Goal: Task Accomplishment & Management: Manage account settings

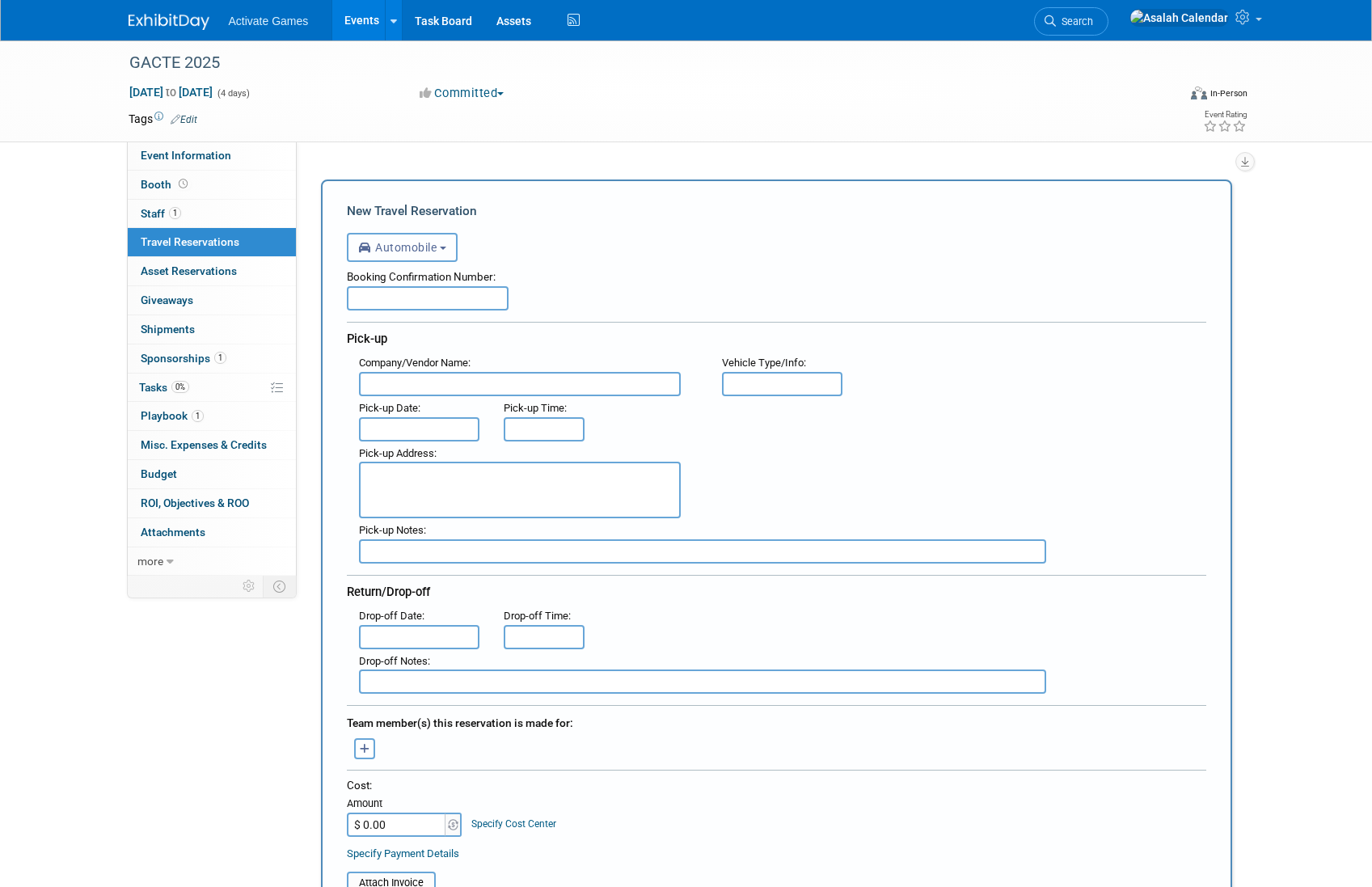
click at [452, 243] on button "Automobile" at bounding box center [402, 247] width 111 height 29
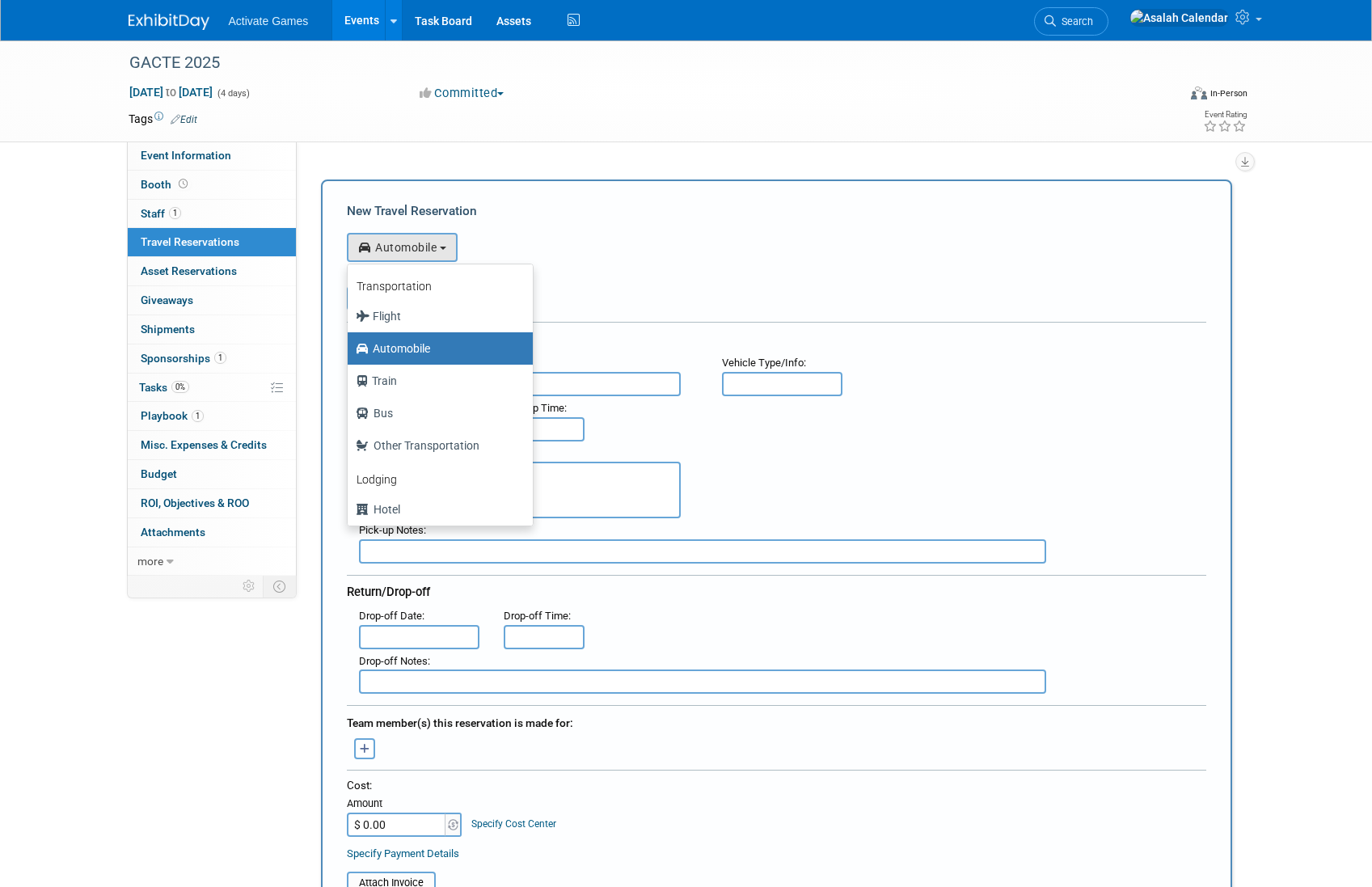
click at [601, 281] on div "Booking Confirmation Number:" at bounding box center [776, 274] width 859 height 24
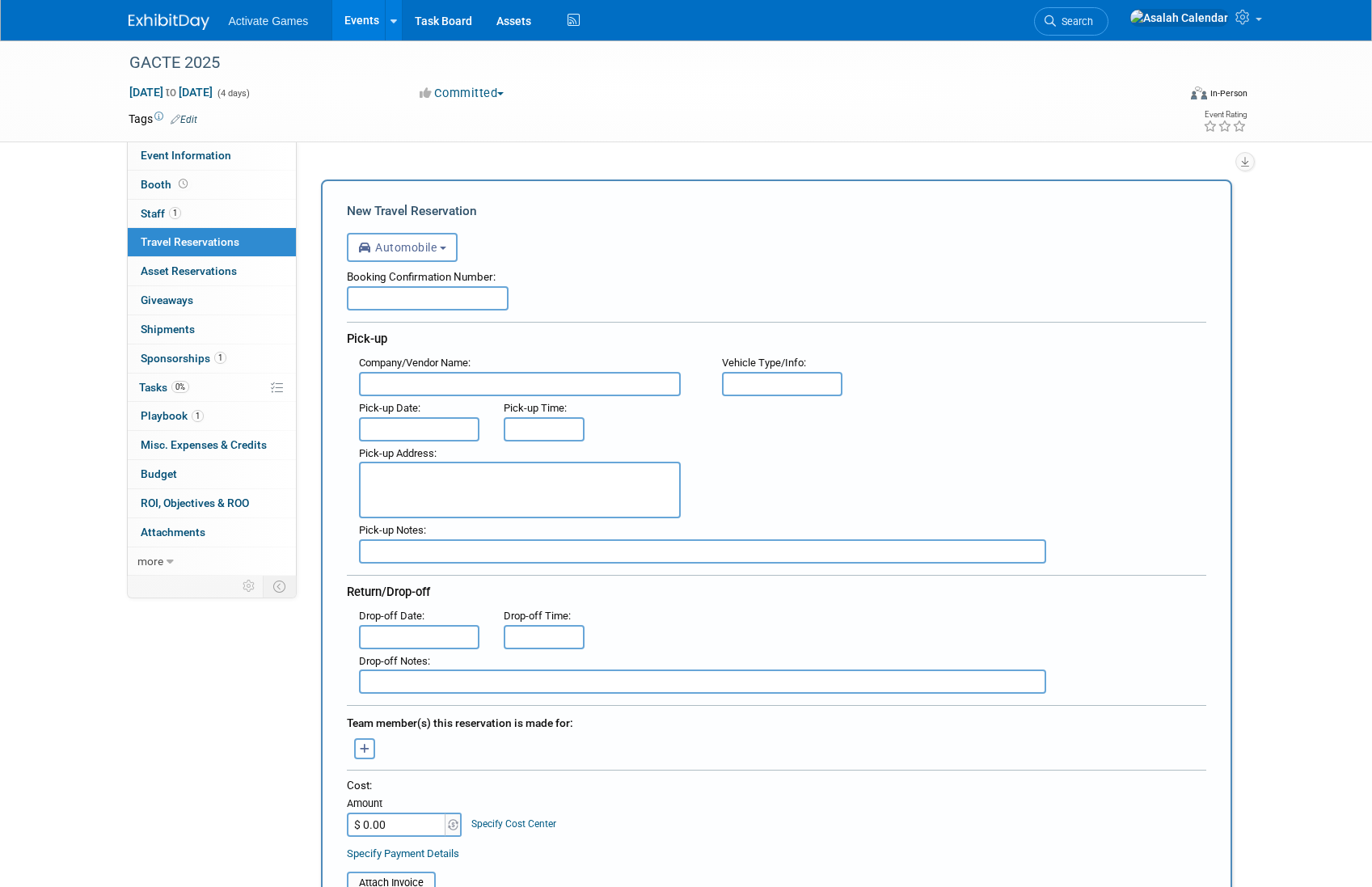
click at [670, 236] on div "<i class="fas fa-plane" style="padding: 6px 4px 6px 1px;"></i> Flight <i class=…" at bounding box center [776, 245] width 859 height 33
click at [446, 246] on b "button" at bounding box center [443, 248] width 7 height 3
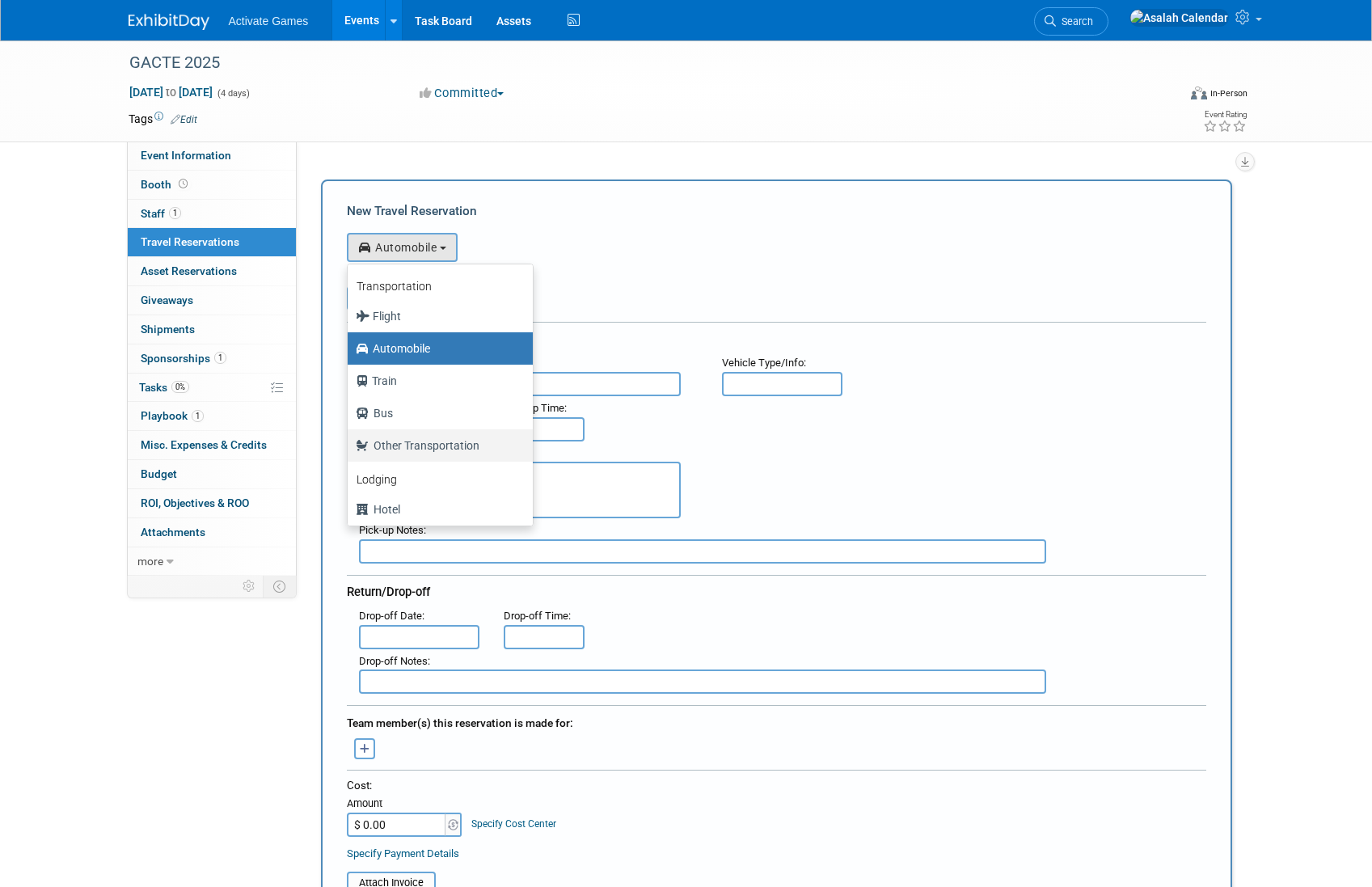
click at [444, 444] on label "Other Transportation" at bounding box center [435, 446] width 161 height 26
click at [350, 444] on input "Other Transportation" at bounding box center [344, 443] width 10 height 10
select select "5"
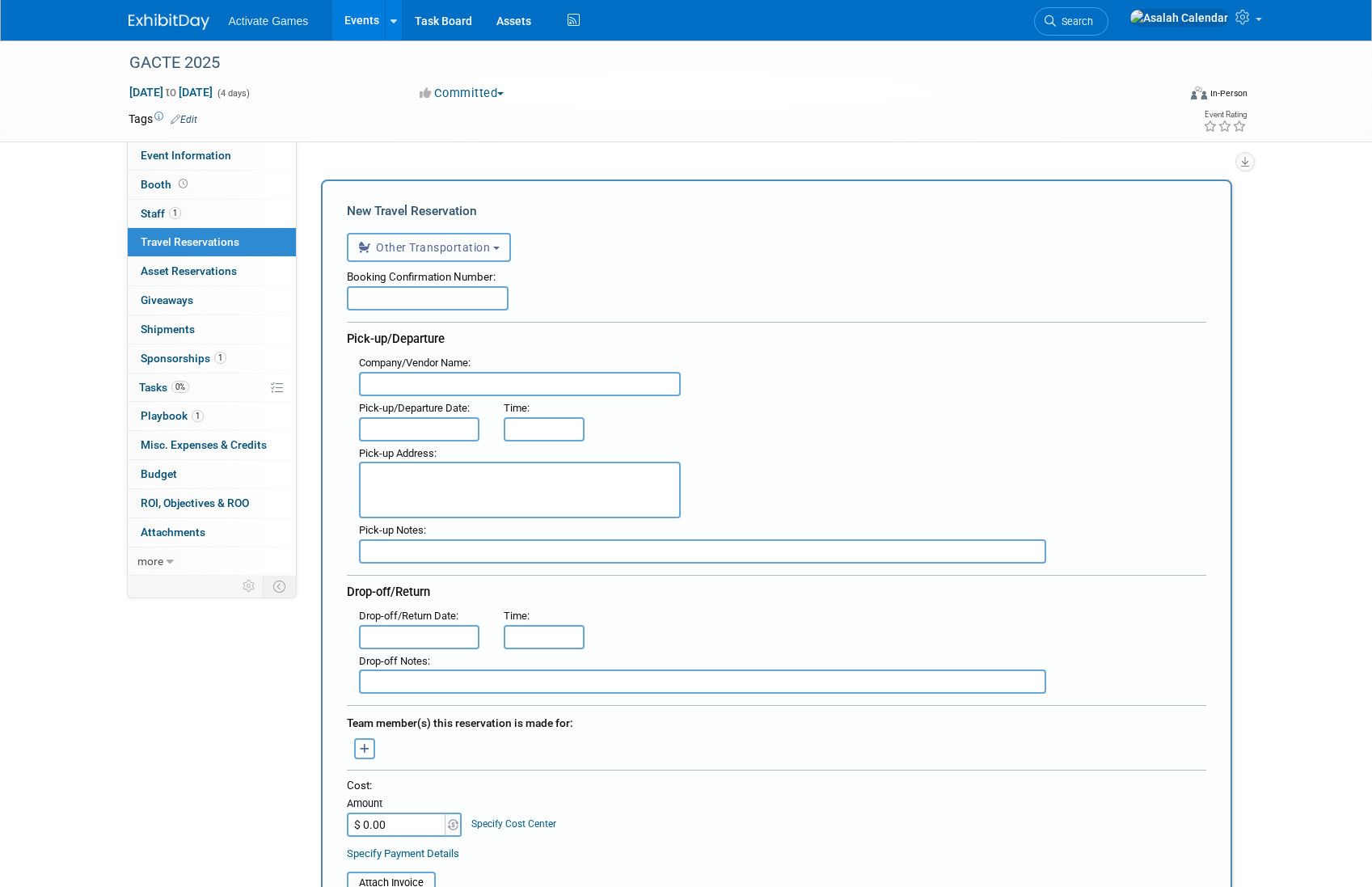
click at [452, 246] on span "Other Transportation" at bounding box center [424, 247] width 132 height 13
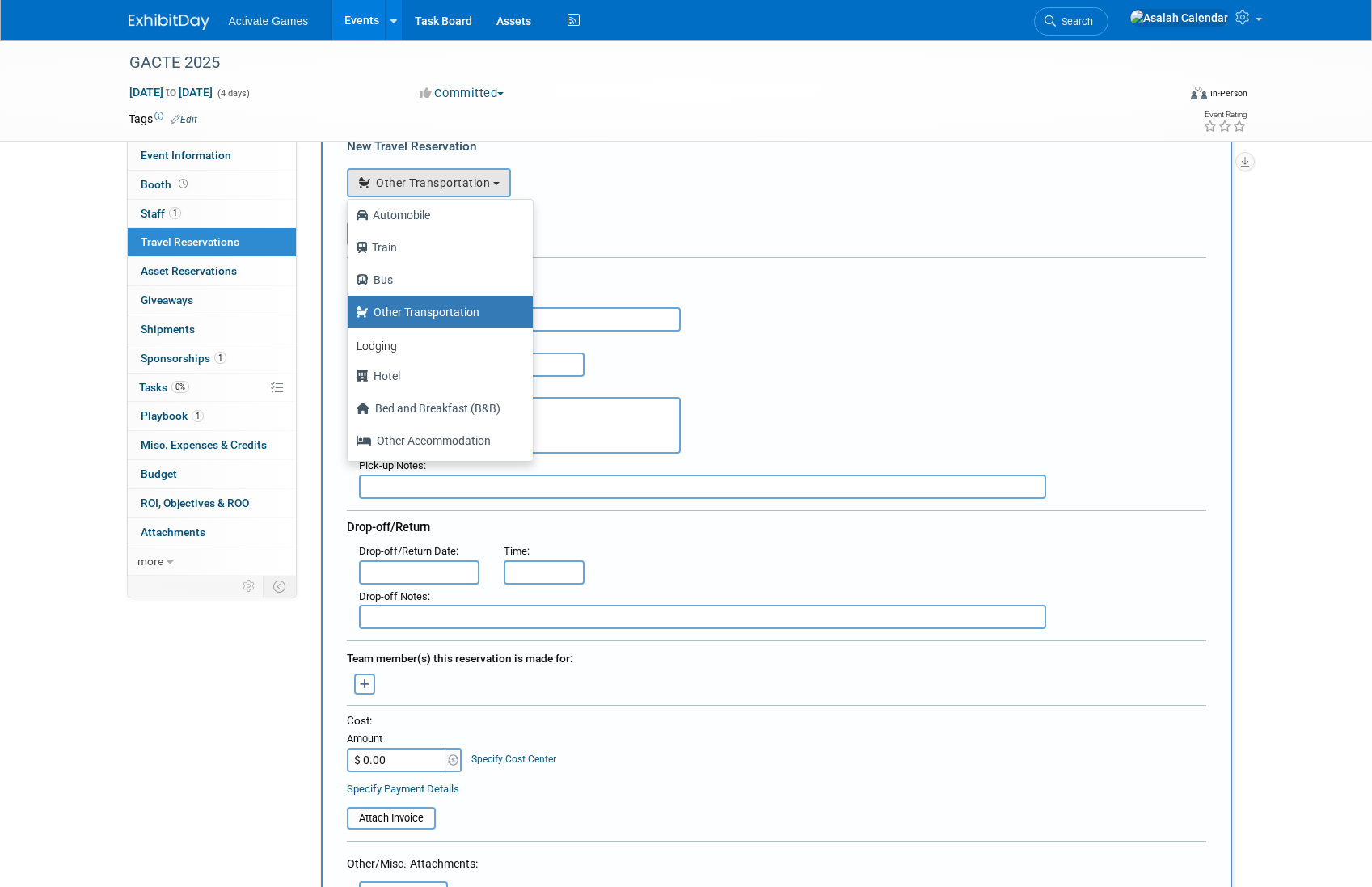
scroll to position [68, 0]
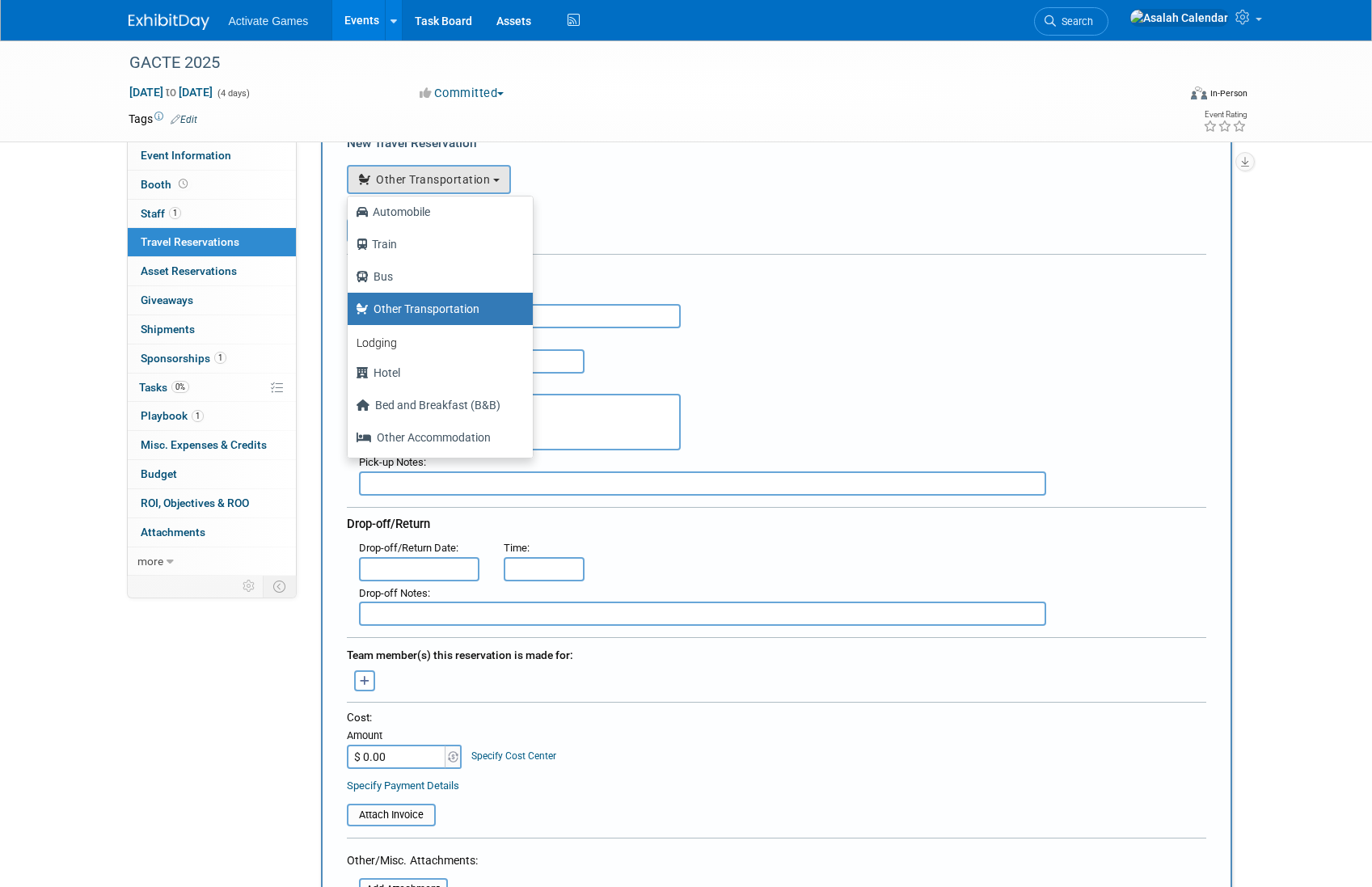
click at [726, 414] on div "Pick-up Address :" at bounding box center [782, 412] width 871 height 77
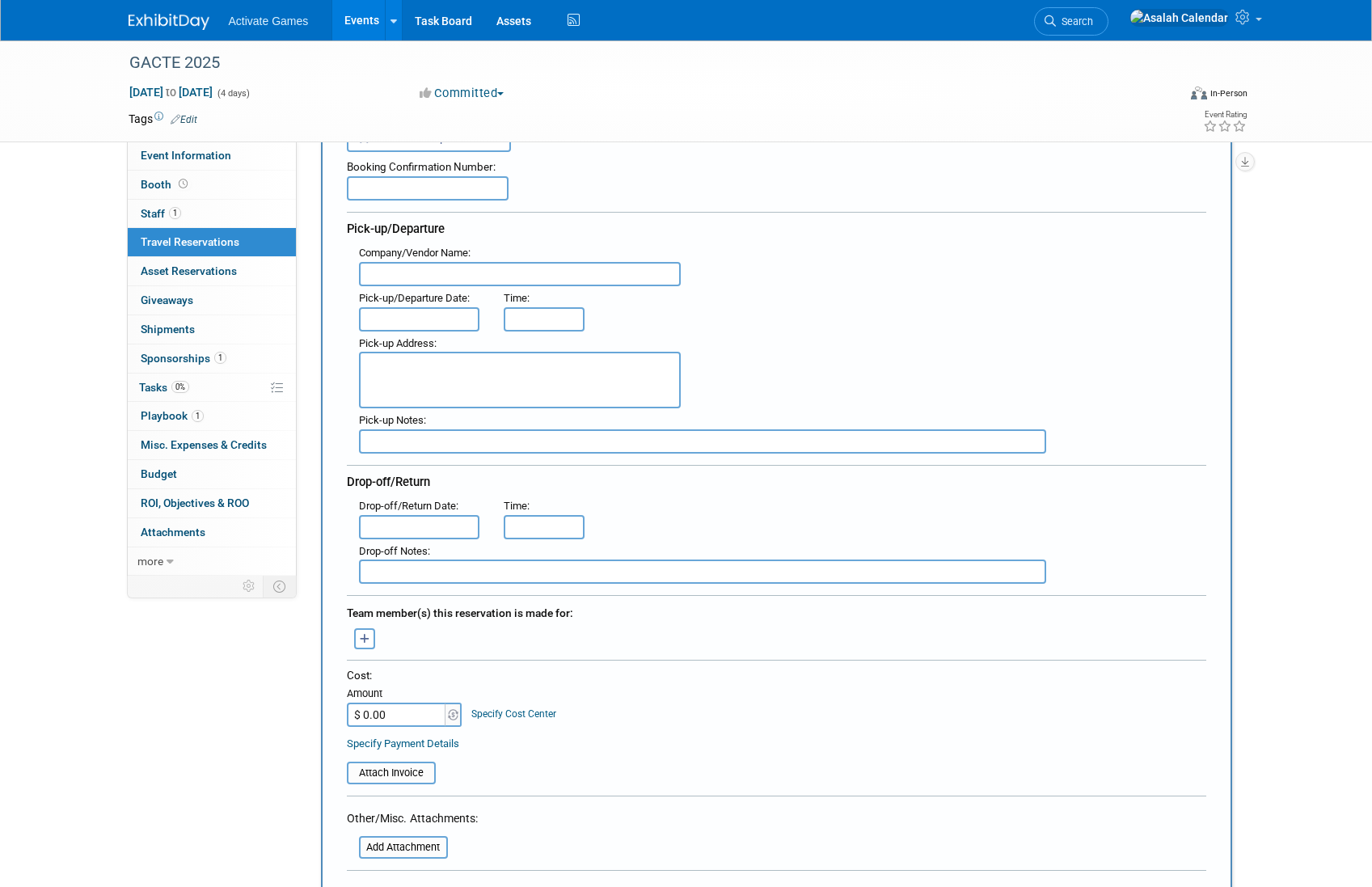
scroll to position [0, 0]
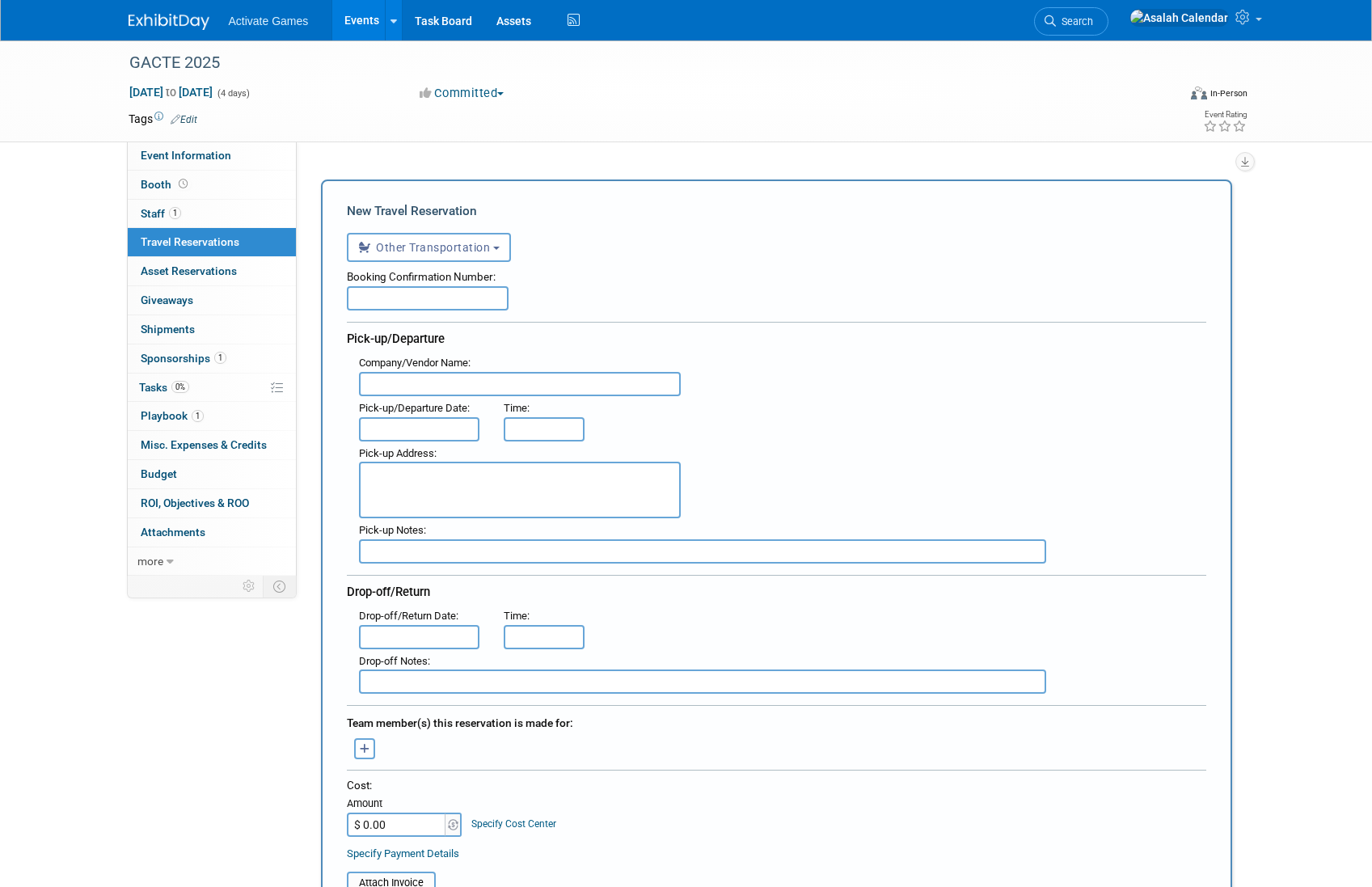
click at [355, 26] on link "Events" at bounding box center [361, 20] width 59 height 40
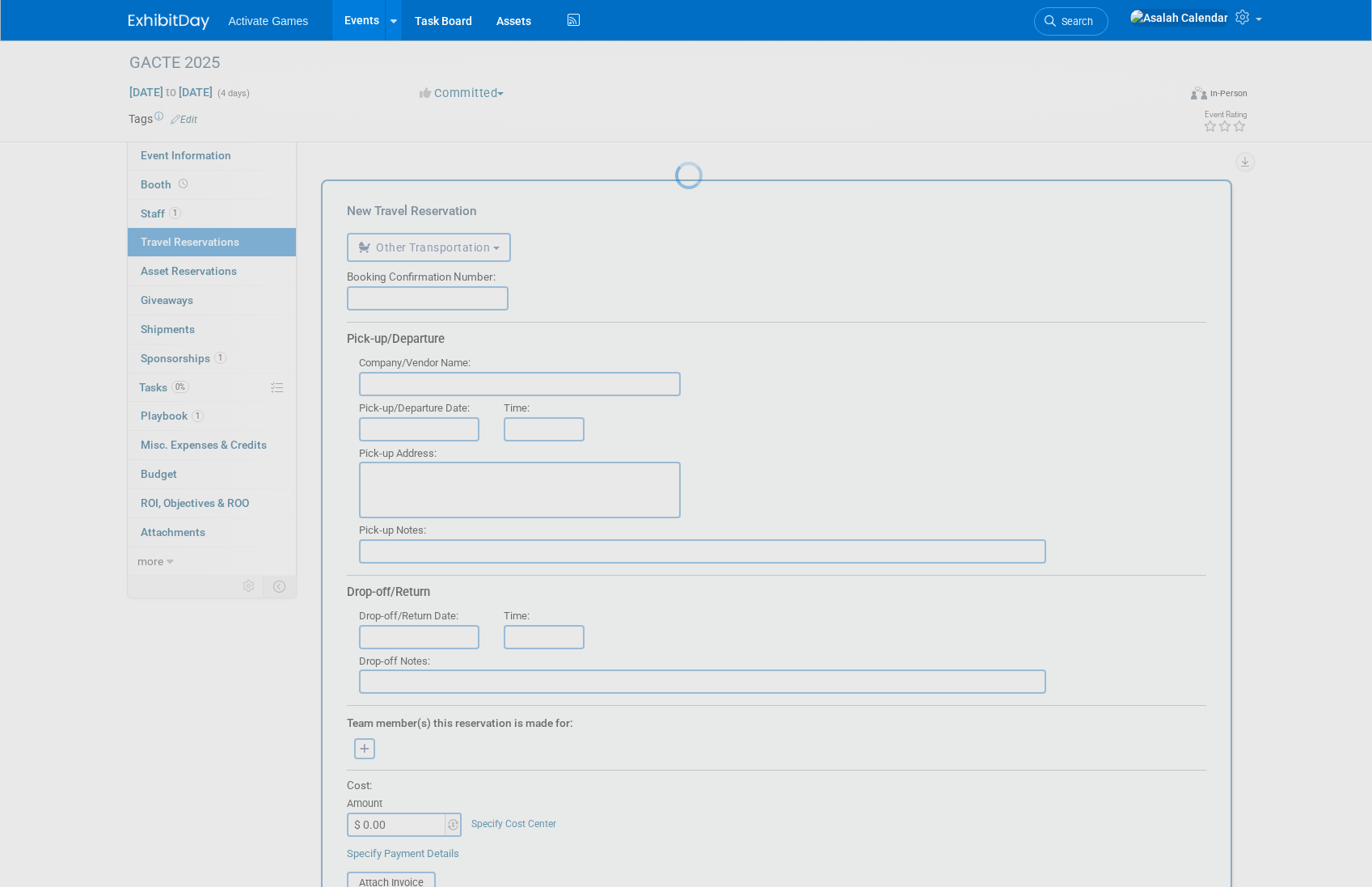
click at [366, 24] on link "Events" at bounding box center [361, 20] width 59 height 40
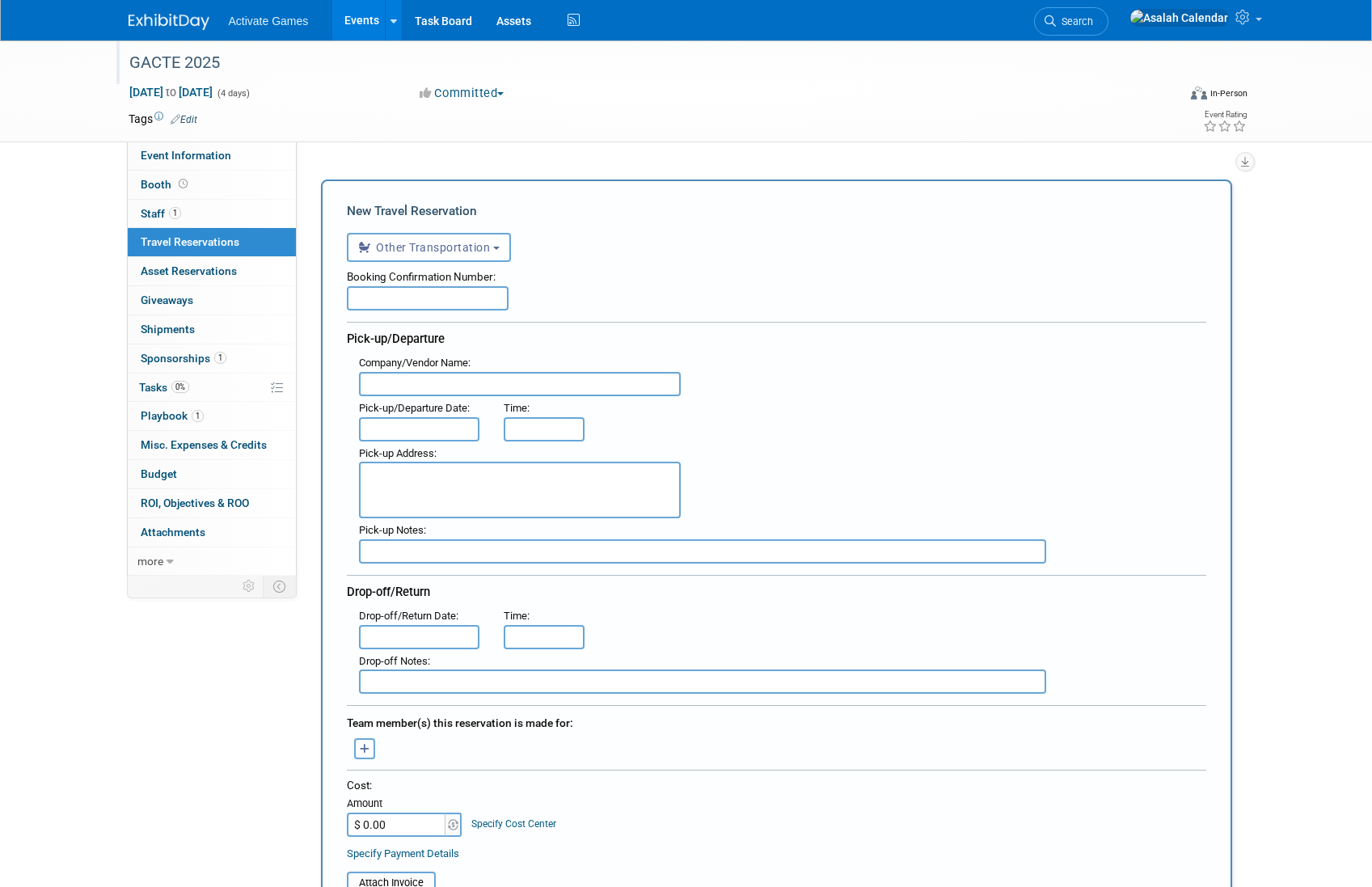
click at [173, 58] on div "GACTE 2025" at bounding box center [638, 63] width 1029 height 29
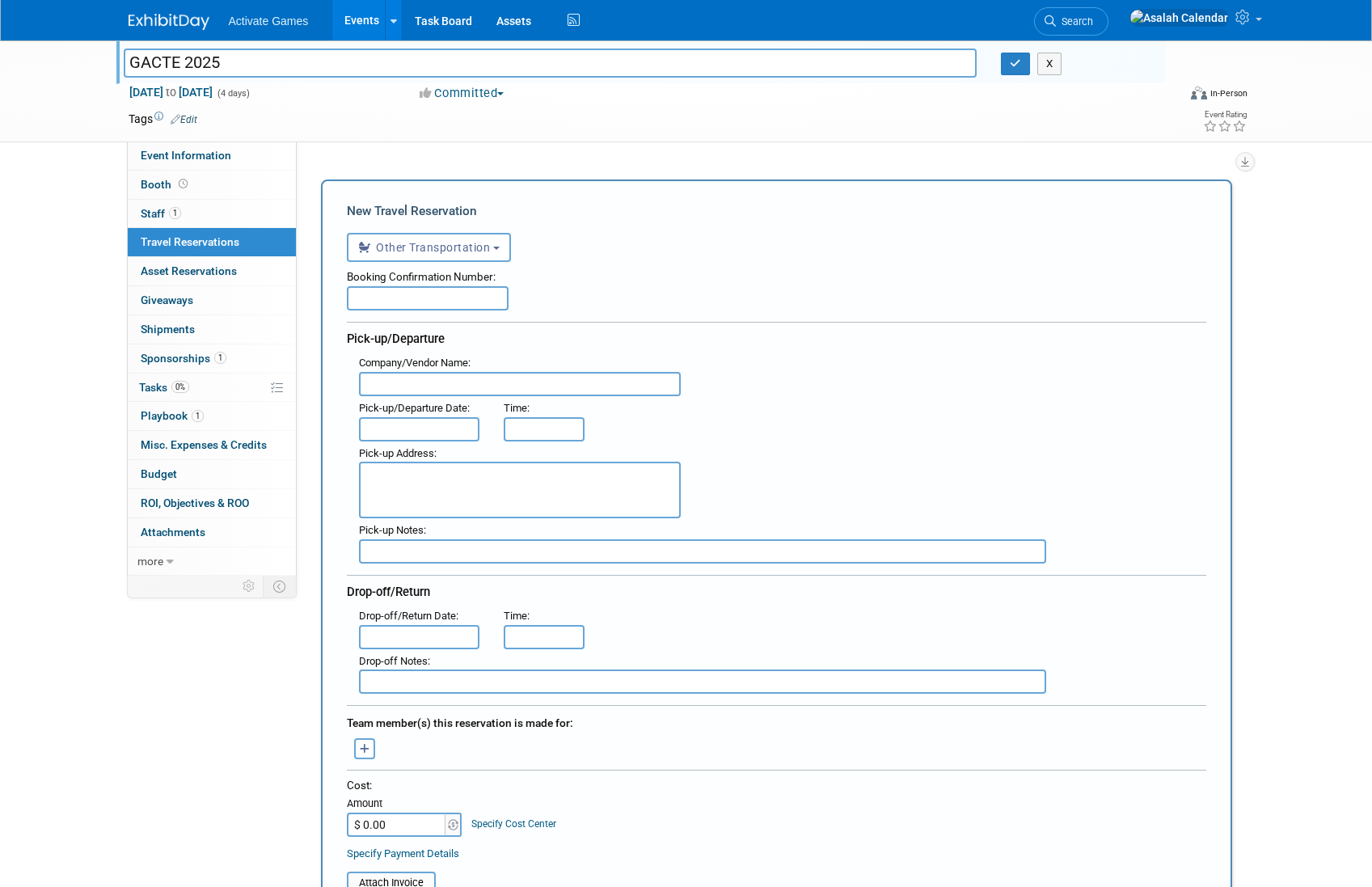
click at [254, 26] on span "Activate Games" at bounding box center [268, 21] width 80 height 13
click at [179, 24] on img at bounding box center [169, 21] width 81 height 16
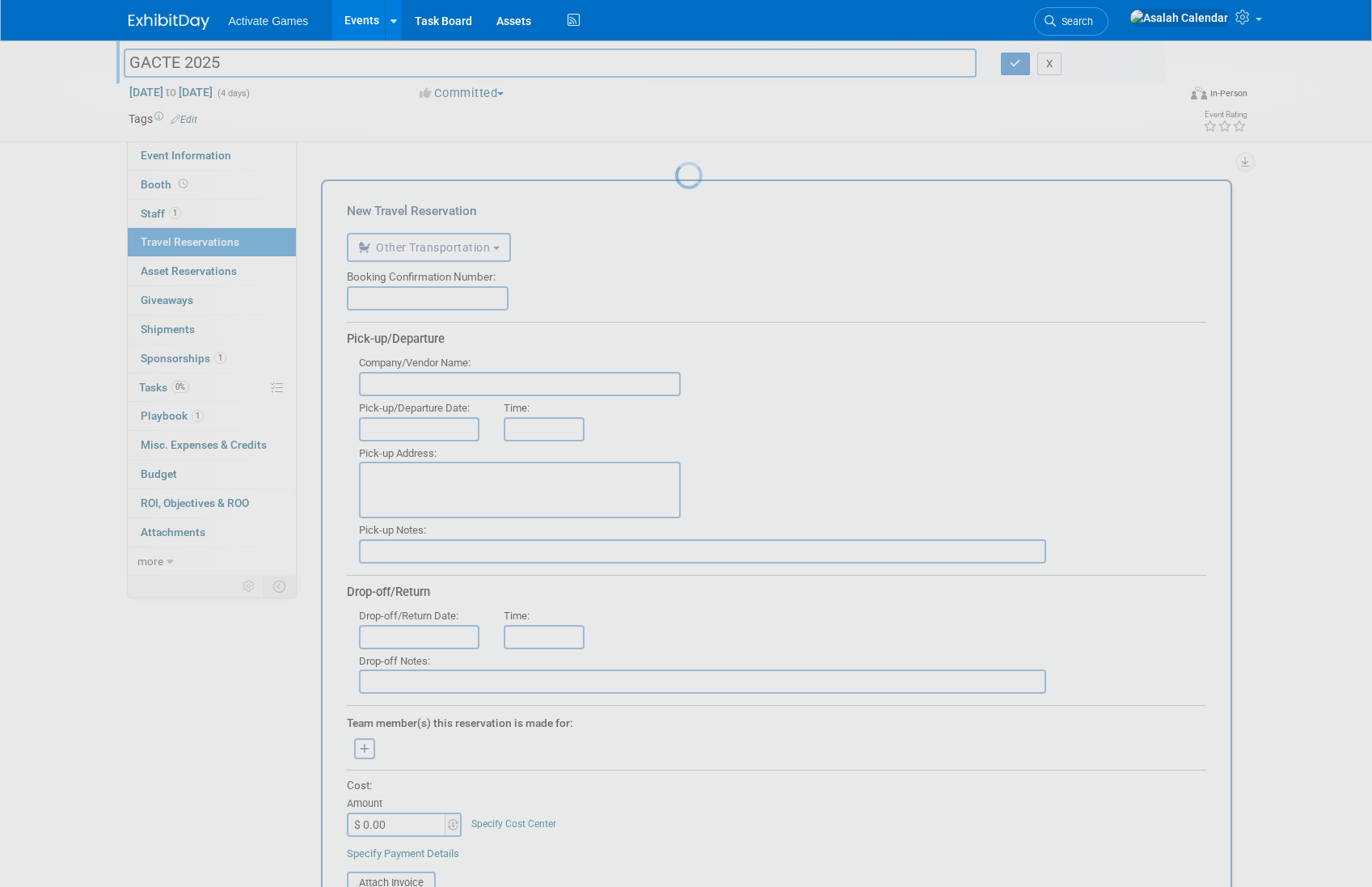
click at [675, 156] on div at bounding box center [686, 443] width 22 height 887
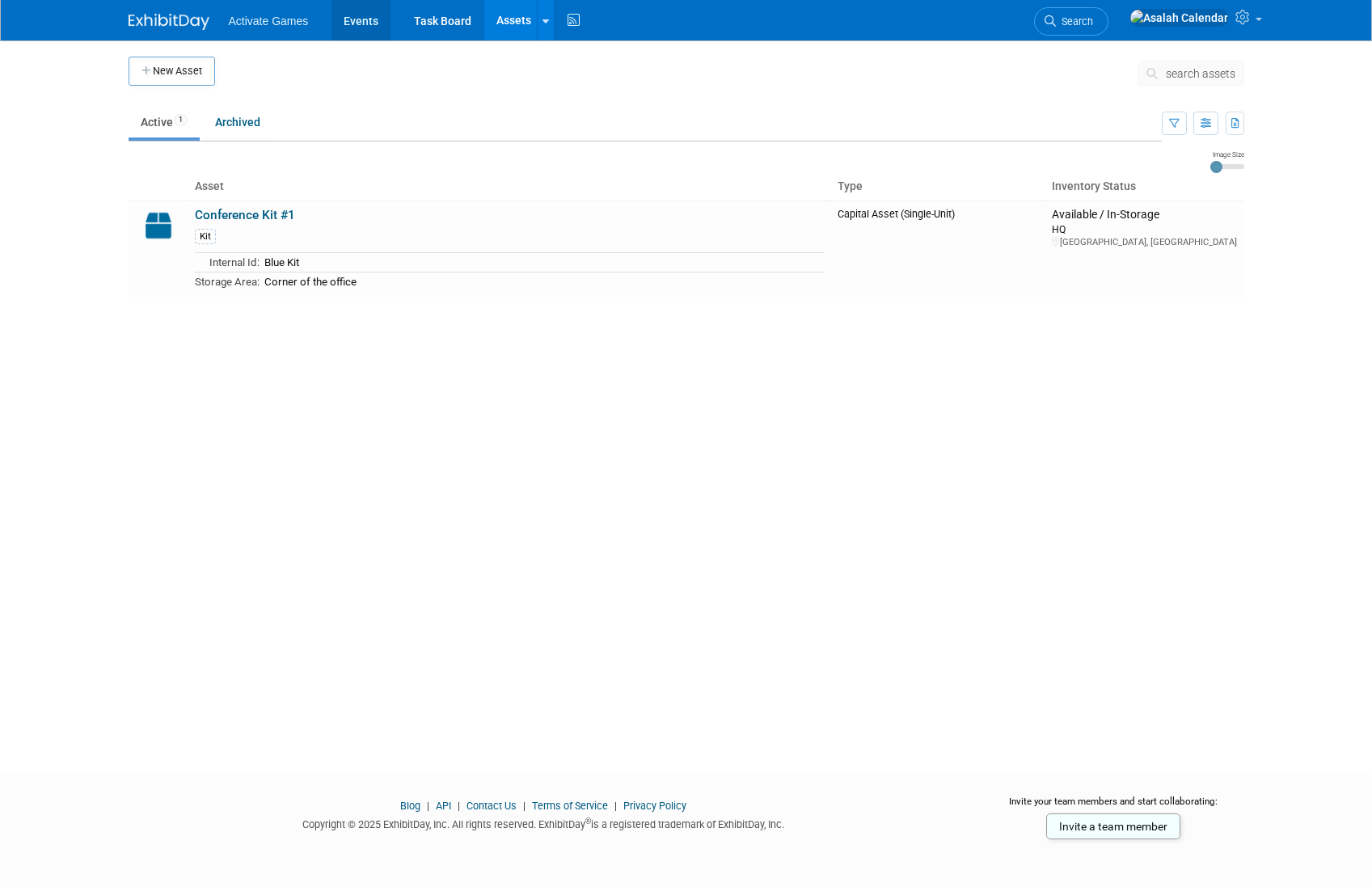
click at [352, 27] on link "Events" at bounding box center [361, 20] width 59 height 40
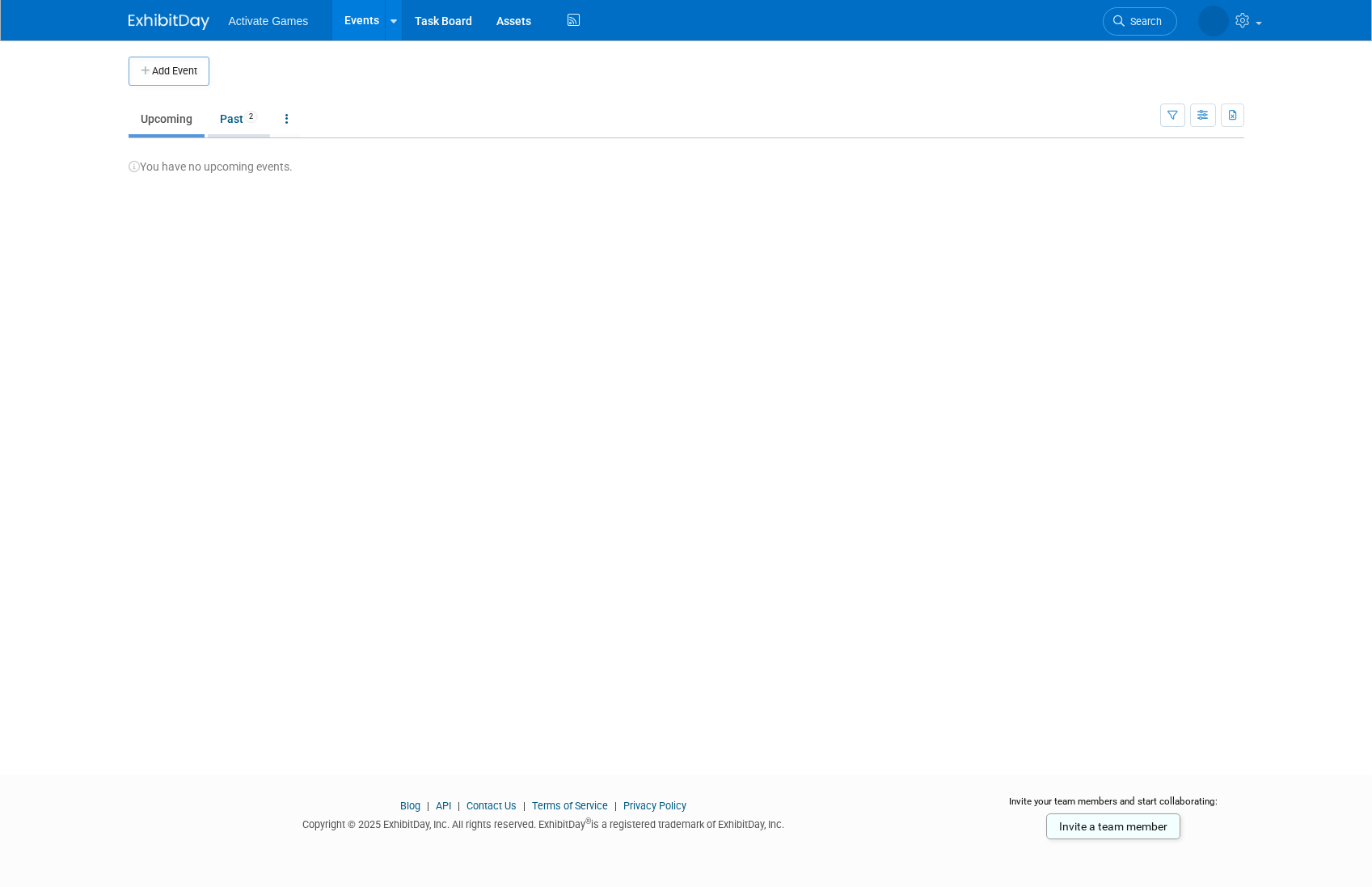
click at [228, 112] on link "Past 2" at bounding box center [239, 119] width 62 height 31
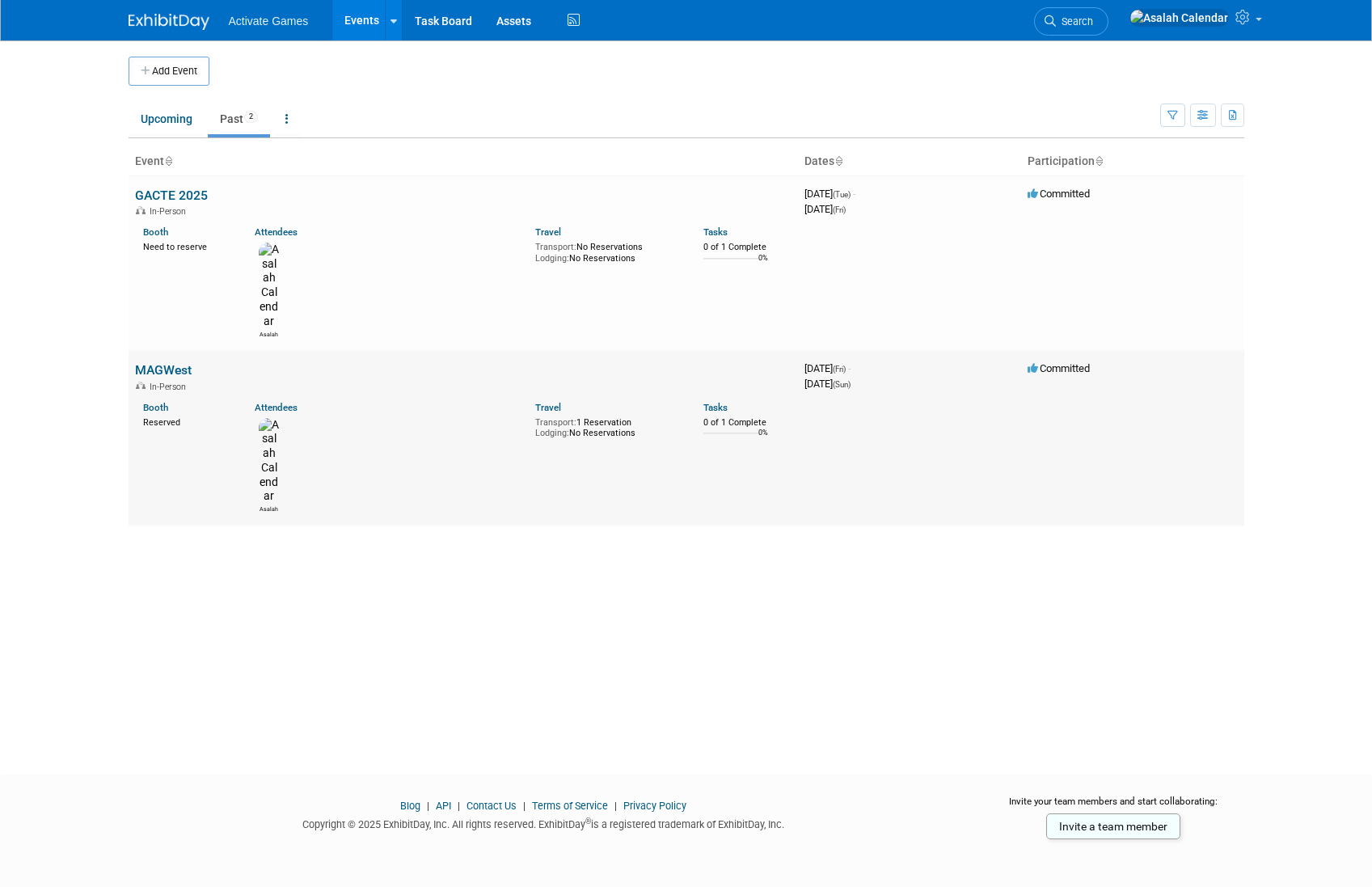
click at [167, 362] on link "MAGWest" at bounding box center [163, 370] width 57 height 15
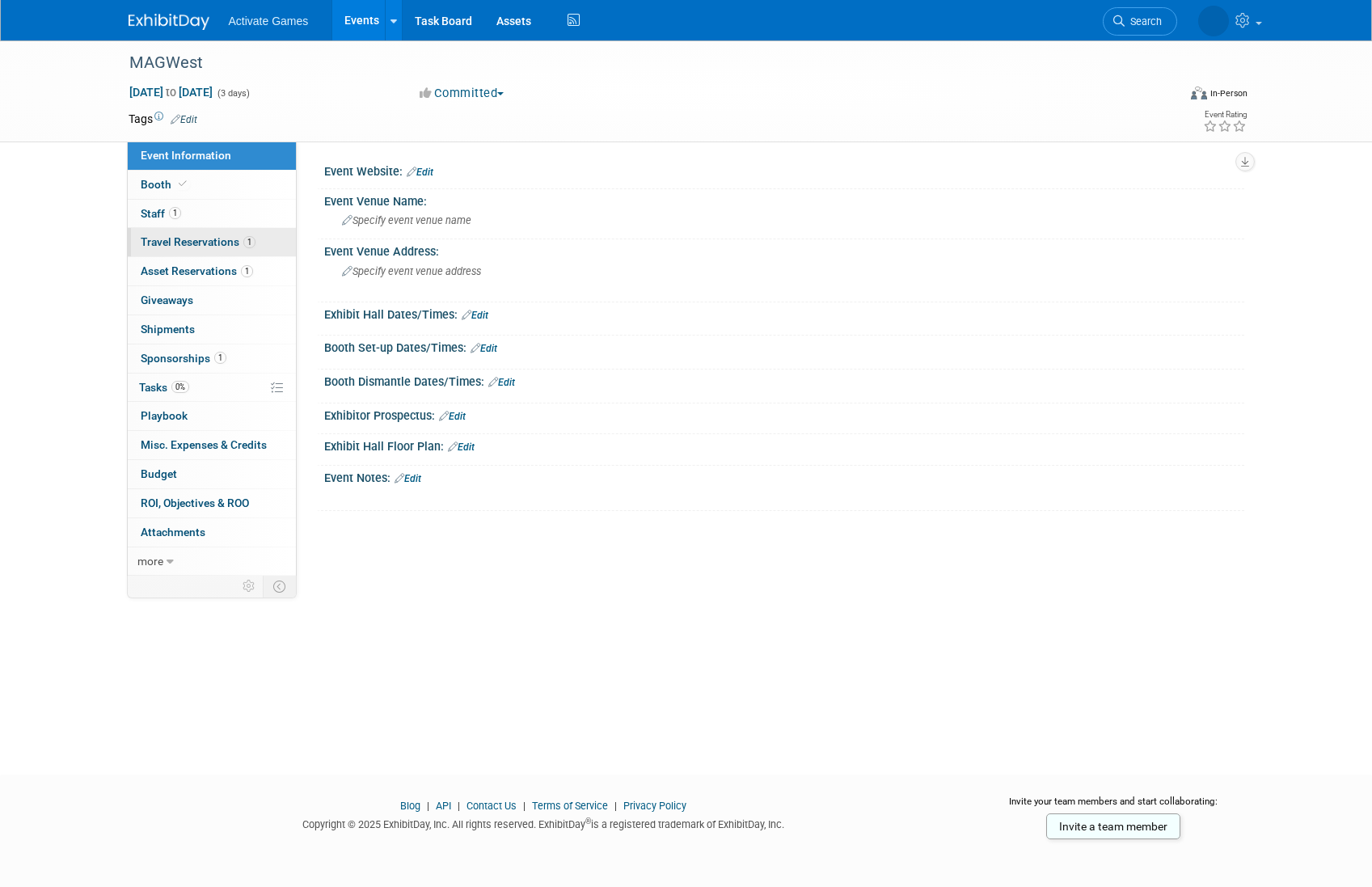
click at [218, 252] on link "1 Travel Reservations 1" at bounding box center [212, 242] width 168 height 28
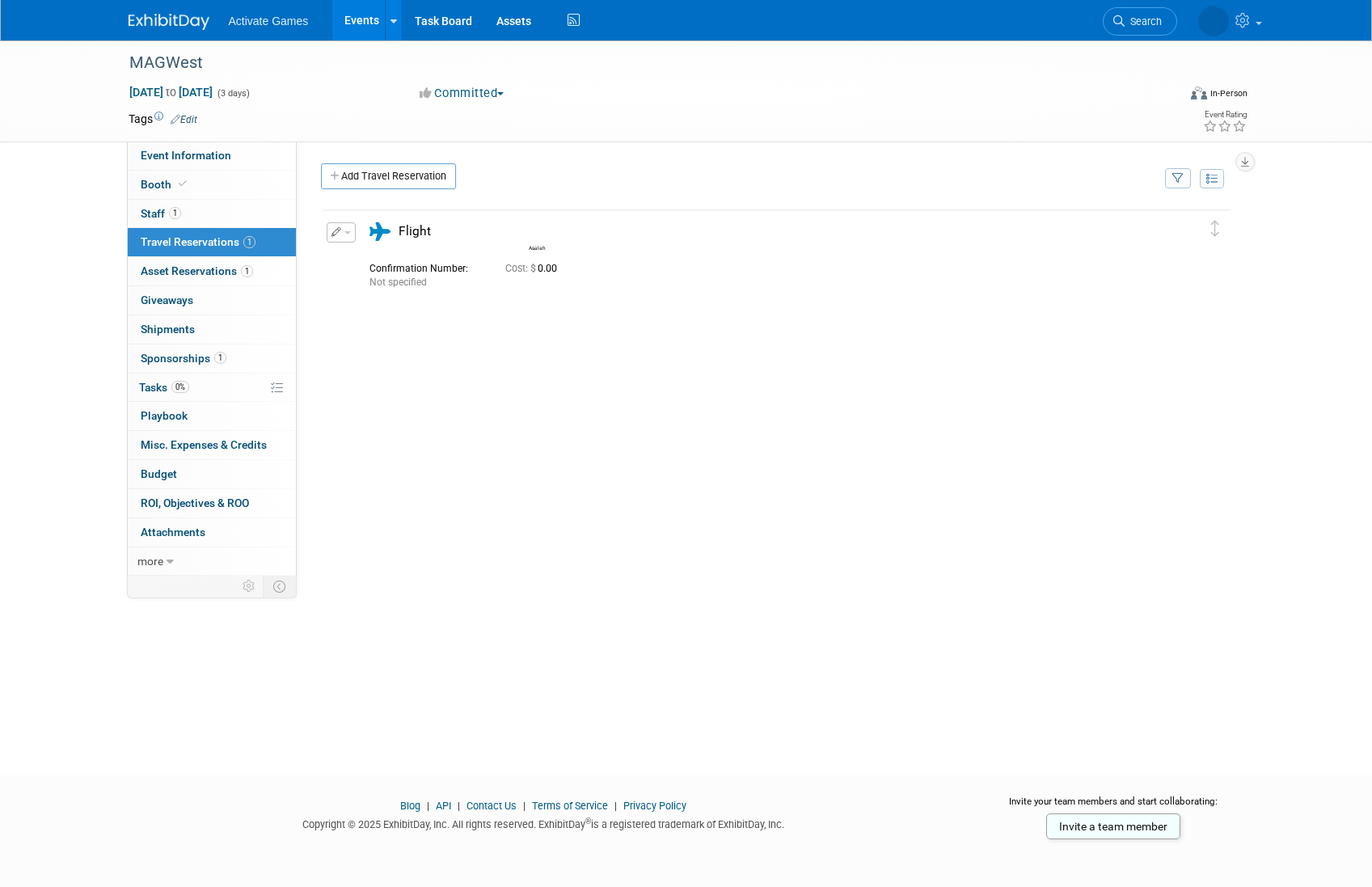
click at [462, 497] on div "Delete Reservation Asalah Not specified Cost: $ 0.00" at bounding box center [776, 450] width 911 height 485
click at [349, 231] on span "button" at bounding box center [348, 233] width 7 height 3
click at [349, 235] on button "button" at bounding box center [341, 233] width 29 height 21
click at [435, 466] on div "Delete Reservation Asalah Not specified Cost: $ 0.00" at bounding box center [776, 450] width 911 height 485
click at [480, 383] on div "Delete Reservation Asalah Not specified Cost: $ 0.00" at bounding box center [776, 450] width 911 height 485
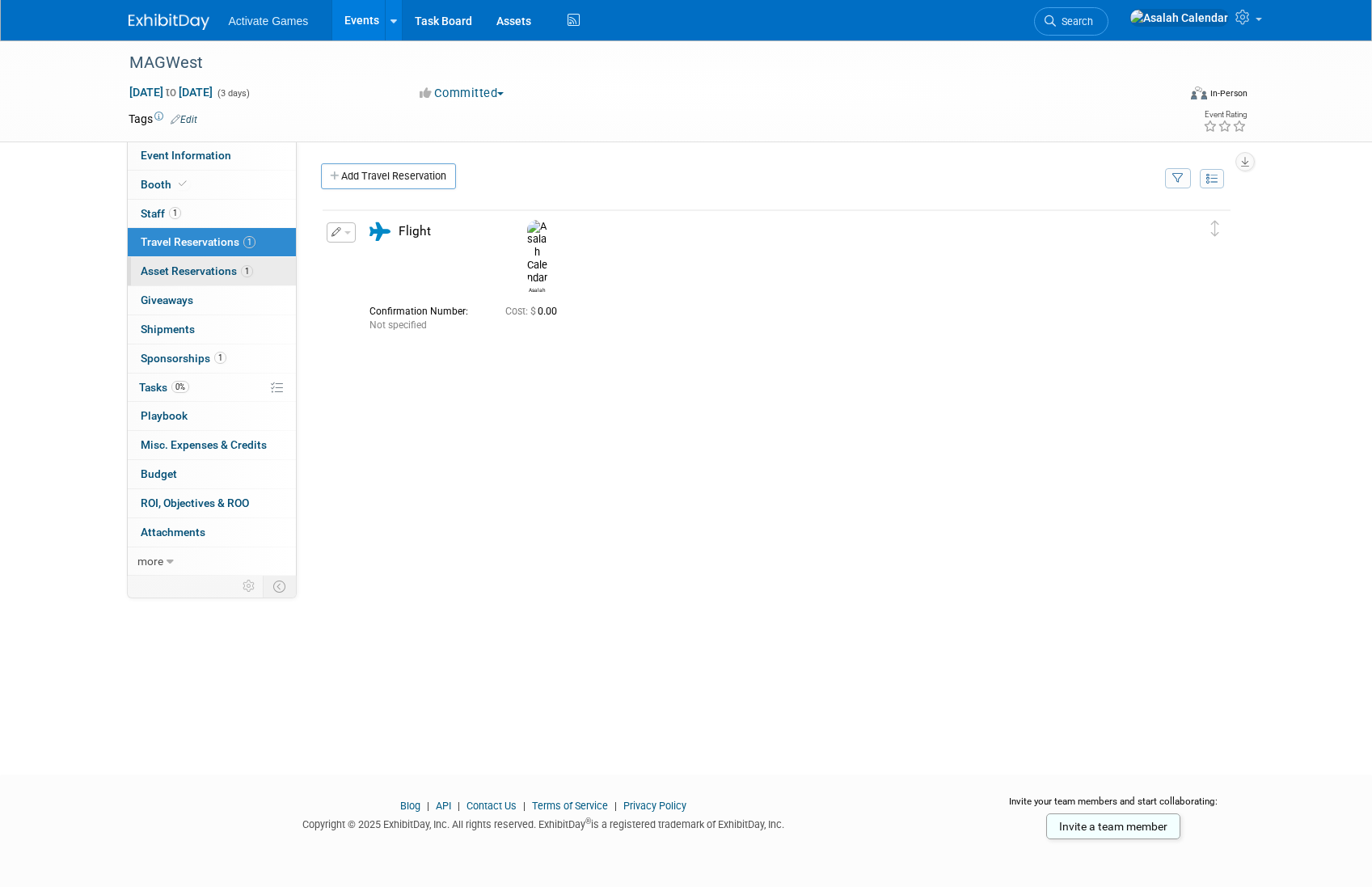
click at [219, 276] on span "Asset Reservations 1" at bounding box center [197, 270] width 112 height 13
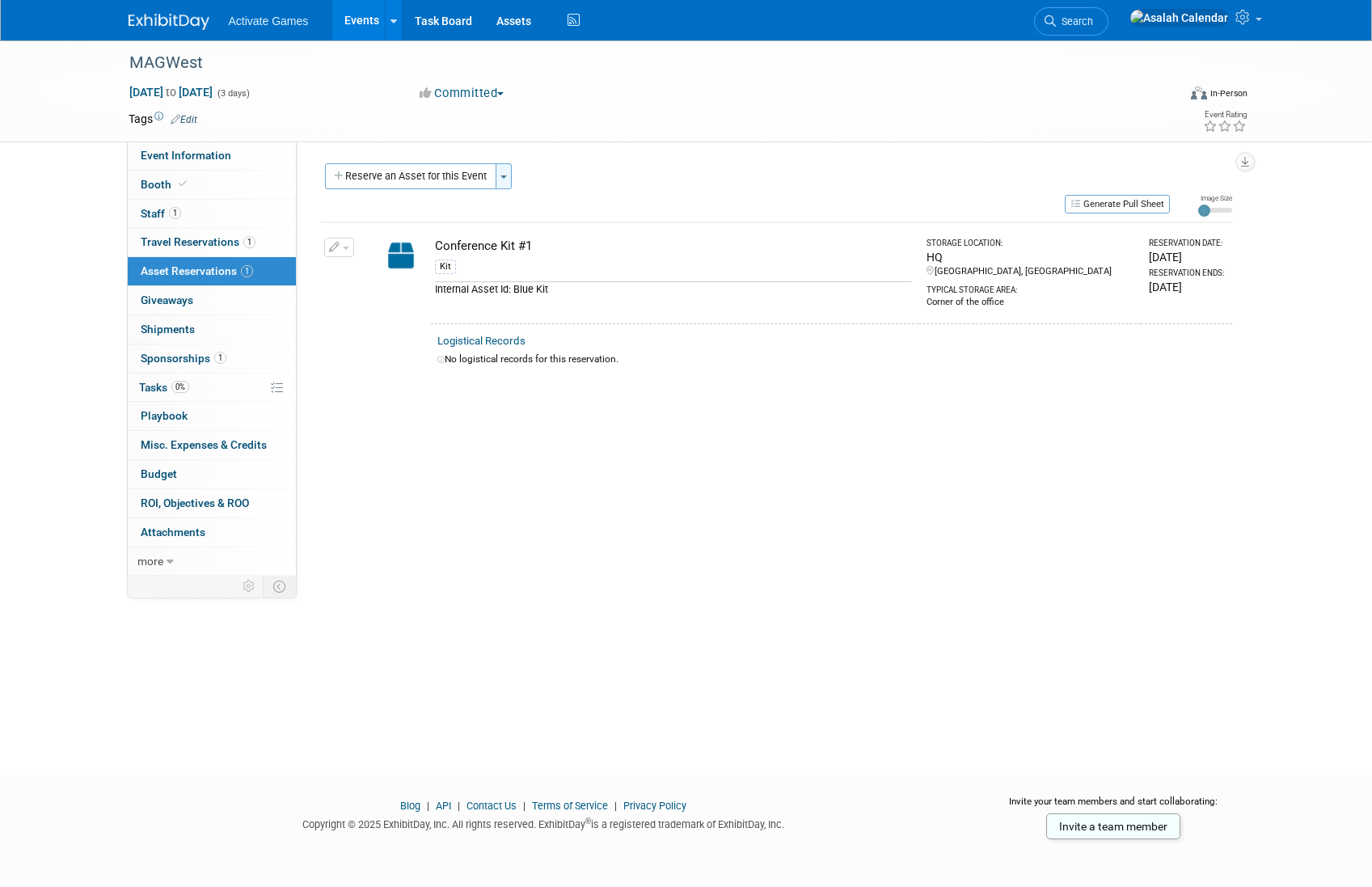
click at [507, 173] on button "Toggle Dropdown" at bounding box center [503, 176] width 16 height 26
click at [583, 169] on div "Reserve an Asset for this Event Toggle Dropdown New asset reservation Copy asse…" at bounding box center [776, 178] width 911 height 30
click at [599, 165] on div "Reserve an Asset for this Event Toggle Dropdown New asset reservation Copy asse…" at bounding box center [776, 178] width 911 height 30
click at [1214, 208] on input "range" at bounding box center [1215, 210] width 34 height 5
drag, startPoint x: 1218, startPoint y: 206, endPoint x: 1193, endPoint y: 206, distance: 25.0
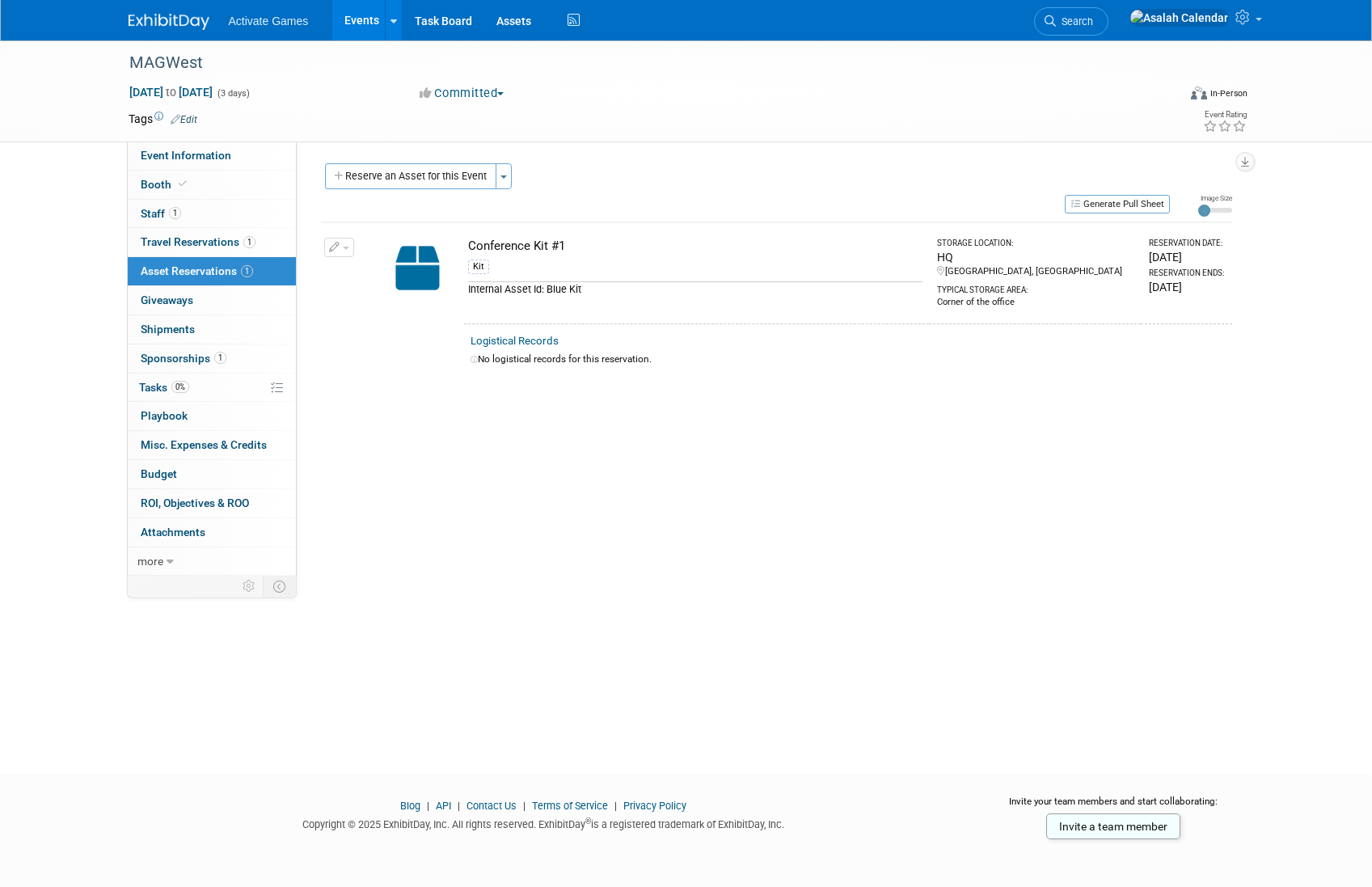
type input "1"
click at [1198, 208] on input "range" at bounding box center [1215, 210] width 34 height 5
click at [1120, 201] on button "Generate Pull Sheet" at bounding box center [1117, 204] width 105 height 19
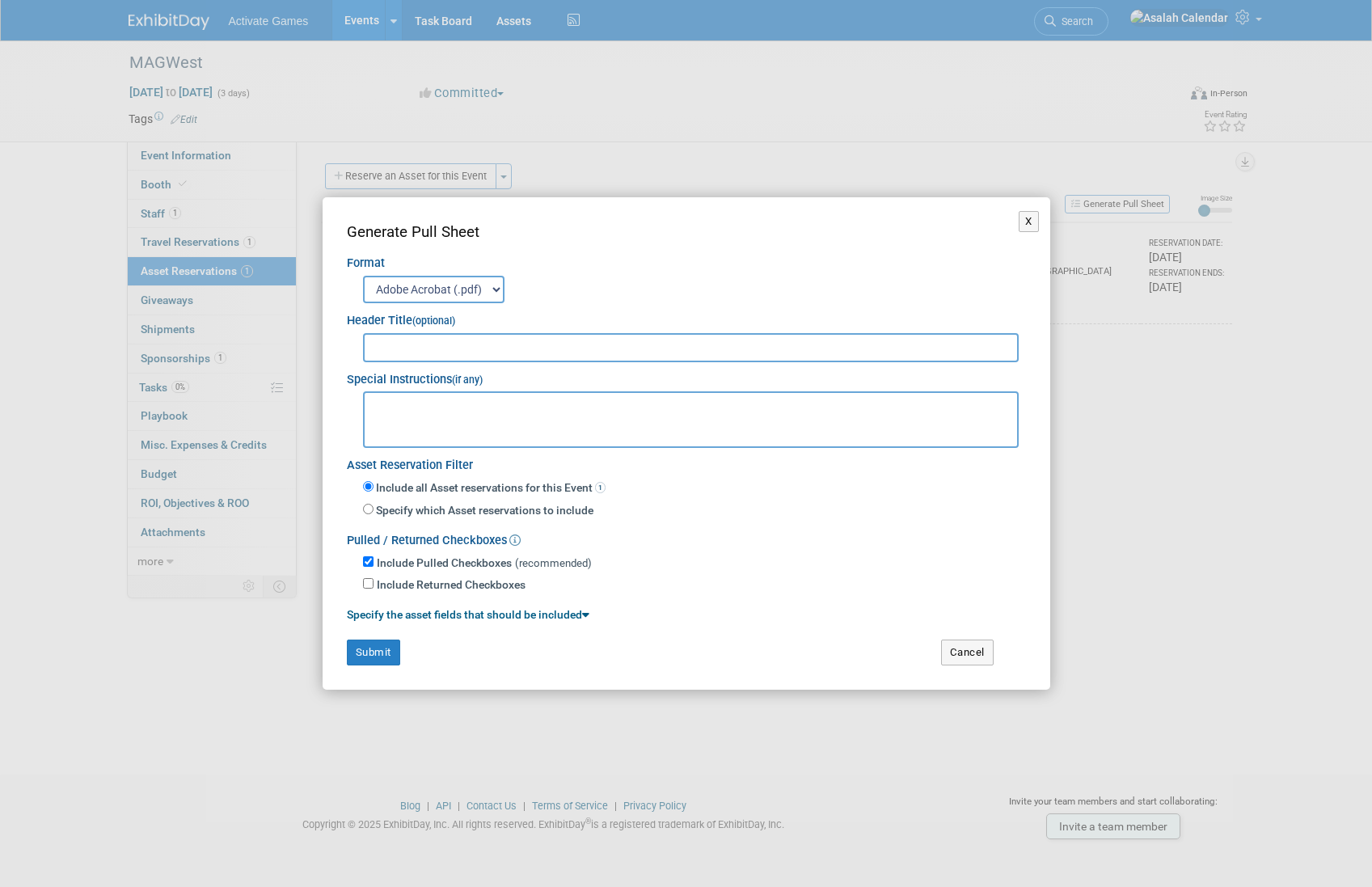
click at [483, 291] on select "Adobe Acrobat (.pdf) MS-Word (.docx)" at bounding box center [434, 289] width 142 height 27
click at [1031, 222] on button "X" at bounding box center [1029, 222] width 21 height 21
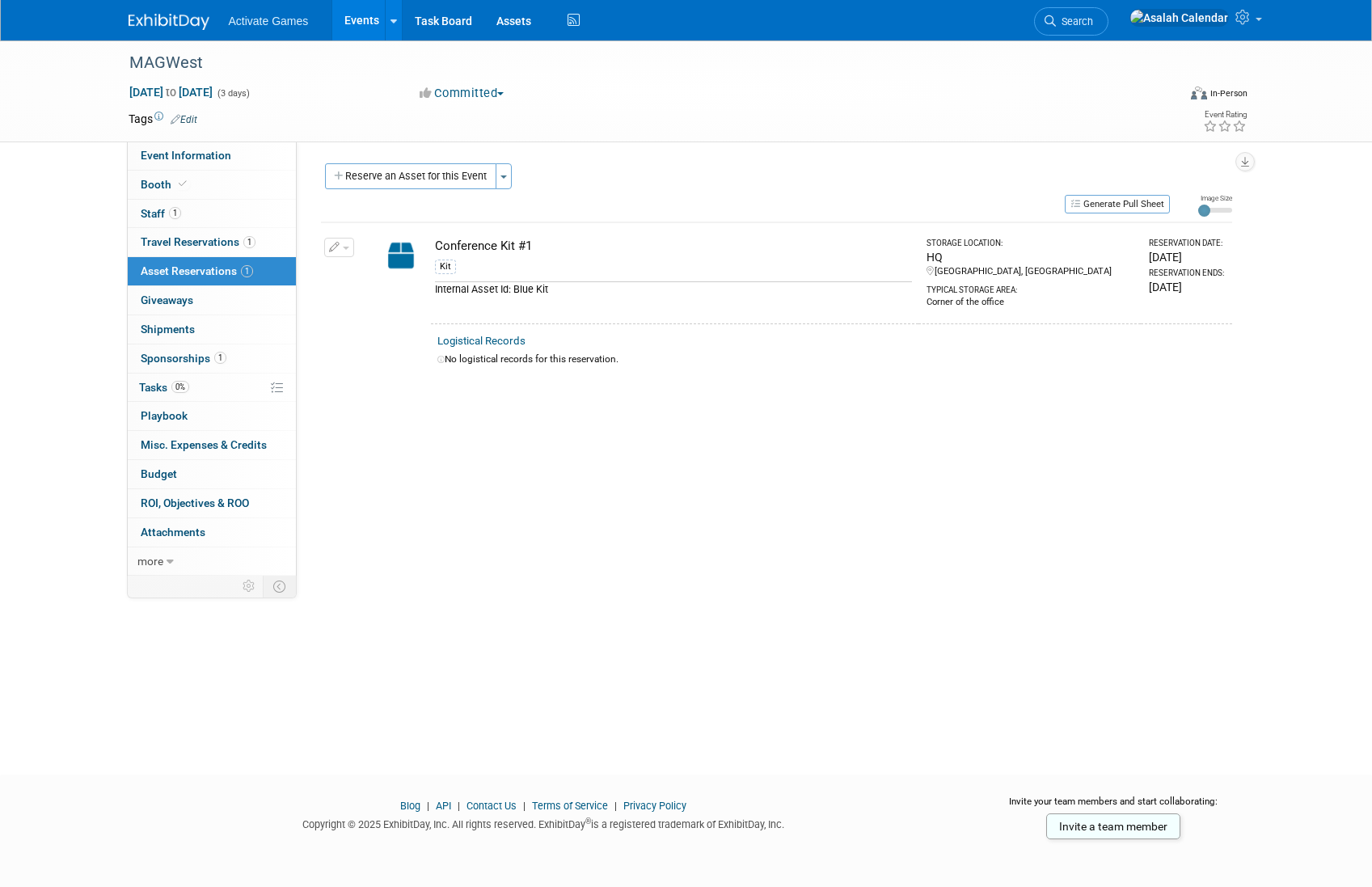
click at [505, 429] on div "Event Website: Edit Event Venue Name: Specify event venue name Event Venue Addr…" at bounding box center [770, 359] width 947 height 434
click at [698, 458] on div "Event Website: Edit Event Venue Name: Specify event venue name Event Venue Addr…" at bounding box center [770, 359] width 947 height 434
click at [698, 455] on div "Event Website: Edit Event Venue Name: Specify event venue name Event Venue Addr…" at bounding box center [770, 359] width 947 height 434
click at [343, 244] on button "button" at bounding box center [339, 247] width 30 height 20
click at [372, 301] on button "Manage Logistical Records" at bounding box center [420, 298] width 173 height 21
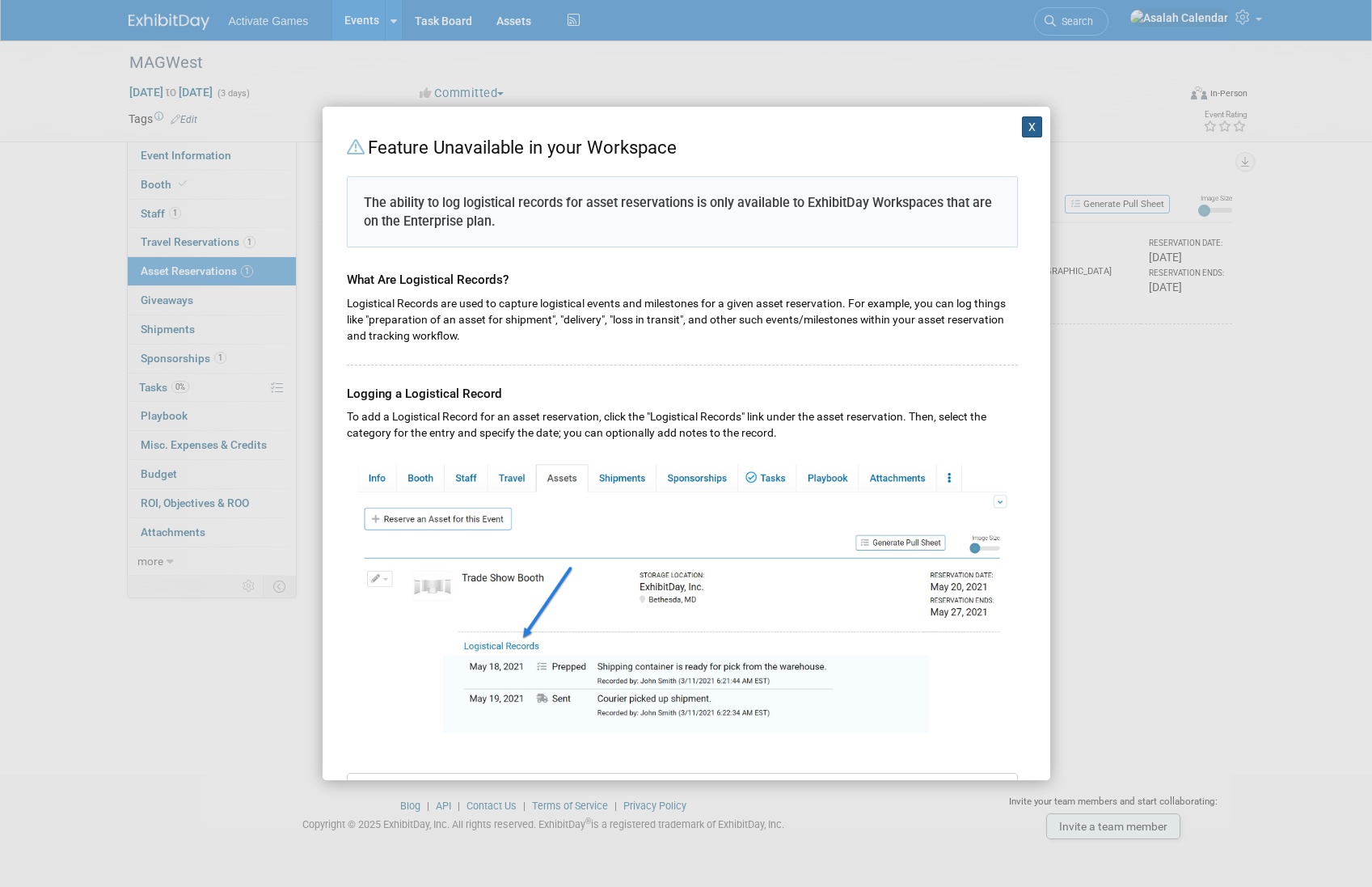
click at [1035, 124] on button "X" at bounding box center [1032, 127] width 21 height 21
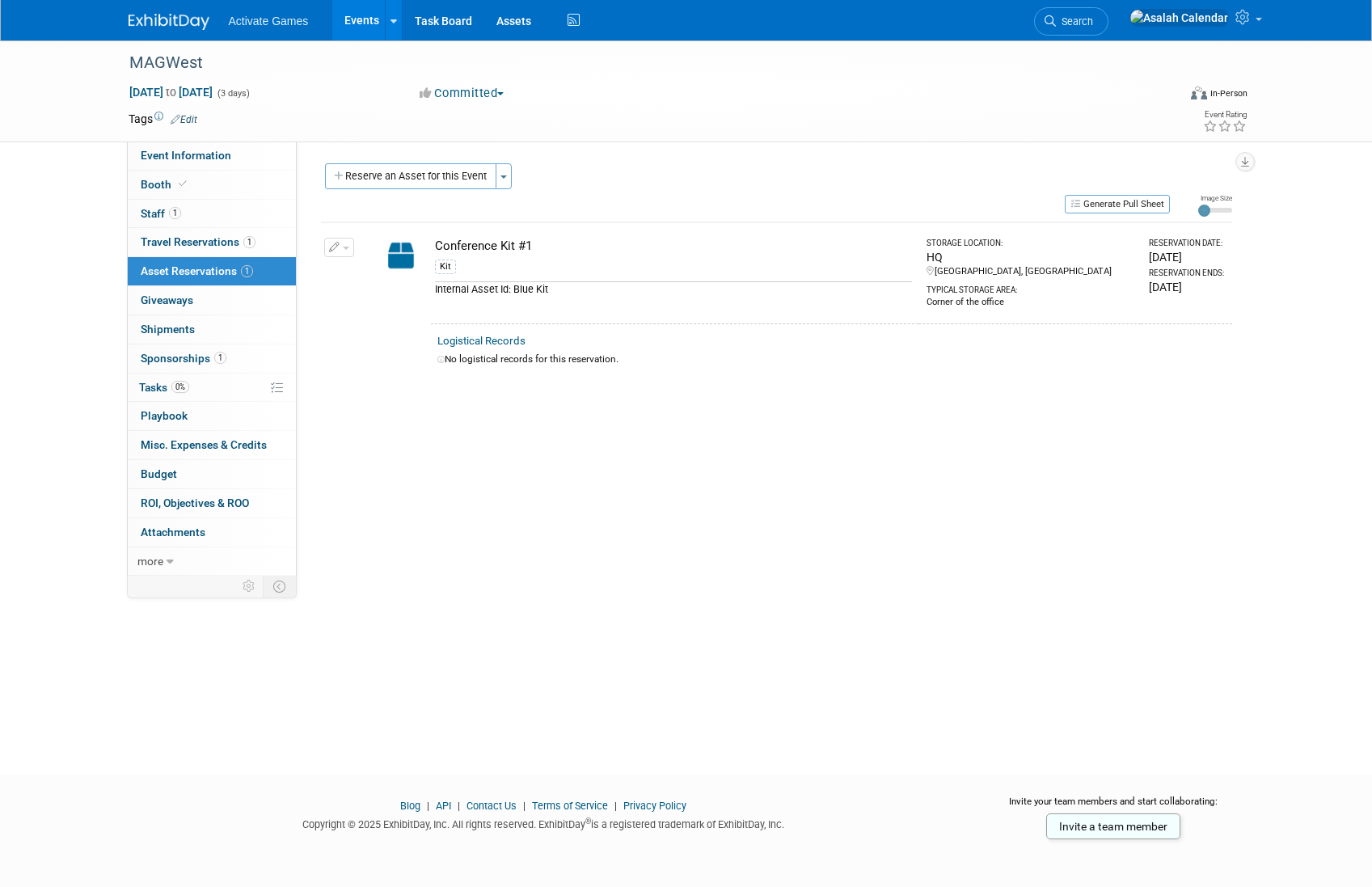
click at [505, 246] on div "Conference Kit #1" at bounding box center [674, 246] width 477 height 17
click at [851, 382] on div "Event Website: Edit Event Venue Name: Specify event venue name Event Venue Addr…" at bounding box center [770, 359] width 947 height 434
click at [447, 338] on link "Logistical Records" at bounding box center [481, 341] width 88 height 12
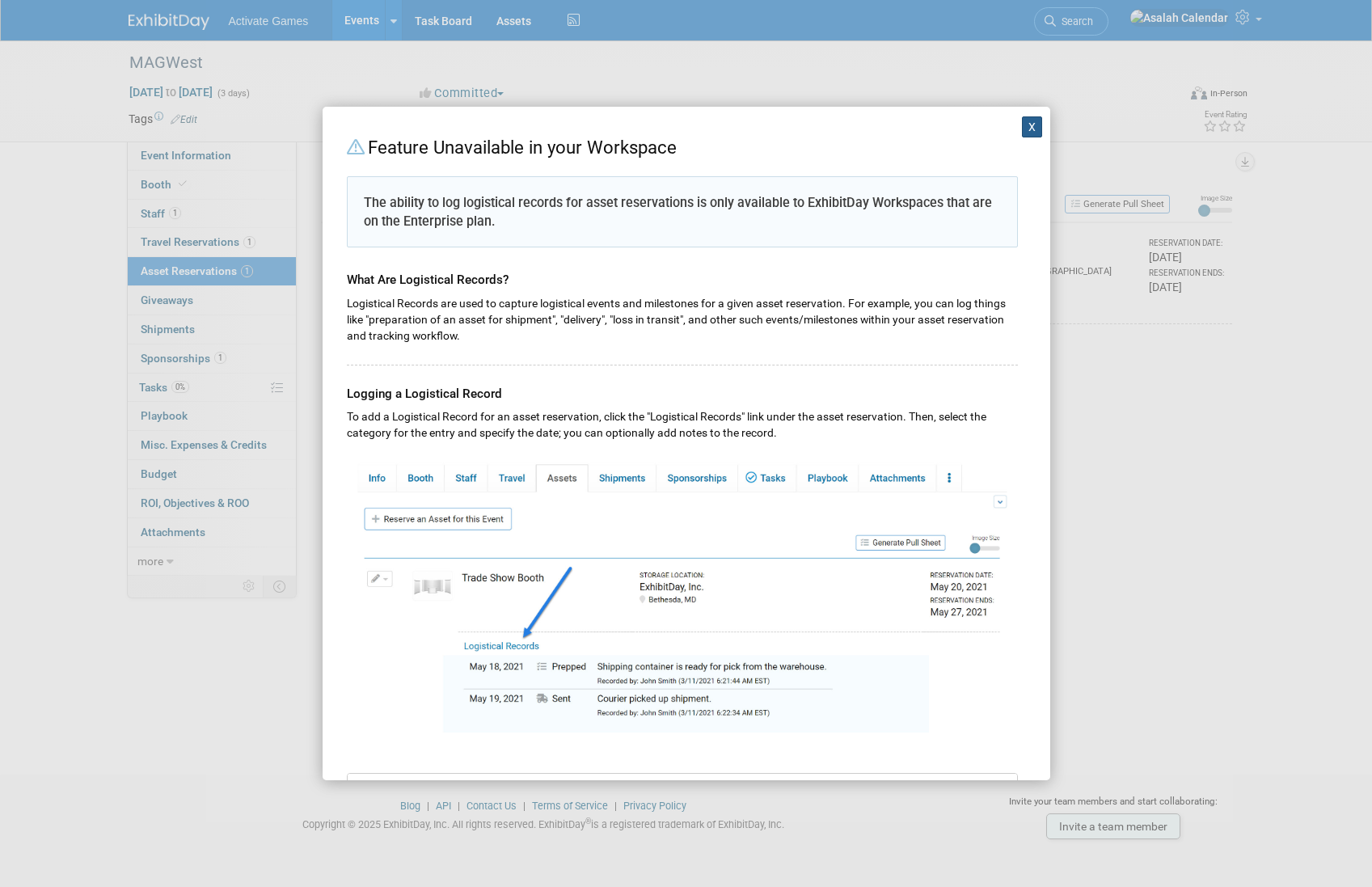
click at [1029, 131] on button "X" at bounding box center [1032, 127] width 21 height 21
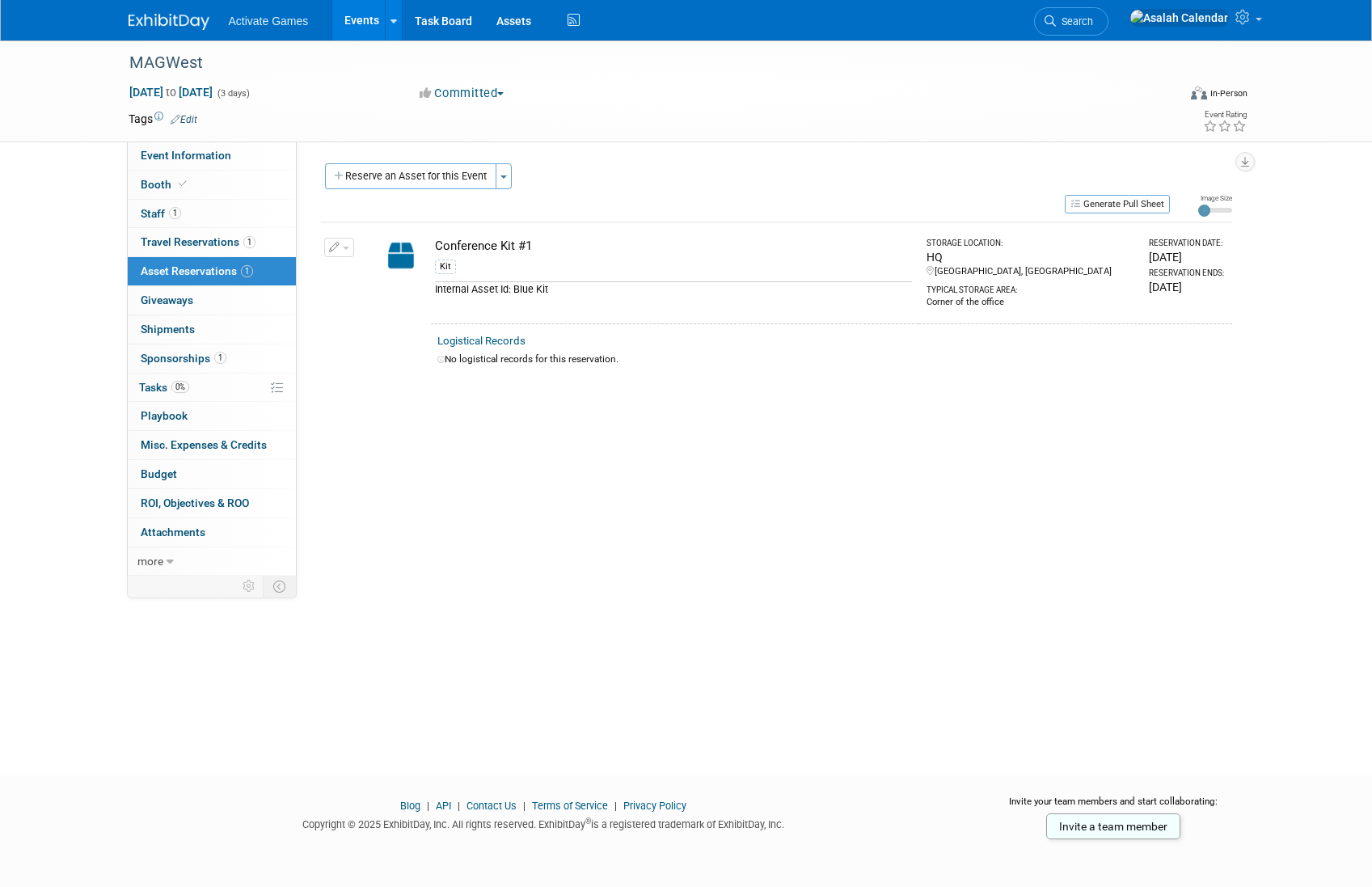
click at [344, 250] on button "button" at bounding box center [339, 247] width 30 height 20
click at [477, 225] on td "Conference Kit #1 Kit Internal Asset Id: Blue Kit" at bounding box center [675, 273] width 489 height 101
click at [473, 246] on div "Conference Kit #1" at bounding box center [674, 246] width 477 height 17
click at [408, 252] on img at bounding box center [401, 255] width 47 height 35
click at [346, 245] on button "button" at bounding box center [339, 247] width 30 height 20
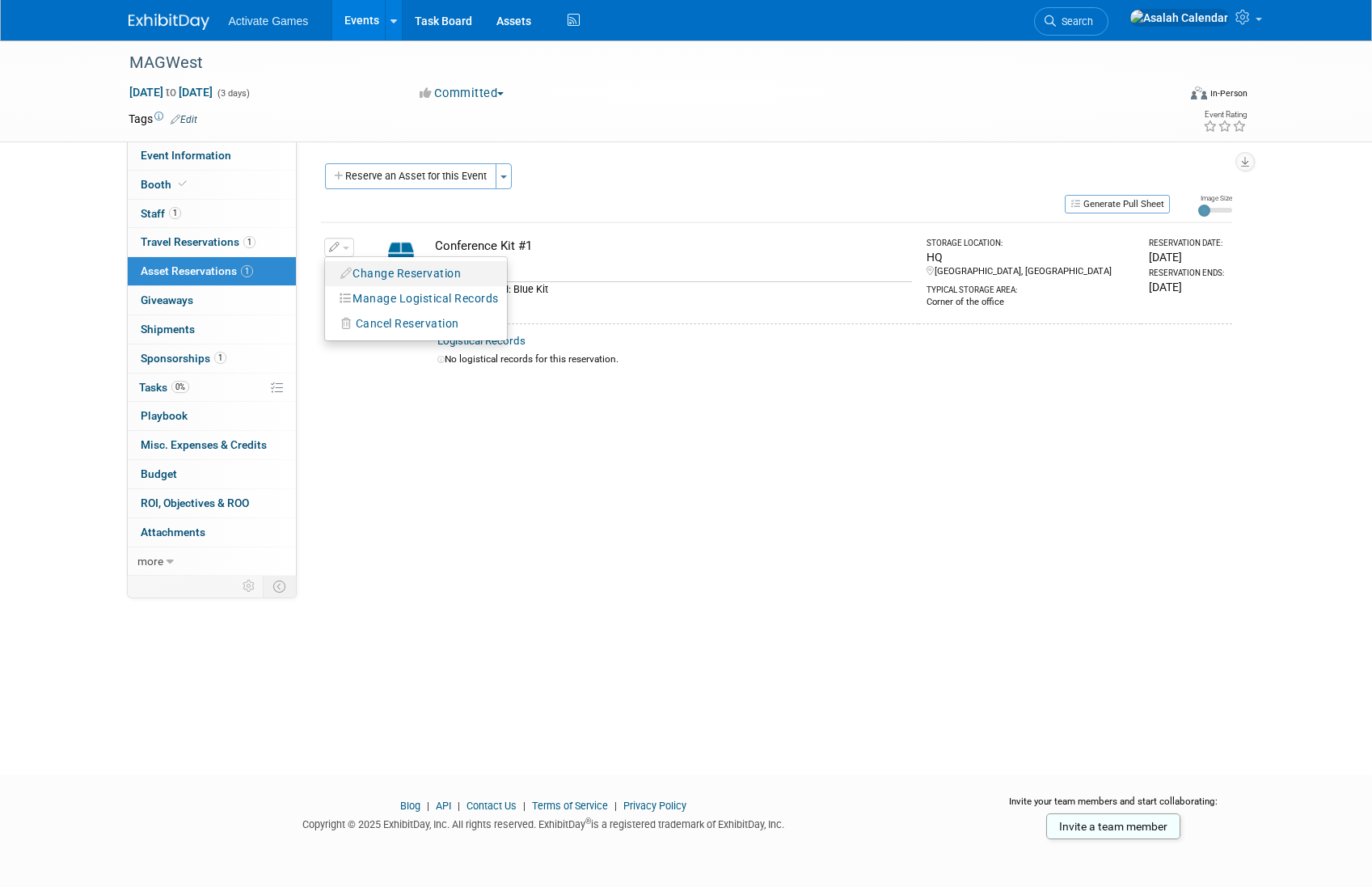
click at [365, 273] on button "Change Reservation" at bounding box center [401, 273] width 137 height 21
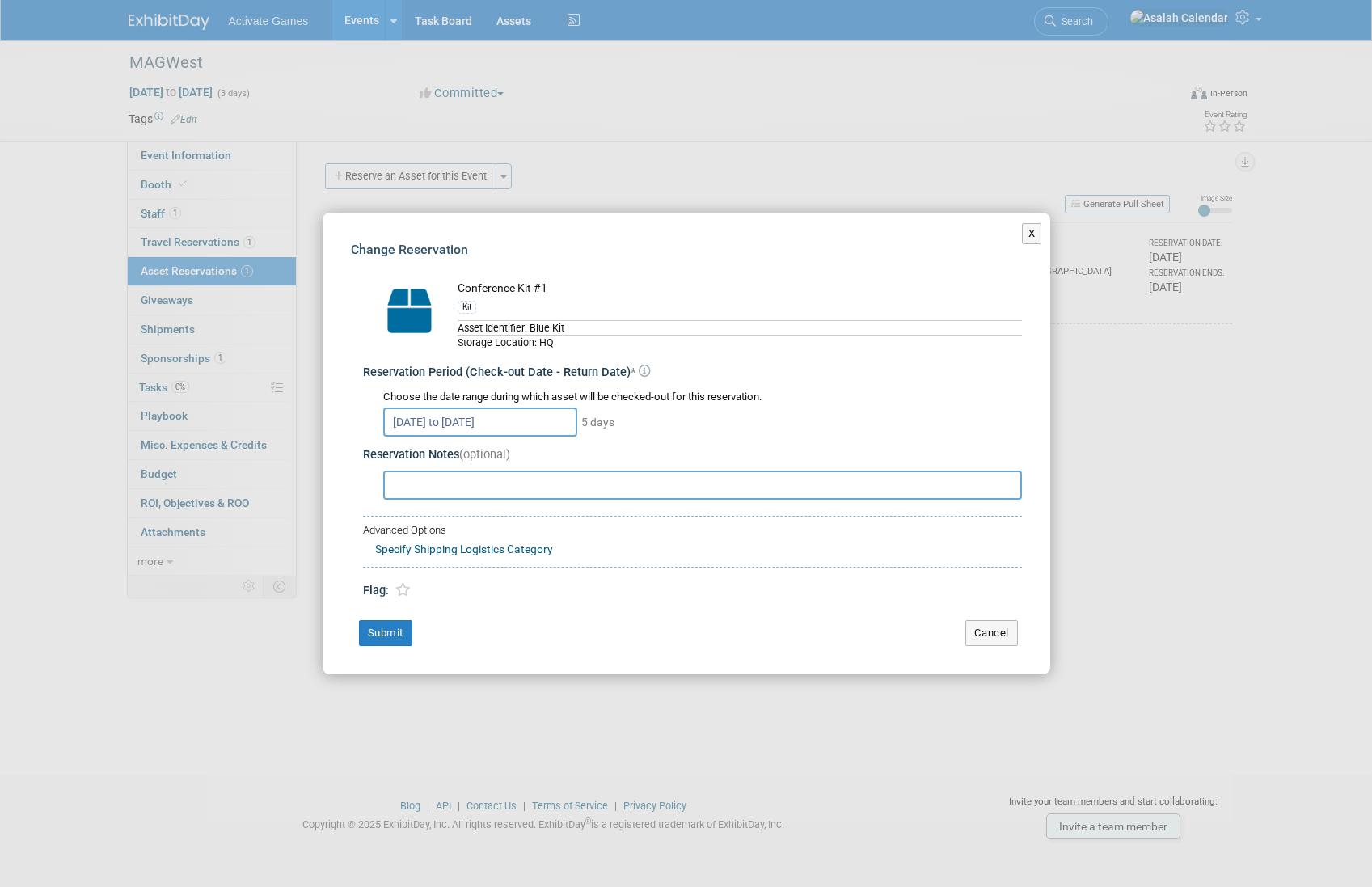
click at [683, 430] on div "Sep 1, 2025 to Sep 5, 2025 5 days" at bounding box center [702, 421] width 639 height 32
click at [1028, 241] on button "X" at bounding box center [1032, 234] width 21 height 21
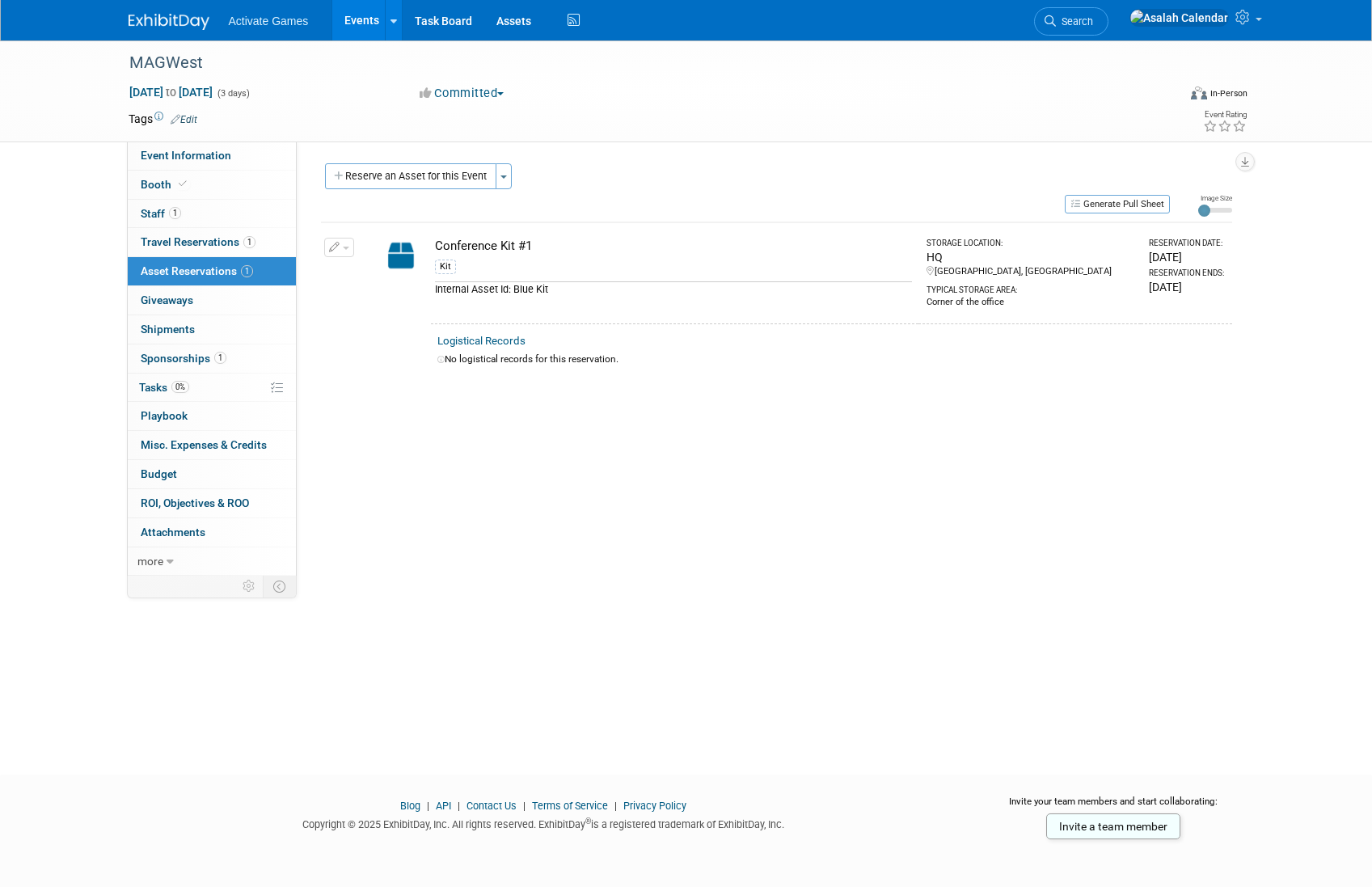
click at [895, 484] on div "Event Website: Edit Event Venue Name: Specify event venue name Event Venue Addr…" at bounding box center [770, 359] width 947 height 434
click at [557, 429] on div "Event Website: Edit Event Venue Name: Specify event venue name Event Venue Addr…" at bounding box center [770, 359] width 947 height 434
click at [180, 114] on link "Edit" at bounding box center [184, 119] width 27 height 11
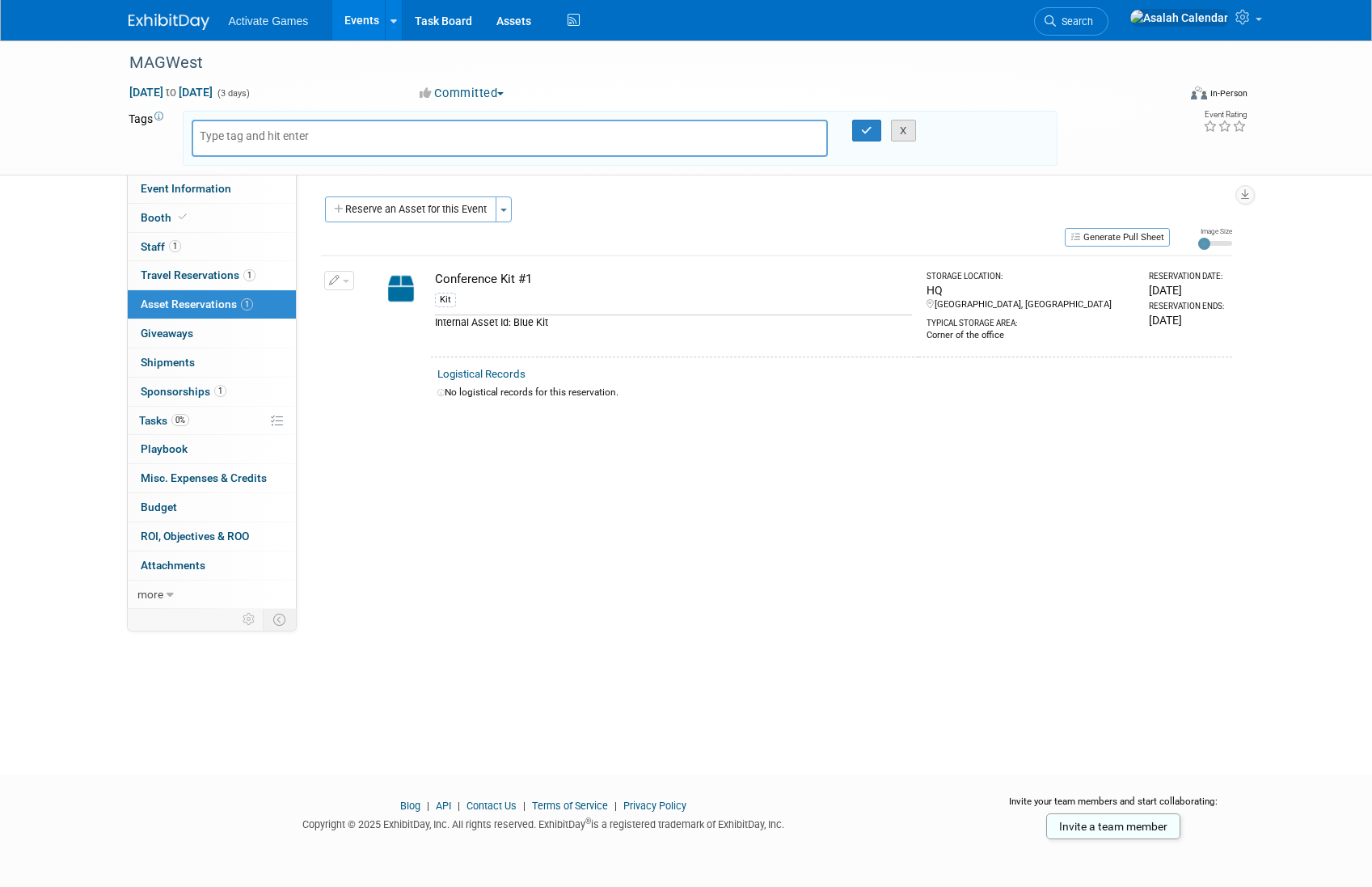
click at [901, 131] on button "X" at bounding box center [903, 131] width 25 height 22
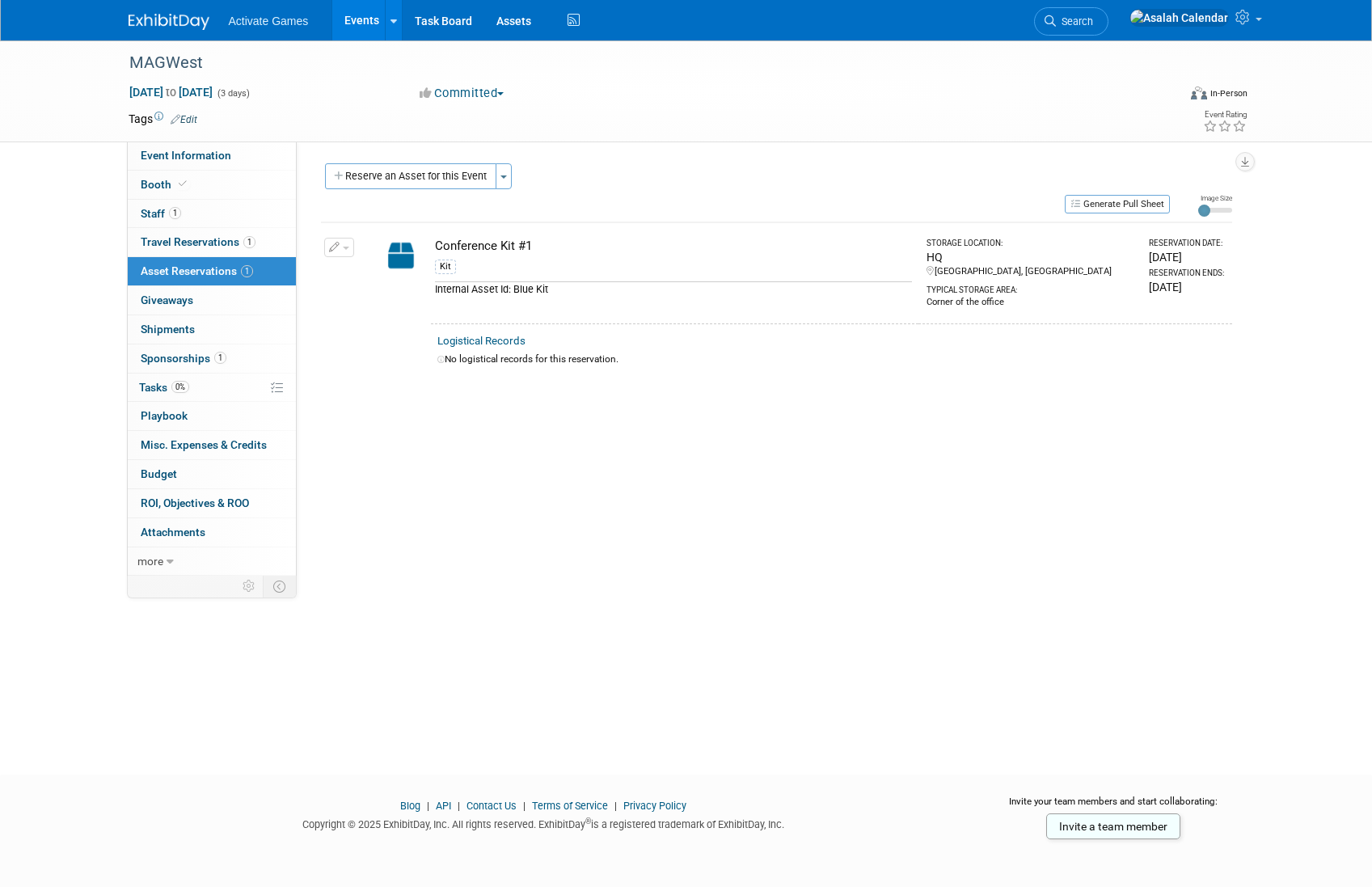
click at [598, 491] on div "Event Website: Edit Event Venue Name: Specify event venue name Event Venue Addr…" at bounding box center [770, 359] width 947 height 434
click at [161, 118] on icon at bounding box center [159, 117] width 9 height 9
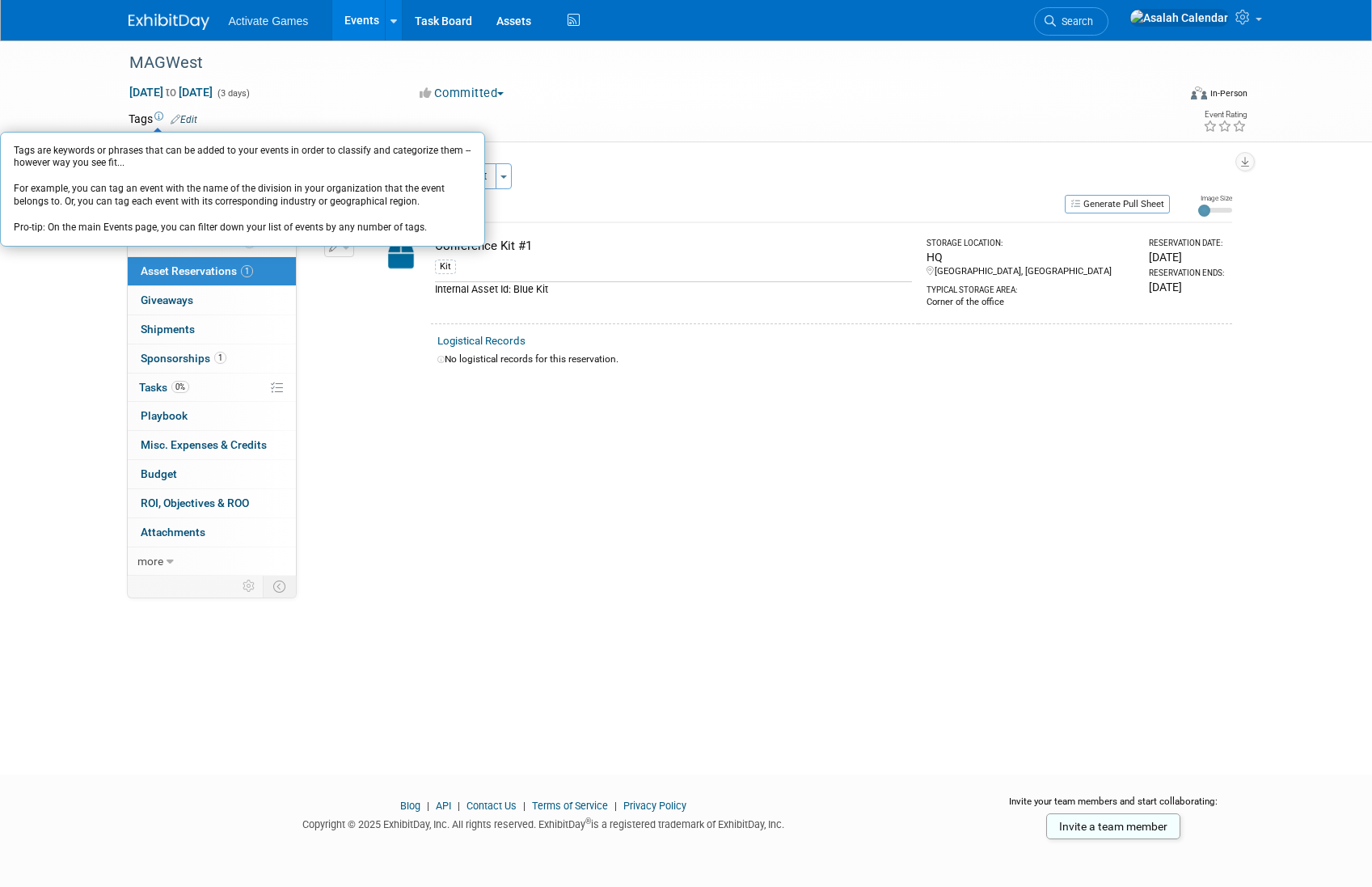
click at [558, 559] on div "Event Website: Edit Event Venue Name: Specify event venue name Event Venue Addr…" at bounding box center [770, 359] width 947 height 434
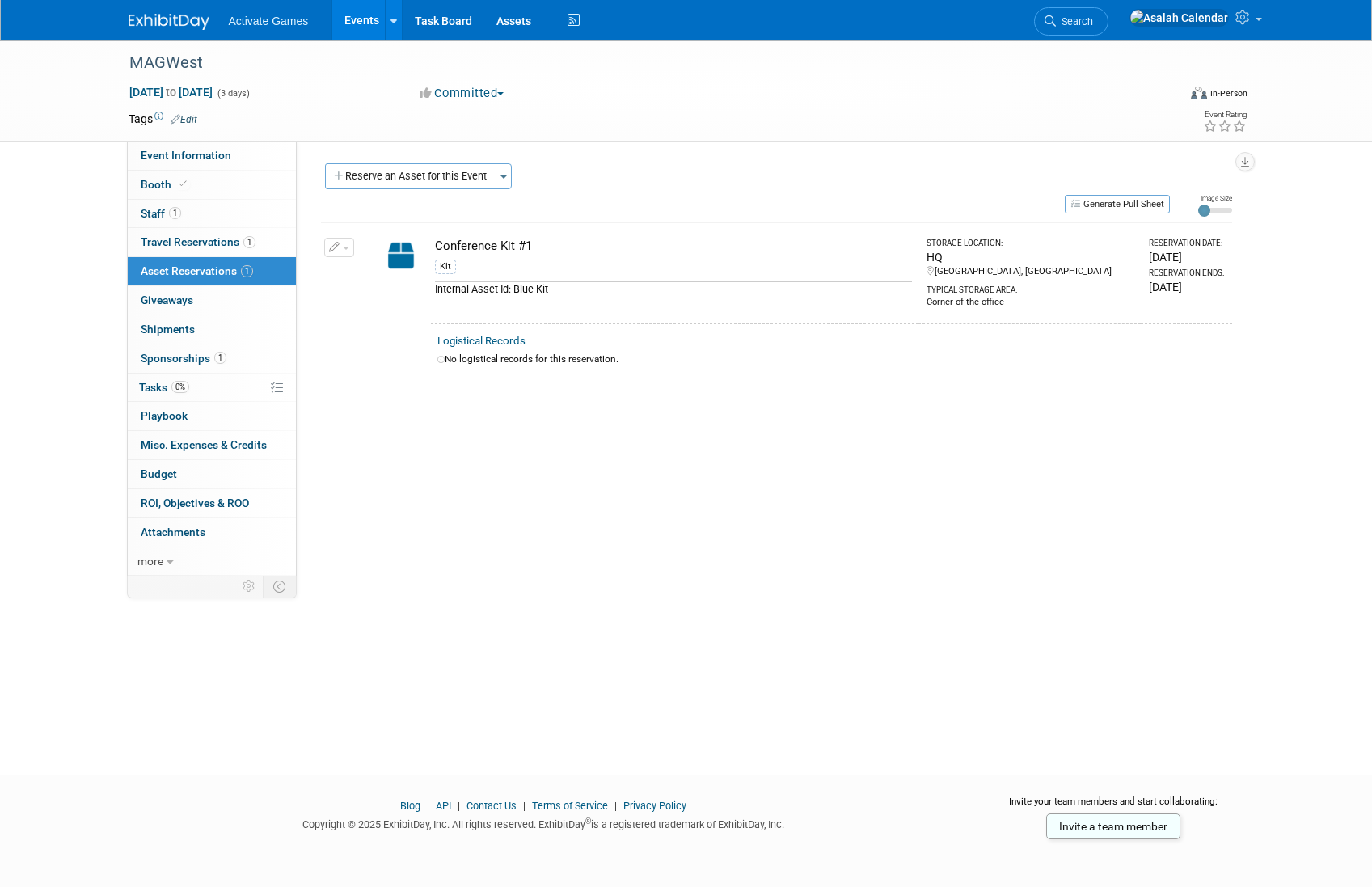
click at [582, 449] on div "Event Website: Edit Event Venue Name: Specify event venue name Event Venue Addr…" at bounding box center [770, 359] width 947 height 434
click at [516, 449] on div "Event Website: Edit Event Venue Name: Specify event venue name Event Venue Addr…" at bounding box center [770, 359] width 947 height 434
click at [531, 440] on div "Event Website: Edit Event Venue Name: Specify event venue name Event Venue Addr…" at bounding box center [770, 359] width 947 height 434
click at [243, 295] on link "0 Giveaways 0" at bounding box center [212, 300] width 168 height 28
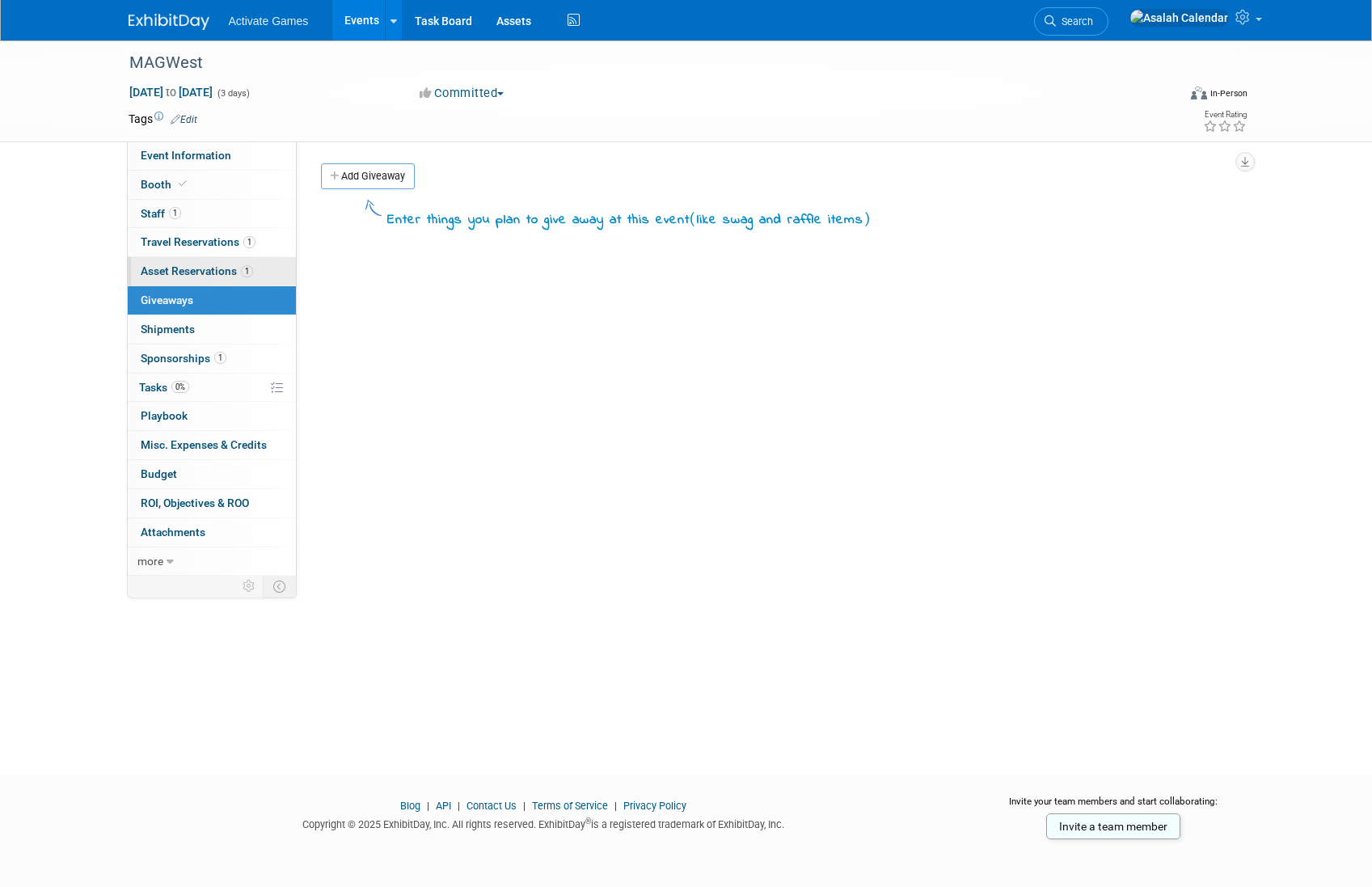
click at [219, 270] on span "Asset Reservations 1" at bounding box center [197, 270] width 112 height 13
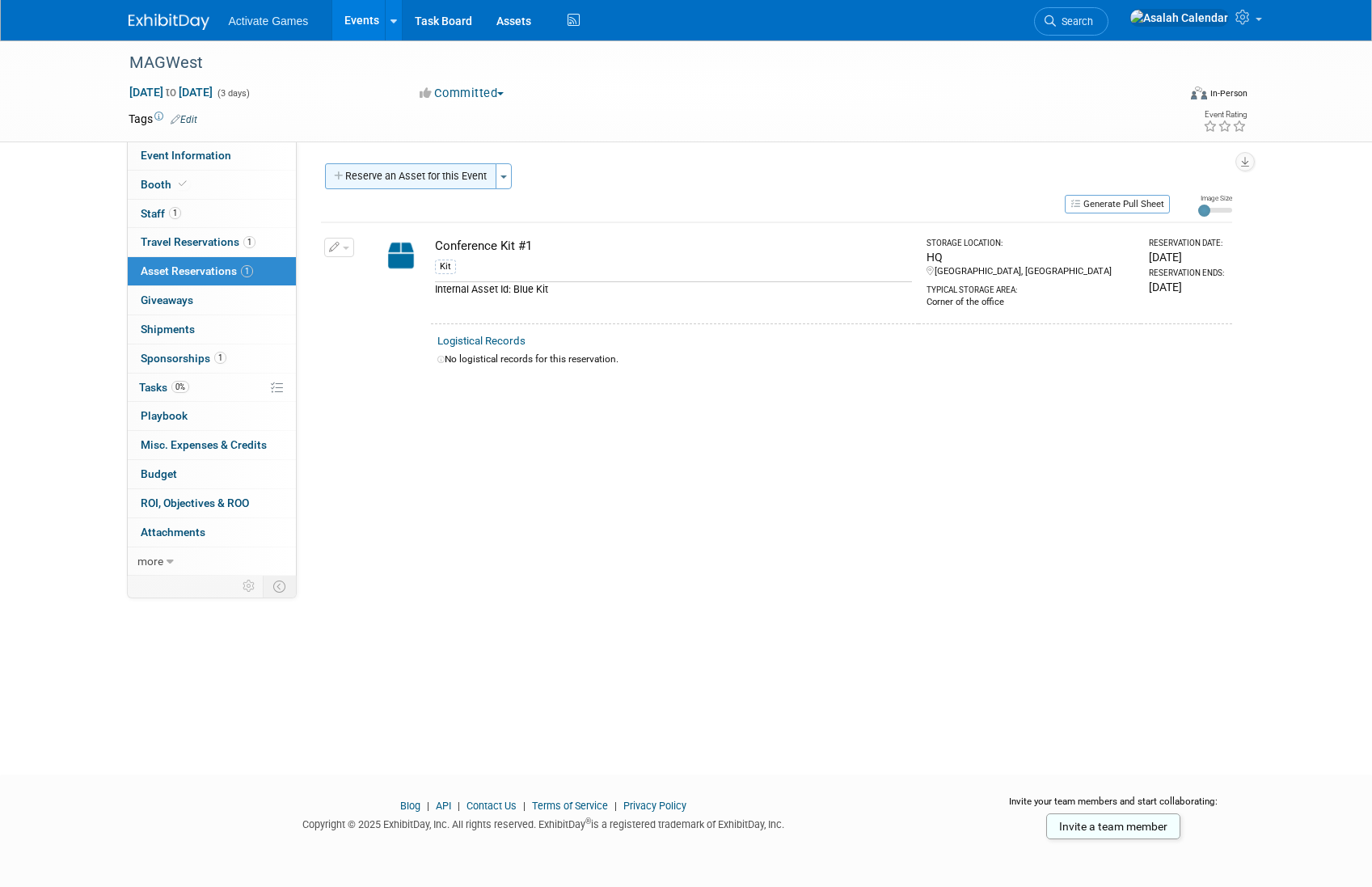
click at [461, 171] on button "Reserve an Asset for this Event" at bounding box center [410, 176] width 172 height 26
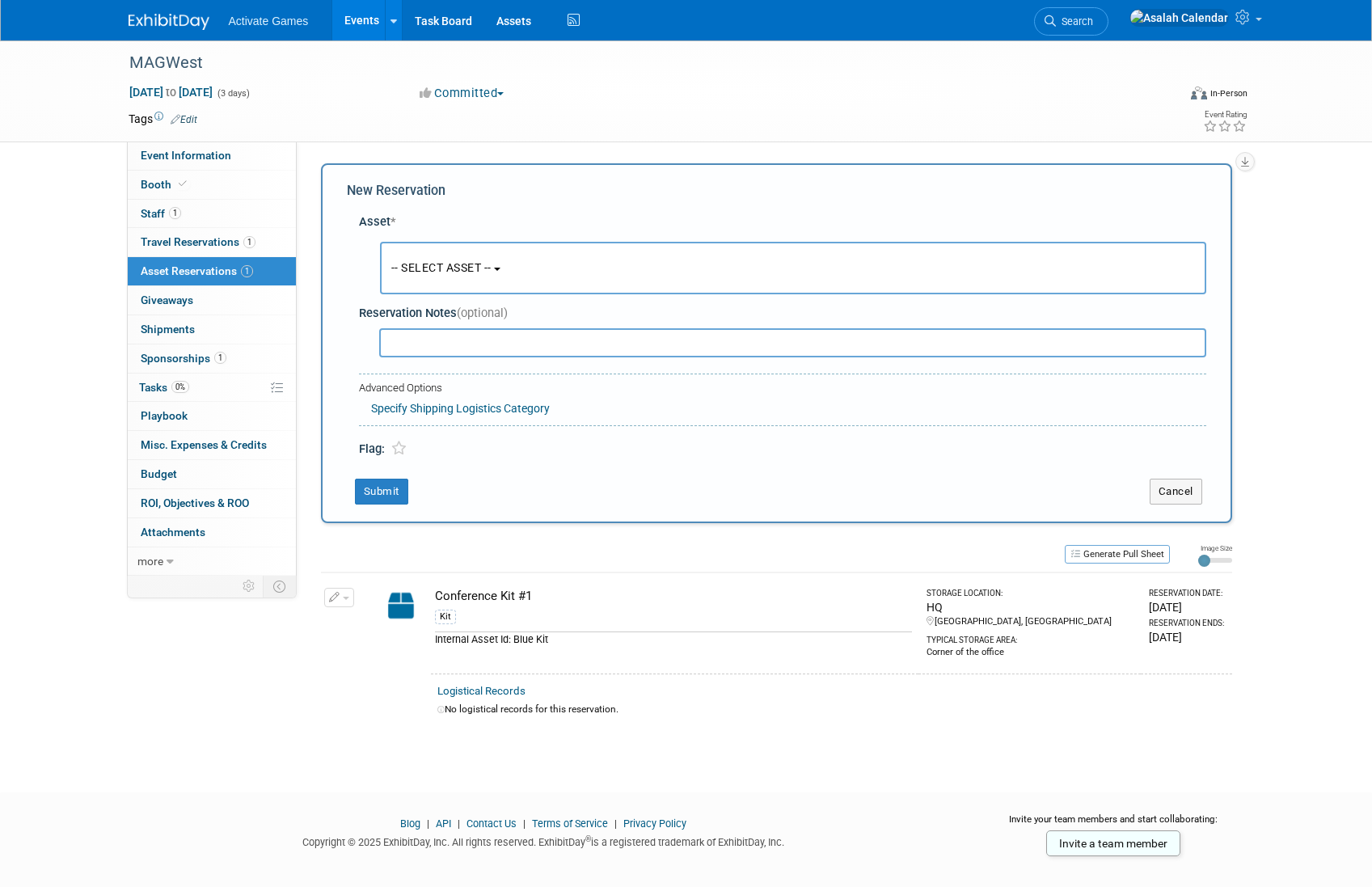
scroll to position [15, 0]
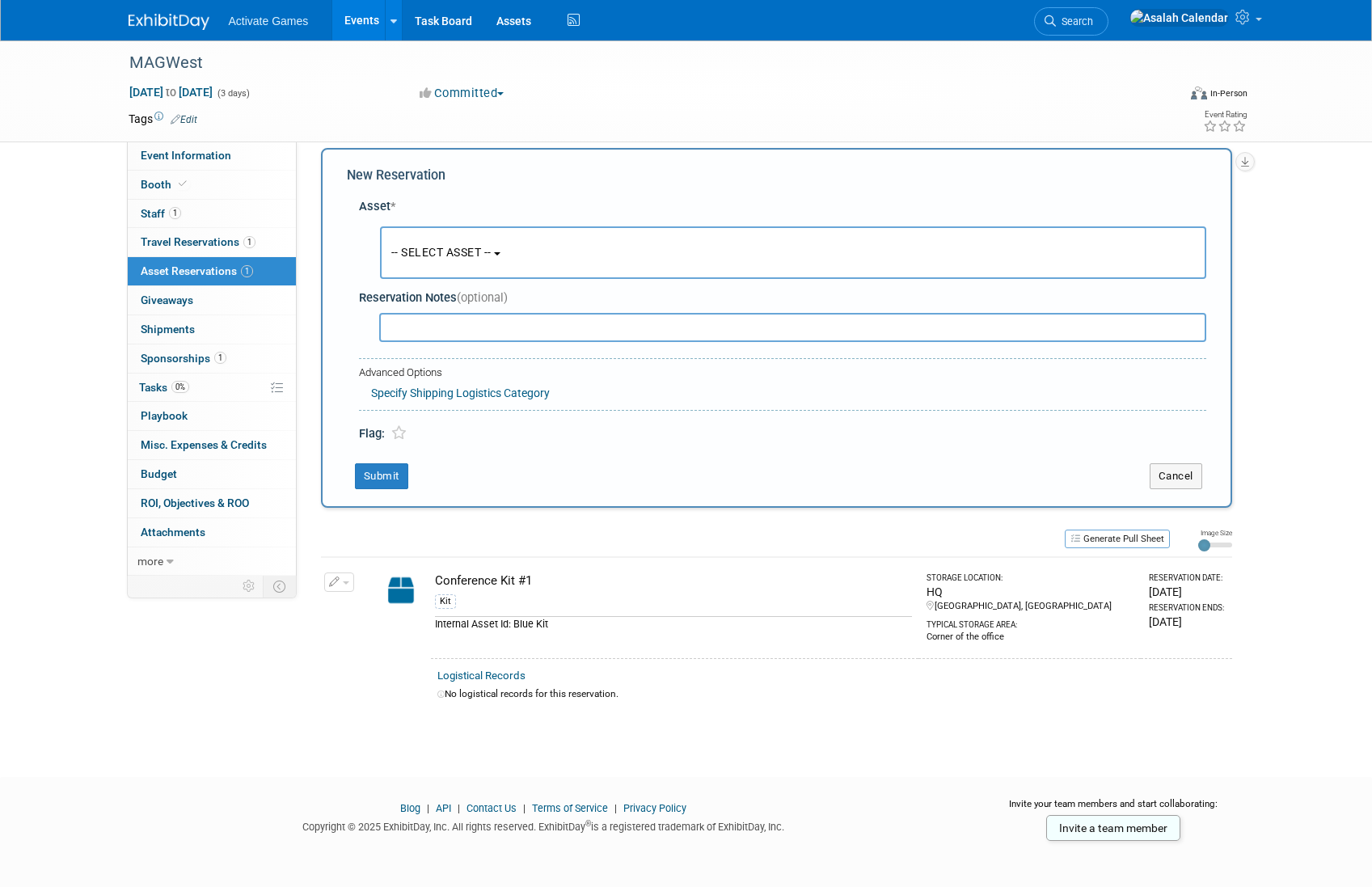
click at [471, 246] on span "-- SELECT ASSET --" at bounding box center [441, 252] width 100 height 13
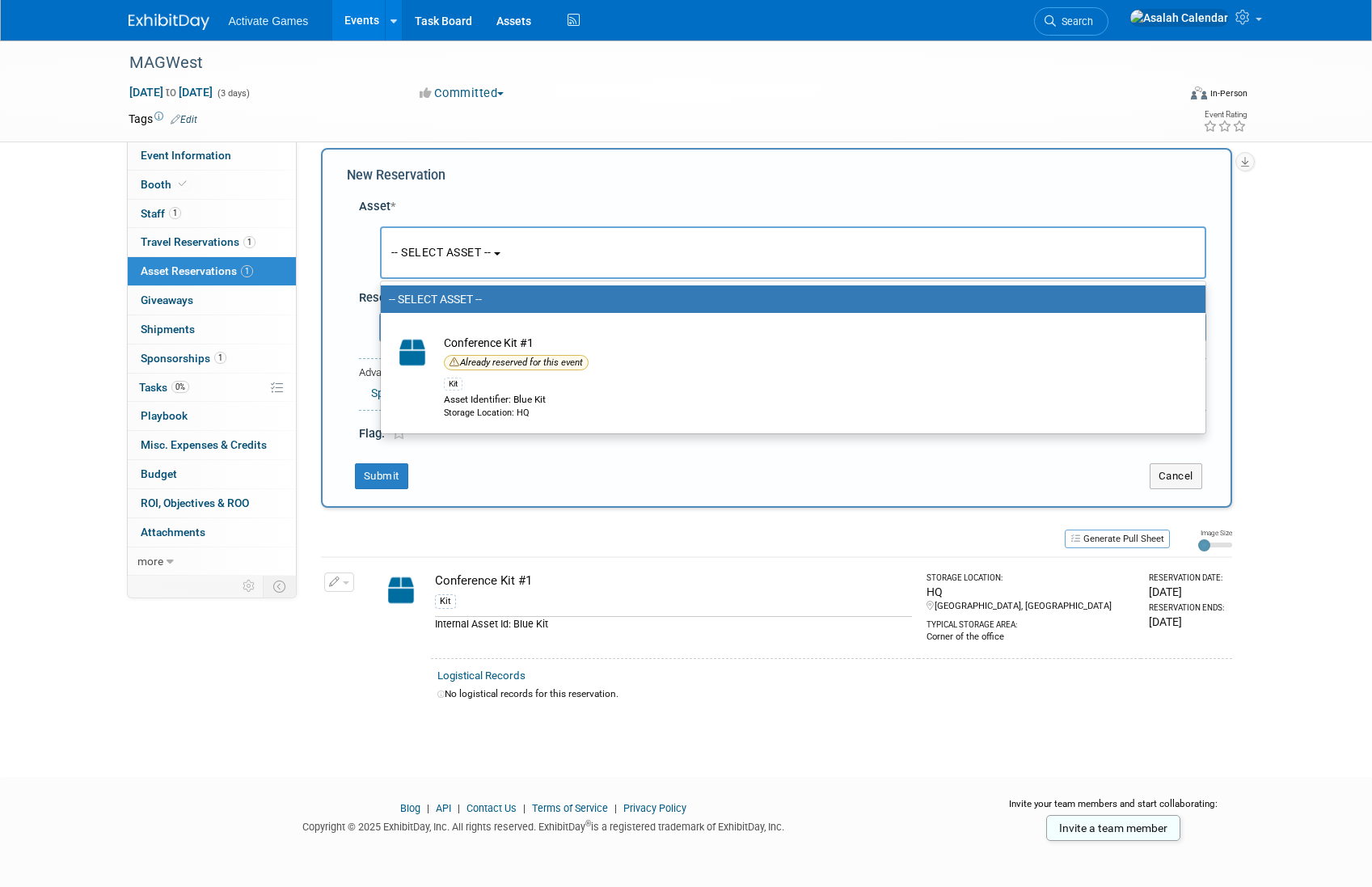
click at [496, 132] on div "Tags Edit X Event Rating" at bounding box center [689, 122] width 1144 height 28
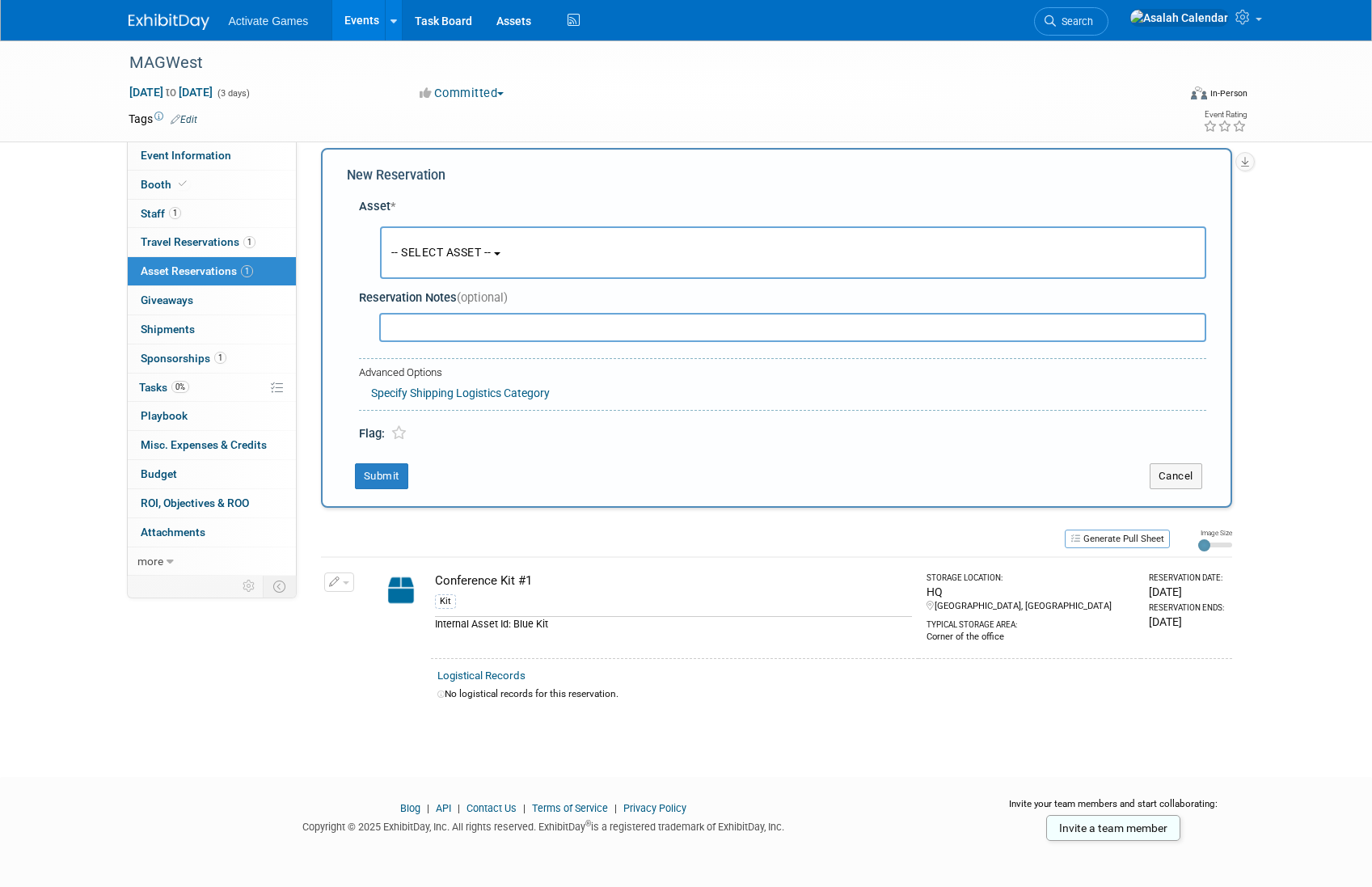
click at [428, 337] on input "text" at bounding box center [792, 327] width 827 height 29
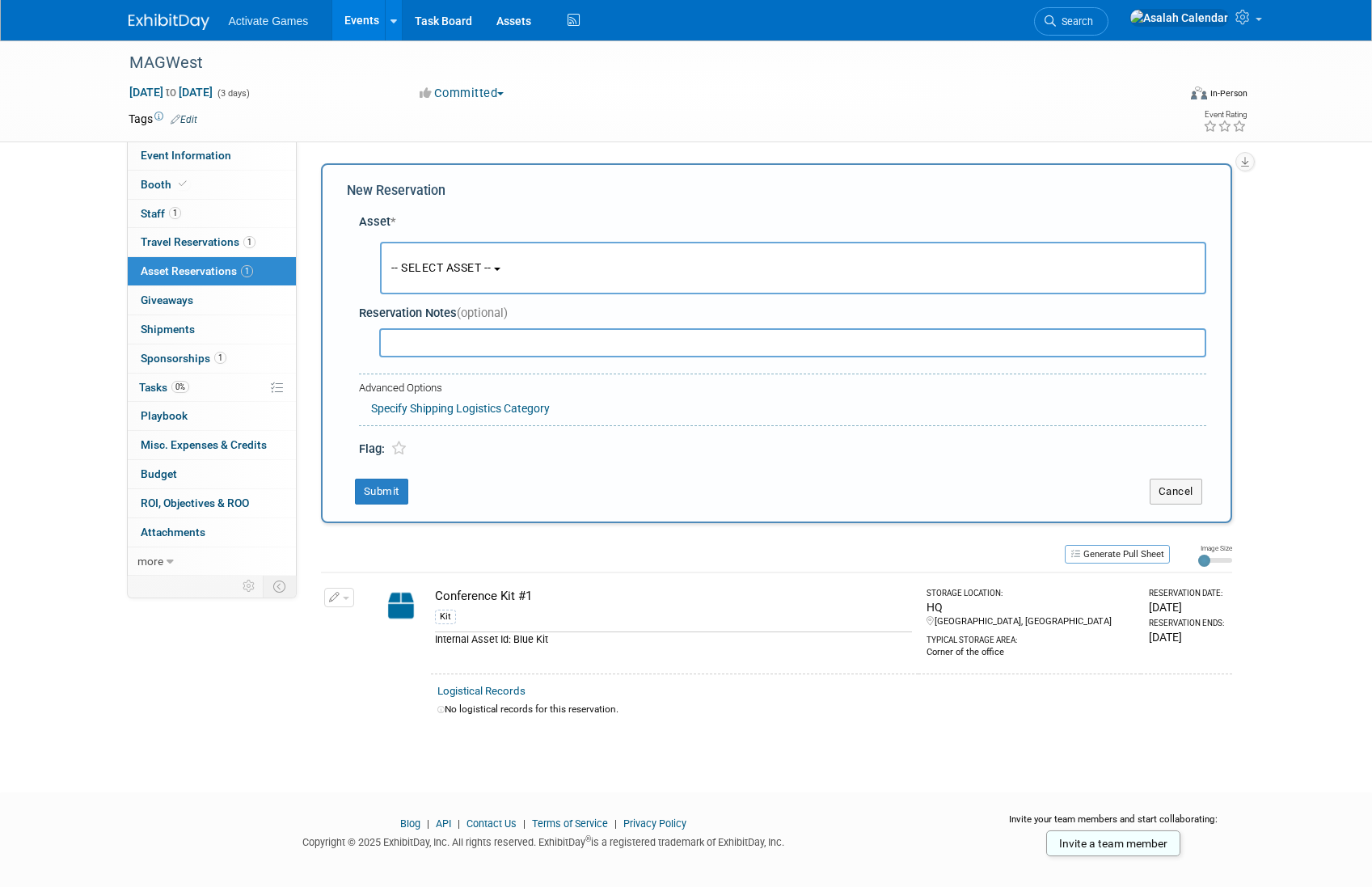
click at [459, 414] on link "Specify Shipping Logistics Category" at bounding box center [460, 408] width 179 height 13
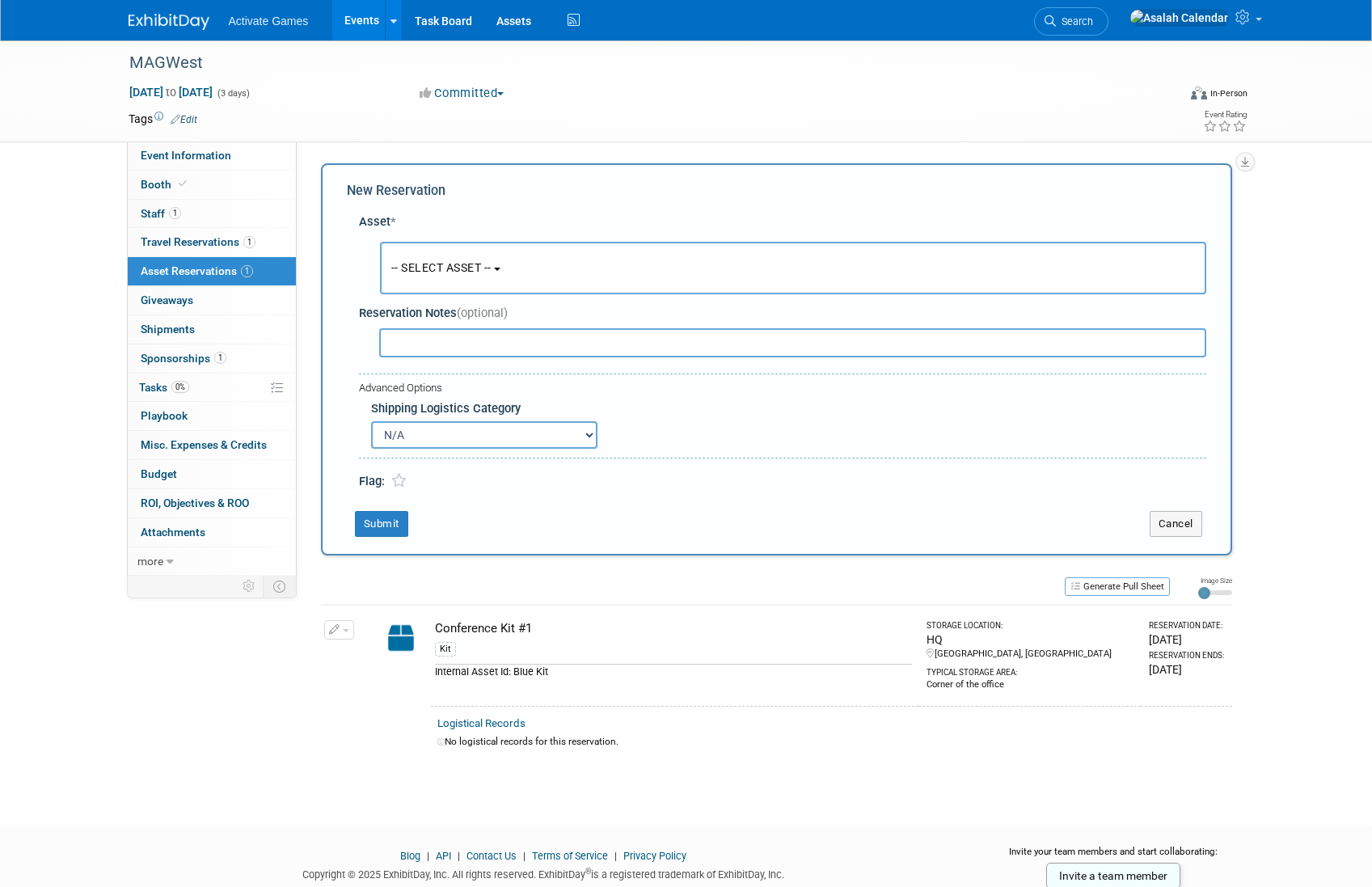
click at [468, 438] on select "N/A Advance Warehouse Direct Shipment Other" at bounding box center [484, 435] width 227 height 27
click at [371, 422] on select "N/A Advance Warehouse Direct Shipment Other" at bounding box center [484, 435] width 227 height 27
click at [492, 438] on select "N/A Advance Warehouse Direct Shipment Other" at bounding box center [484, 435] width 227 height 27
click at [371, 422] on select "N/A Advance Warehouse Direct Shipment Other" at bounding box center [484, 435] width 227 height 27
click at [524, 436] on select "N/A Advance Warehouse Direct Shipment Other" at bounding box center [484, 435] width 227 height 27
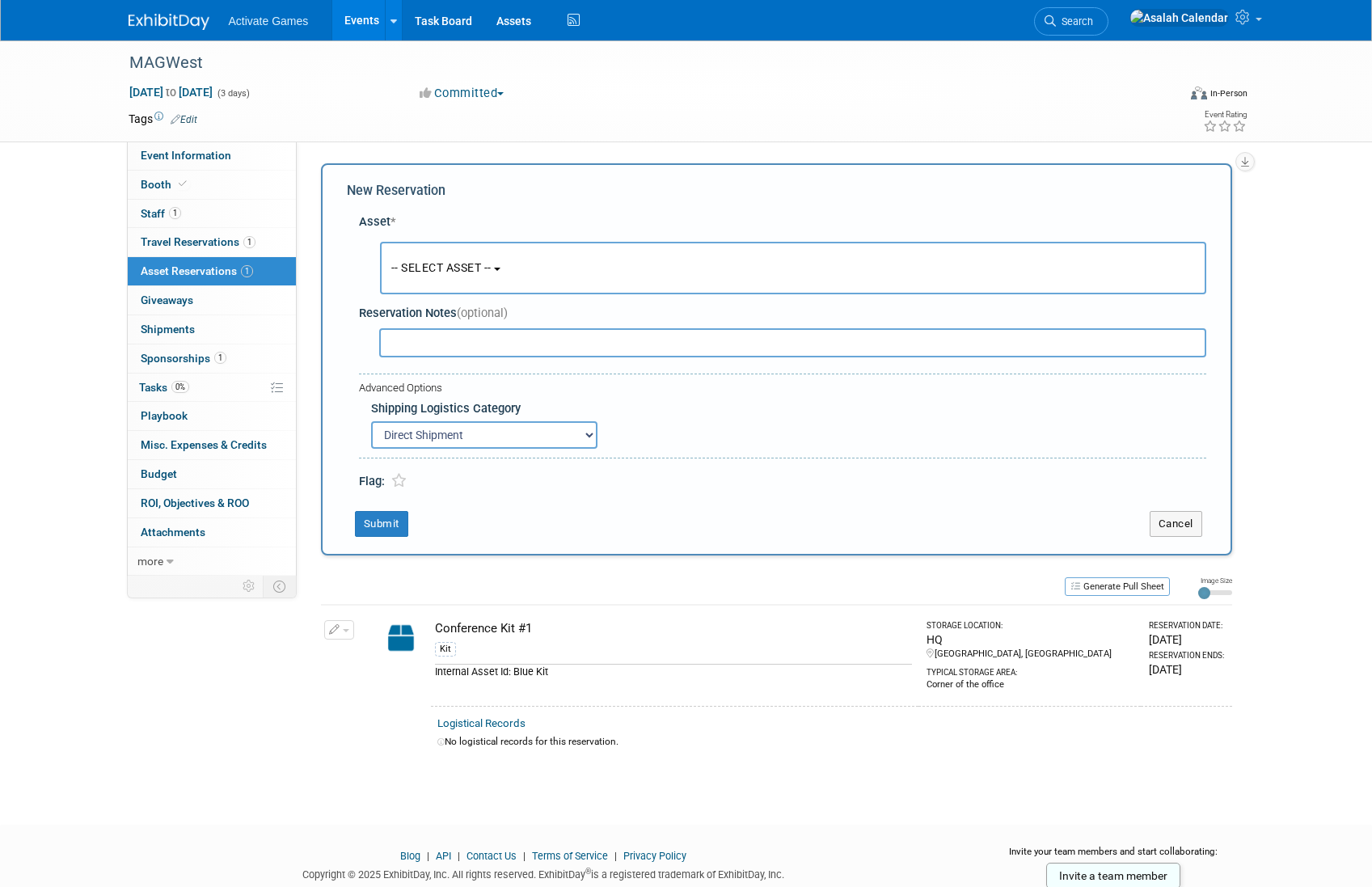
click at [371, 422] on select "N/A Advance Warehouse Direct Shipment Other" at bounding box center [484, 435] width 227 height 27
click at [524, 434] on select "N/A Advance Warehouse Direct Shipment Other" at bounding box center [484, 435] width 227 height 27
click at [371, 422] on select "N/A Advance Warehouse Direct Shipment Other" at bounding box center [484, 435] width 227 height 27
click at [519, 428] on select "N/A Advance Warehouse Direct Shipment Other" at bounding box center [484, 435] width 227 height 27
select select "1"
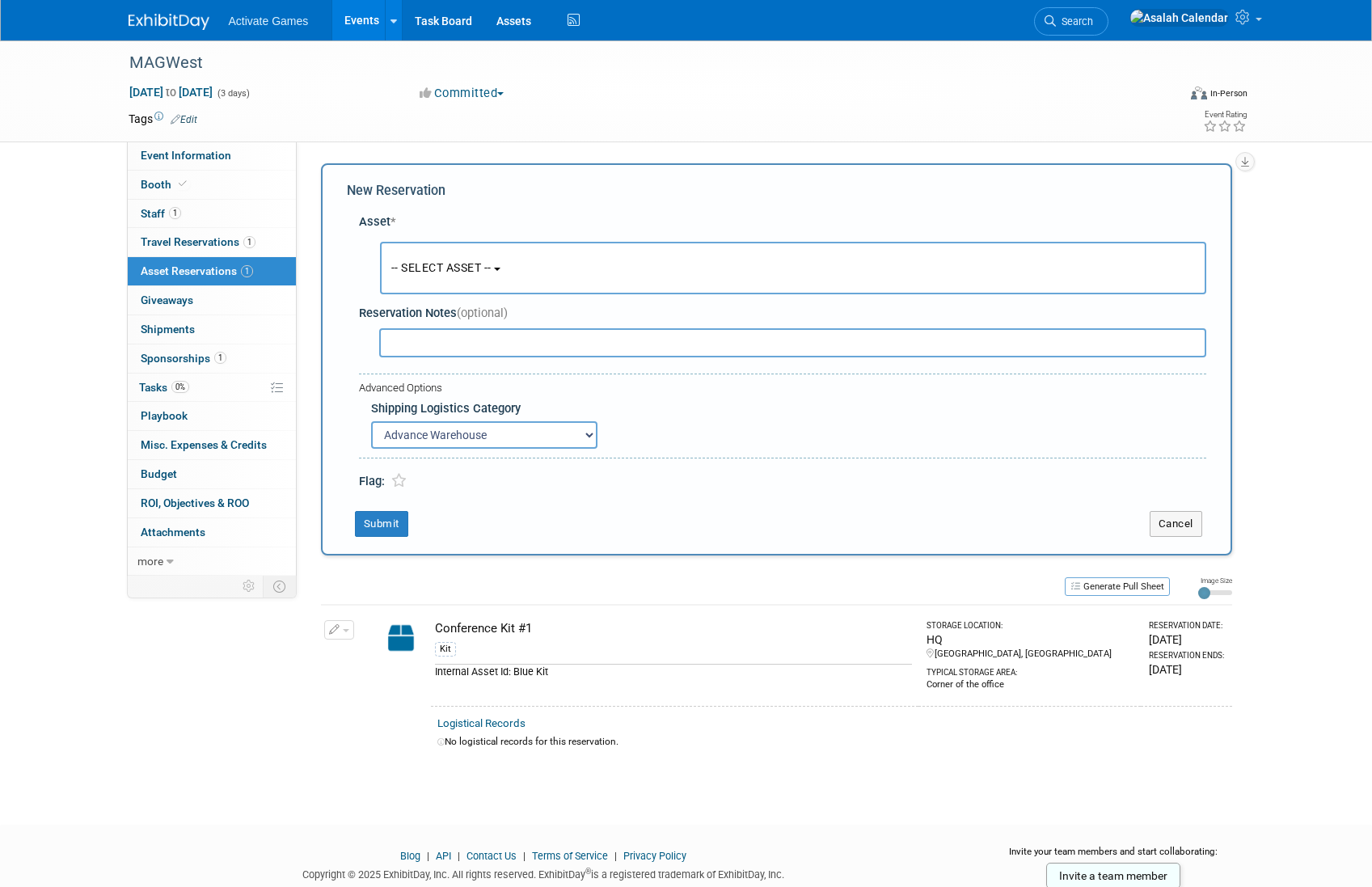
click at [371, 422] on select "N/A Advance Warehouse Direct Shipment Other" at bounding box center [484, 435] width 227 height 27
click at [398, 483] on icon at bounding box center [399, 481] width 15 height 14
click at [386, 518] on button "Submit" at bounding box center [381, 524] width 53 height 26
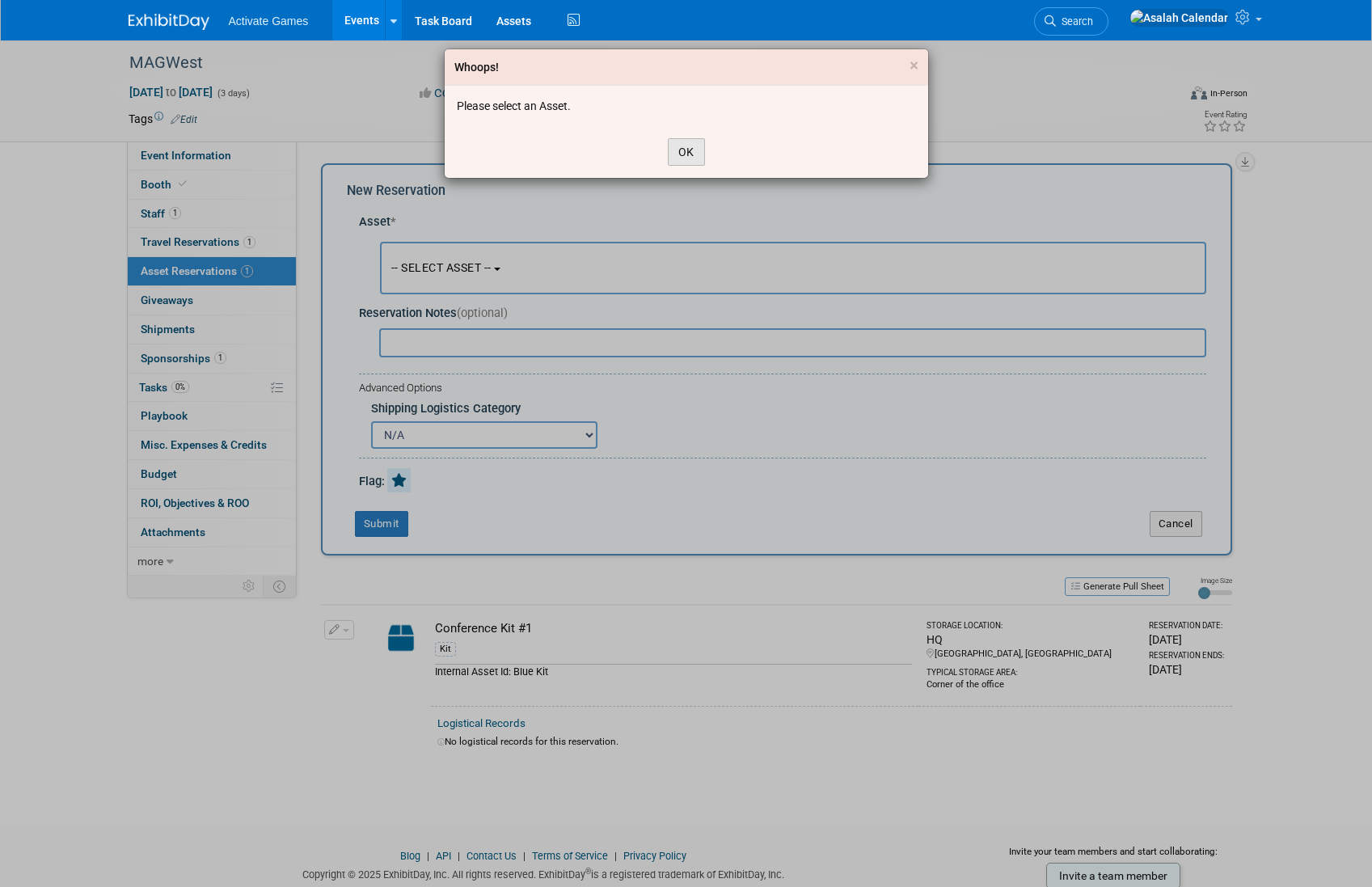
click at [683, 147] on button "OK" at bounding box center [686, 152] width 37 height 27
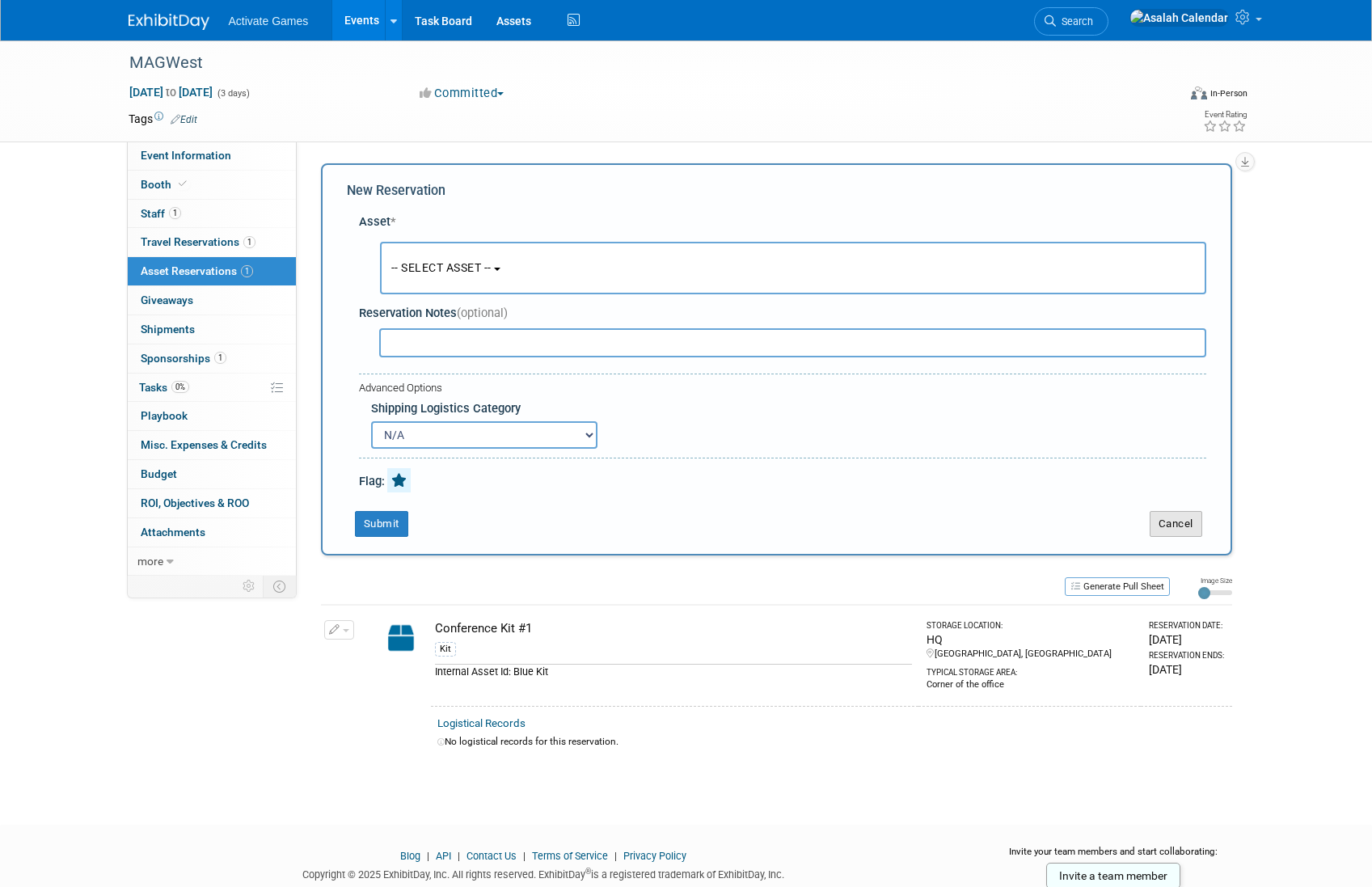
click at [1183, 531] on button "Cancel" at bounding box center [1175, 524] width 52 height 26
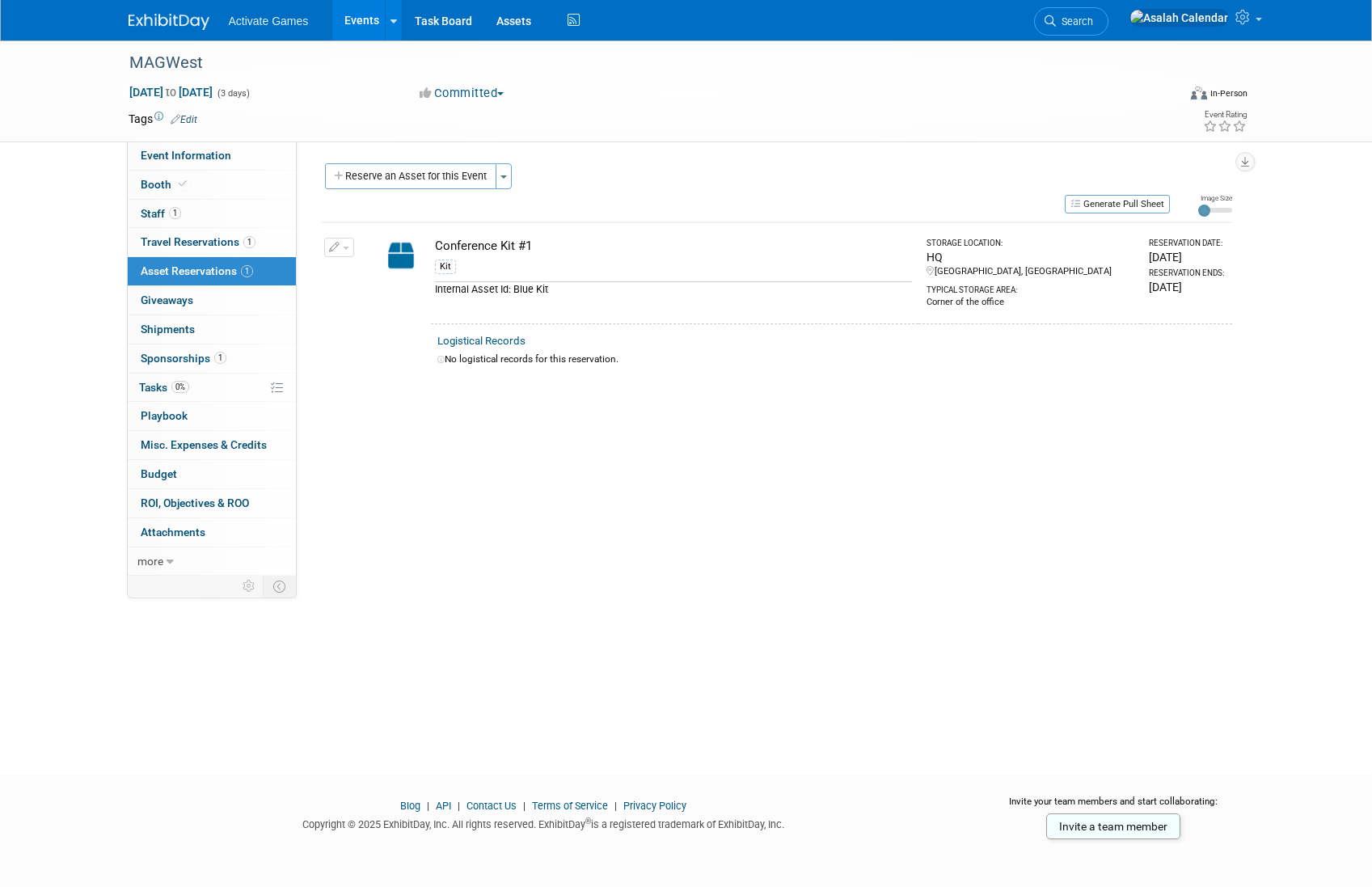
click at [780, 564] on div "Event Website: Edit Event Venue Name: Specify event venue name Event Venue Addr…" at bounding box center [770, 359] width 947 height 434
click at [720, 400] on div "Event Website: Edit Event Venue Name: Specify event venue name Event Venue Addr…" at bounding box center [770, 359] width 947 height 434
click at [638, 450] on div "Event Website: Edit Event Venue Name: Specify event venue name Event Venue Addr…" at bounding box center [770, 359] width 947 height 434
click at [440, 362] on icon at bounding box center [440, 359] width 7 height 7
click at [440, 360] on icon at bounding box center [440, 359] width 7 height 7
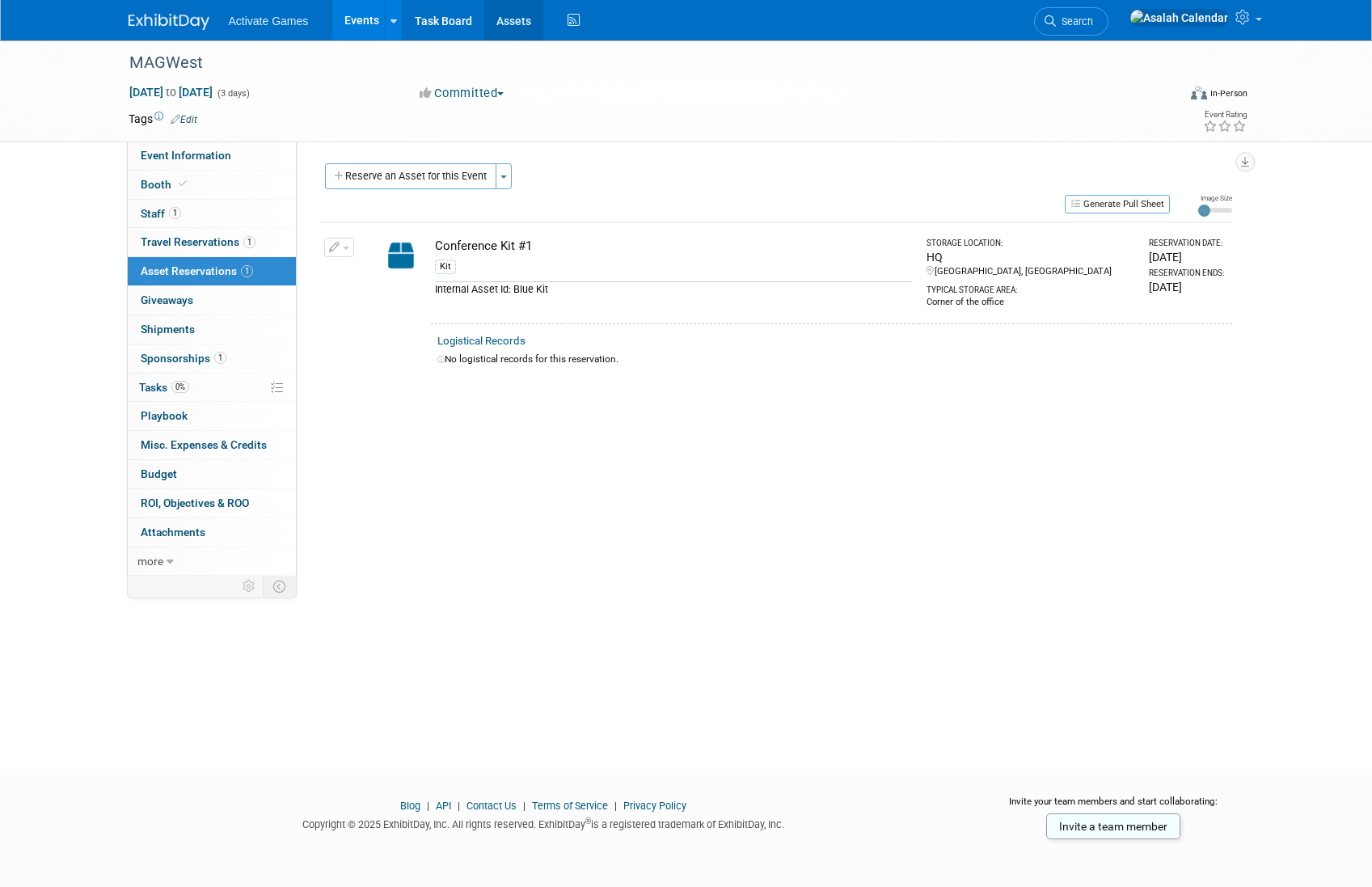
click at [507, 32] on link "Assets" at bounding box center [513, 20] width 59 height 40
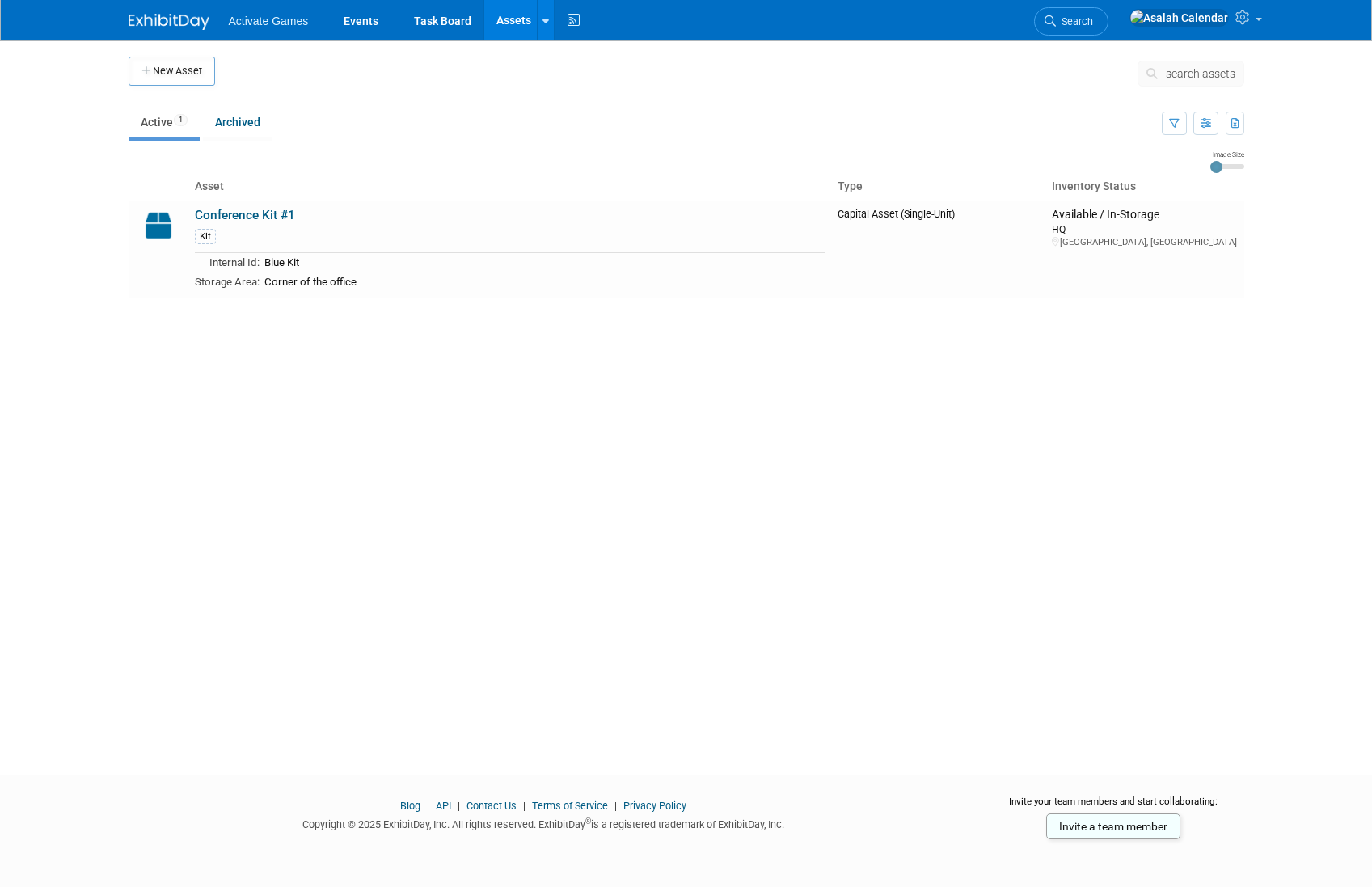
click at [457, 406] on div "New Asset search assets Note: Your current ExhibitDay plan allows for managemen…" at bounding box center [687, 392] width 1140 height 705
click at [276, 219] on link "Conference Kit #1" at bounding box center [245, 215] width 100 height 15
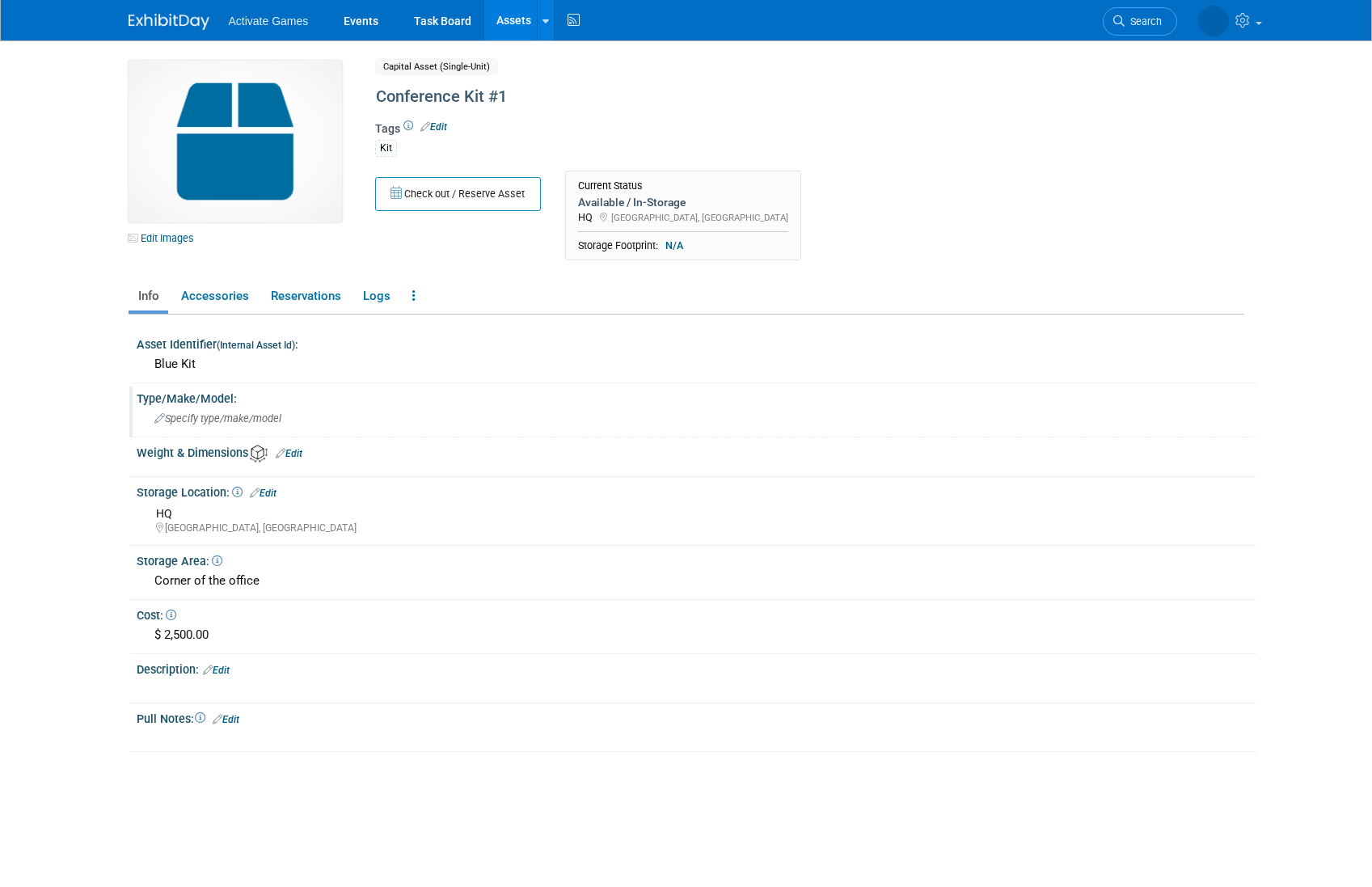
click at [248, 410] on div "Specify type/make/model" at bounding box center [696, 418] width 1096 height 25
click at [199, 721] on icon at bounding box center [200, 717] width 10 height 10
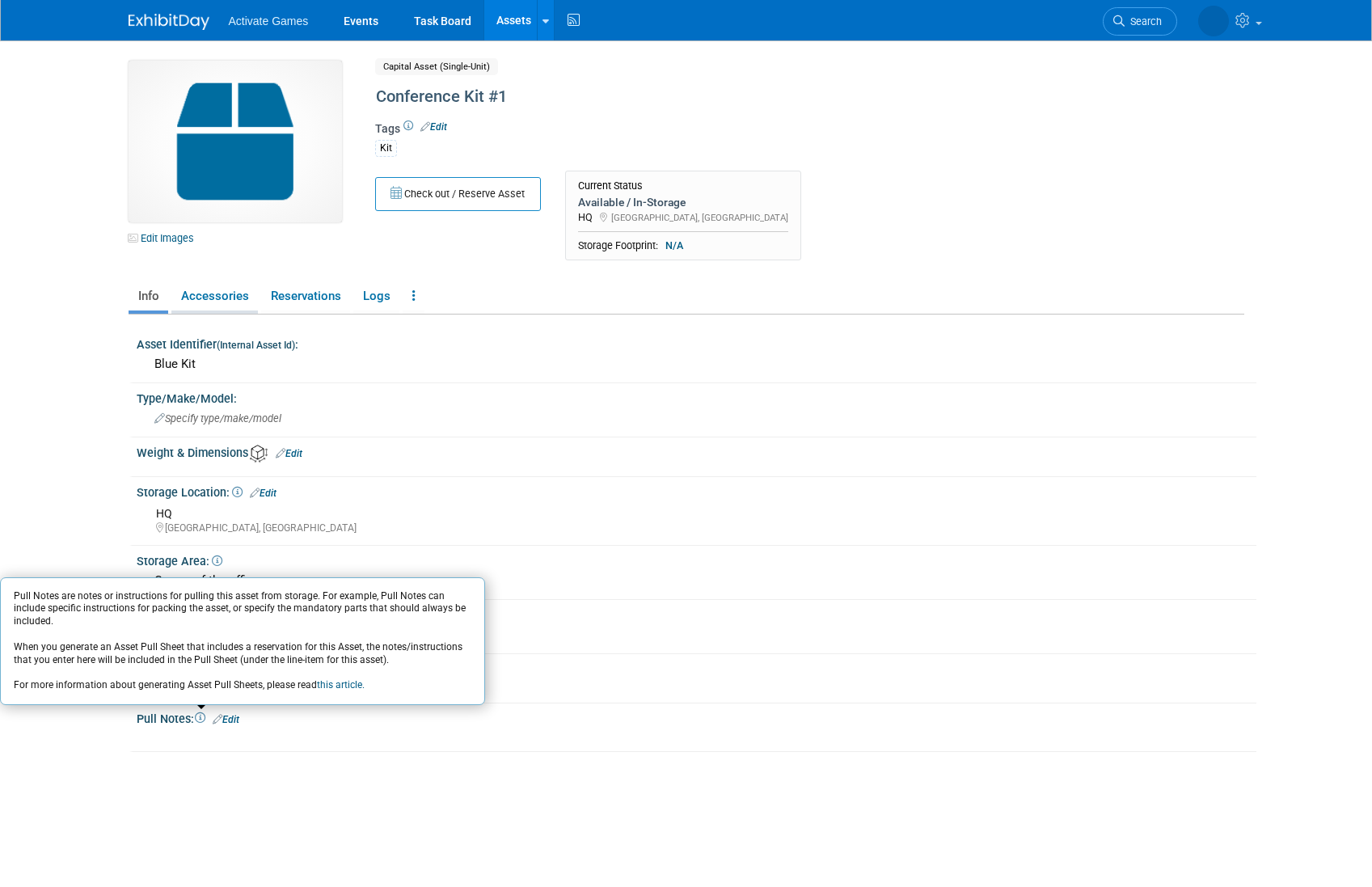
click at [226, 300] on link "Accessories" at bounding box center [215, 296] width 87 height 28
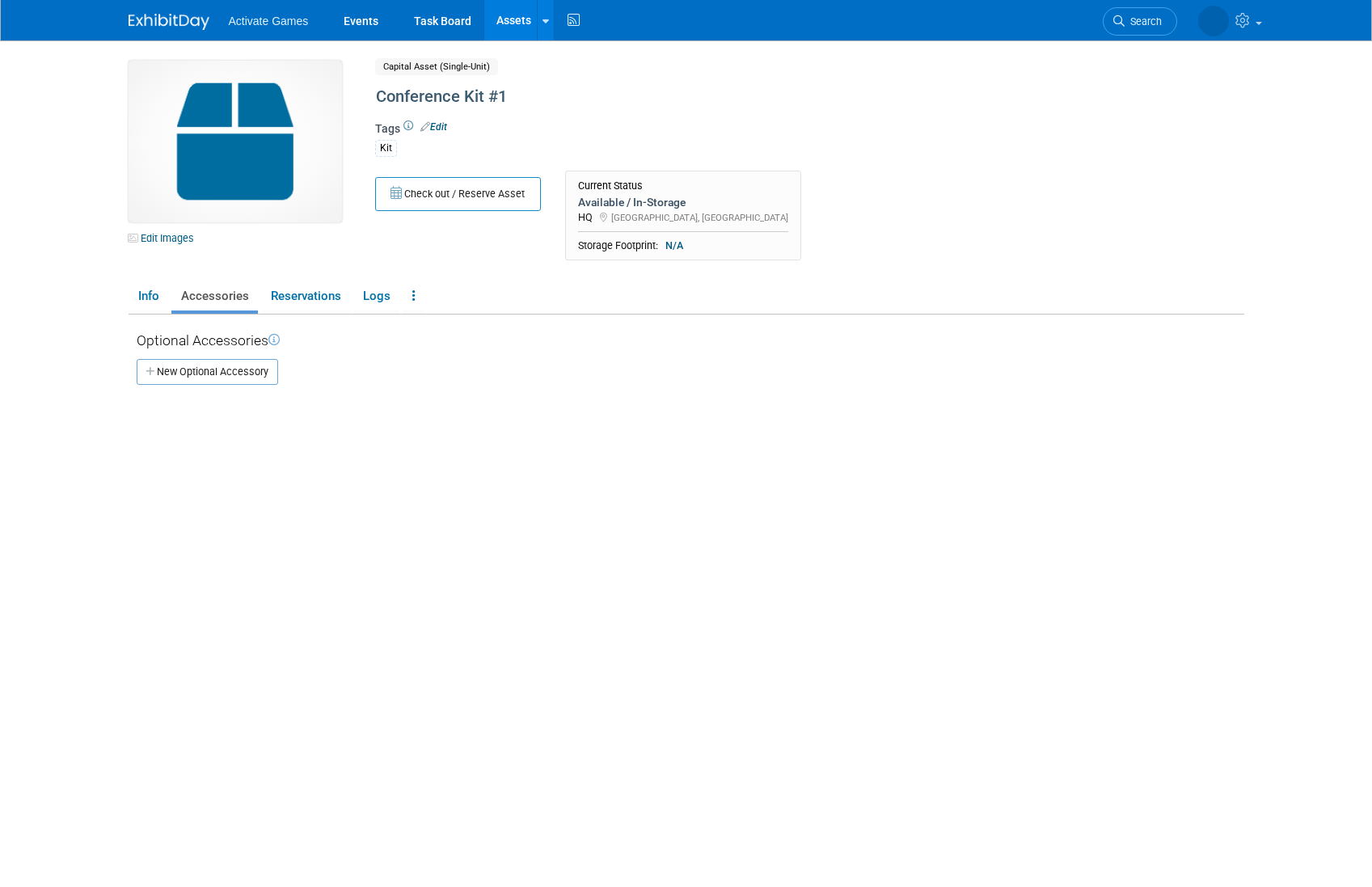
click at [274, 343] on icon at bounding box center [274, 339] width 11 height 11
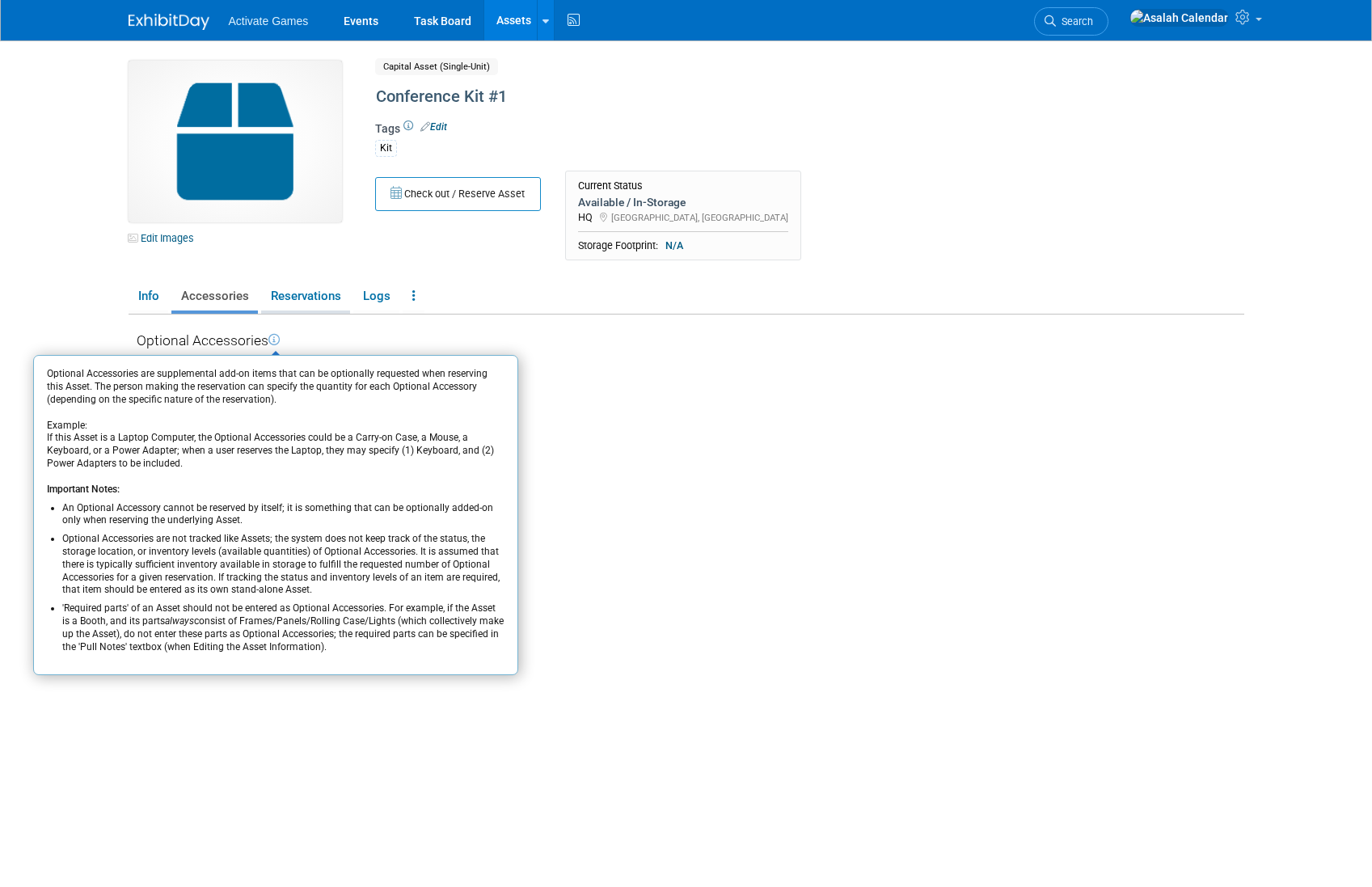
click at [317, 301] on link "Reservations" at bounding box center [306, 296] width 89 height 28
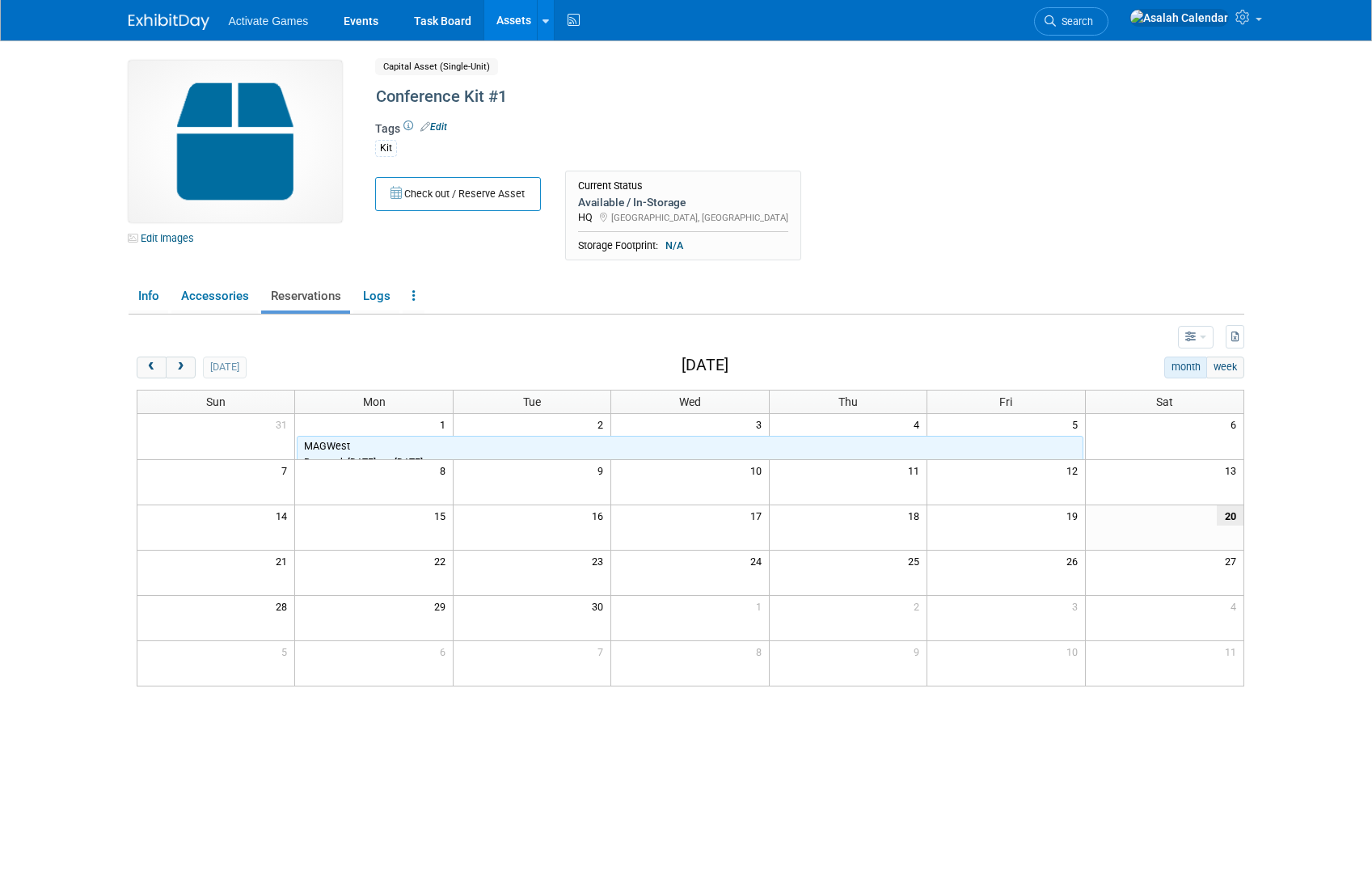
click at [565, 335] on td at bounding box center [657, 332] width 1041 height 32
click at [373, 297] on link "Logs" at bounding box center [376, 296] width 46 height 28
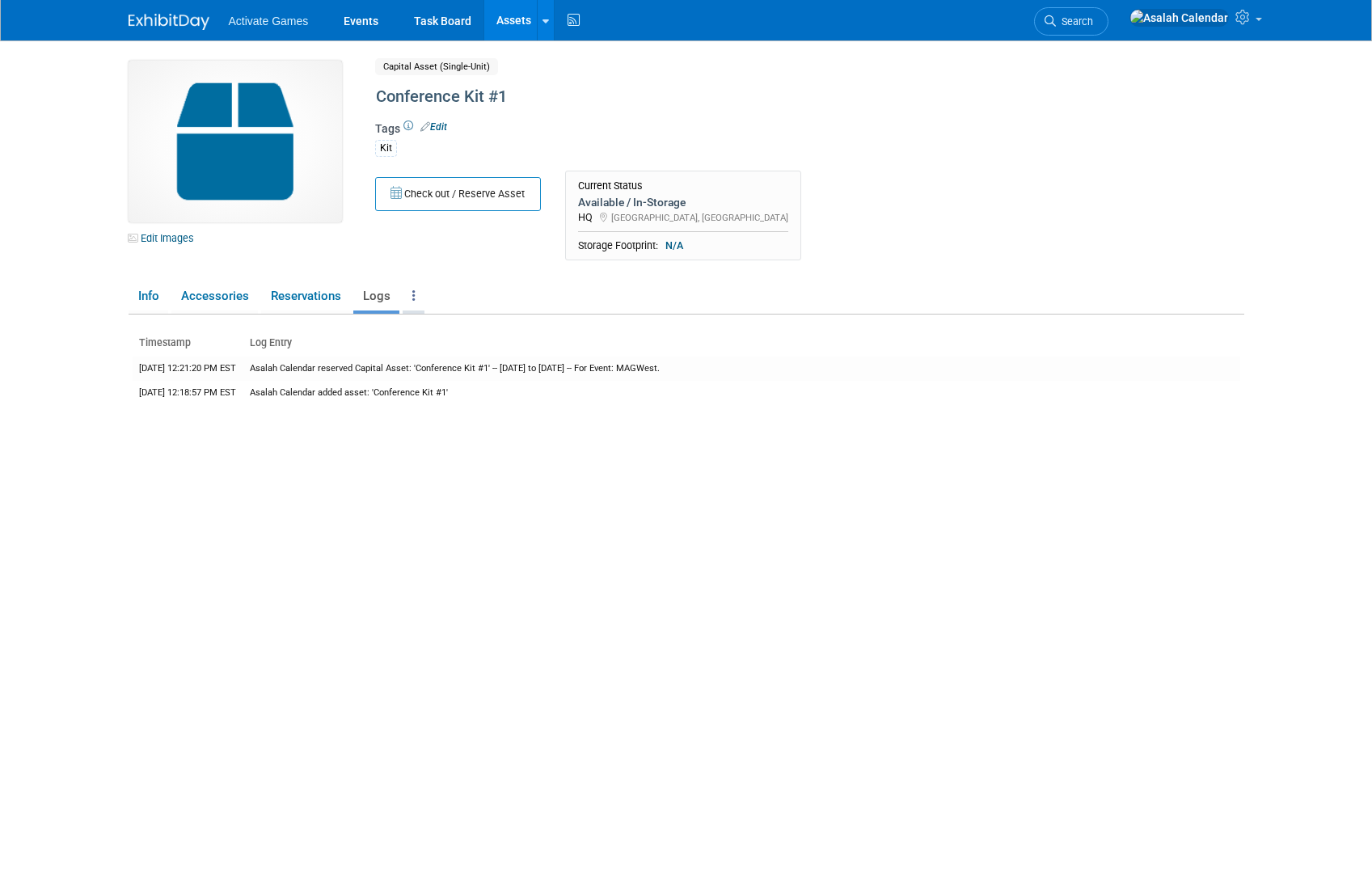
click at [415, 297] on link at bounding box center [413, 296] width 21 height 28
click at [429, 317] on link "Reservation Policy" at bounding box center [473, 328] width 141 height 27
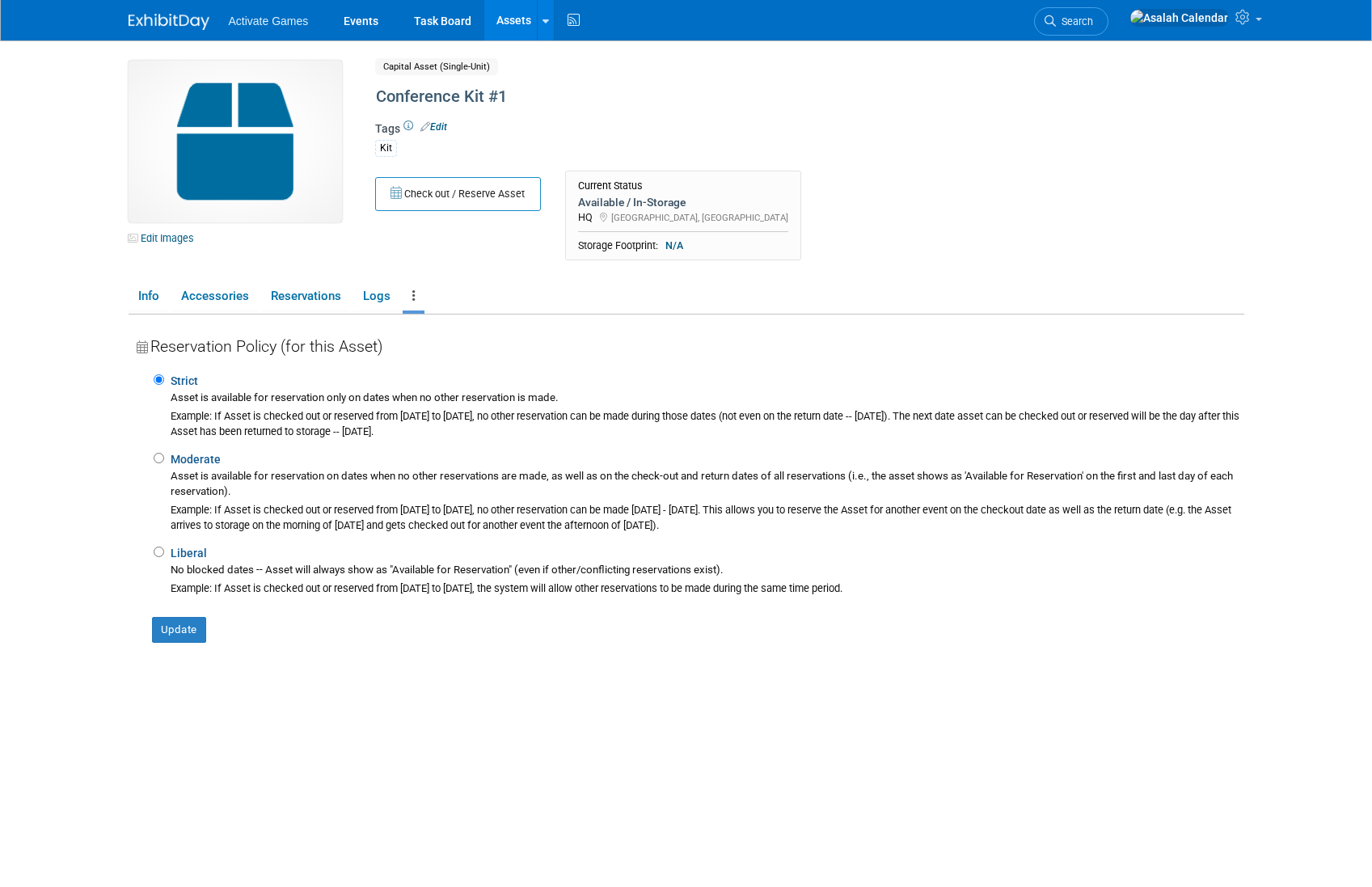
click at [417, 297] on link at bounding box center [413, 296] width 21 height 28
click at [477, 287] on ul "Info Accessories Reservations Logs Reservation Policy Copy/Duplicate Asset Arch…" at bounding box center [686, 298] width 1115 height 34
click at [145, 298] on link "Info" at bounding box center [149, 296] width 39 height 28
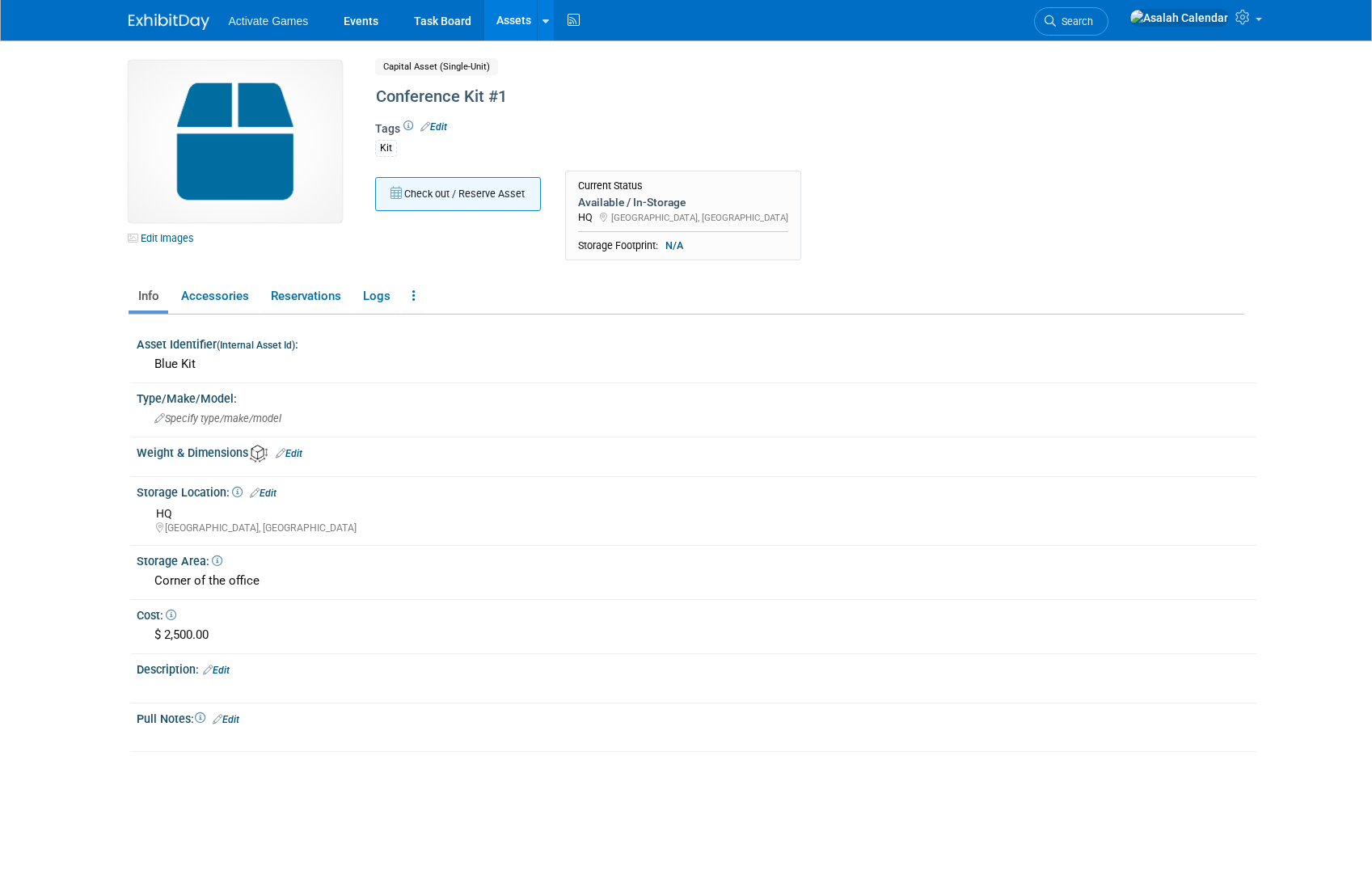
click at [434, 204] on button "Check out / Reserve Asset" at bounding box center [458, 194] width 166 height 34
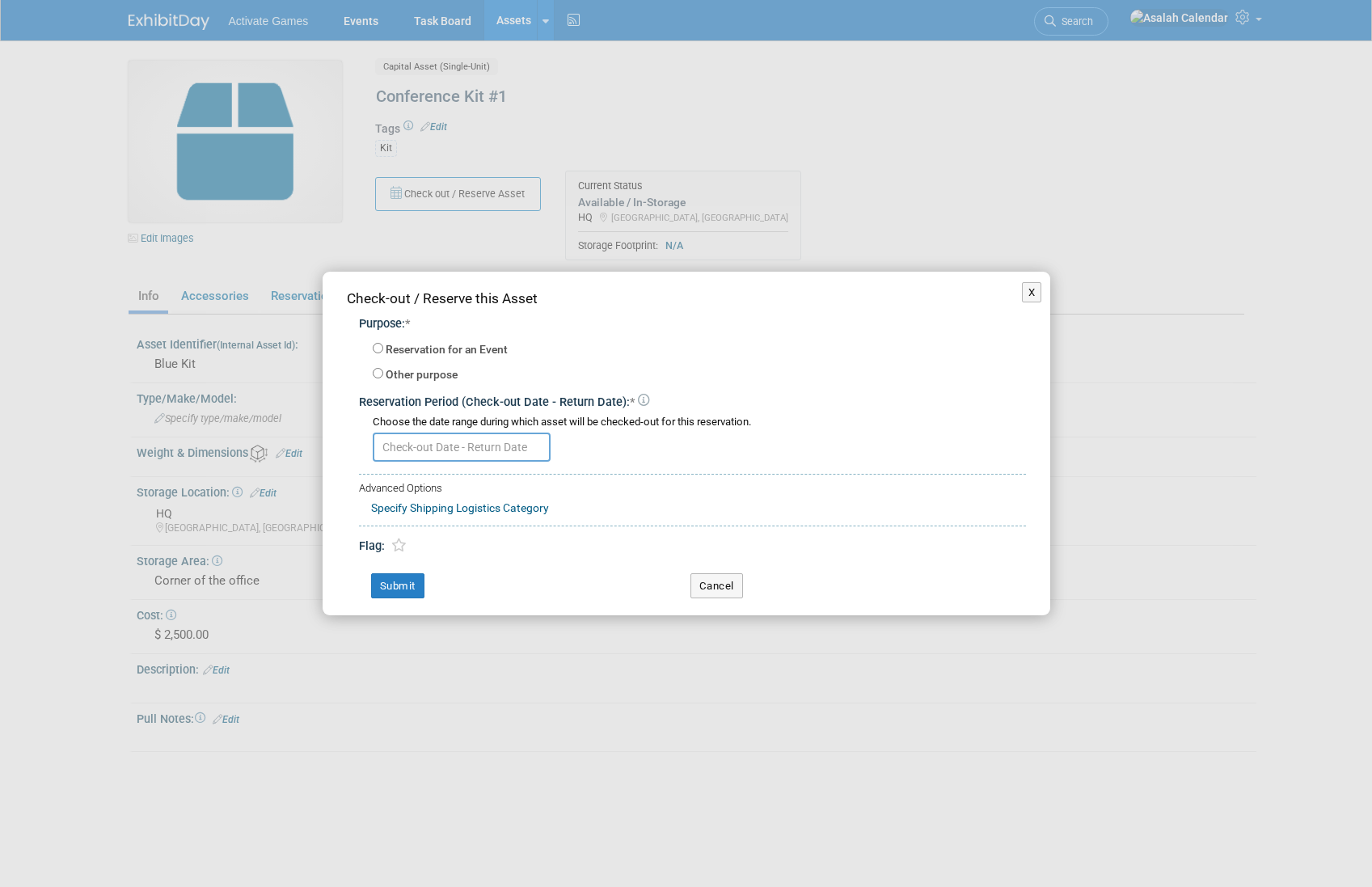
click at [431, 374] on label "Other purpose" at bounding box center [422, 374] width 72 height 16
click at [383, 374] on input "Other purpose" at bounding box center [378, 373] width 10 height 10
radio input "true"
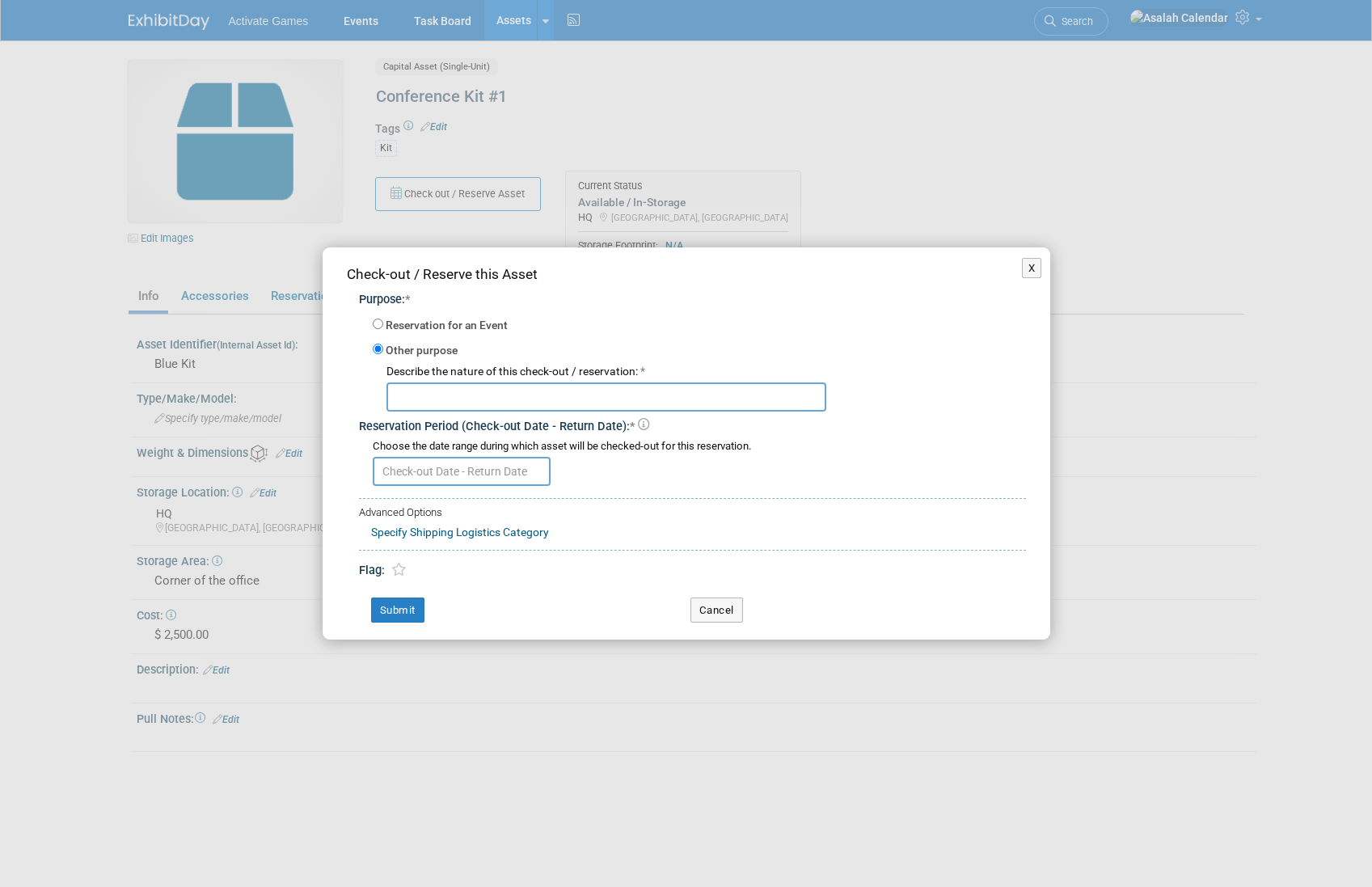
click at [428, 325] on label "Reservation for an Event" at bounding box center [446, 325] width 122 height 16
click at [383, 325] on input "Reservation for an Event" at bounding box center [378, 324] width 10 height 10
radio input "true"
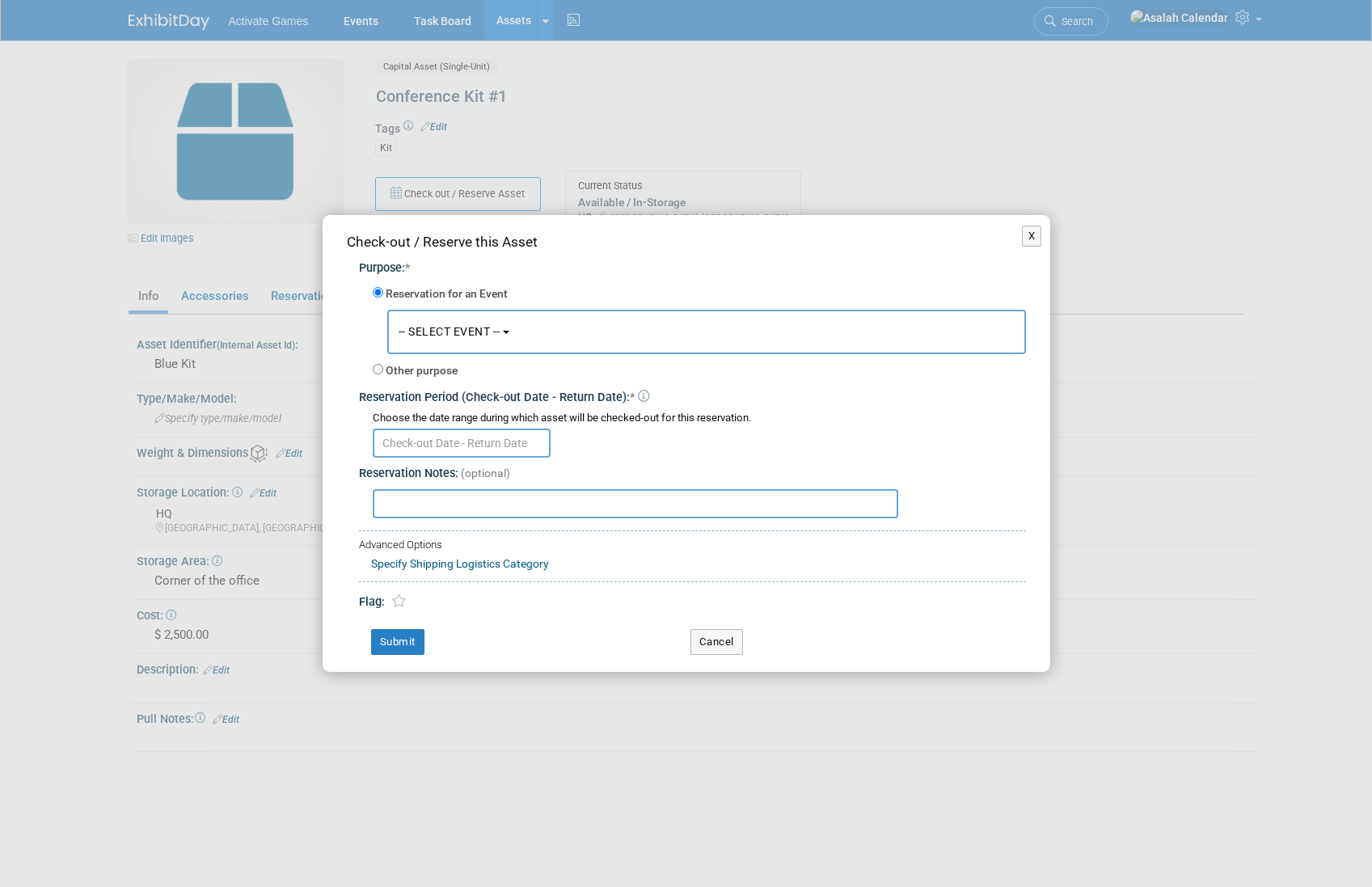
click at [461, 348] on button "-- SELECT EVENT --" at bounding box center [707, 332] width 639 height 45
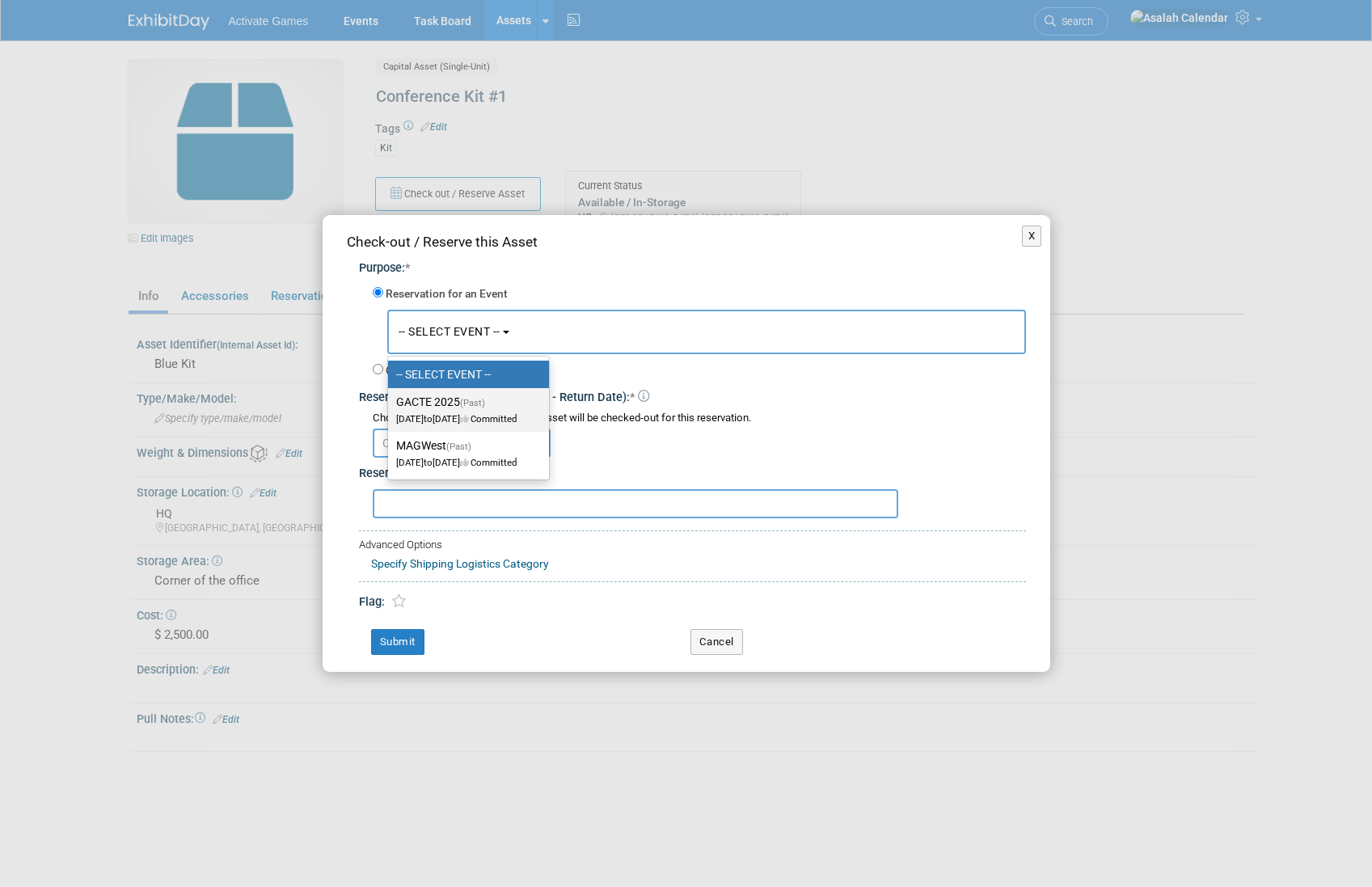
click at [461, 405] on label "GACTE 2025 (Past) Sep 2, 2025 to Sep 5, 2025 Committed" at bounding box center [464, 410] width 137 height 37
click at [391, 405] on input "GACTE 2025 (Past) Sep 2, 2025 to Sep 5, 2025 Committed" at bounding box center [385, 402] width 10 height 10
radio input "true"
select select "11147055"
radio input "false"
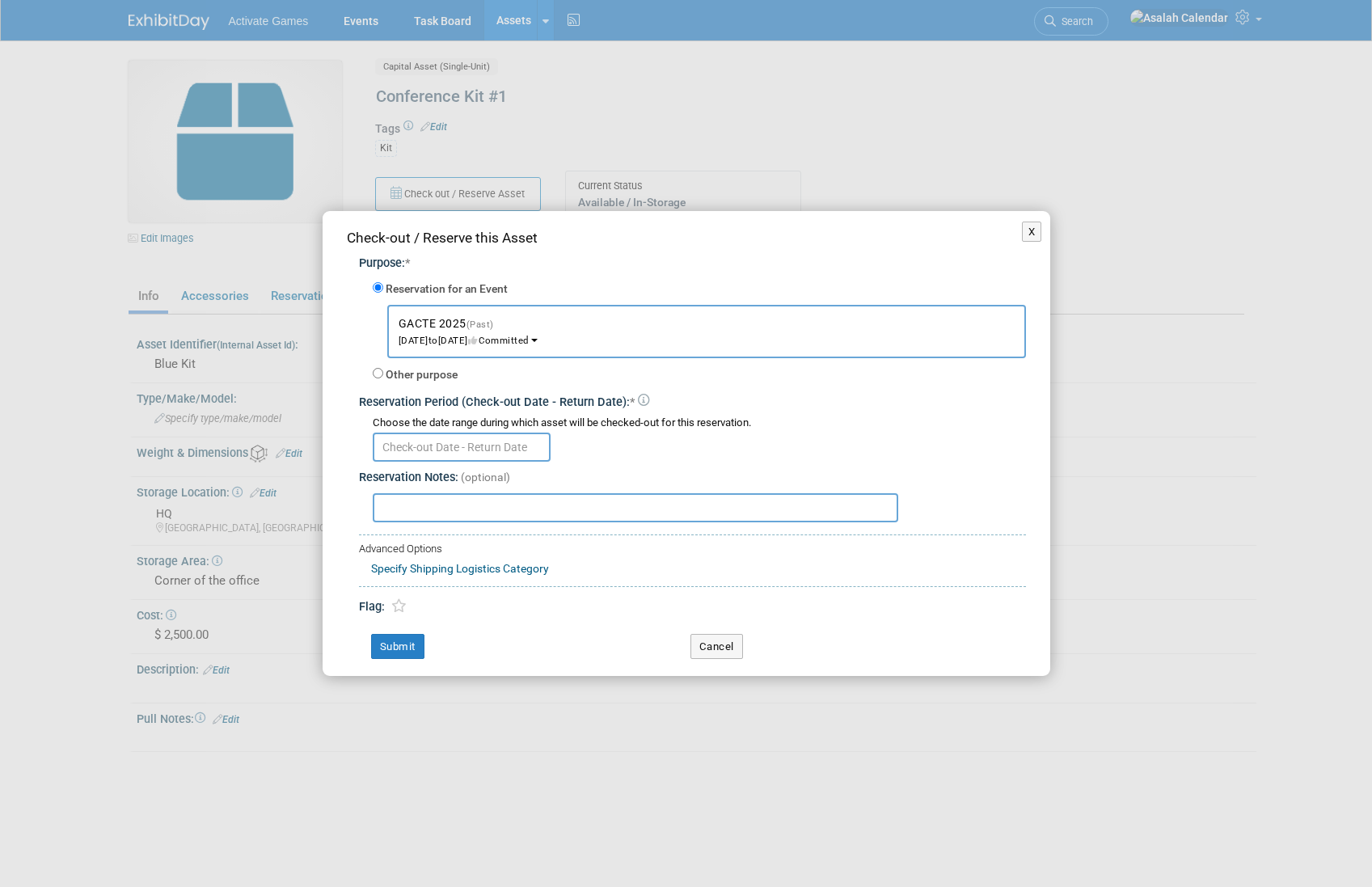
click at [470, 325] on span "(Past)" at bounding box center [480, 325] width 27 height 10
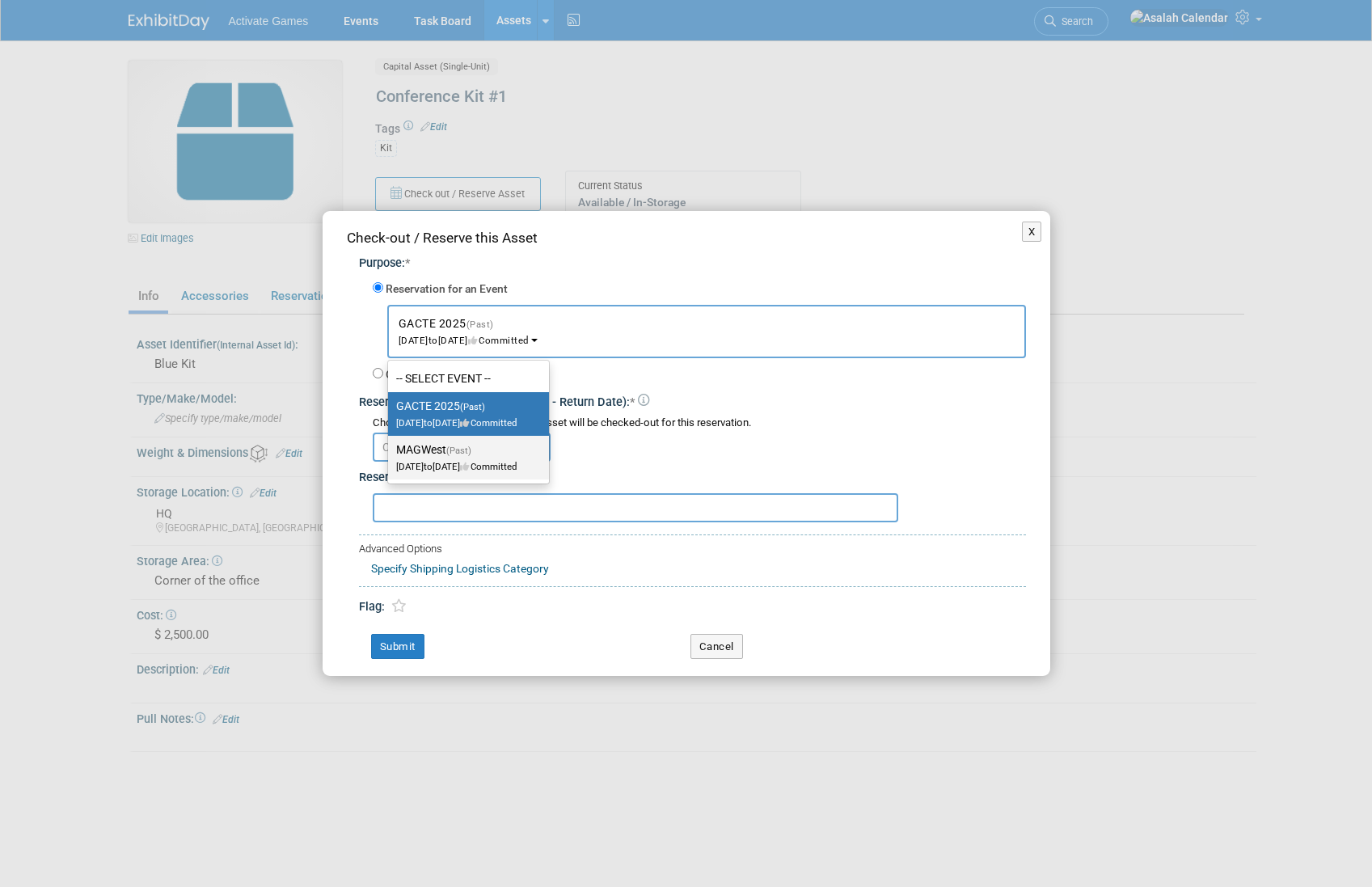
click at [520, 451] on label "MAGWest (Past) Aug 8, 2025 to Aug 10, 2025 Committed" at bounding box center [464, 457] width 137 height 37
click at [391, 451] on input "MAGWest (Past) Aug 8, 2025 to Aug 10, 2025 Committed" at bounding box center [385, 450] width 10 height 10
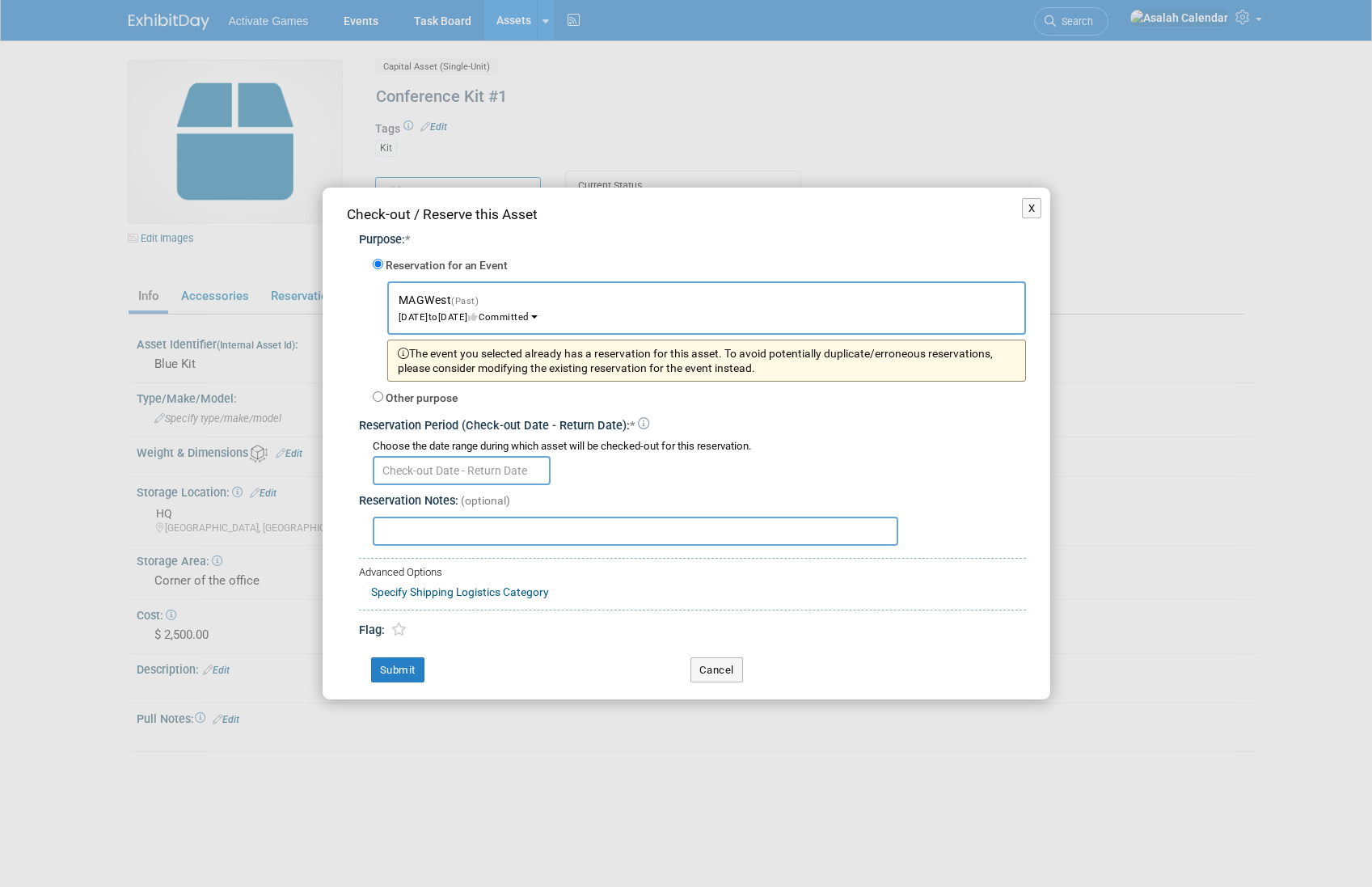
click at [472, 308] on button "MAGWest (Past) Aug 8, 2025 to Aug 10, 2025 Committed" at bounding box center [707, 308] width 639 height 53
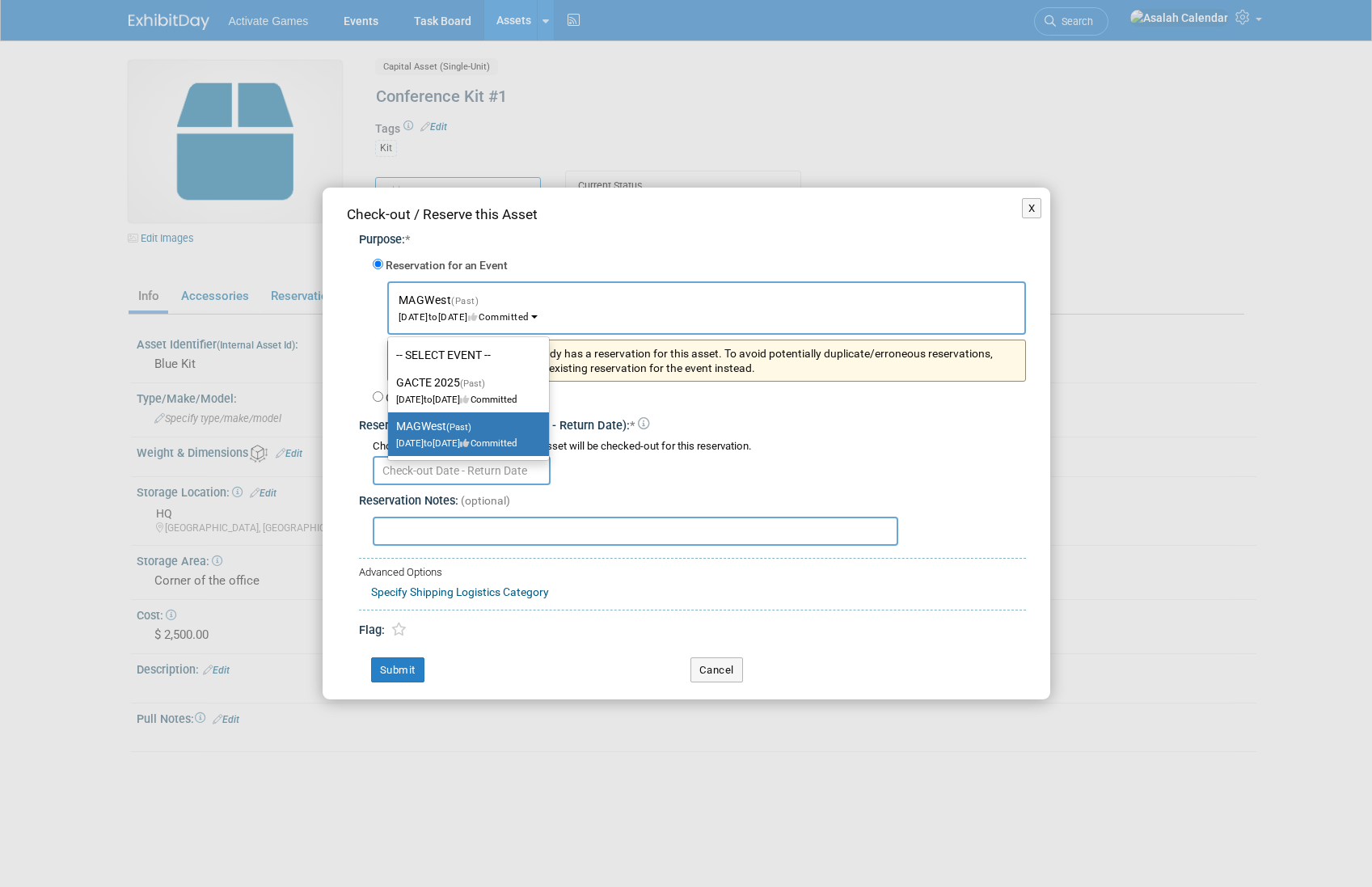
click at [729, 407] on div "Other purpose Describe the nature of this check-out / reservation: *" at bounding box center [699, 398] width 653 height 25
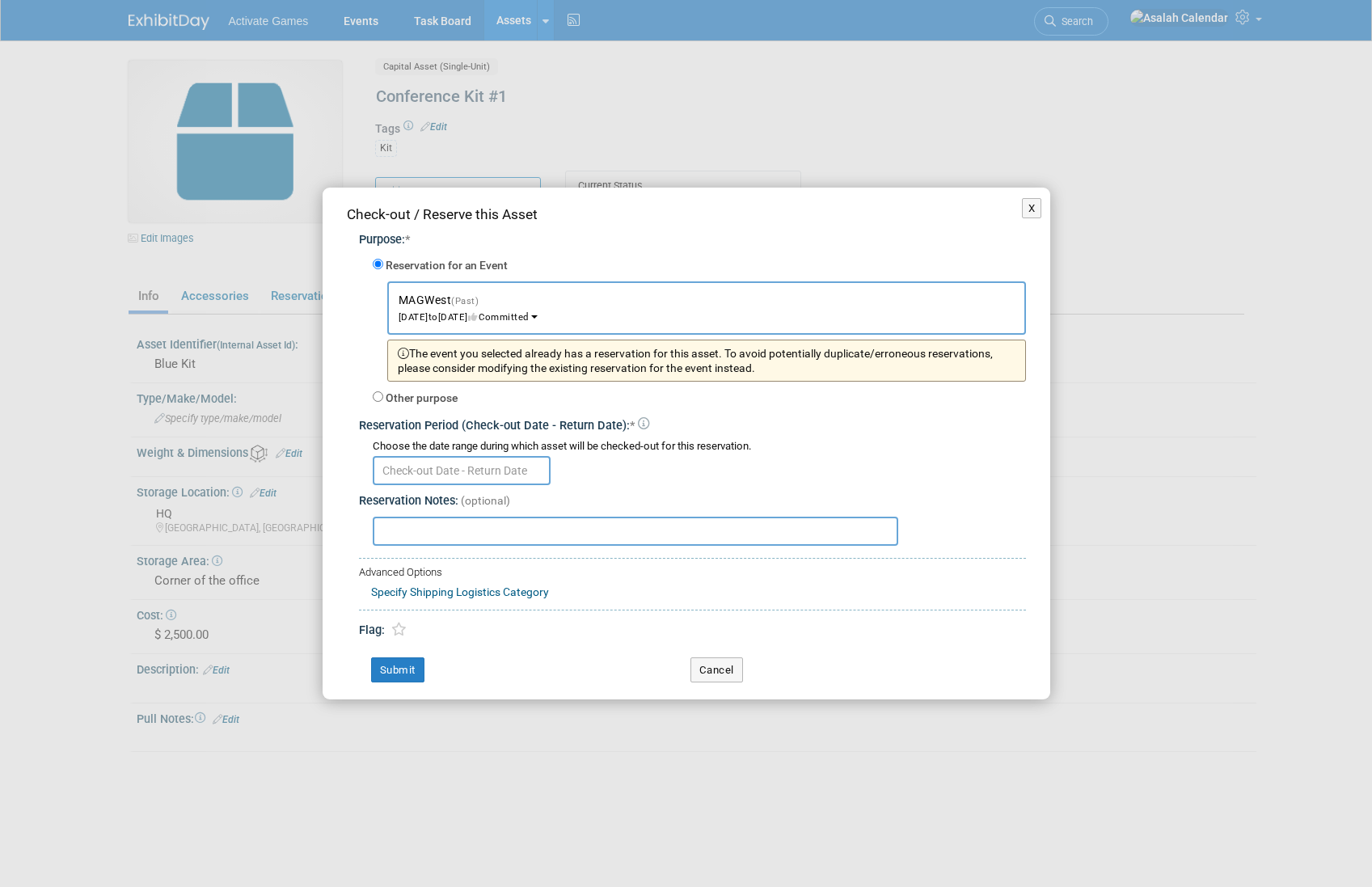
click at [465, 300] on span "(Past)" at bounding box center [464, 301] width 27 height 10
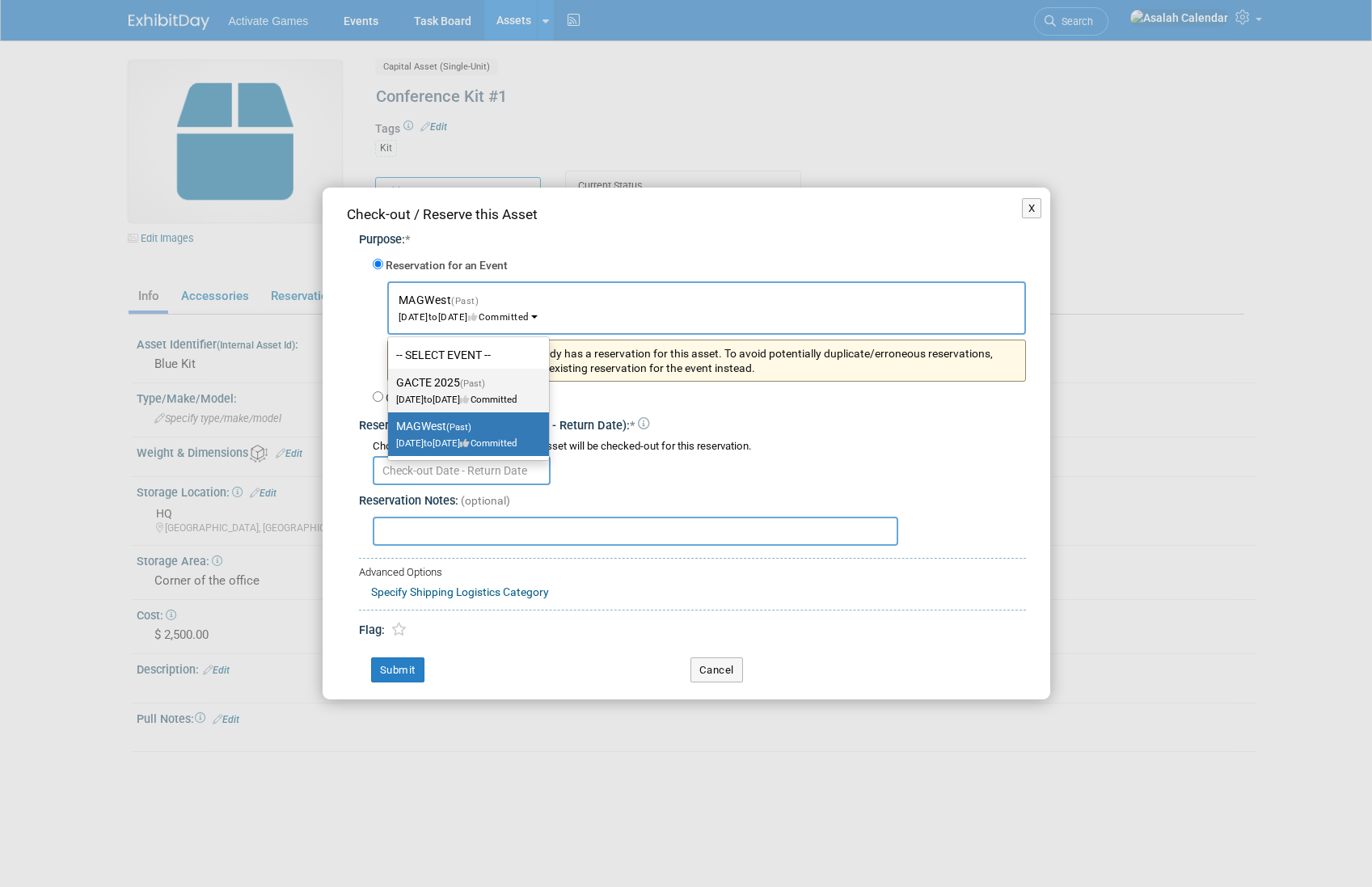
click at [464, 368] on link "GACTE 2025 (Past) Sep 2, 2025 to Sep 5, 2025 Committed" at bounding box center [468, 390] width 161 height 44
click at [450, 380] on label "GACTE 2025 (Past) Sep 2, 2025 to Sep 5, 2025 Committed" at bounding box center [464, 390] width 137 height 37
click at [391, 380] on input "GACTE 2025 (Past) Sep 2, 2025 to Sep 5, 2025 Committed" at bounding box center [385, 383] width 10 height 10
select select "11147055"
select select "8"
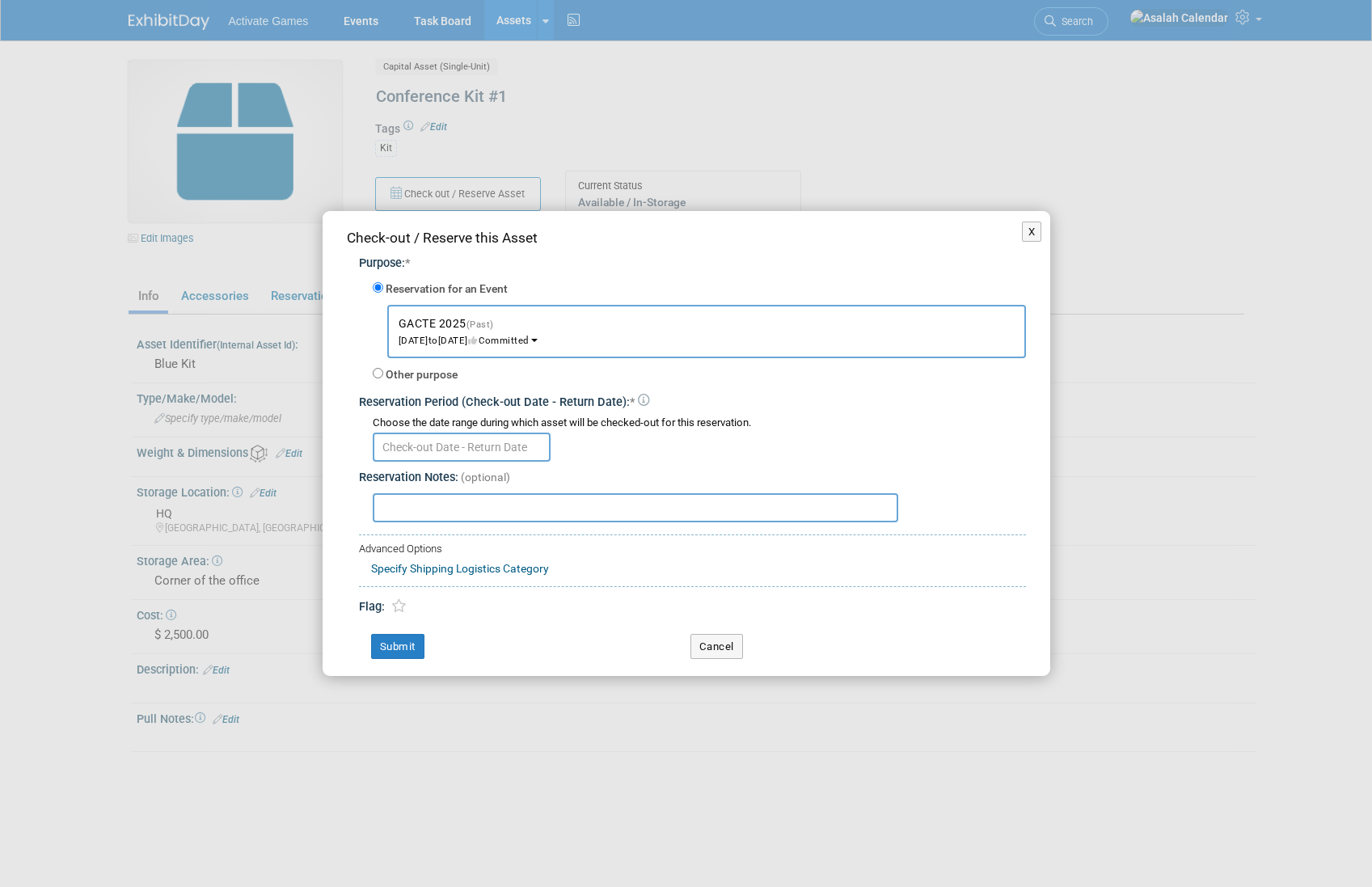
click at [445, 450] on input "text" at bounding box center [461, 447] width 178 height 29
click at [664, 440] on div at bounding box center [699, 446] width 653 height 32
click at [524, 576] on div "Specify Shipping Logistics Category" at bounding box center [698, 568] width 655 height 21
click at [1041, 227] on div "Check-out / Reserve this Asset Purpose: * Reservation for an Event -- SELECT EV…" at bounding box center [686, 444] width 727 height 465
click at [1032, 234] on button "X" at bounding box center [1032, 232] width 21 height 21
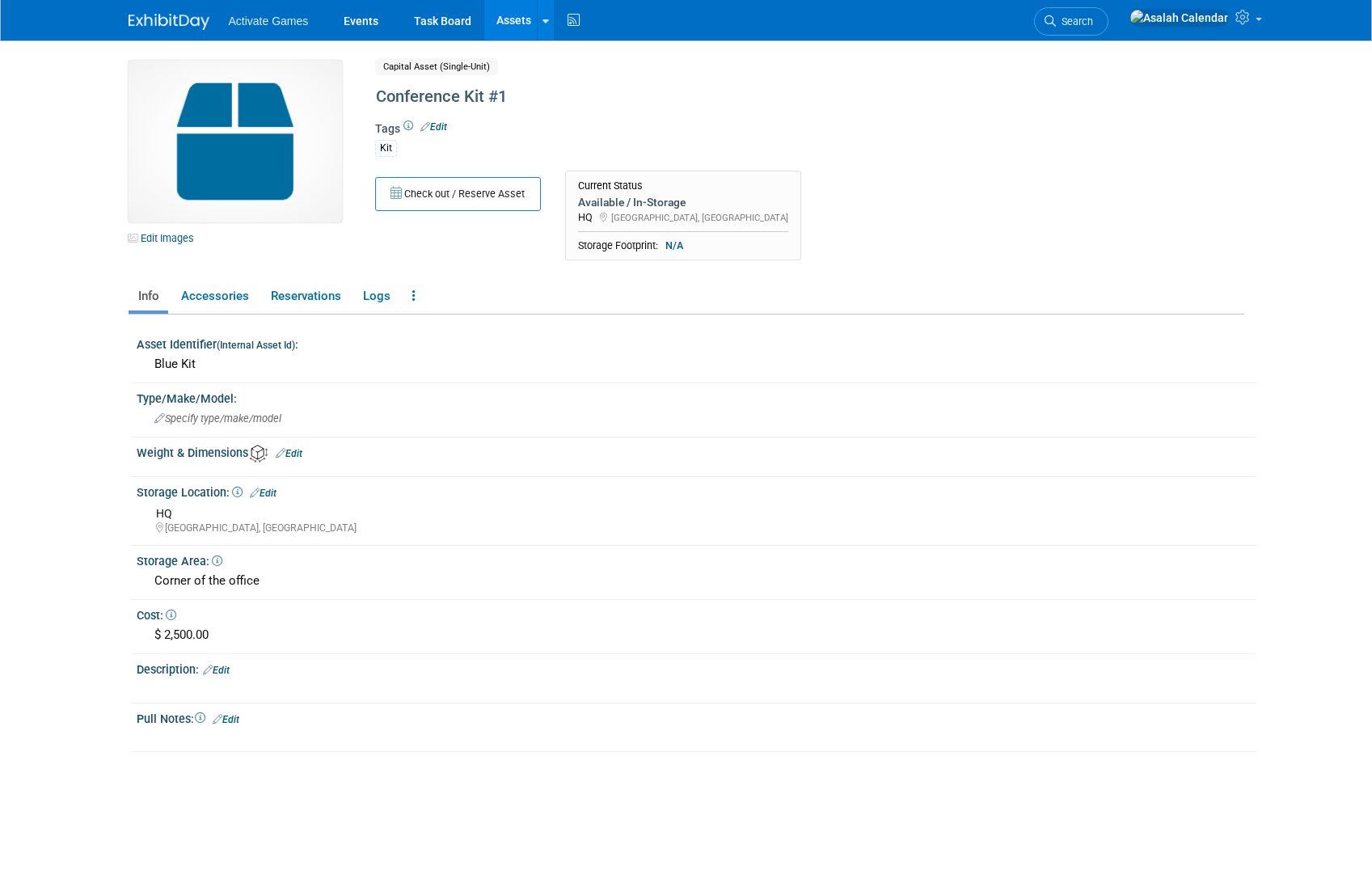
click at [208, 153] on img at bounding box center [235, 142] width 214 height 161
click at [149, 247] on link "Edit Images" at bounding box center [165, 239] width 72 height 21
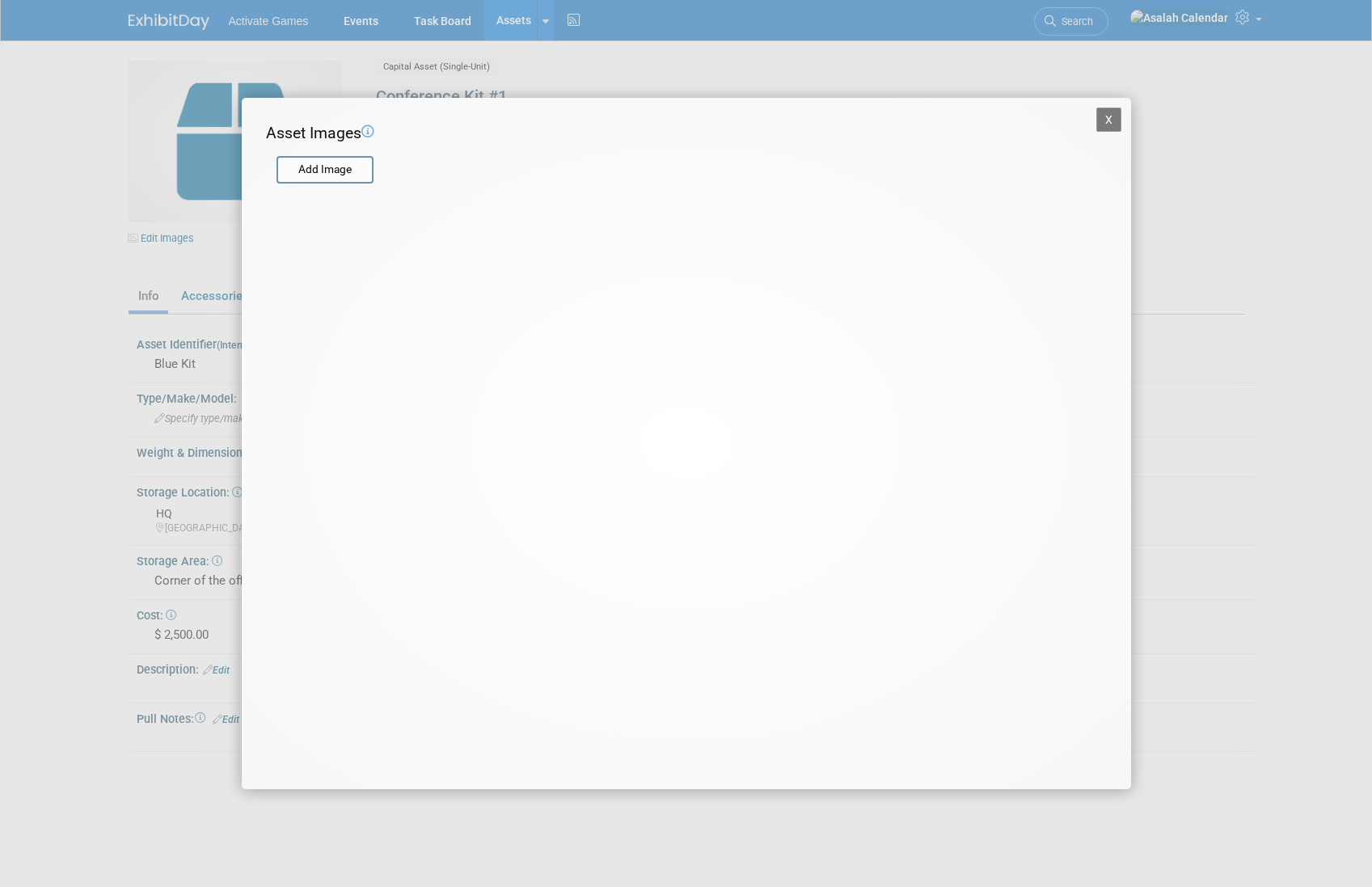
click at [186, 253] on div "X Asset Images Add Image STEP 2 — Crop the Image Use the canvas below to crop t…" at bounding box center [686, 443] width 1372 height 887
click at [1107, 128] on button "X" at bounding box center [1109, 119] width 26 height 24
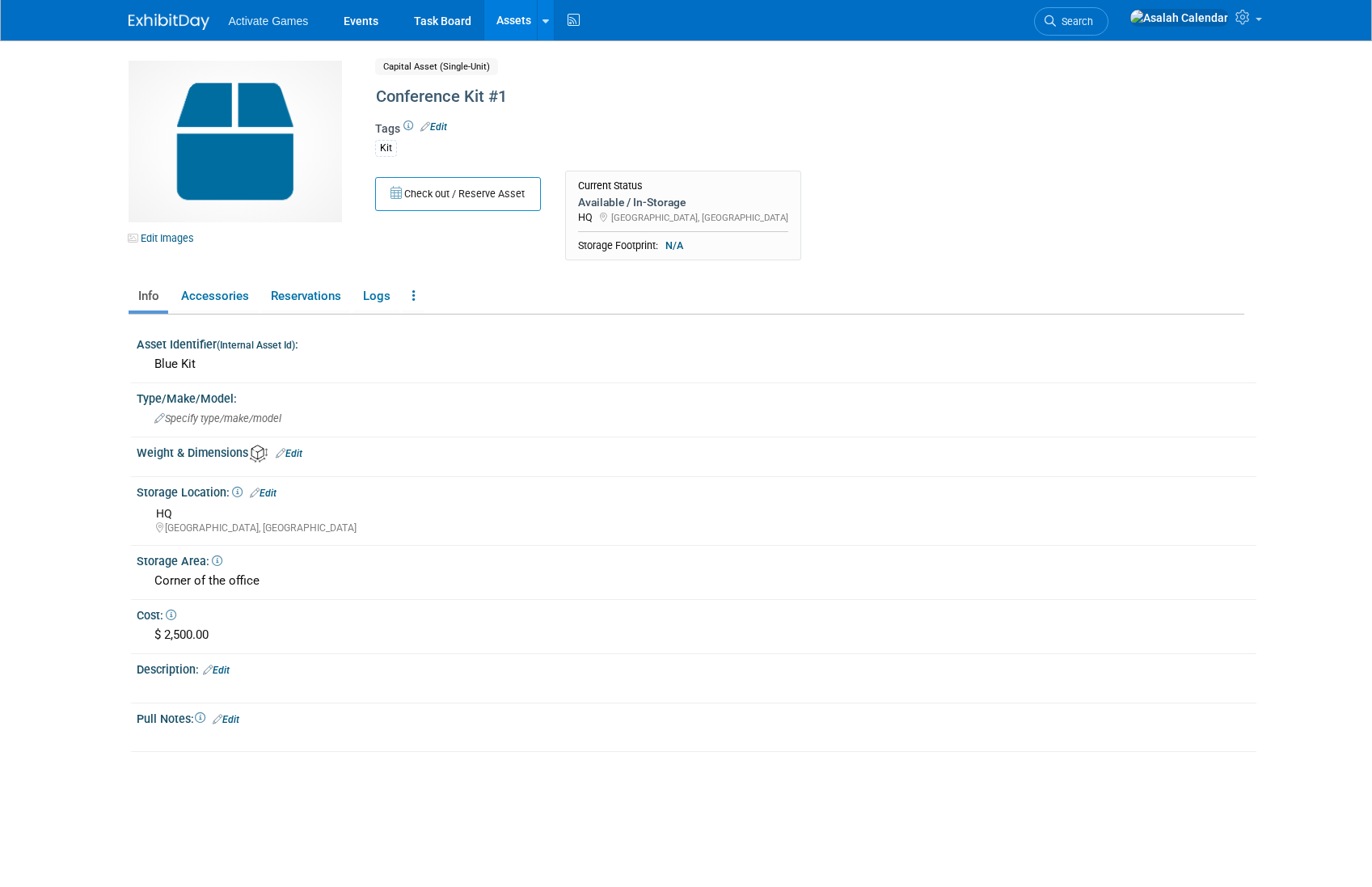
click at [518, 29] on link "Assets" at bounding box center [513, 20] width 59 height 40
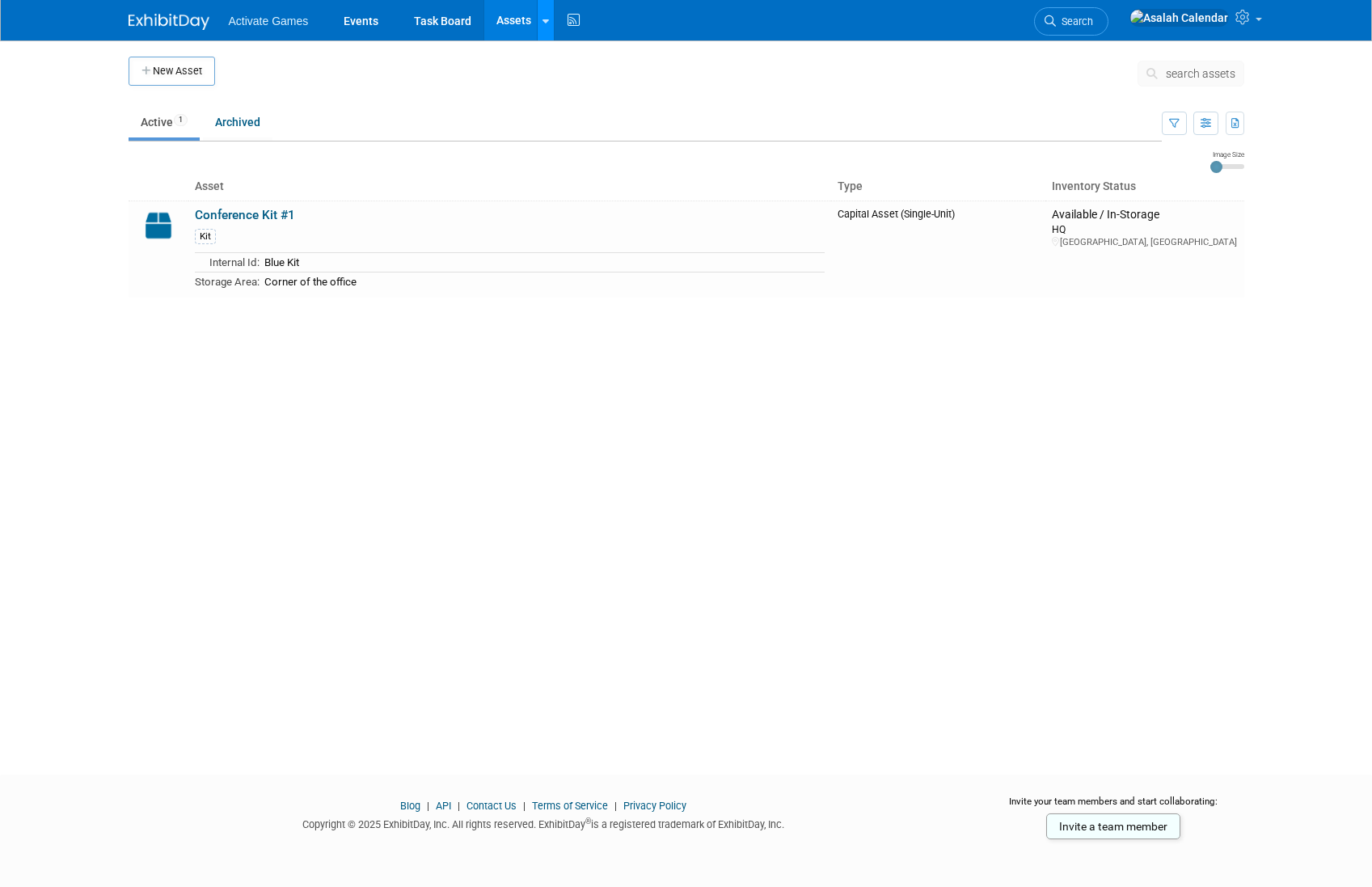
click at [546, 21] on icon at bounding box center [546, 21] width 7 height 10
click at [573, 106] on link "Bulk Upload Assets" at bounding box center [609, 105] width 143 height 26
click at [818, 425] on div "New Asset search assets Note: Your current ExhibitDay plan allows for managemen…" at bounding box center [687, 392] width 1140 height 705
click at [648, 395] on div "New Asset search assets Note: Your current ExhibitDay plan allows for managemen…" at bounding box center [687, 392] width 1140 height 705
click at [191, 75] on button "New Asset" at bounding box center [172, 71] width 87 height 29
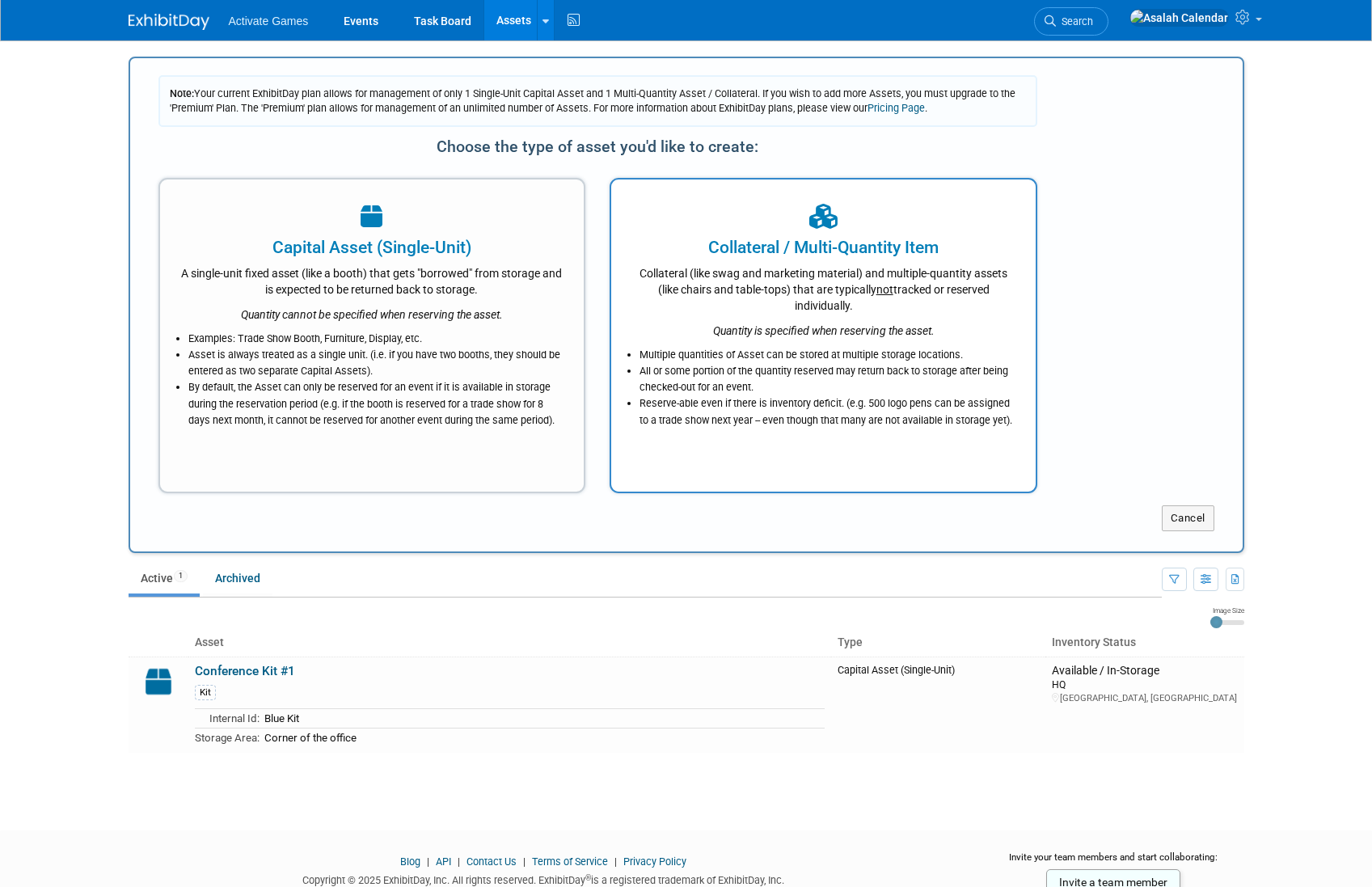
click at [682, 405] on li "Reserve-able even if there is inventory deficit. (e.g. 500 logo pens can be ass…" at bounding box center [828, 411] width 376 height 33
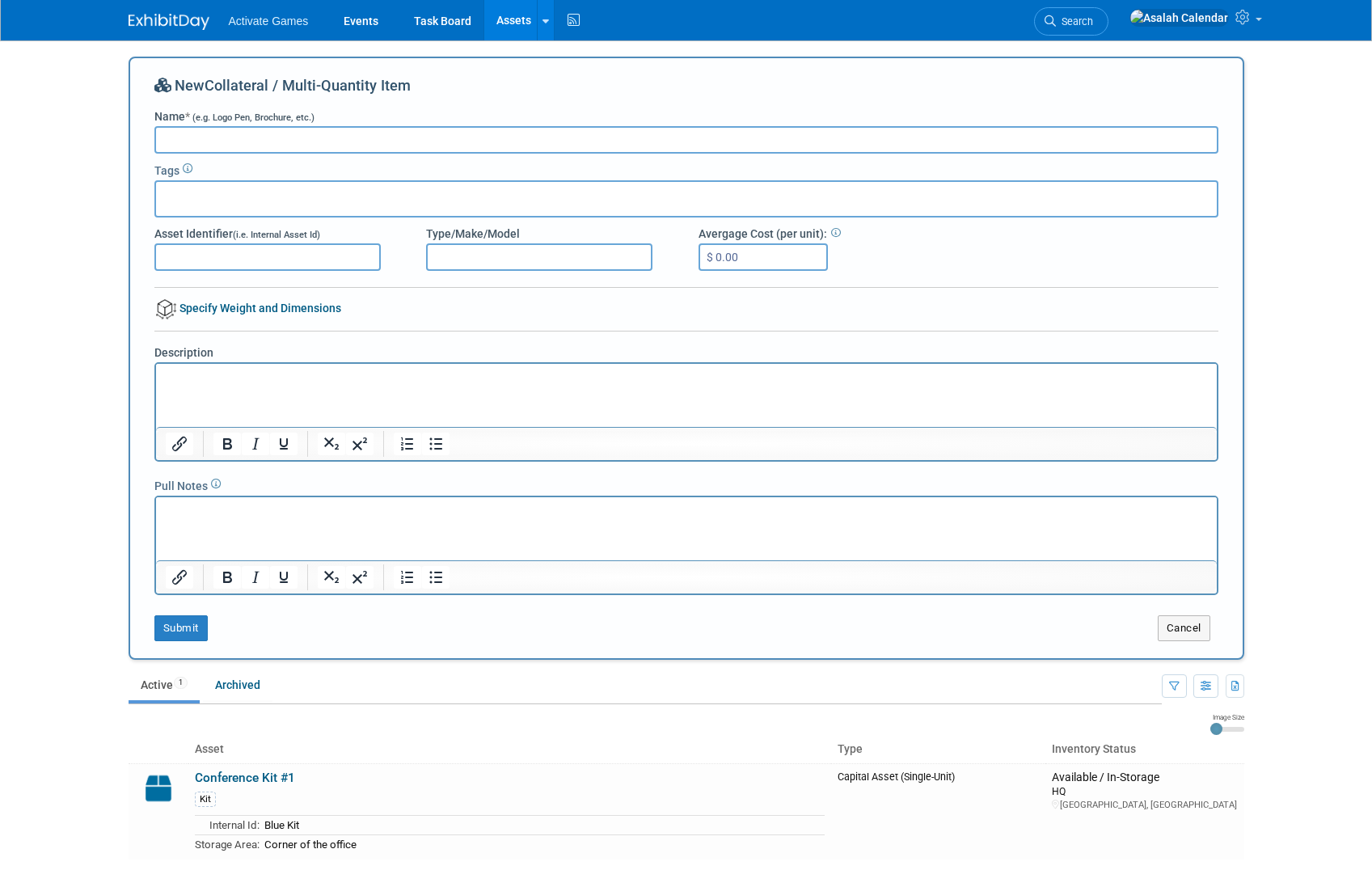
click at [491, 289] on div at bounding box center [686, 293] width 1064 height 12
click at [521, 295] on div at bounding box center [686, 293] width 1064 height 12
click at [315, 296] on div at bounding box center [686, 293] width 1064 height 12
click at [311, 304] on link "Specify Weight and Dimensions" at bounding box center [247, 307] width 186 height 13
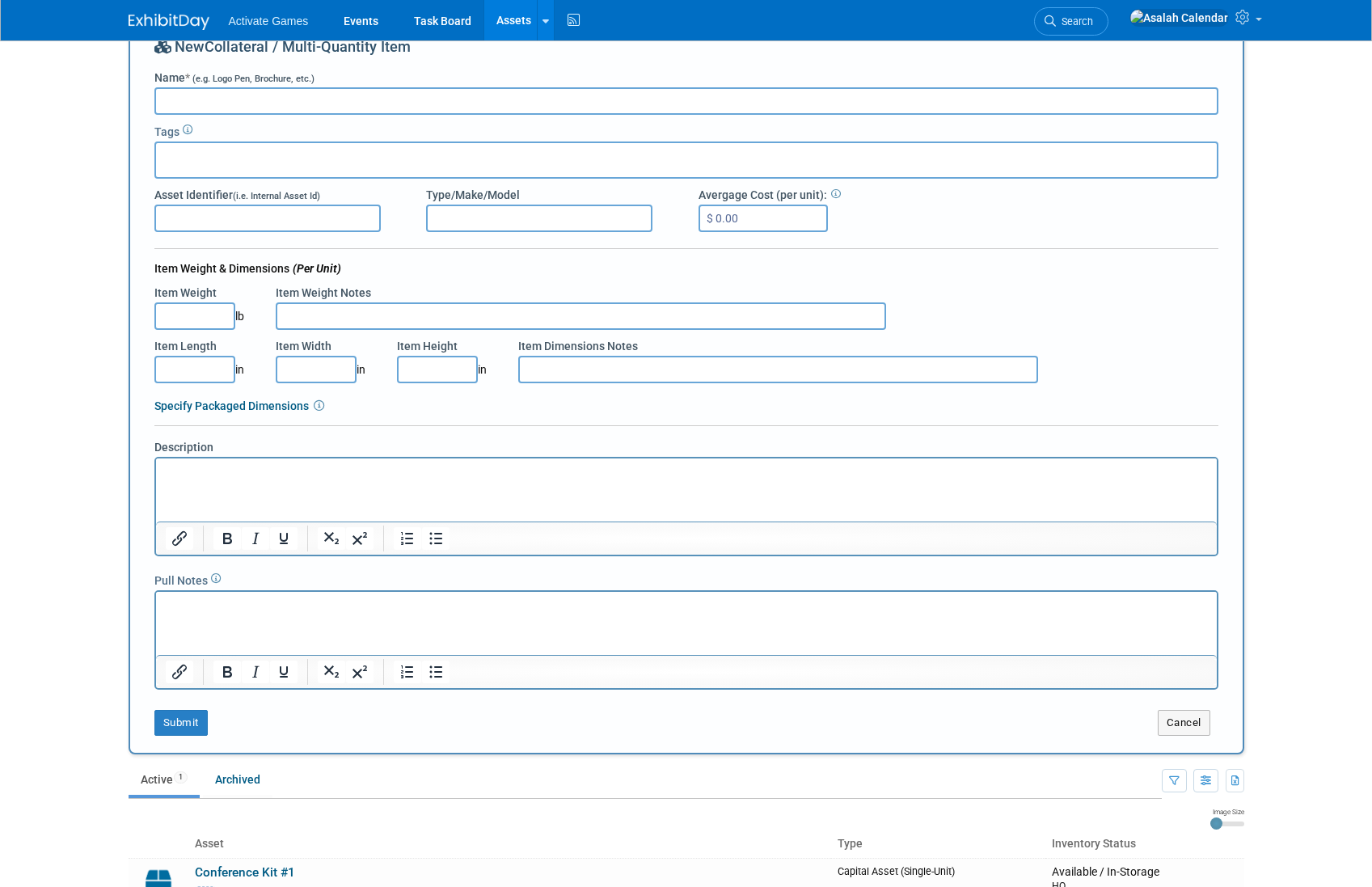
scroll to position [2, 0]
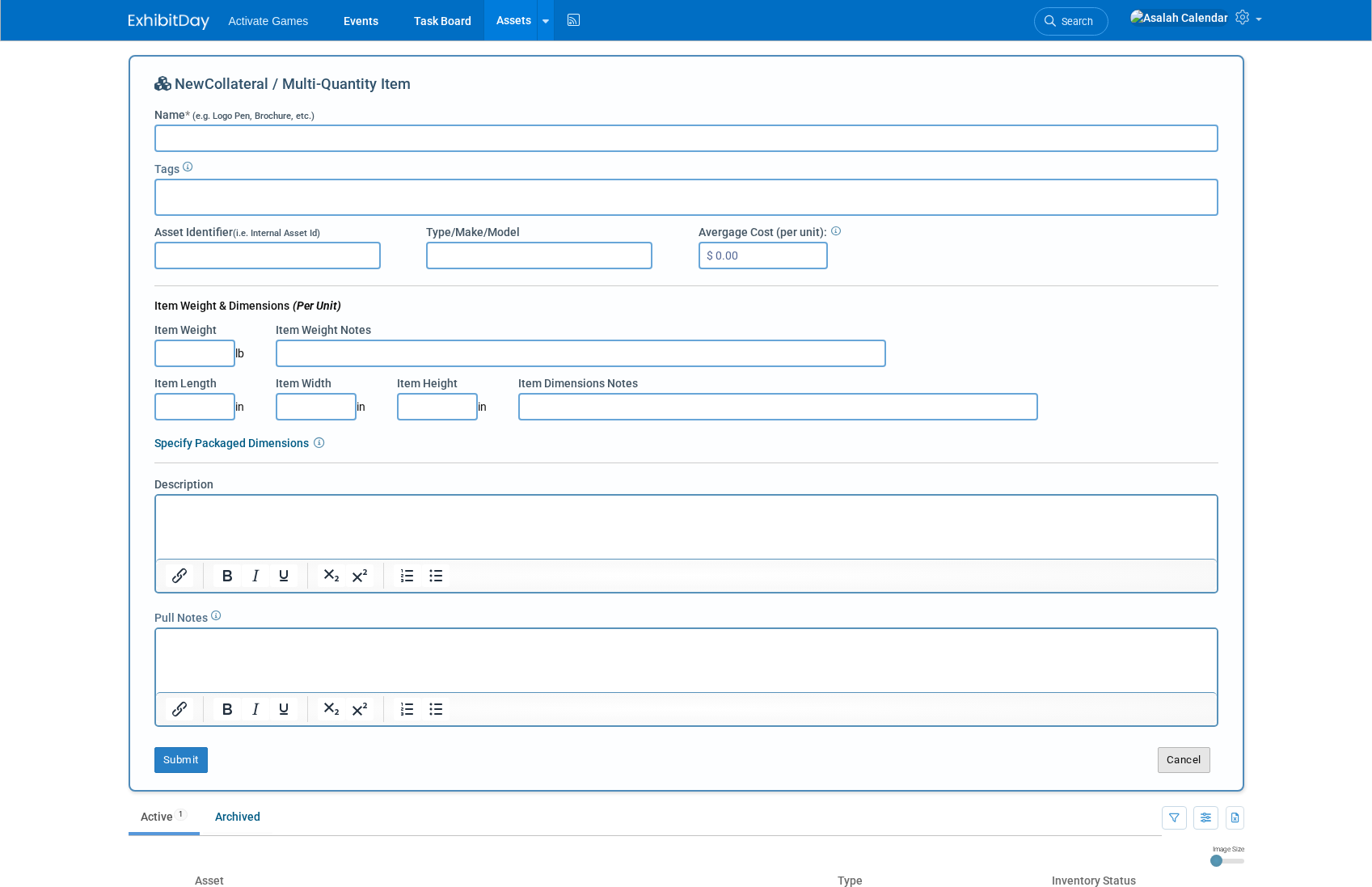
click at [1197, 754] on button "Cancel" at bounding box center [1183, 760] width 52 height 26
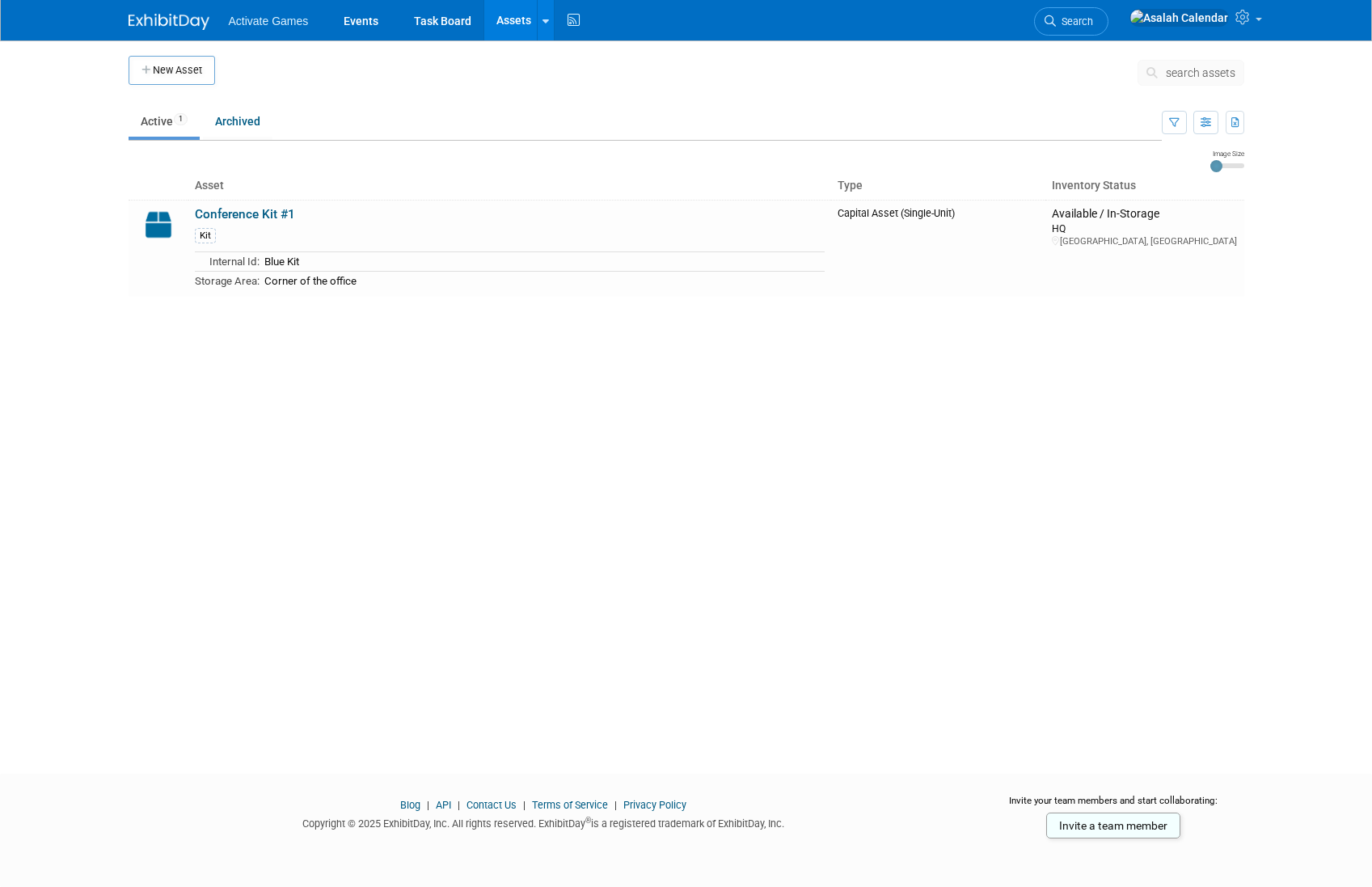
scroll to position [1, 0]
click at [506, 33] on link "Assets" at bounding box center [513, 20] width 59 height 40
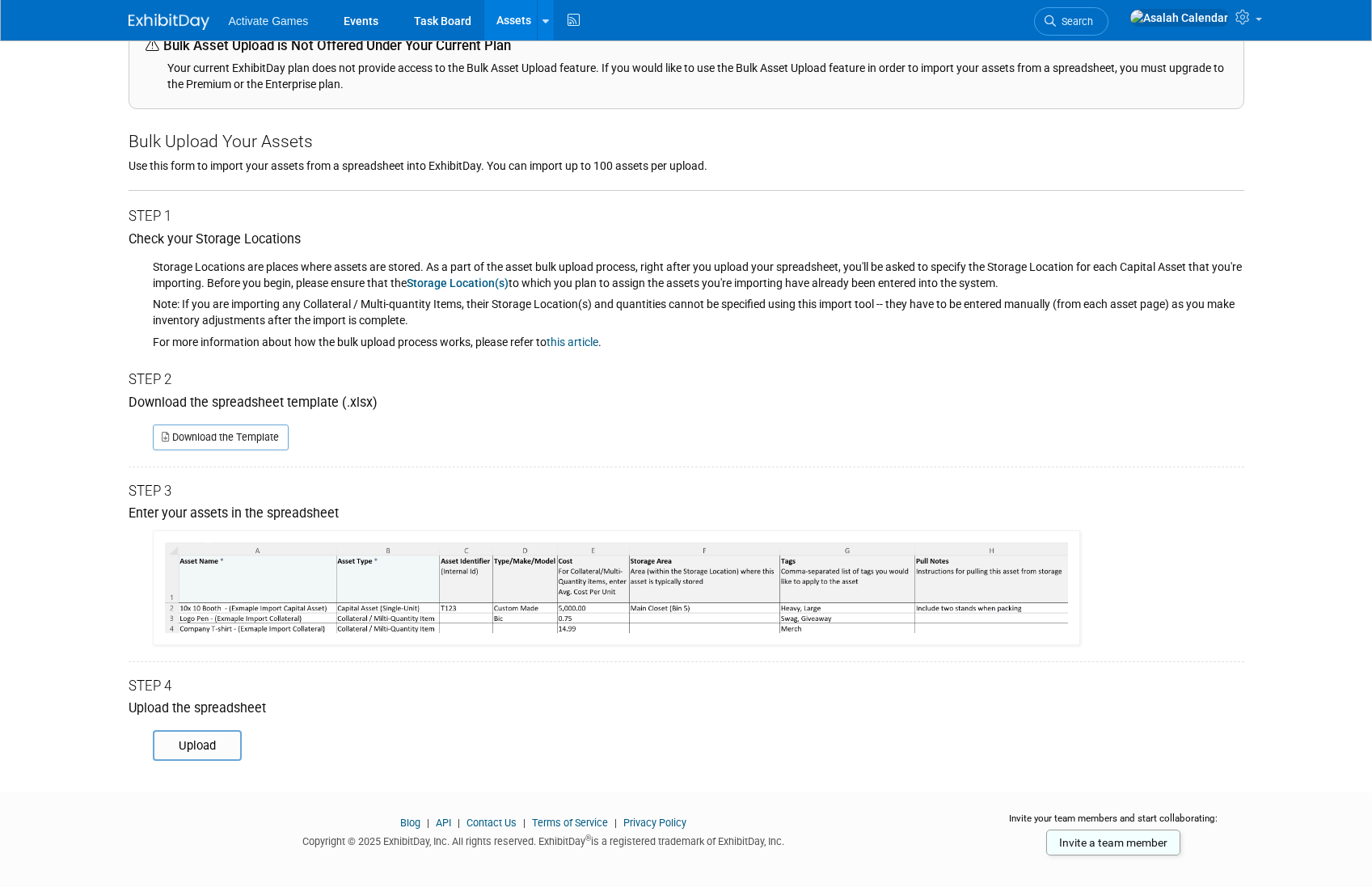
scroll to position [59, 0]
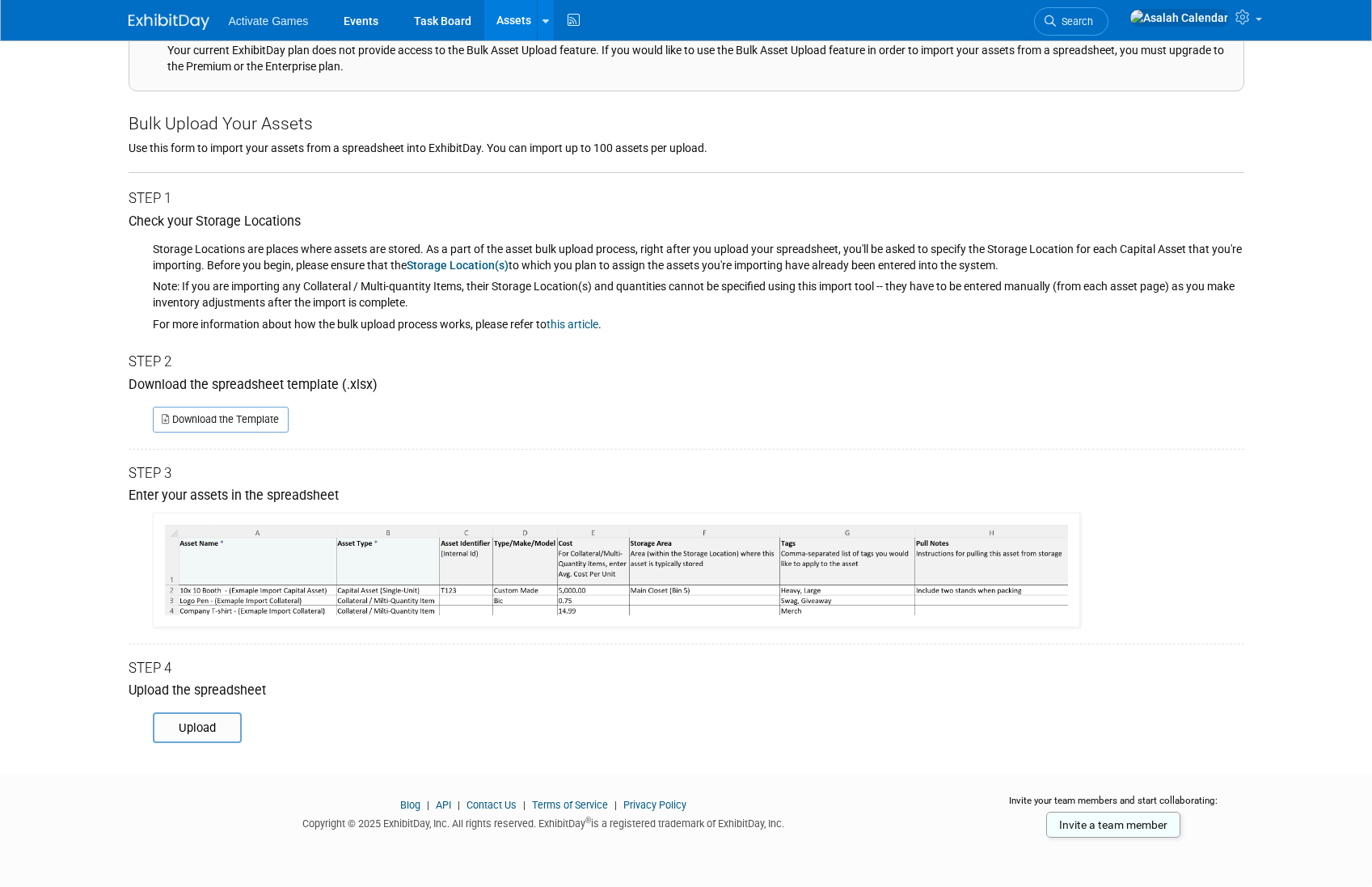
click at [694, 677] on div "Step 4" at bounding box center [686, 668] width 1115 height 20
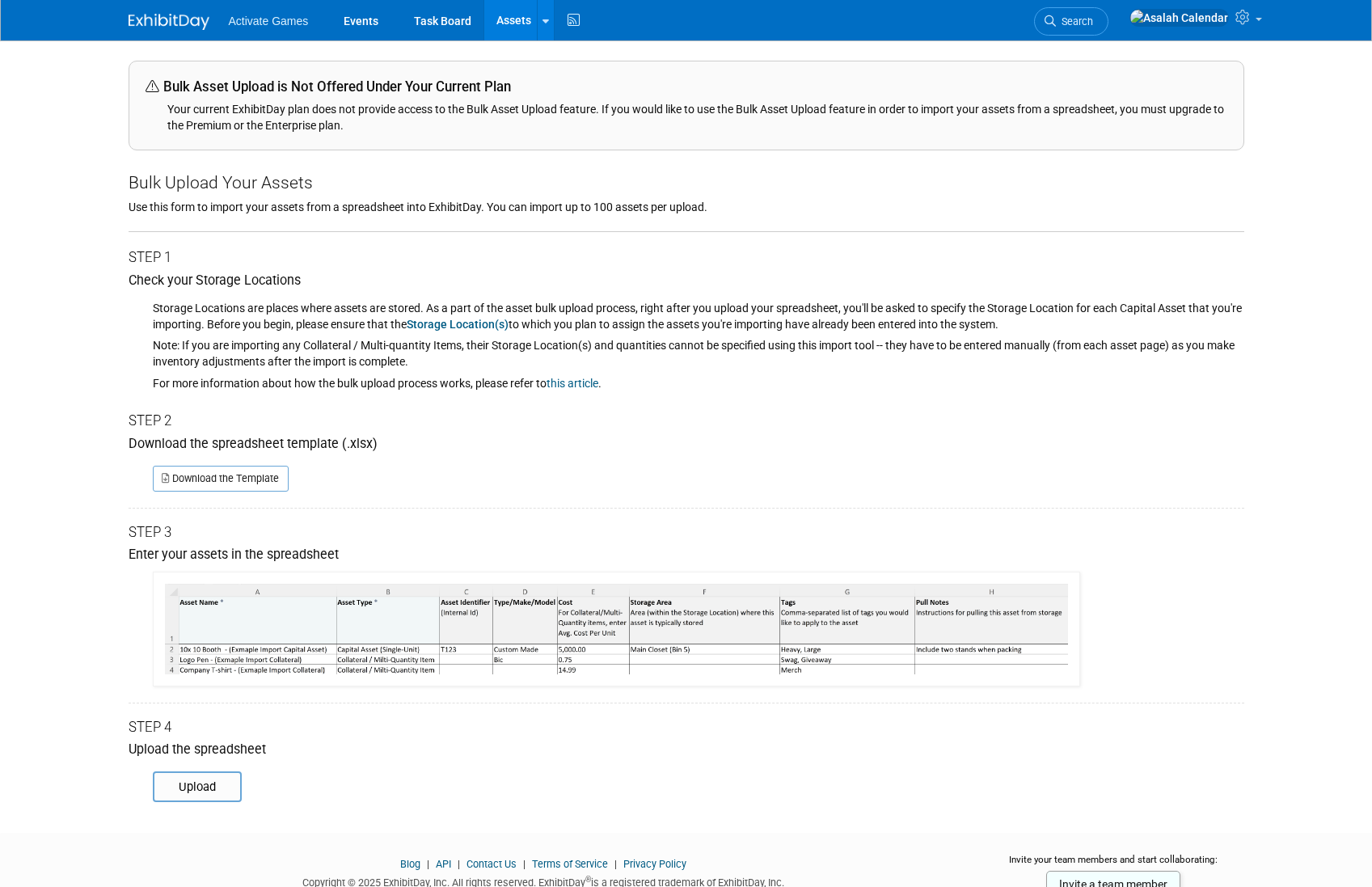
click at [550, 488] on div "Download the Template" at bounding box center [686, 472] width 1115 height 38
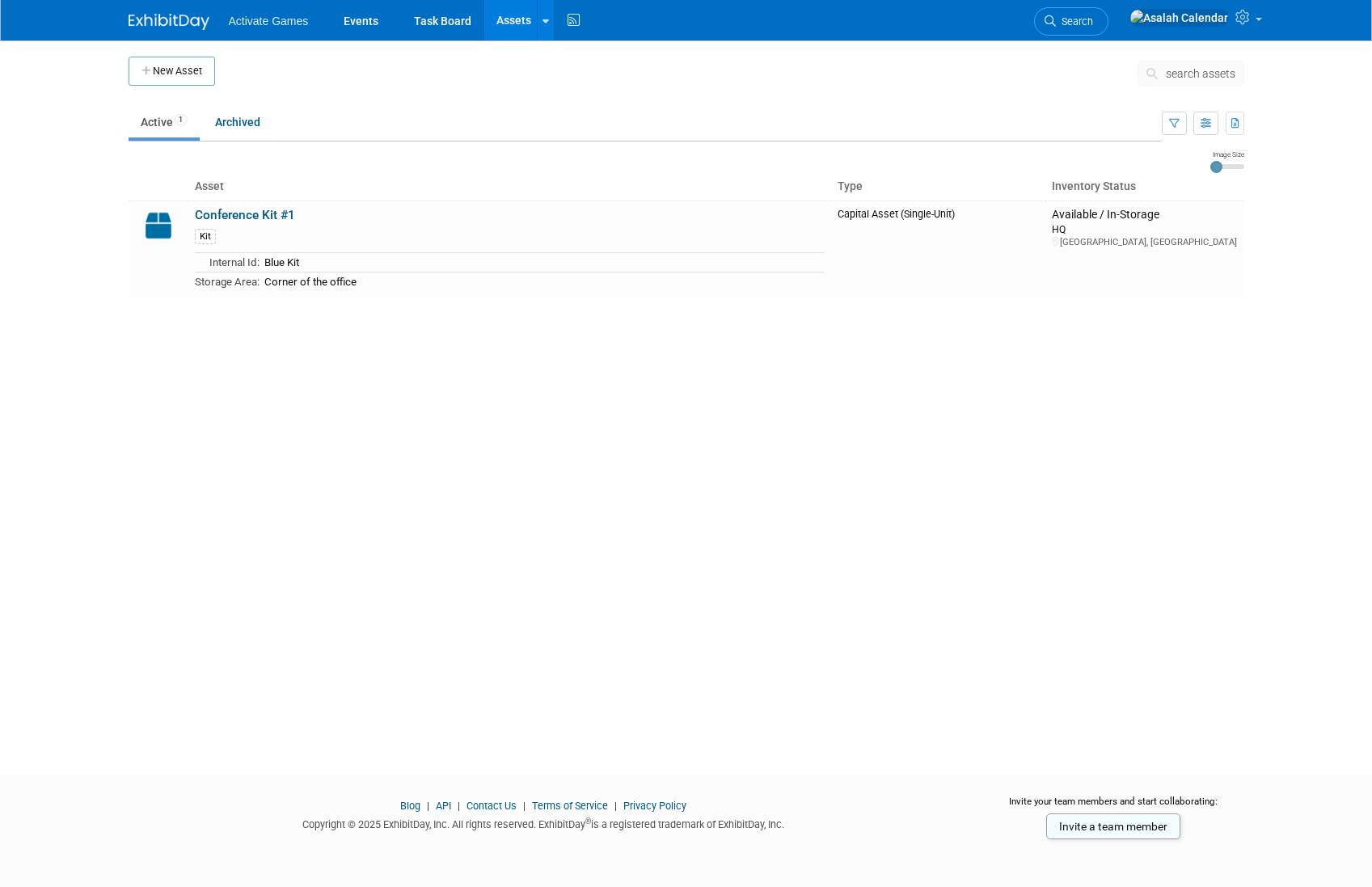
click at [180, 54] on div "New Asset search assets Note: Your current ExhibitDay plan allows for managemen…" at bounding box center [687, 392] width 1140 height 705
click at [180, 69] on button "New Asset" at bounding box center [172, 71] width 87 height 29
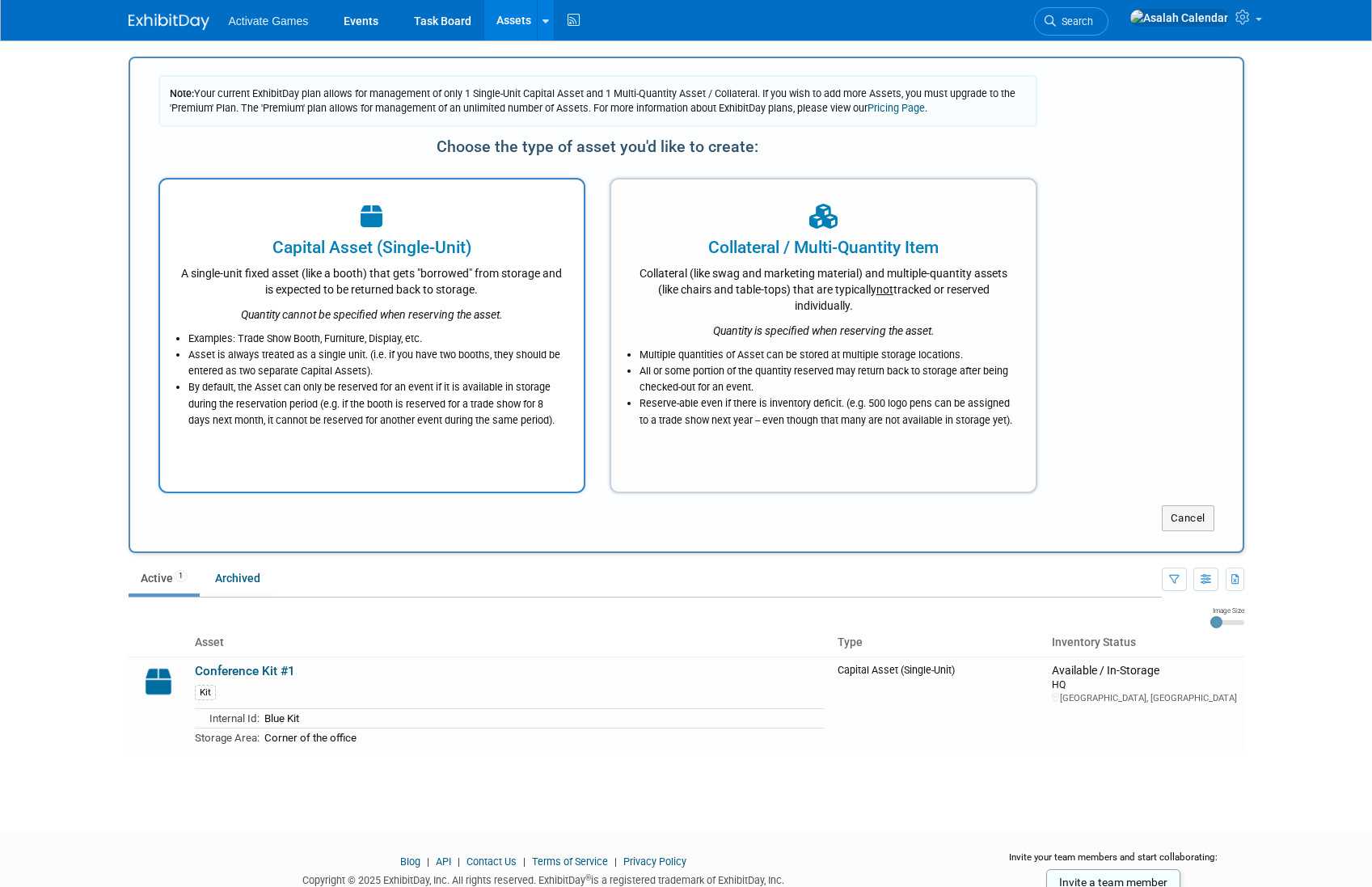
click at [378, 248] on div "Capital Asset (Single-Unit)" at bounding box center [372, 247] width 384 height 24
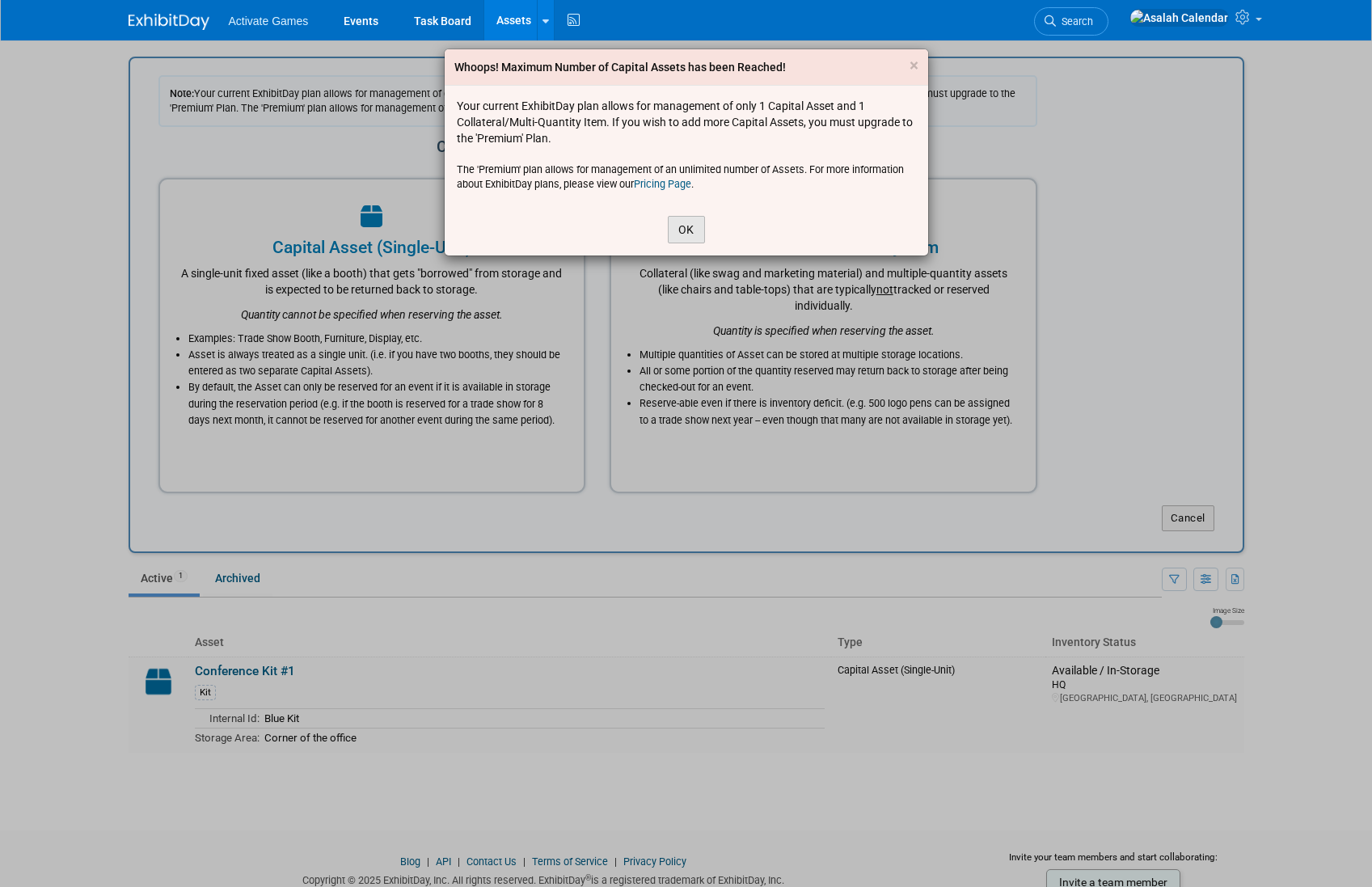
click at [684, 228] on button "OK" at bounding box center [686, 229] width 37 height 27
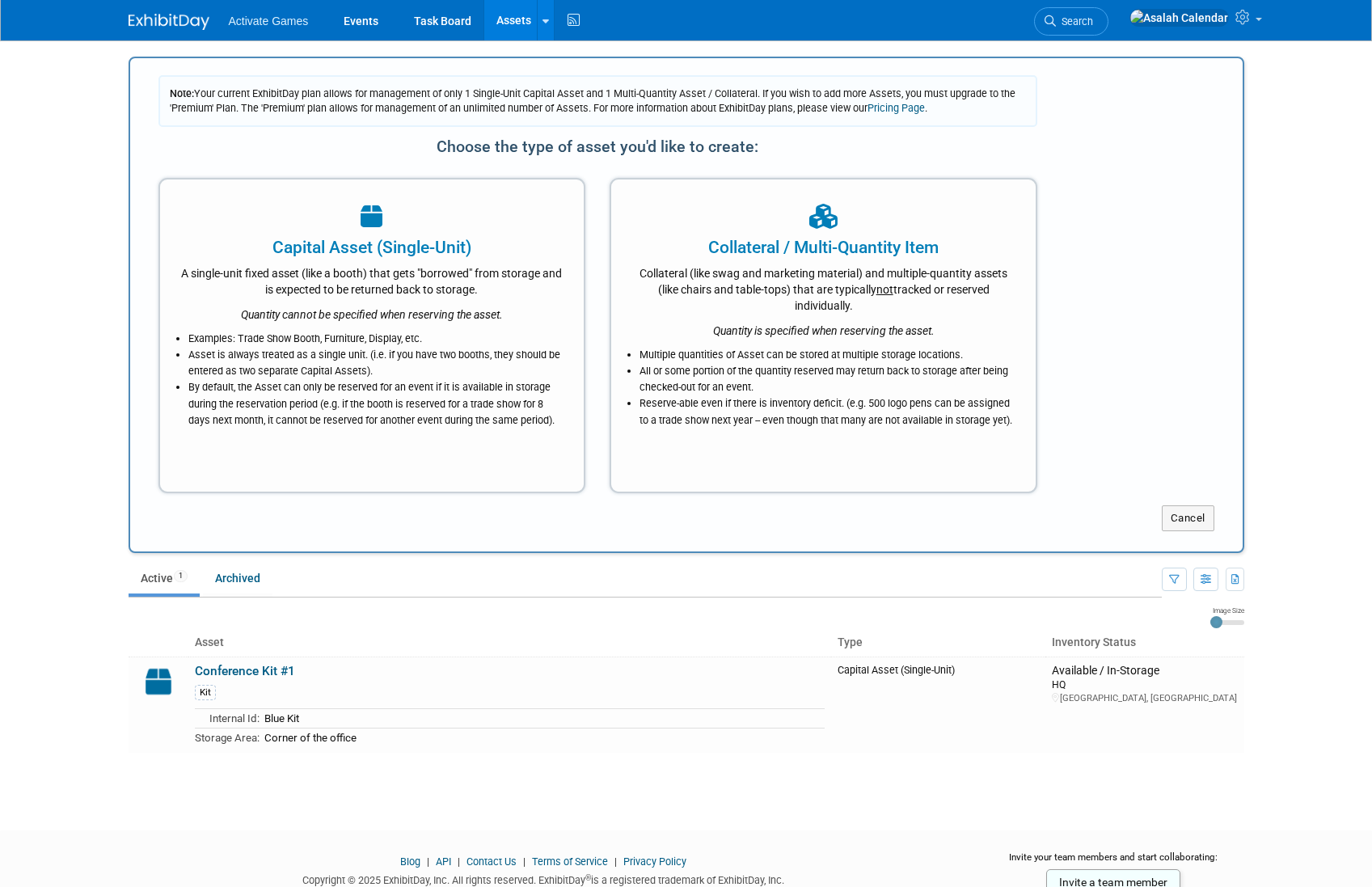
click at [266, 655] on th "Asset" at bounding box center [509, 643] width 643 height 27
click at [266, 671] on link "Conference Kit #1" at bounding box center [245, 671] width 100 height 15
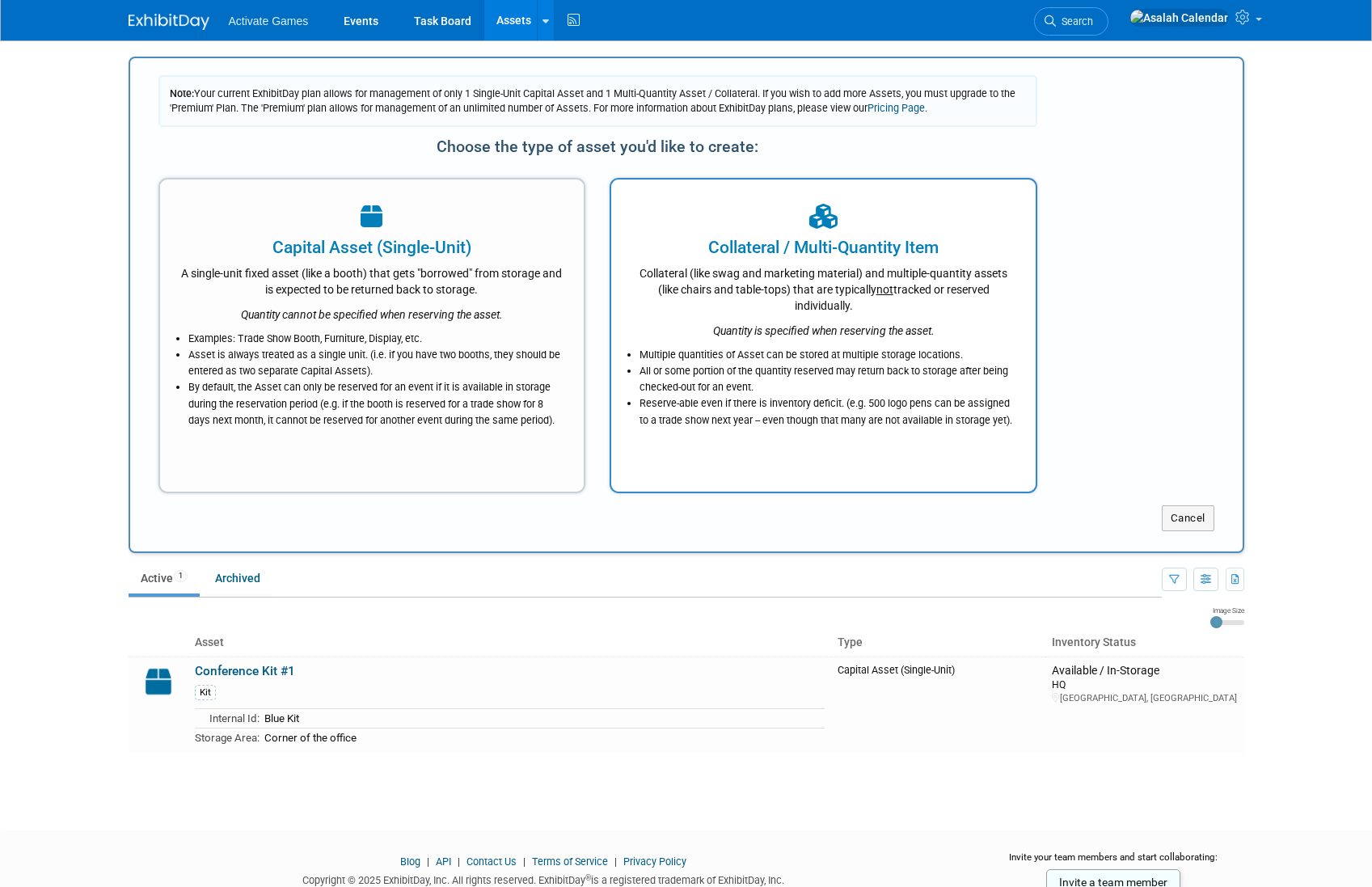
click at [837, 270] on div "Collateral (like swag and marketing material) and multiple-quantity assets (lik…" at bounding box center [823, 286] width 384 height 54
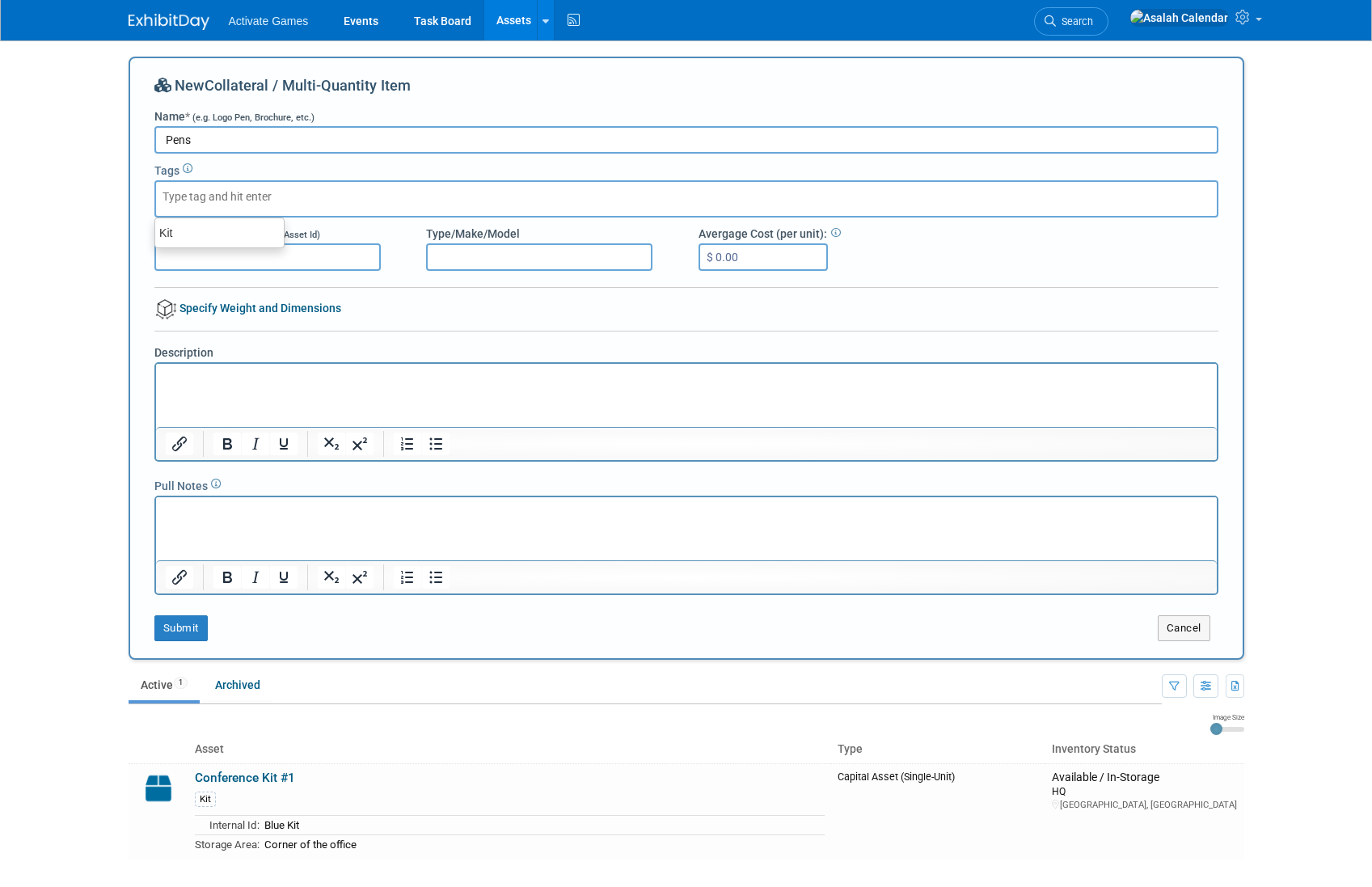
click at [274, 140] on input "Pens" at bounding box center [686, 140] width 1064 height 27
click at [246, 185] on div at bounding box center [686, 198] width 1064 height 37
click at [246, 145] on input "Logo Pens" at bounding box center [686, 140] width 1064 height 27
type input "Blue Logo Pens"
click at [249, 251] on input "Asset Identifier (i.e. Internal Asset Id)" at bounding box center [268, 257] width 227 height 27
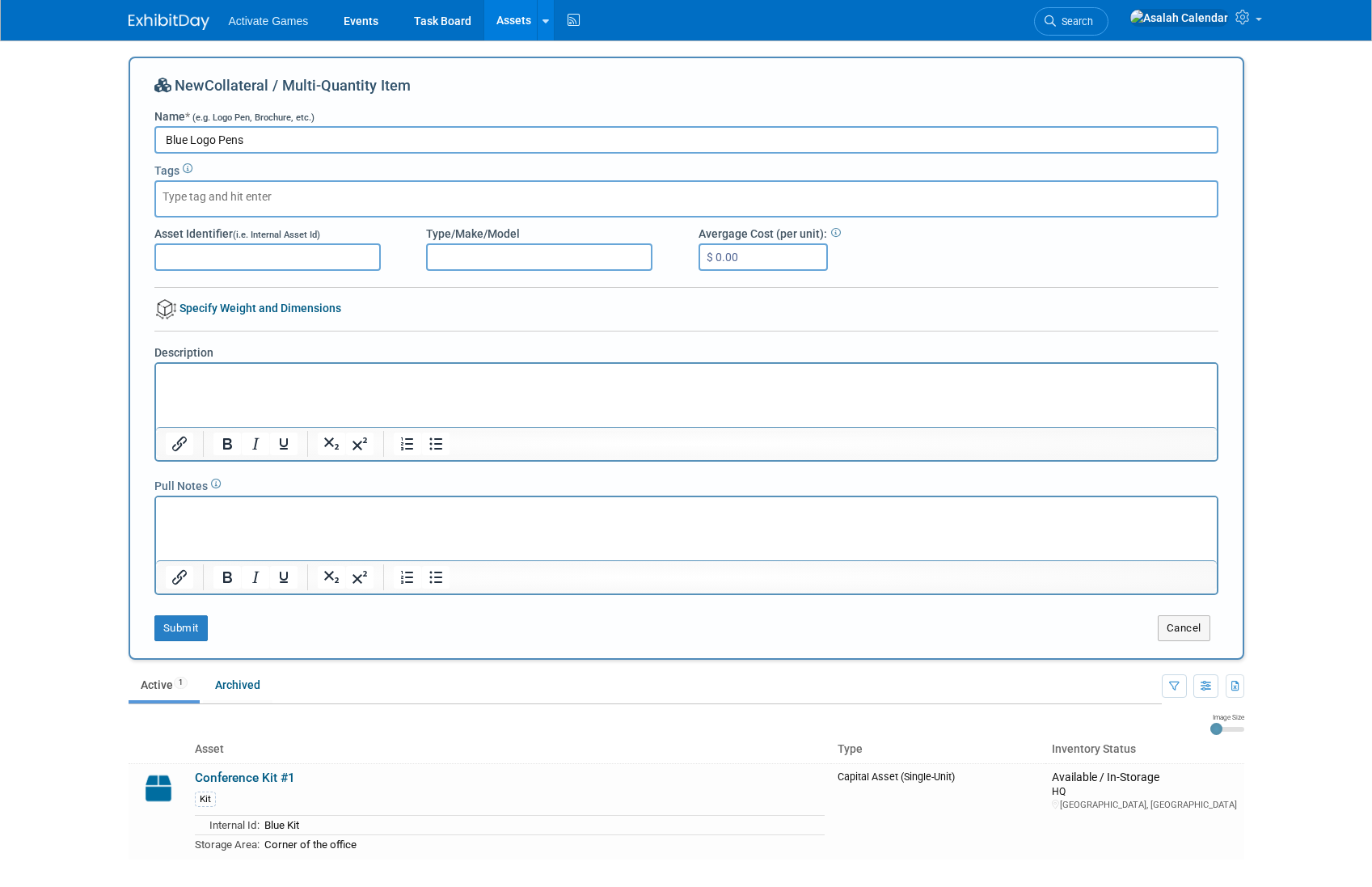
type input "0"
type input "B459300"
type input "Blue"
click at [188, 135] on input "Blue Logo Pens" at bounding box center [686, 140] width 1064 height 27
type input "Logo Pens"
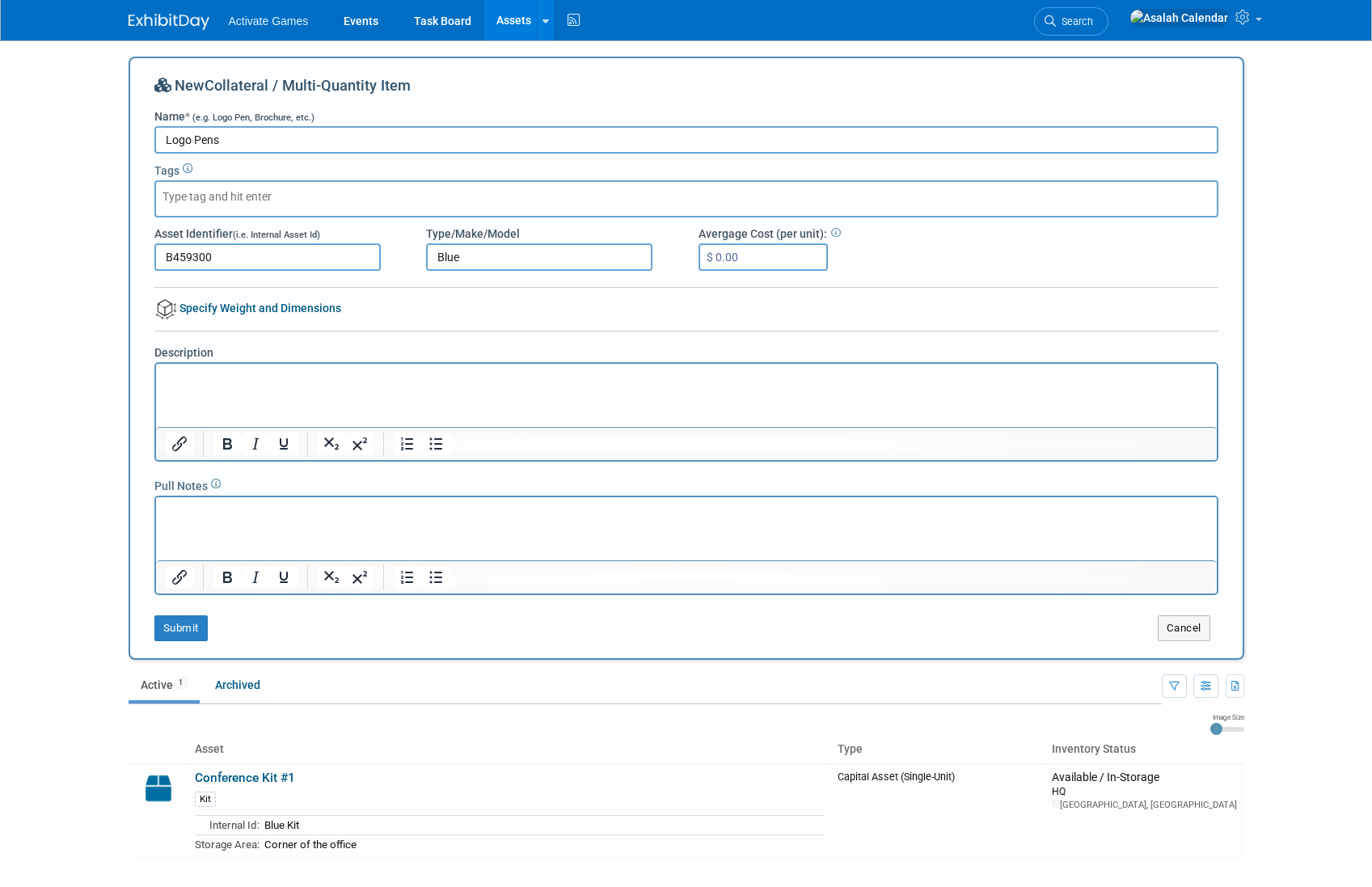
click at [743, 261] on input "$ 0.00" at bounding box center [762, 257] width 130 height 27
type input "$ 0.10"
click at [578, 386] on html at bounding box center [685, 375] width 1060 height 22
click at [173, 629] on button "Submit" at bounding box center [181, 629] width 53 height 26
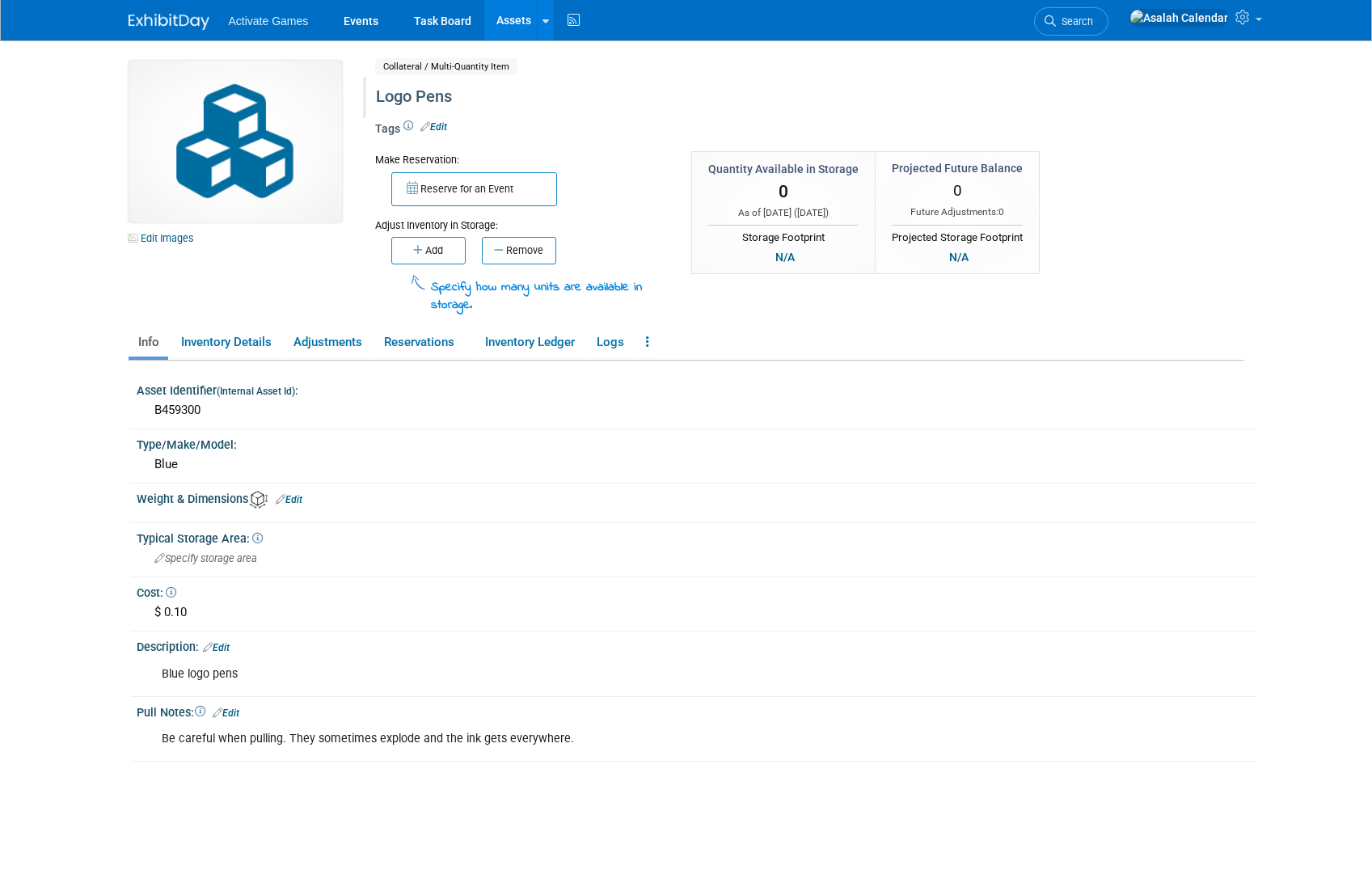
click at [685, 80] on div at bounding box center [746, 82] width 753 height 11
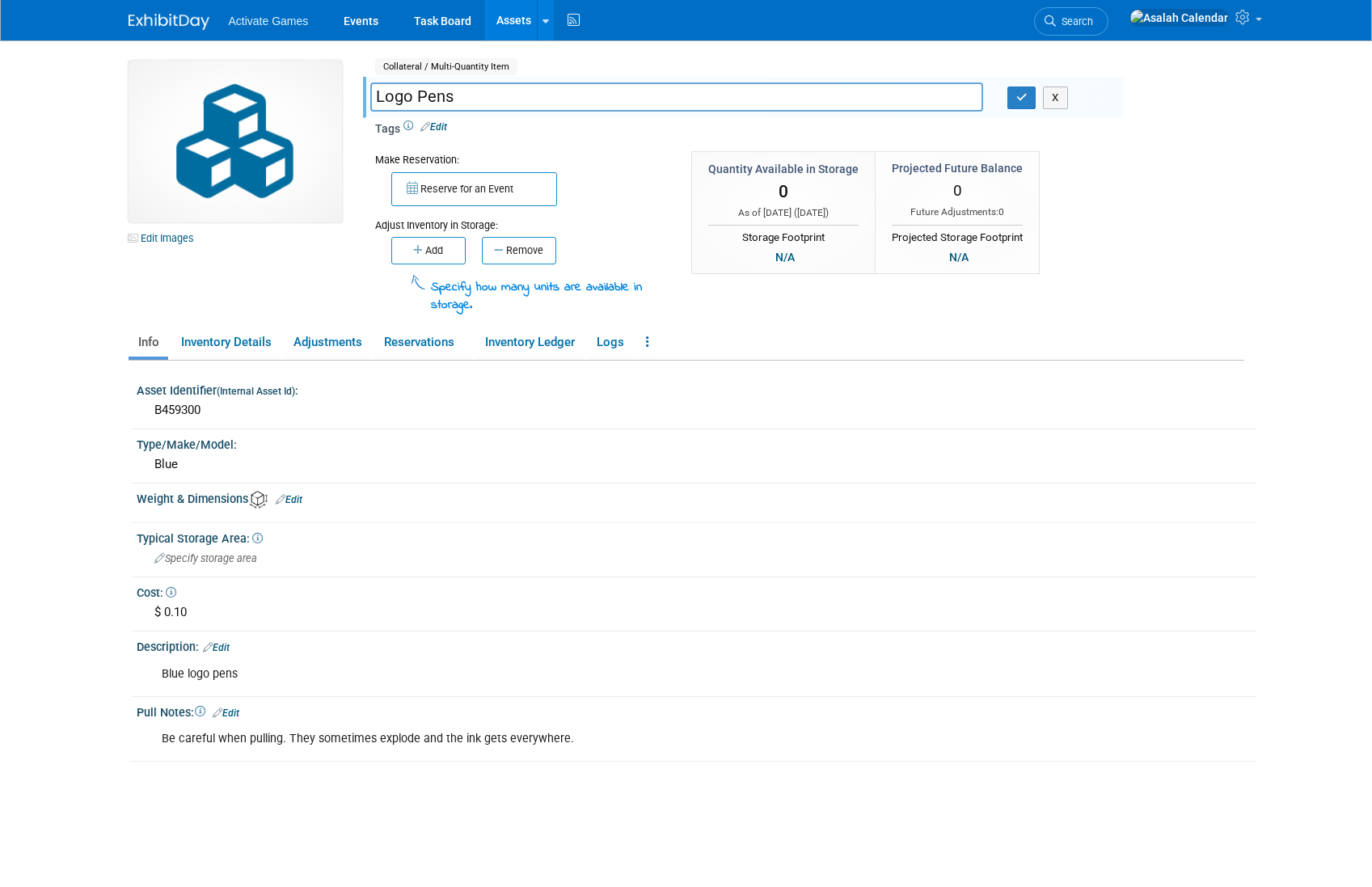
click at [1214, 148] on div "Edit Images Collateral / Multi-Quantity Item Shared Logo Pens Logo Pens X Asset…" at bounding box center [687, 188] width 1140 height 255
click at [1061, 100] on button "X" at bounding box center [1055, 98] width 25 height 22
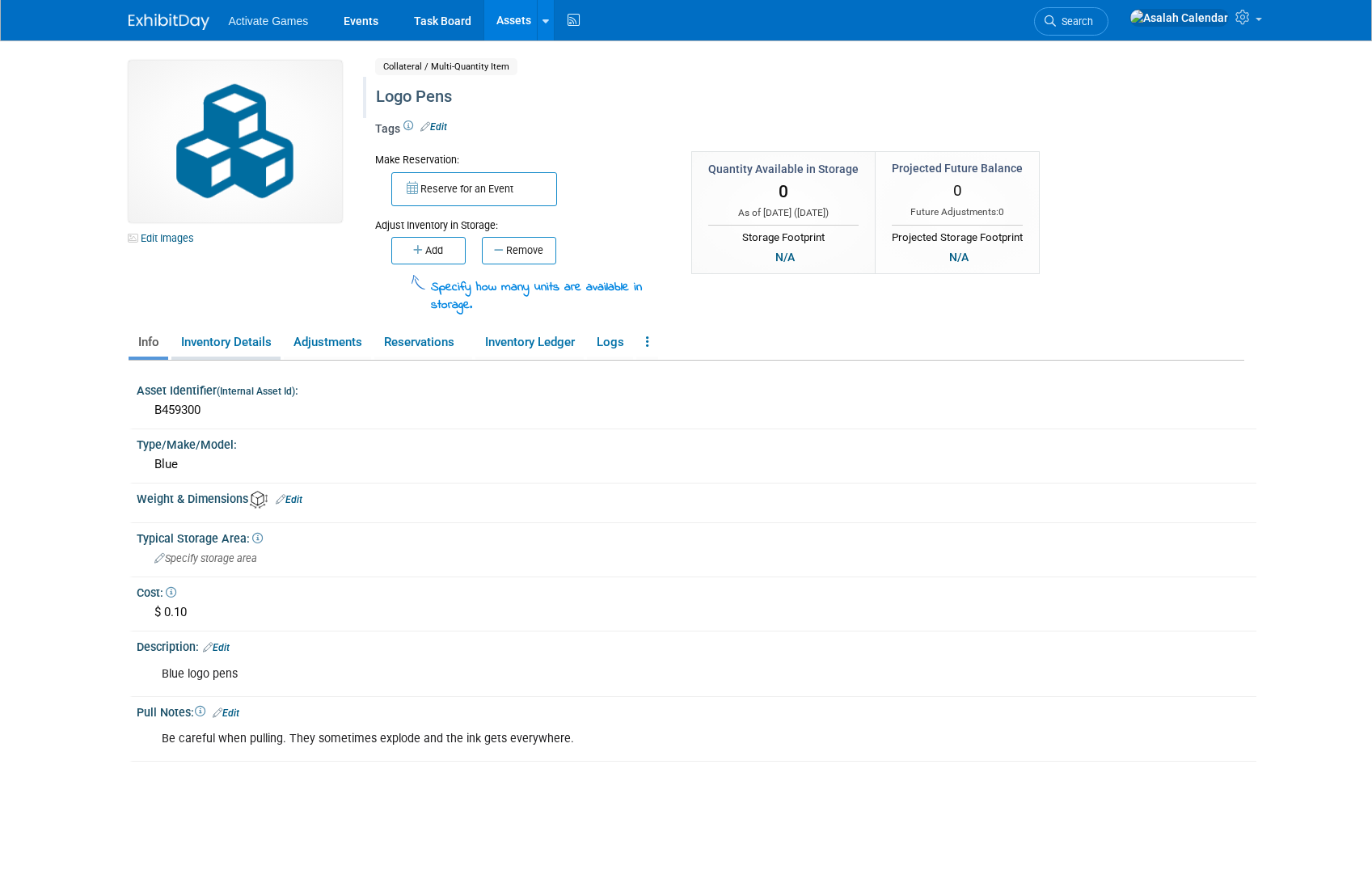
click at [234, 342] on link "Inventory Details" at bounding box center [226, 342] width 109 height 28
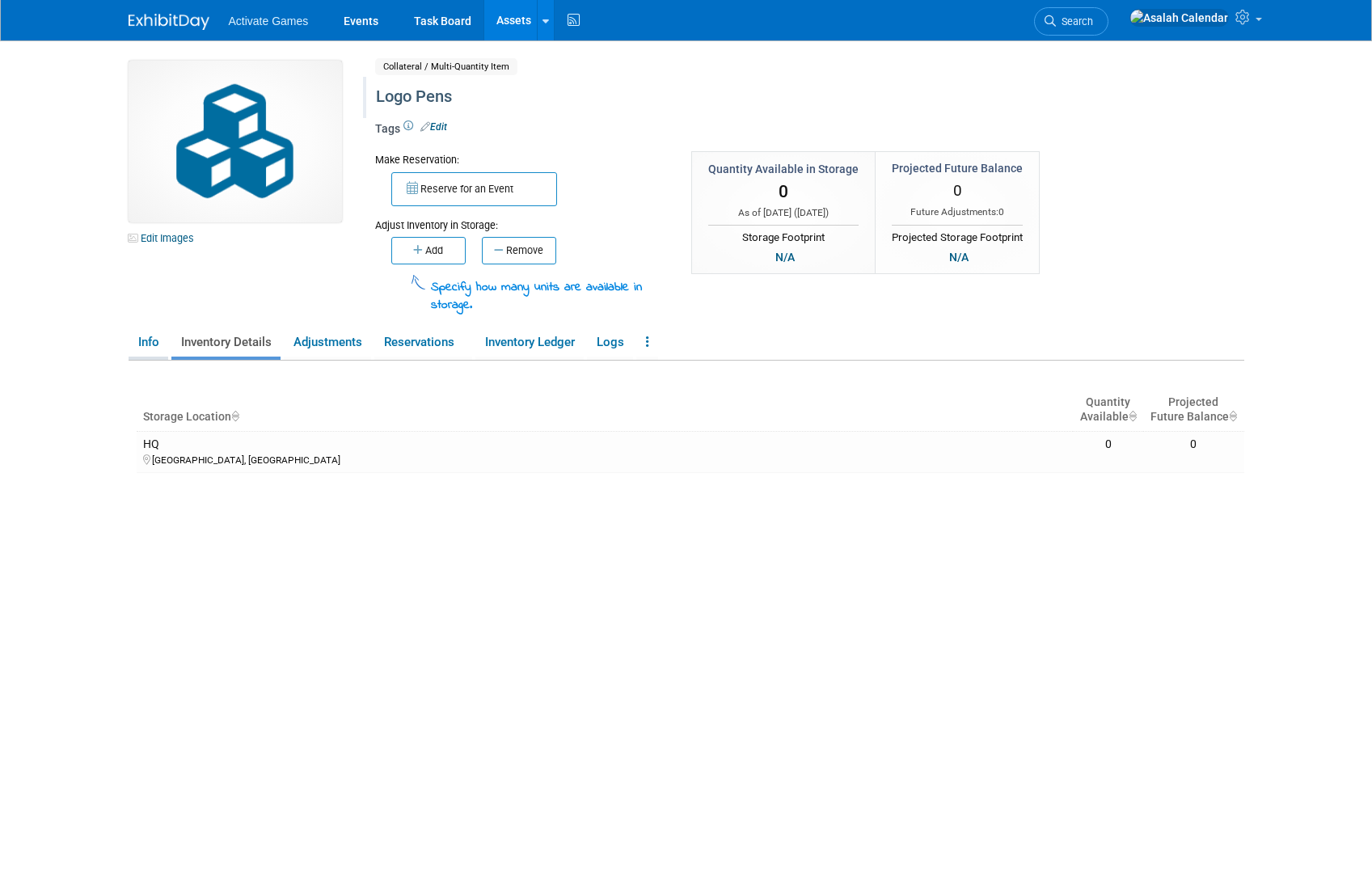
click at [156, 352] on link "Info" at bounding box center [149, 342] width 39 height 28
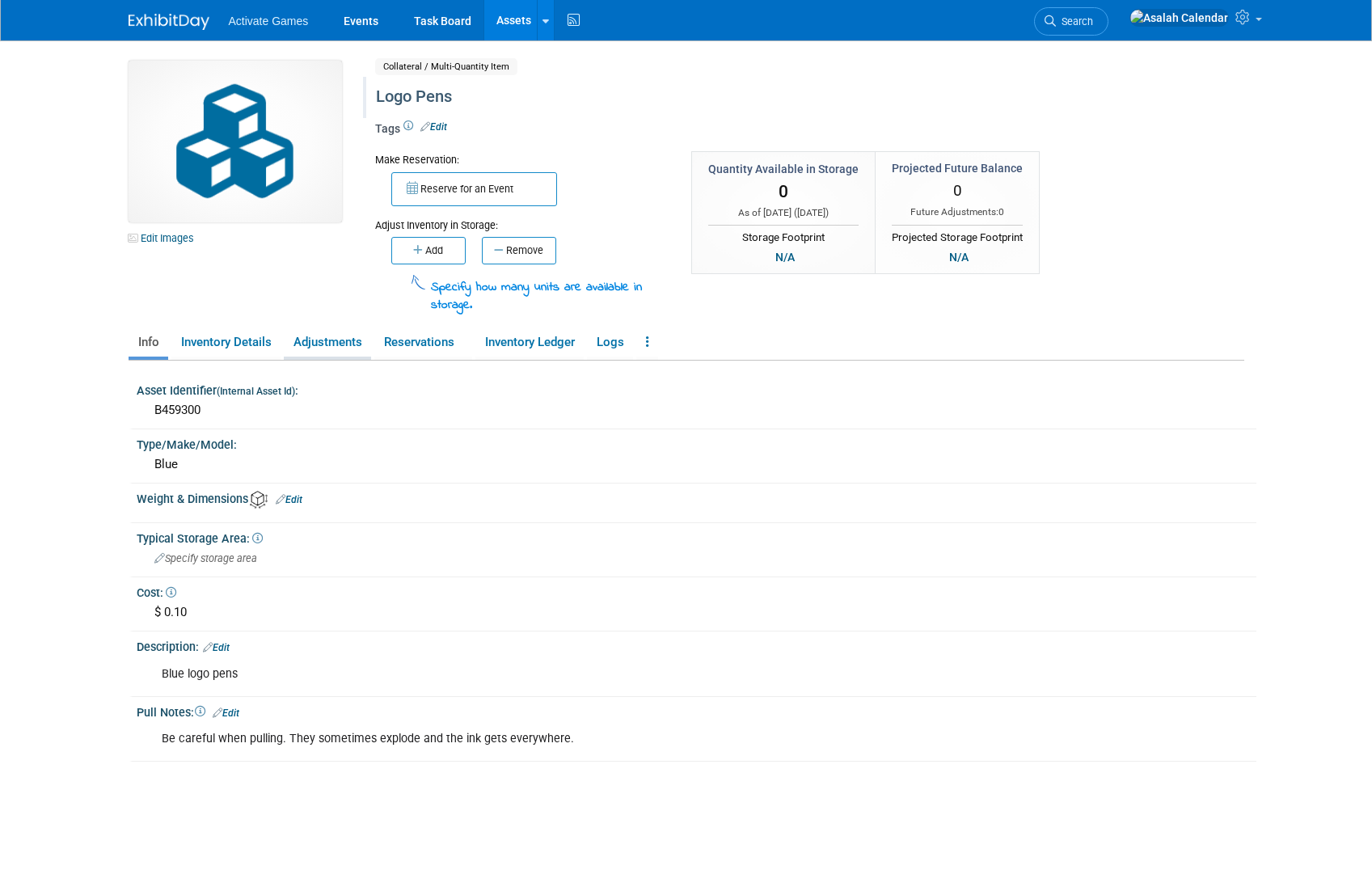
click at [307, 349] on link "Adjustments" at bounding box center [327, 342] width 88 height 28
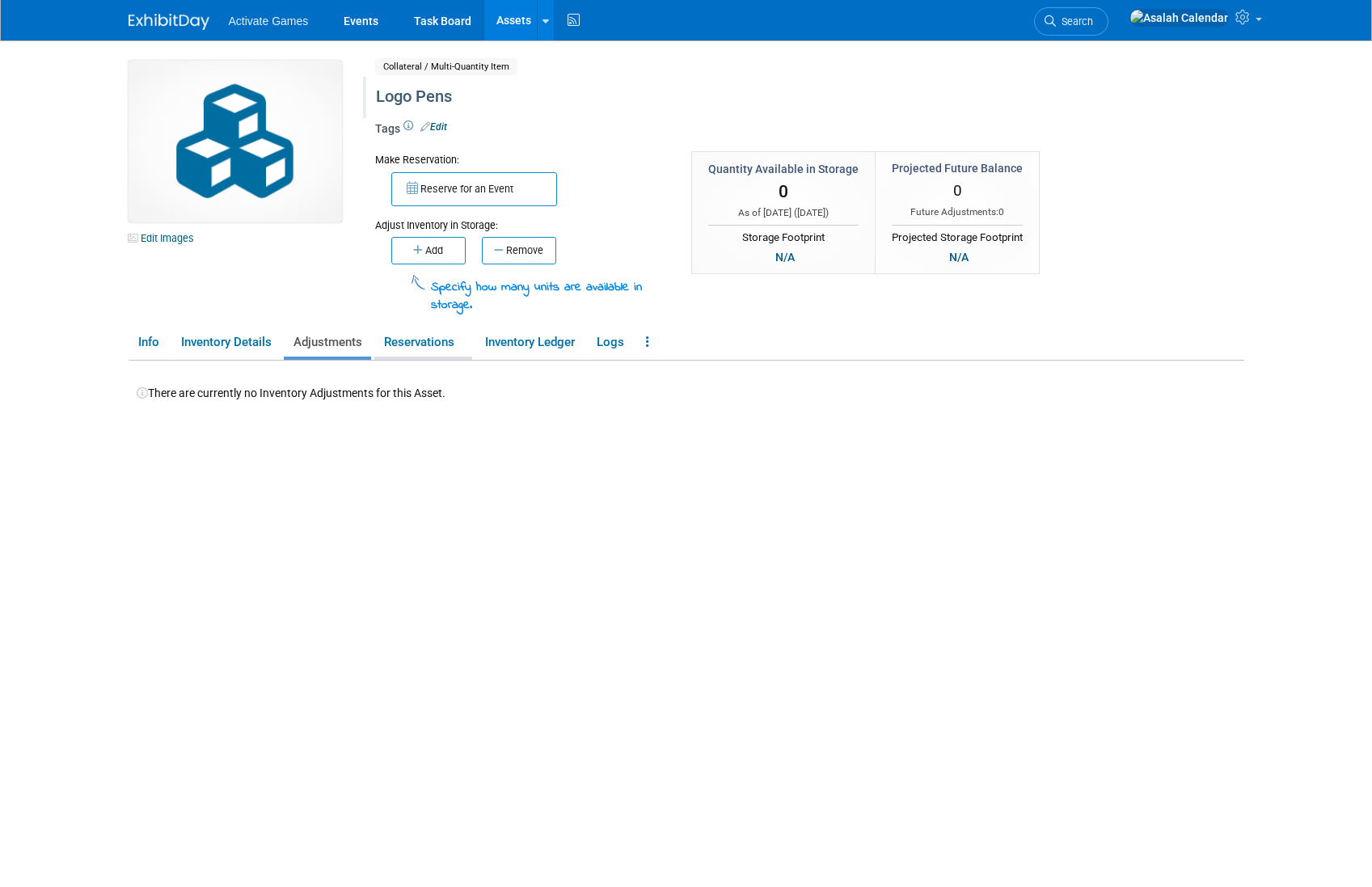
click at [420, 349] on link "Reservations" at bounding box center [423, 342] width 98 height 28
click at [337, 336] on link "Adjustments" at bounding box center [327, 342] width 88 height 28
click at [436, 339] on link "Reservations" at bounding box center [423, 342] width 98 height 28
click at [516, 344] on link "Inventory Ledger" at bounding box center [530, 342] width 108 height 28
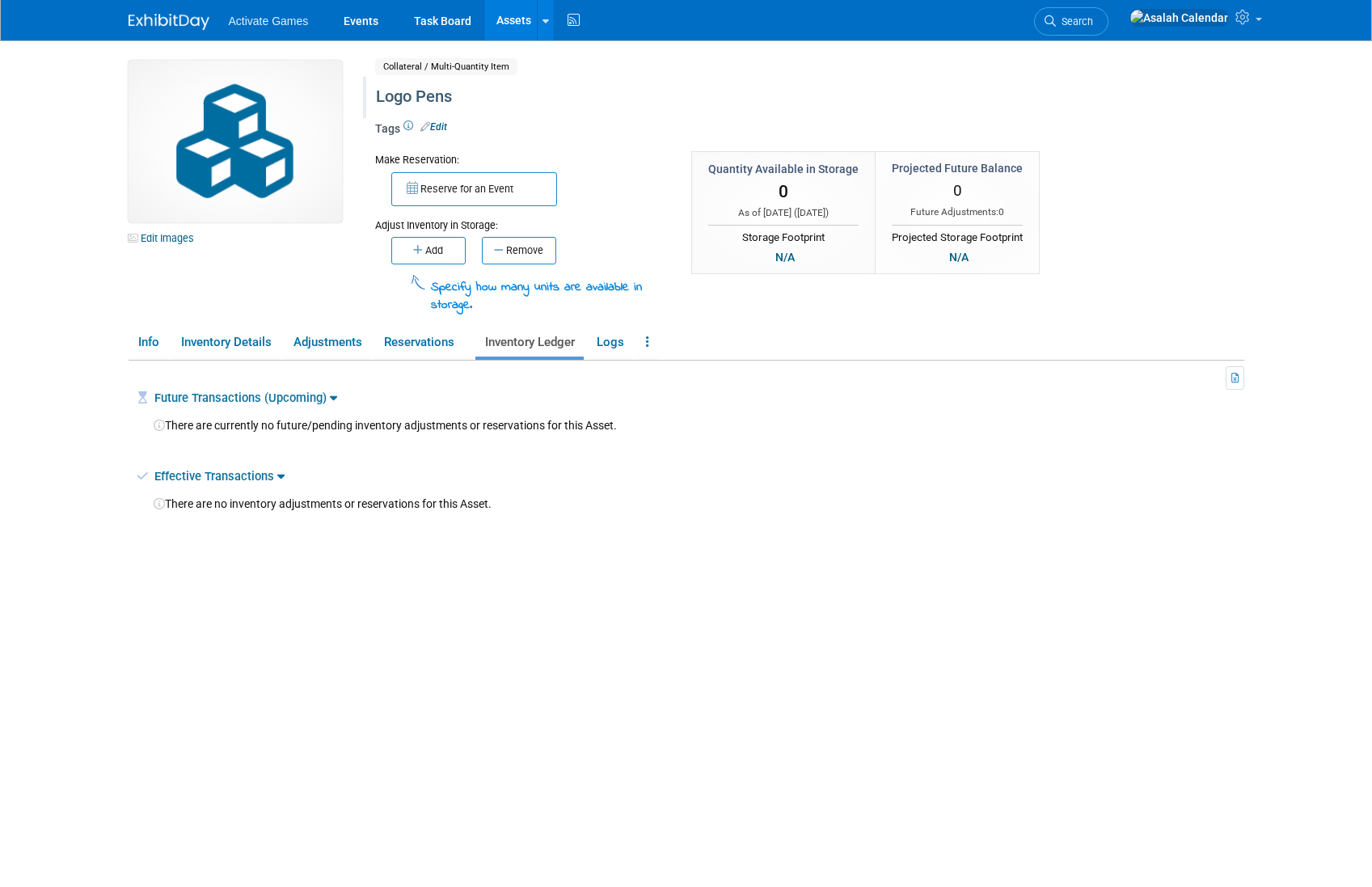
click at [779, 196] on span "0" at bounding box center [783, 191] width 9 height 20
click at [451, 247] on button "Add" at bounding box center [428, 251] width 75 height 27
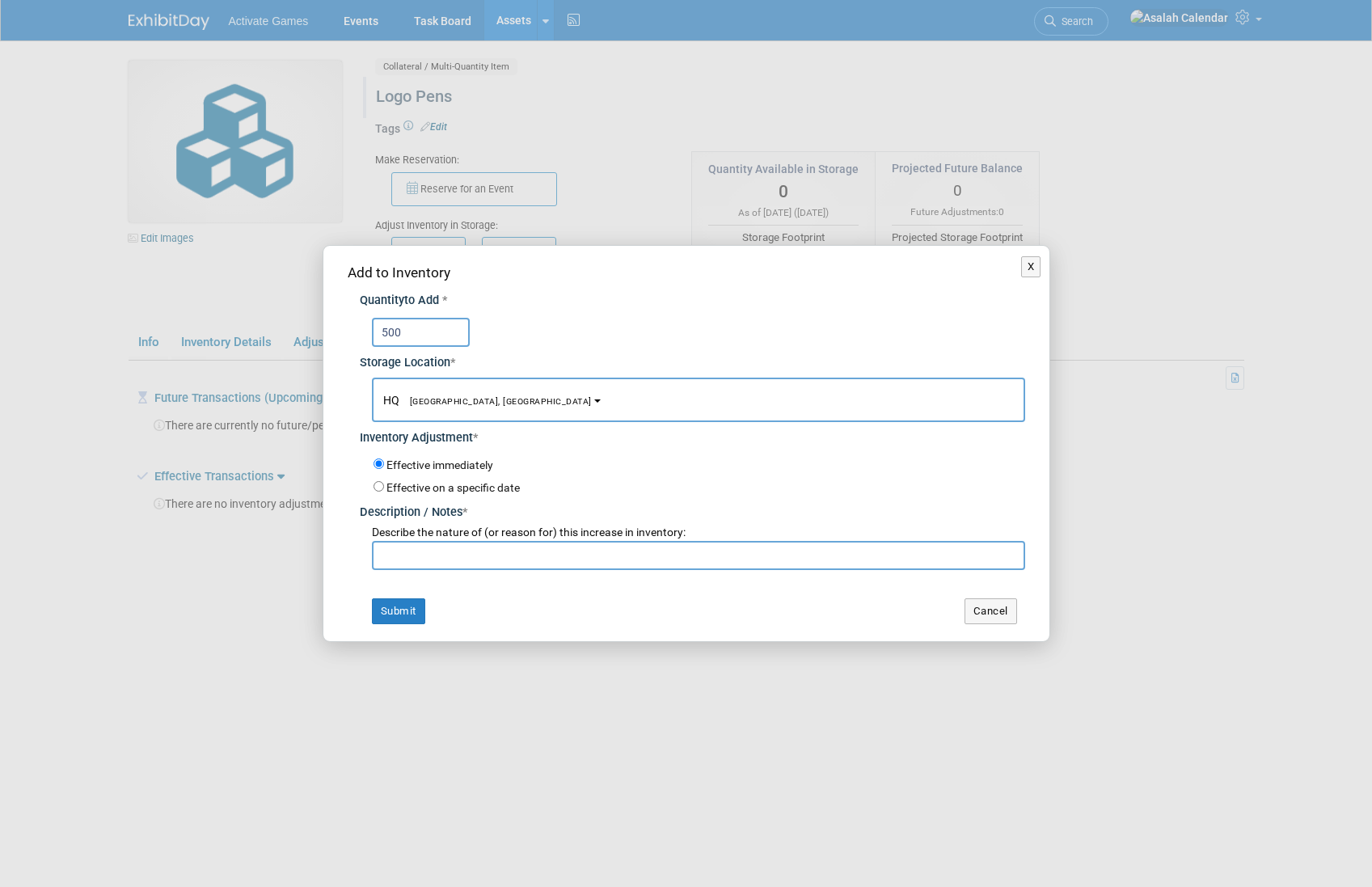
type input "500"
click at [455, 394] on span "HQ Southlake, TX" at bounding box center [487, 400] width 209 height 13
click at [595, 331] on div "500" at bounding box center [698, 332] width 653 height 29
click at [454, 491] on label "Effective on a specific date" at bounding box center [452, 487] width 133 height 13
click at [384, 491] on input "Effective on a specific date" at bounding box center [379, 486] width 10 height 10
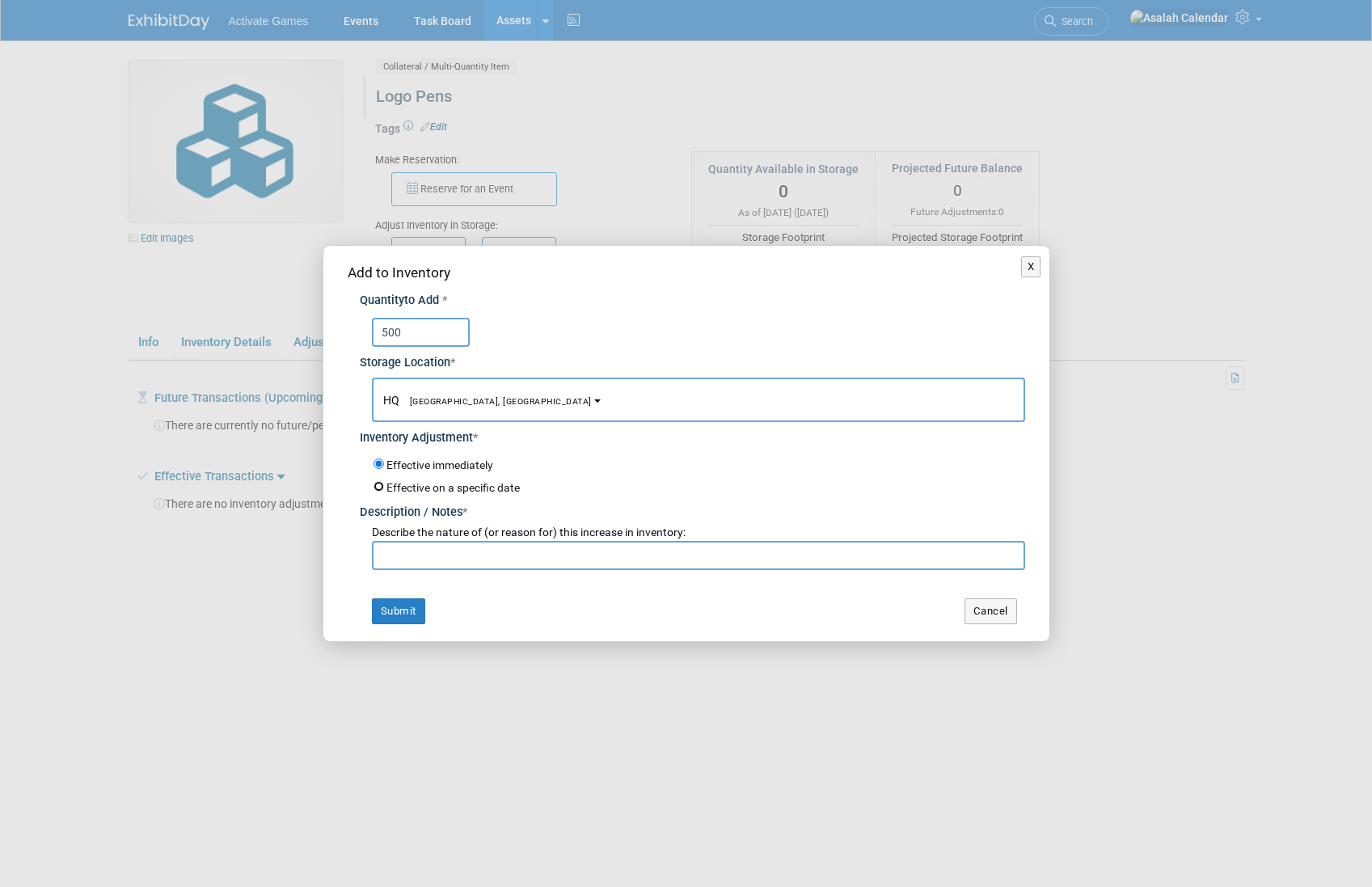
radio input "true"
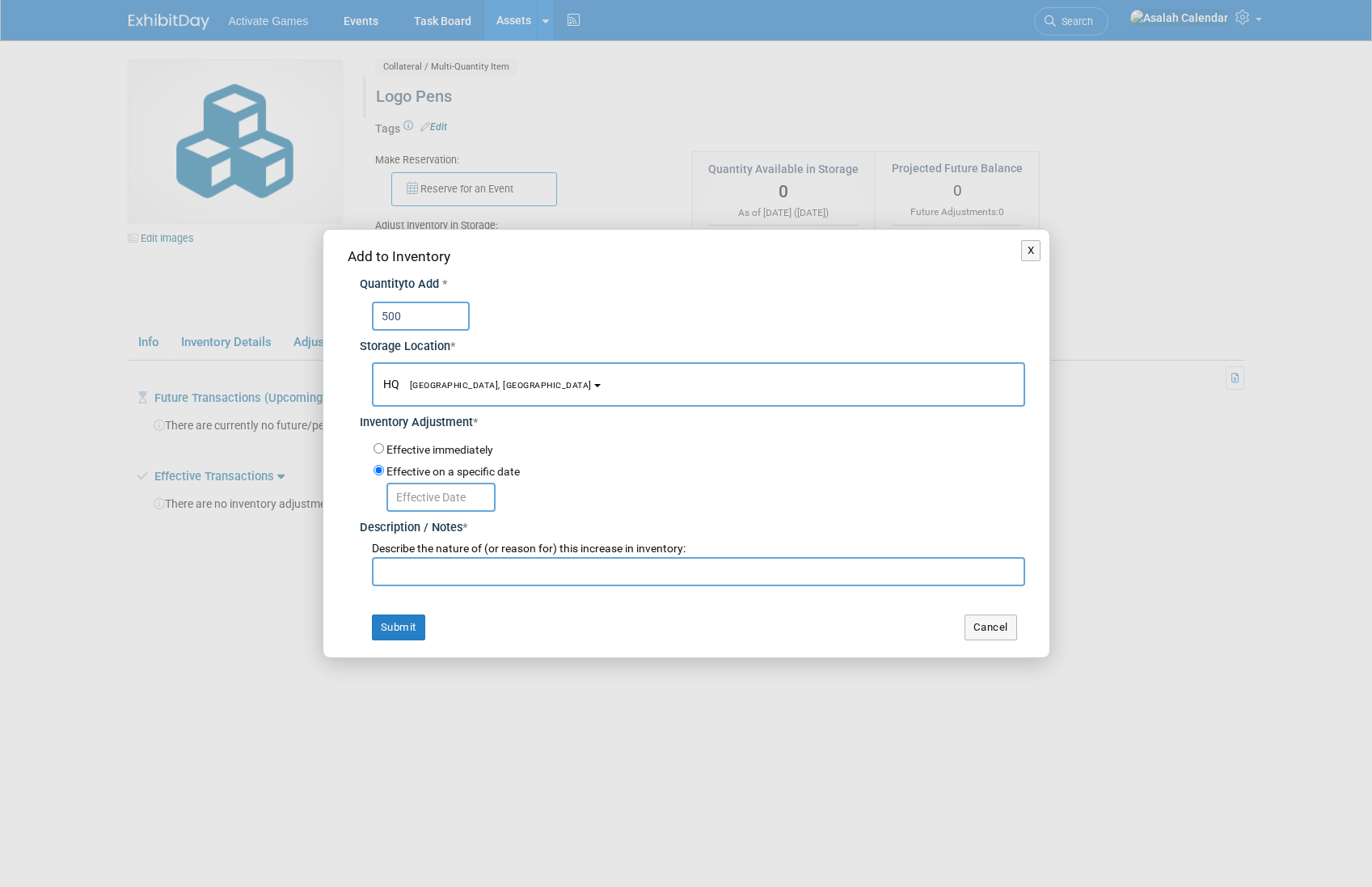
click at [457, 451] on label "Effective immediately" at bounding box center [440, 450] width 106 height 16
click at [384, 451] on input "Effective immediately" at bounding box center [379, 448] width 10 height 10
radio input "true"
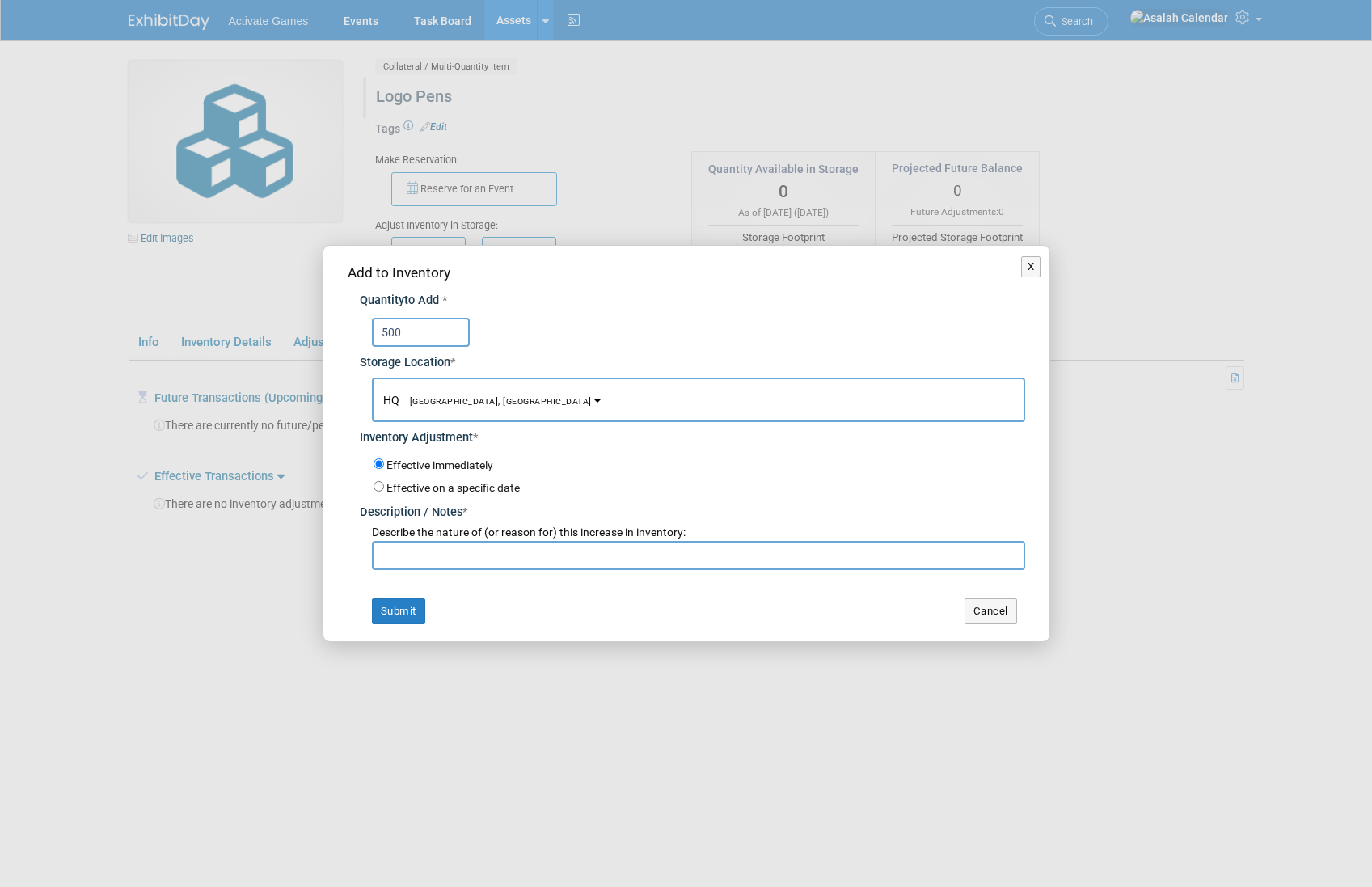
click at [472, 548] on input "text" at bounding box center [698, 556] width 653 height 29
type input "Initial purchase"
click at [399, 606] on button "Submit" at bounding box center [398, 611] width 53 height 26
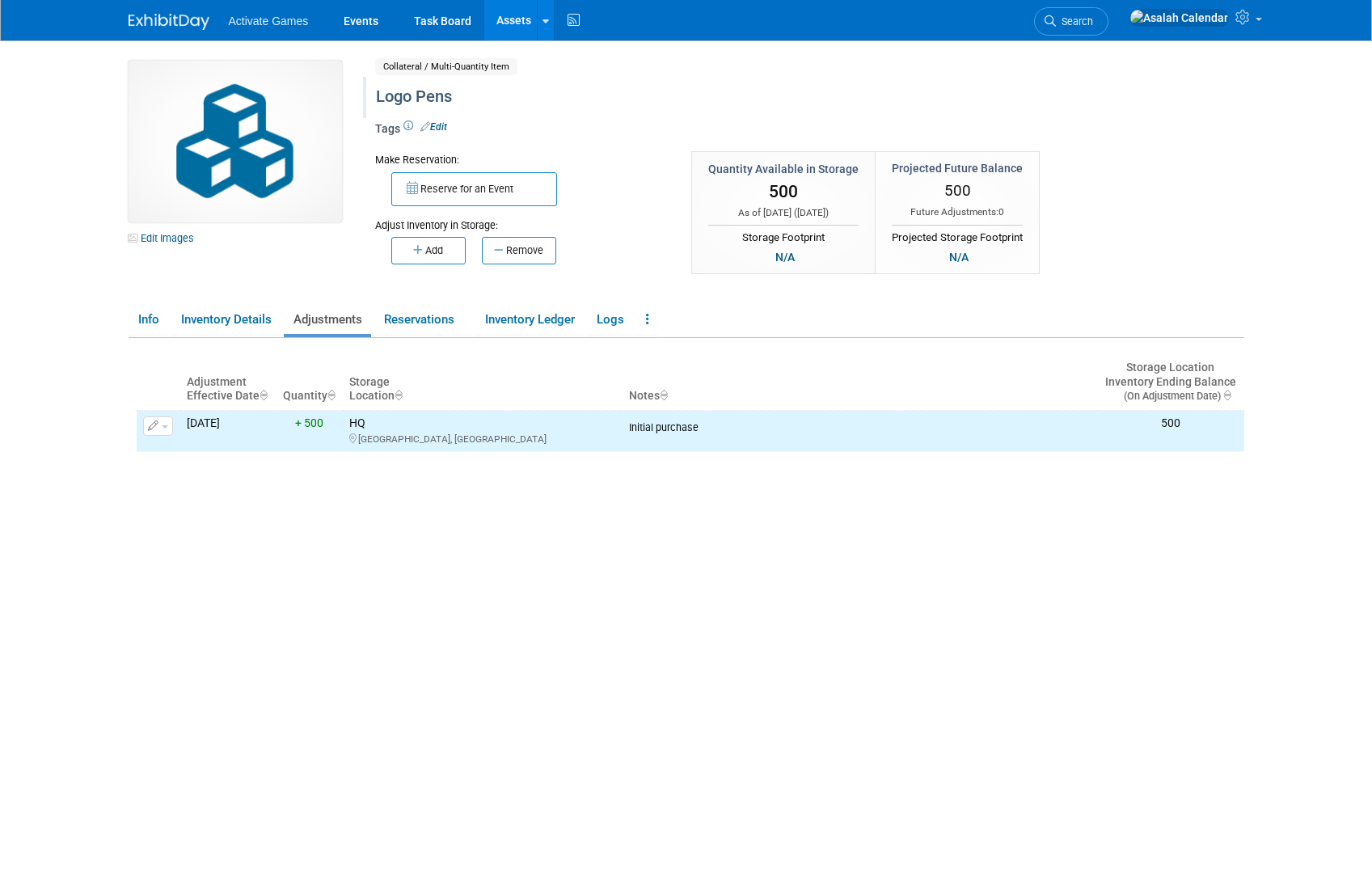
click at [241, 624] on div "Adjustment Effective Date Quantity Storage Location Notes Storage Location Inve…" at bounding box center [690, 620] width 1108 height 563
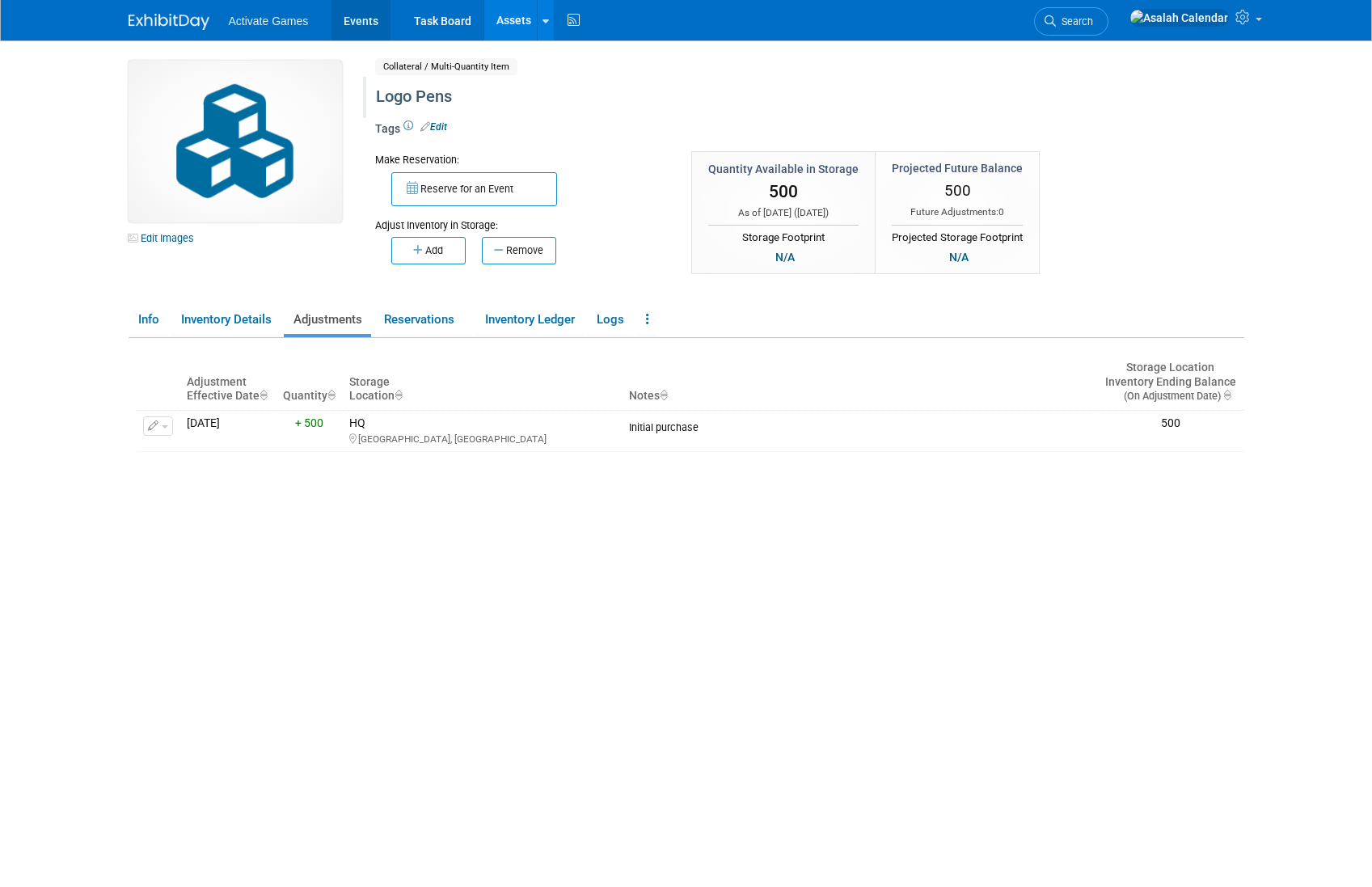
click at [367, 5] on link "Events" at bounding box center [361, 20] width 59 height 40
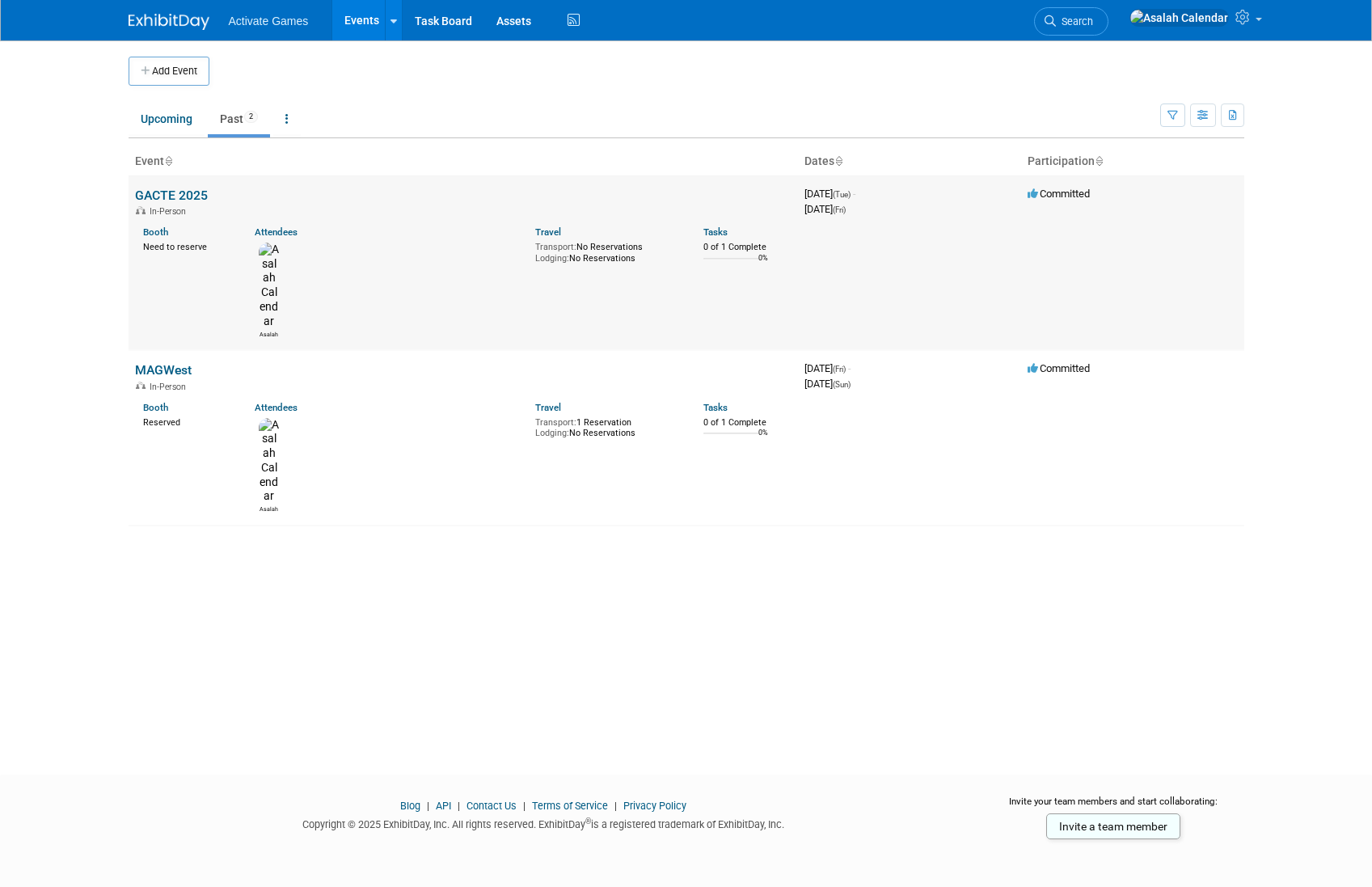
click at [179, 181] on td "GACTE 2025 In-Person Booth Need to reserve Attendees [GEOGRAPHIC_DATA] Travel T…" at bounding box center [464, 262] width 670 height 174
click at [175, 198] on link "GACTE 2025" at bounding box center [171, 195] width 73 height 15
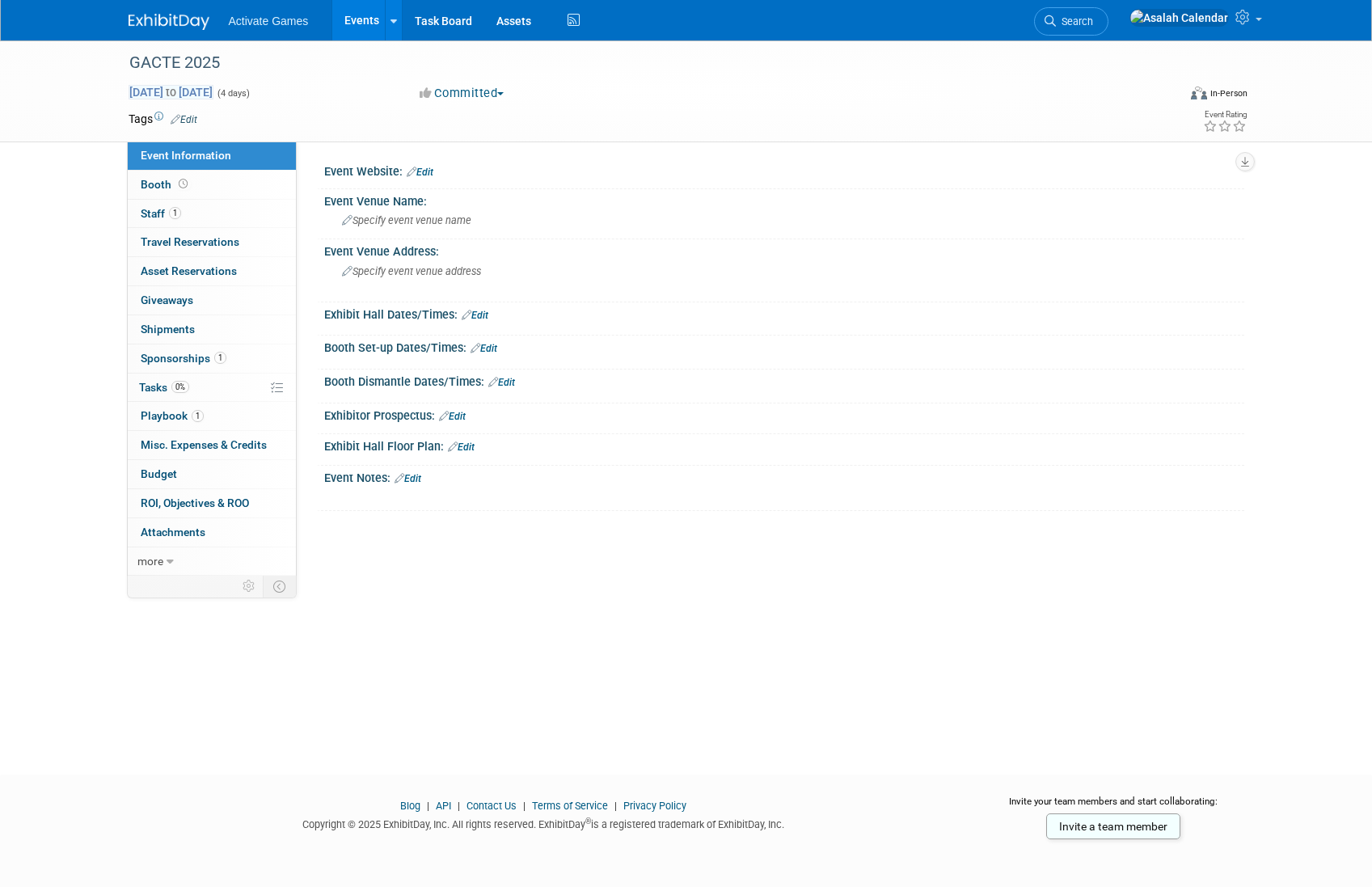
click at [214, 94] on span "Sep 2, 2025 to Sep 5, 2025" at bounding box center [171, 92] width 85 height 15
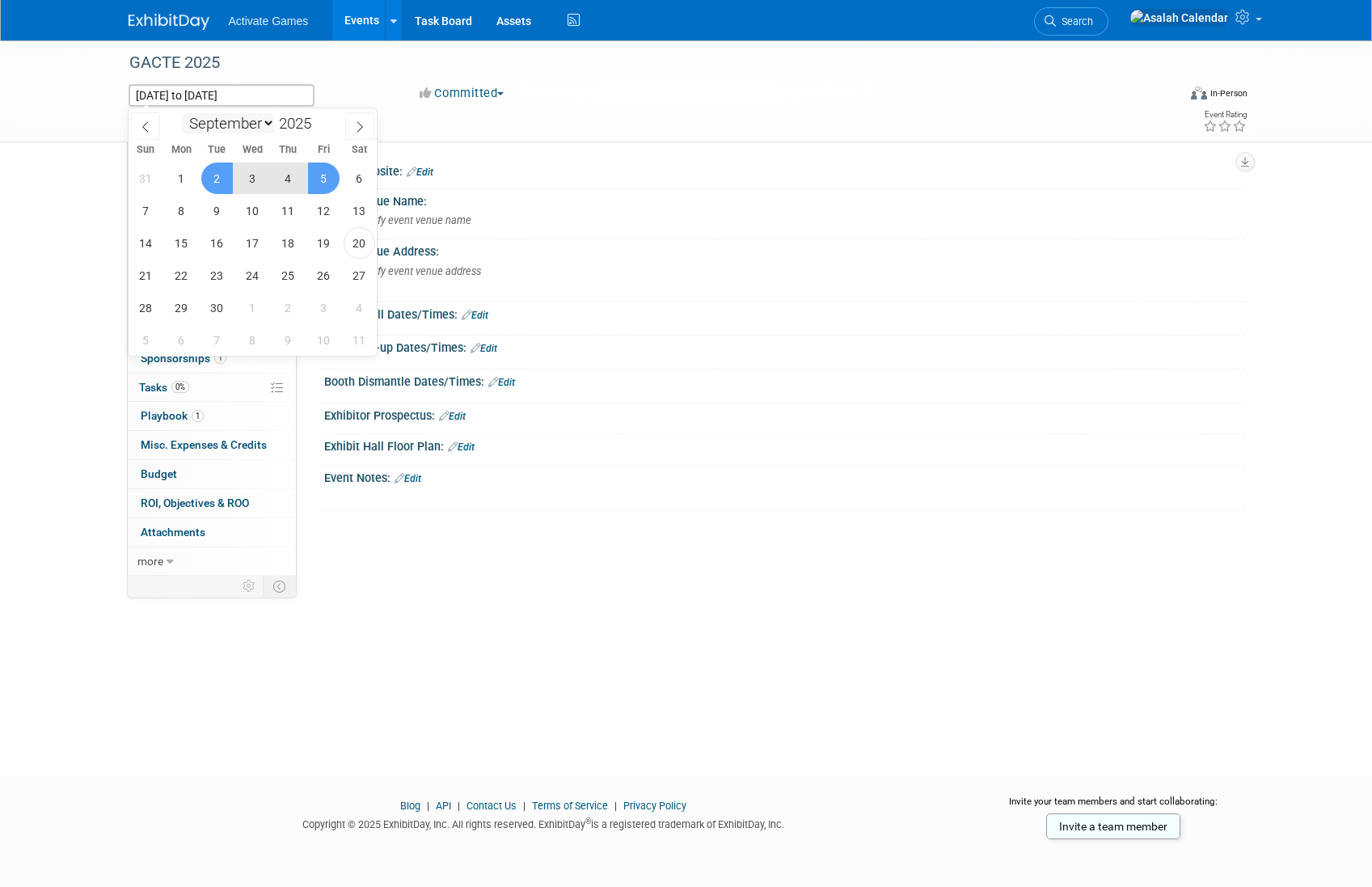
click at [257, 128] on select "January February March April May June July August September October November De…" at bounding box center [228, 124] width 93 height 21
select select "10"
click at [182, 113] on select "January February March April May June July August September October November De…" at bounding box center [228, 124] width 93 height 21
click at [185, 273] on span "17" at bounding box center [181, 275] width 32 height 32
type input "Nov 17, 2025"
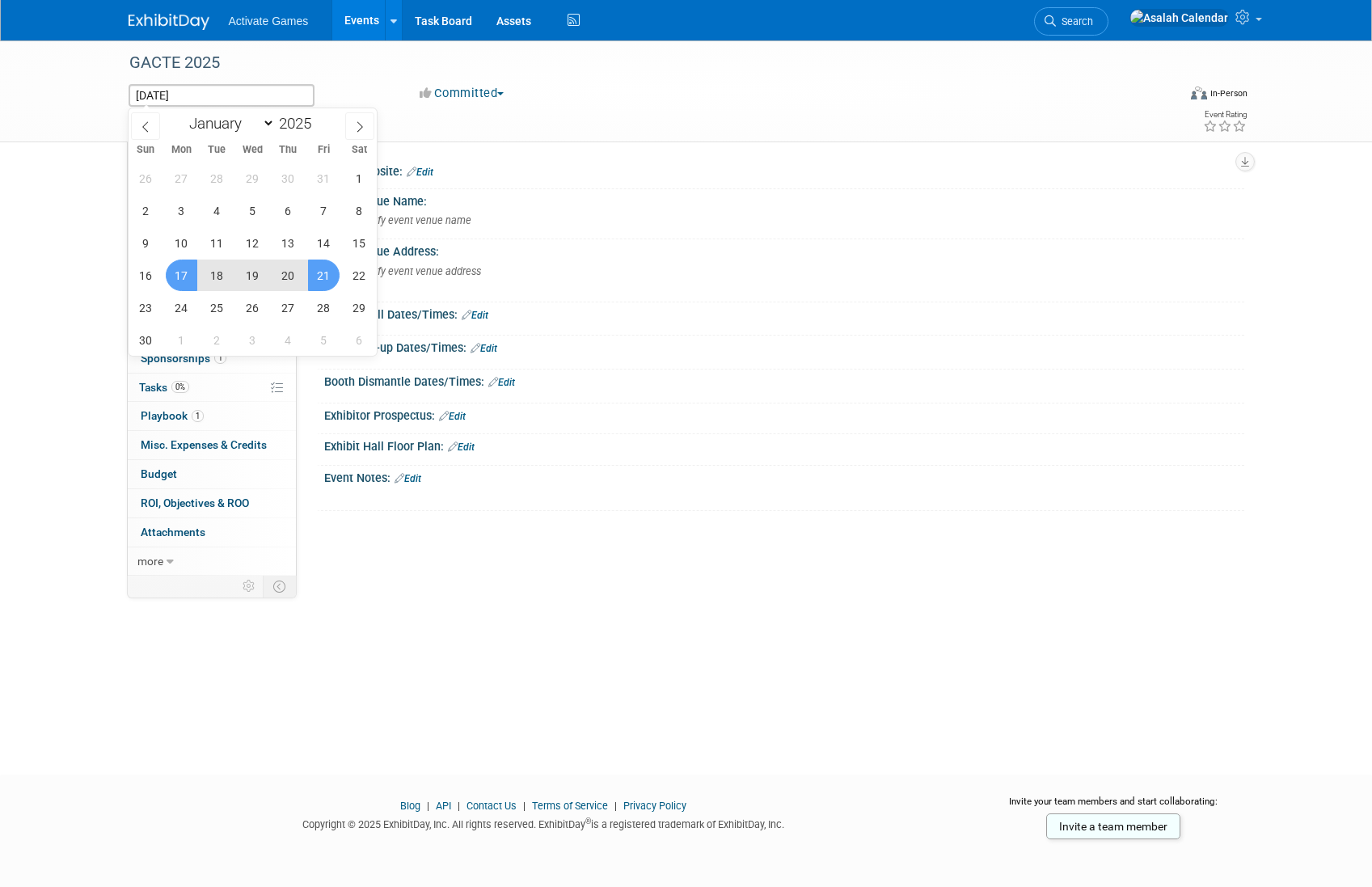
click at [326, 276] on span "21" at bounding box center [324, 275] width 32 height 32
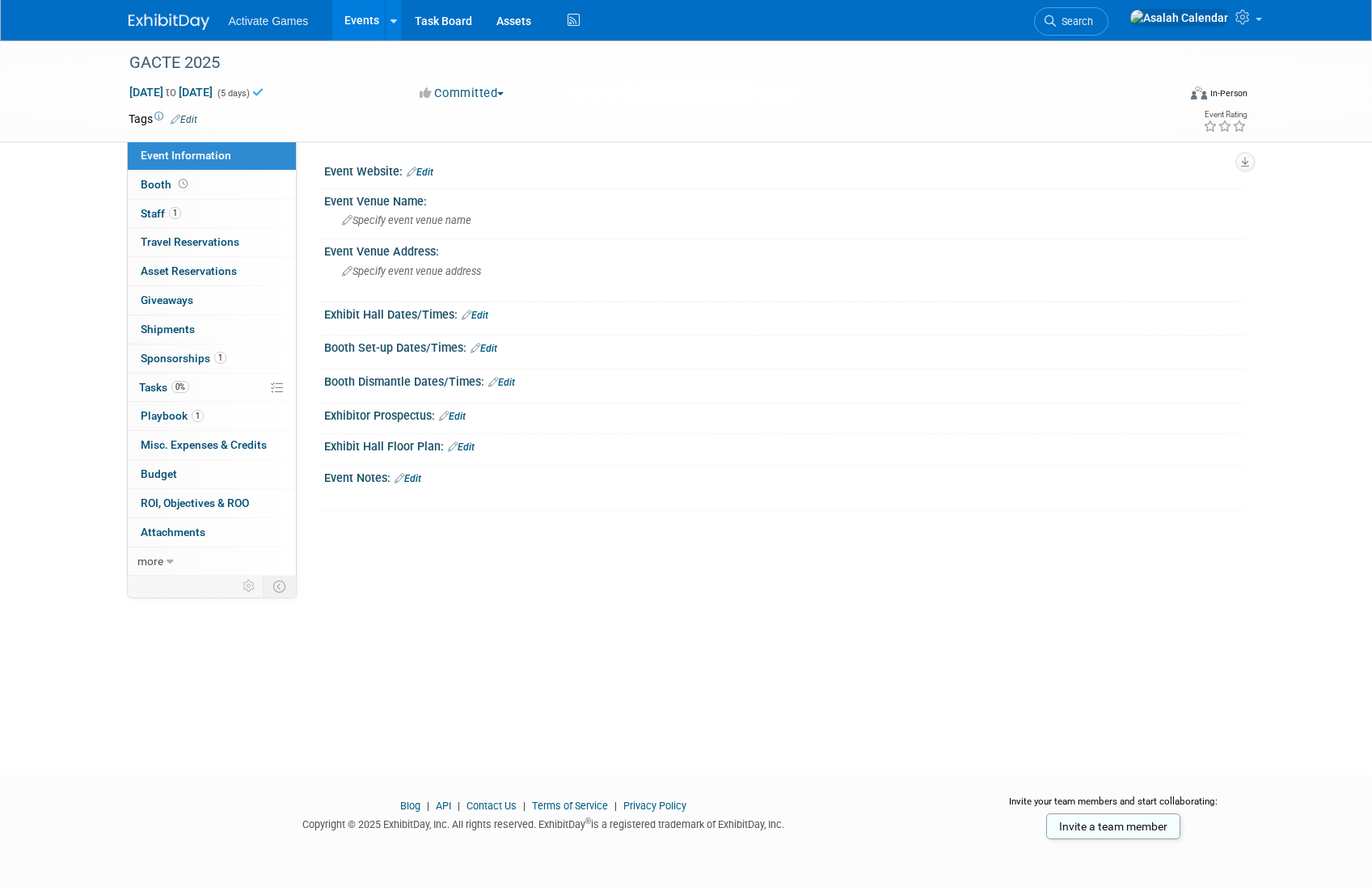
click at [477, 651] on div "GACTE 2025 Nov 17, 2025 to Nov 21, 2025 (5 days) Nov 17, 2025 to Nov 21, 2025 C…" at bounding box center [686, 392] width 1372 height 705
click at [216, 270] on span "Asset Reservations 0" at bounding box center [189, 270] width 96 height 13
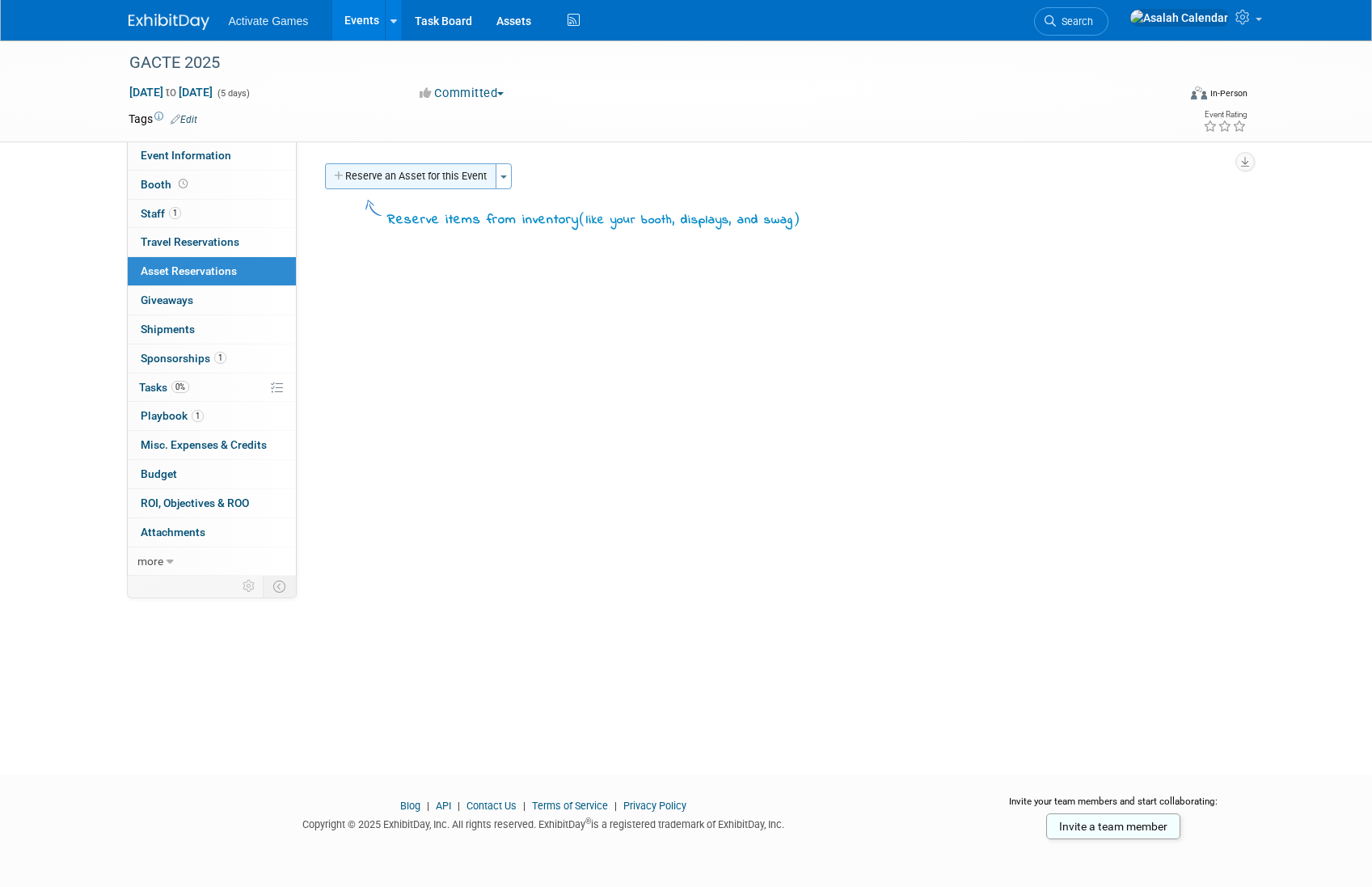
click at [425, 167] on button "Reserve an Asset for this Event" at bounding box center [410, 176] width 172 height 26
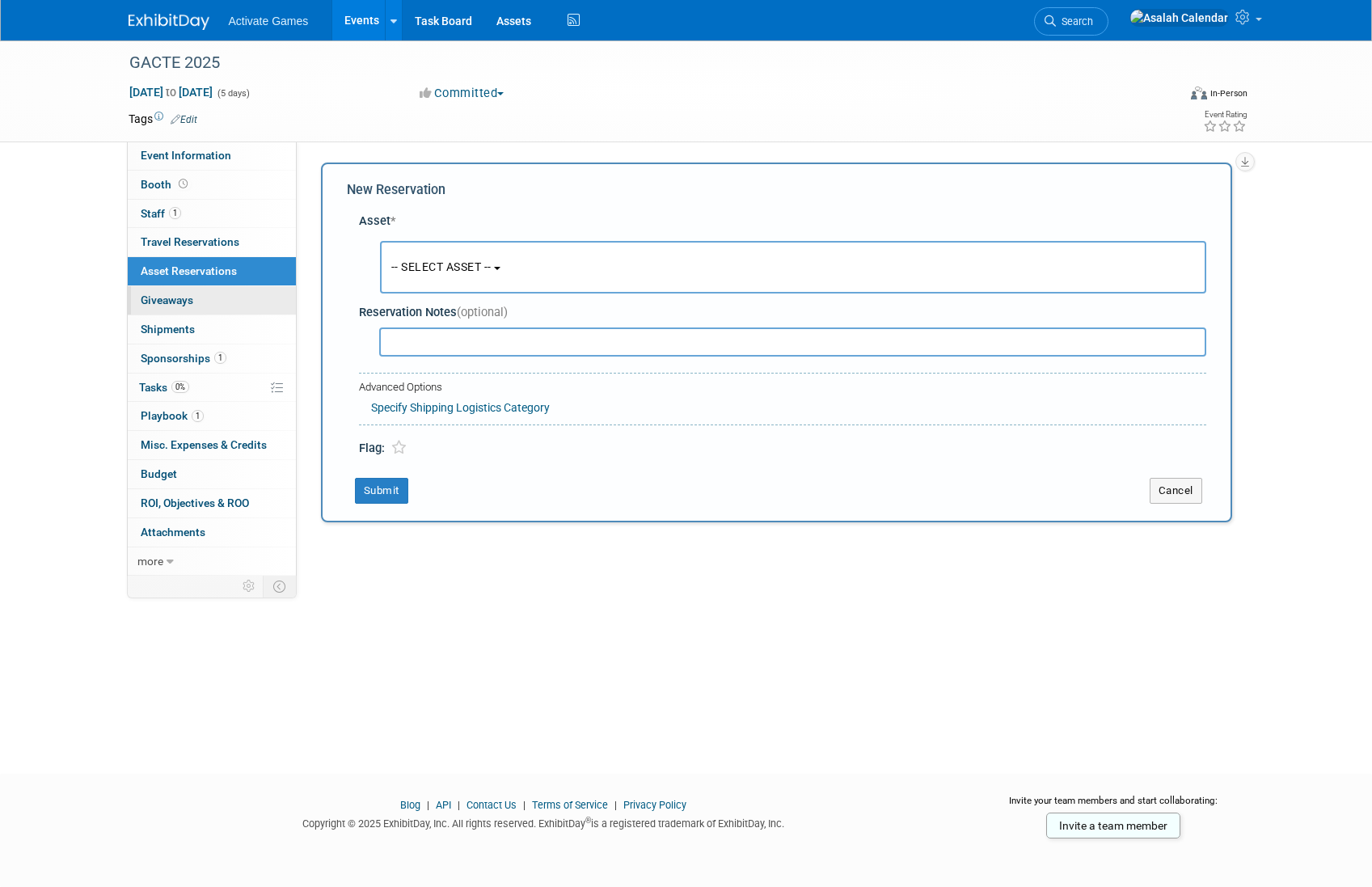
click at [227, 311] on link "0 Giveaways 0" at bounding box center [212, 300] width 168 height 28
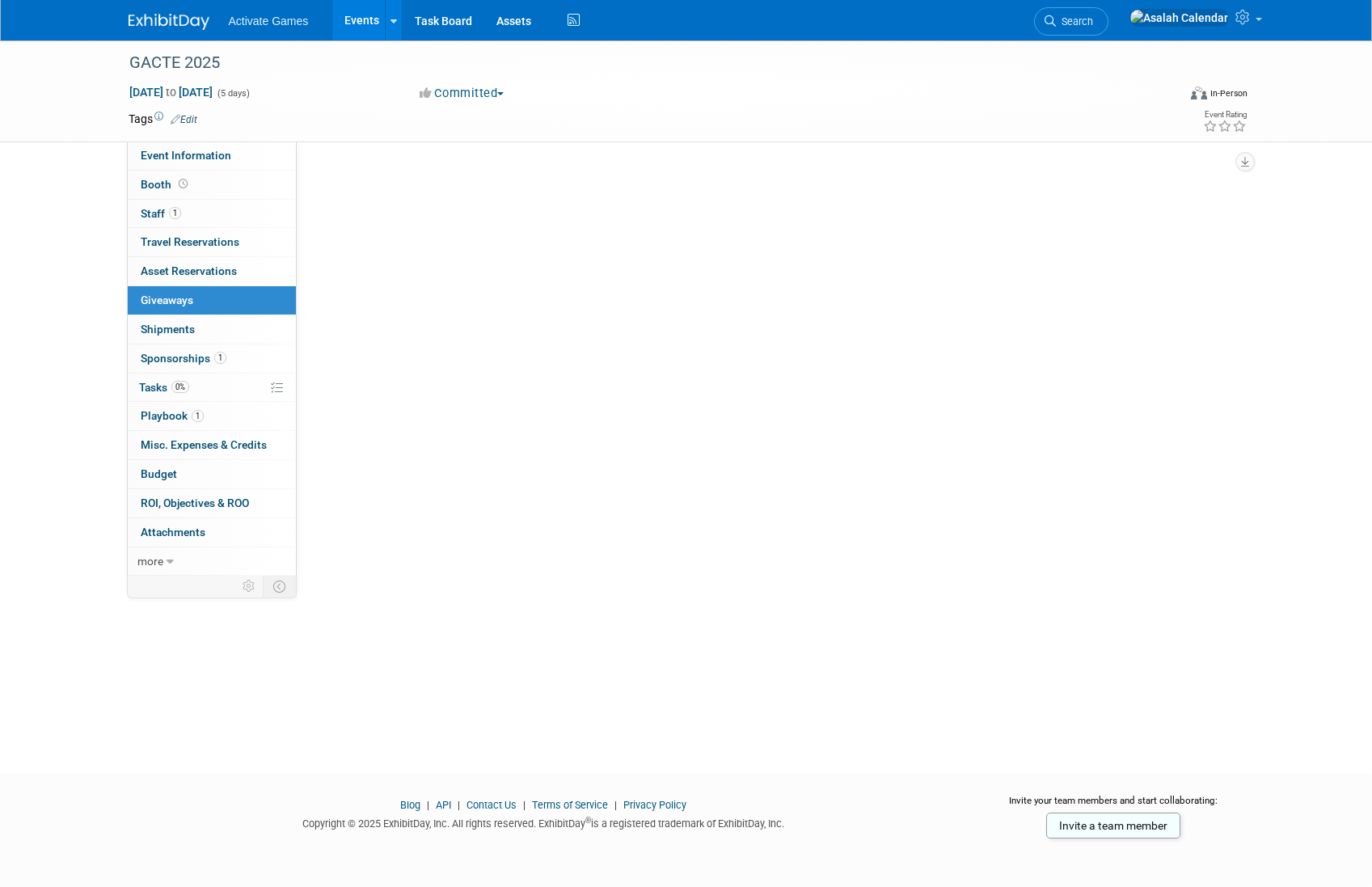
scroll to position [0, 0]
click at [389, 184] on link "Add Giveaway" at bounding box center [367, 176] width 94 height 26
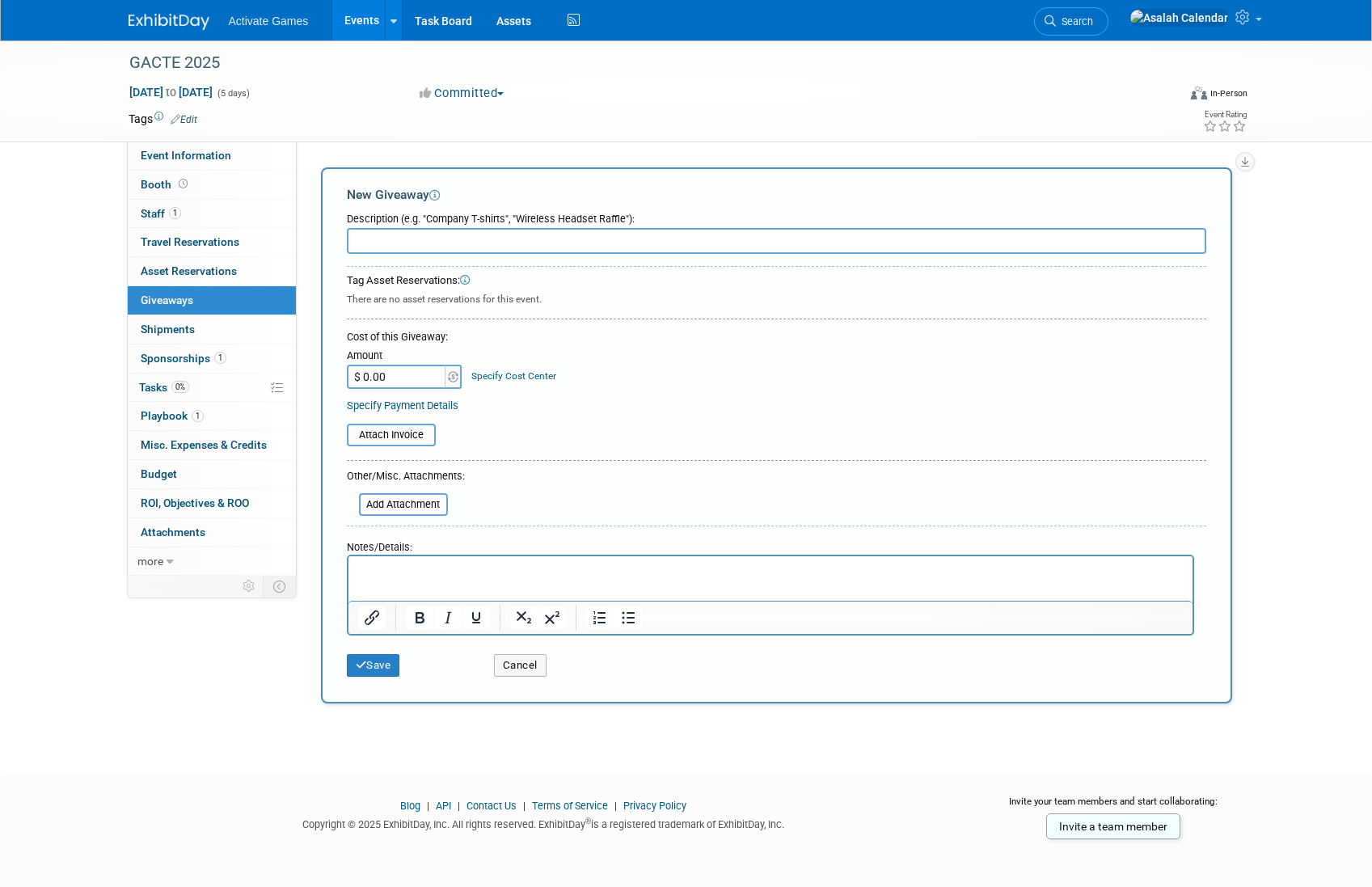
click at [463, 295] on div "There are no asset reservations for this event." at bounding box center [776, 297] width 859 height 18
click at [470, 283] on icon at bounding box center [465, 281] width 10 height 10
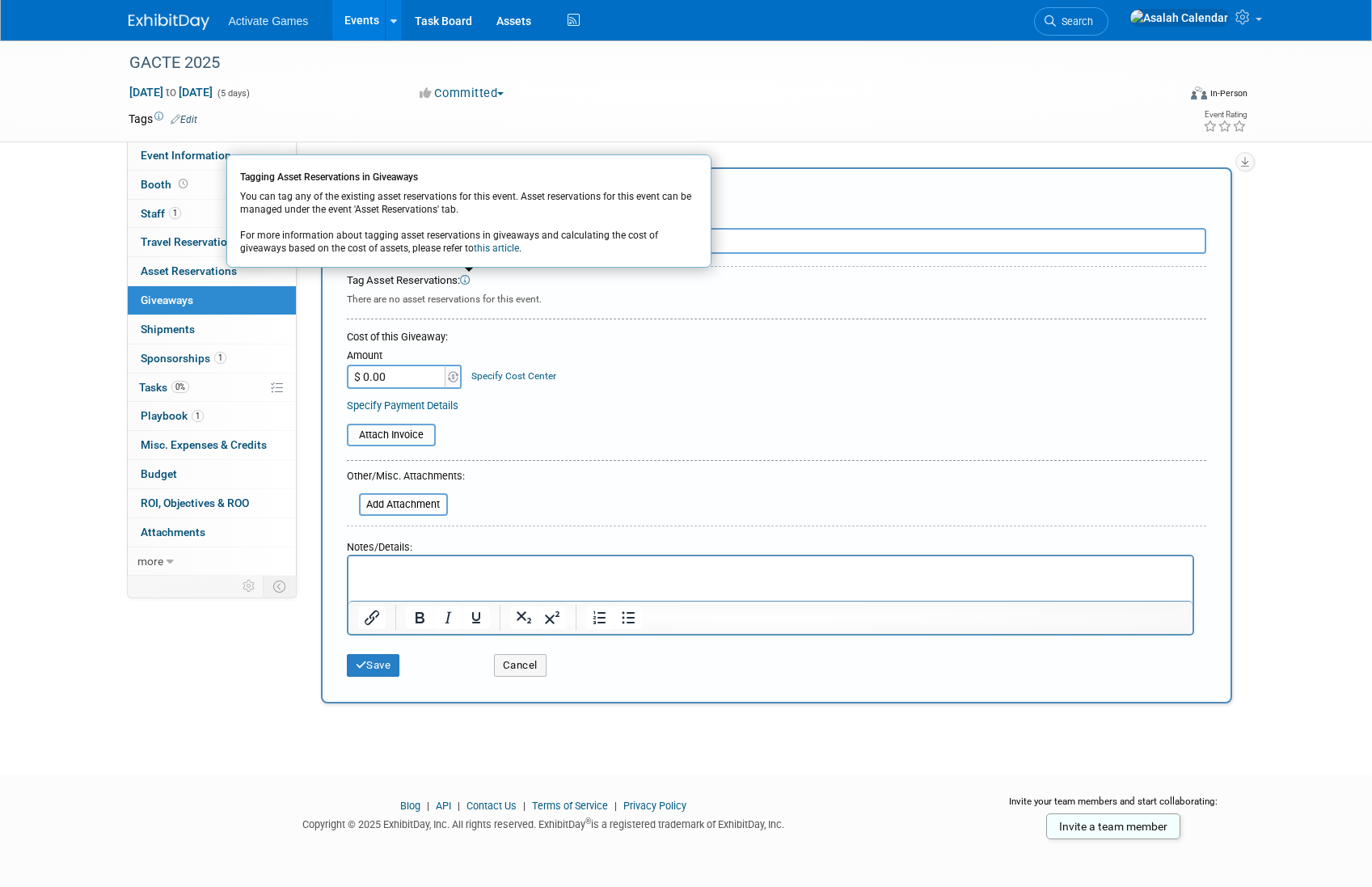
click at [451, 297] on div "There are no asset reservations for this event." at bounding box center [776, 297] width 859 height 18
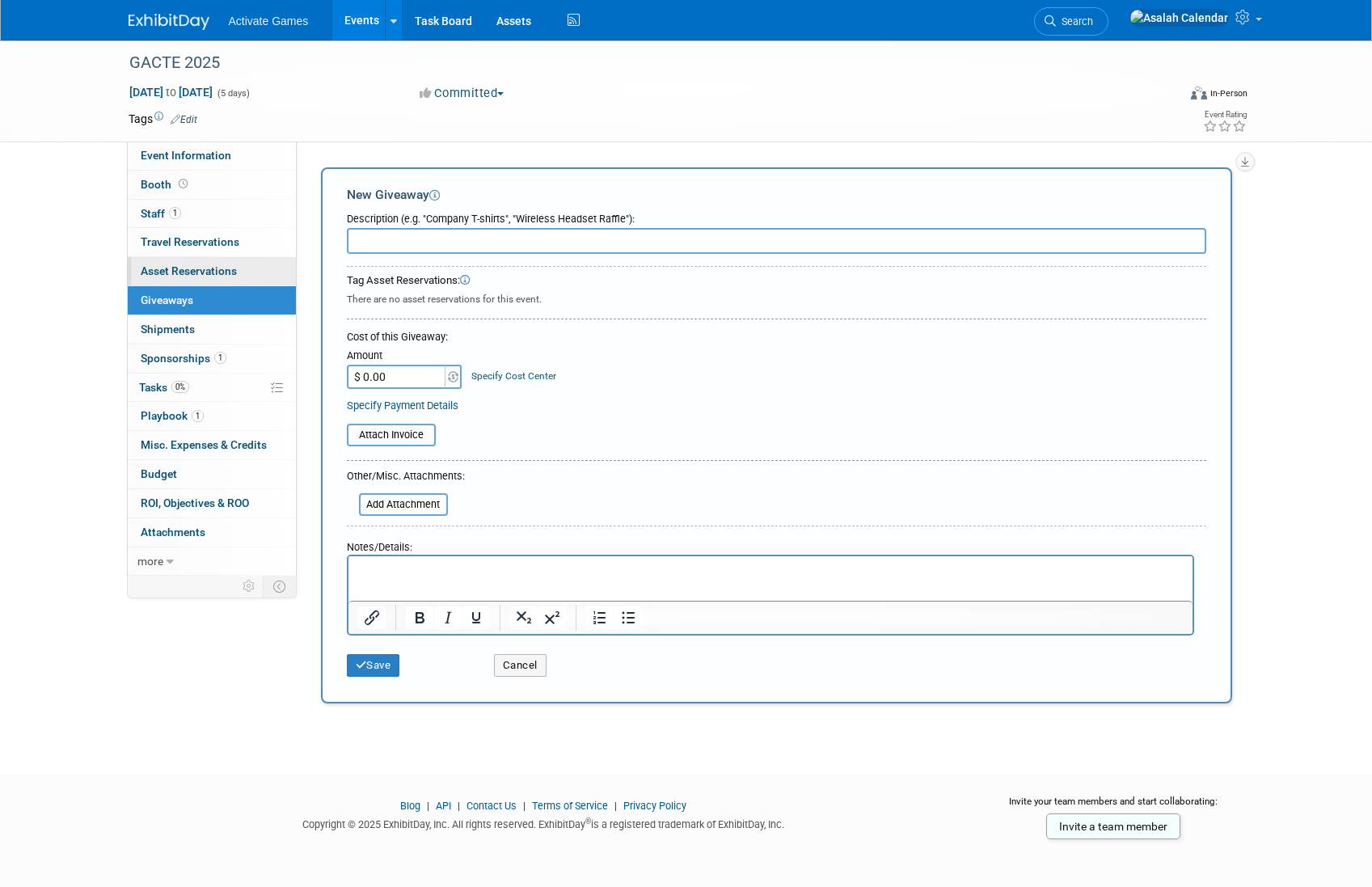
click at [216, 268] on span "Asset Reservations 0" at bounding box center [189, 270] width 96 height 13
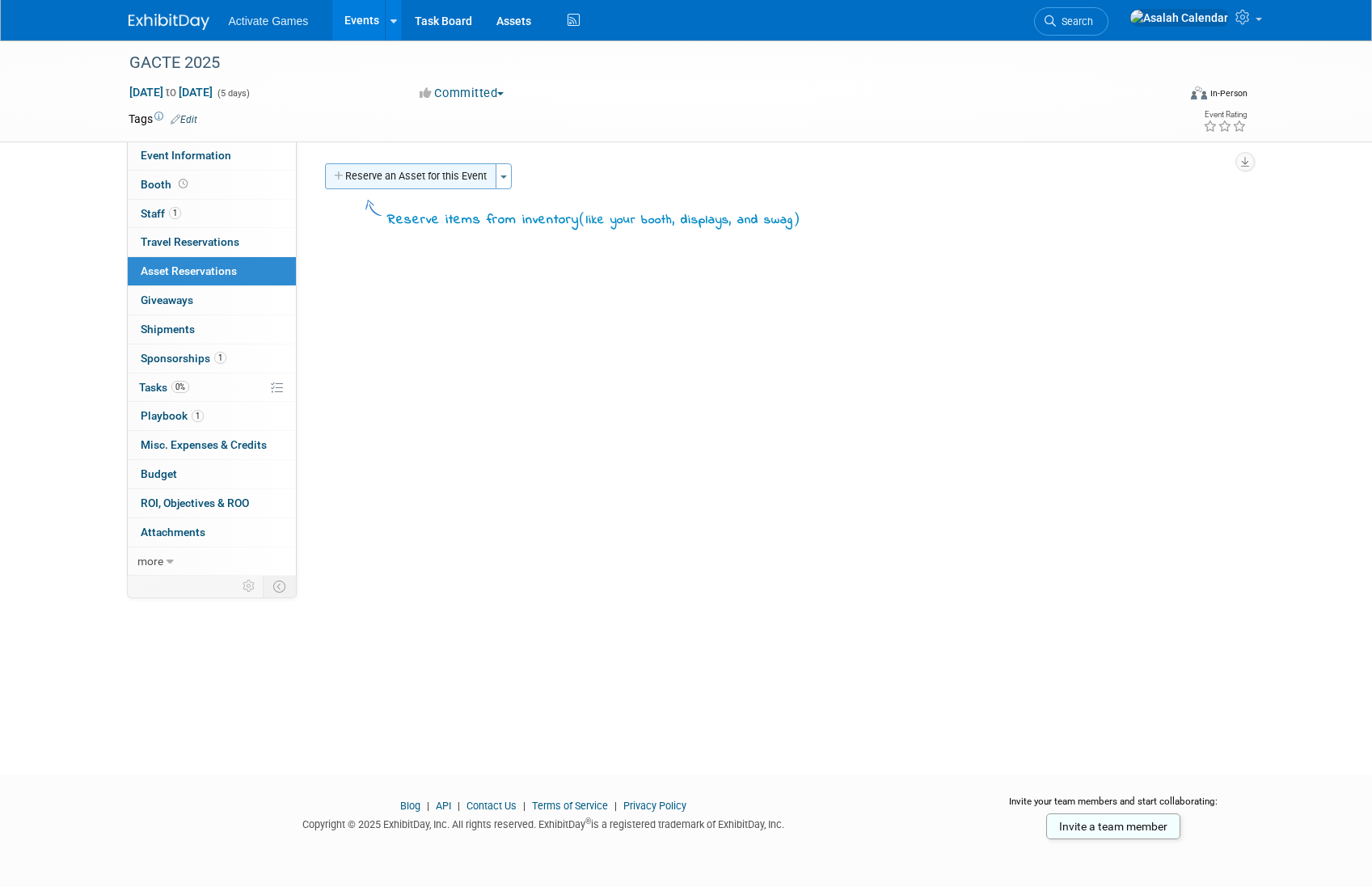
click at [420, 167] on button "Reserve an Asset for this Event" at bounding box center [410, 176] width 172 height 26
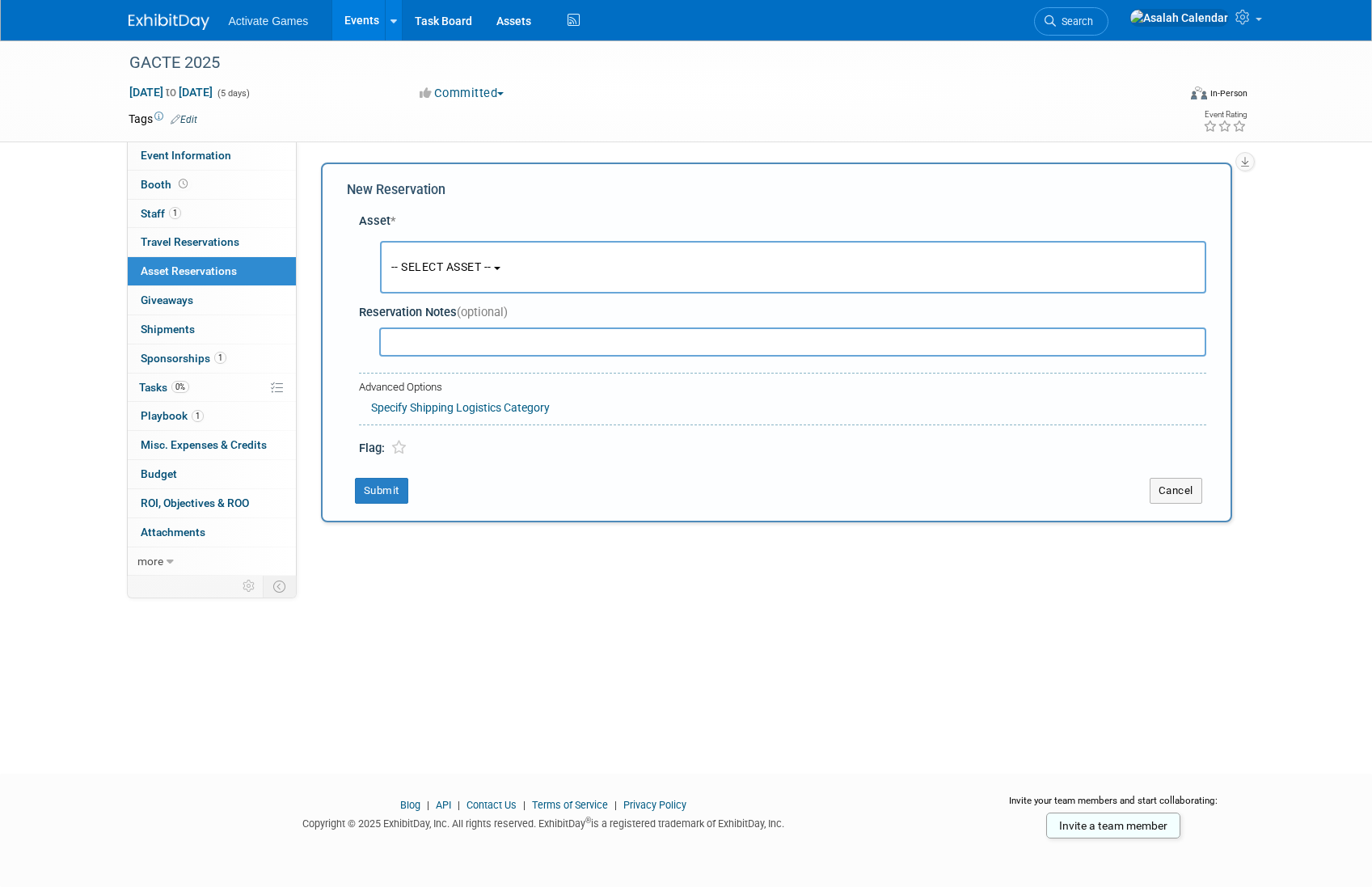
click at [492, 289] on button "-- SELECT ASSET --" at bounding box center [793, 267] width 826 height 52
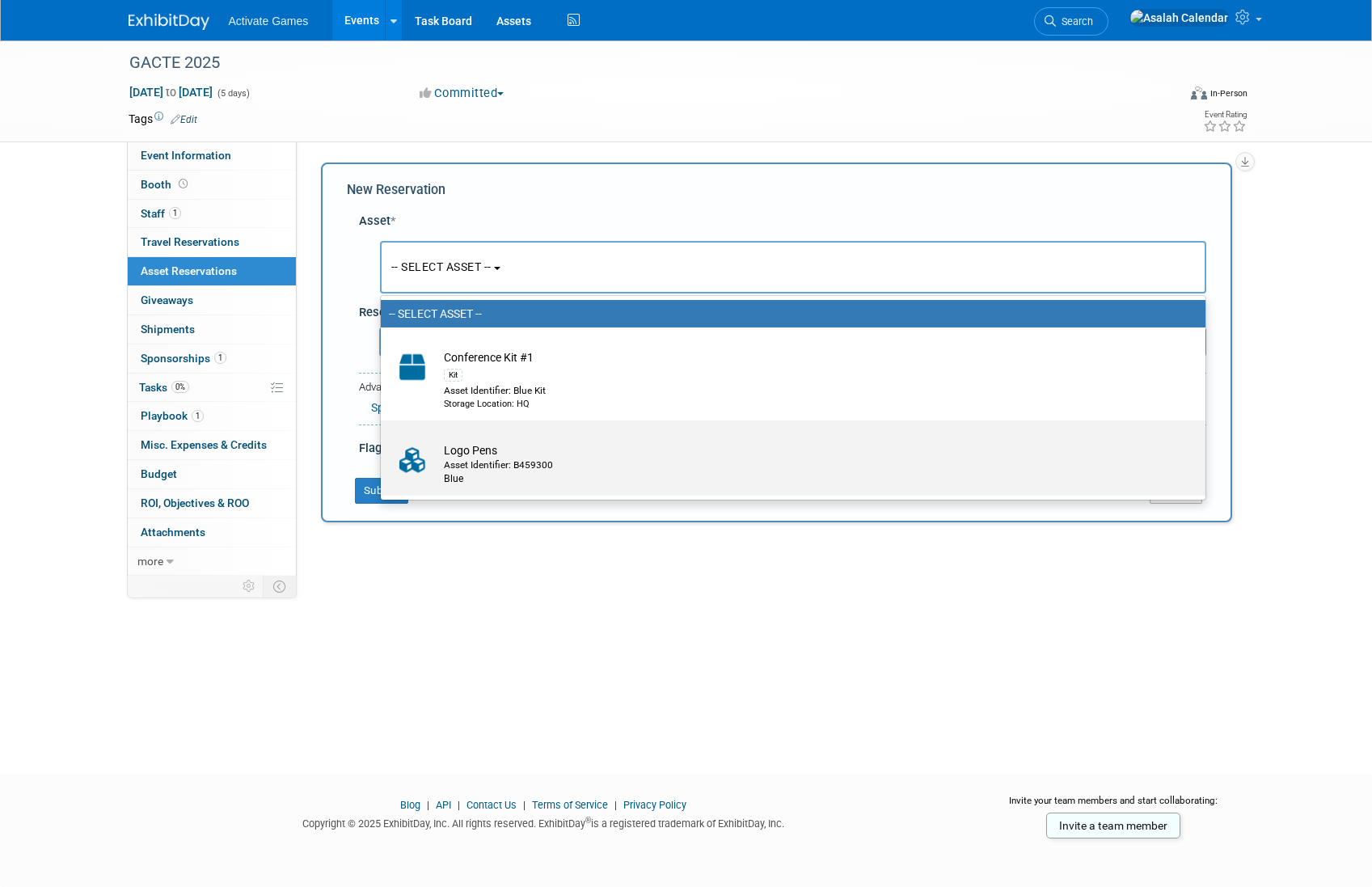
click at [524, 460] on div "Asset Identifier: B459300" at bounding box center [808, 465] width 729 height 14
click at [383, 440] on input "Logo Pens Asset Identifier: B459300 Blue" at bounding box center [378, 434] width 10 height 10
select select "10729578"
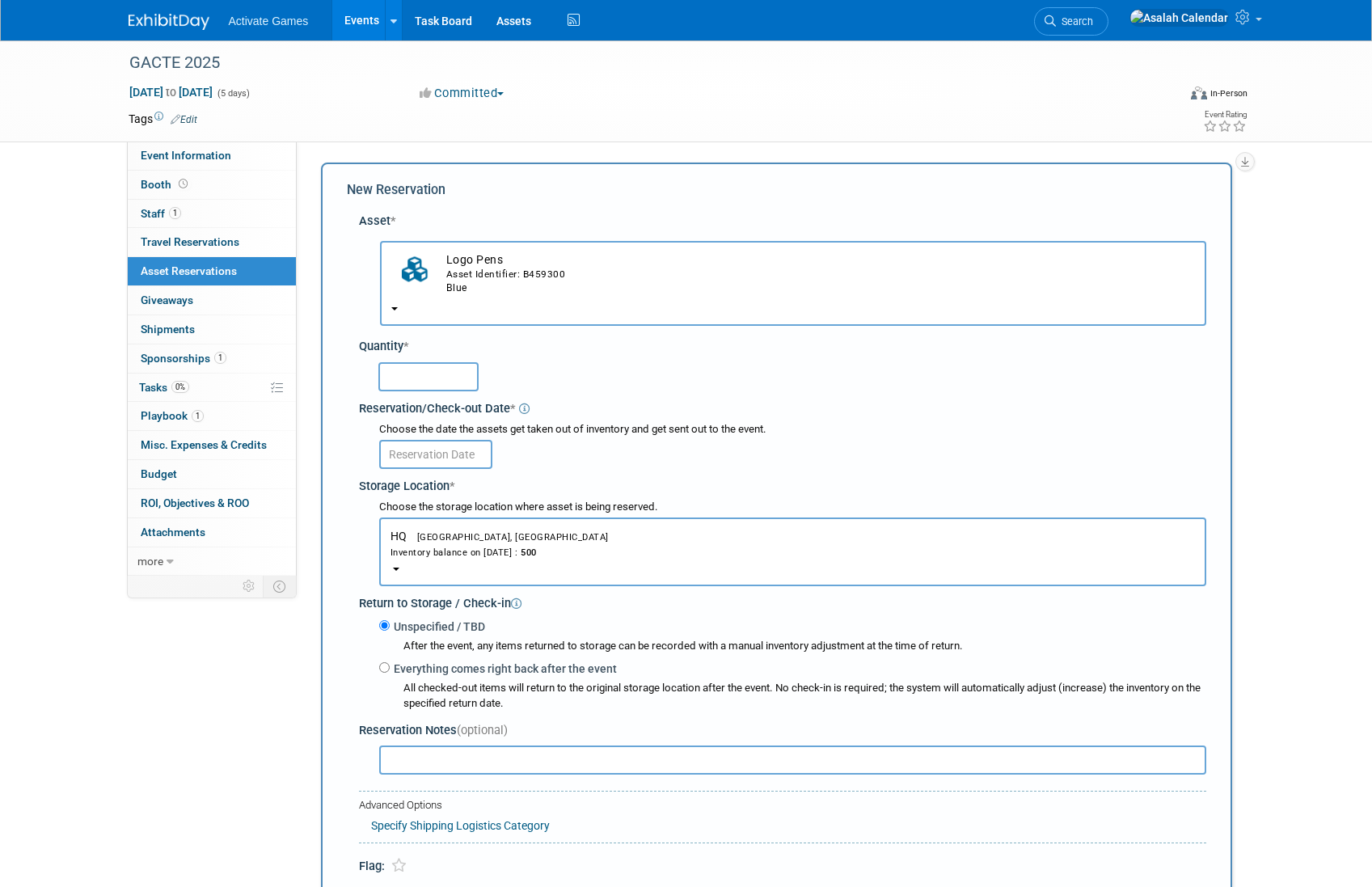
click at [435, 378] on input "text" at bounding box center [428, 377] width 100 height 29
type input "250"
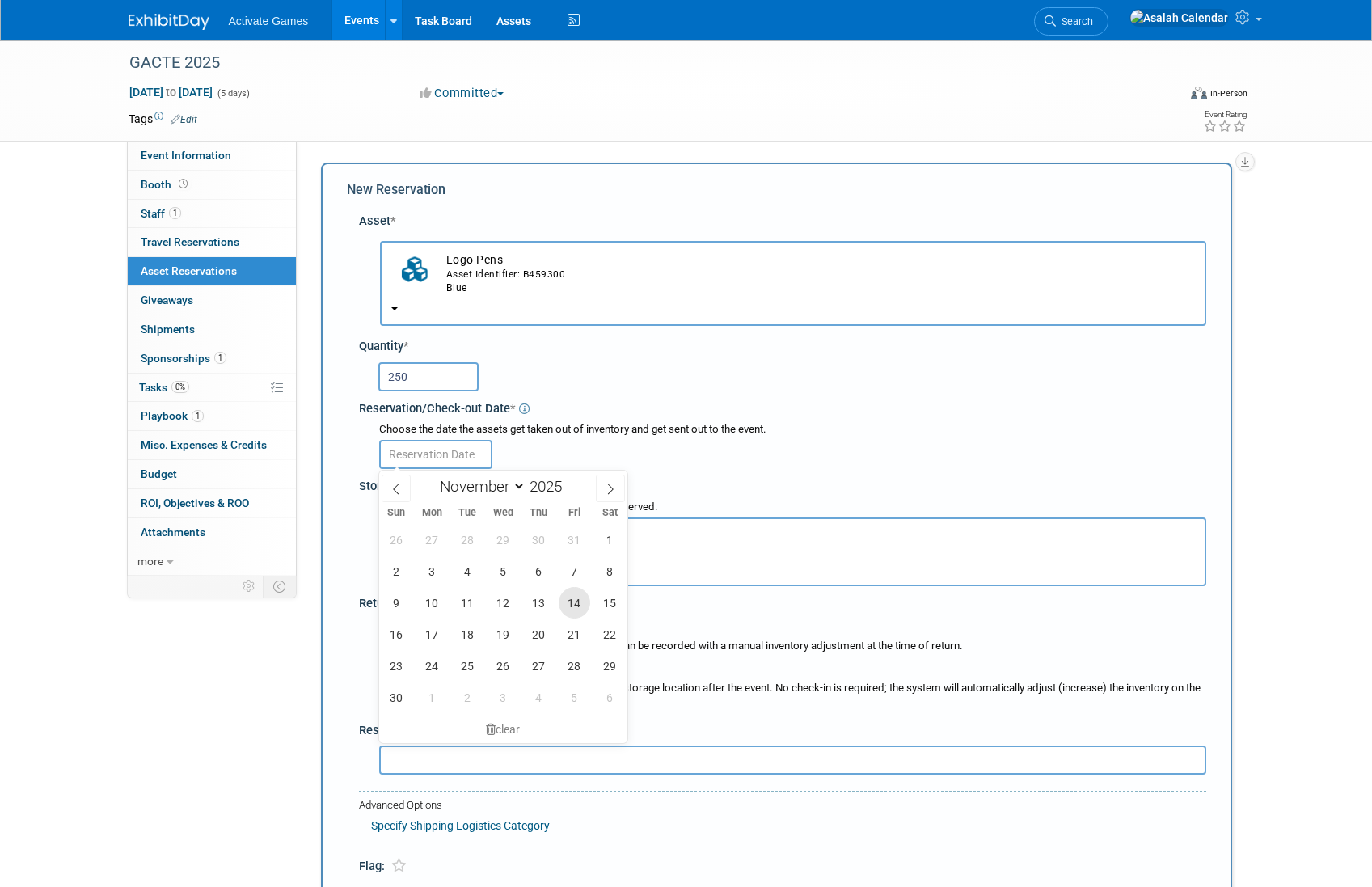
click at [575, 602] on span "14" at bounding box center [574, 603] width 32 height 32
type input "[DATE]"
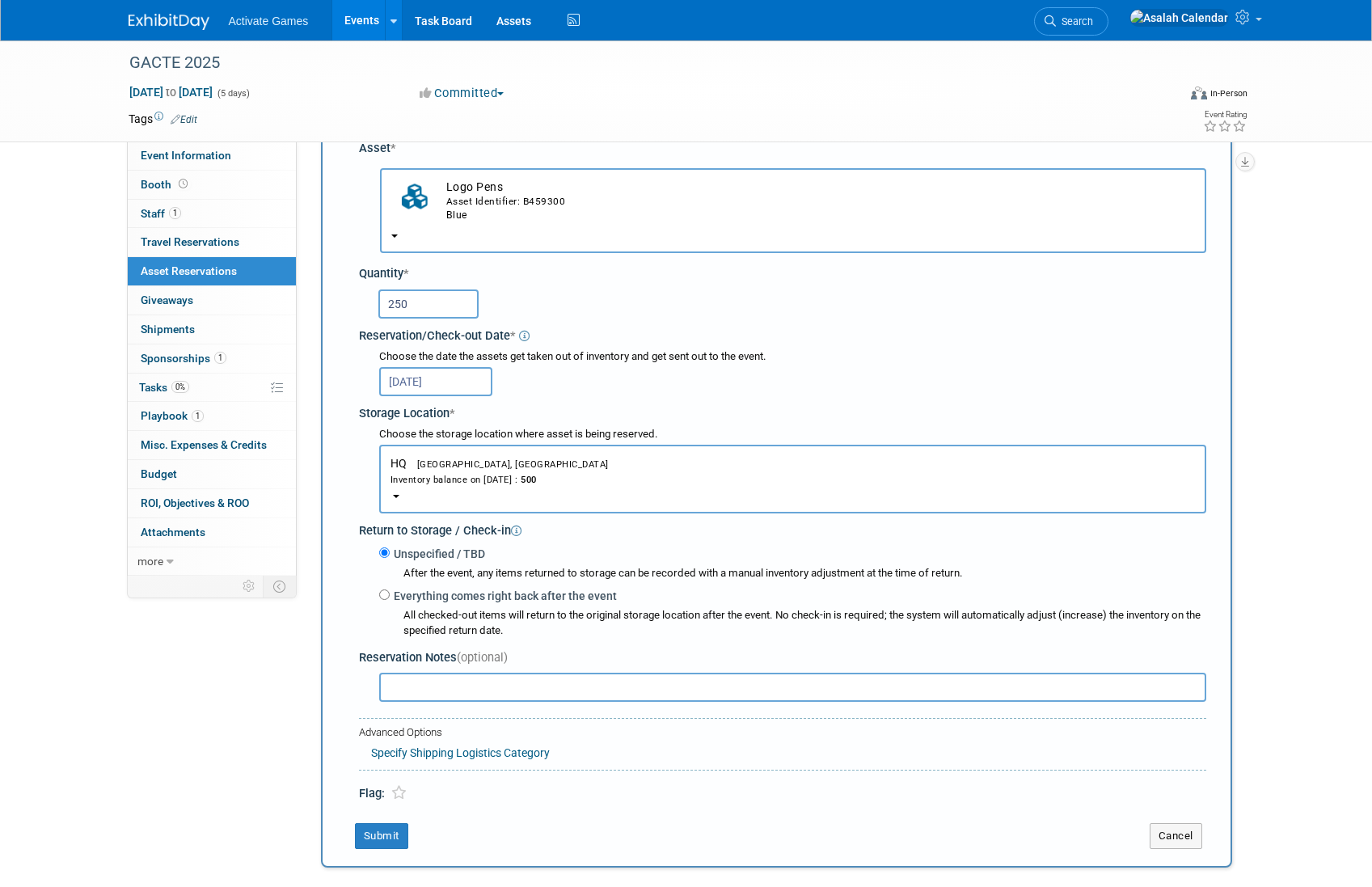
scroll to position [76, 0]
click at [398, 489] on button "HQ Southlake, TX Inventory balance on Nov 14, 2025 : 500" at bounding box center [792, 476] width 827 height 69
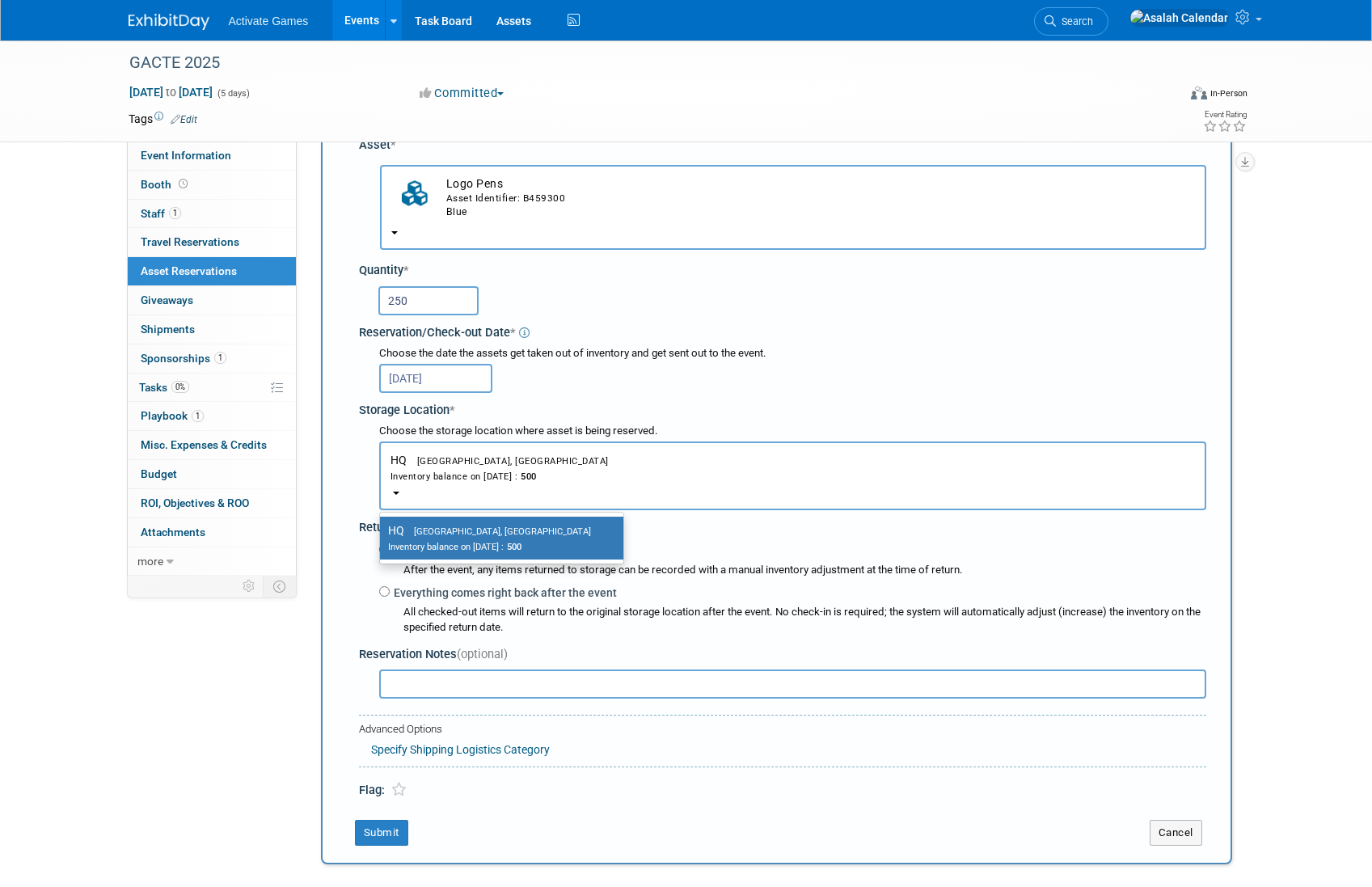
click at [632, 401] on div "Storage Location *" at bounding box center [782, 407] width 847 height 21
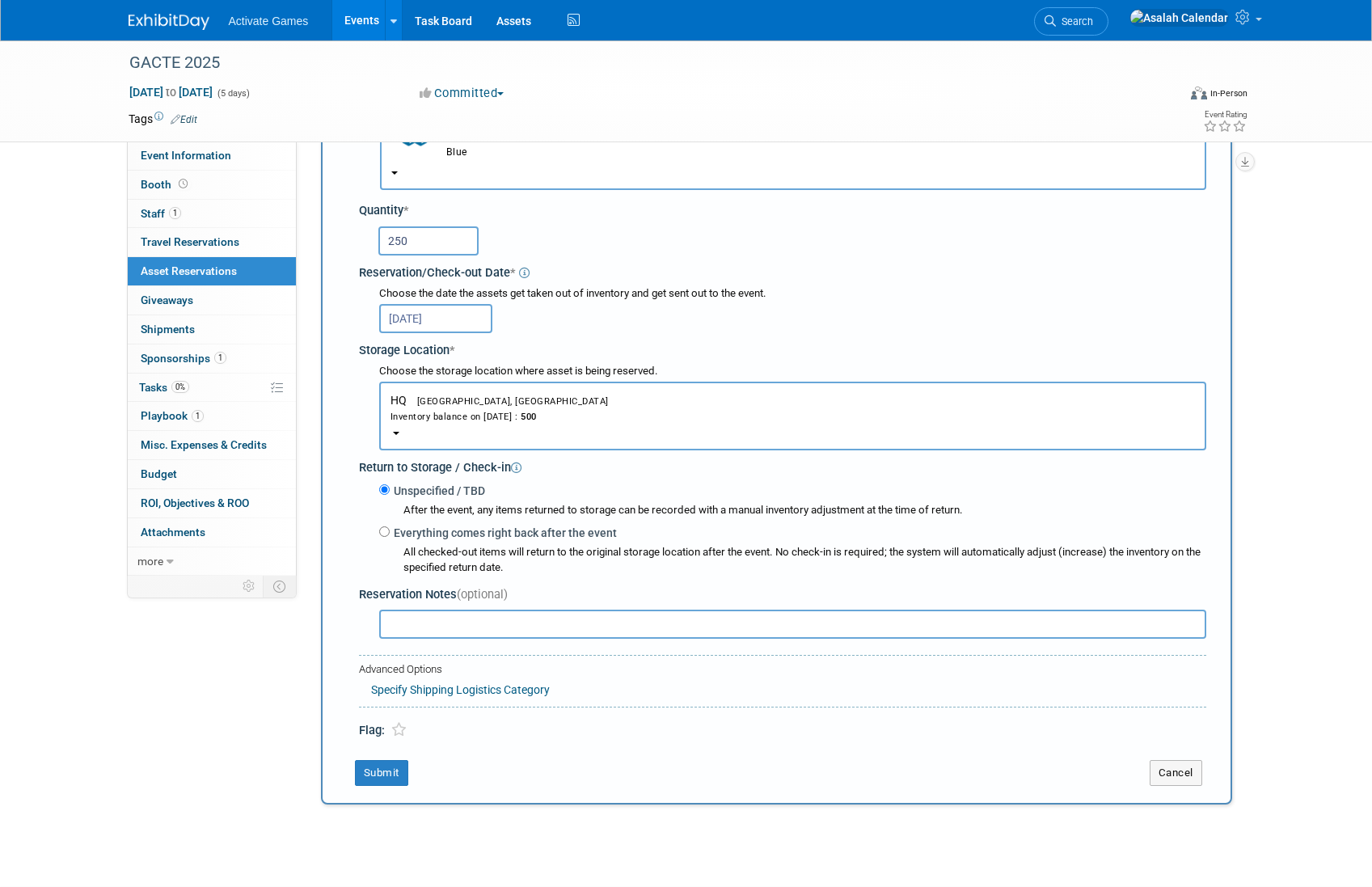
scroll to position [150, 0]
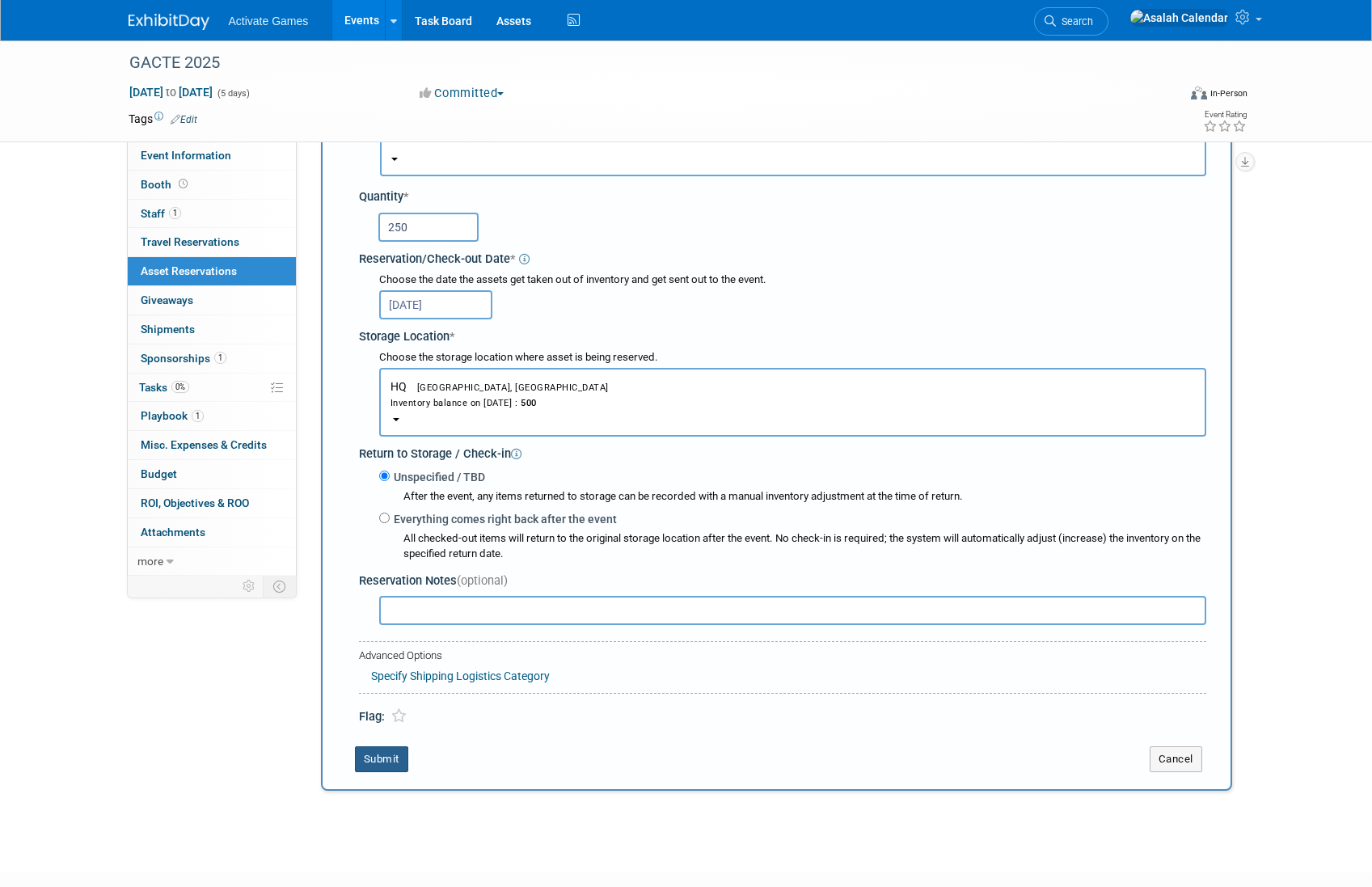
click at [389, 747] on button "Submit" at bounding box center [381, 759] width 53 height 26
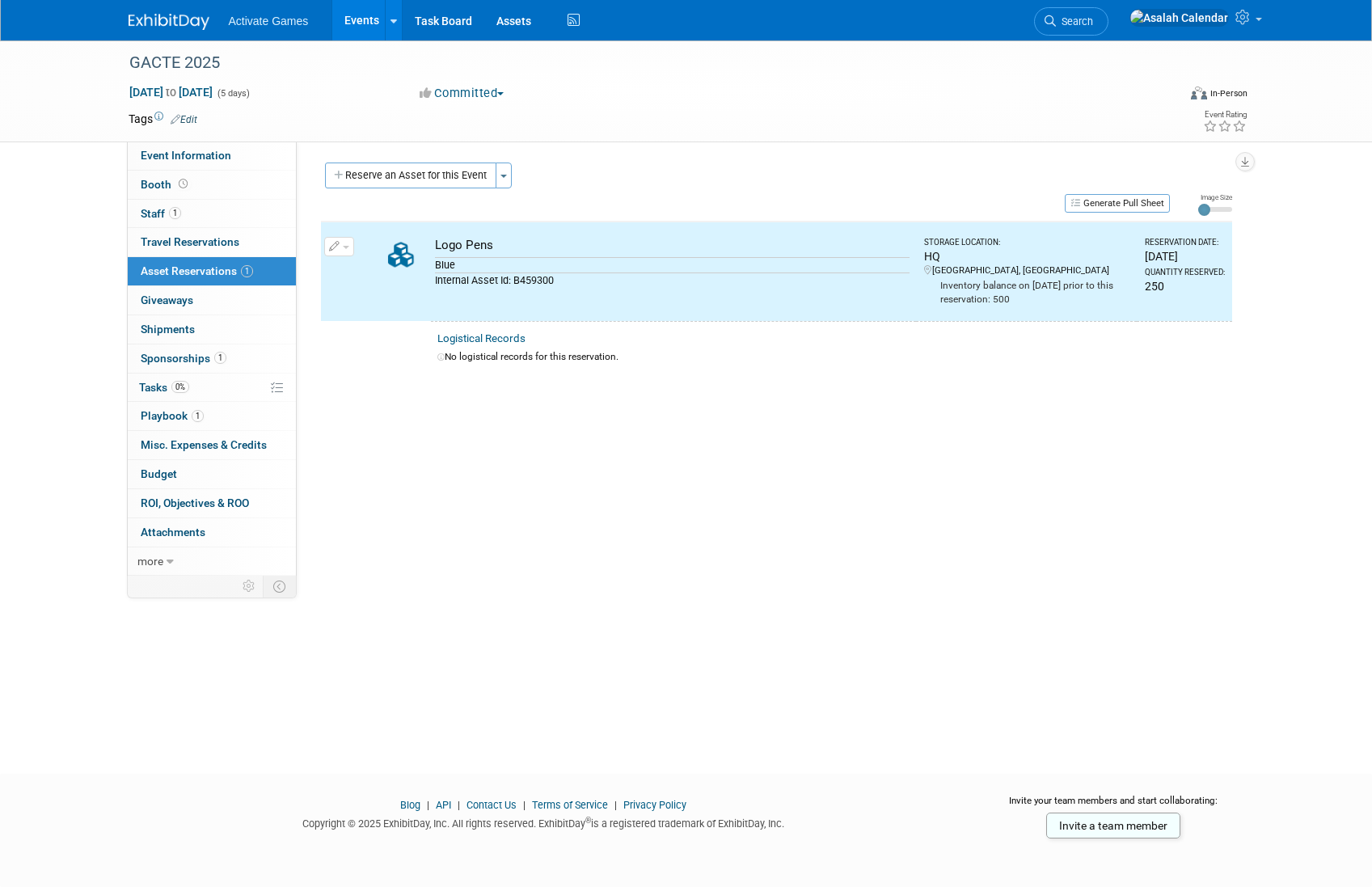
scroll to position [0, 0]
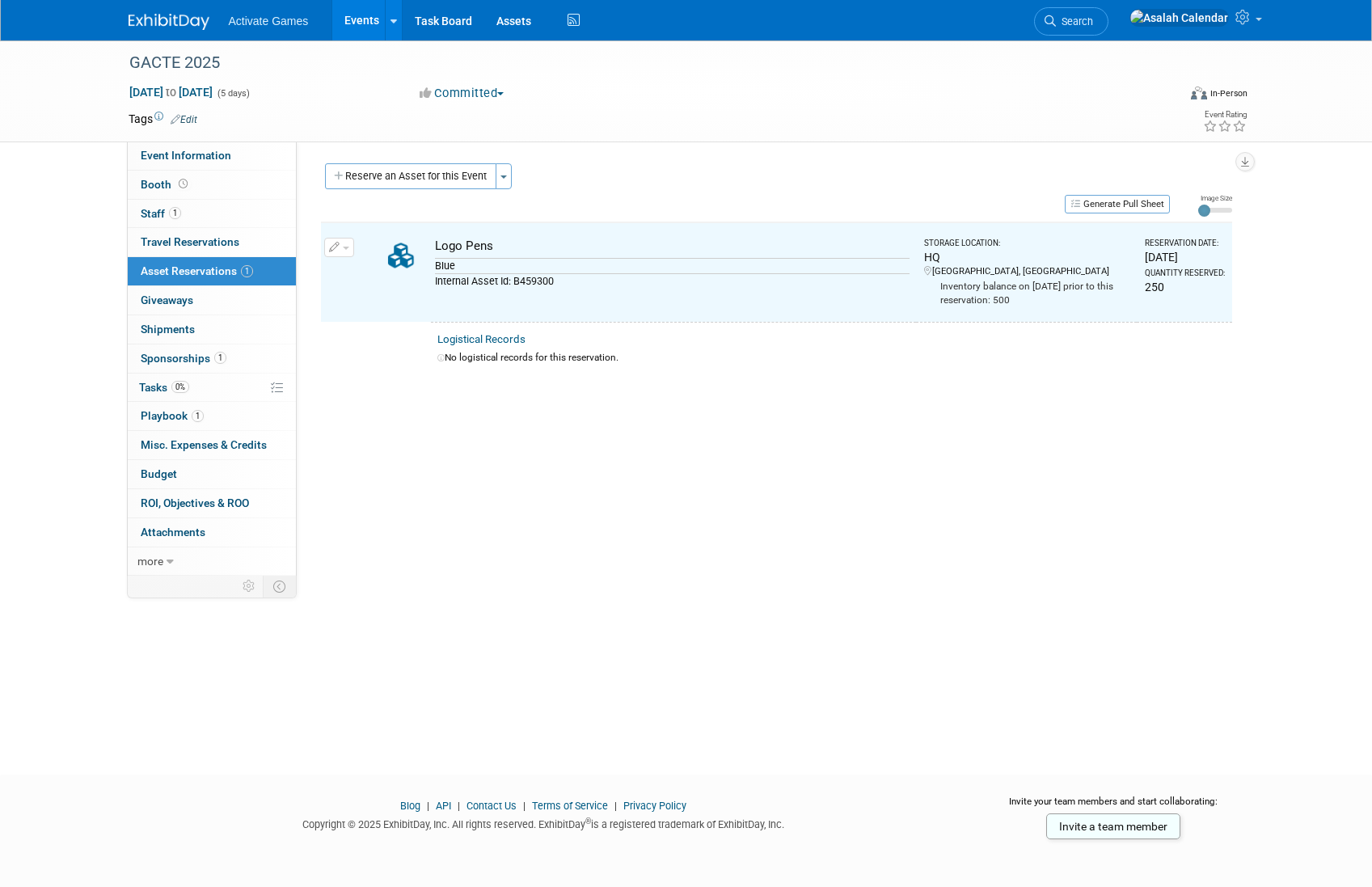
click at [477, 526] on div "Event Website: Edit Event Venue Name: Specify event venue name Event Venue Addr…" at bounding box center [770, 359] width 947 height 434
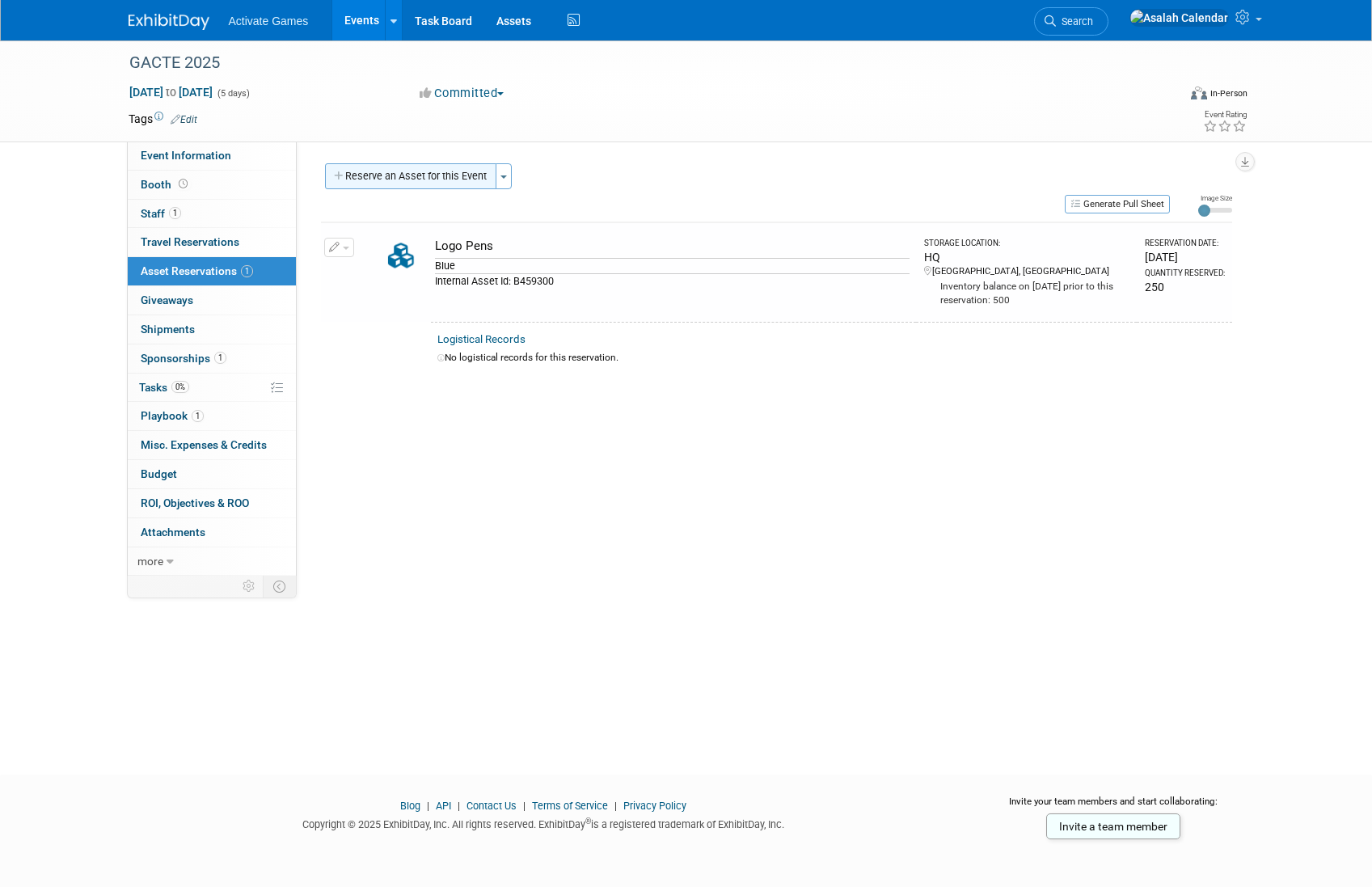
click at [413, 176] on button "Reserve an Asset for this Event" at bounding box center [410, 176] width 172 height 26
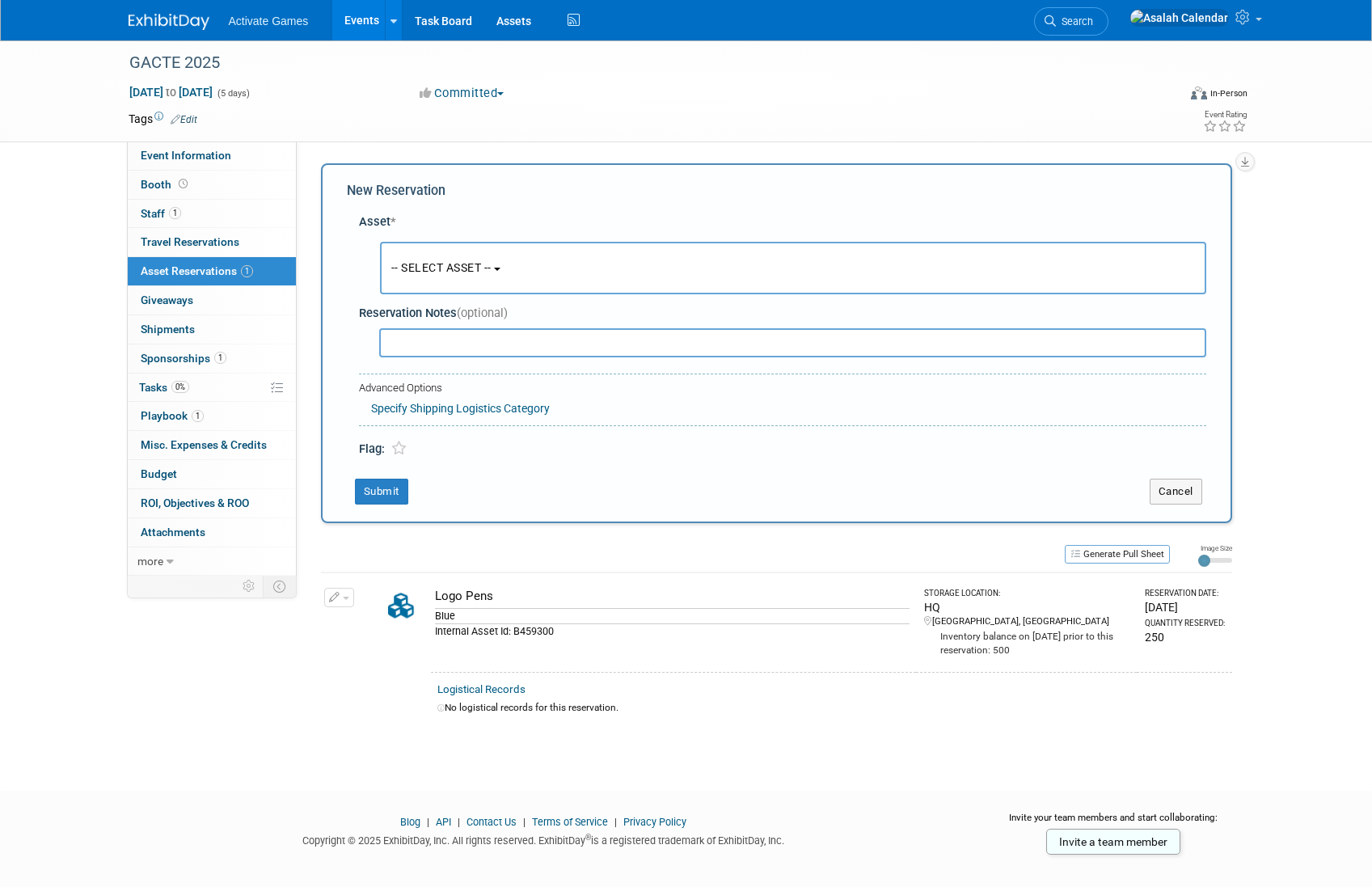
scroll to position [15, 0]
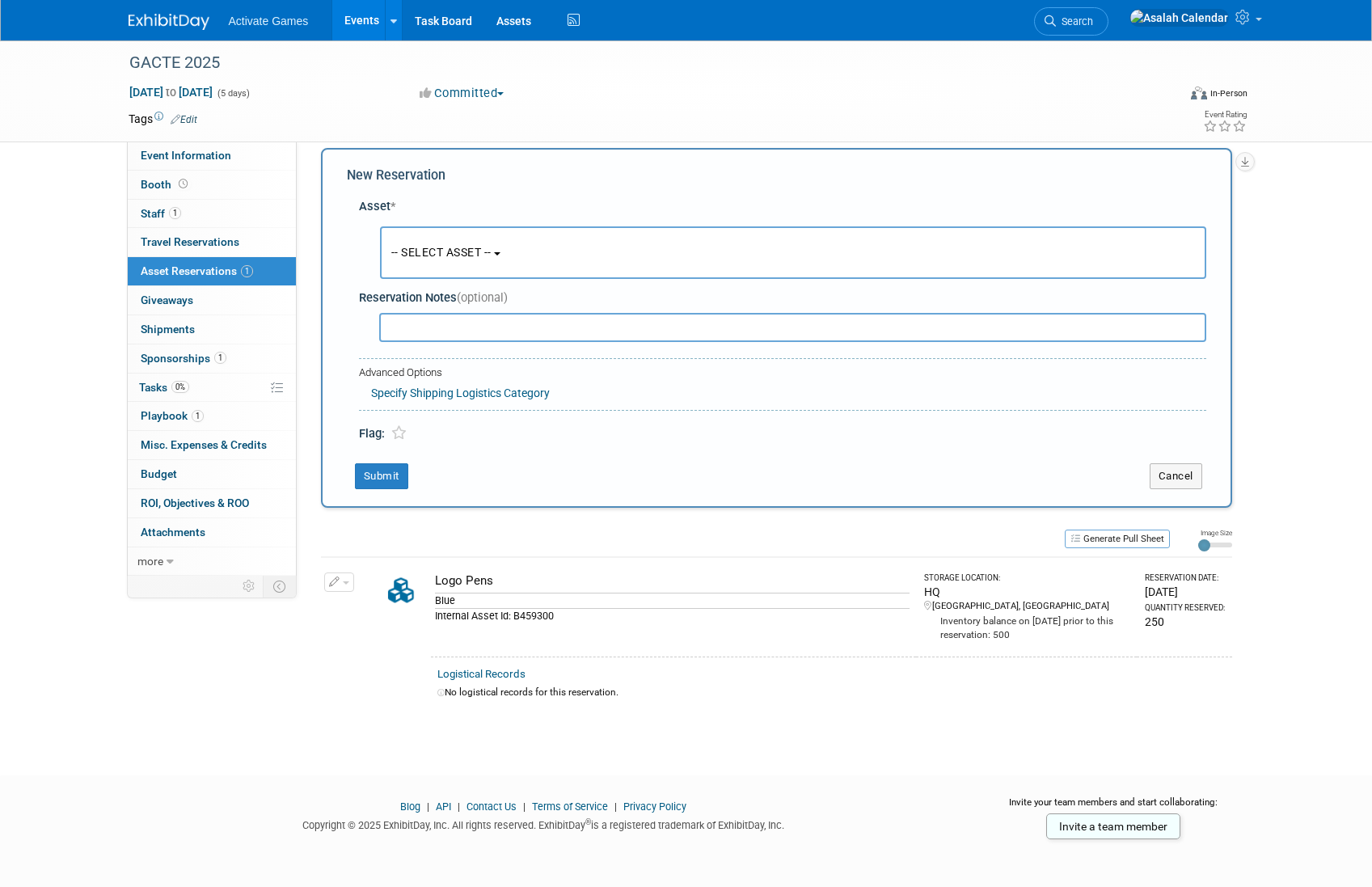
click at [469, 248] on span "-- SELECT ASSET --" at bounding box center [441, 252] width 100 height 13
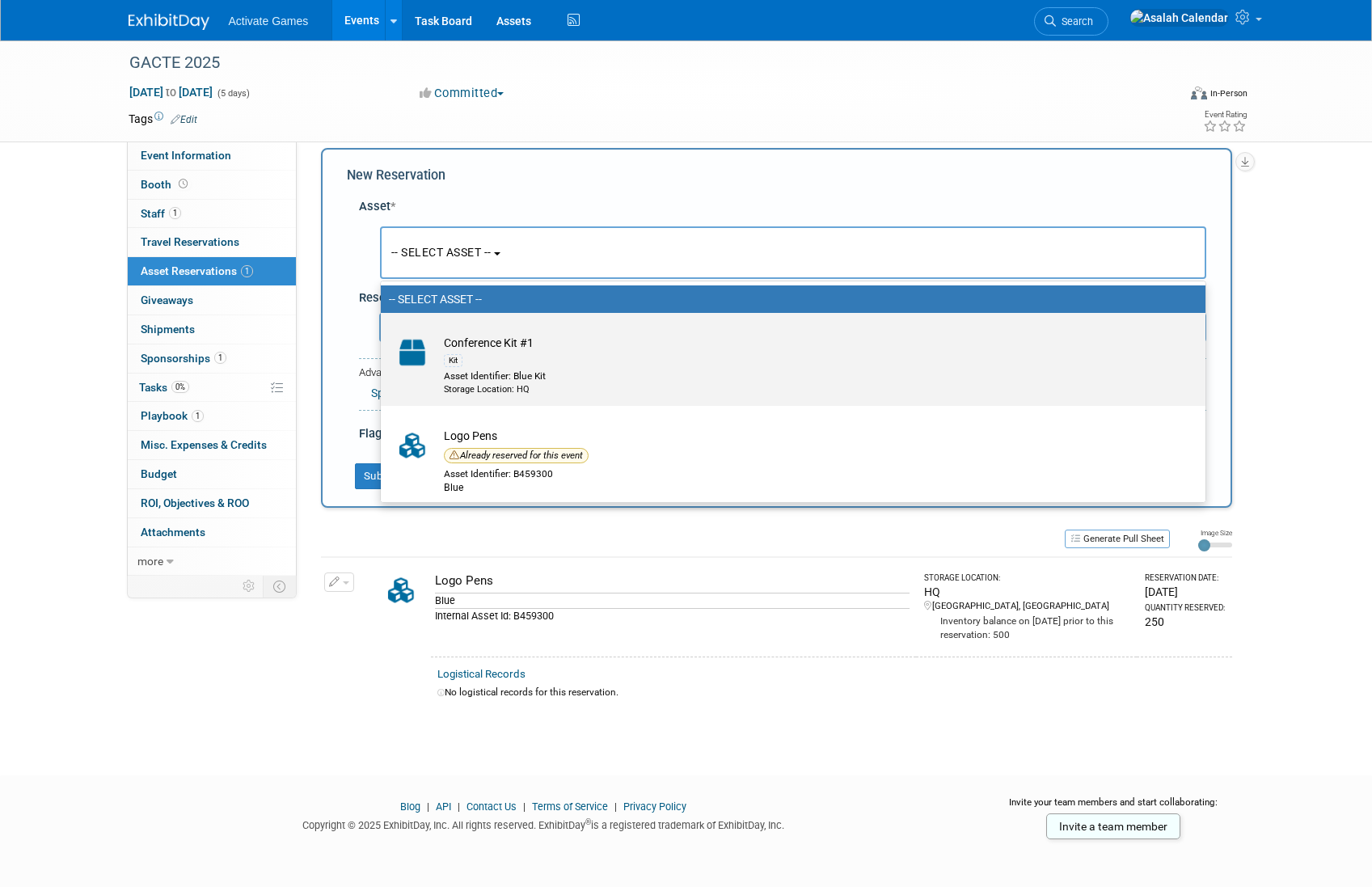
click at [469, 364] on div "Kit" at bounding box center [808, 361] width 729 height 19
click at [383, 332] on input "Conference Kit #1 Kit Asset Identifier: Blue Kit Storage Location: HQ" at bounding box center [378, 327] width 10 height 10
select select "10728357"
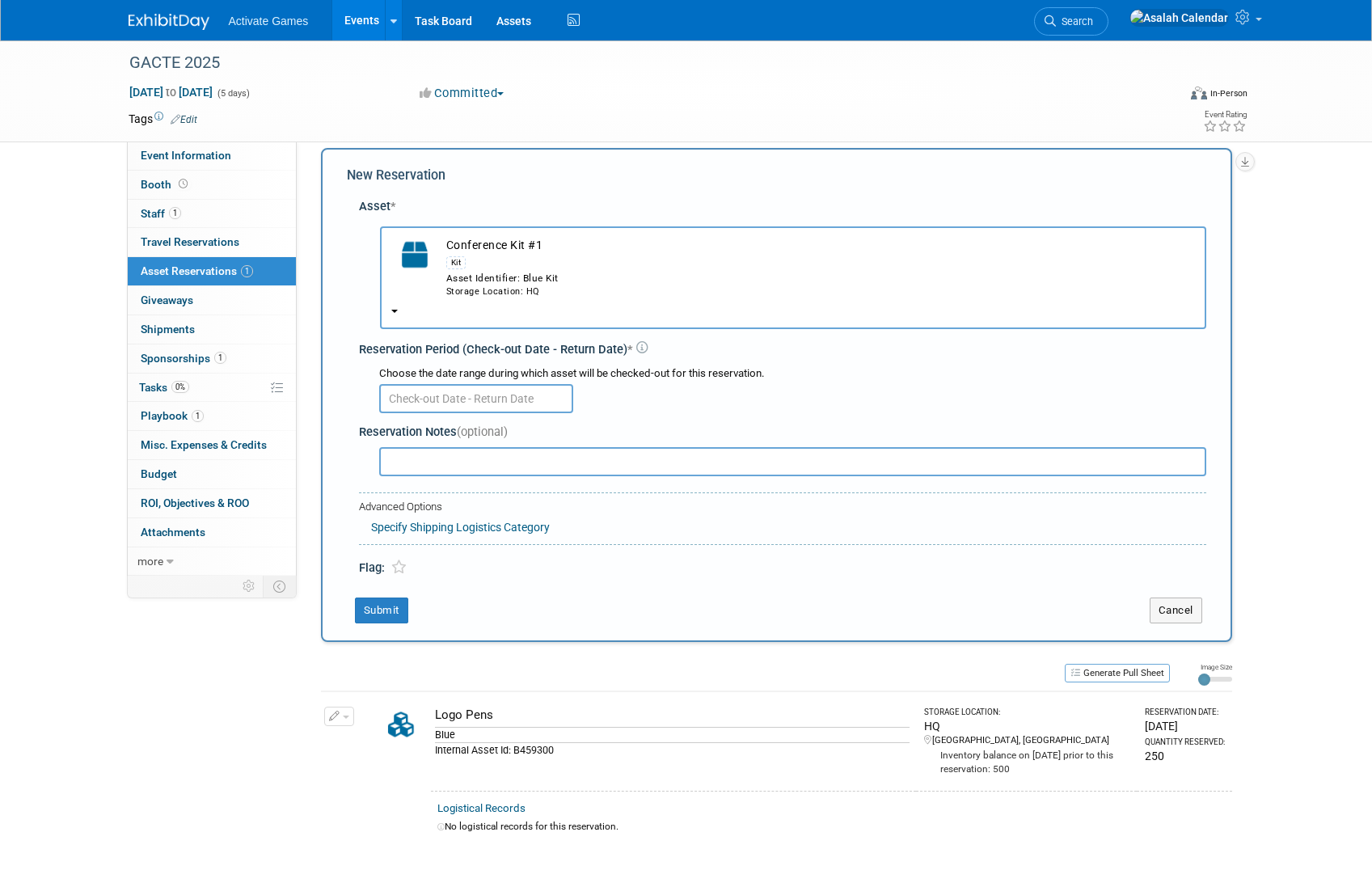
click at [471, 298] on span "Conference Kit #1 Kit Asset Identifier: Blue Kit Storage Location: HQ" at bounding box center [793, 294] width 804 height 13
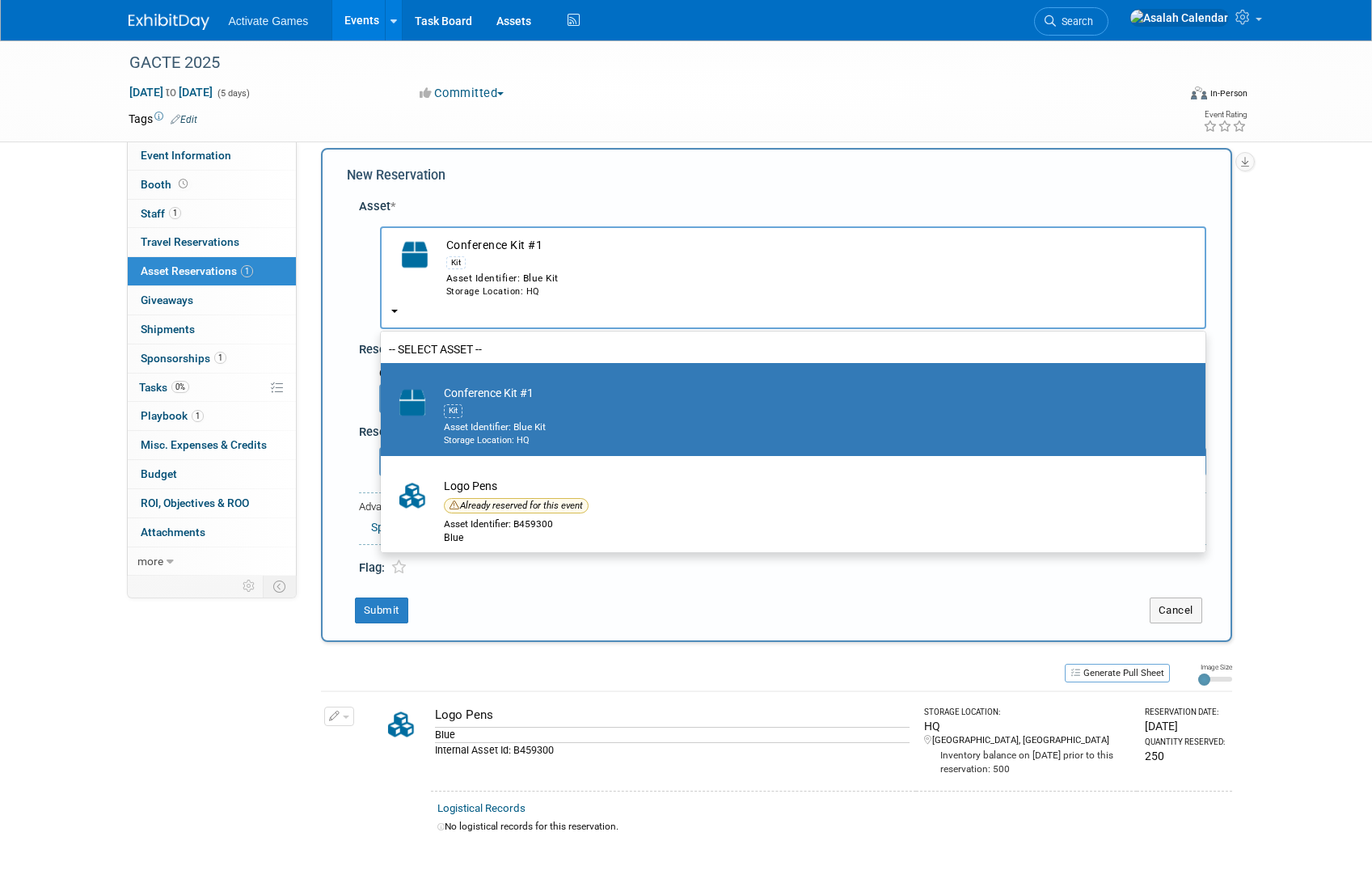
click at [471, 298] on span "Conference Kit #1 Kit Asset Identifier: Blue Kit Storage Location: HQ" at bounding box center [793, 294] width 804 height 13
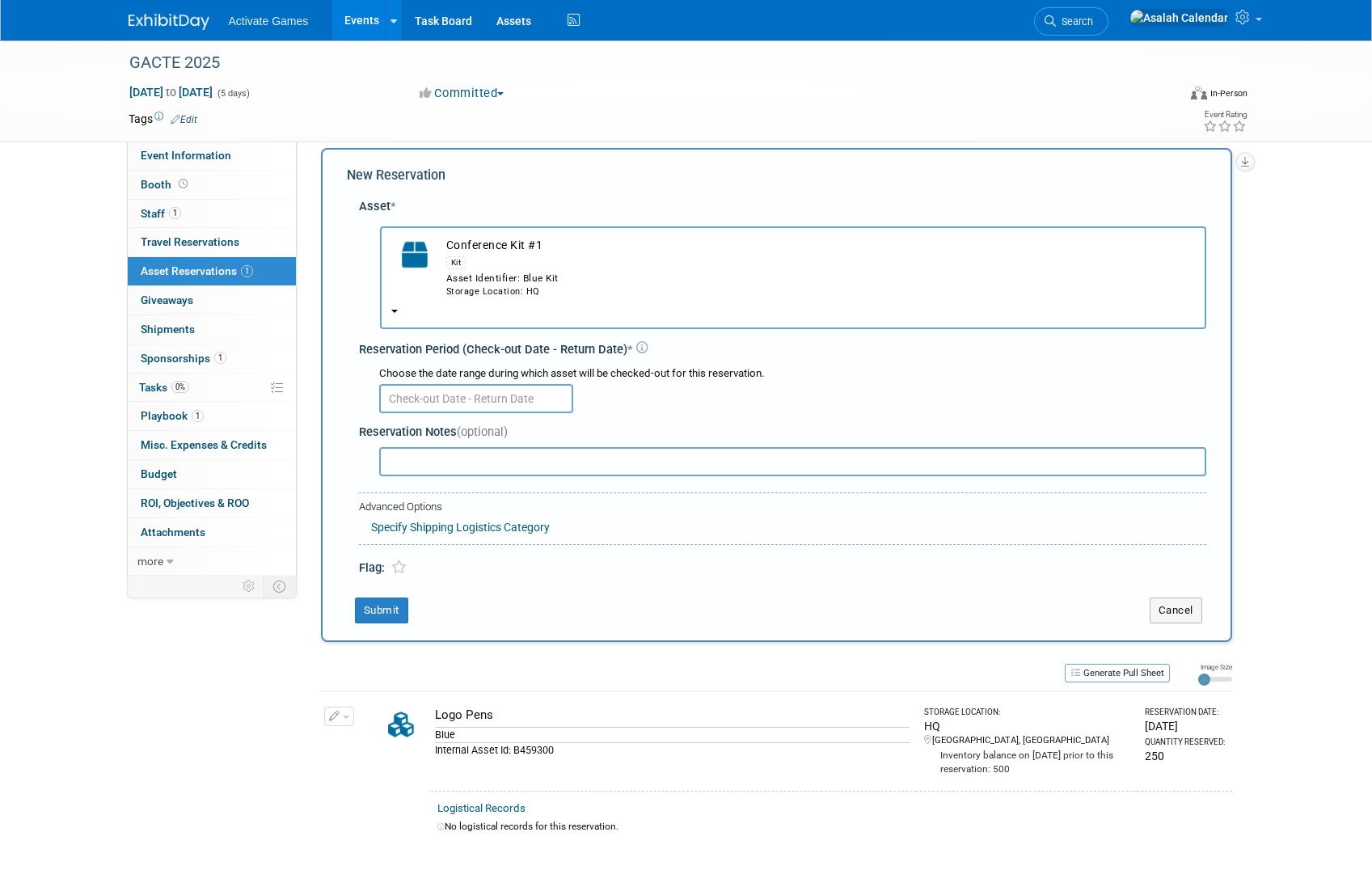
click at [471, 298] on span "Conference Kit #1 Kit Asset Identifier: Blue Kit Storage Location: HQ" at bounding box center [793, 294] width 804 height 13
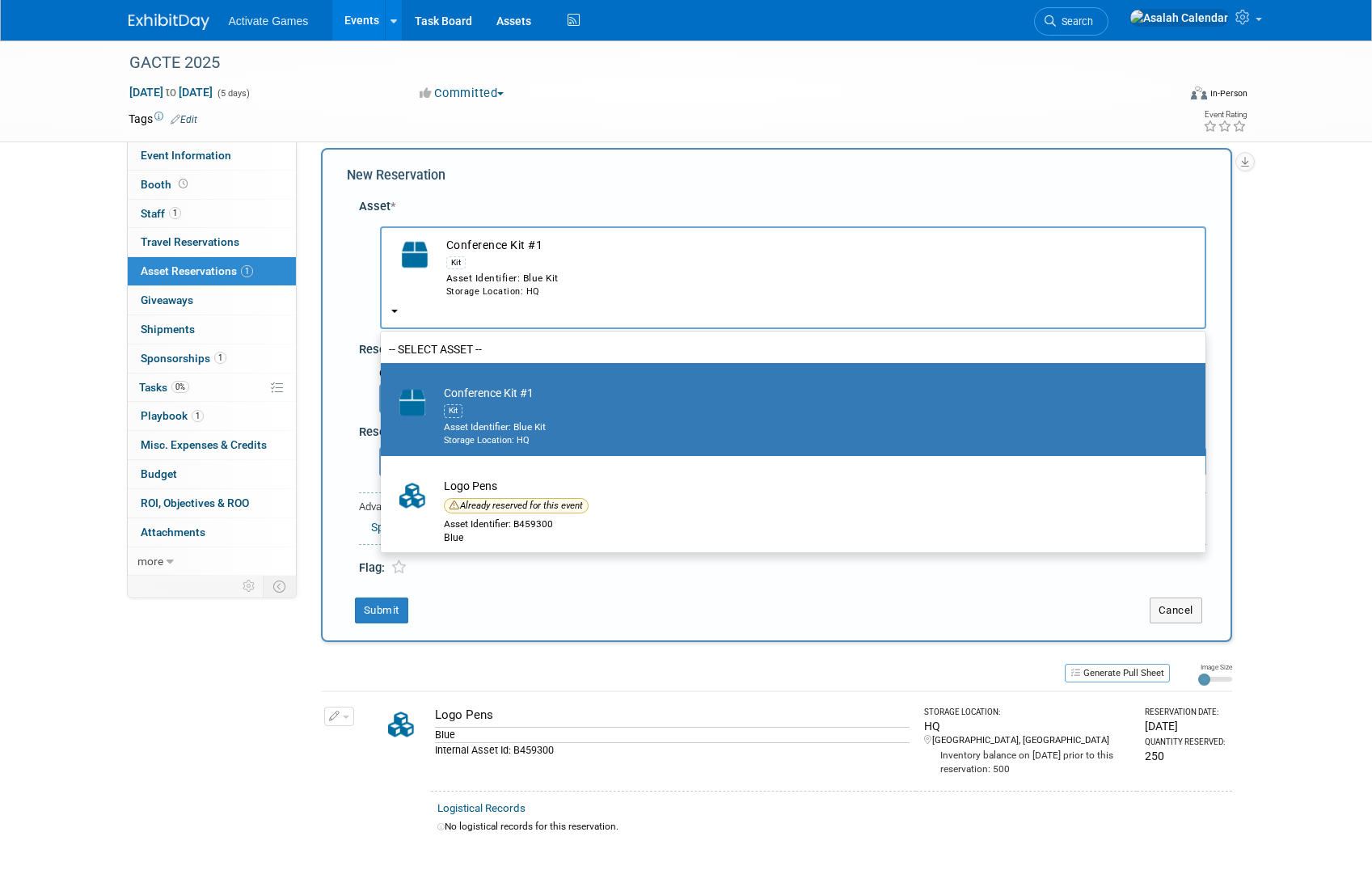
click at [471, 298] on span "Conference Kit #1 Kit Asset Identifier: Blue Kit Storage Location: HQ" at bounding box center [793, 294] width 804 height 13
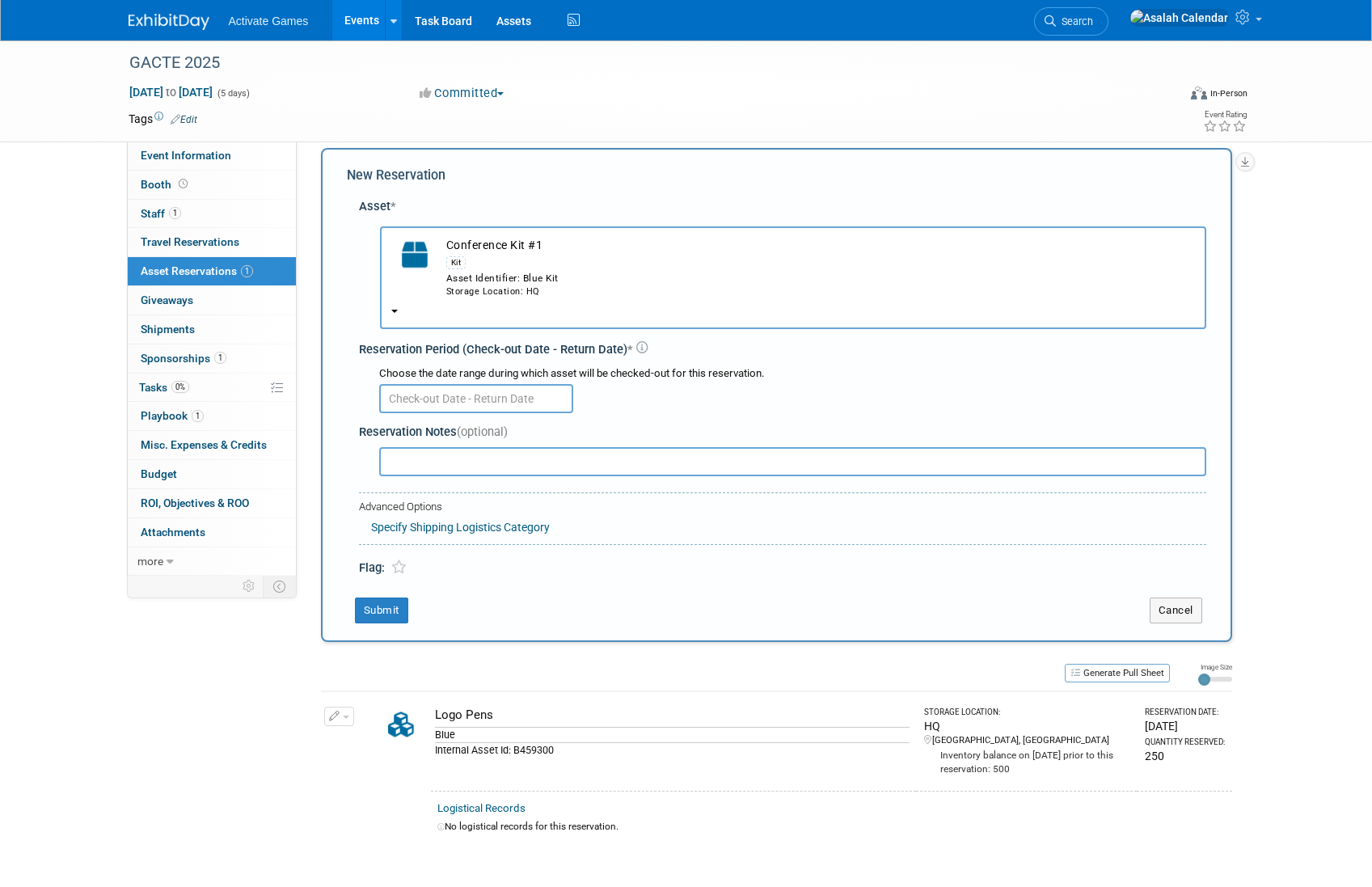
scroll to position [0, 0]
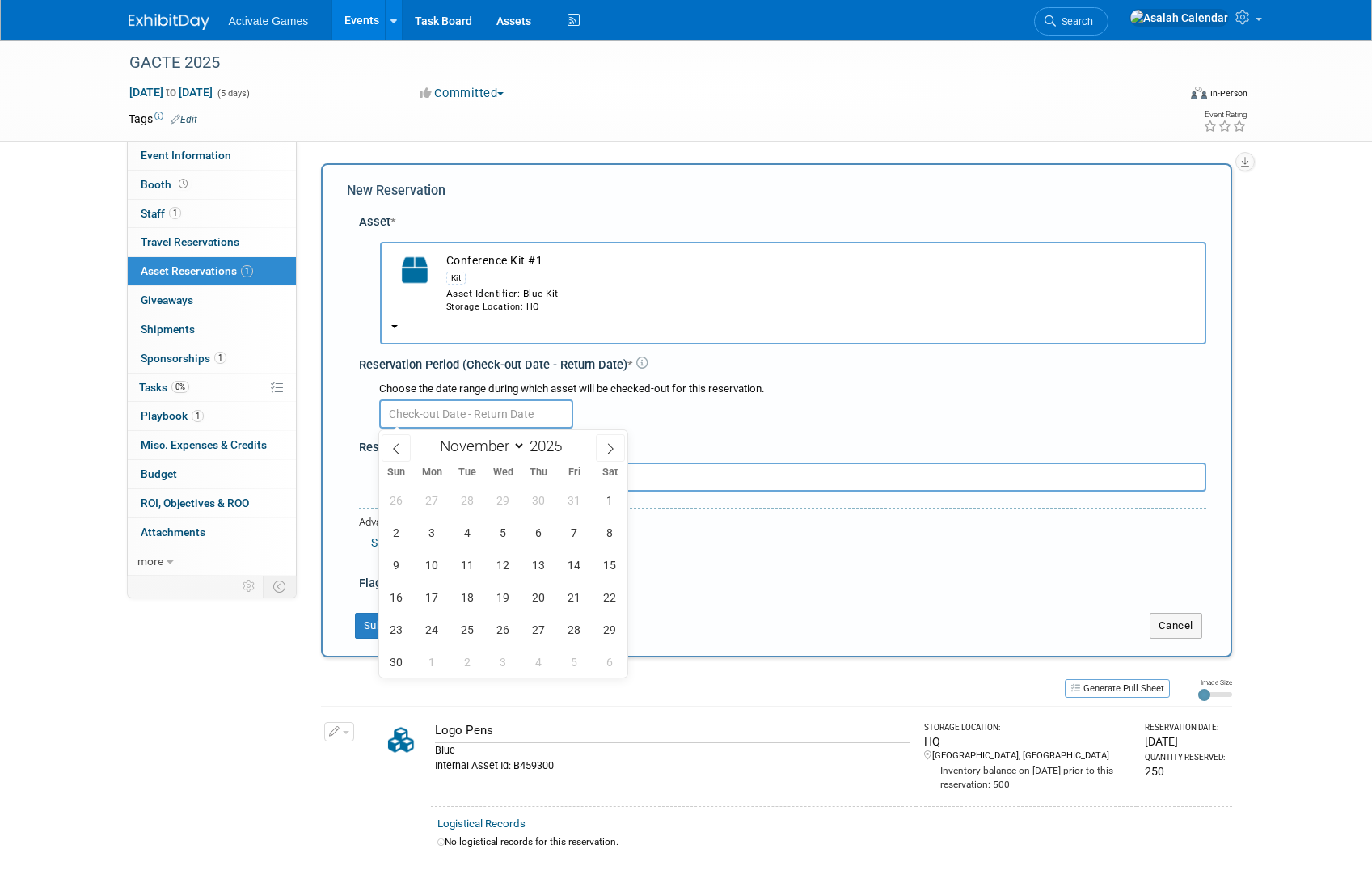
click at [507, 407] on input "text" at bounding box center [477, 414] width 194 height 29
click at [574, 562] on span "14" at bounding box center [574, 564] width 32 height 32
click at [609, 603] on span "22" at bounding box center [610, 597] width 32 height 32
type input "Nov 14, 2025 to Nov 22, 2025"
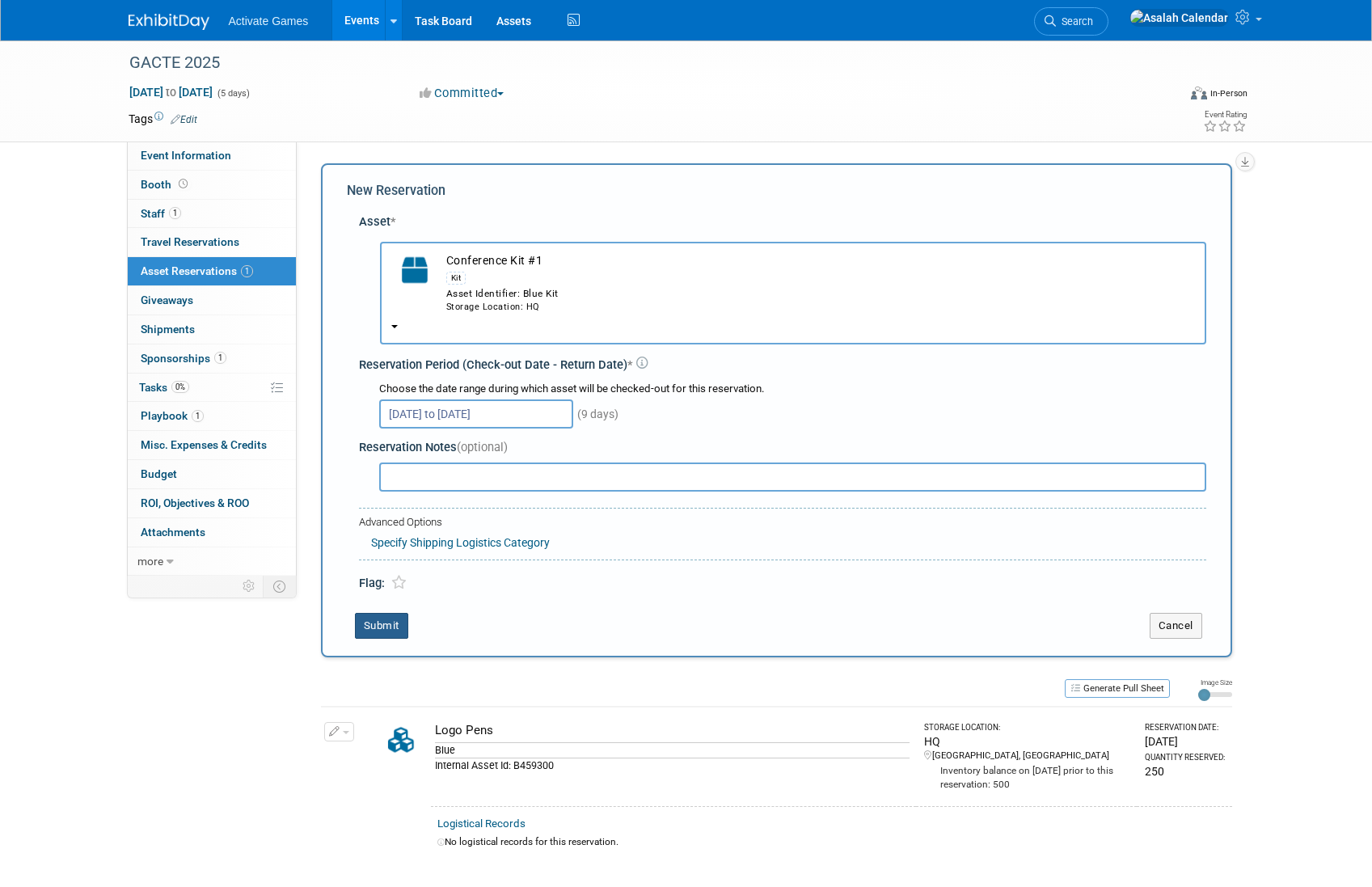
click at [384, 627] on button "Submit" at bounding box center [381, 626] width 53 height 26
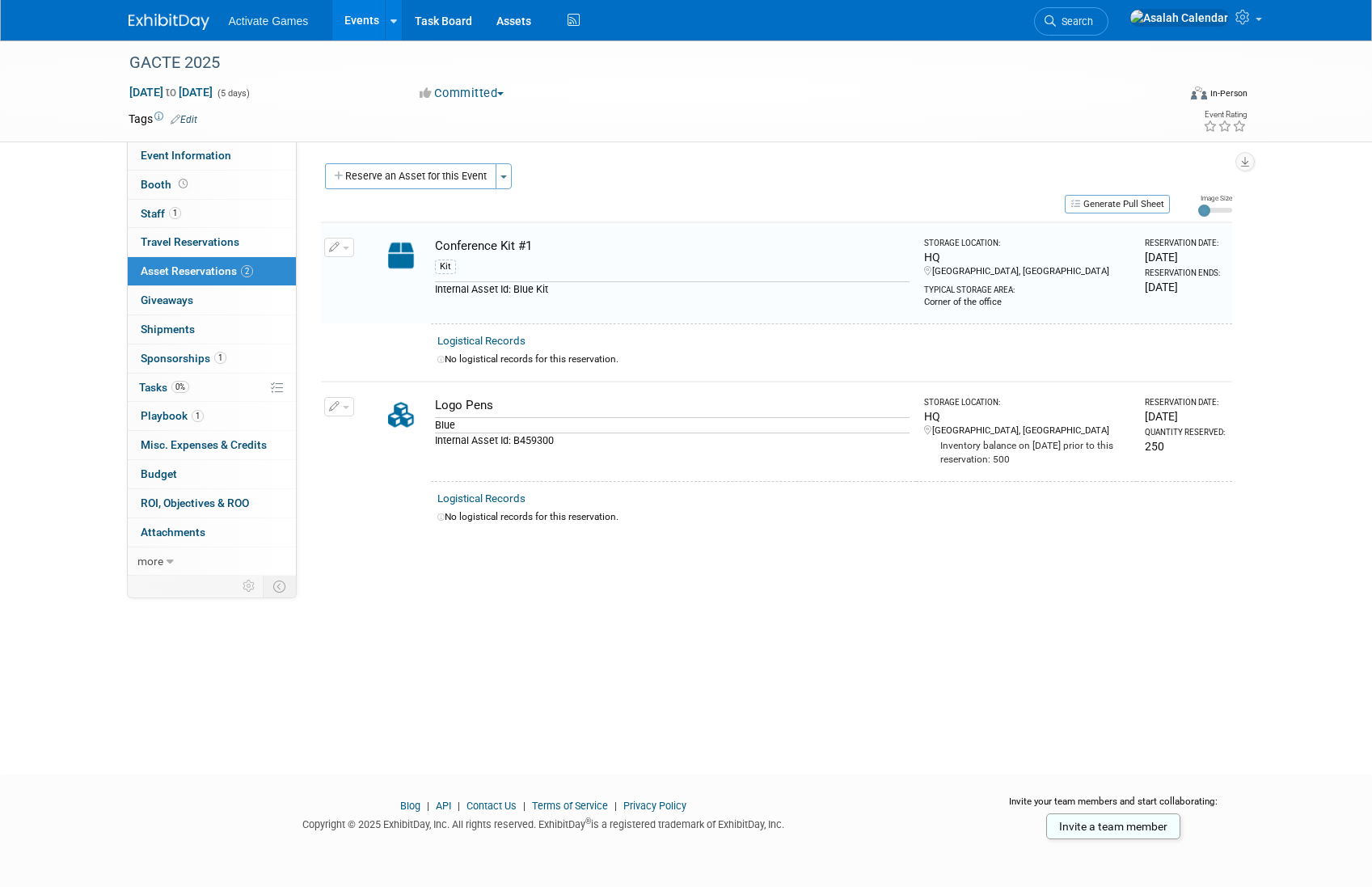
click at [471, 612] on div "GACTE 2025 Nov 17, 2025 to Nov 21, 2025 (5 days) Nov 17, 2025 to Nov 21, 2025 C…" at bounding box center [686, 392] width 1372 height 705
click at [548, 598] on div "GACTE 2025 Nov 17, 2025 to Nov 21, 2025 (5 days) Nov 17, 2025 to Nov 21, 2025 C…" at bounding box center [686, 392] width 1372 height 705
click at [1138, 212] on button "Generate Pull Sheet" at bounding box center [1117, 204] width 105 height 19
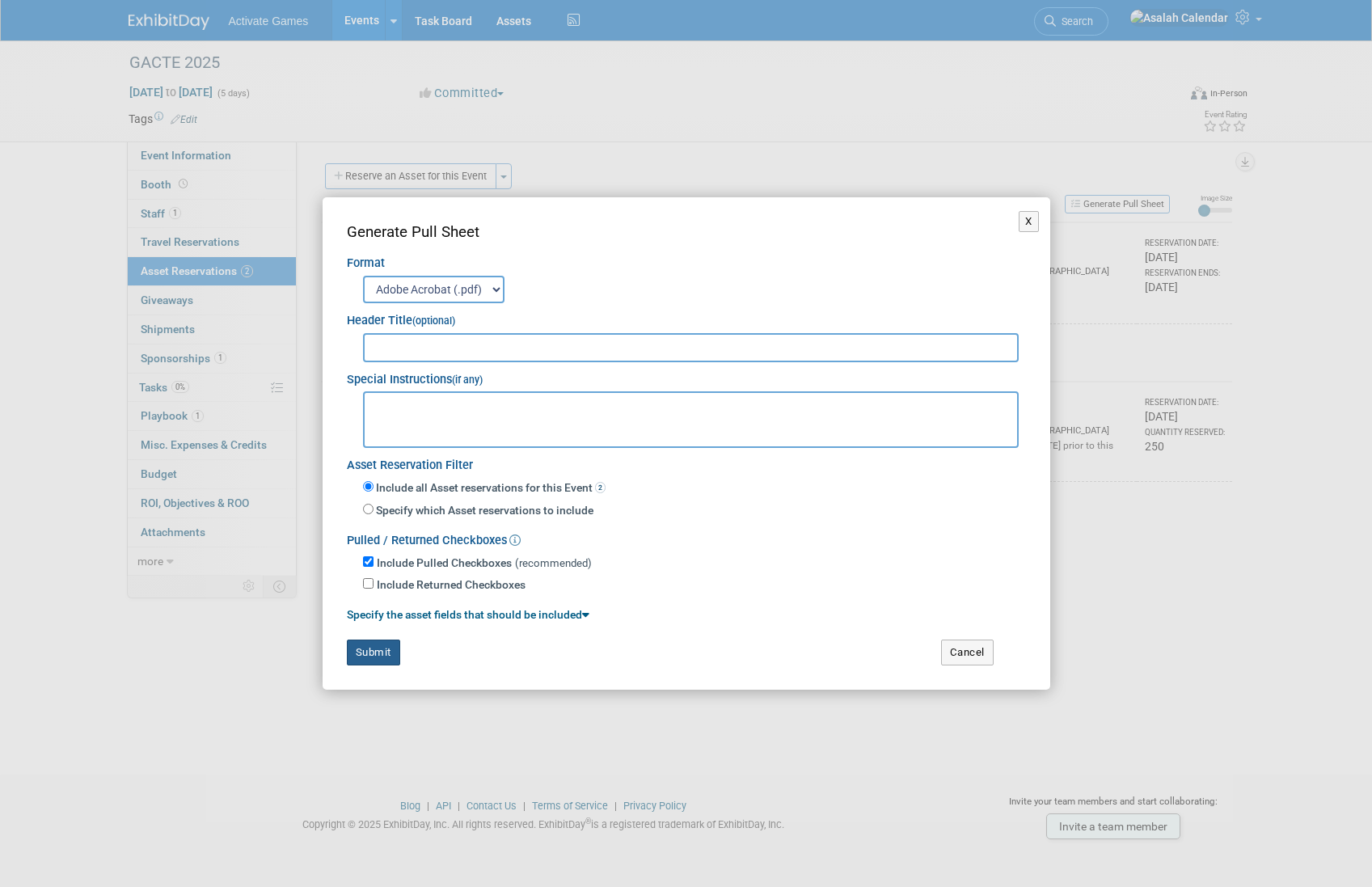
click at [390, 654] on button "Submit" at bounding box center [373, 653] width 53 height 26
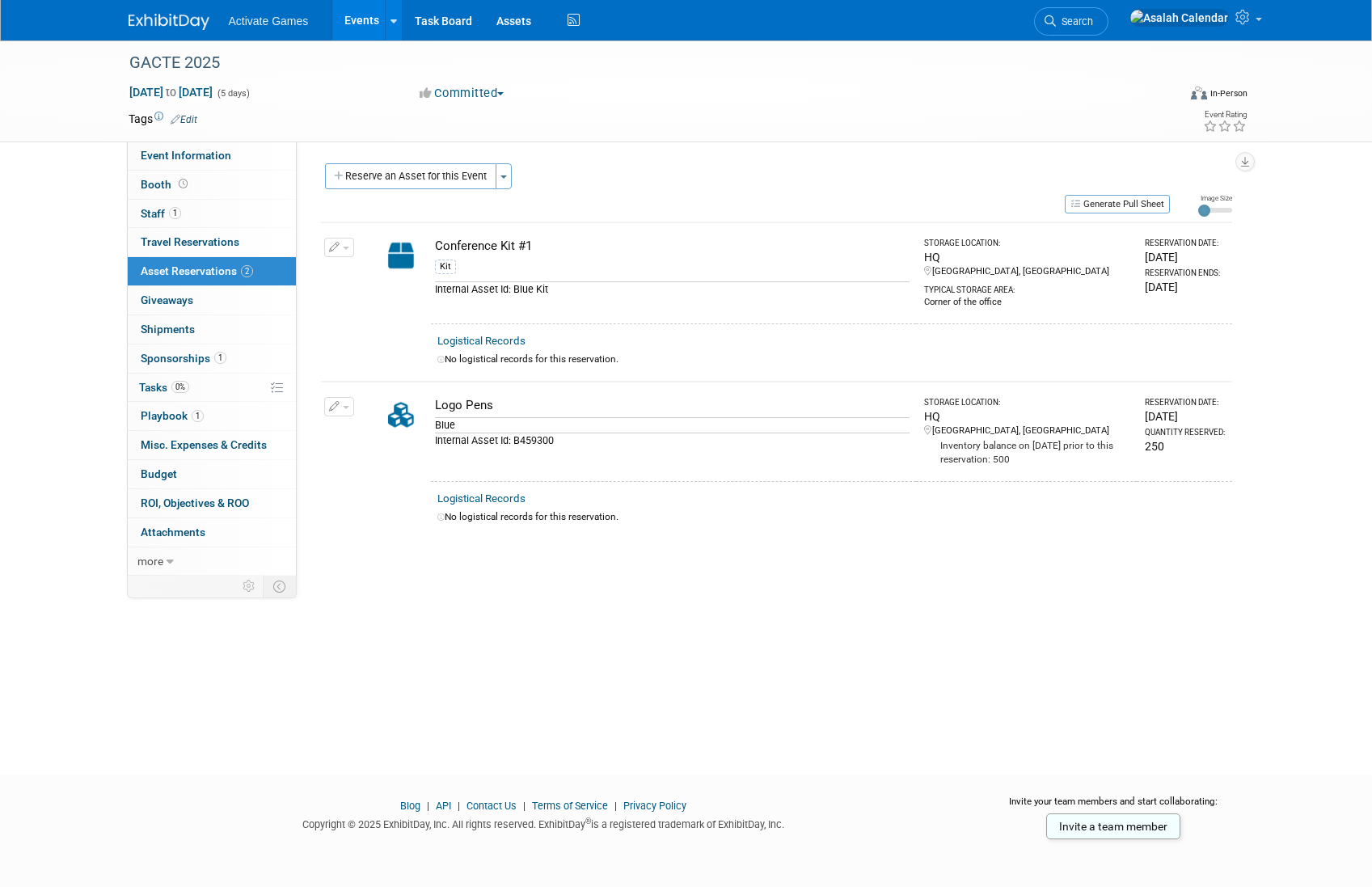
click at [851, 164] on div "Reserve an Asset for this Event Toggle Dropdown New asset reservation Copy asse…" at bounding box center [776, 178] width 911 height 30
click at [850, 164] on div "Reserve an Asset for this Event Toggle Dropdown New asset reservation Copy asse…" at bounding box center [776, 178] width 911 height 30
click at [519, 24] on link "Assets" at bounding box center [513, 20] width 59 height 40
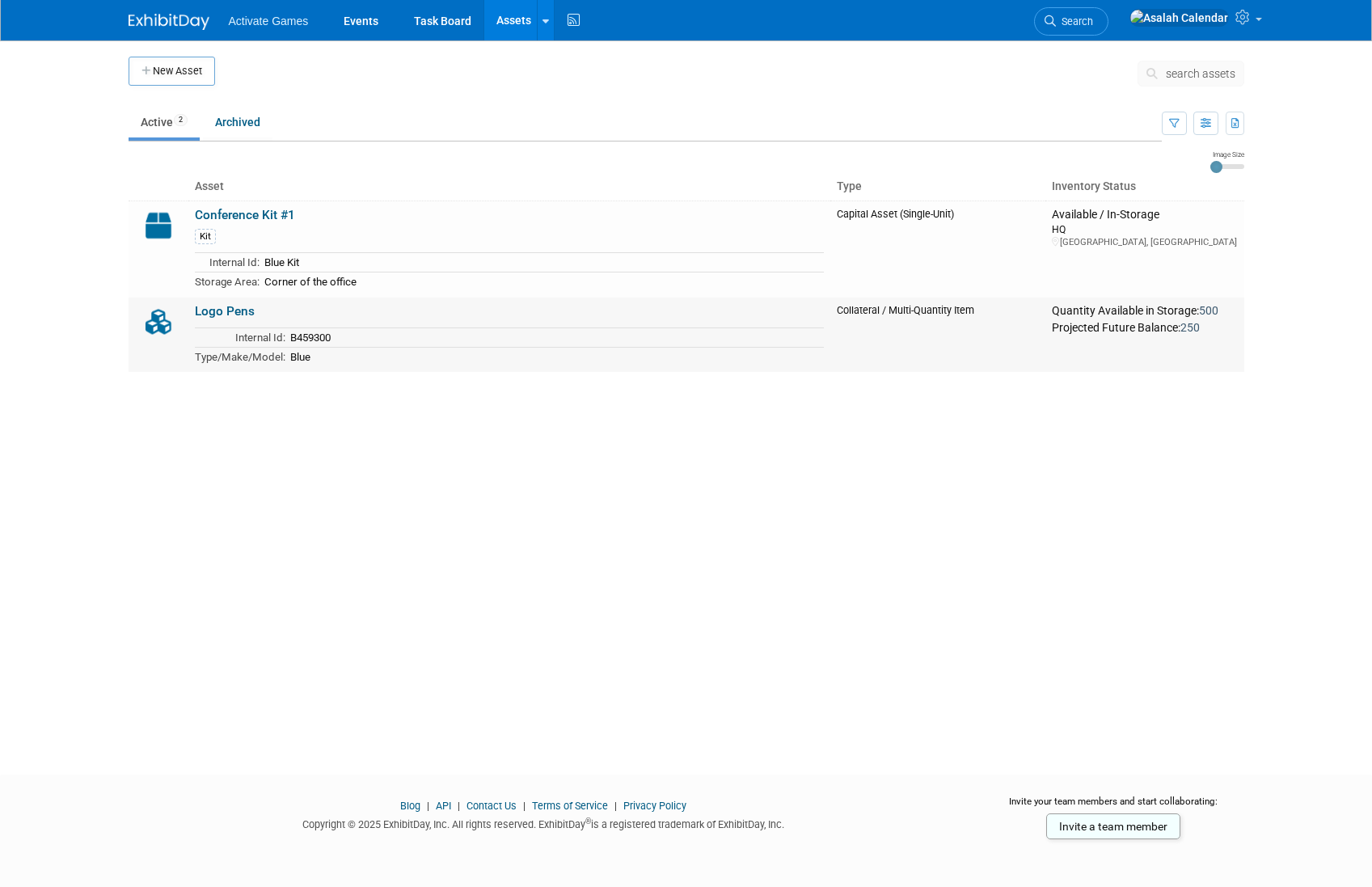
click at [243, 304] on link "Logo Pens" at bounding box center [225, 311] width 60 height 15
click at [225, 308] on link "Logo Pens" at bounding box center [225, 311] width 60 height 15
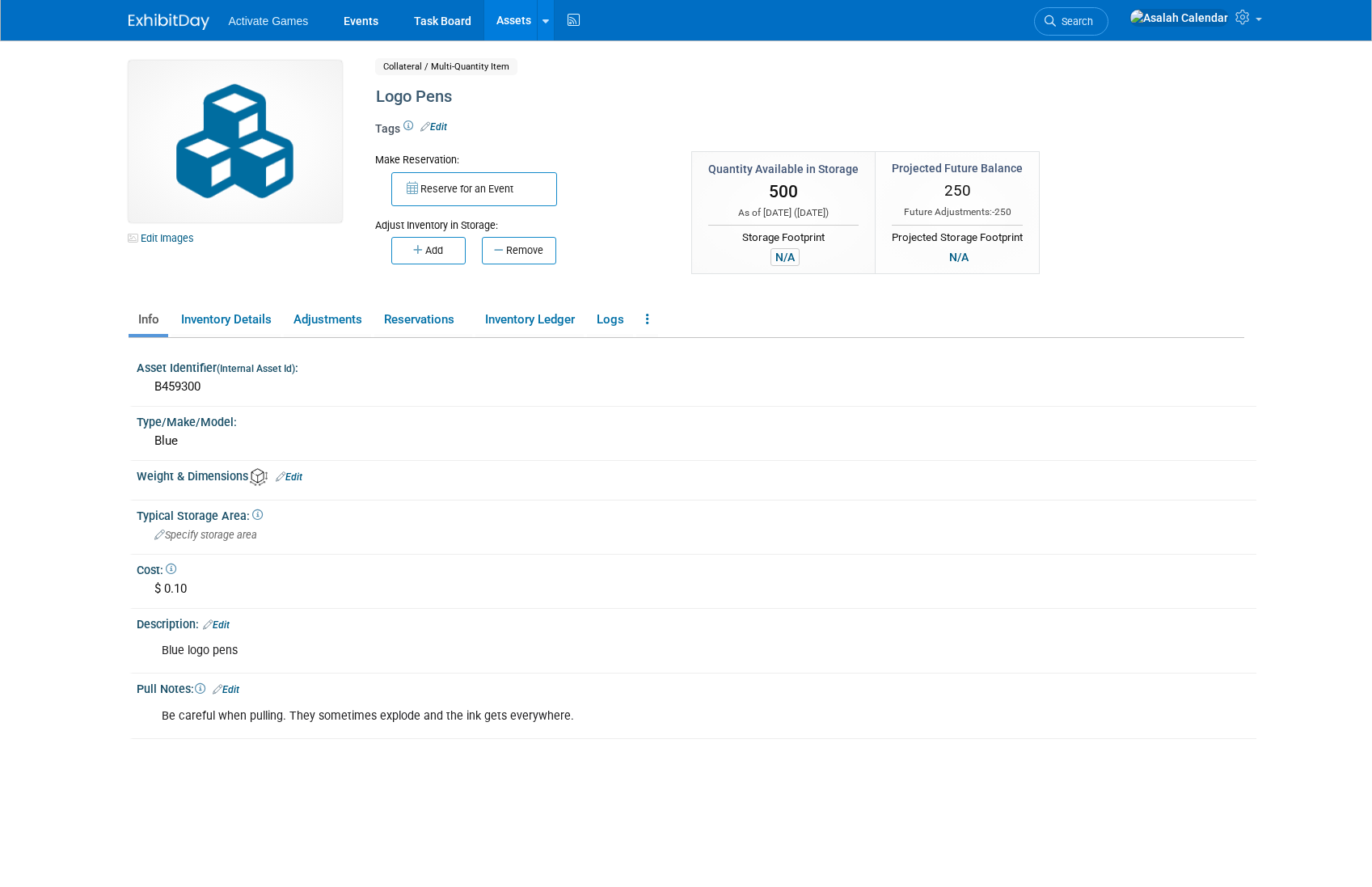
click at [780, 250] on div "N/A" at bounding box center [785, 257] width 29 height 18
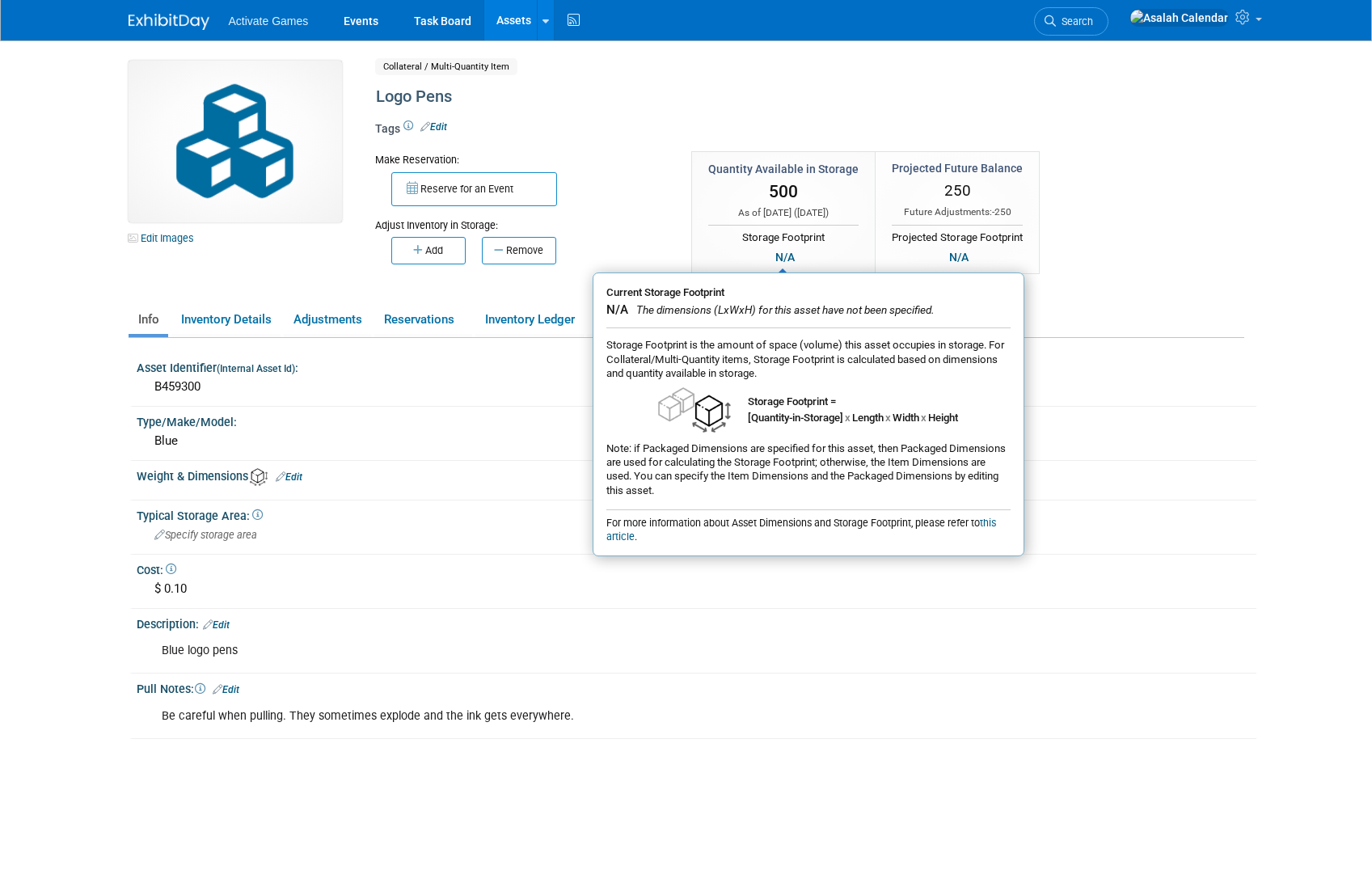
click at [1078, 260] on div "Make Reservation: Reserve for an Event Adjust Inventory in Storage:" at bounding box center [743, 222] width 760 height 142
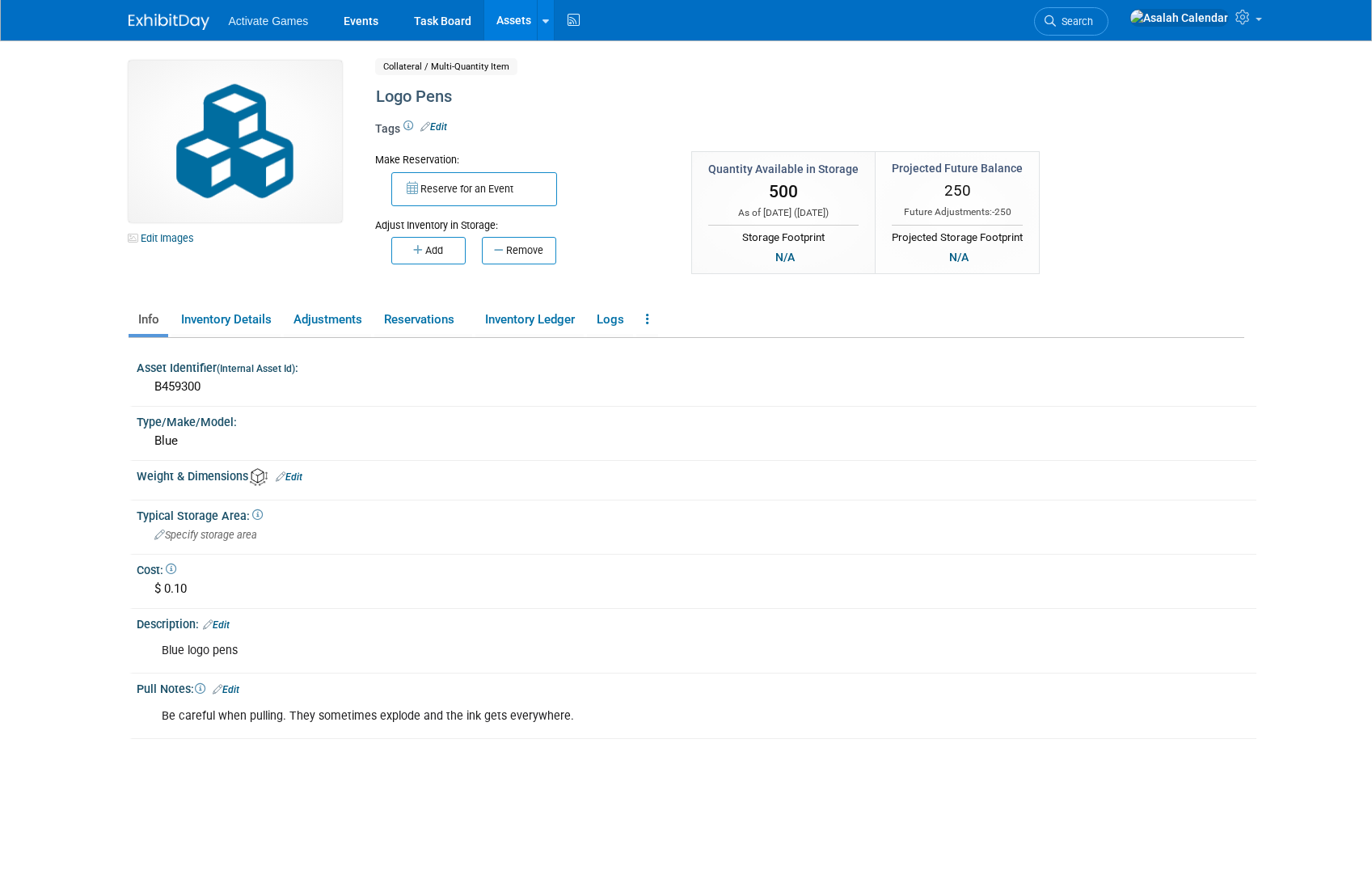
click at [519, 25] on link "Assets" at bounding box center [513, 20] width 59 height 40
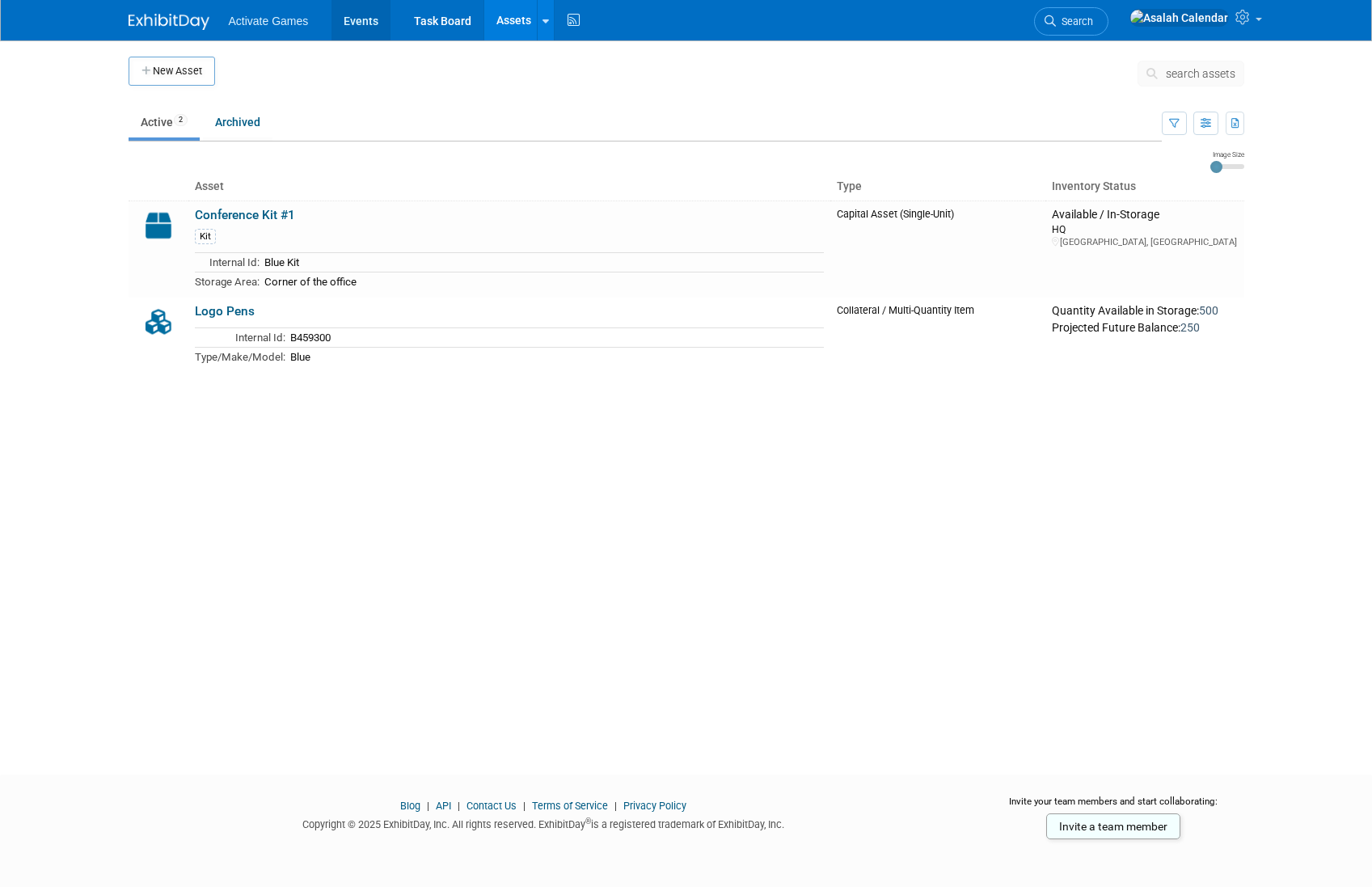
click at [360, 16] on link "Events" at bounding box center [361, 20] width 59 height 40
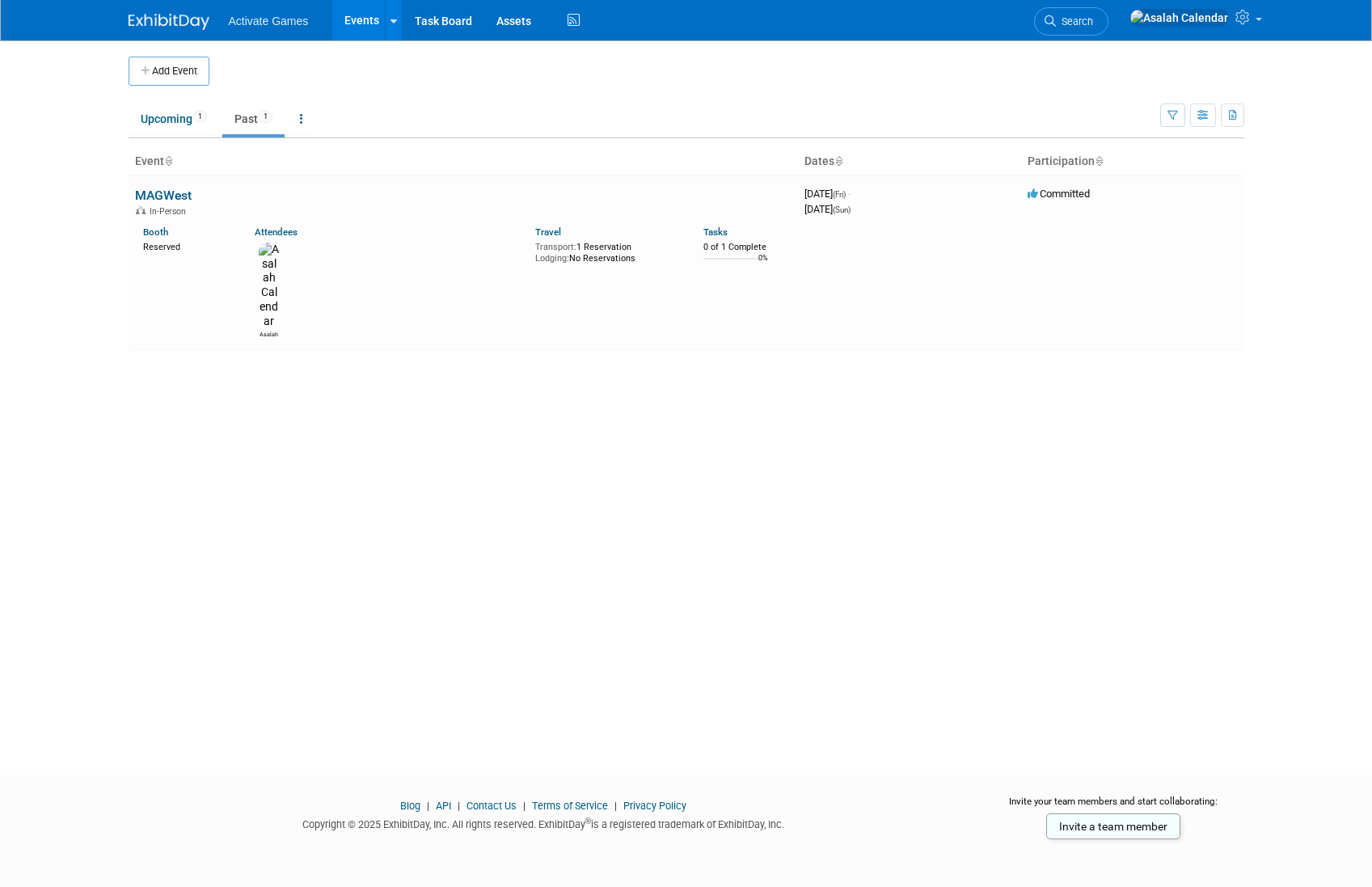
click at [171, 138] on div "Add Event New Event Duplicate Event Warning There is another event in your work…" at bounding box center [687, 392] width 1140 height 705
click at [179, 118] on link "Upcoming 1" at bounding box center [173, 119] width 90 height 31
click at [173, 189] on link "GACTE 2025" at bounding box center [171, 195] width 73 height 15
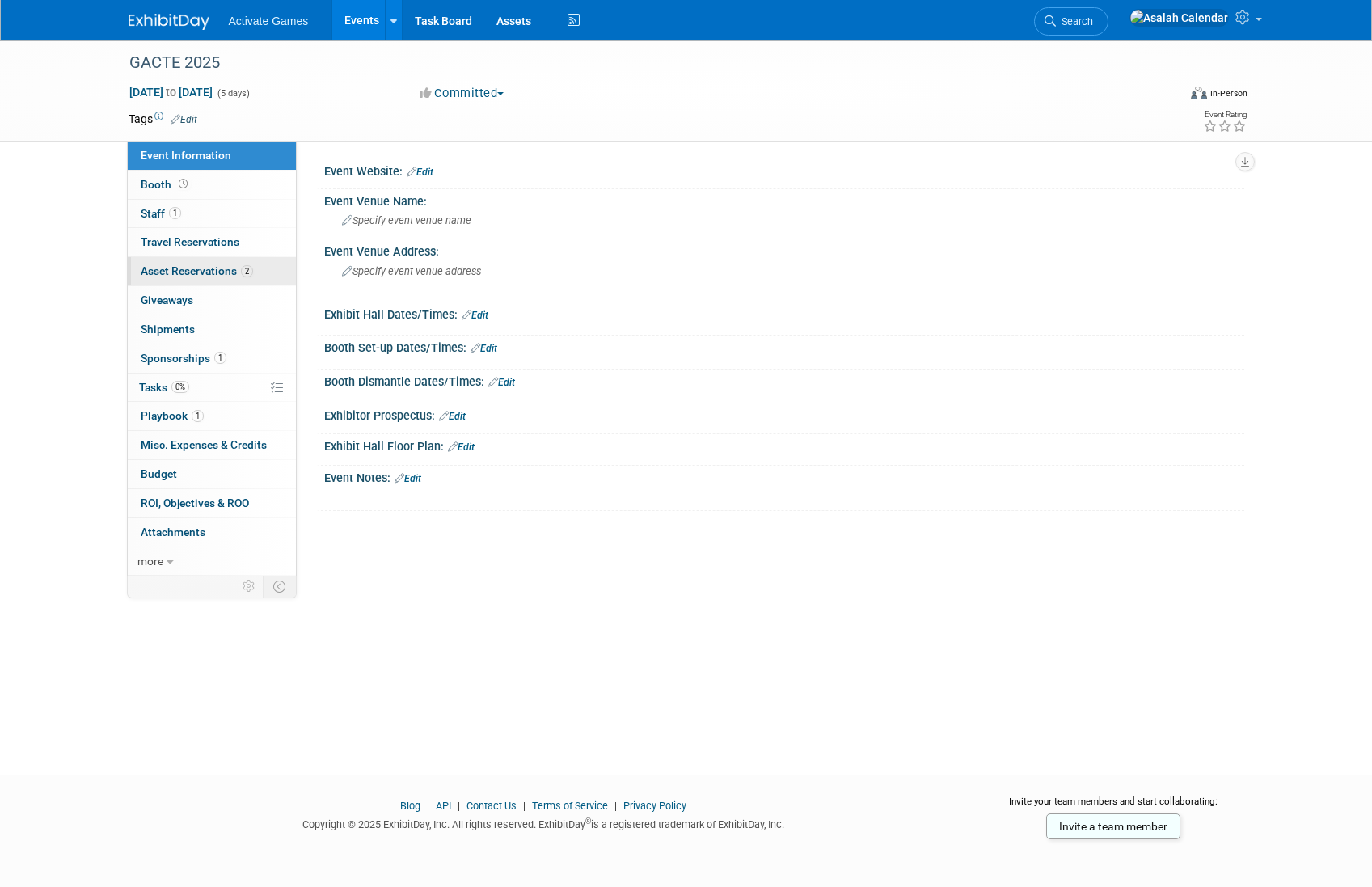
click at [175, 261] on link "2 Asset Reservations 2" at bounding box center [212, 270] width 168 height 28
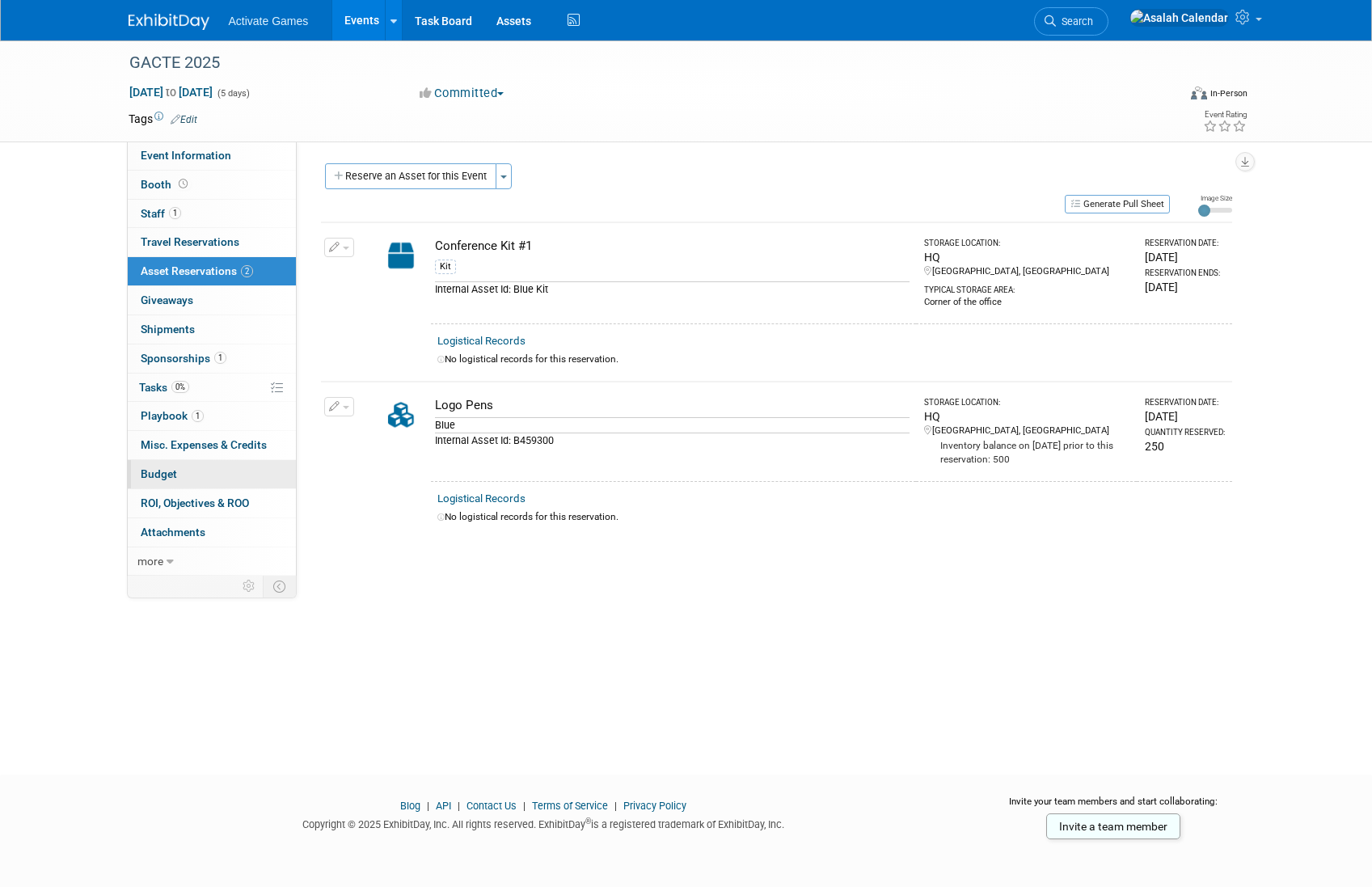
click at [170, 468] on span "Budget" at bounding box center [159, 473] width 36 height 13
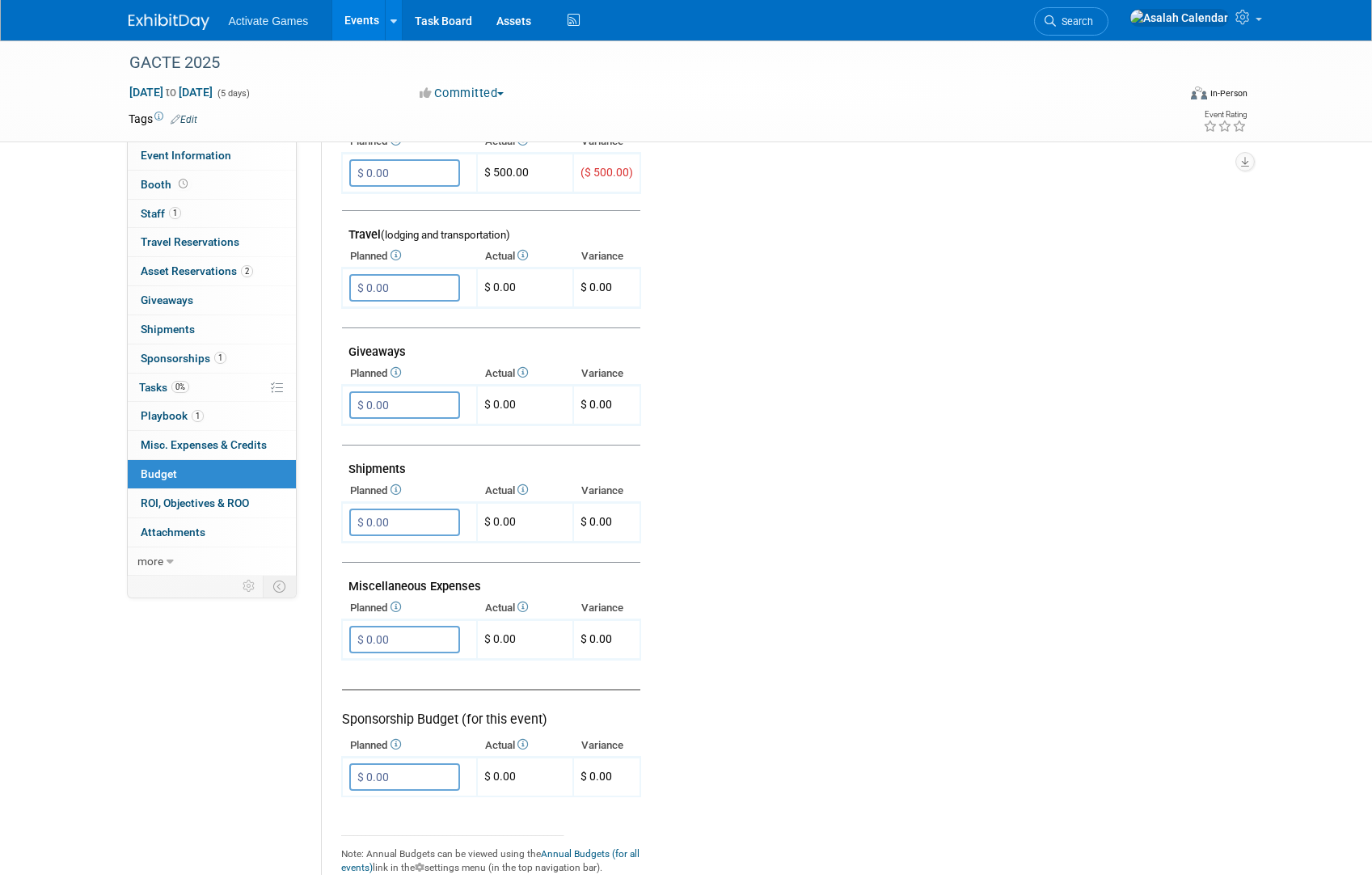
scroll to position [663, 0]
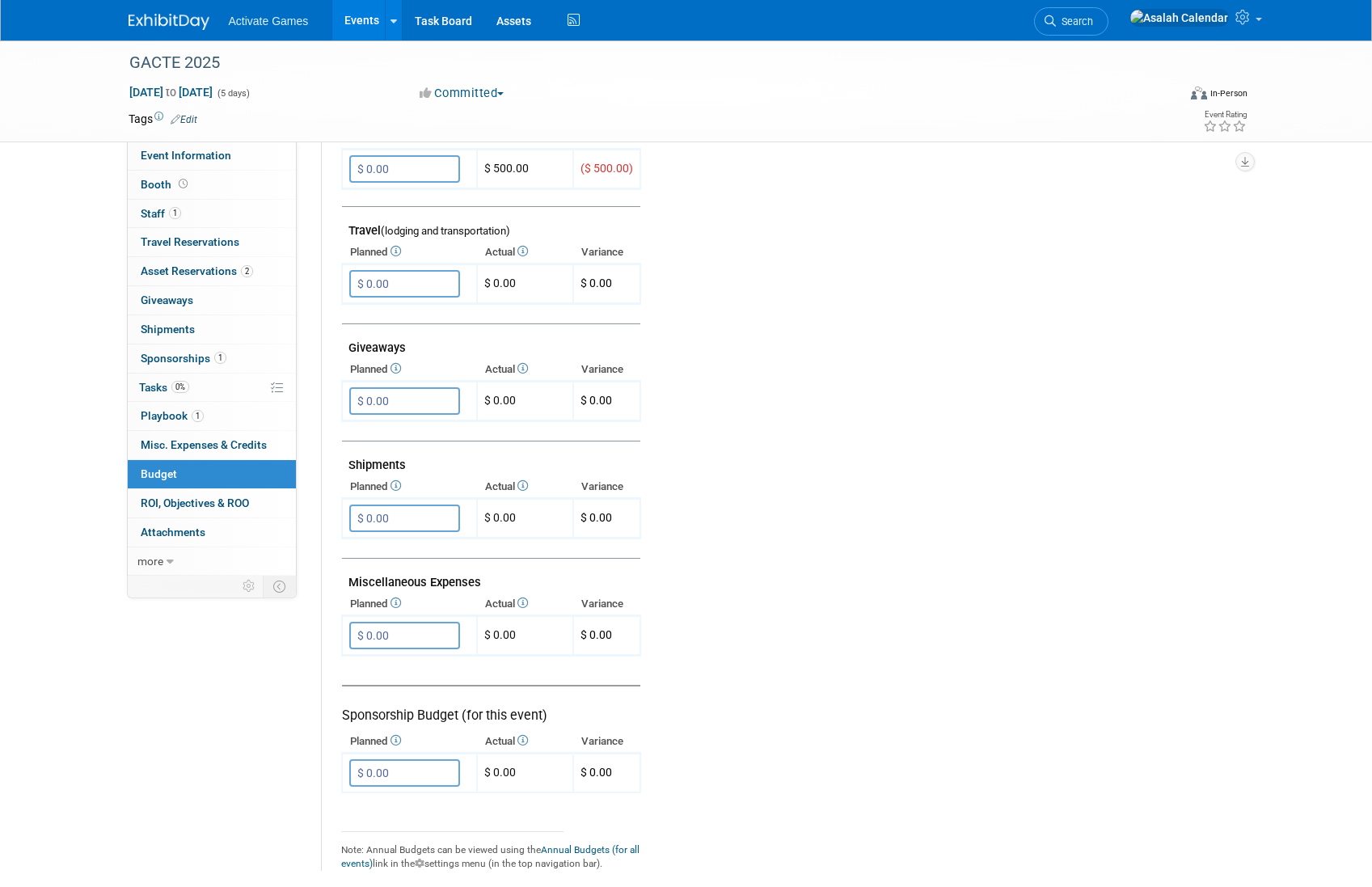
click at [786, 644] on td at bounding box center [930, 256] width 577 height 890
click at [211, 298] on link "0 Giveaways 0" at bounding box center [212, 300] width 168 height 28
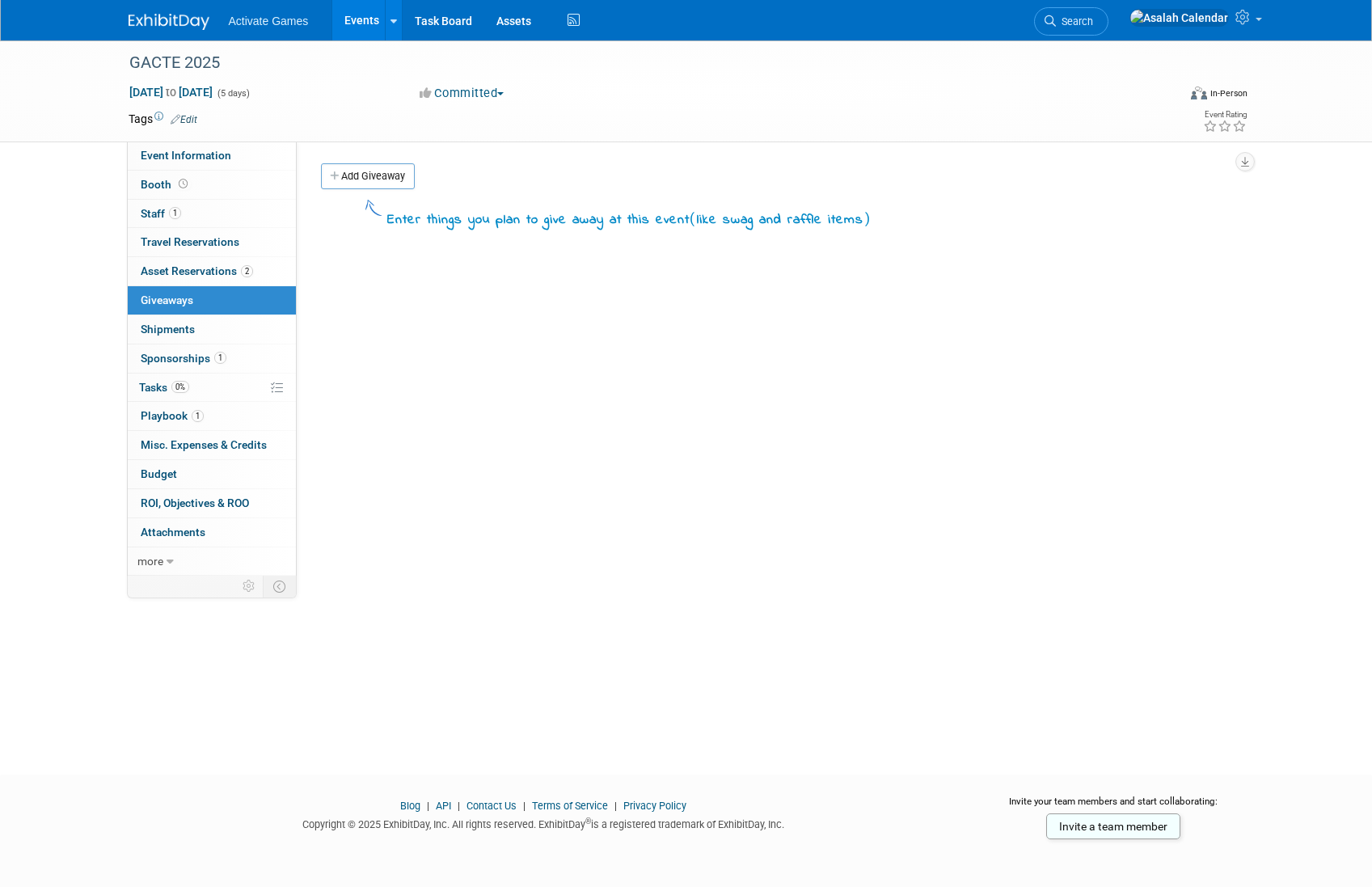
click at [392, 193] on div "Enter things you plan to give away at this event ( like swag and raffle items )" at bounding box center [776, 212] width 935 height 39
click at [394, 185] on link "Add Giveaway" at bounding box center [367, 176] width 94 height 26
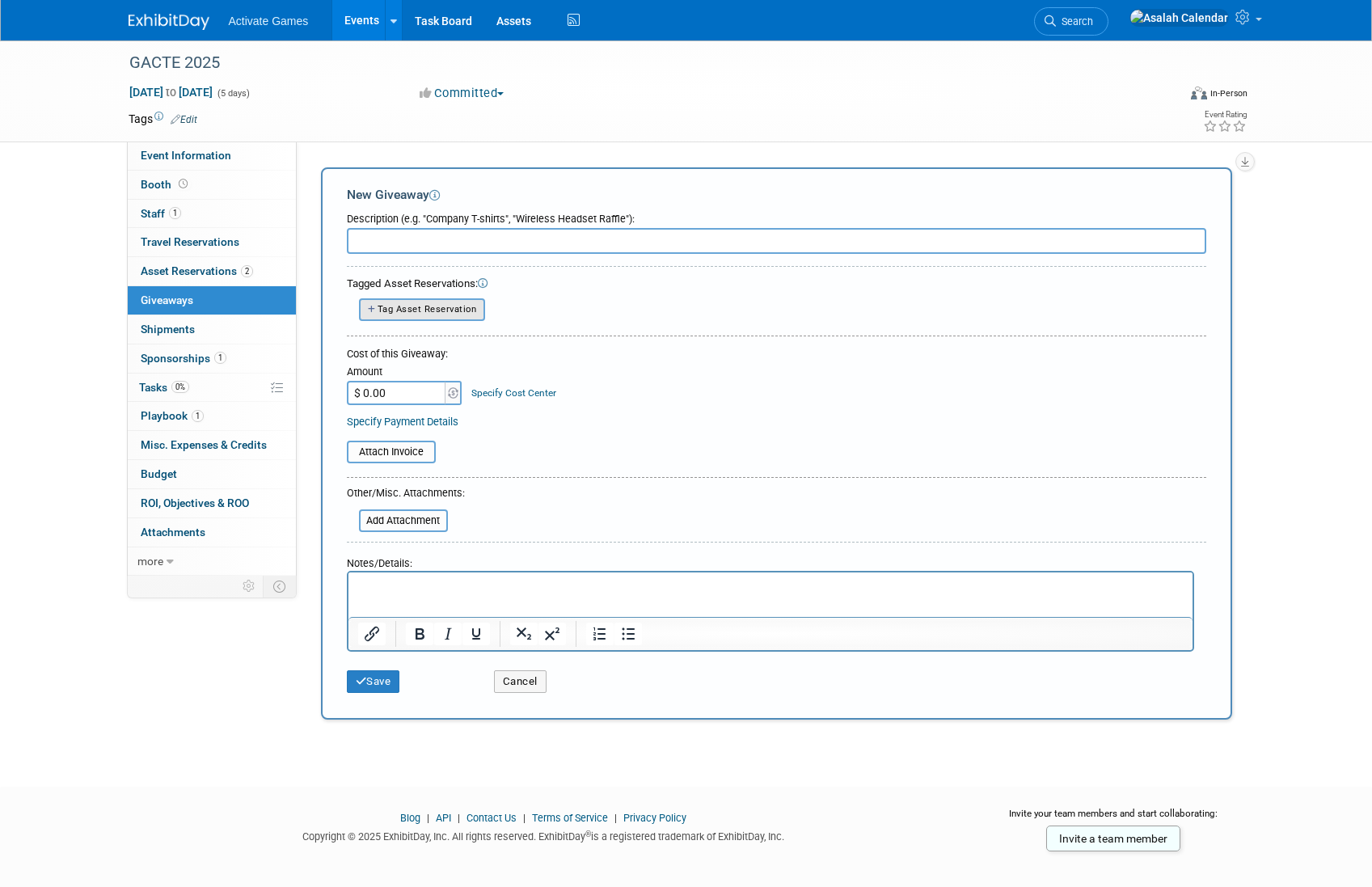
click at [422, 310] on span "Tag Asset Reservation" at bounding box center [428, 309] width 100 height 10
select select
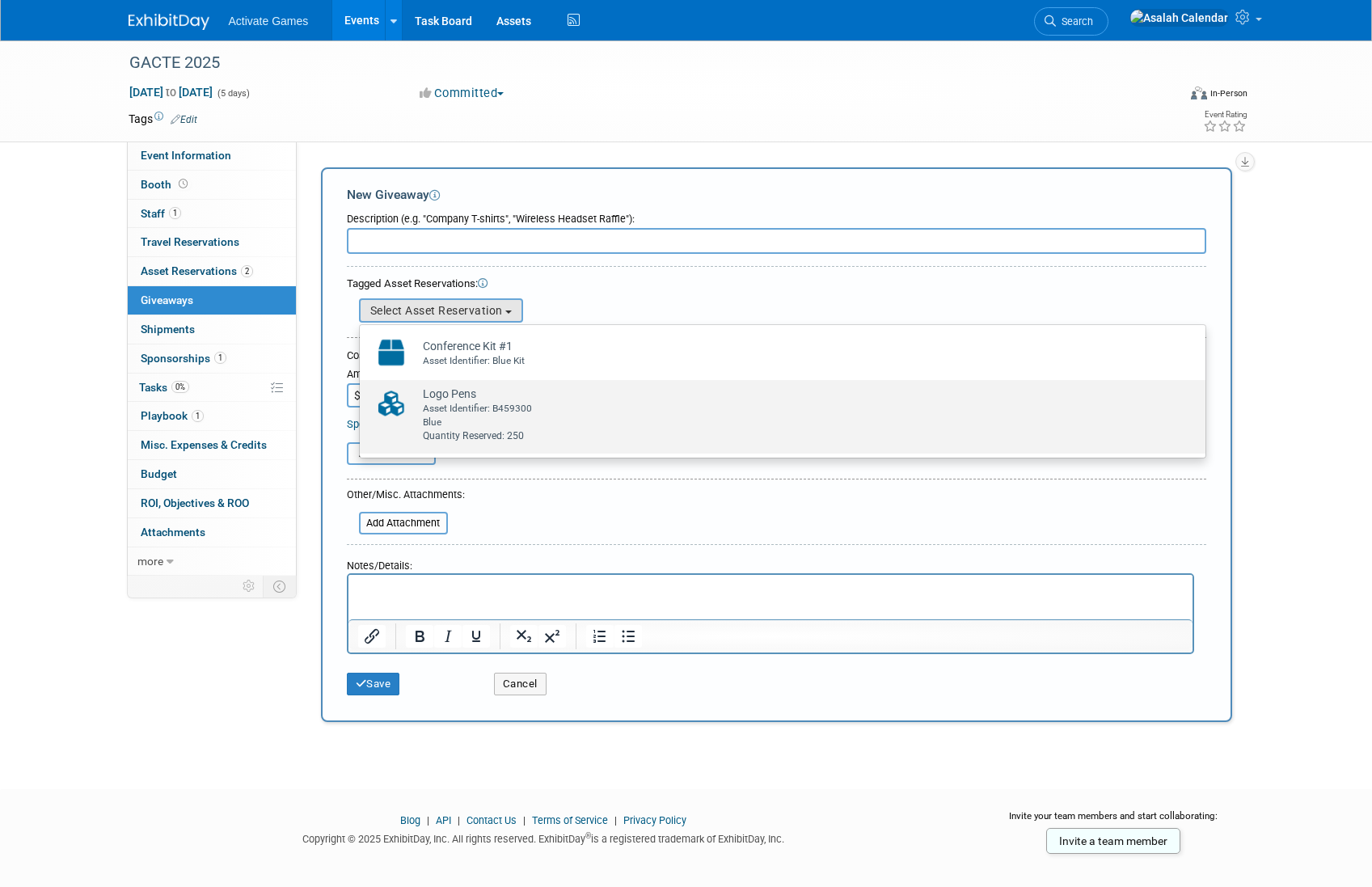
click at [452, 400] on td "Logo Pens Already tagged in this giveaway Asset Identifier: B459300 Blue Quanti…" at bounding box center [793, 414] width 758 height 58
click at [362, 399] on input "Logo Pens Already tagged in this giveaway Asset Identifier: B459300 Blue Quanti…" at bounding box center [357, 394] width 10 height 10
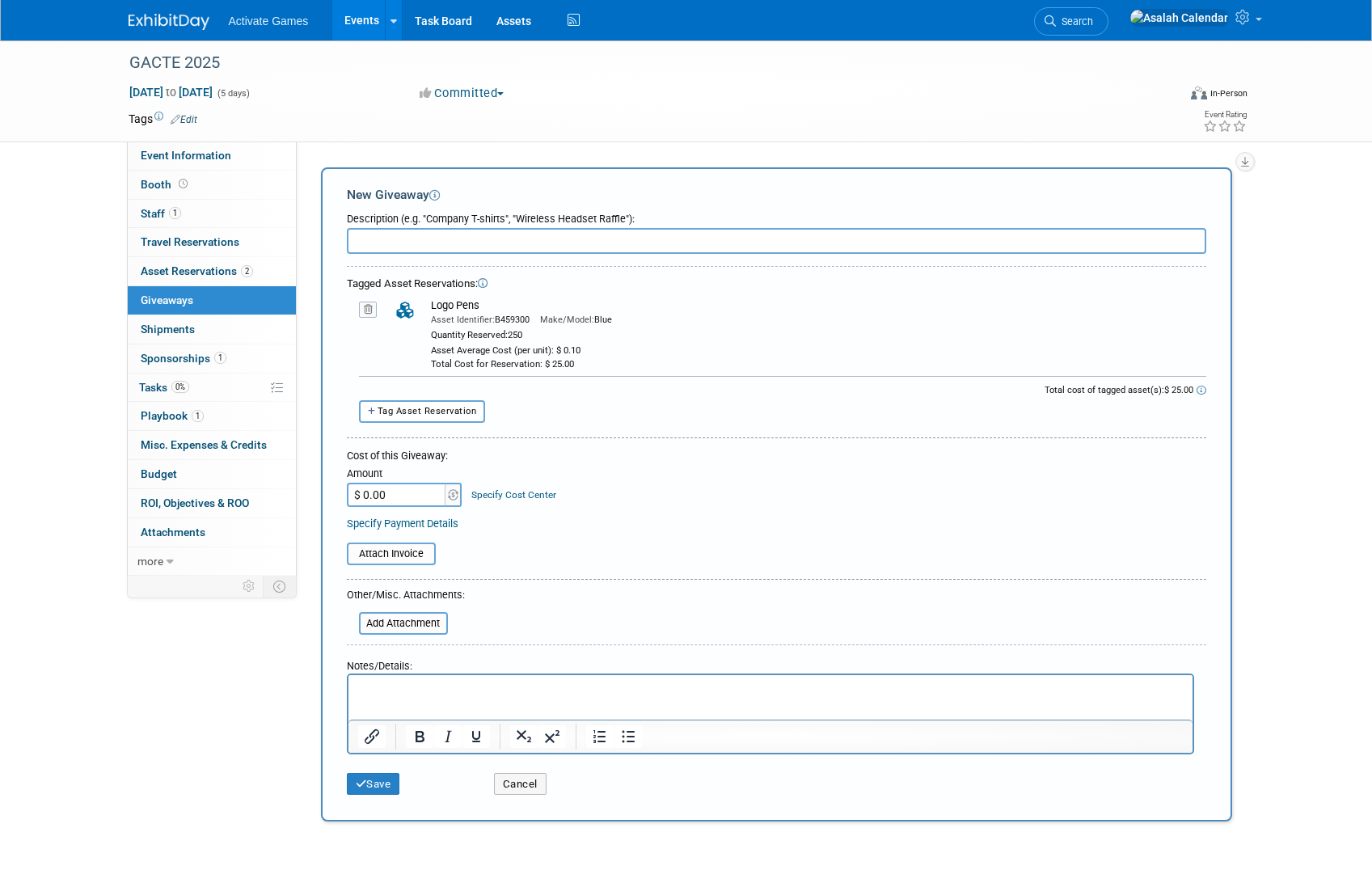
click at [442, 246] on input "text" at bounding box center [776, 241] width 859 height 26
type input "Pens"
click at [599, 602] on form "Description (e.g. "Company T-shirts", "Wireless Headset Raffle"): Pens Tagged A…" at bounding box center [776, 503] width 859 height 598
click at [378, 779] on button "Save" at bounding box center [373, 784] width 53 height 22
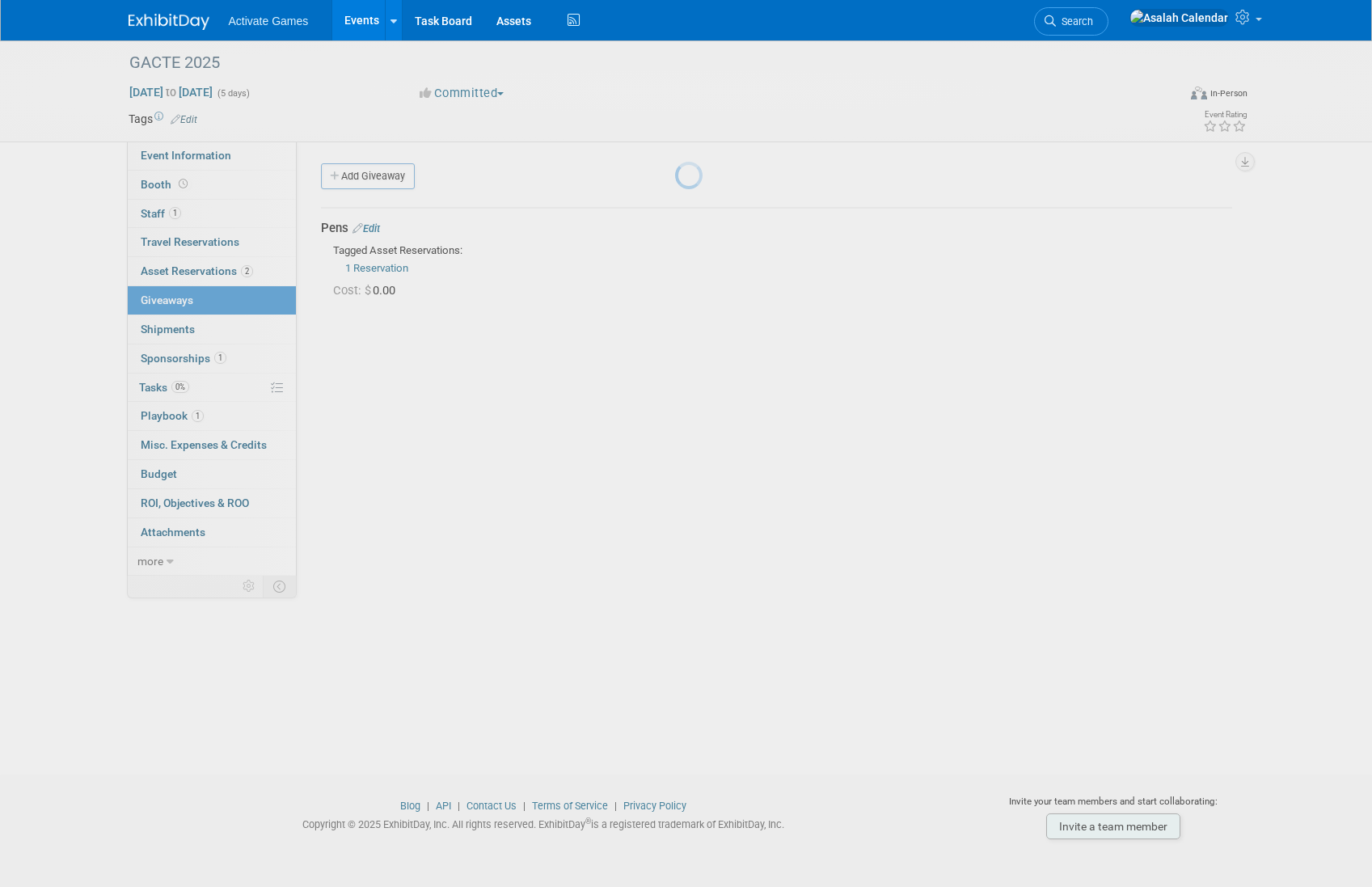
scroll to position [1, 0]
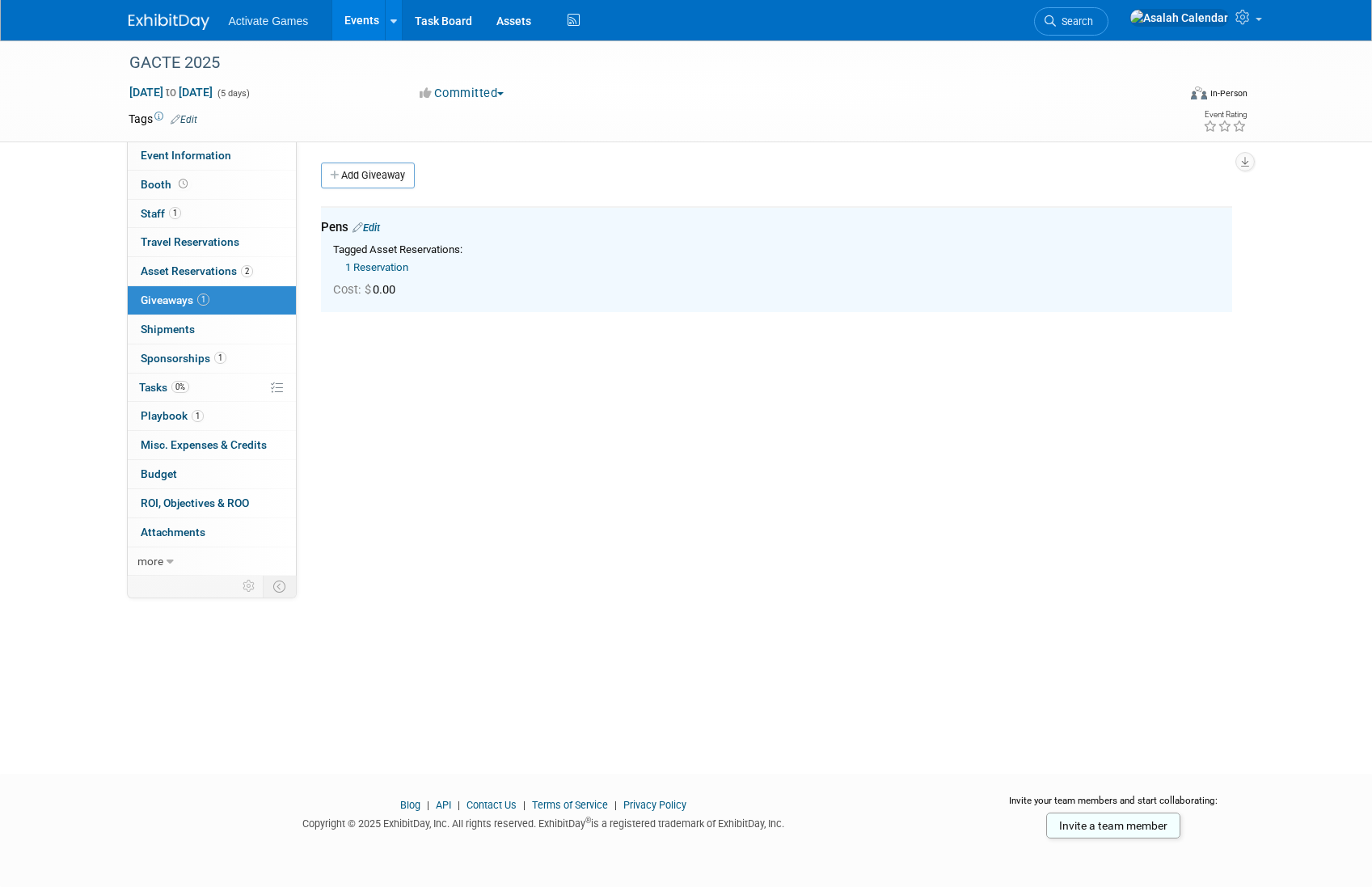
click at [491, 267] on div "1 Reservation Asset Identifier: B459300 Make/Model: Blue Quantity Reserved: 250" at bounding box center [782, 266] width 899 height 18
click at [380, 228] on link "Edit" at bounding box center [367, 228] width 27 height 12
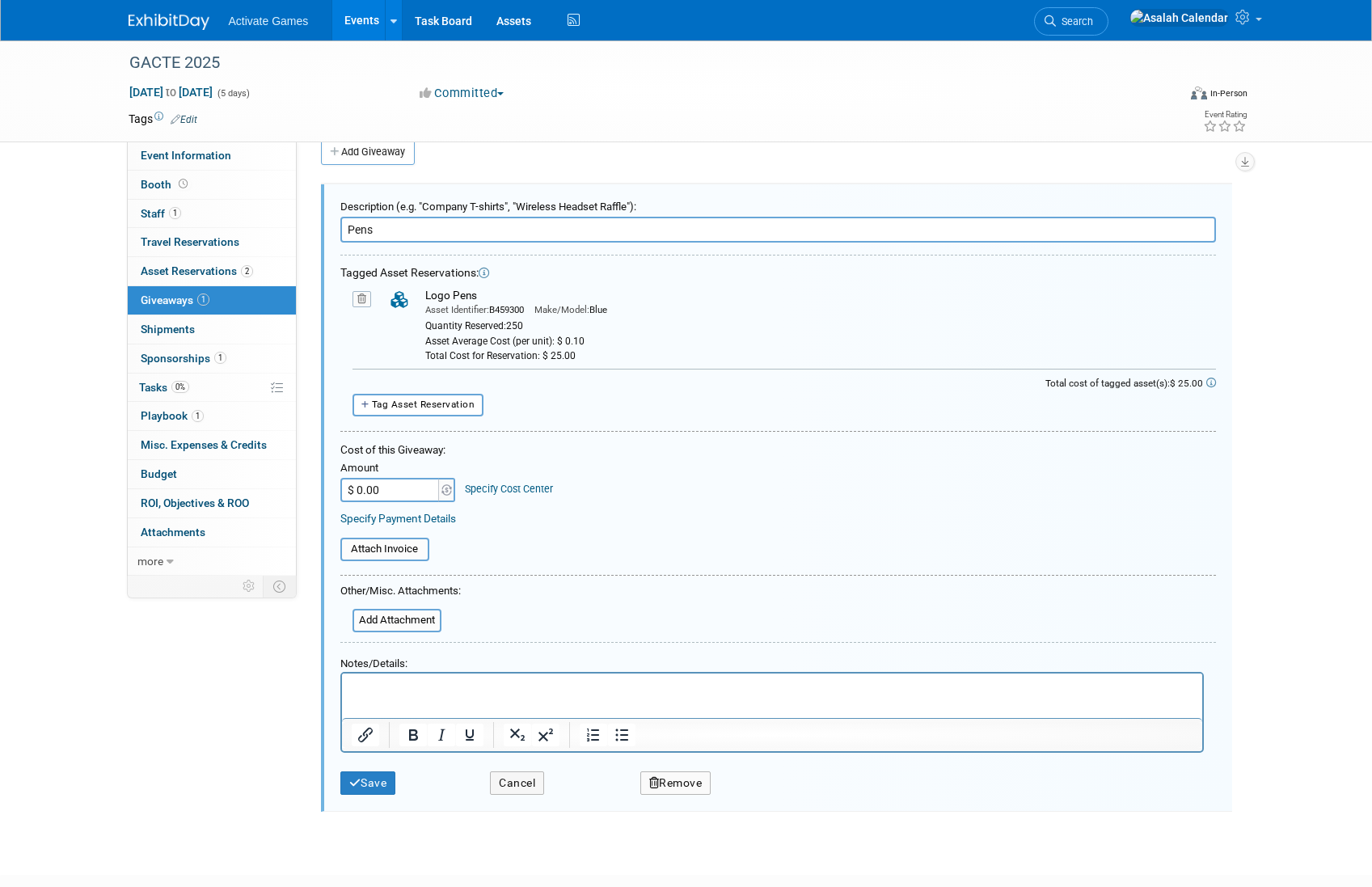
scroll to position [0, 0]
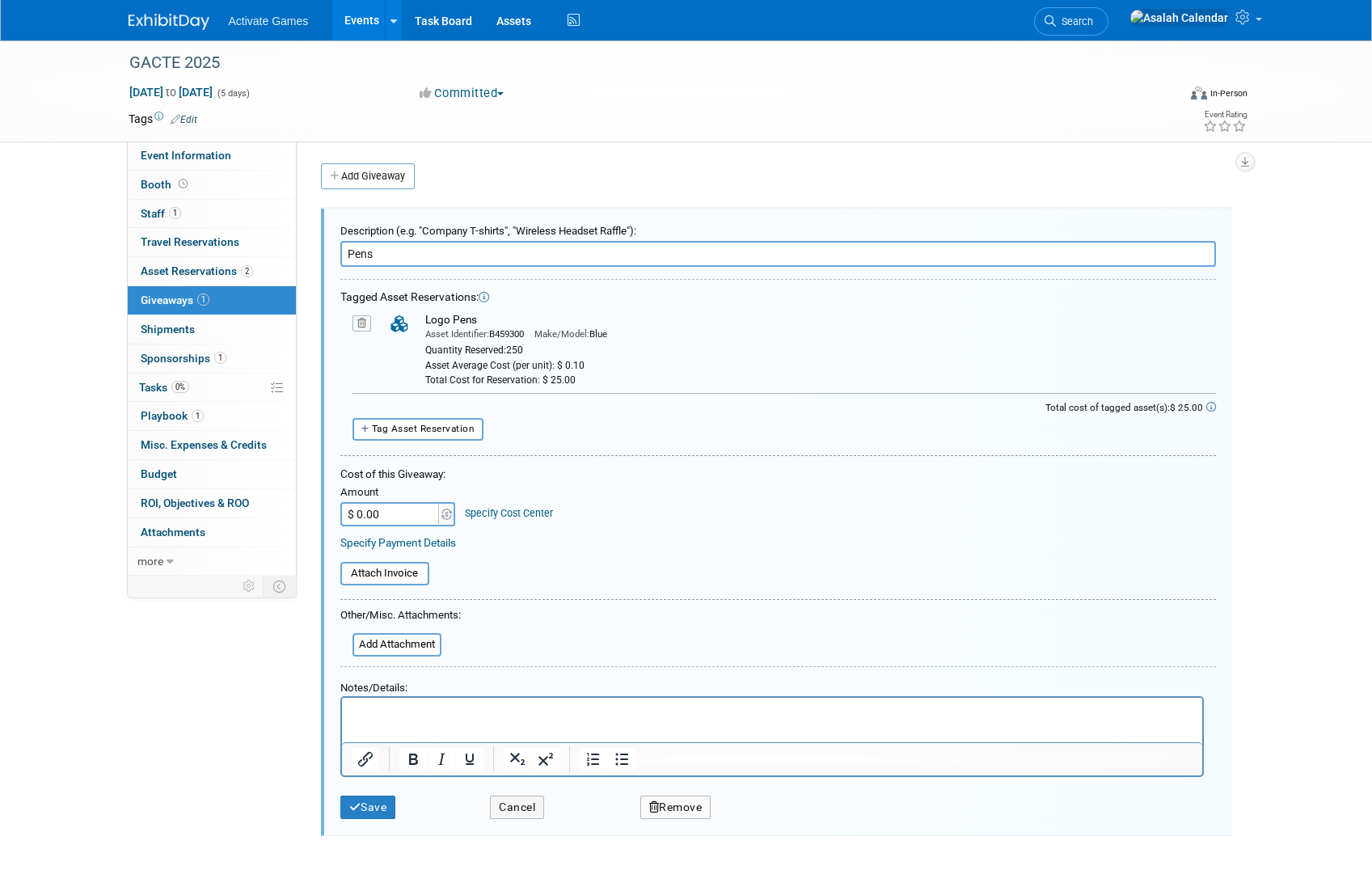
click at [570, 435] on div "Tag Asset Reservation <table style='display: inline-block; border-style:none;'>…" at bounding box center [778, 429] width 876 height 22
click at [362, 807] on button "Save" at bounding box center [367, 806] width 56 height 23
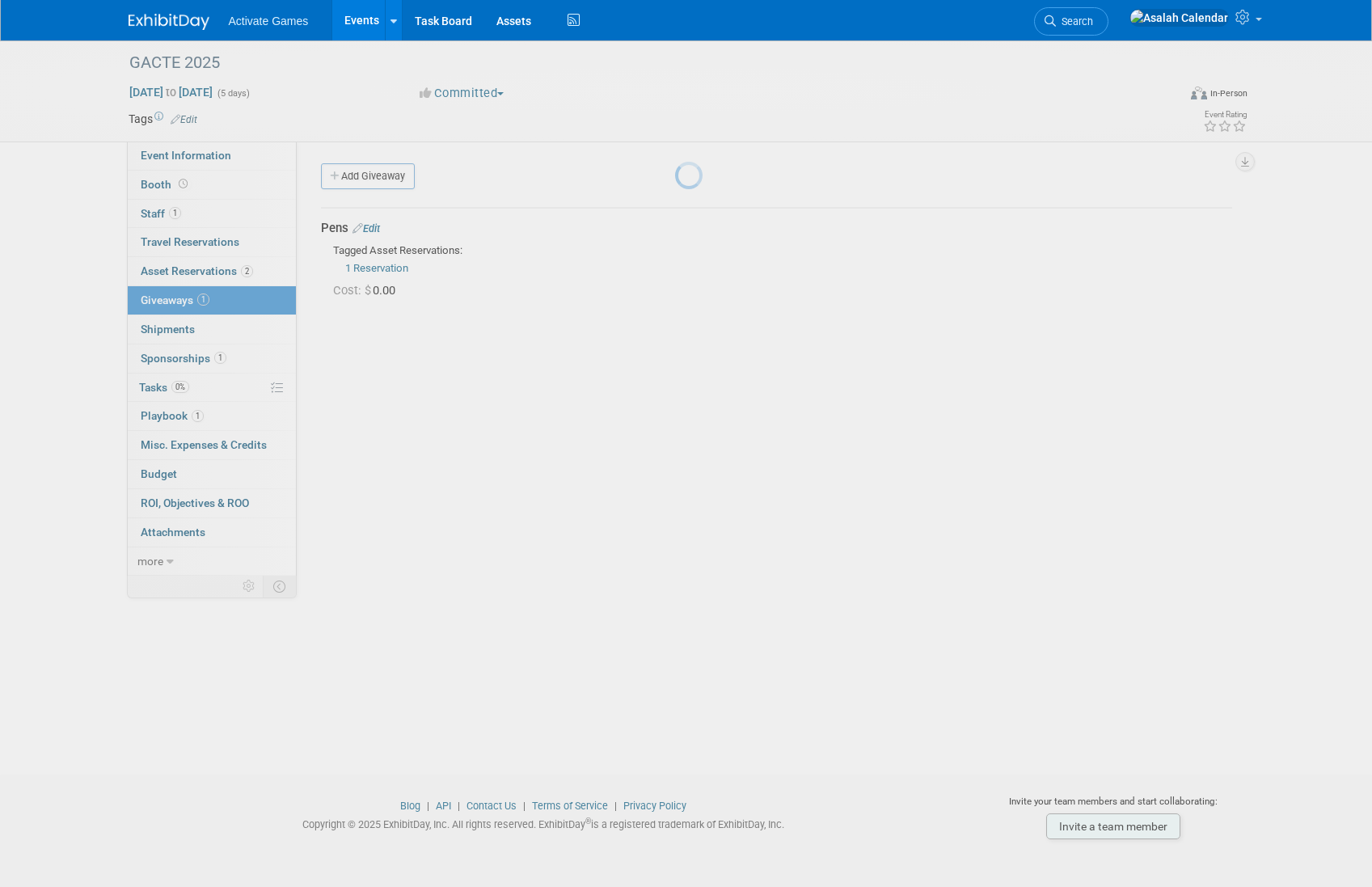
scroll to position [1, 0]
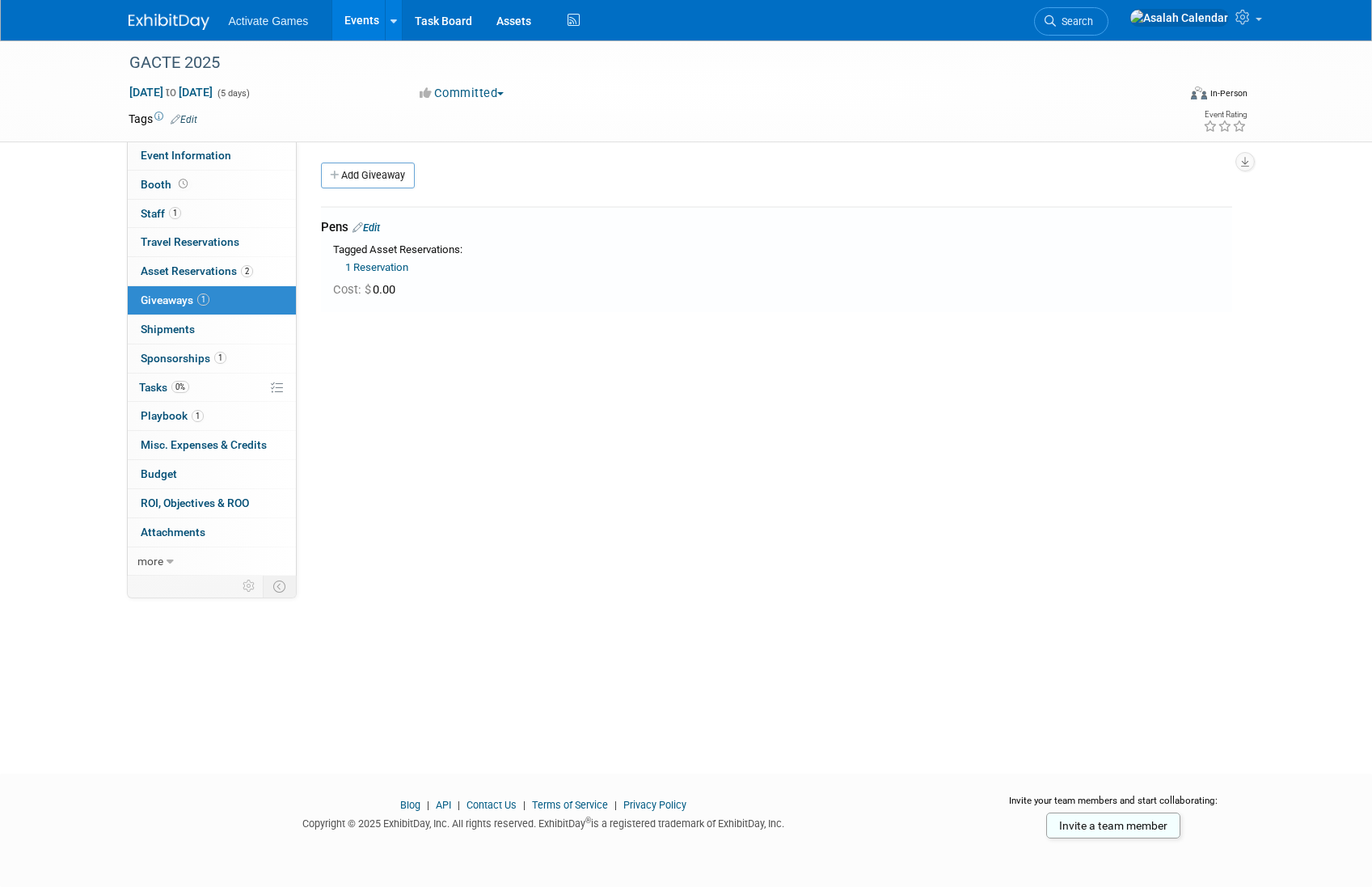
click at [401, 251] on div "Tagged Asset Reservations:" at bounding box center [782, 250] width 899 height 15
click at [376, 220] on div "Pens Edit" at bounding box center [776, 228] width 911 height 17
click at [374, 225] on link "Edit" at bounding box center [367, 228] width 27 height 12
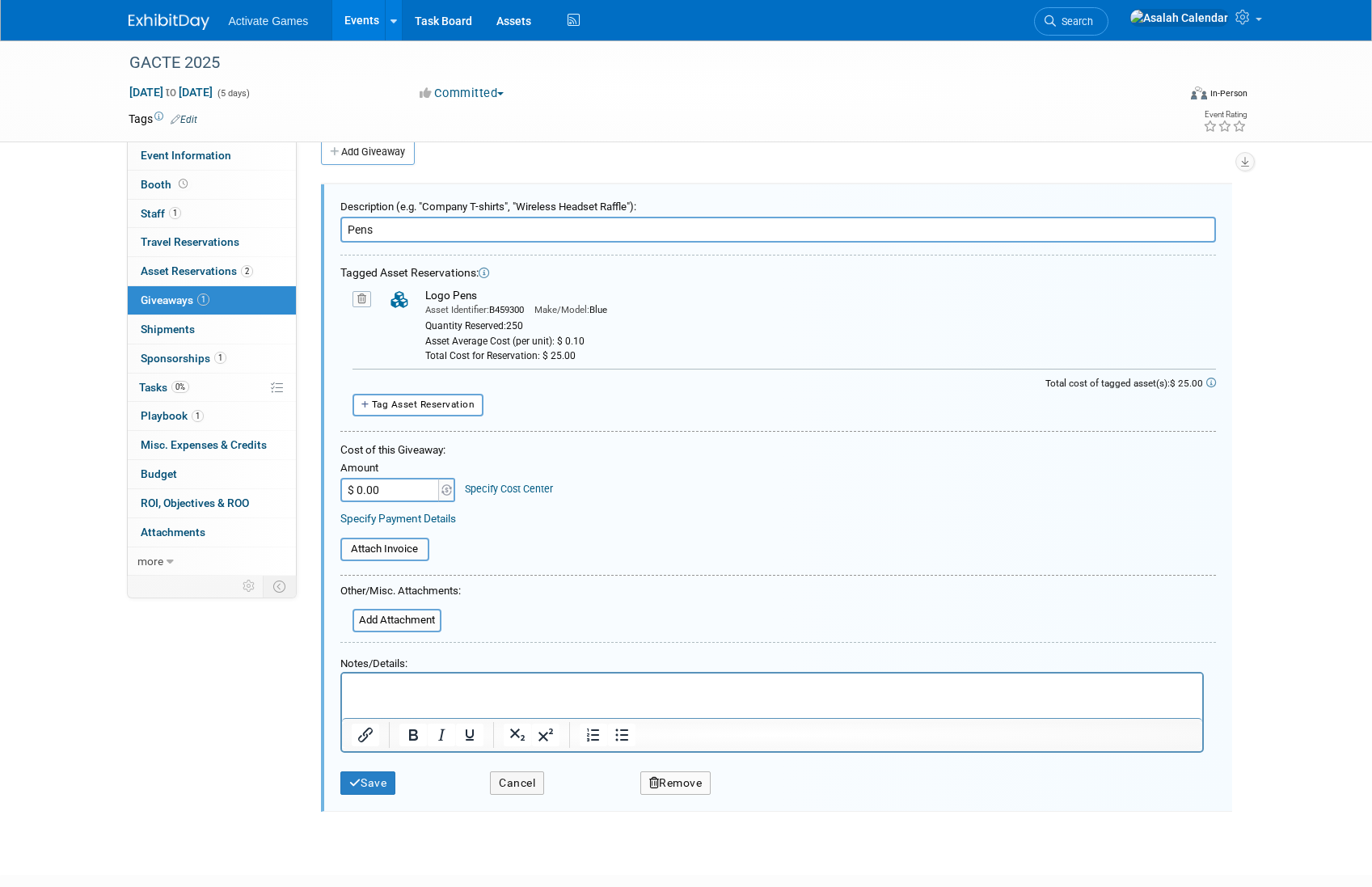
scroll to position [0, 0]
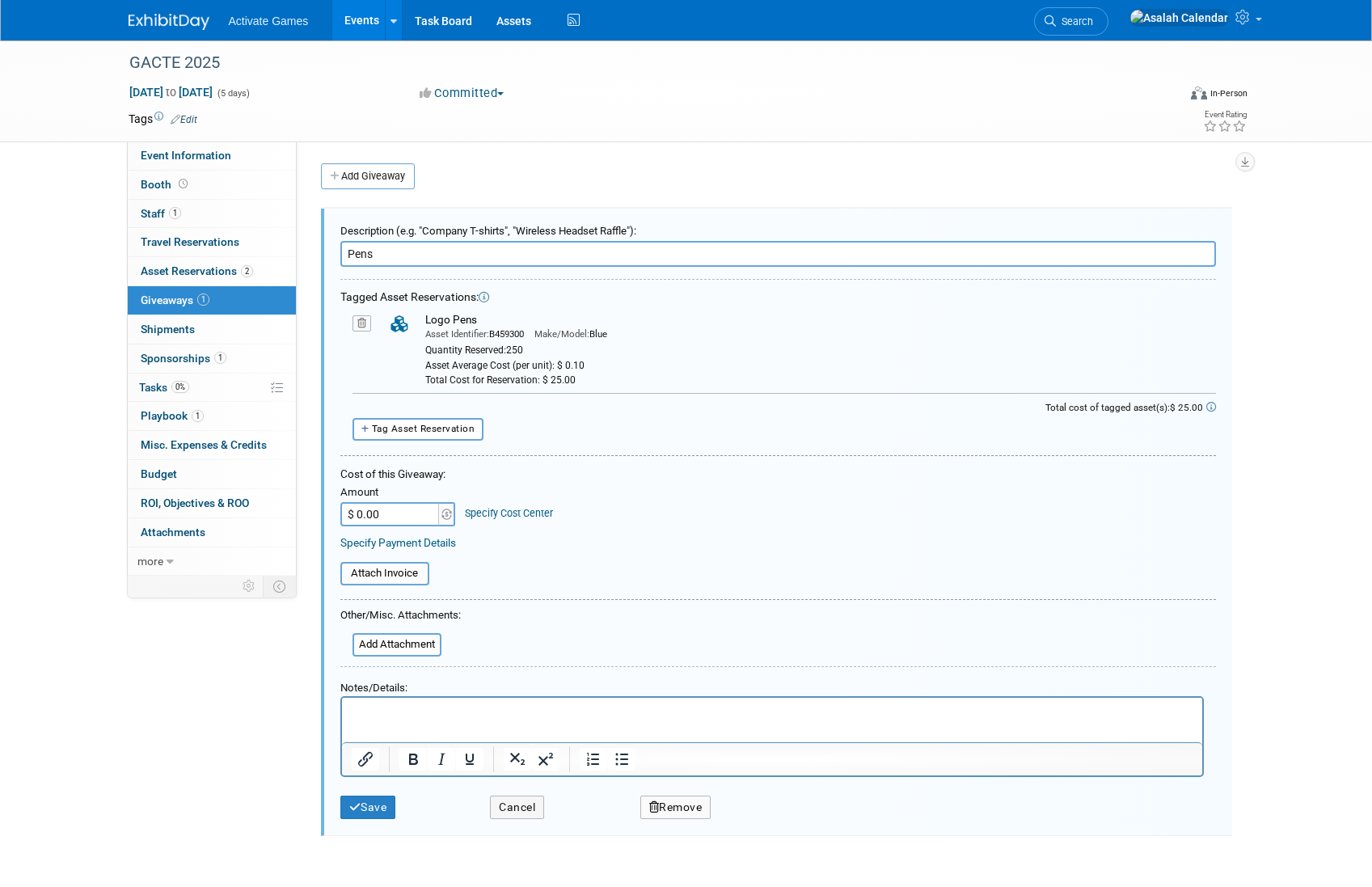
click at [587, 428] on div "Tag Asset Reservation <table style='display: inline-block; border-style:none;'>…" at bounding box center [778, 429] width 876 height 22
click at [408, 514] on input "$ 0.00" at bounding box center [391, 514] width 101 height 24
click at [505, 512] on link "Specify Cost Center" at bounding box center [508, 513] width 88 height 12
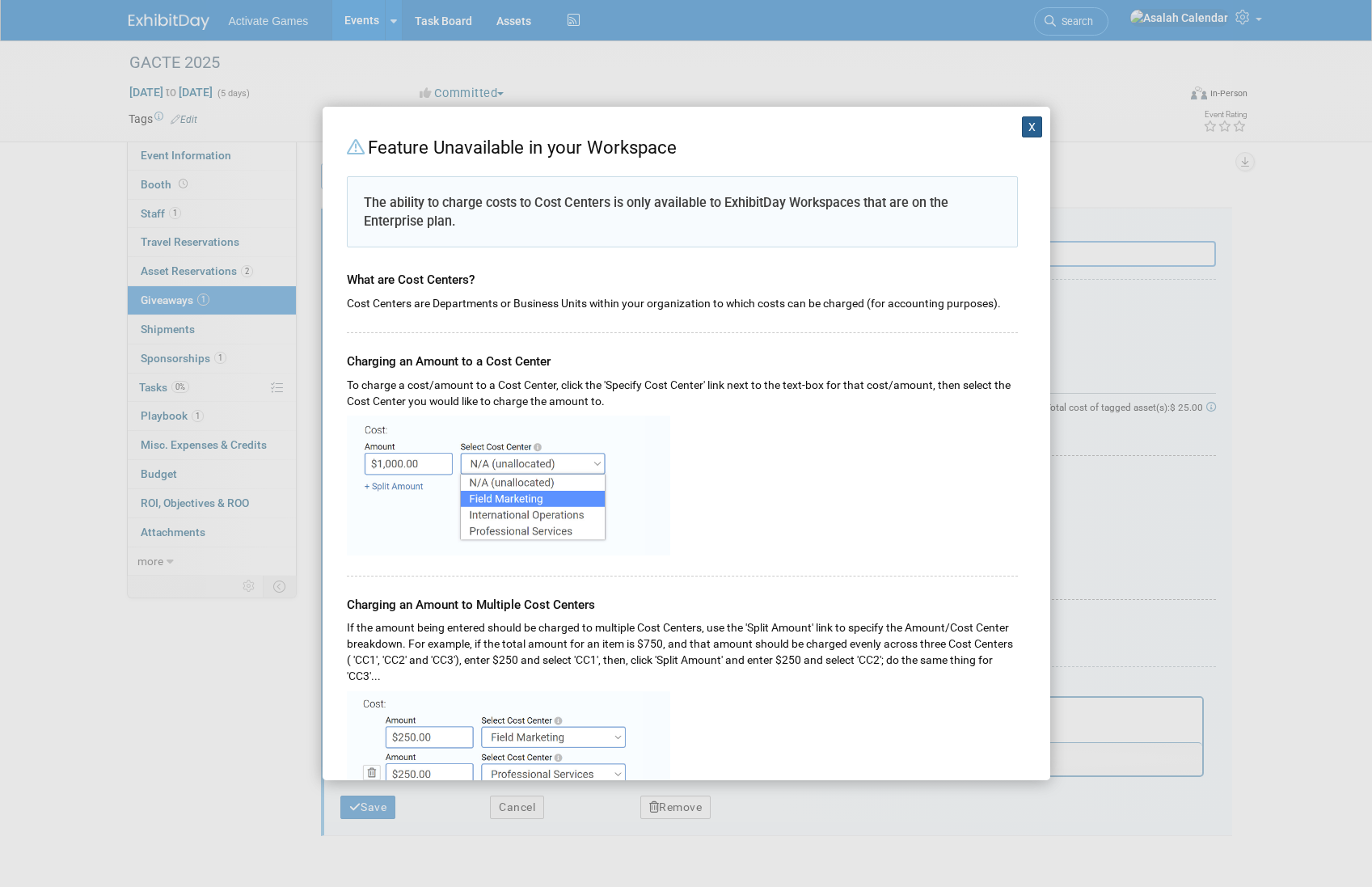
click at [1033, 123] on button "X" at bounding box center [1032, 127] width 21 height 21
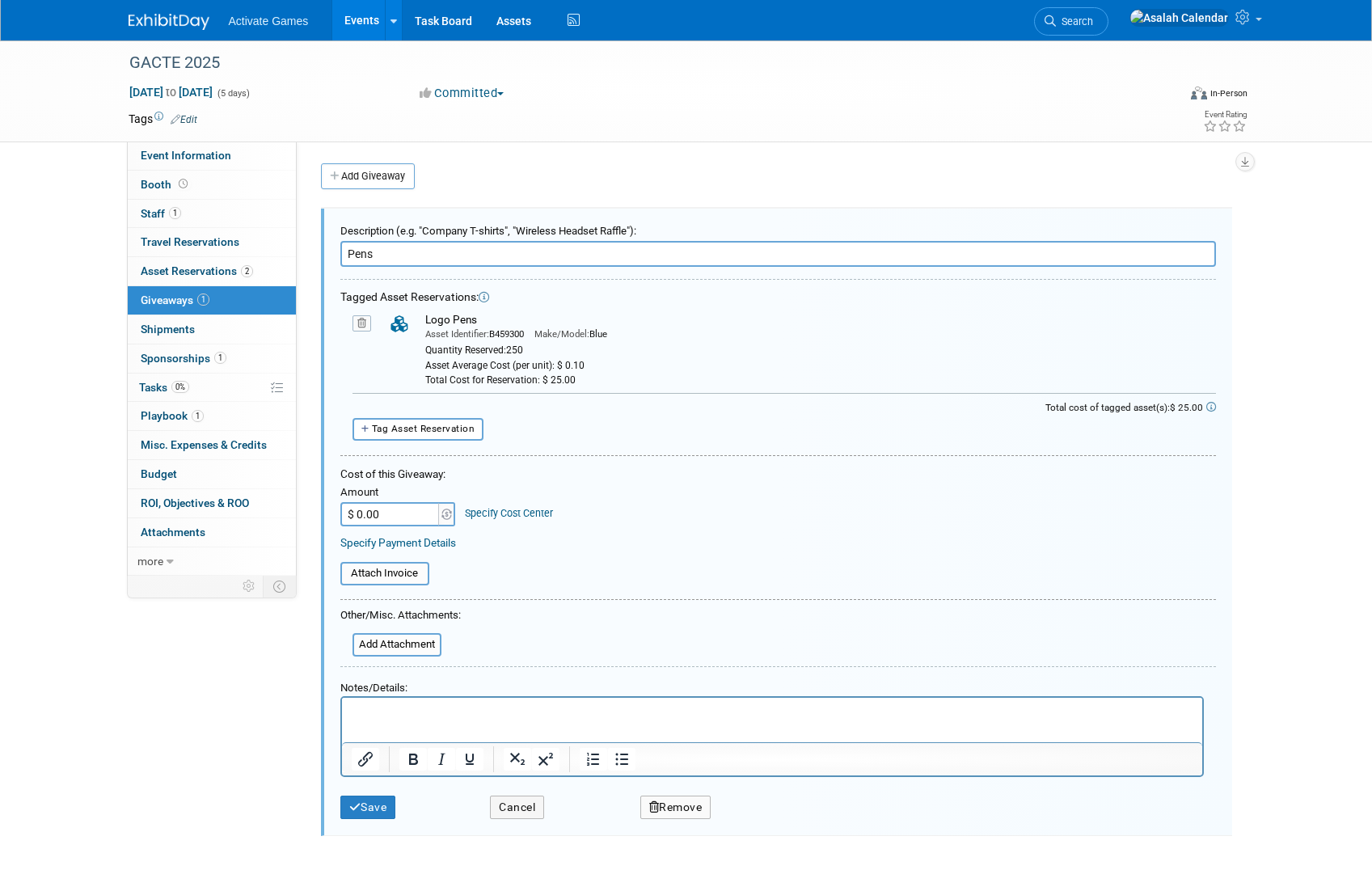
click at [416, 538] on link "Specify Payment Details" at bounding box center [398, 542] width 116 height 13
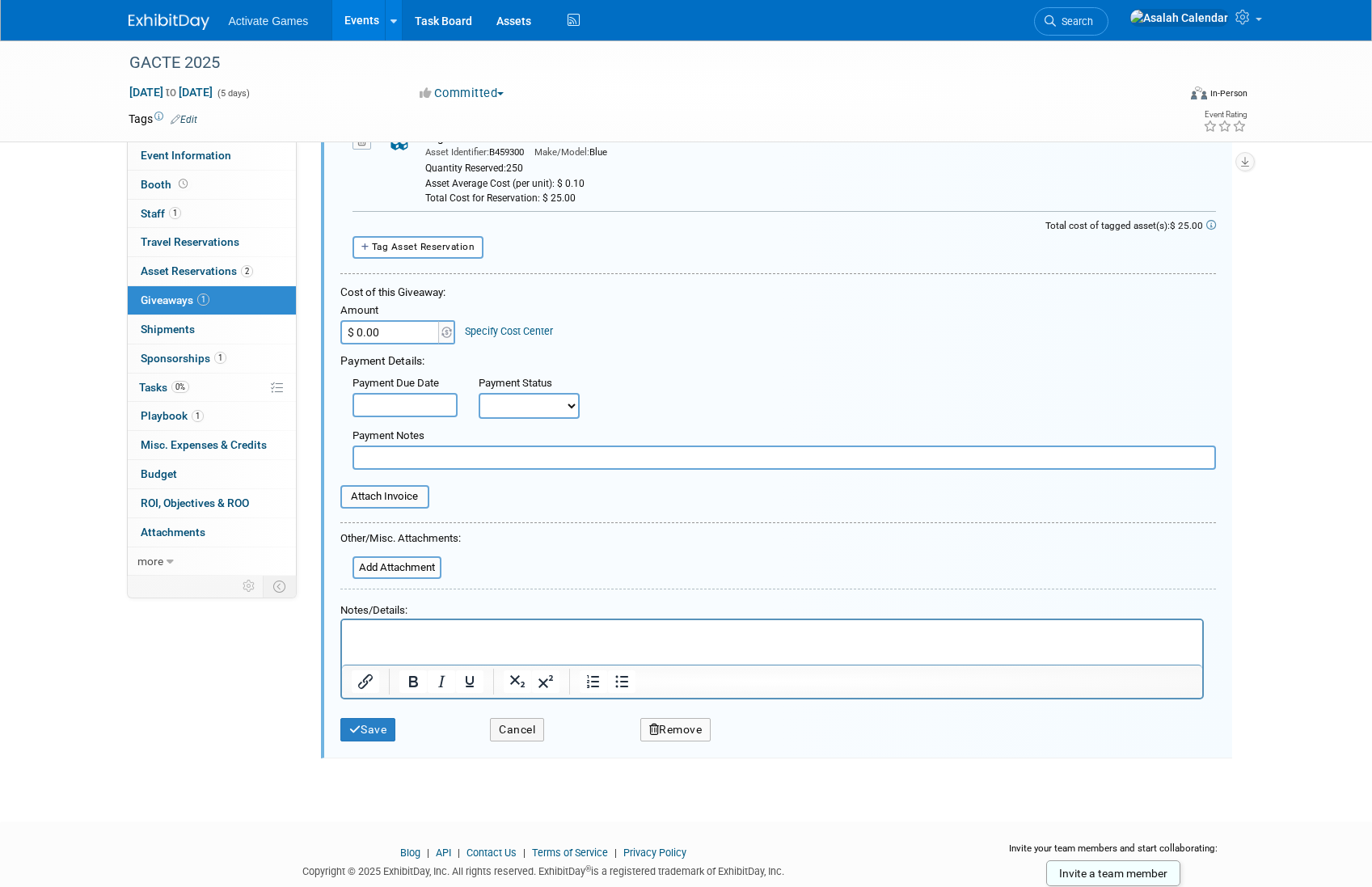
scroll to position [213, 0]
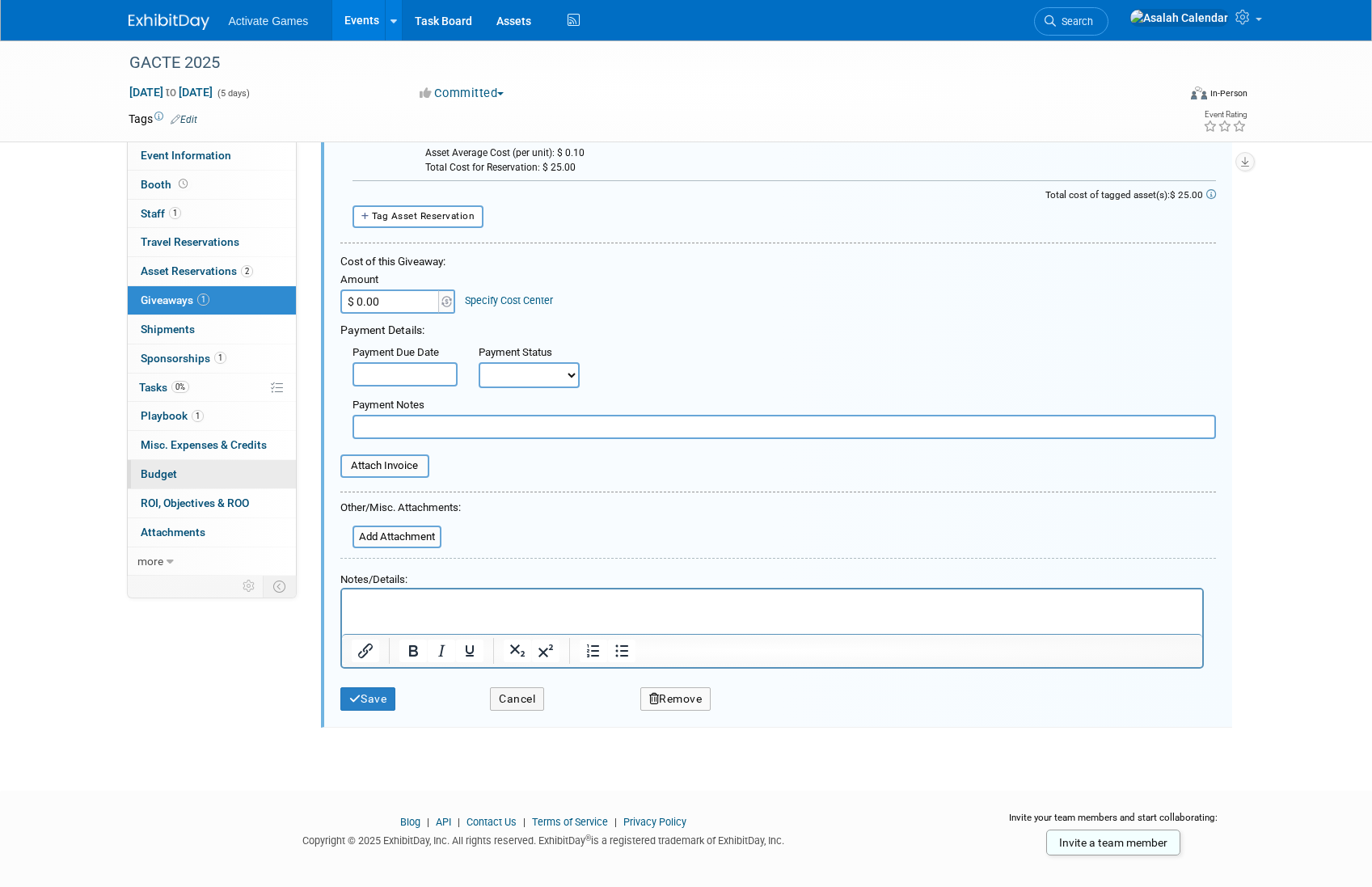
click at [216, 464] on link "Budget" at bounding box center [212, 474] width 168 height 28
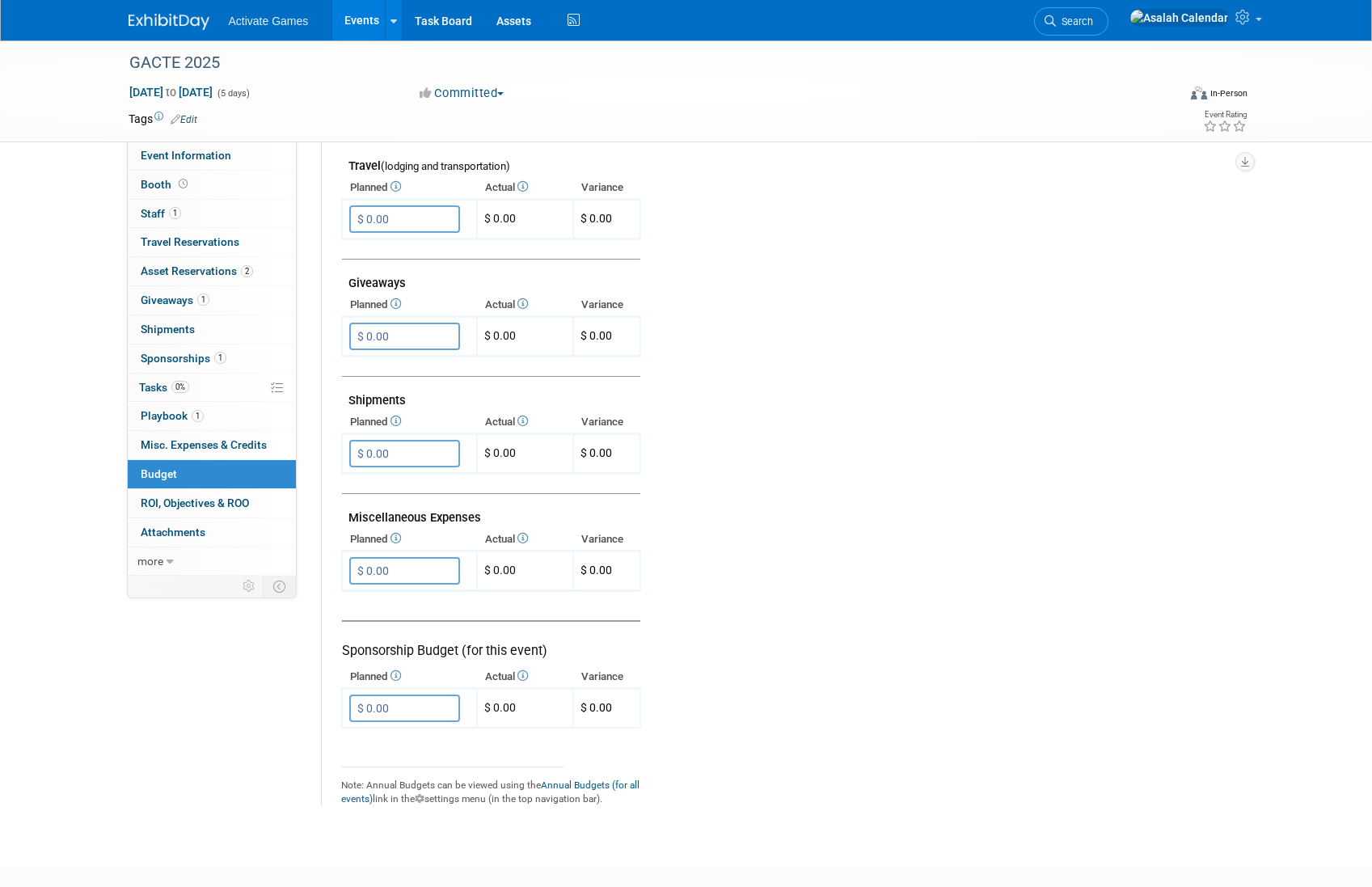
scroll to position [822, 0]
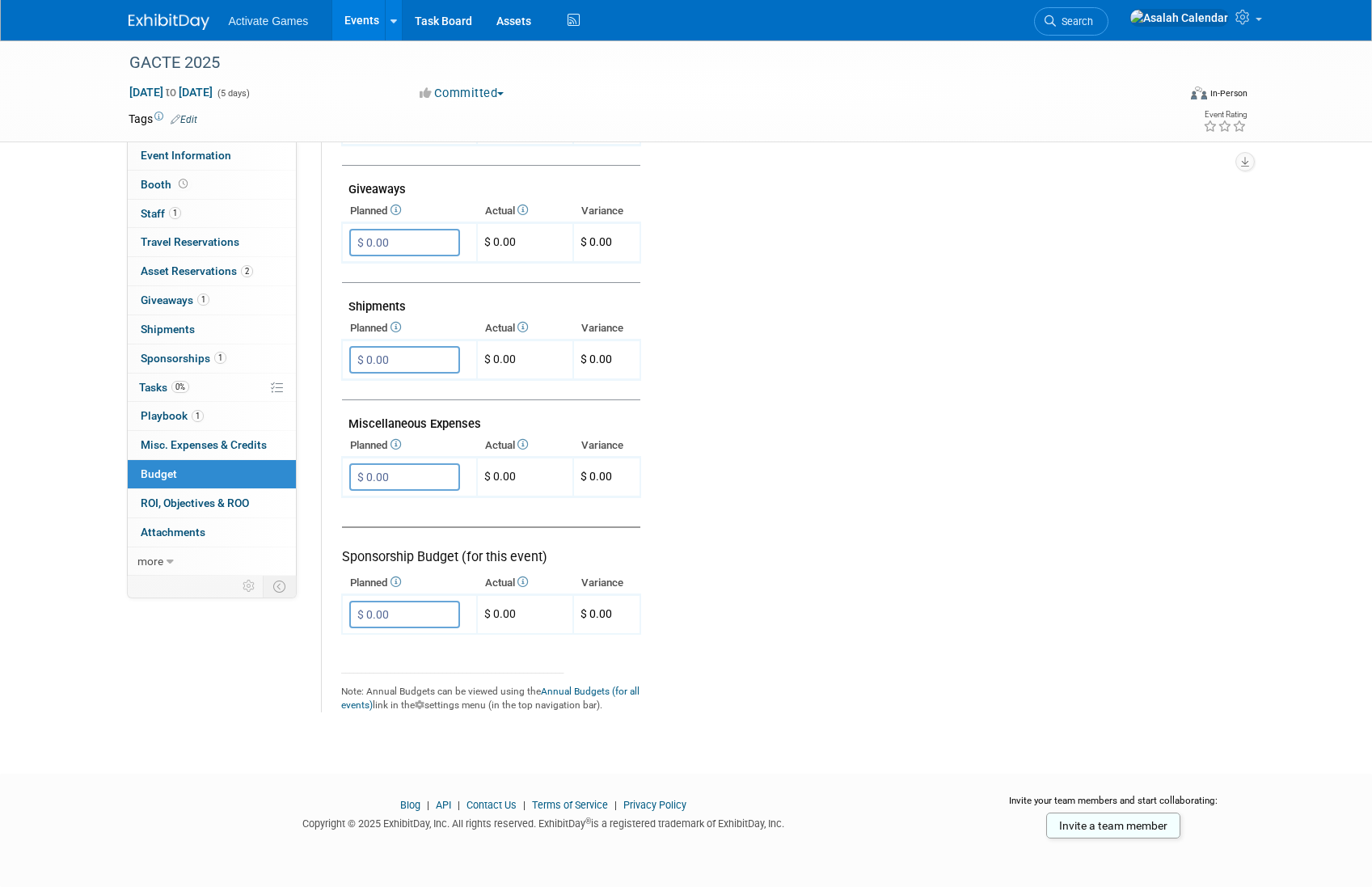
click at [741, 586] on tr "Exhibit Budget (for this event) Booth Reservation $ 0.00 X $ 0.00 X X" at bounding box center [782, 182] width 883 height 1060
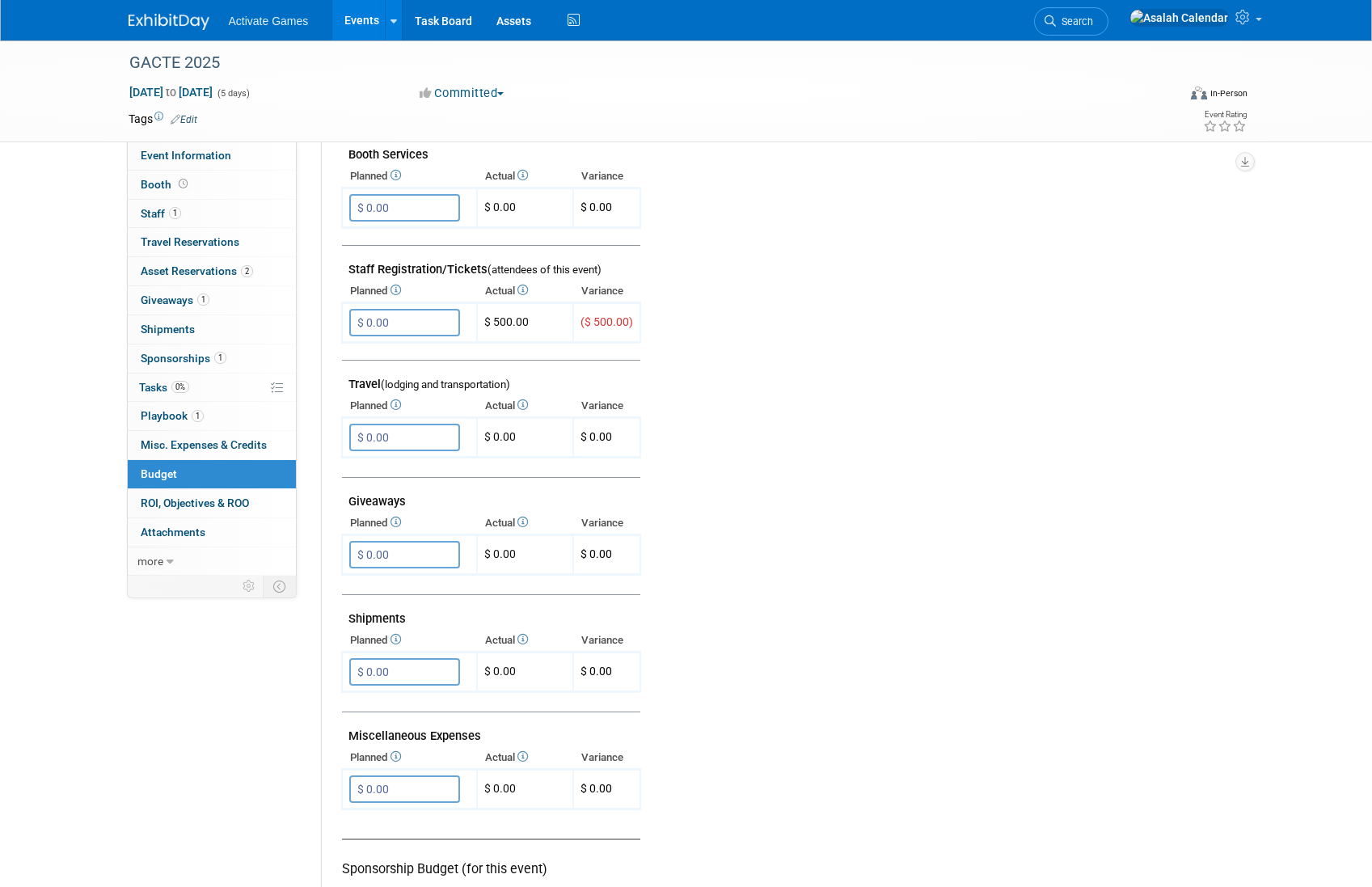
scroll to position [508, 0]
click at [526, 554] on td "$ 0.00" at bounding box center [525, 556] width 96 height 39
click at [429, 555] on input "$ 0.00" at bounding box center [404, 556] width 111 height 27
click at [401, 521] on icon at bounding box center [394, 523] width 13 height 10
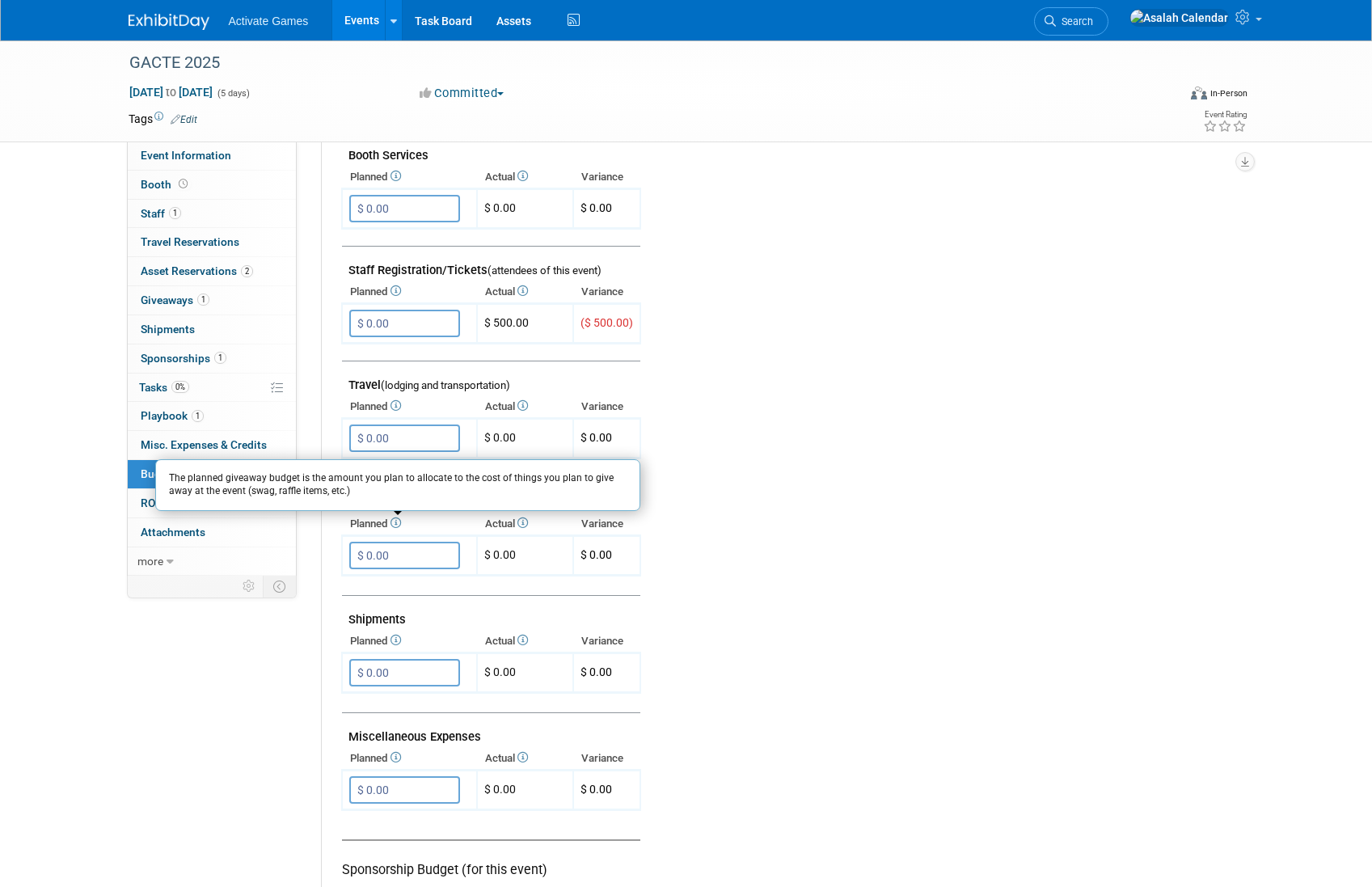
click at [708, 604] on td at bounding box center [930, 410] width 577 height 890
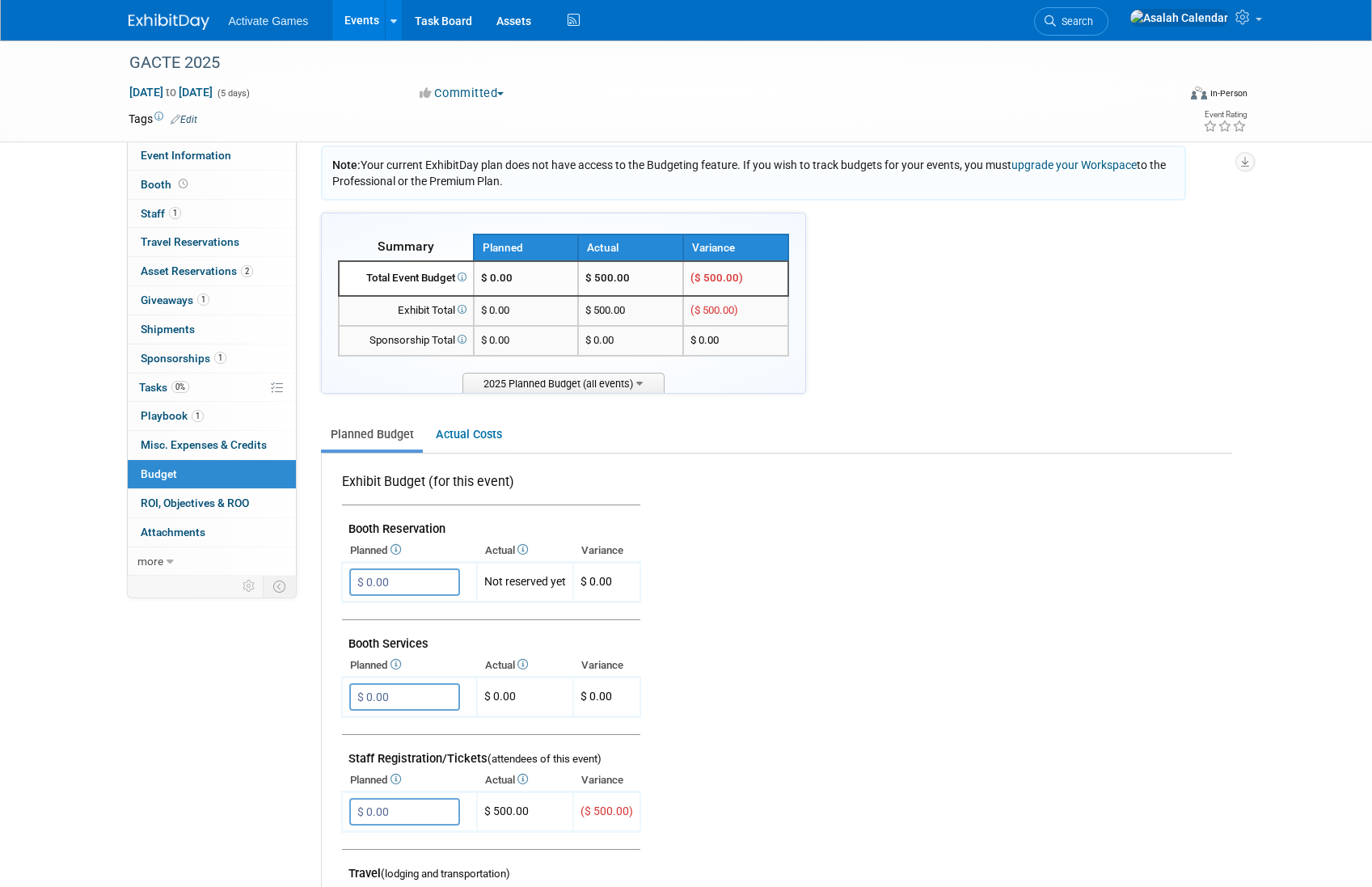
scroll to position [0, 0]
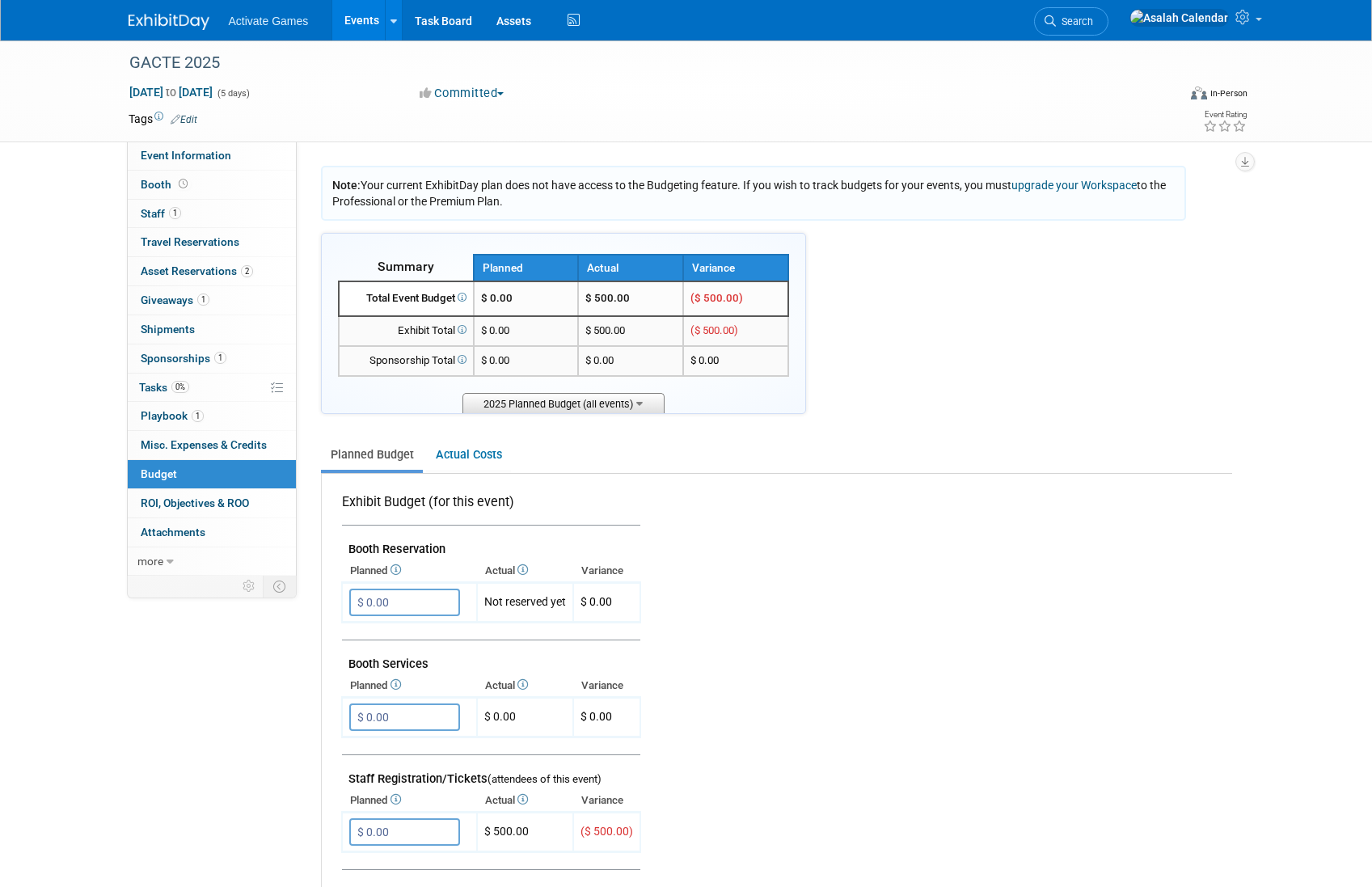
click at [640, 403] on icon at bounding box center [640, 402] width 7 height 10
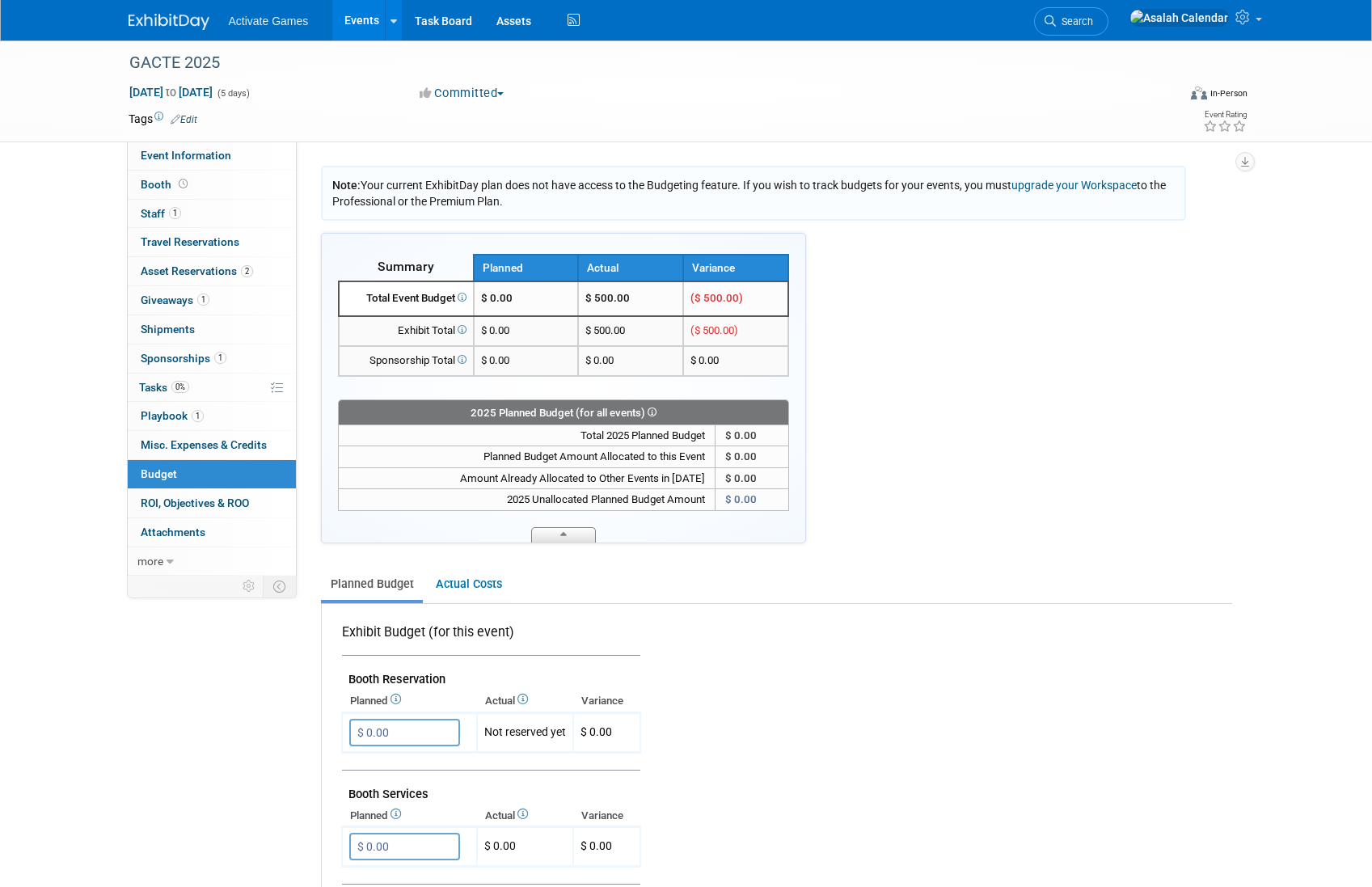
click at [579, 532] on span at bounding box center [563, 535] width 64 height 15
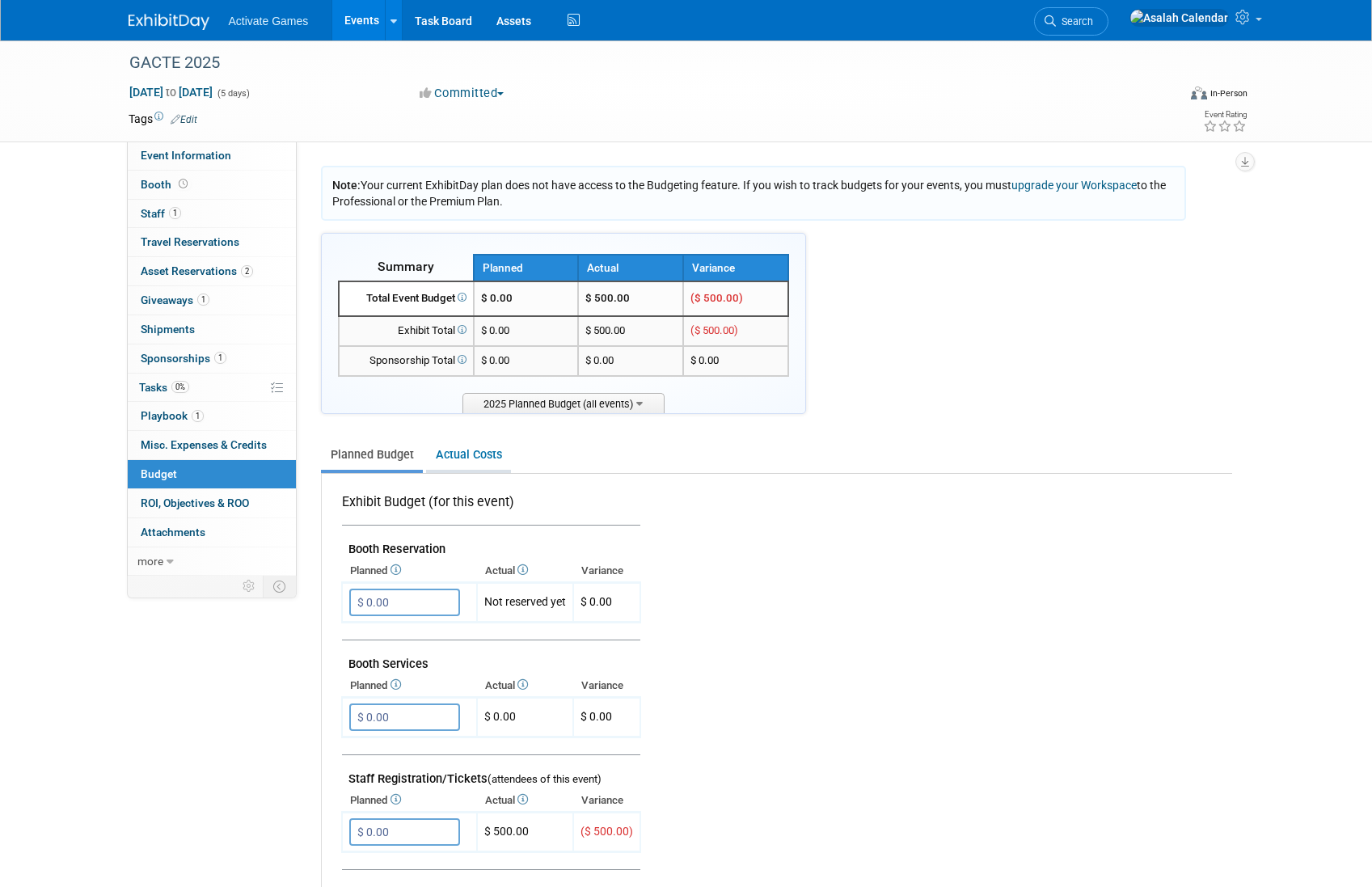
click at [481, 457] on link "Actual Costs" at bounding box center [468, 454] width 85 height 30
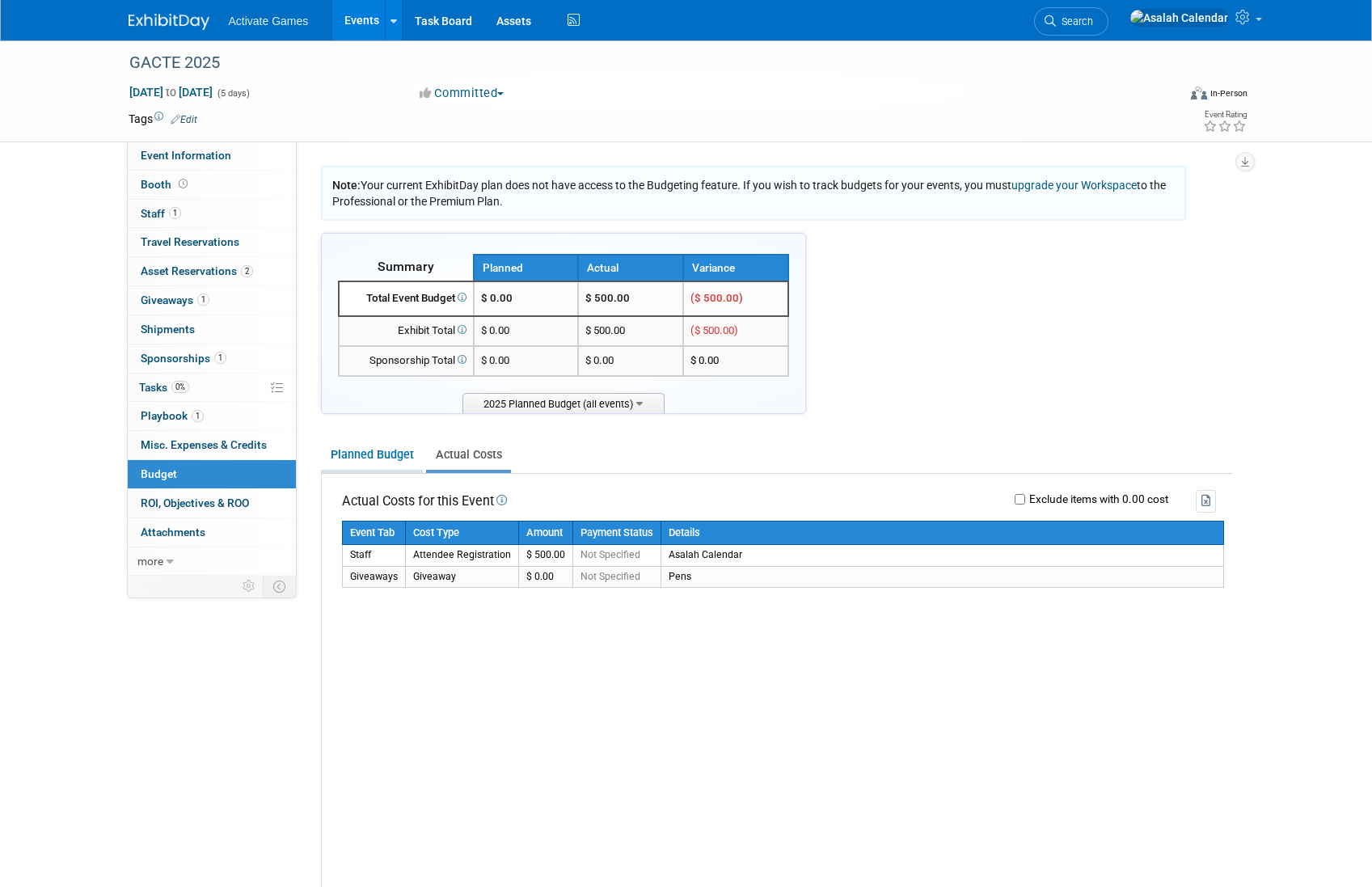
click at [358, 460] on link "Planned Budget" at bounding box center [372, 454] width 102 height 30
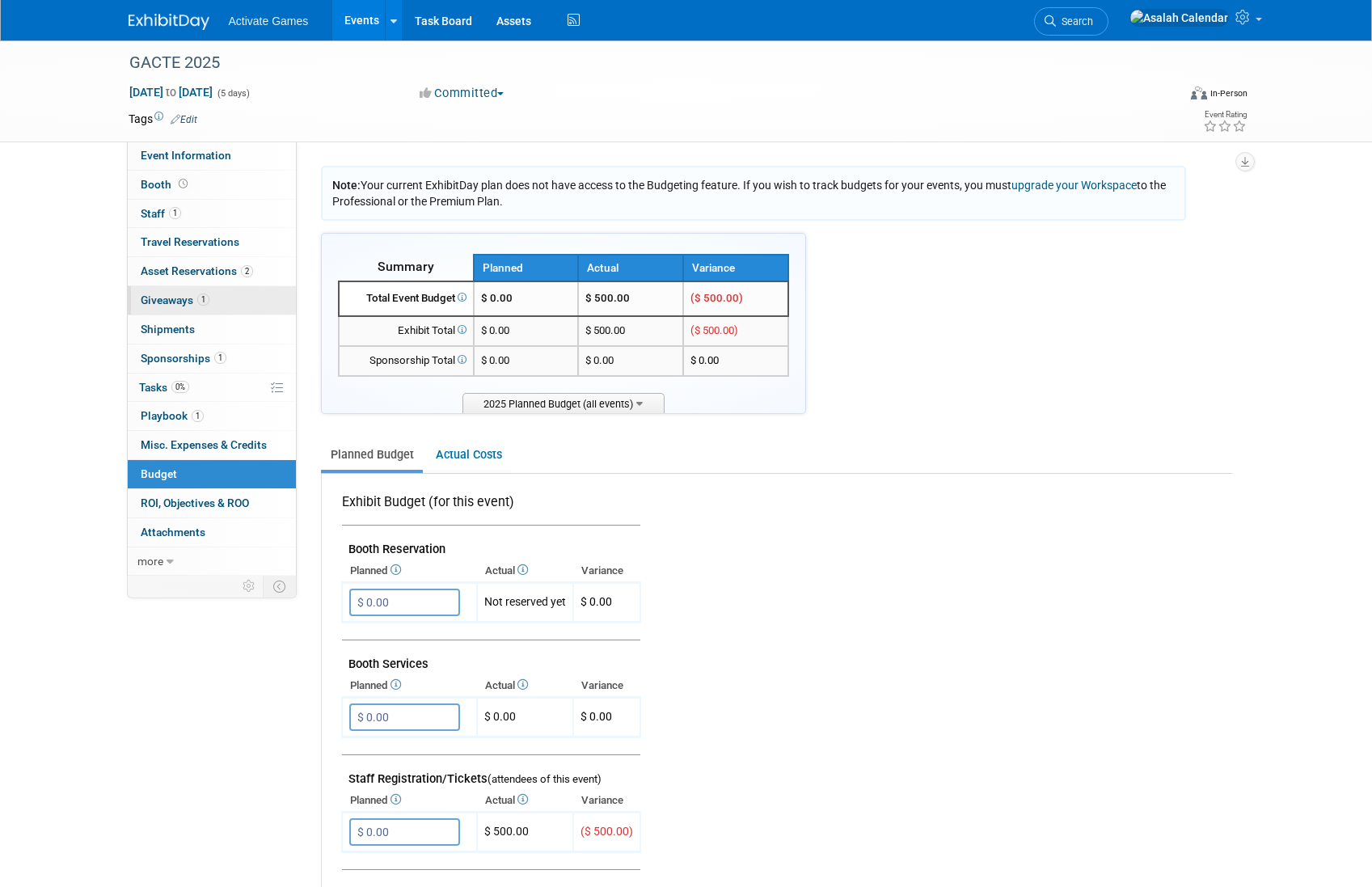
click at [181, 302] on span "Giveaways 1" at bounding box center [175, 300] width 69 height 13
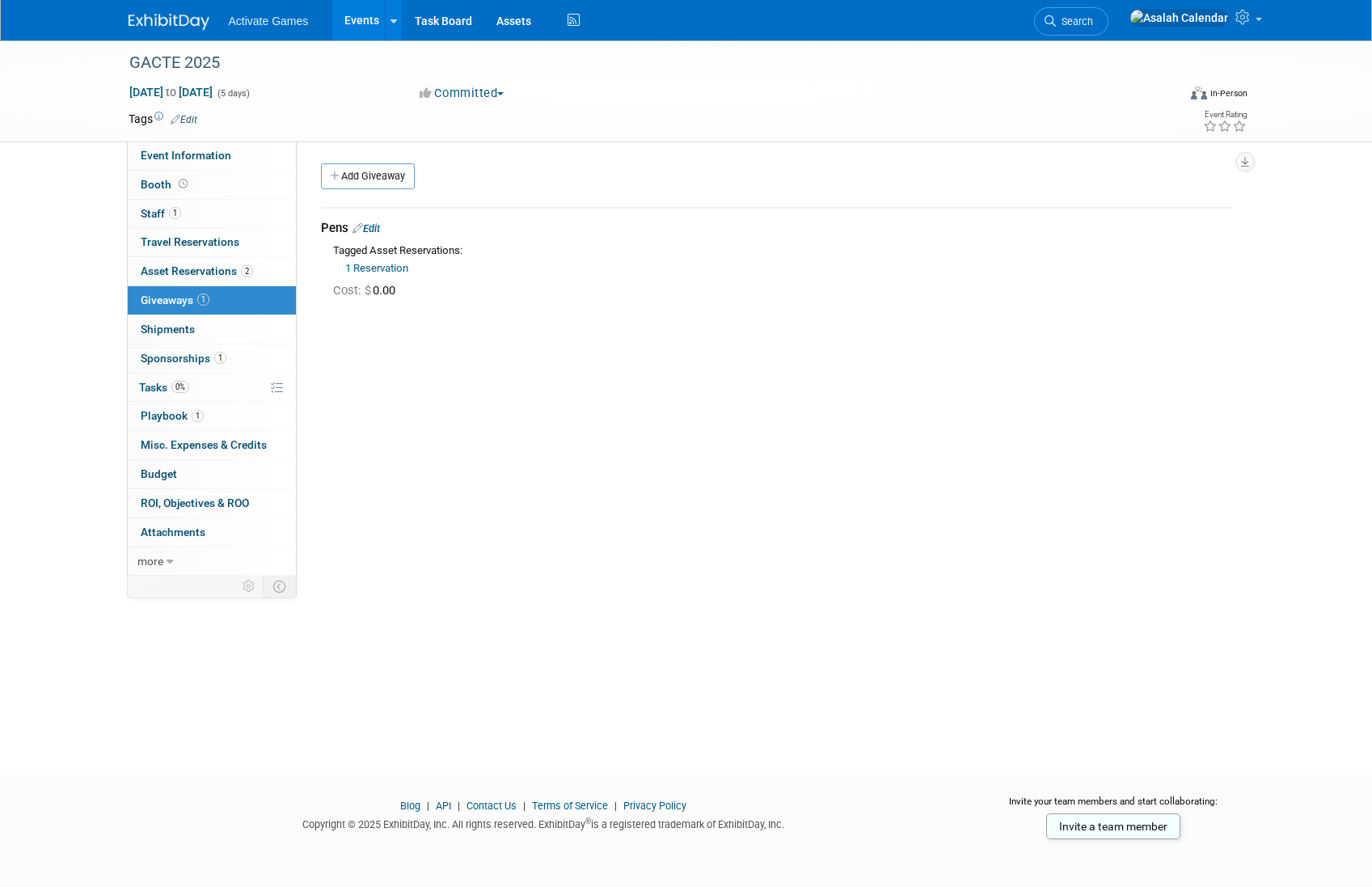
click at [374, 228] on link "Edit" at bounding box center [367, 228] width 27 height 12
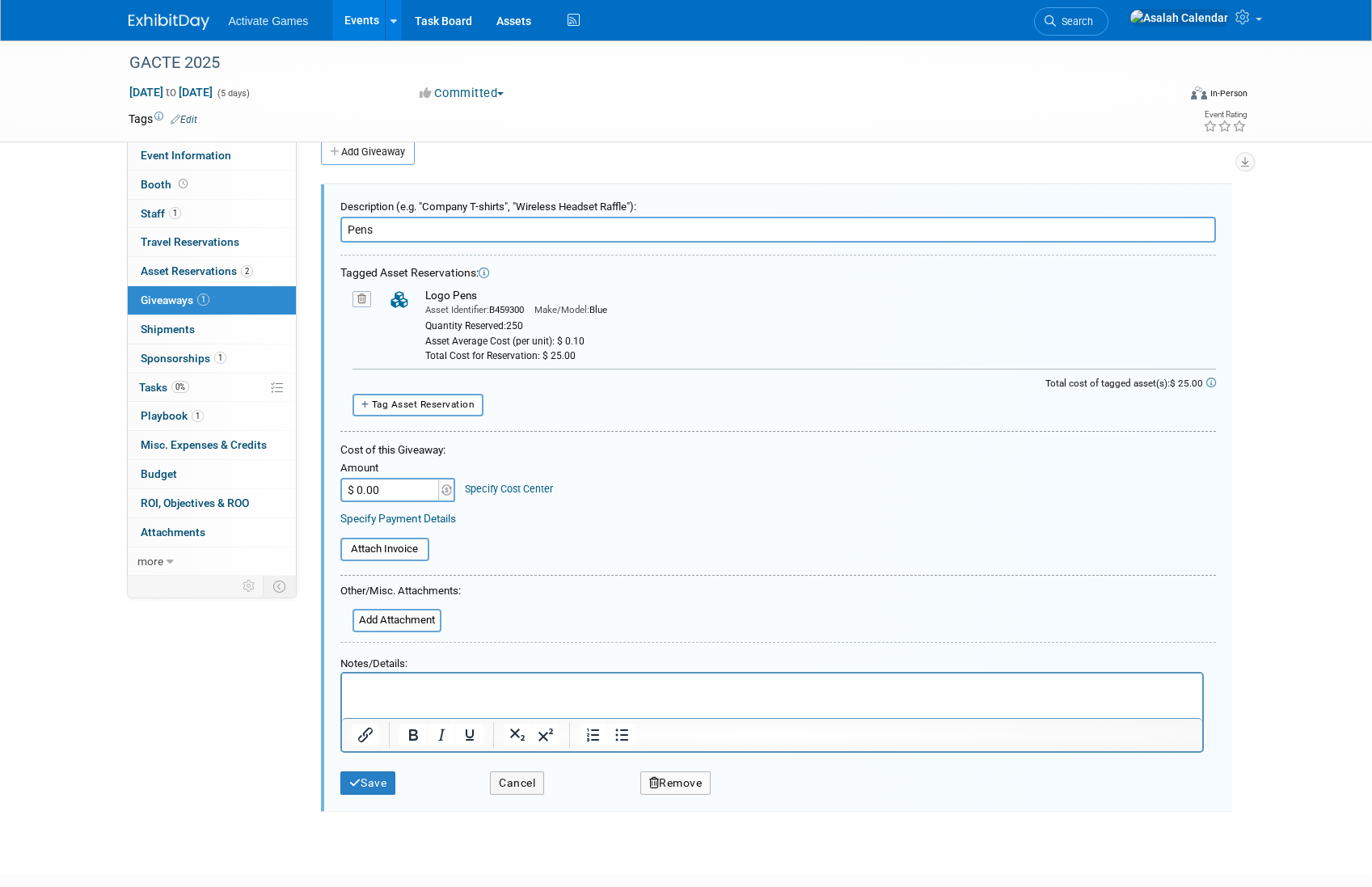
click at [394, 486] on input "$ 0.00" at bounding box center [391, 489] width 101 height 24
type input "$ 25.00"
click at [714, 569] on form "Description (e.g. "Company T-shirts", "Wireless Headset Raffle"): Pens Tagged A…" at bounding box center [778, 497] width 876 height 611
click at [373, 787] on button "Save" at bounding box center [367, 782] width 56 height 23
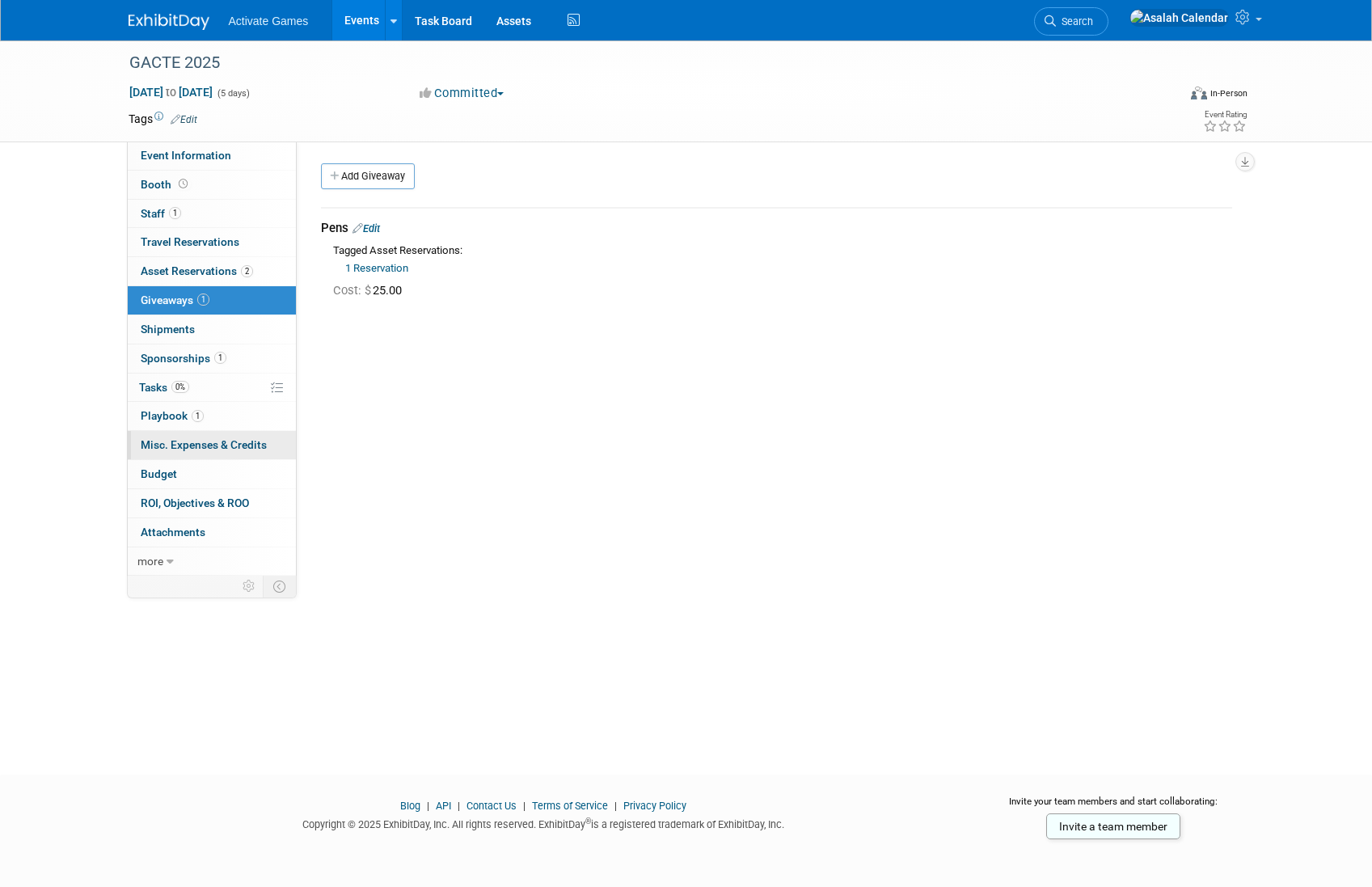
click at [201, 459] on link "0 Misc. Expenses & Credits 0" at bounding box center [212, 445] width 168 height 28
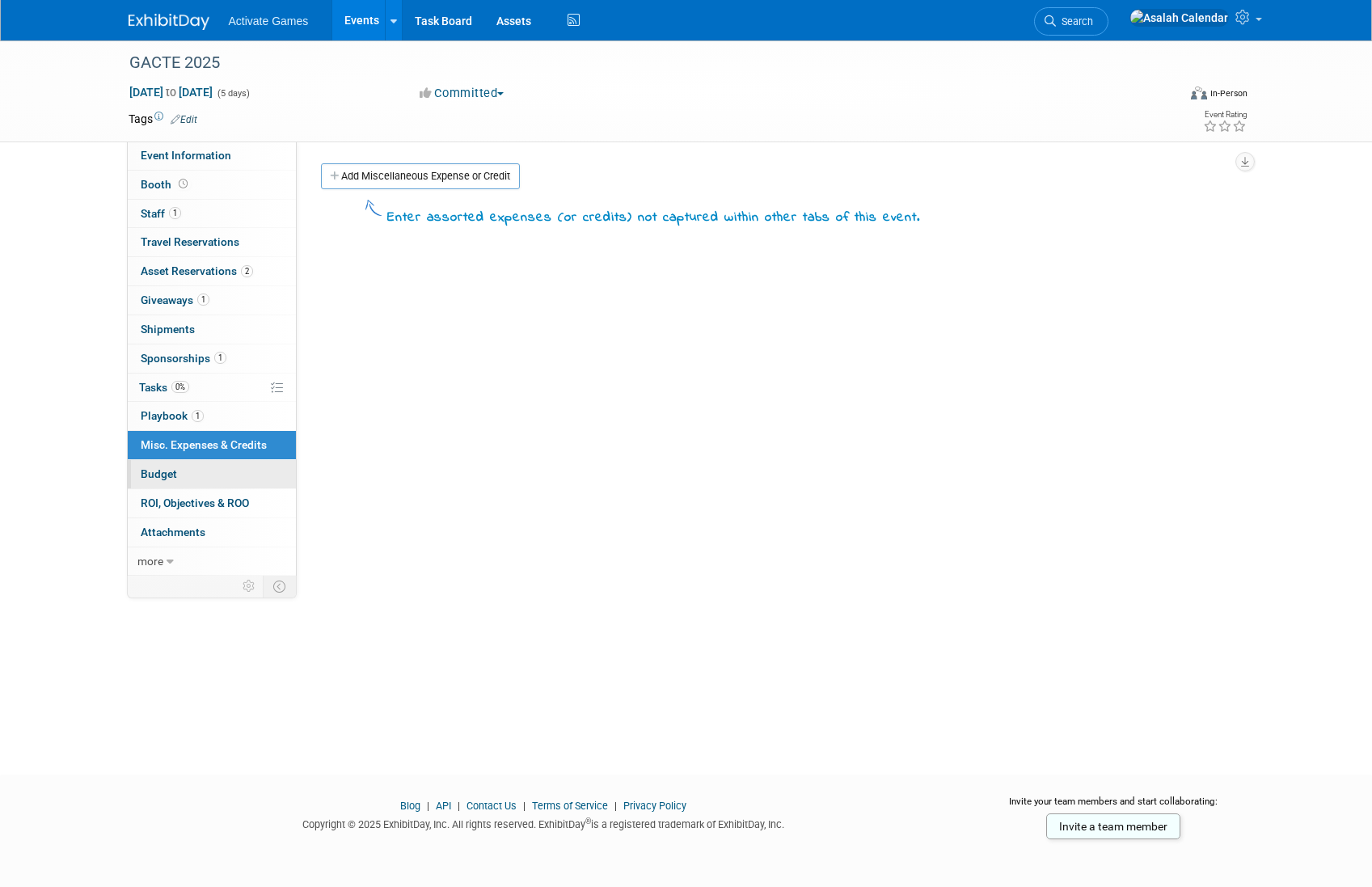
click at [201, 465] on link "Budget" at bounding box center [212, 474] width 168 height 28
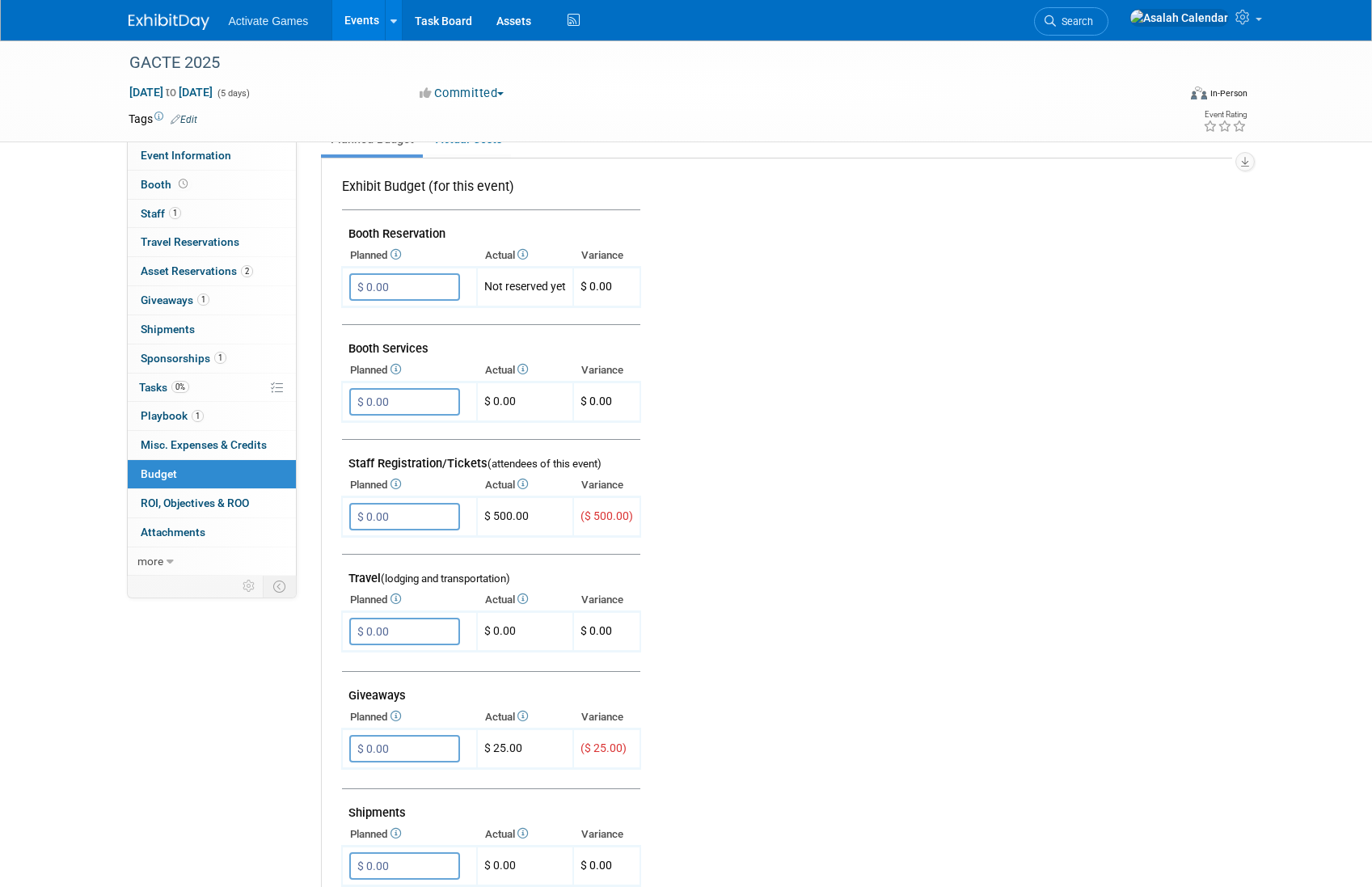
click at [743, 591] on td at bounding box center [930, 604] width 577 height 890
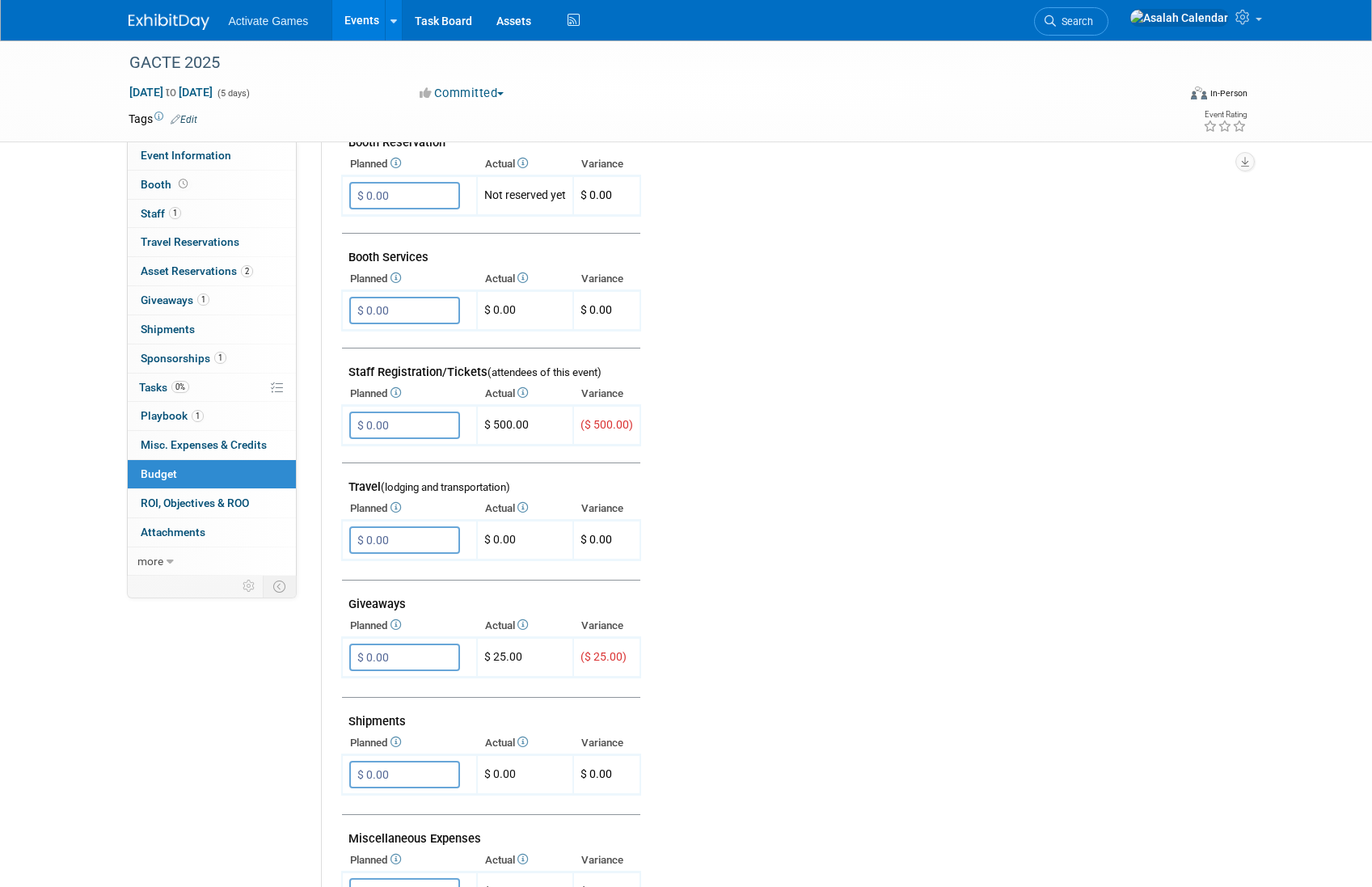
scroll to position [408, 0]
click at [699, 573] on td at bounding box center [930, 511] width 577 height 890
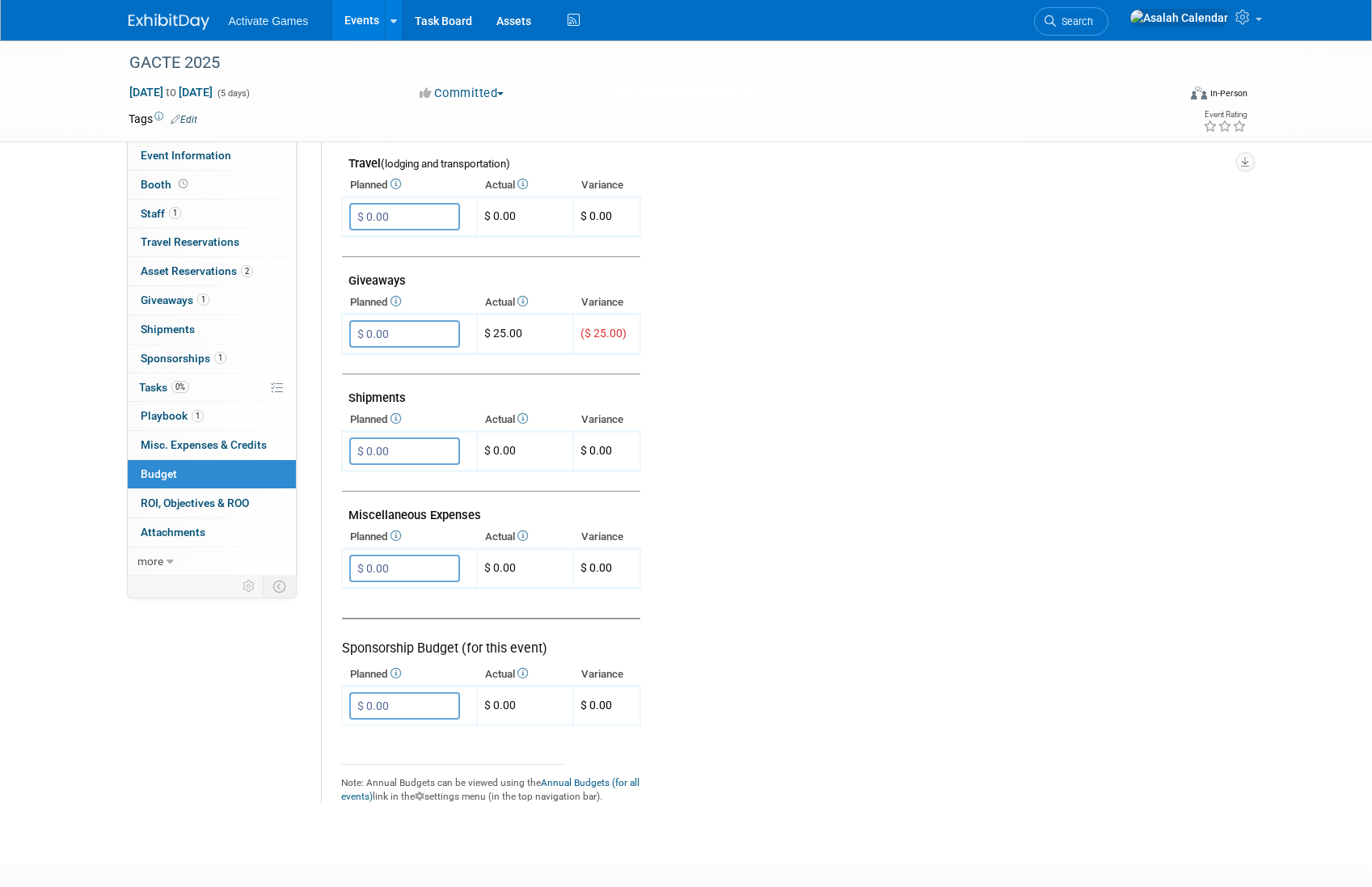
scroll to position [732, 0]
click at [699, 573] on td at bounding box center [930, 187] width 577 height 890
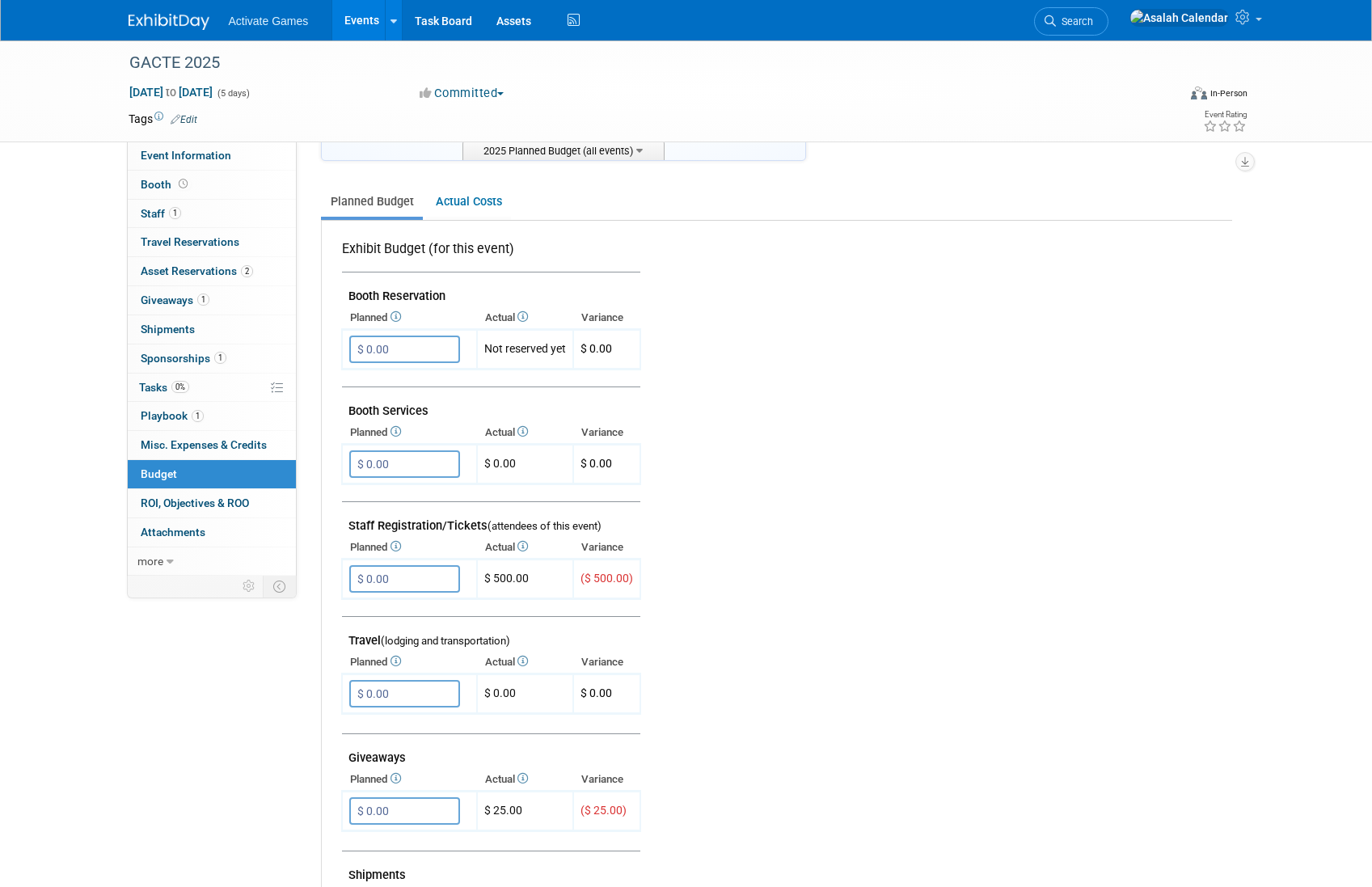
scroll to position [0, 0]
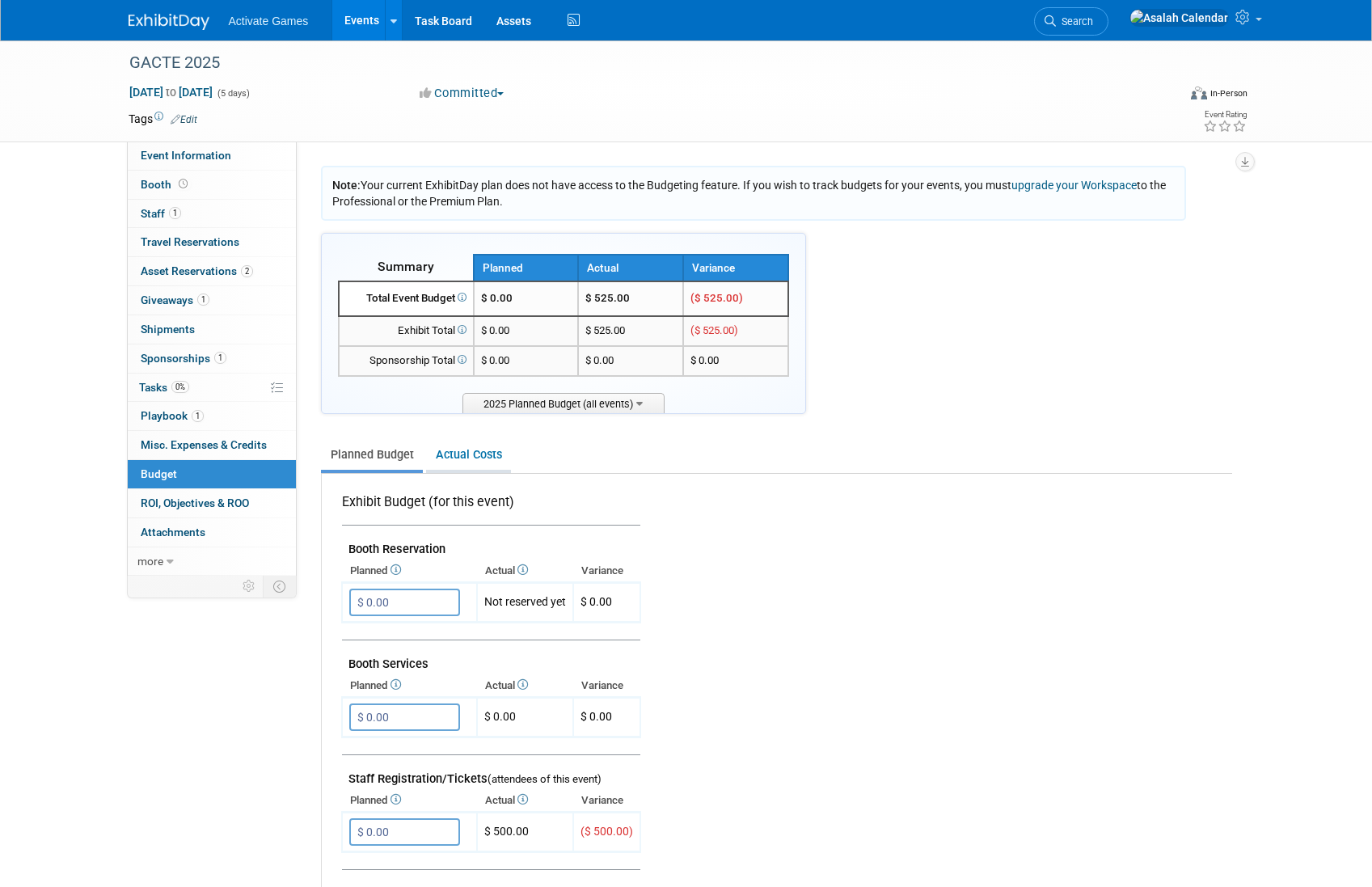
click at [475, 468] on link "Actual Costs" at bounding box center [468, 454] width 85 height 30
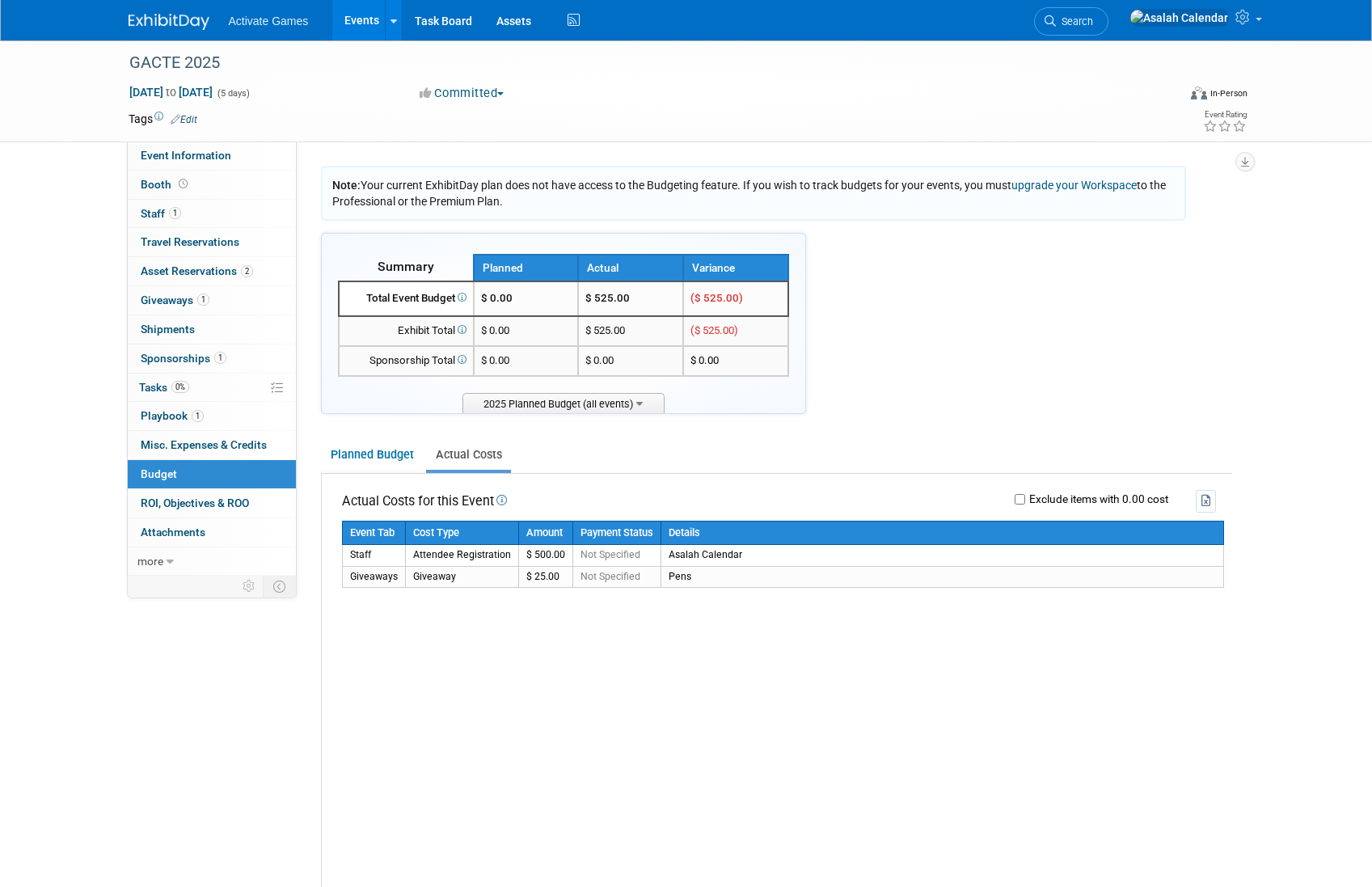
click at [507, 497] on icon at bounding box center [500, 500] width 13 height 10
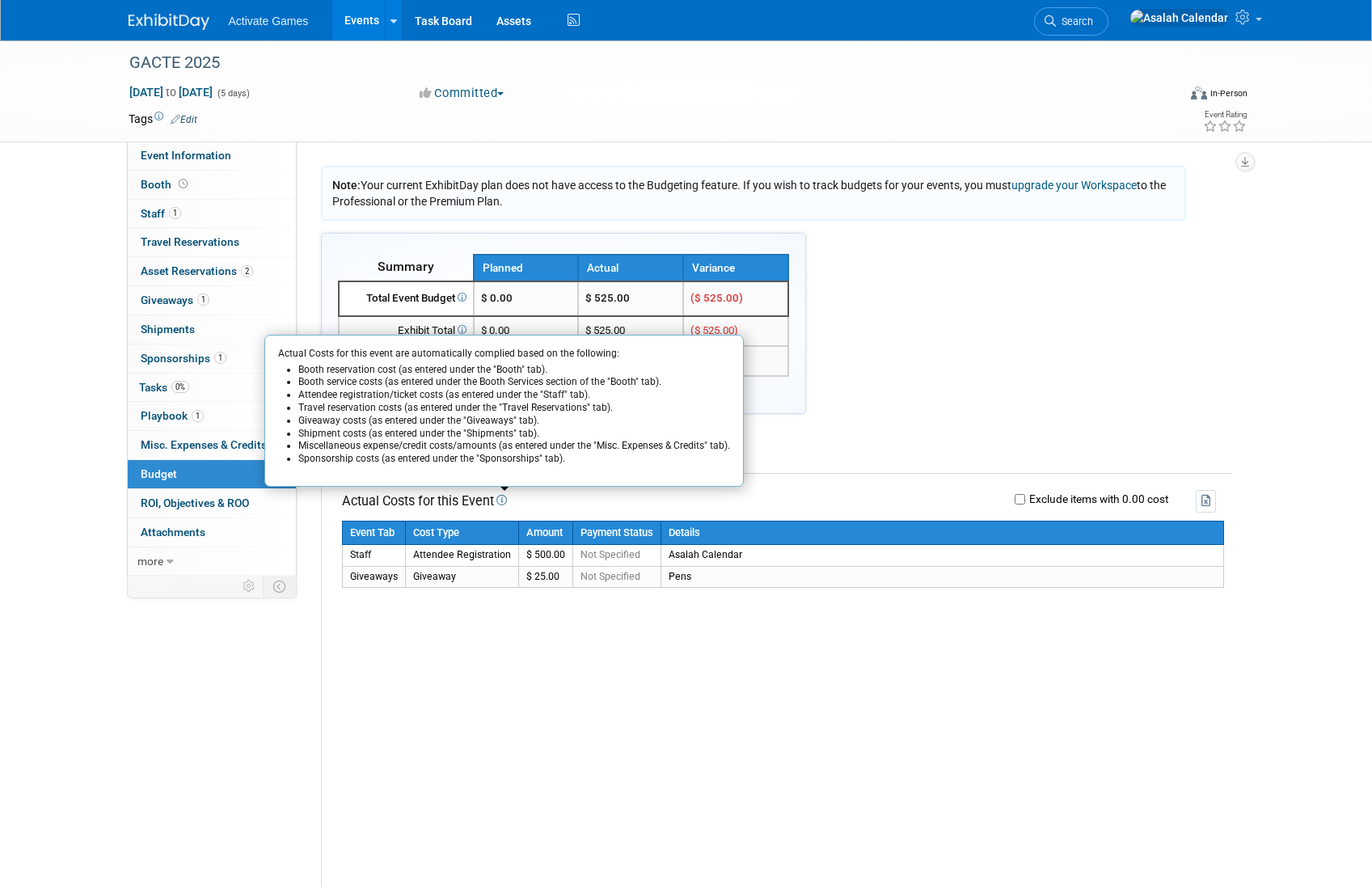
click at [507, 497] on icon at bounding box center [500, 500] width 13 height 10
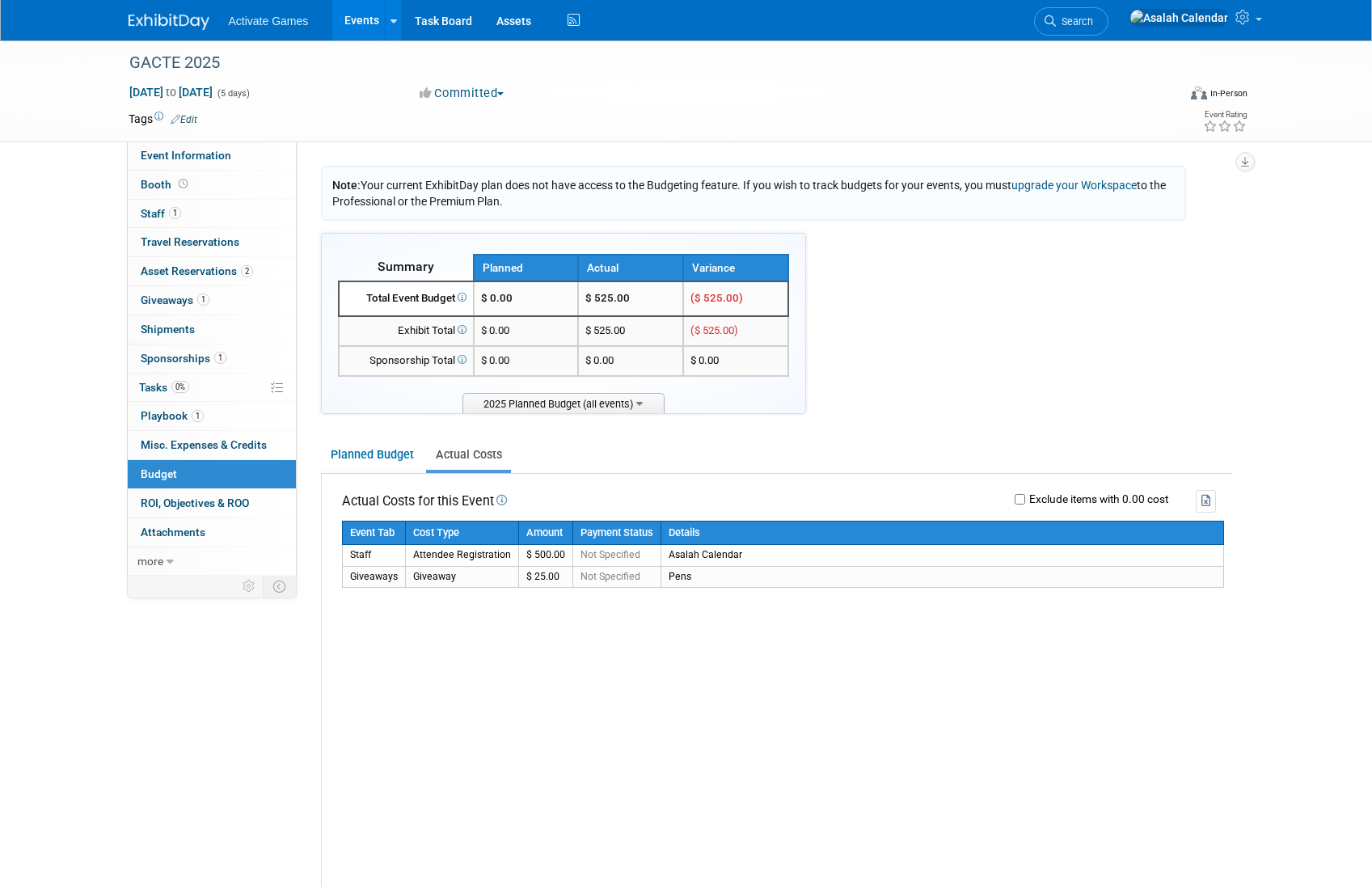
click at [478, 648] on div "Event Tab Cost Type Amount Payment Status Details Staff Attendee Registration $…" at bounding box center [782, 611] width 882 height 182
click at [610, 577] on span "Not Specified" at bounding box center [610, 576] width 60 height 11
click at [531, 14] on link "Assets" at bounding box center [513, 20] width 59 height 40
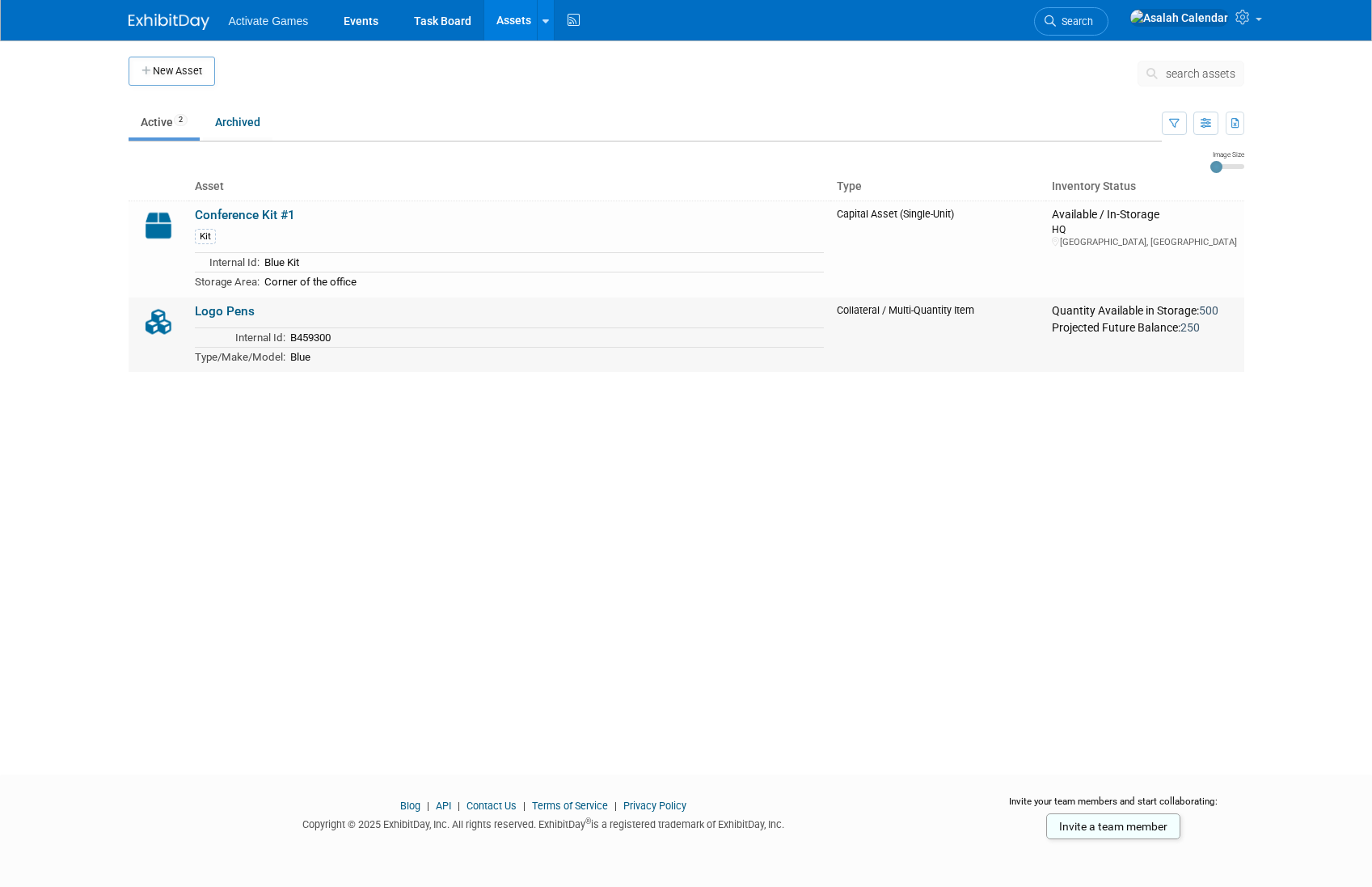
click at [246, 318] on link "Logo Pens" at bounding box center [225, 311] width 60 height 15
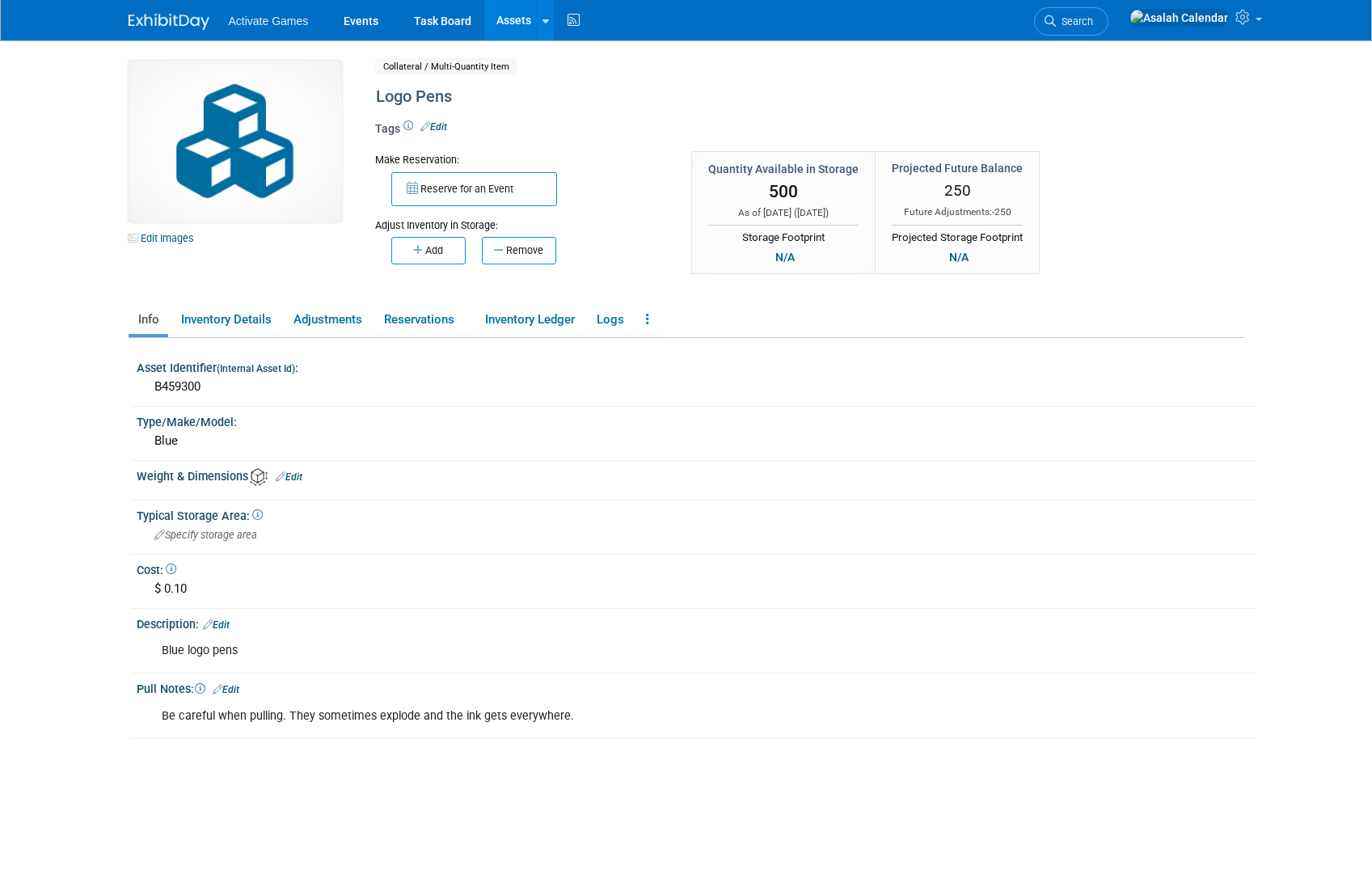
click at [650, 215] on div "Adjust Inventory in Storage:" at bounding box center [521, 219] width 293 height 27
click at [459, 171] on div "Reserve for an Event" at bounding box center [521, 186] width 293 height 39
click at [461, 192] on button "Reserve for an Event" at bounding box center [474, 190] width 166 height 34
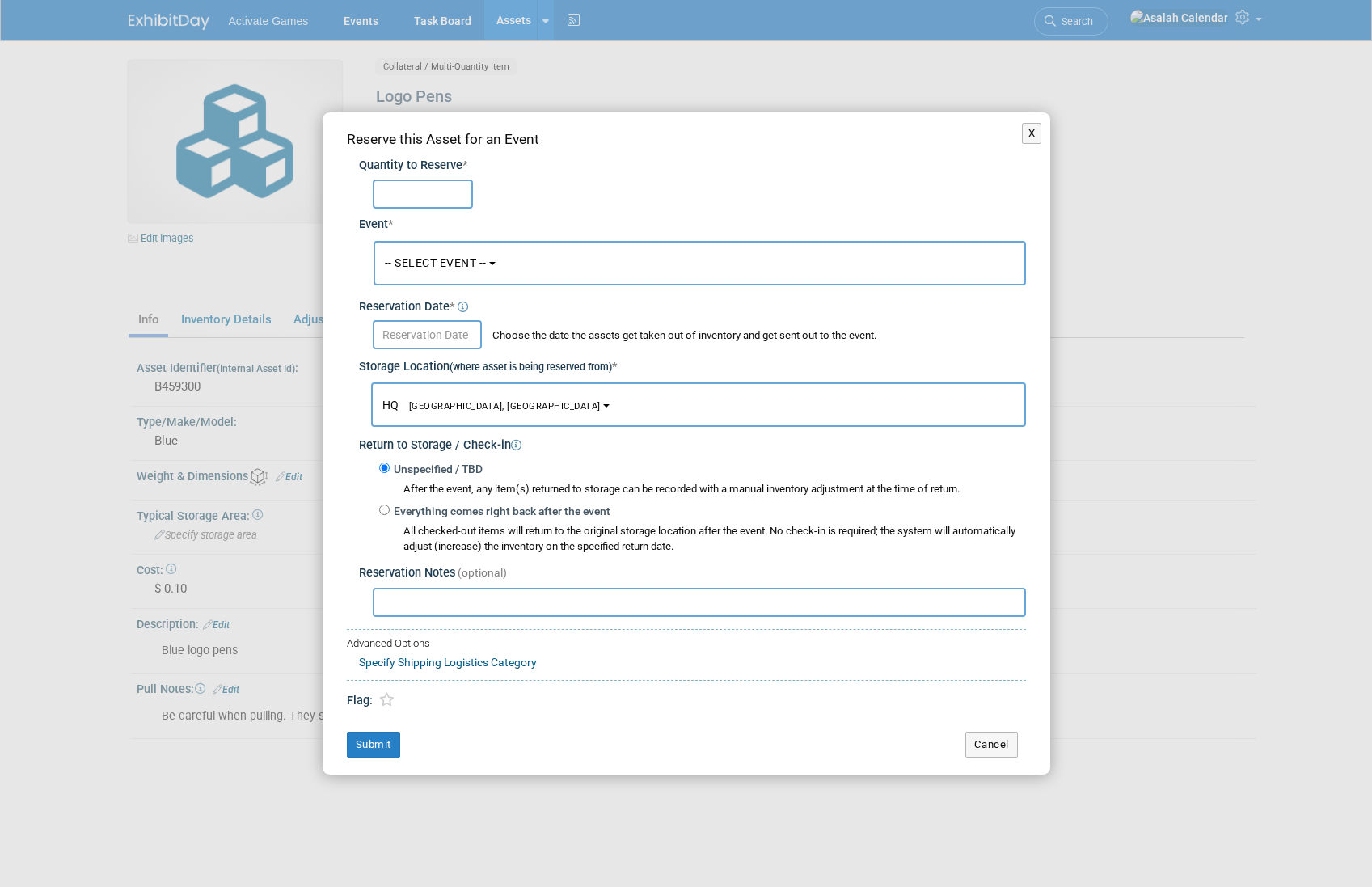
click at [611, 274] on button "-- SELECT EVENT --" at bounding box center [700, 264] width 653 height 45
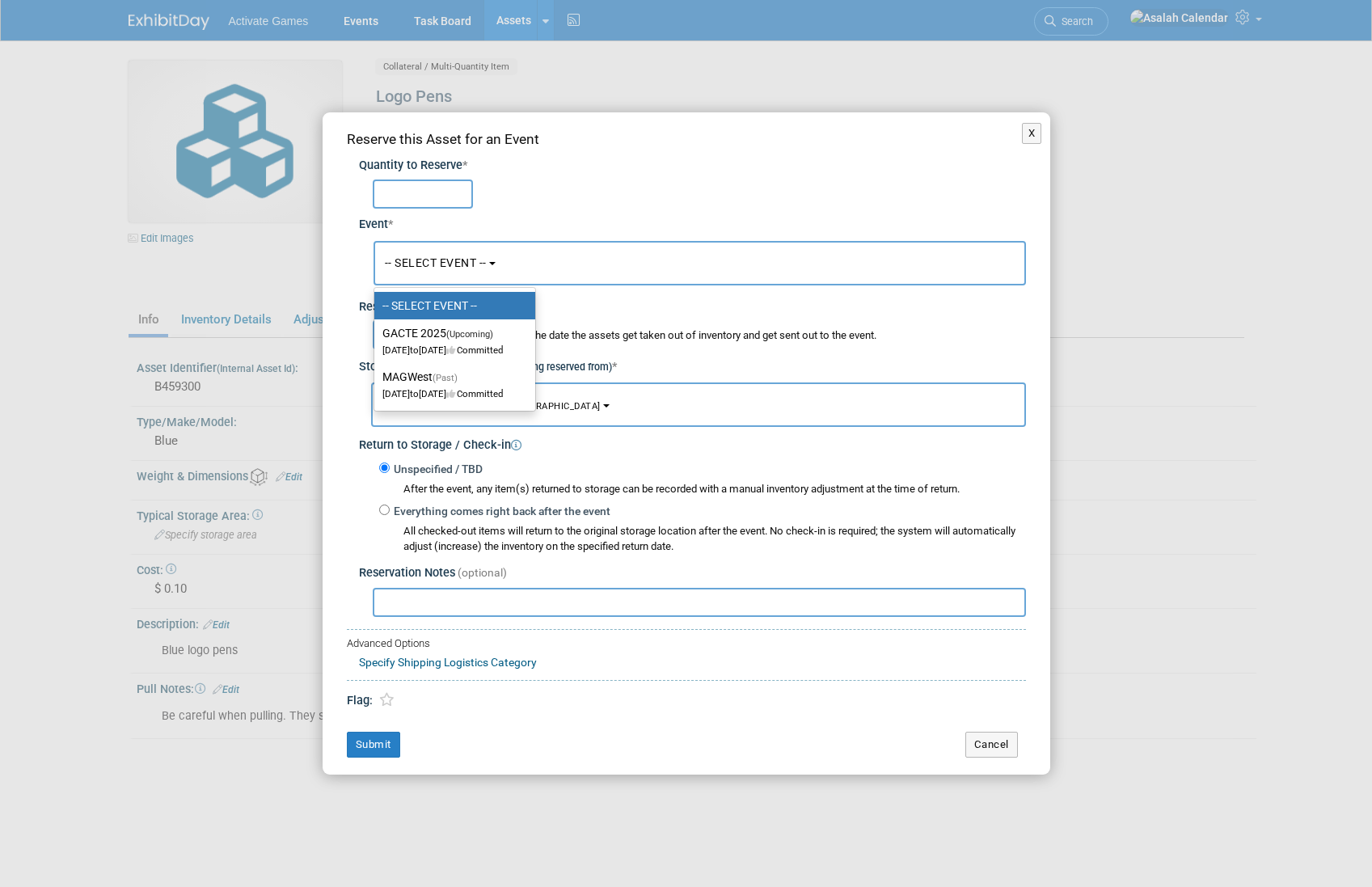
click at [580, 202] on div at bounding box center [699, 194] width 653 height 29
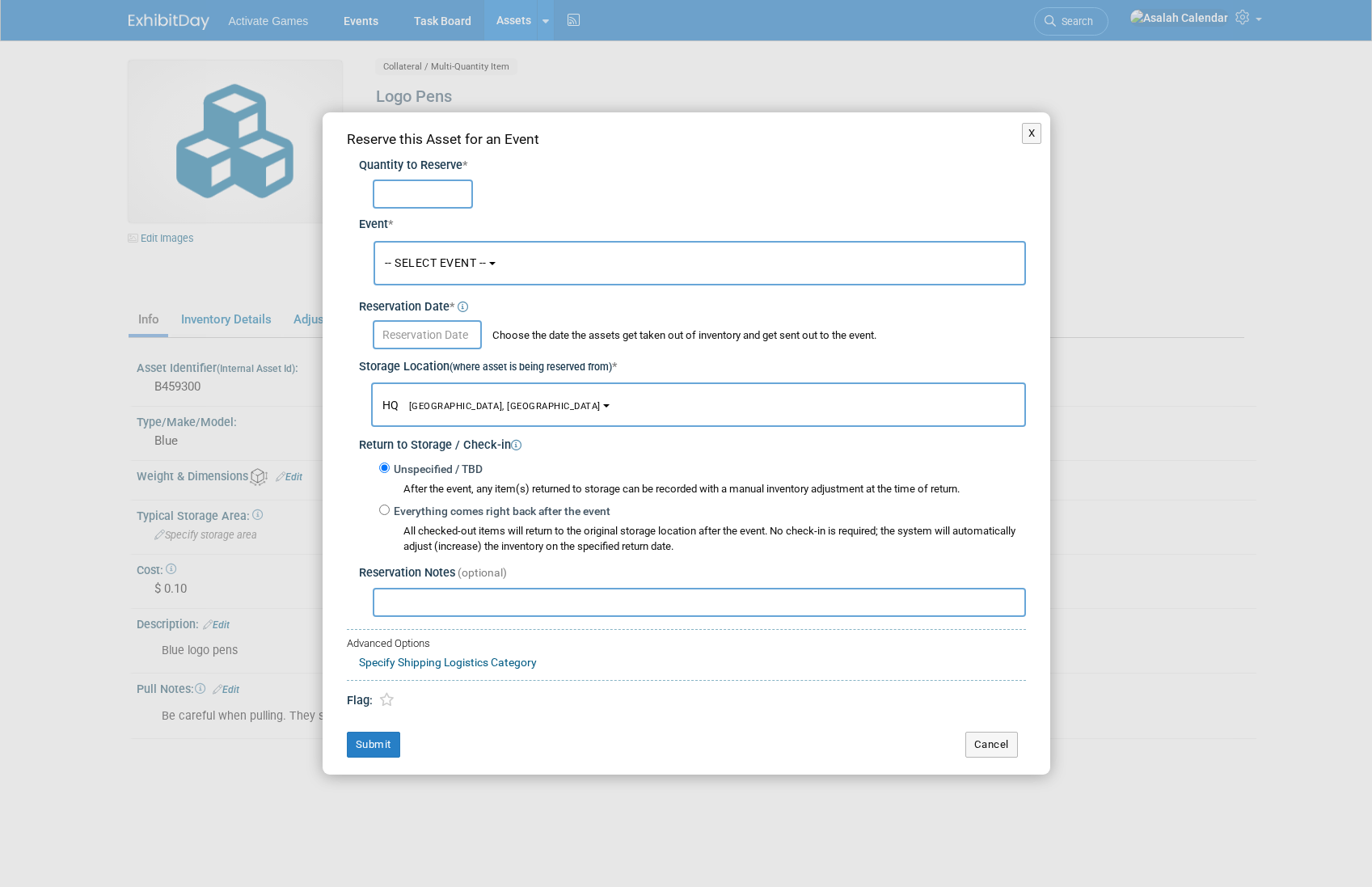
click at [262, 502] on div "X Reserve this Asset for an Event Quantity to Reserve * *" at bounding box center [686, 443] width 1372 height 887
click at [1031, 131] on button "X" at bounding box center [1032, 133] width 21 height 21
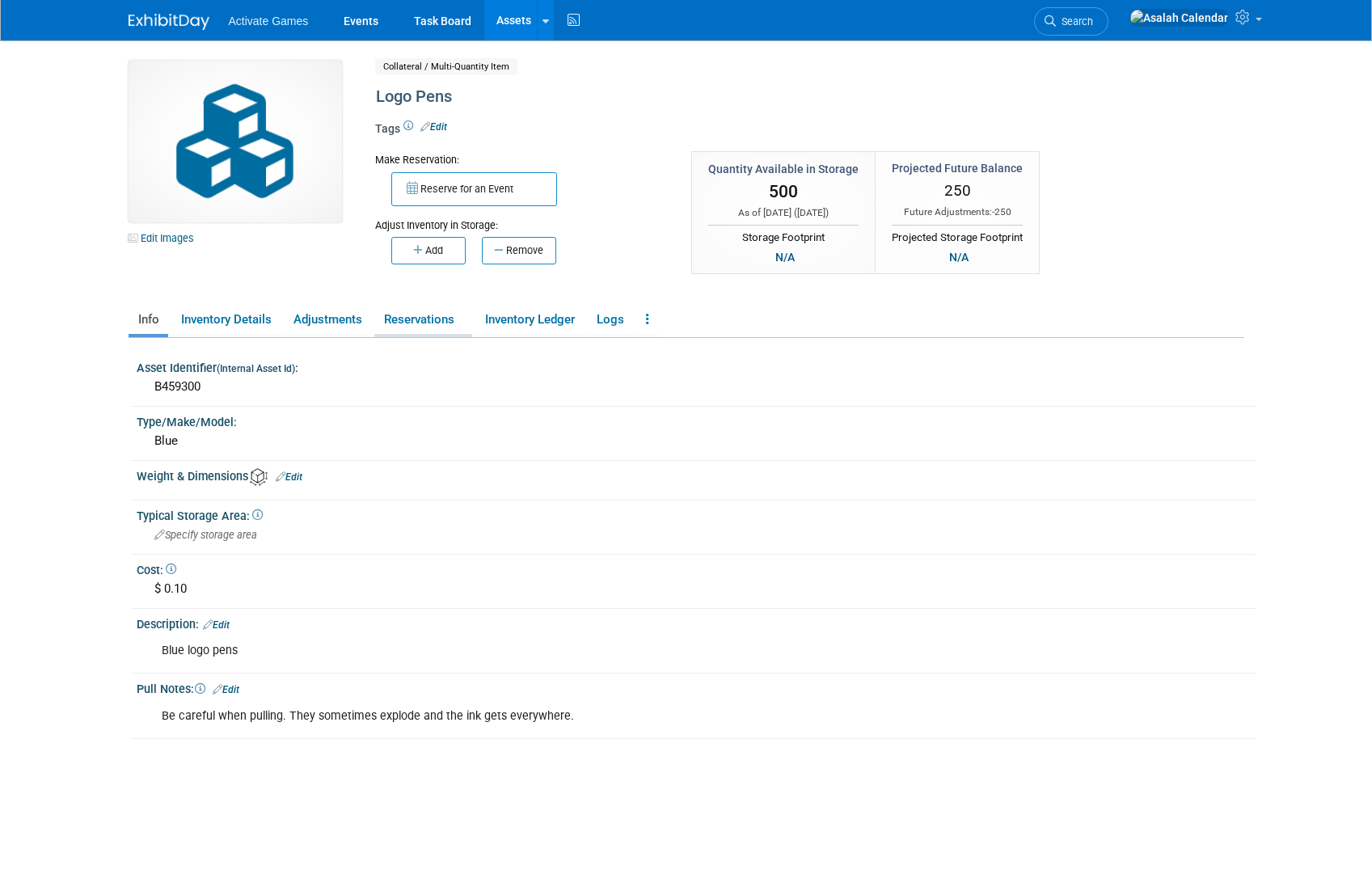
click at [410, 317] on link "Reservations" at bounding box center [423, 319] width 98 height 28
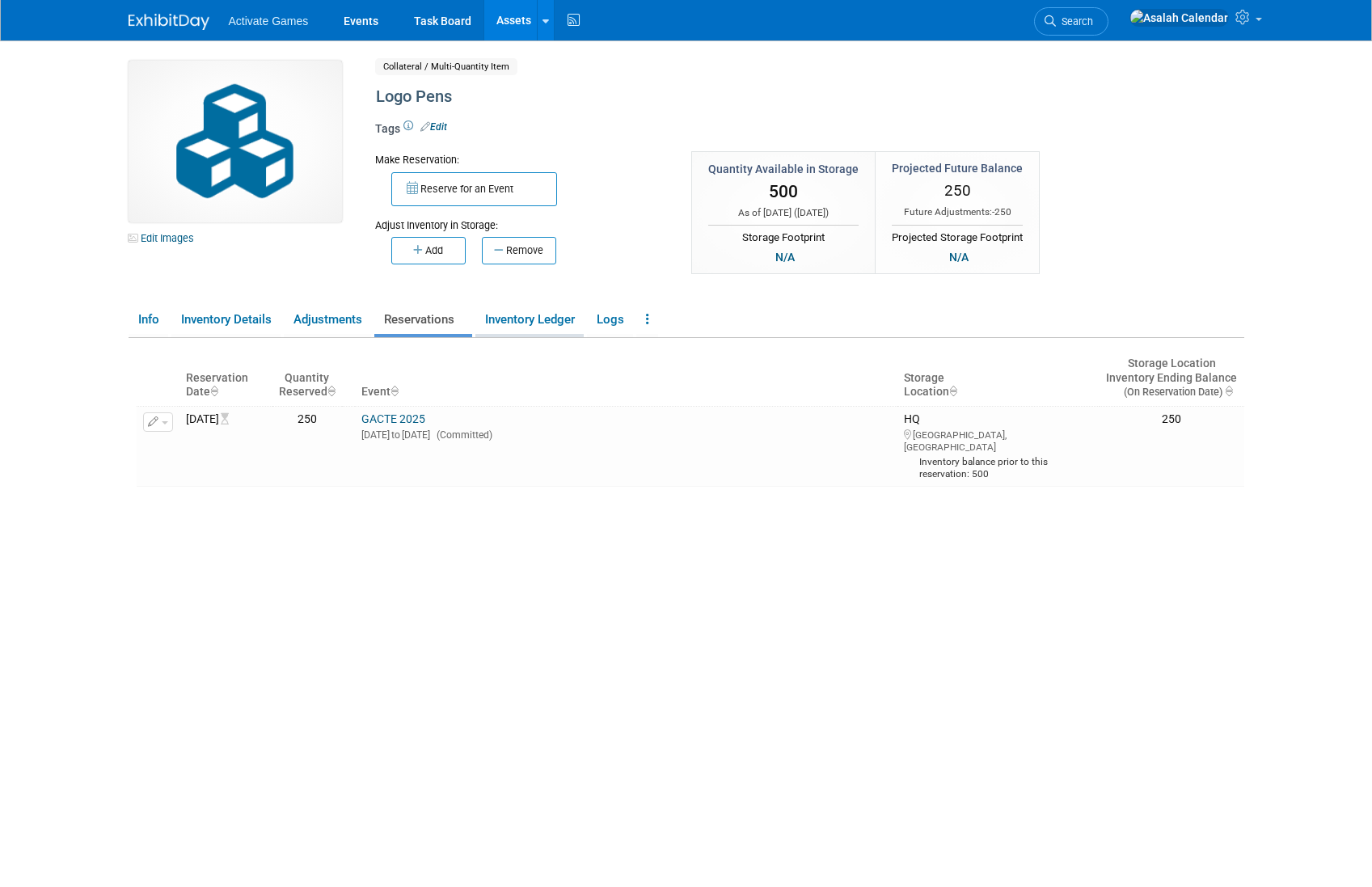
click at [533, 319] on link "Inventory Ledger" at bounding box center [530, 319] width 108 height 28
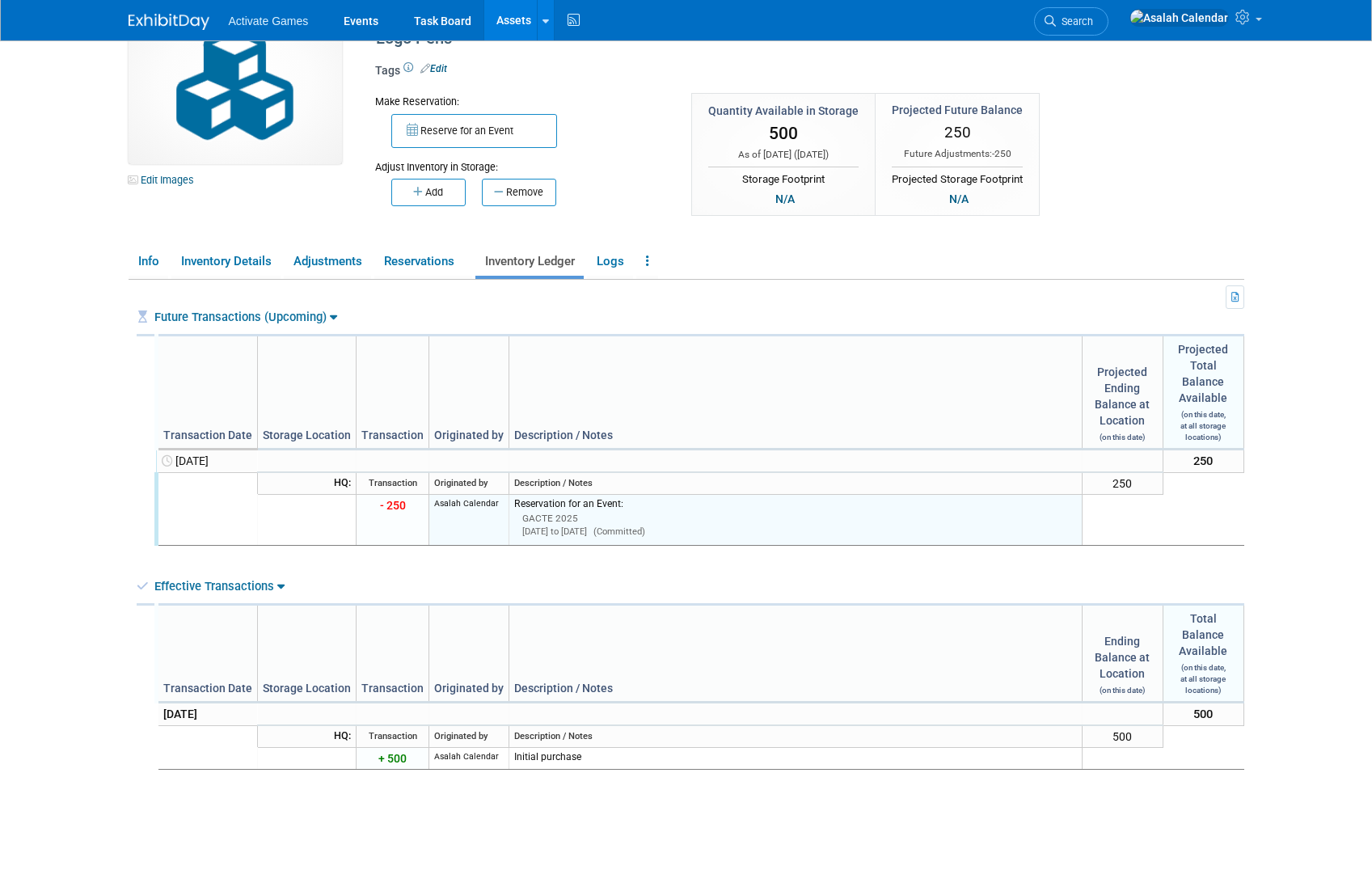
scroll to position [53, 0]
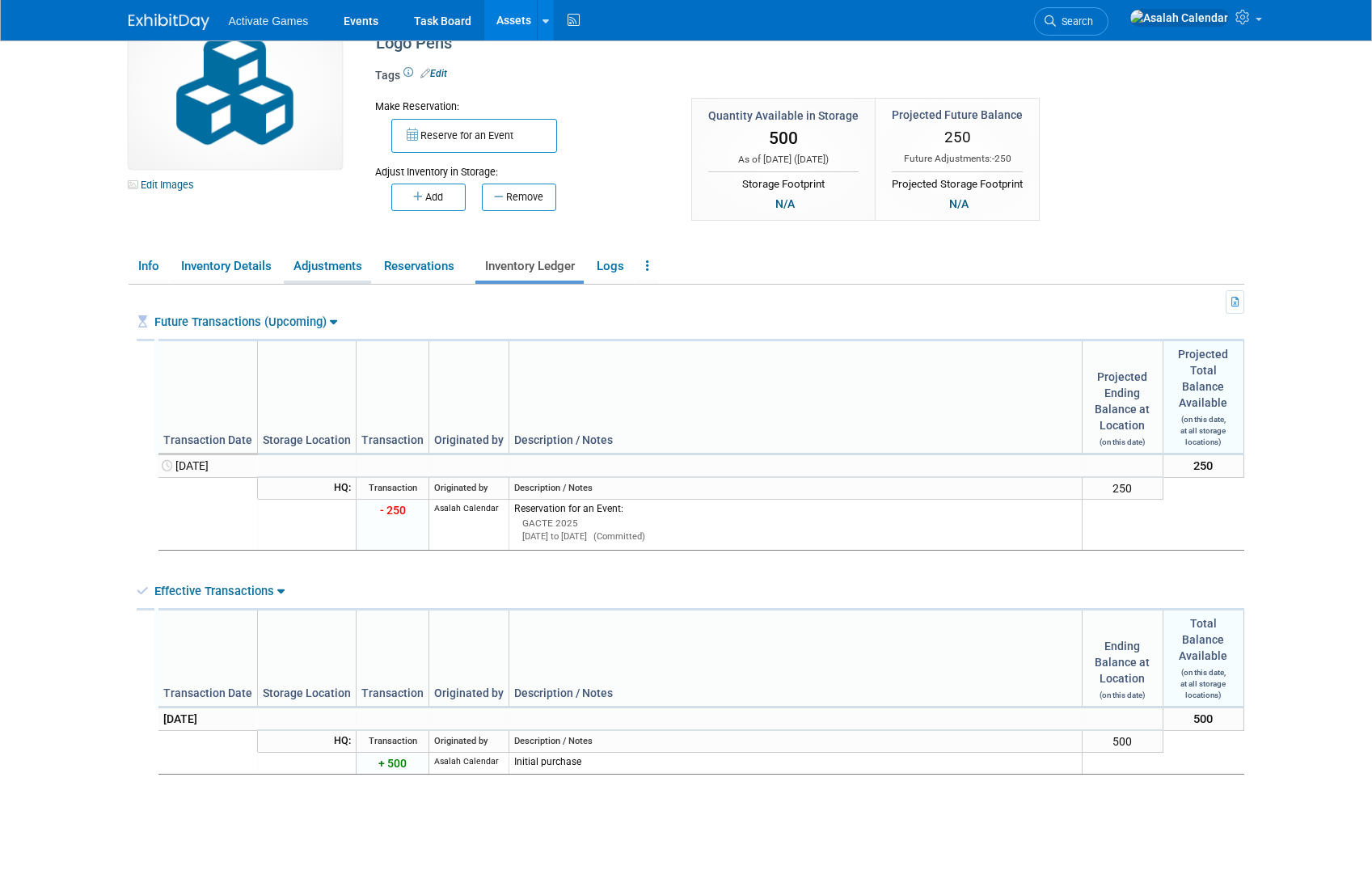
click at [343, 264] on link "Adjustments" at bounding box center [327, 266] width 88 height 28
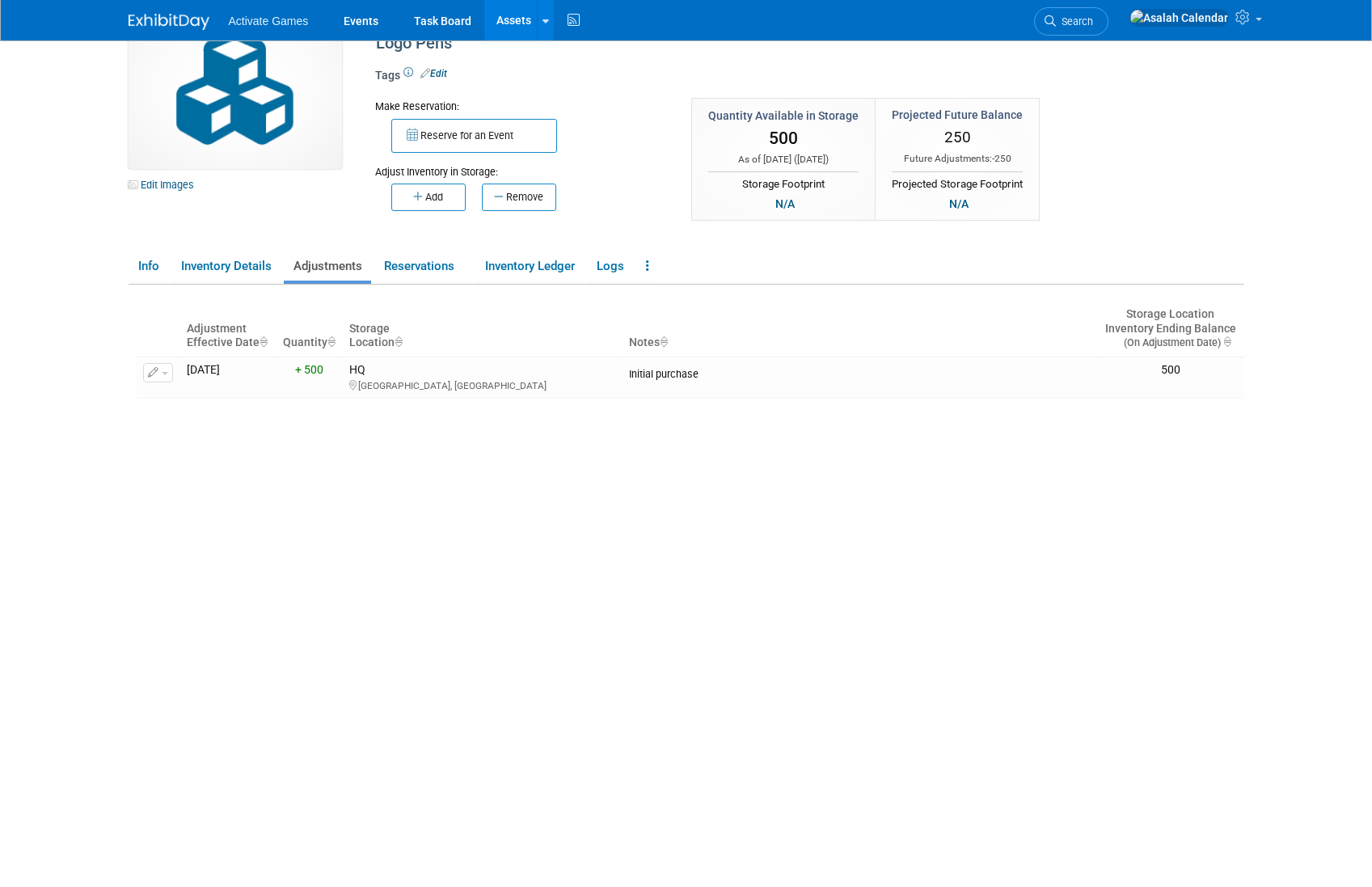
click at [442, 498] on div "Adjustment Effective Date Quantity Storage Location Notes Storage Location Inve…" at bounding box center [690, 566] width 1108 height 563
click at [445, 488] on div "Adjustment Effective Date Quantity Storage Location Notes Storage Location Inve…" at bounding box center [690, 566] width 1108 height 563
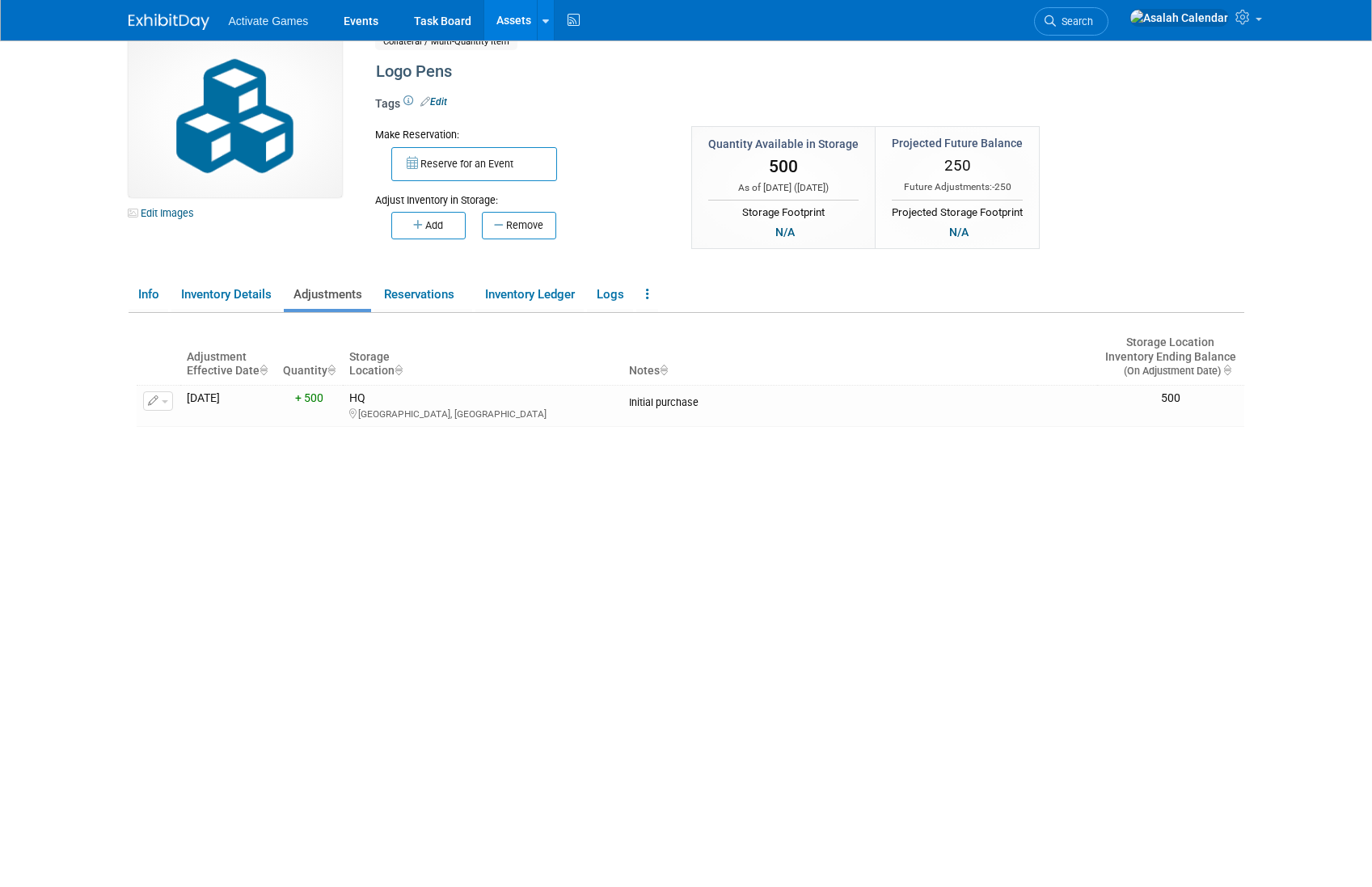
scroll to position [18, 0]
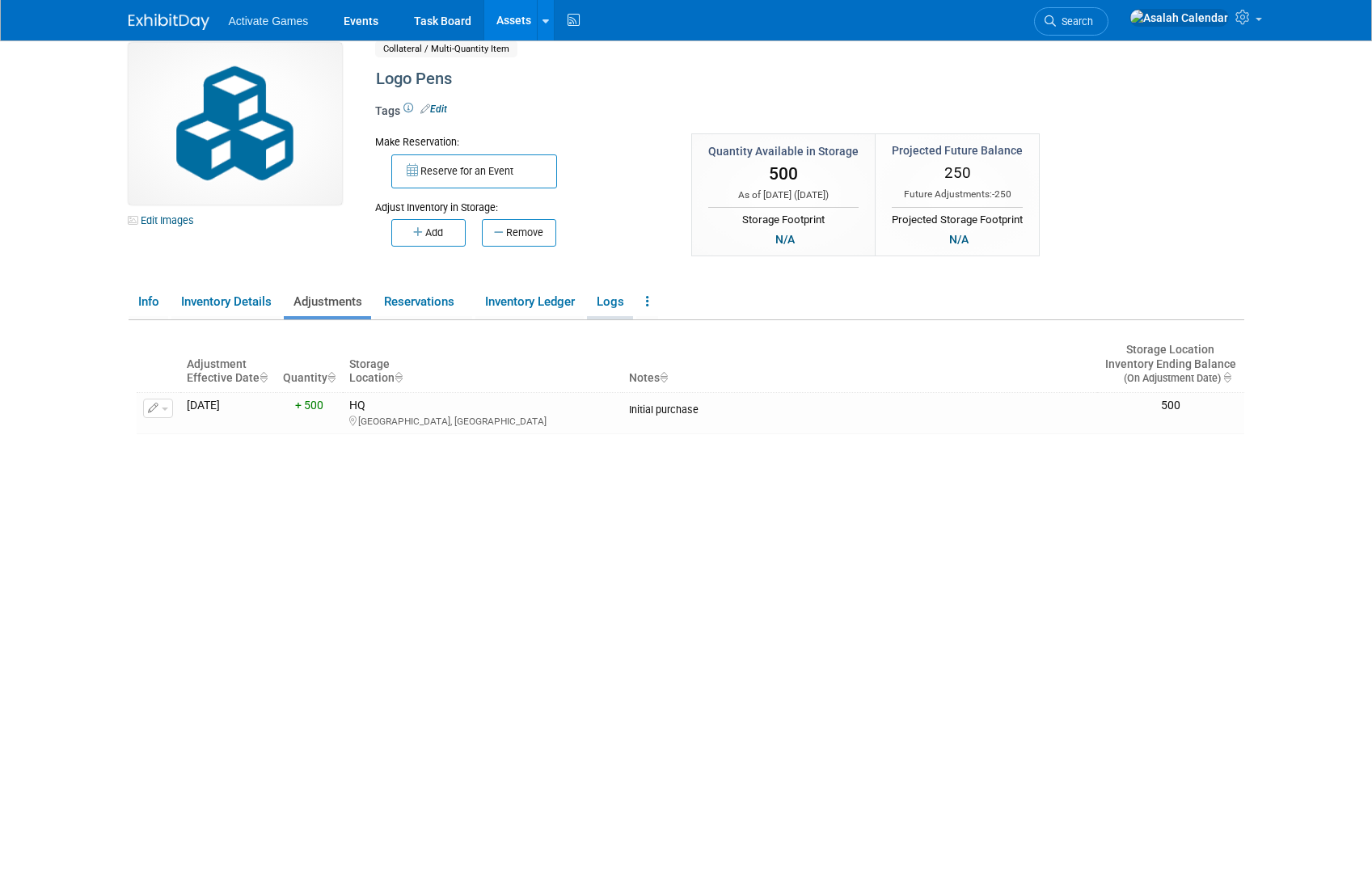
click at [605, 307] on link "Logs" at bounding box center [610, 301] width 46 height 28
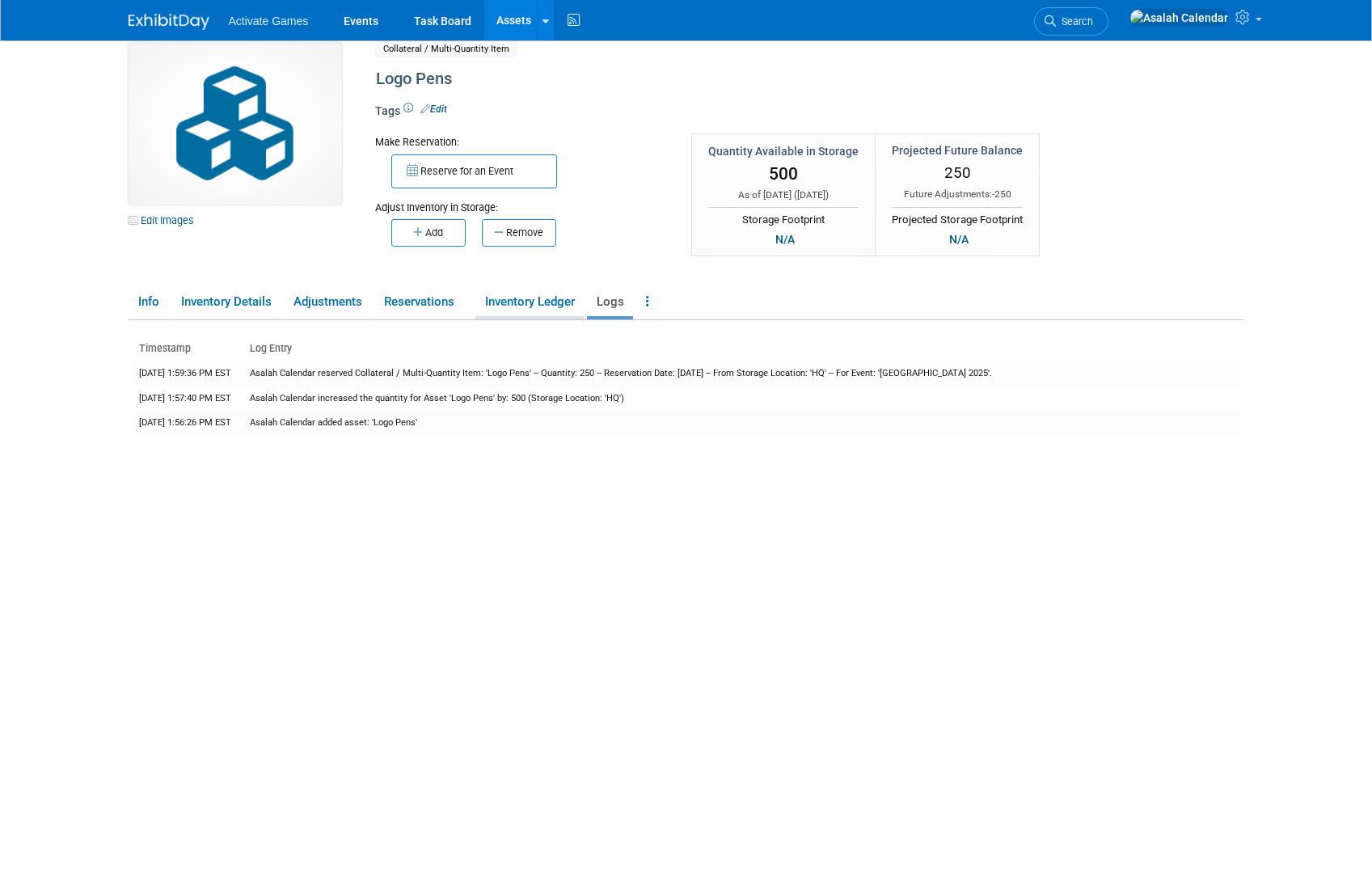
click at [537, 307] on link "Inventory Ledger" at bounding box center [530, 301] width 108 height 28
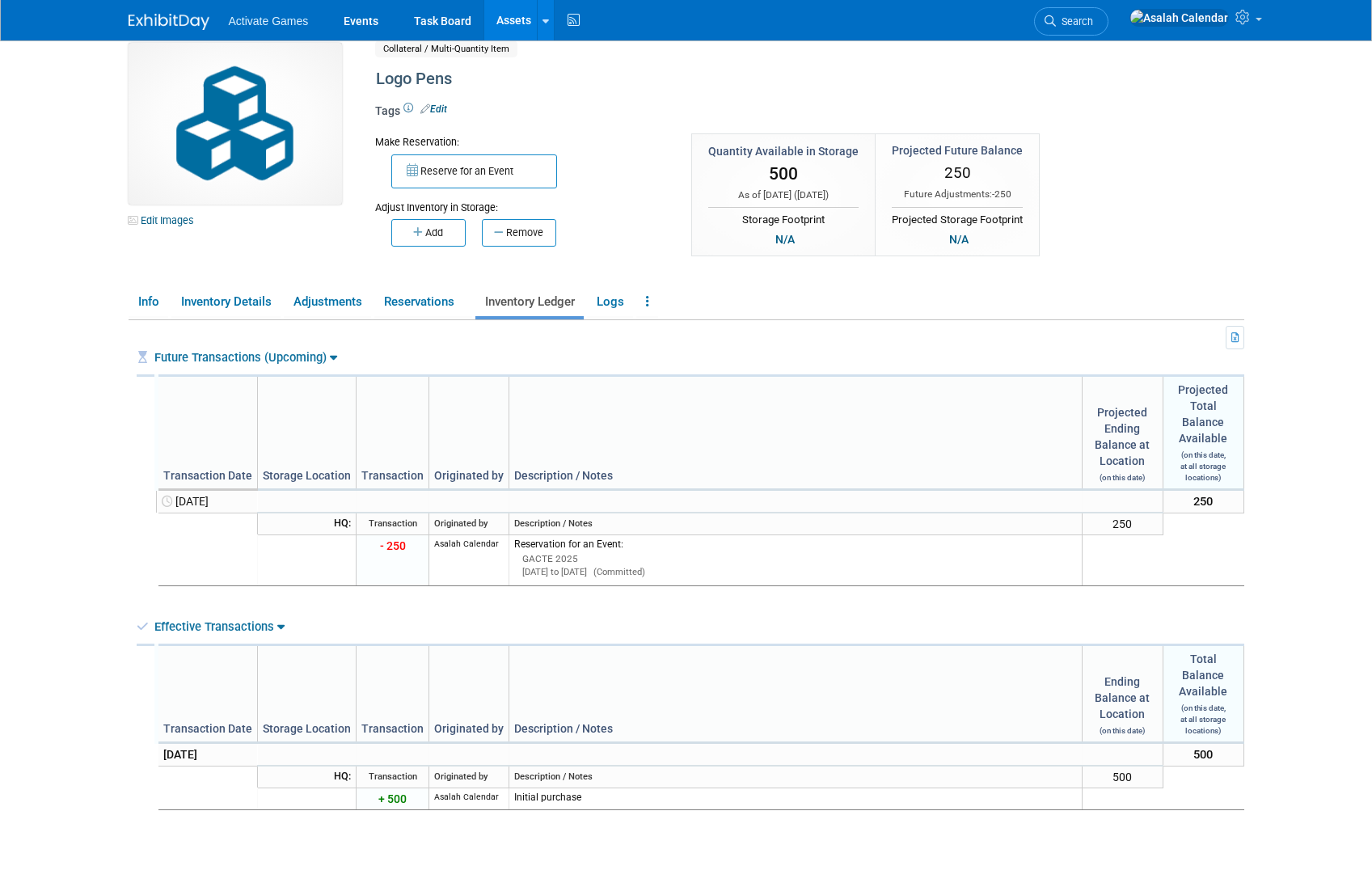
scroll to position [0, 0]
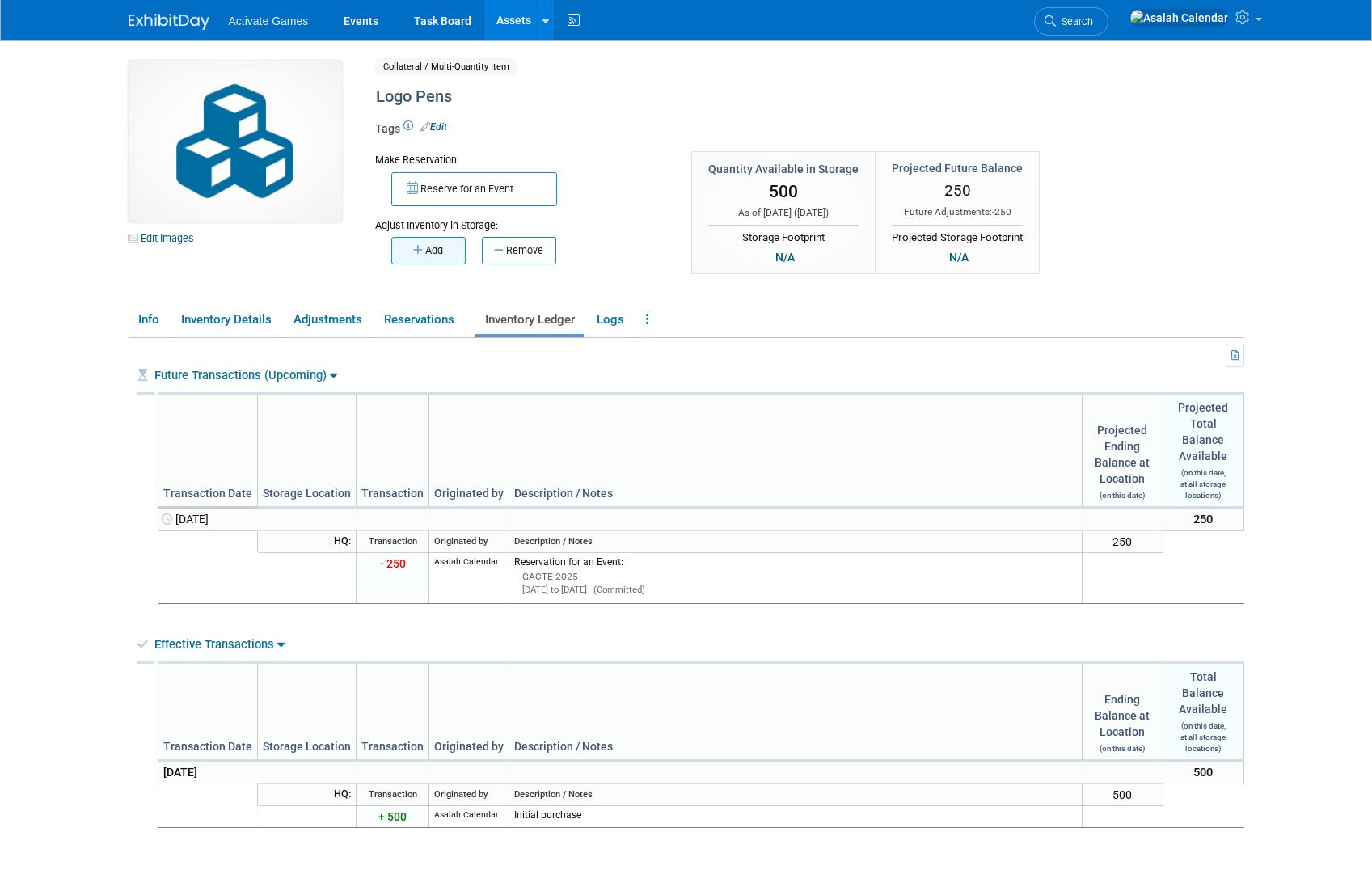
click at [435, 261] on button "Add" at bounding box center [428, 251] width 75 height 27
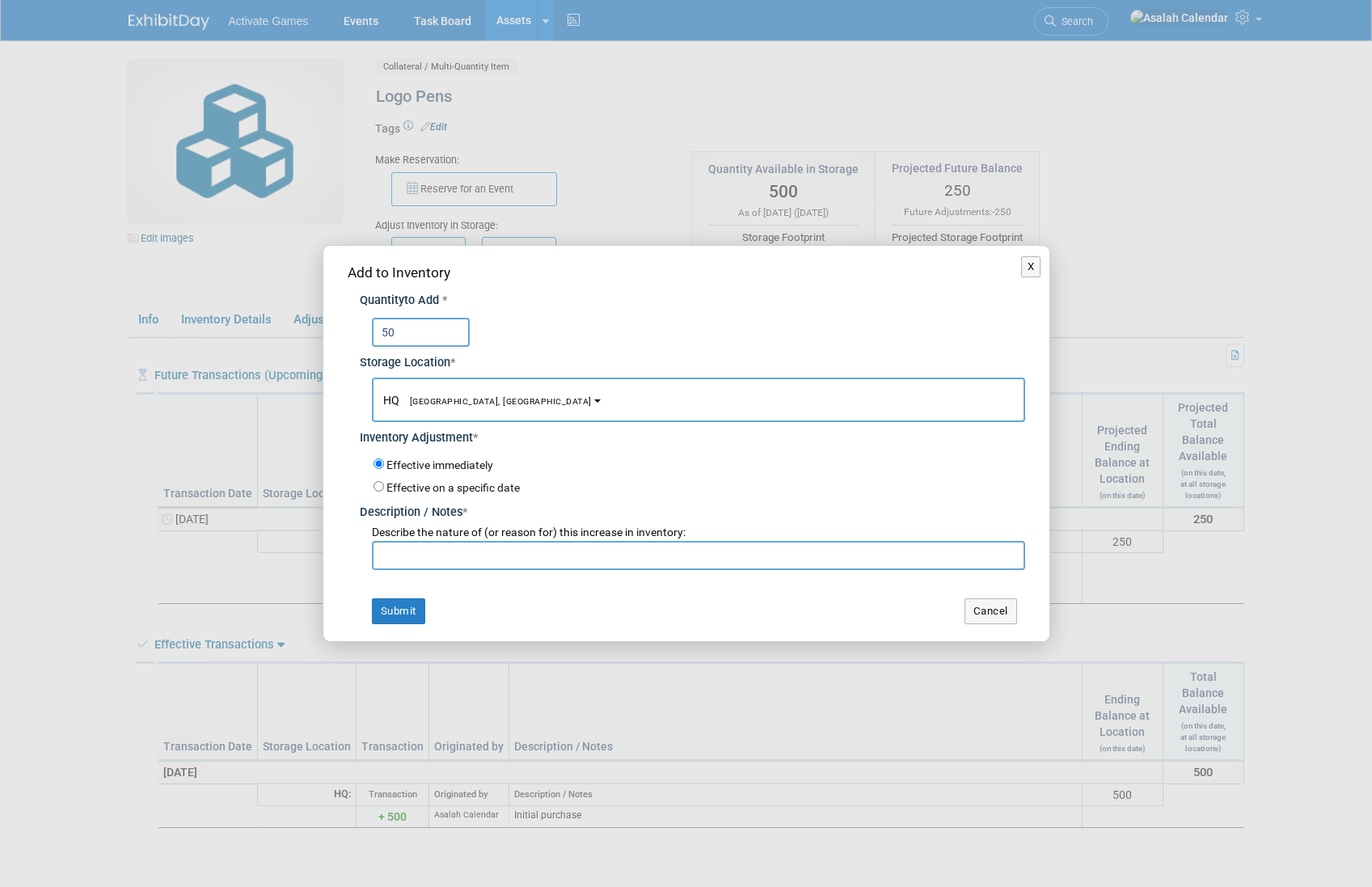
type input "50"
click at [441, 490] on label "Effective on a specific date" at bounding box center [452, 487] width 133 height 13
click at [384, 490] on input "Effective on a specific date" at bounding box center [379, 486] width 10 height 10
radio input "true"
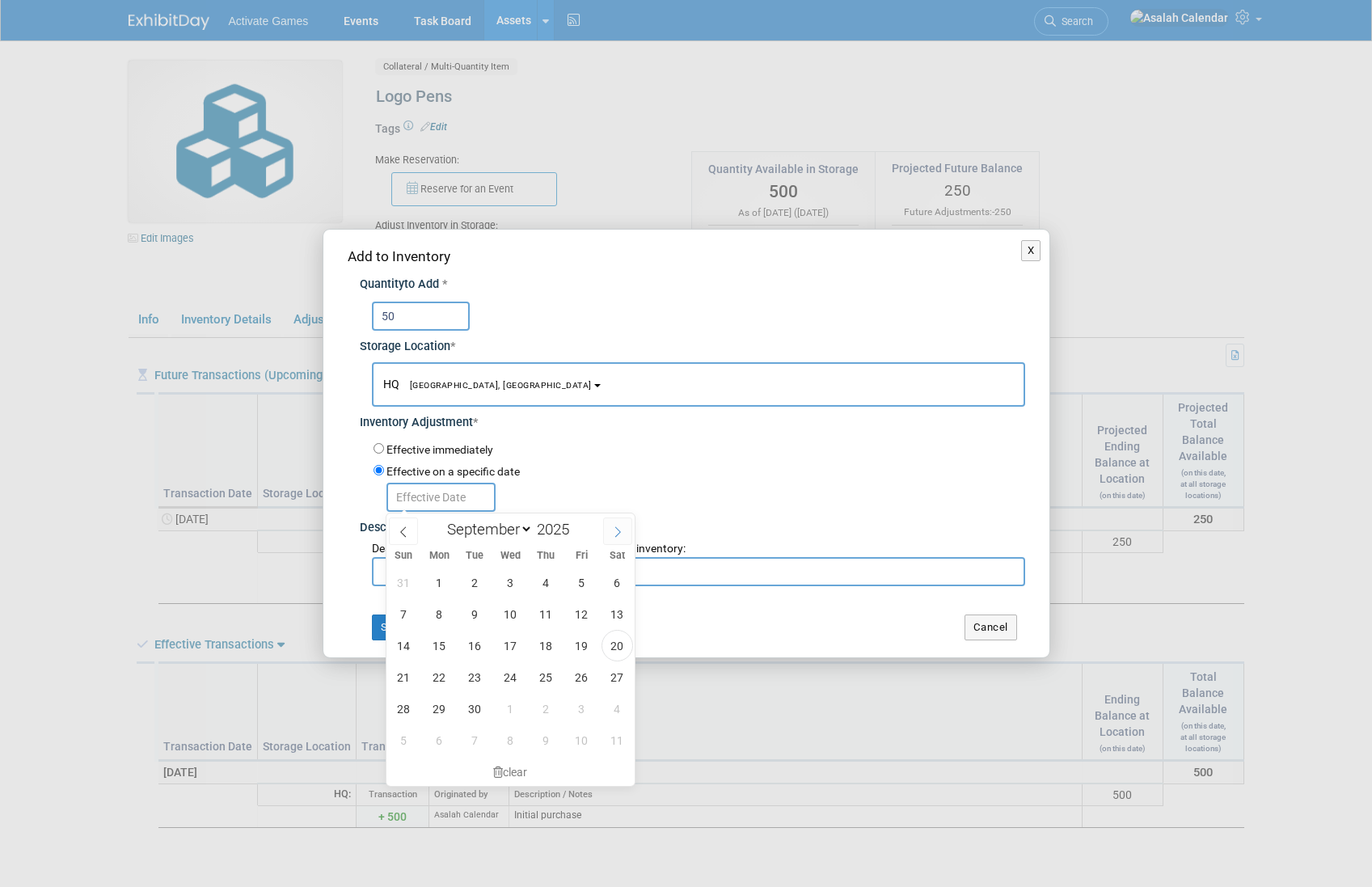
click at [614, 532] on icon at bounding box center [617, 532] width 11 height 11
select select "10"
click at [616, 687] on span "22" at bounding box center [617, 677] width 32 height 32
type input "Nov 22, 2025"
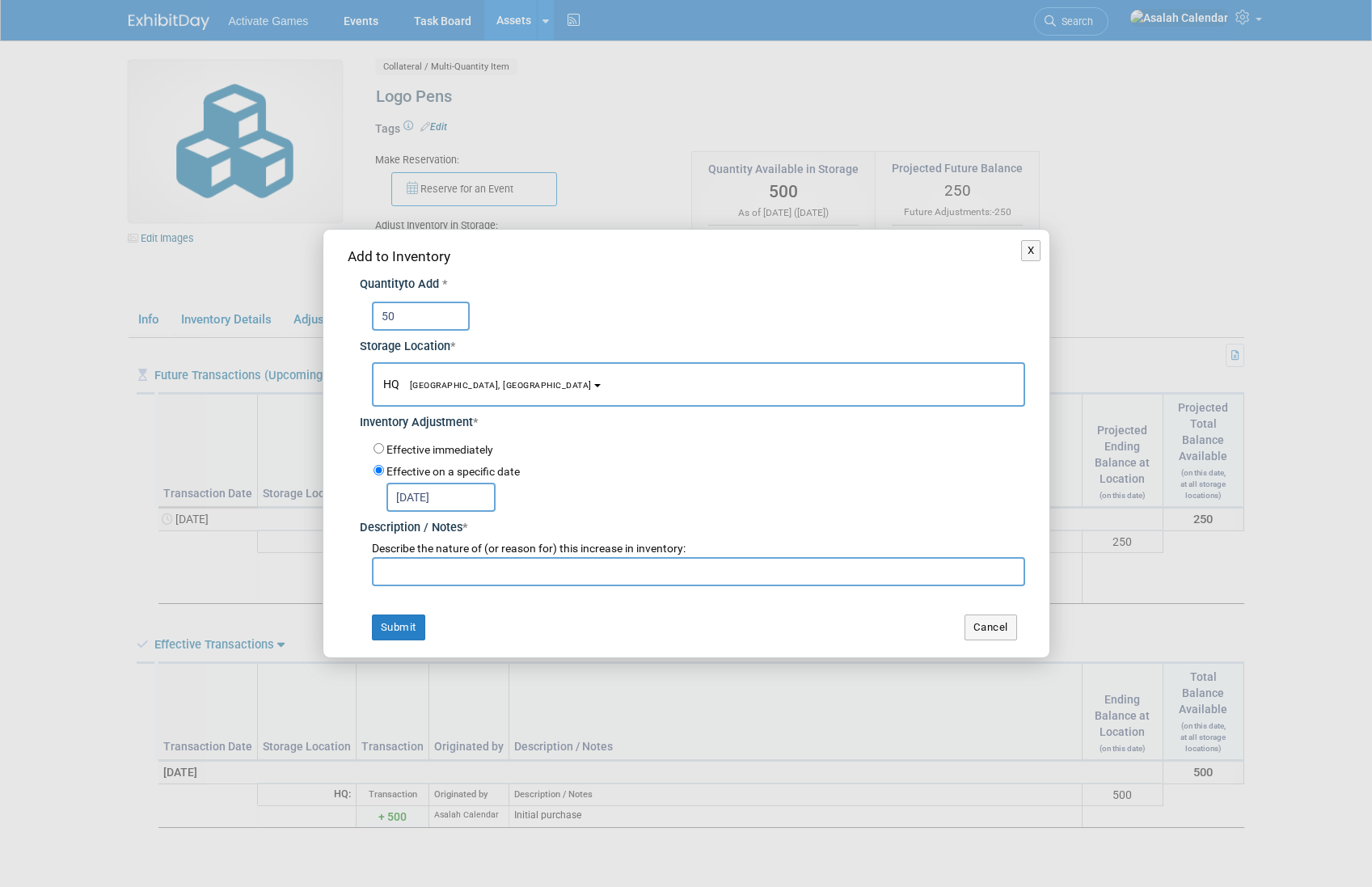
click at [503, 571] on input "text" at bounding box center [698, 572] width 653 height 29
type input "Projected number of pens coming back from GACTE"
click at [411, 624] on button "Submit" at bounding box center [398, 628] width 53 height 26
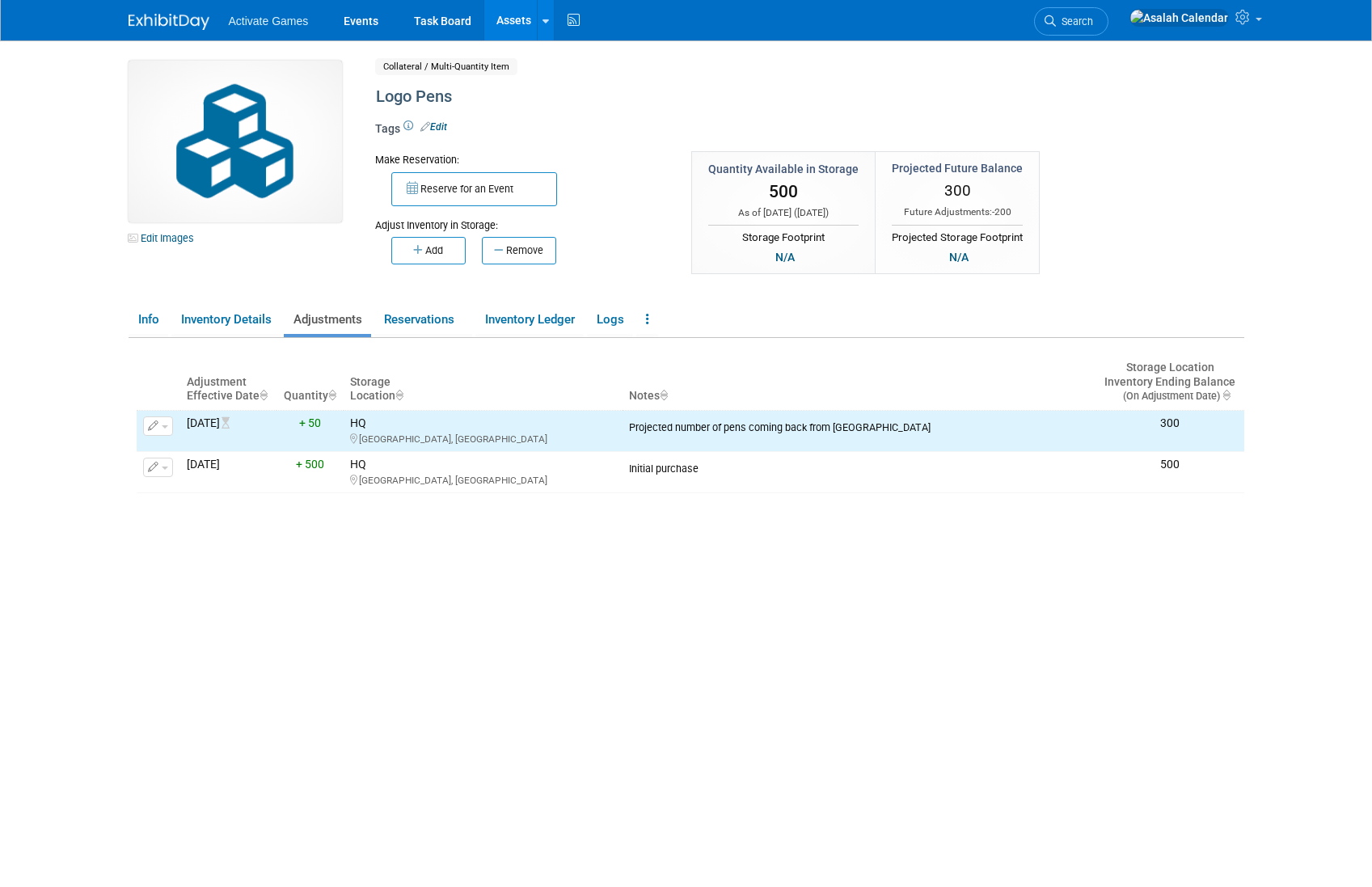
click at [487, 667] on div "Adjustment Effective Date Quantity Storage Location Notes Storage Location Inve…" at bounding box center [690, 620] width 1108 height 563
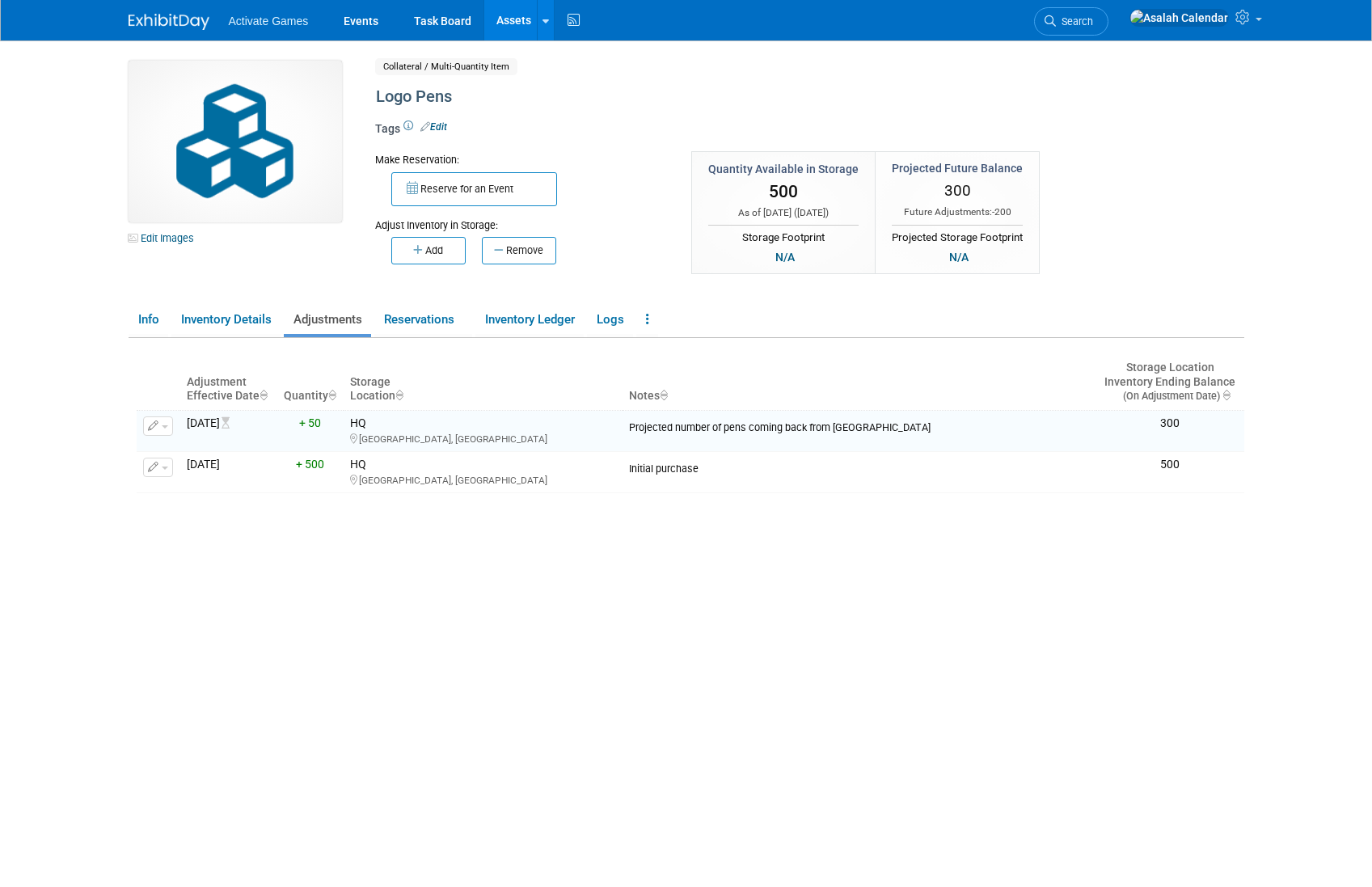
click at [530, 606] on div "Adjustment Effective Date Quantity Storage Location Notes Storage Location Inve…" at bounding box center [690, 620] width 1108 height 563
click at [527, 604] on div "Adjustment Effective Date Quantity Storage Location Notes Storage Location Inve…" at bounding box center [690, 620] width 1108 height 563
click at [491, 258] on button "Remove" at bounding box center [519, 251] width 75 height 27
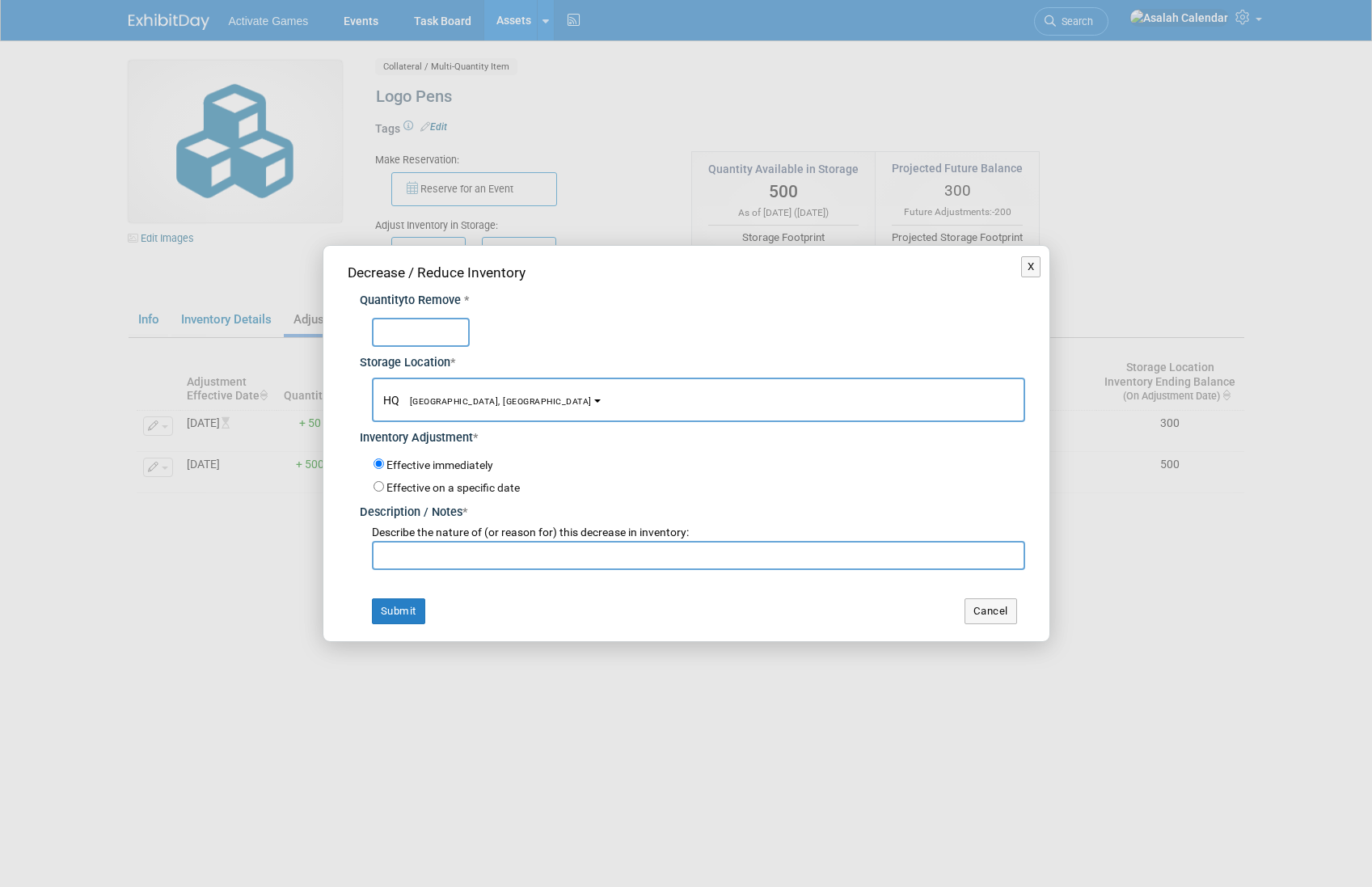
click at [296, 525] on div "X Decrease / Reduce Inventory Quantity to Remove * * HQ Southlake, TX HQ *" at bounding box center [686, 443] width 1372 height 887
click at [1038, 261] on button "X" at bounding box center [1031, 266] width 21 height 21
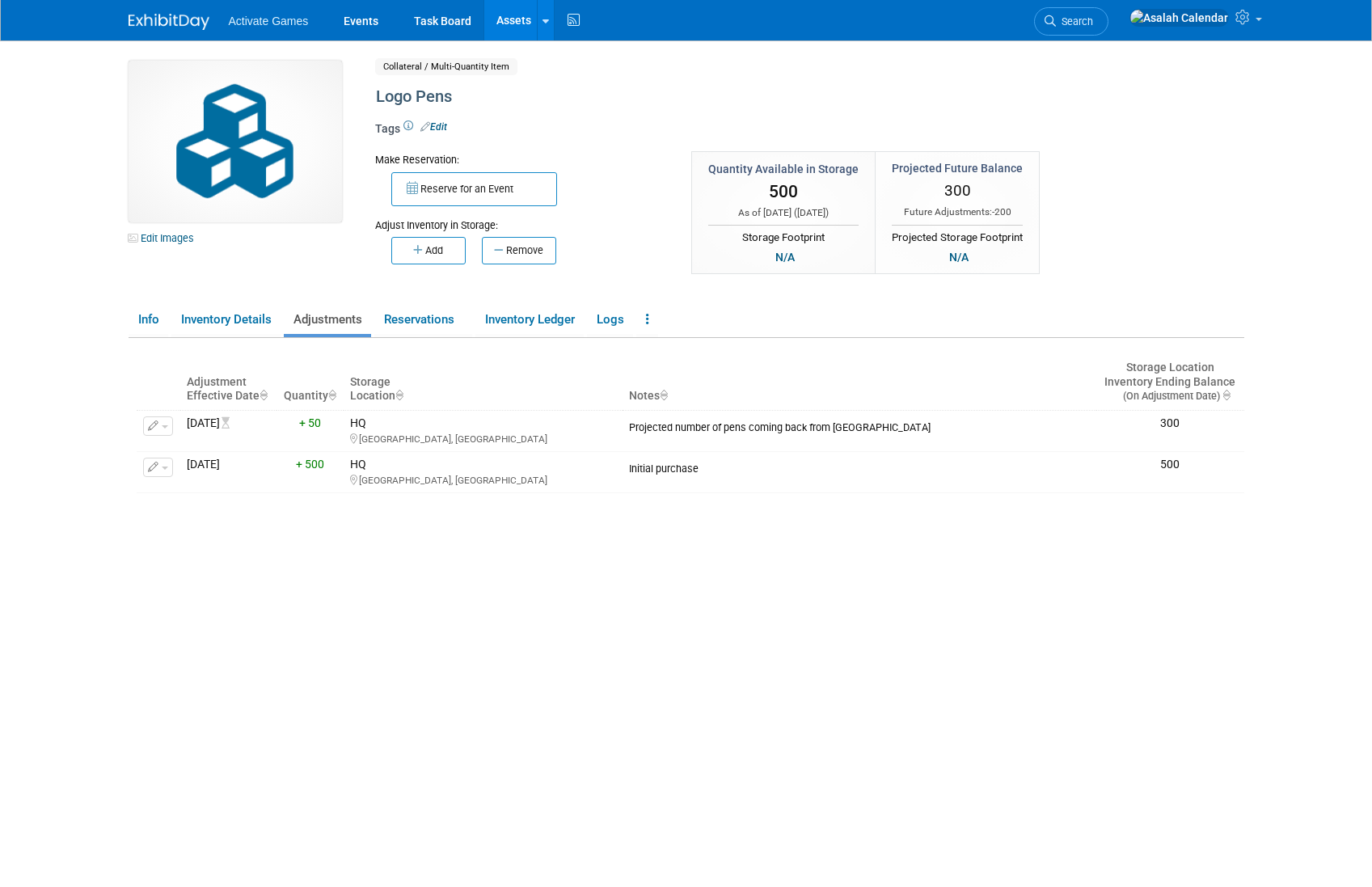
click at [708, 538] on div "Adjustment Effective Date Quantity Storage Location Notes Storage Location Inve…" at bounding box center [690, 620] width 1108 height 563
click at [626, 321] on link "Logs" at bounding box center [610, 319] width 46 height 28
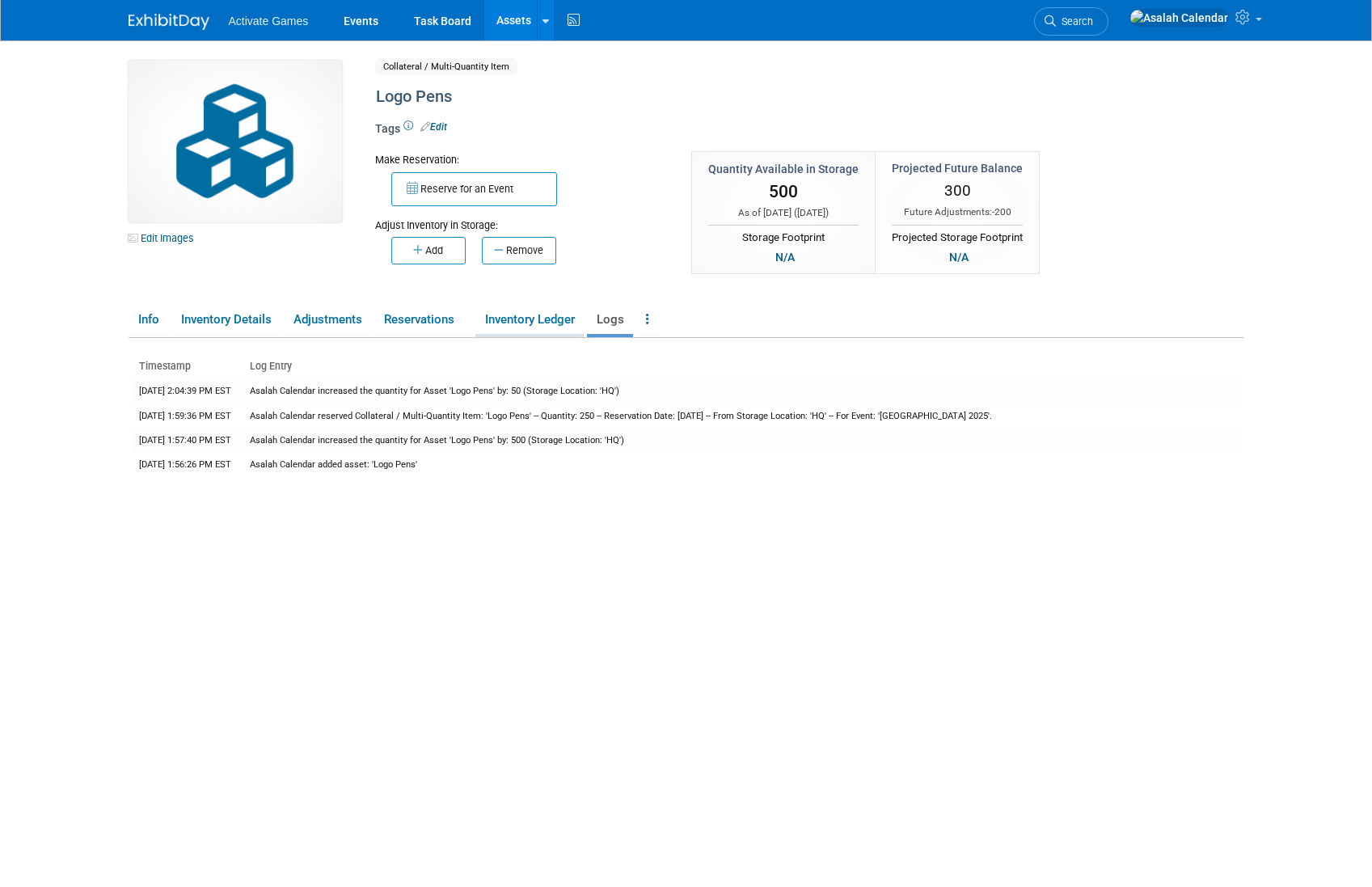
click at [546, 315] on link "Inventory Ledger" at bounding box center [530, 319] width 108 height 28
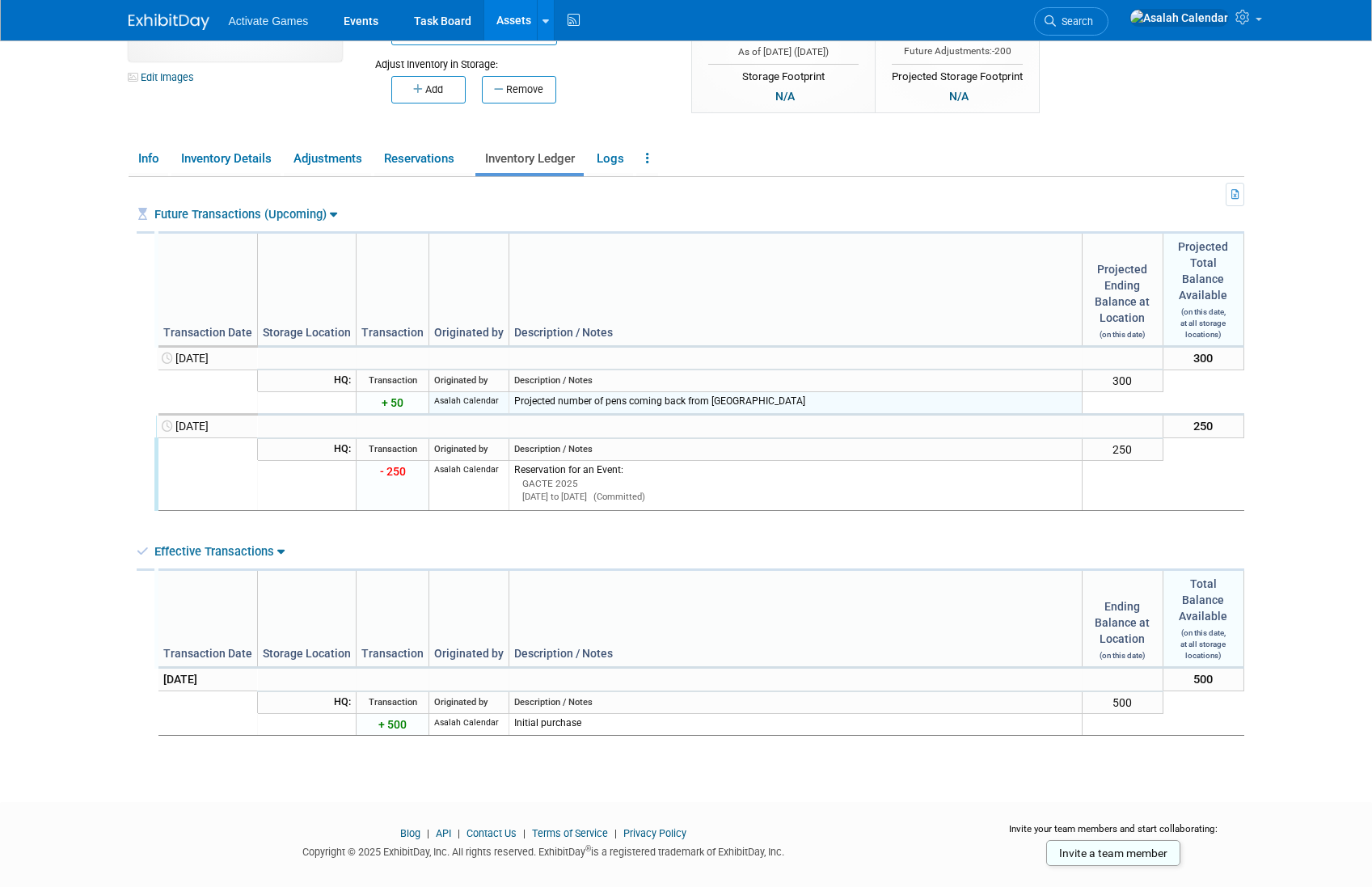
scroll to position [167, 0]
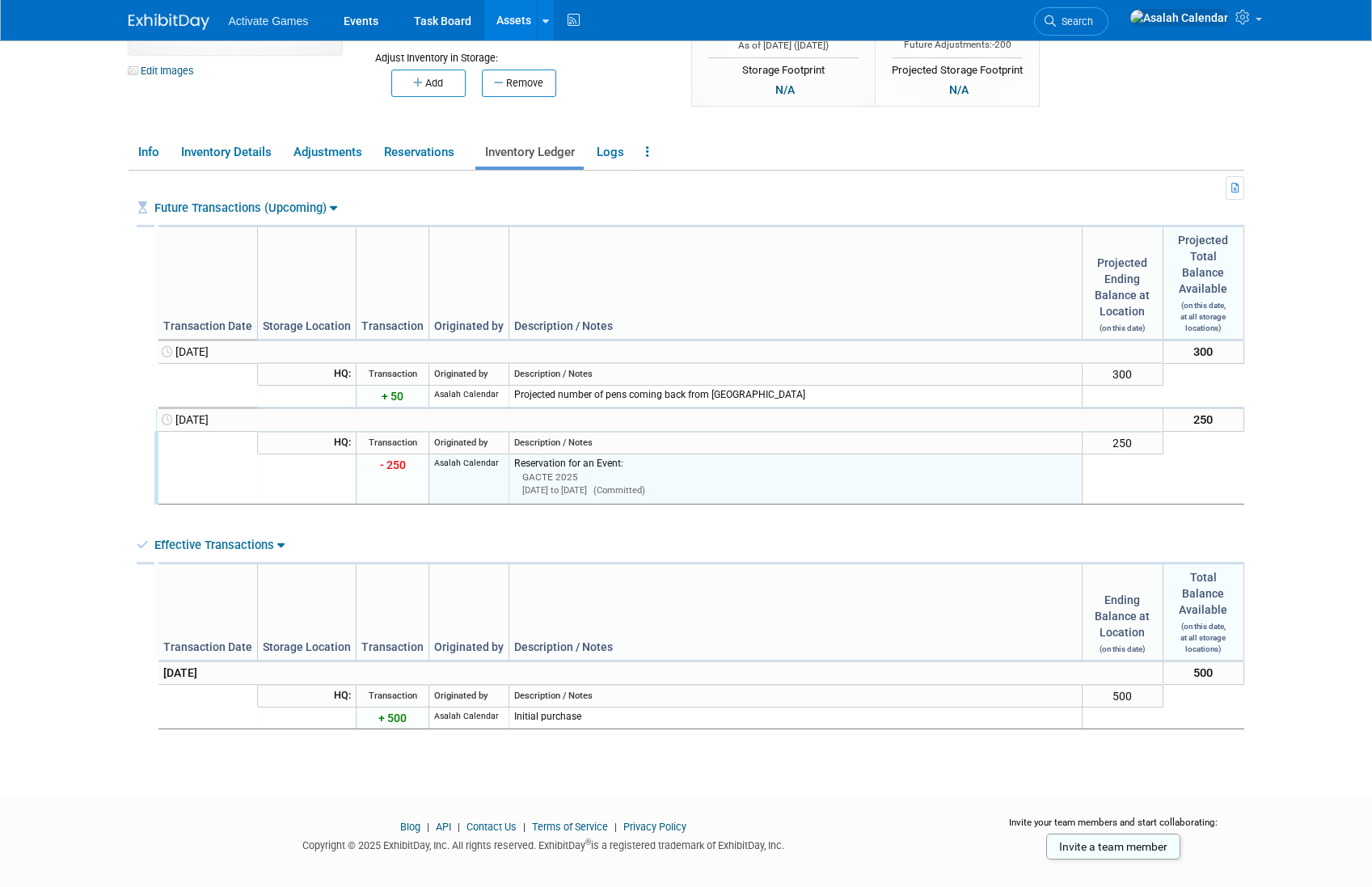
click at [554, 479] on div "GACTE 2025" at bounding box center [799, 477] width 555 height 14
click at [396, 485] on td "- 250" at bounding box center [392, 478] width 73 height 50
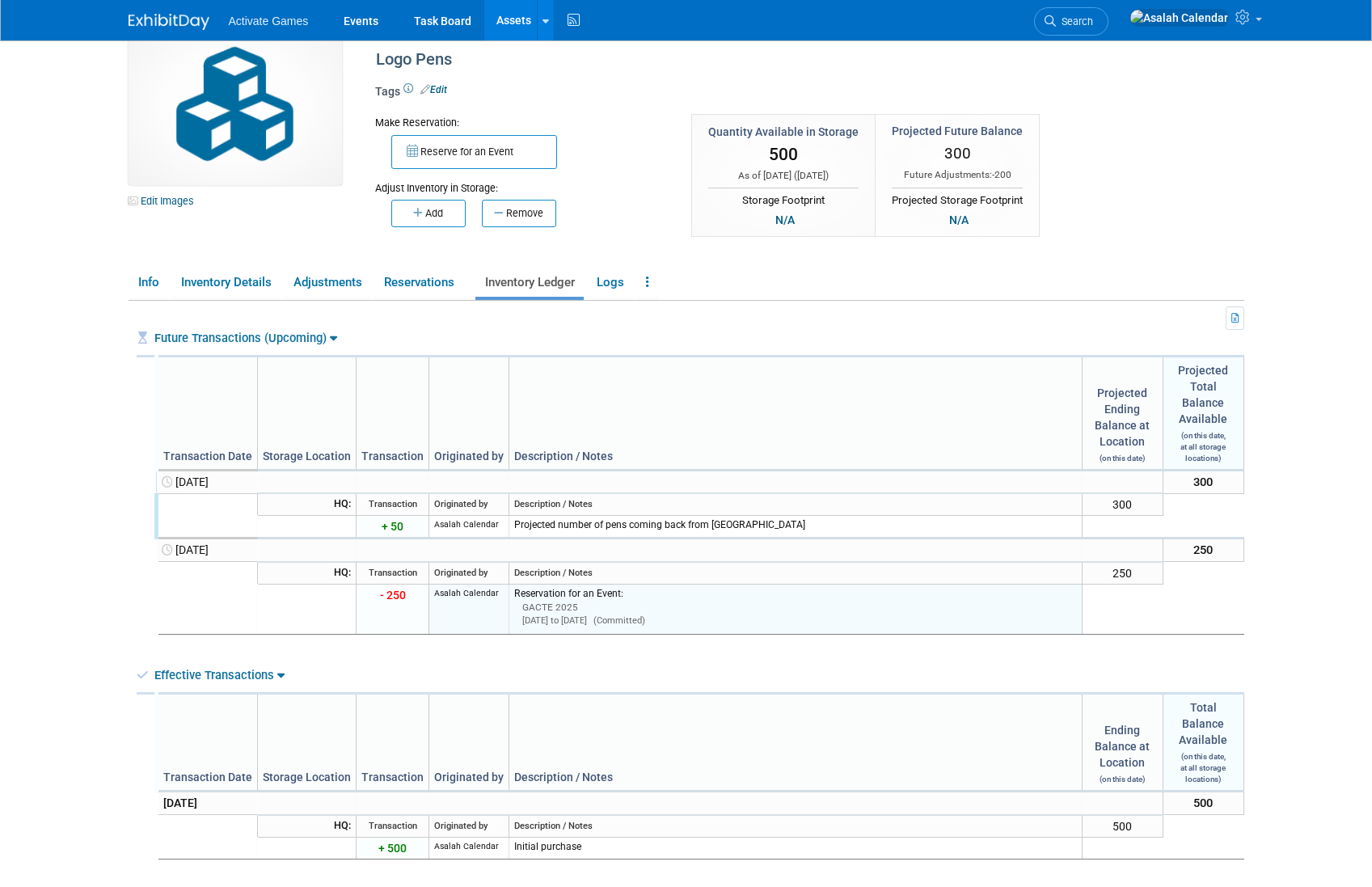
scroll to position [0, 0]
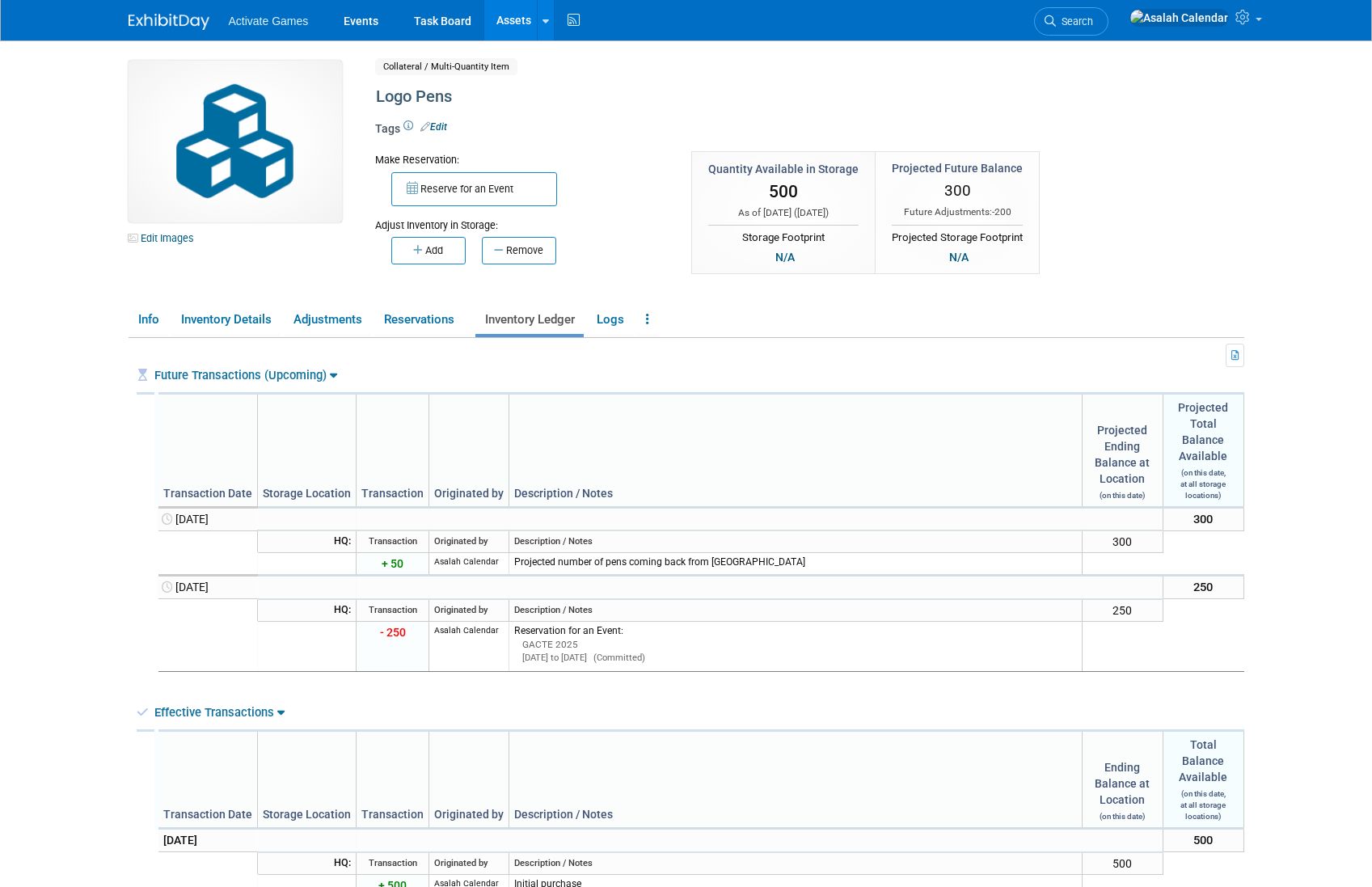
click at [331, 381] on link "Future Transactions (Upcoming)" at bounding box center [246, 374] width 183 height 15
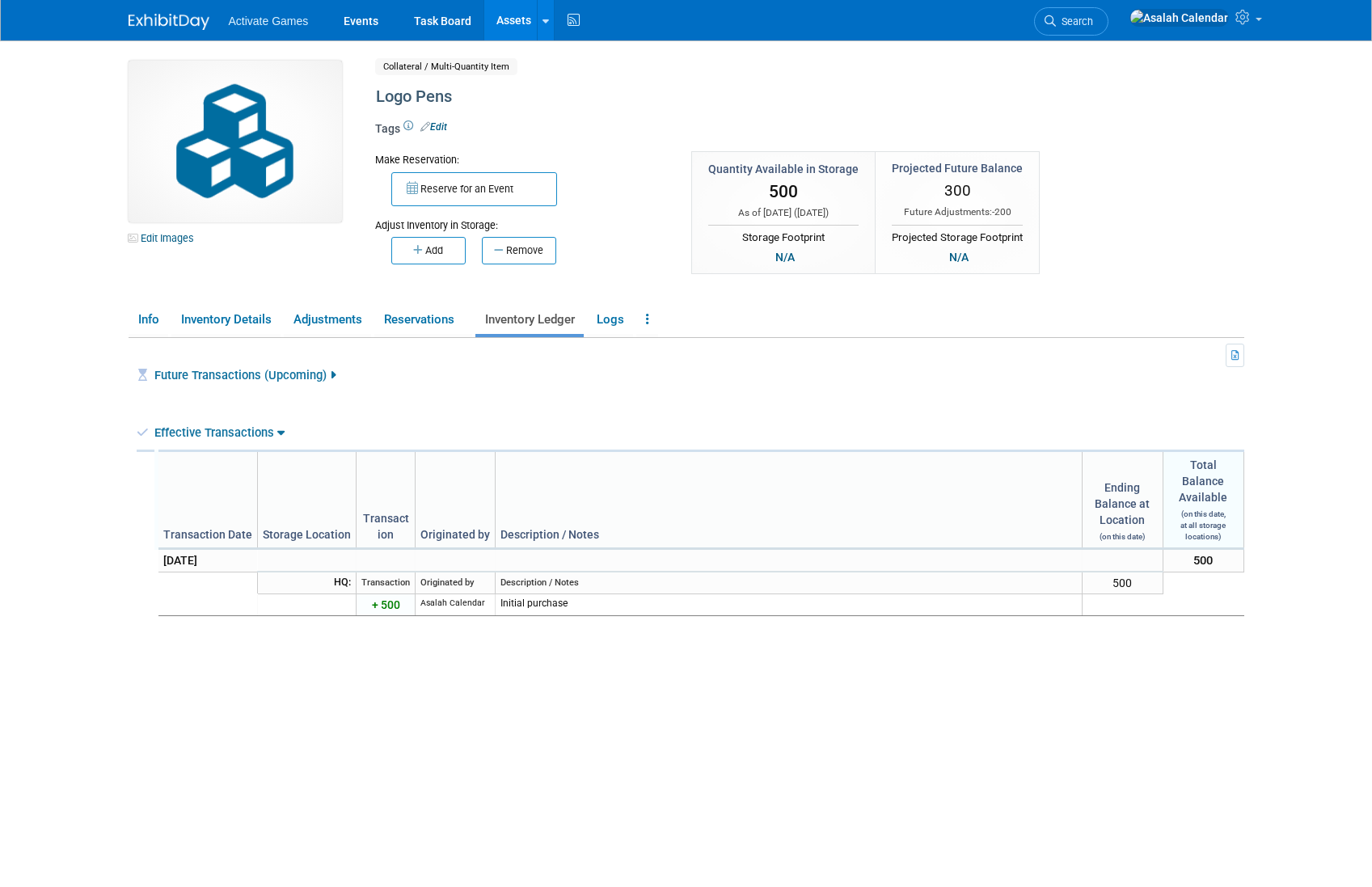
click at [331, 381] on link "Future Transactions (Upcoming)" at bounding box center [245, 374] width 181 height 15
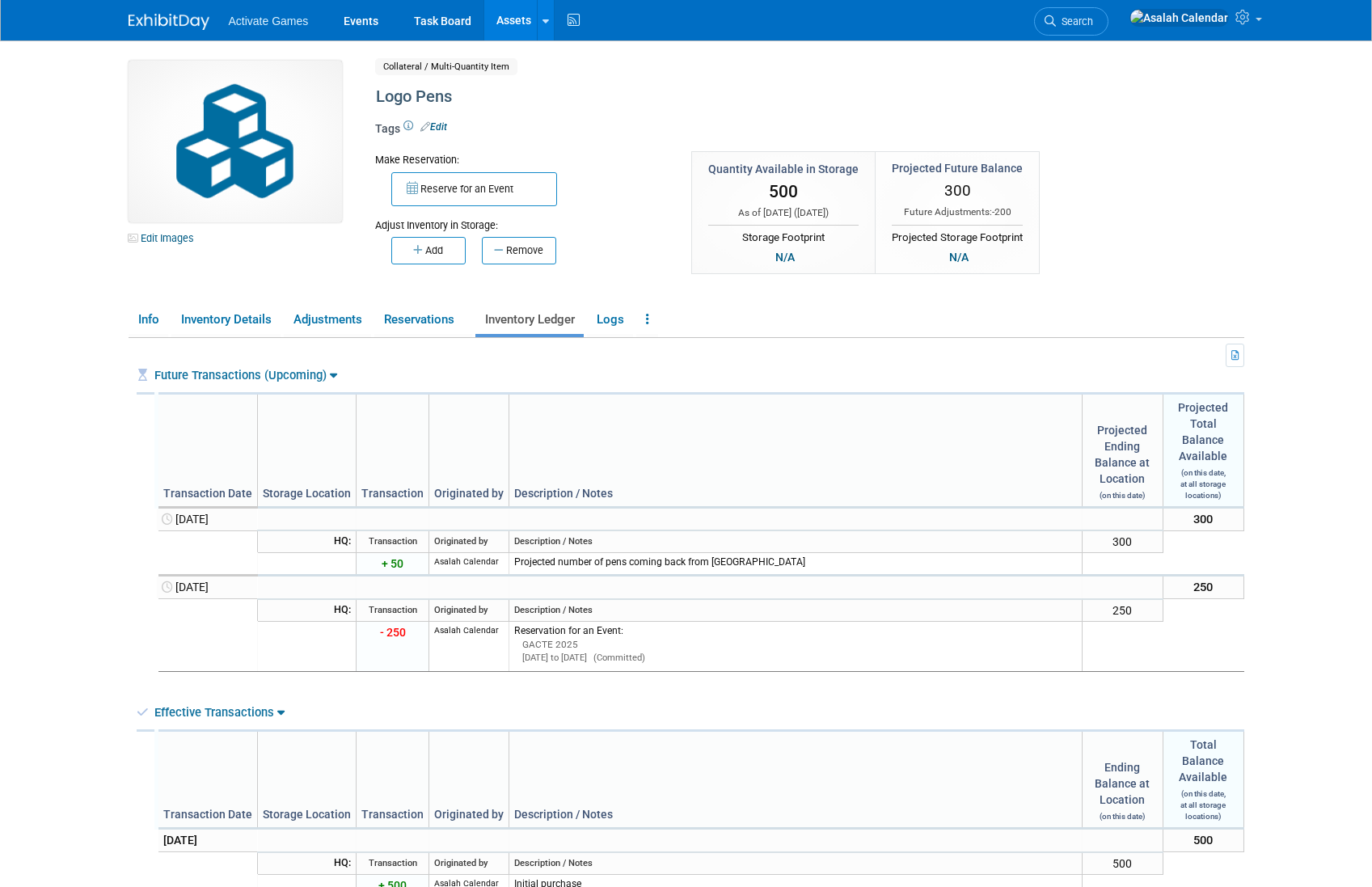
click at [325, 374] on link "Future Transactions (Upcoming)" at bounding box center [246, 374] width 183 height 15
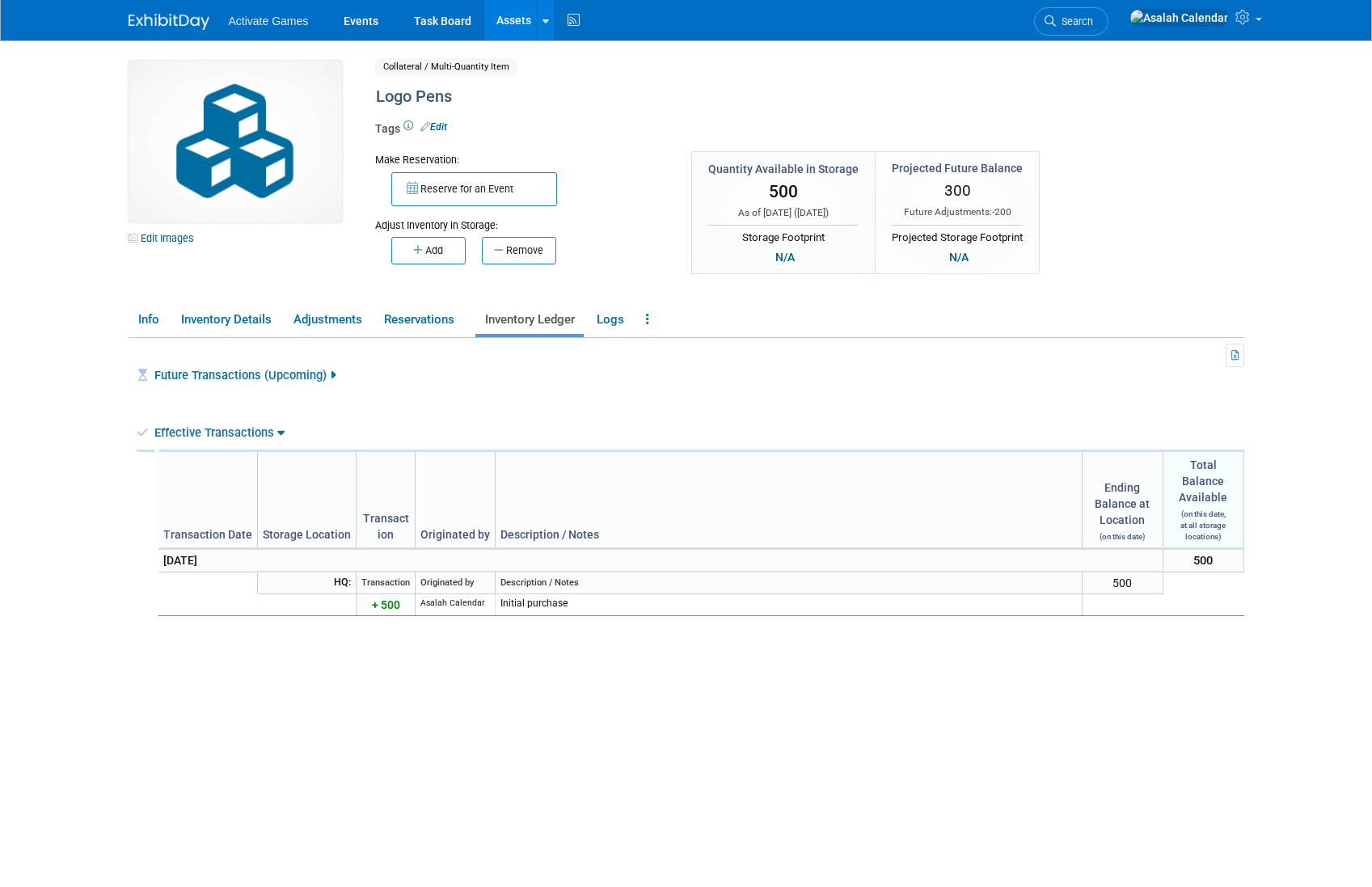
click at [277, 435] on icon at bounding box center [281, 432] width 7 height 12
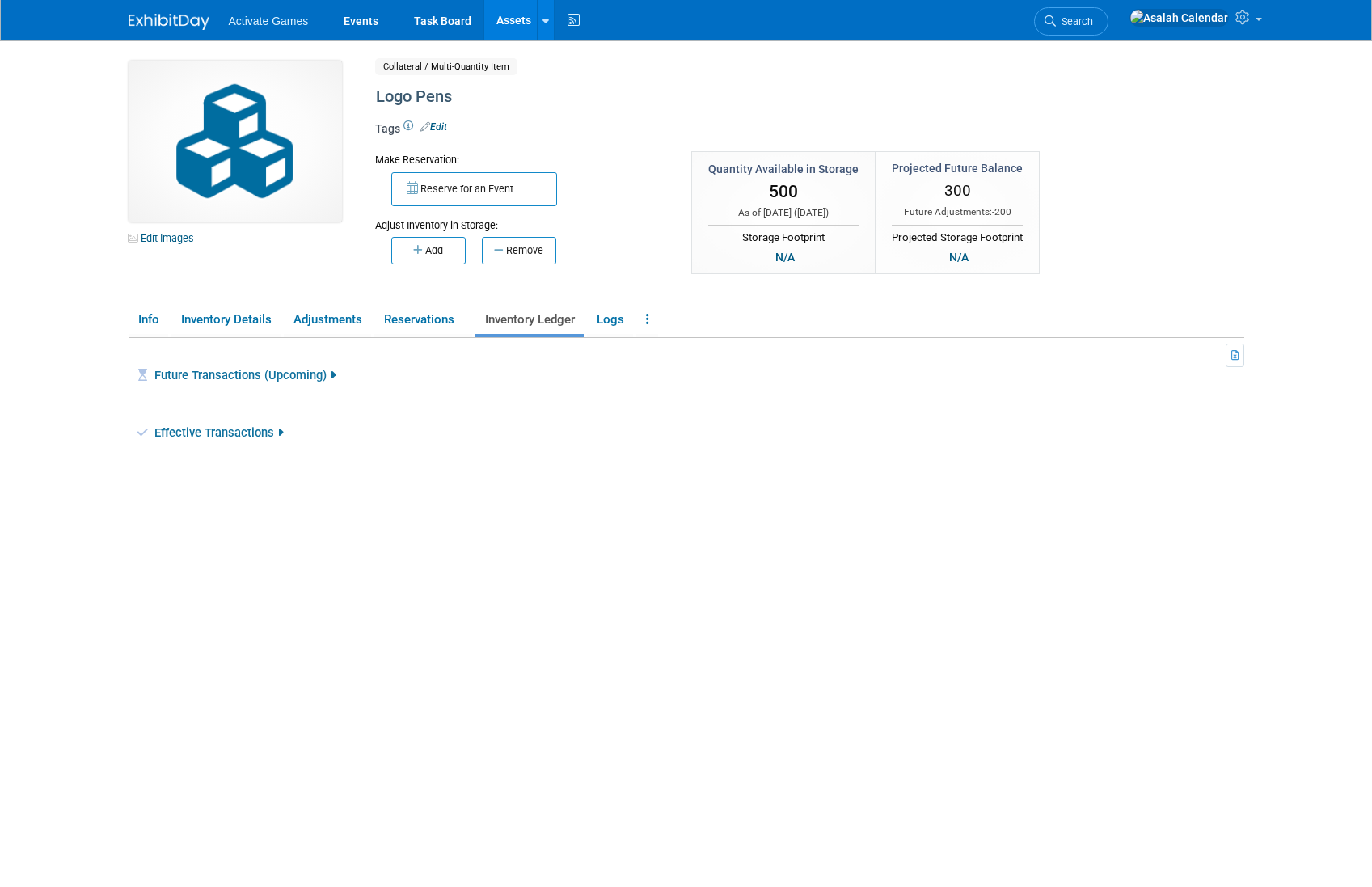
click at [277, 435] on icon at bounding box center [280, 433] width 6 height 12
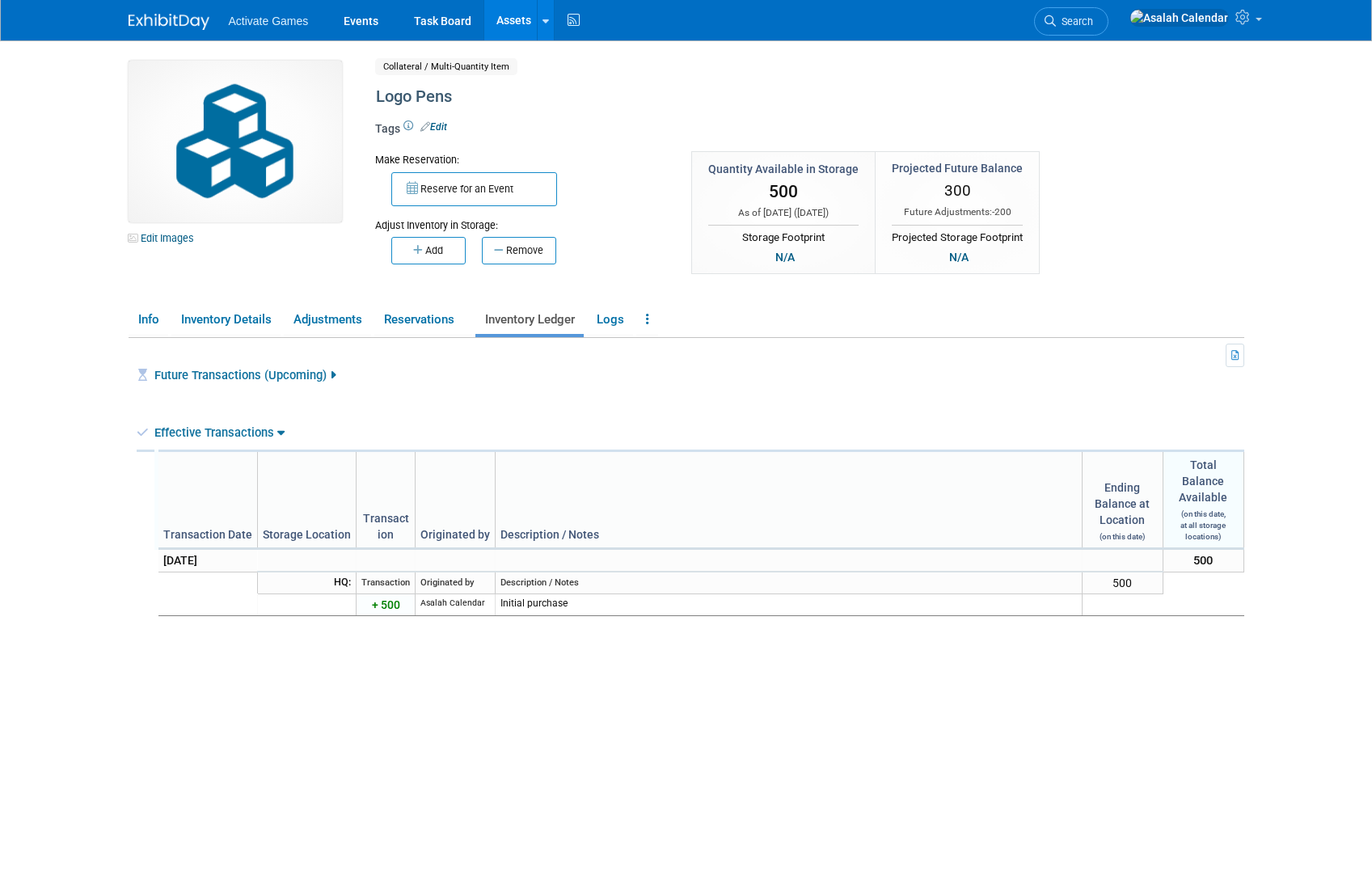
click at [308, 372] on link "Future Transactions (Upcoming)" at bounding box center [245, 374] width 181 height 15
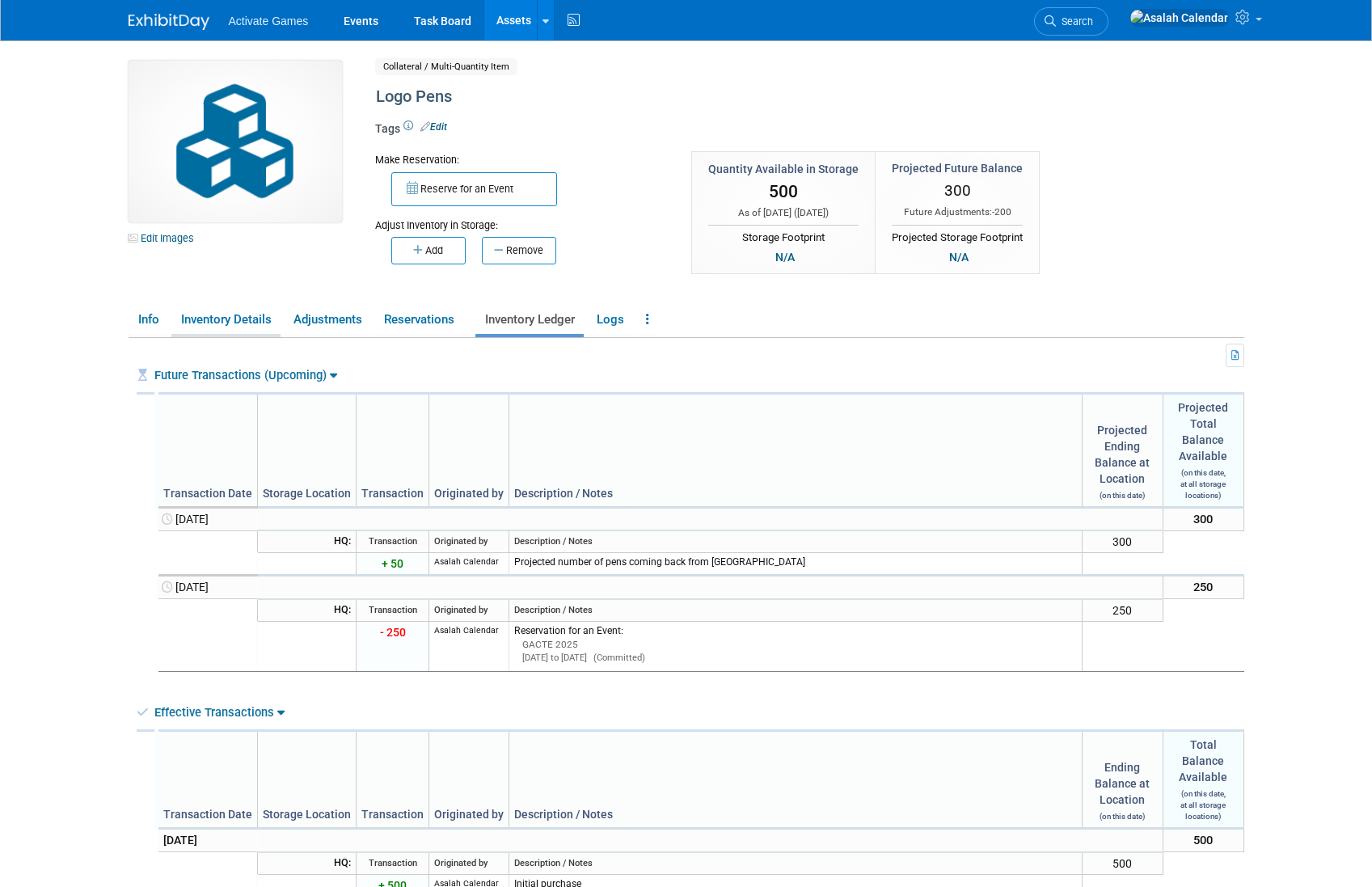
click at [218, 307] on link "Inventory Details" at bounding box center [226, 319] width 109 height 28
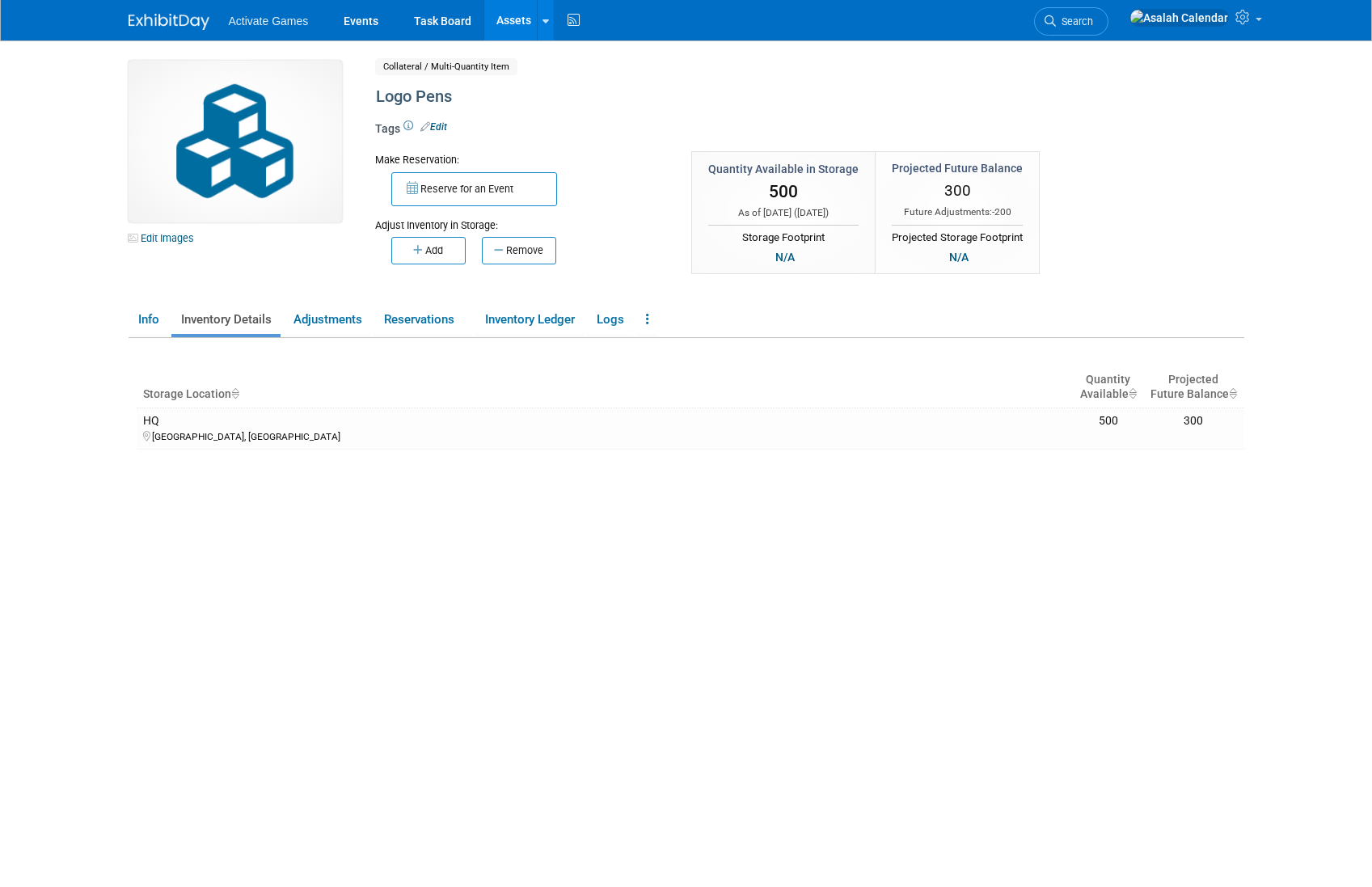
click at [351, 340] on div "Storage Location Quantity Available Projected Future Balance HQ Southlake, TX 5…" at bounding box center [690, 620] width 1108 height 563
click at [348, 325] on link "Adjustments" at bounding box center [327, 319] width 88 height 28
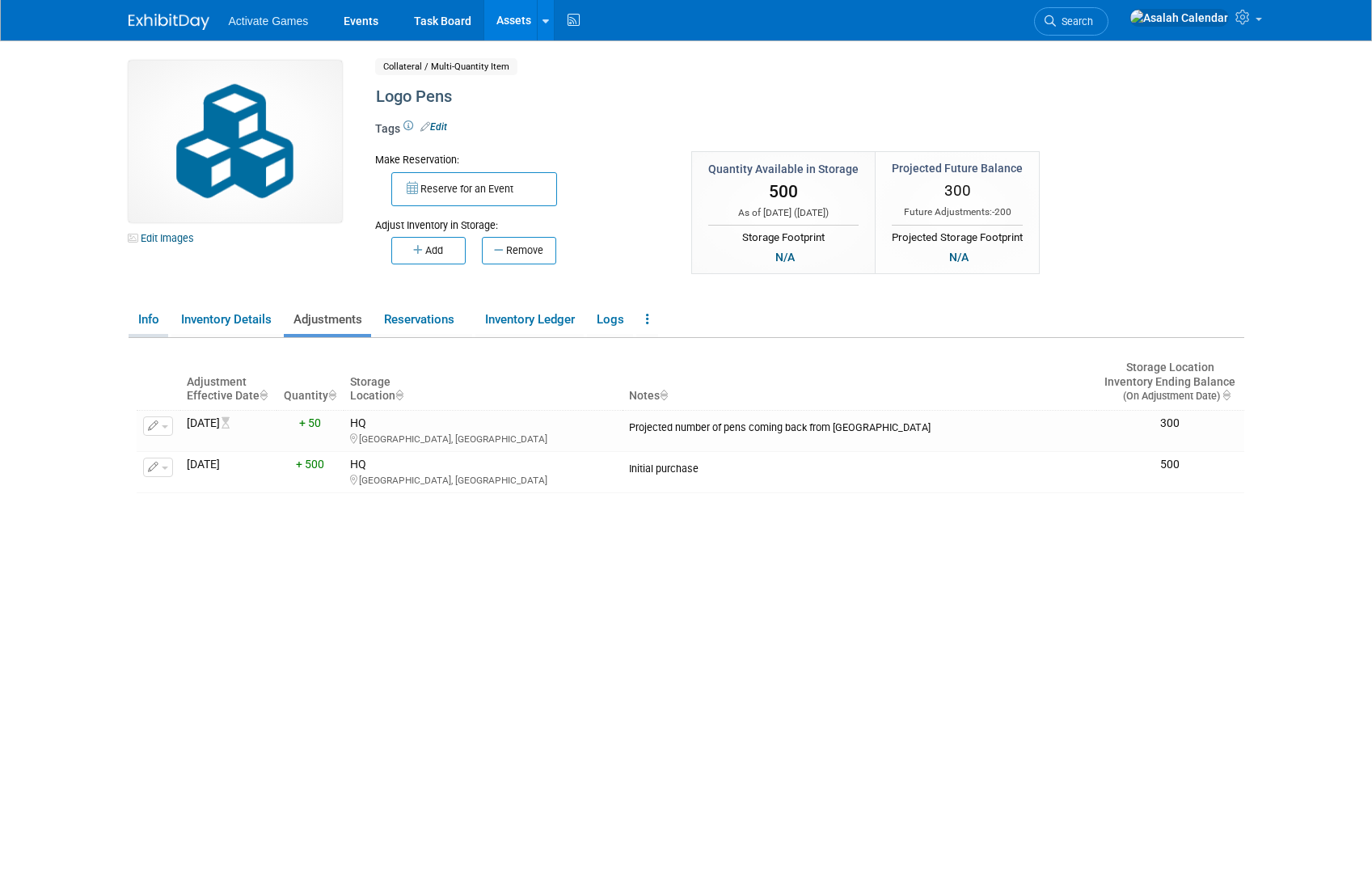
click at [142, 325] on link "Info" at bounding box center [149, 319] width 39 height 28
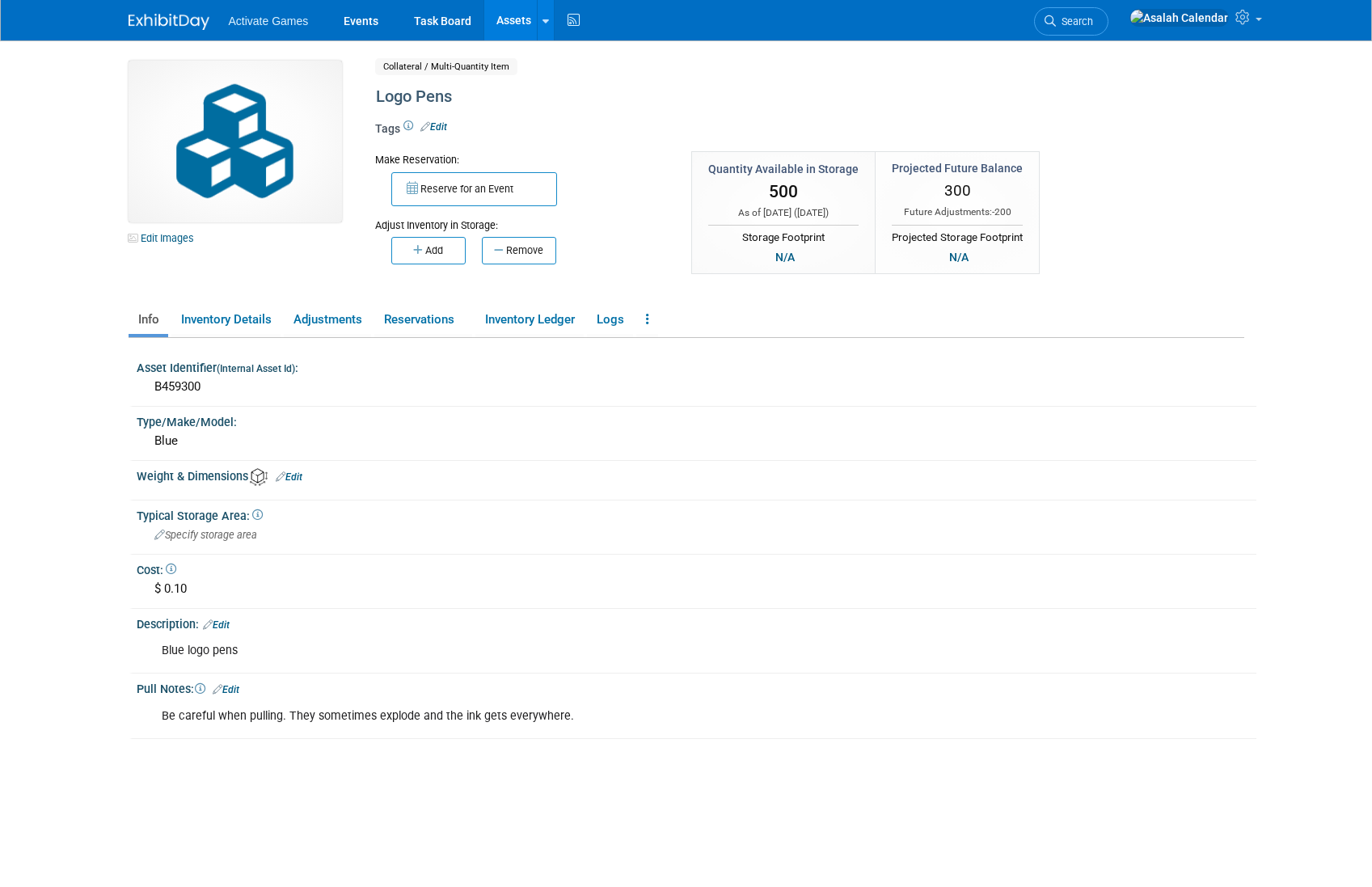
click at [507, 13] on link "Assets" at bounding box center [513, 20] width 59 height 40
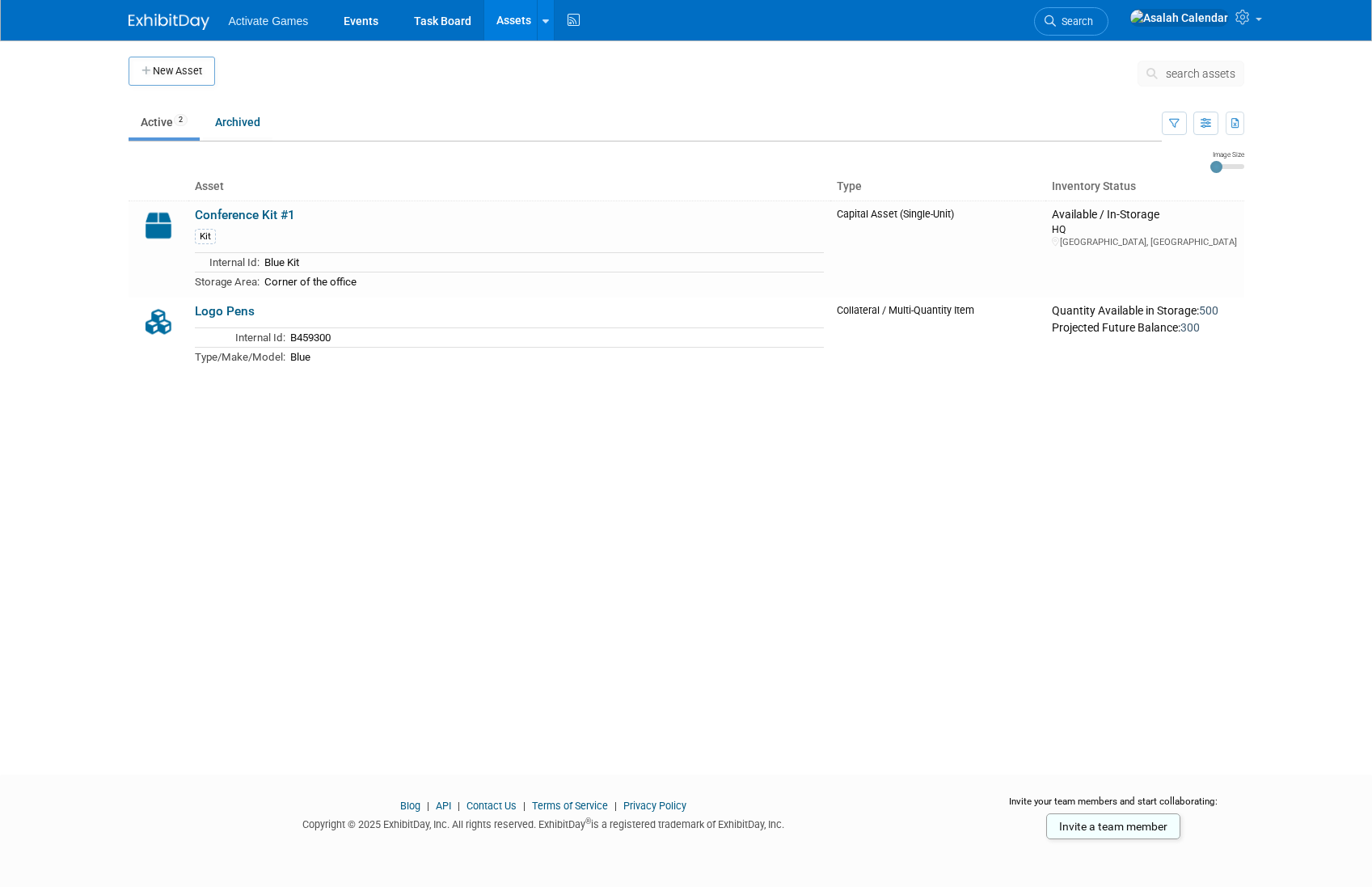
click at [513, 519] on div "New Asset search assets Note: Your current ExhibitDay plan allows for managemen…" at bounding box center [687, 392] width 1140 height 705
click at [348, 4] on link "Events" at bounding box center [361, 20] width 59 height 40
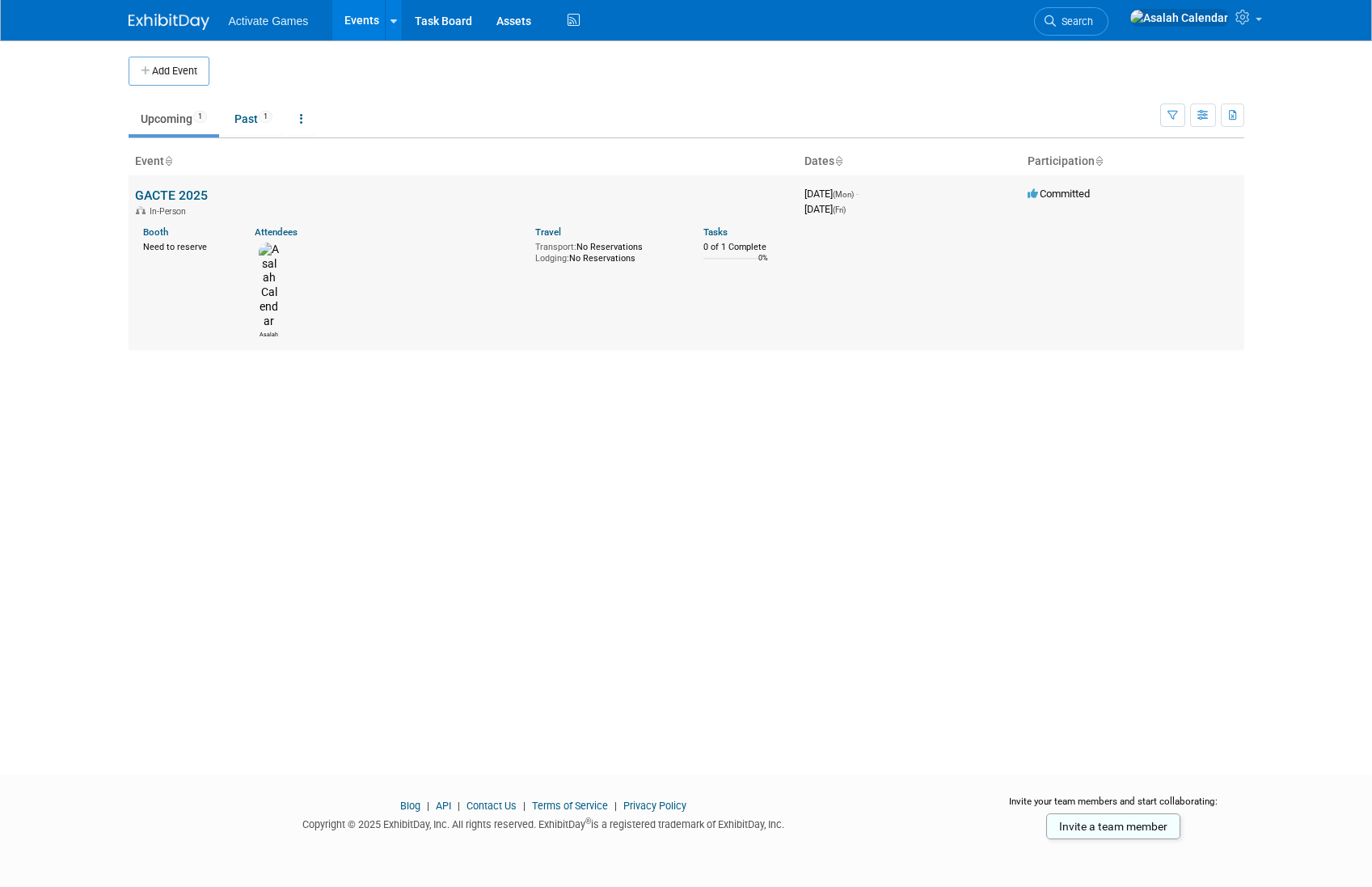
click at [202, 197] on link "GACTE 2025" at bounding box center [171, 195] width 73 height 15
click at [360, 387] on div "Add Event New Event Duplicate Event Warning There is another event in your work…" at bounding box center [687, 392] width 1140 height 705
click at [342, 374] on div "Add Event New Event Duplicate Event Warning There is another event in your work…" at bounding box center [687, 392] width 1140 height 705
click at [185, 189] on link "GACTE 2025" at bounding box center [171, 195] width 73 height 15
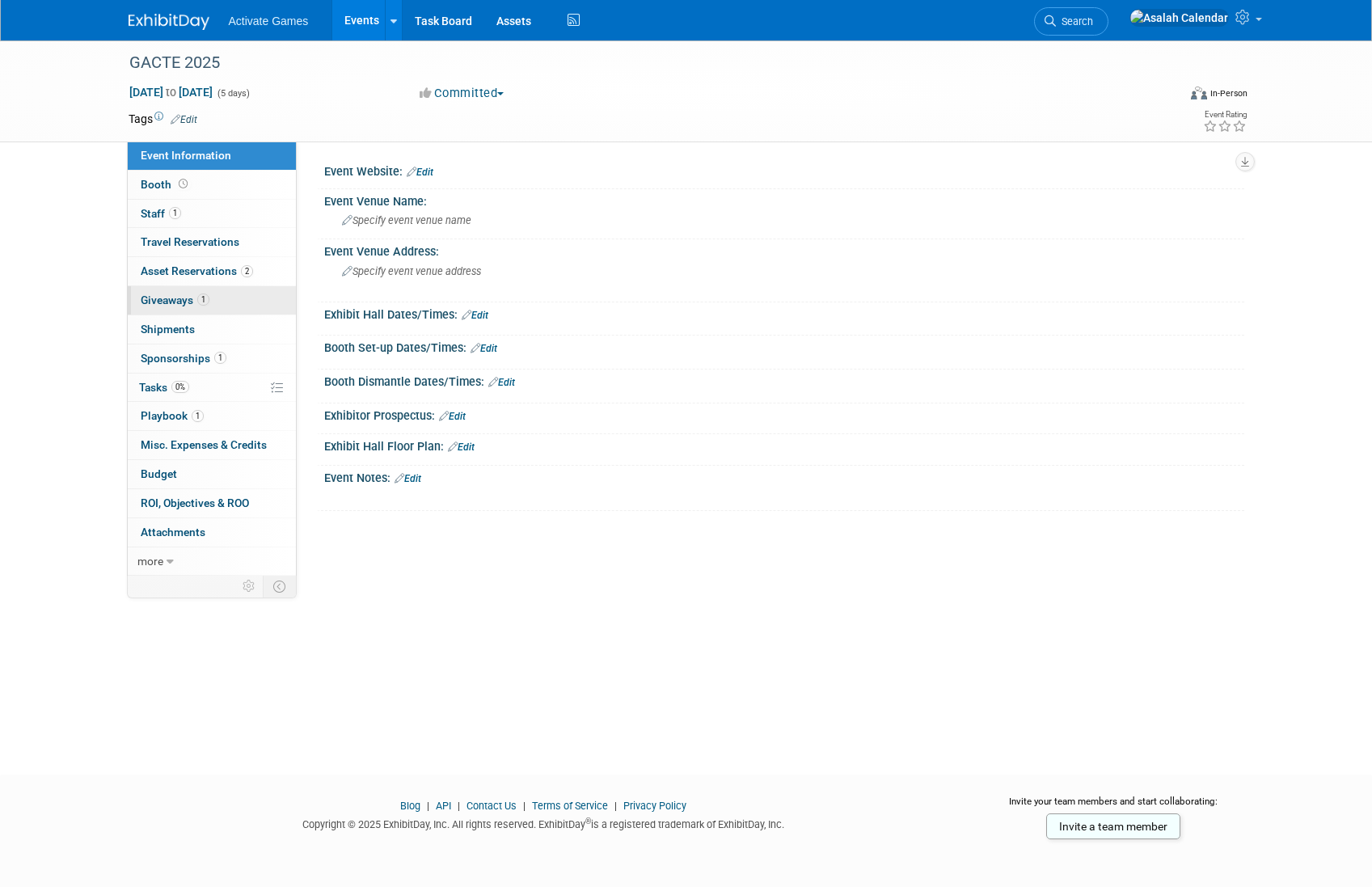
click at [185, 299] on span "Giveaways 1" at bounding box center [175, 300] width 69 height 13
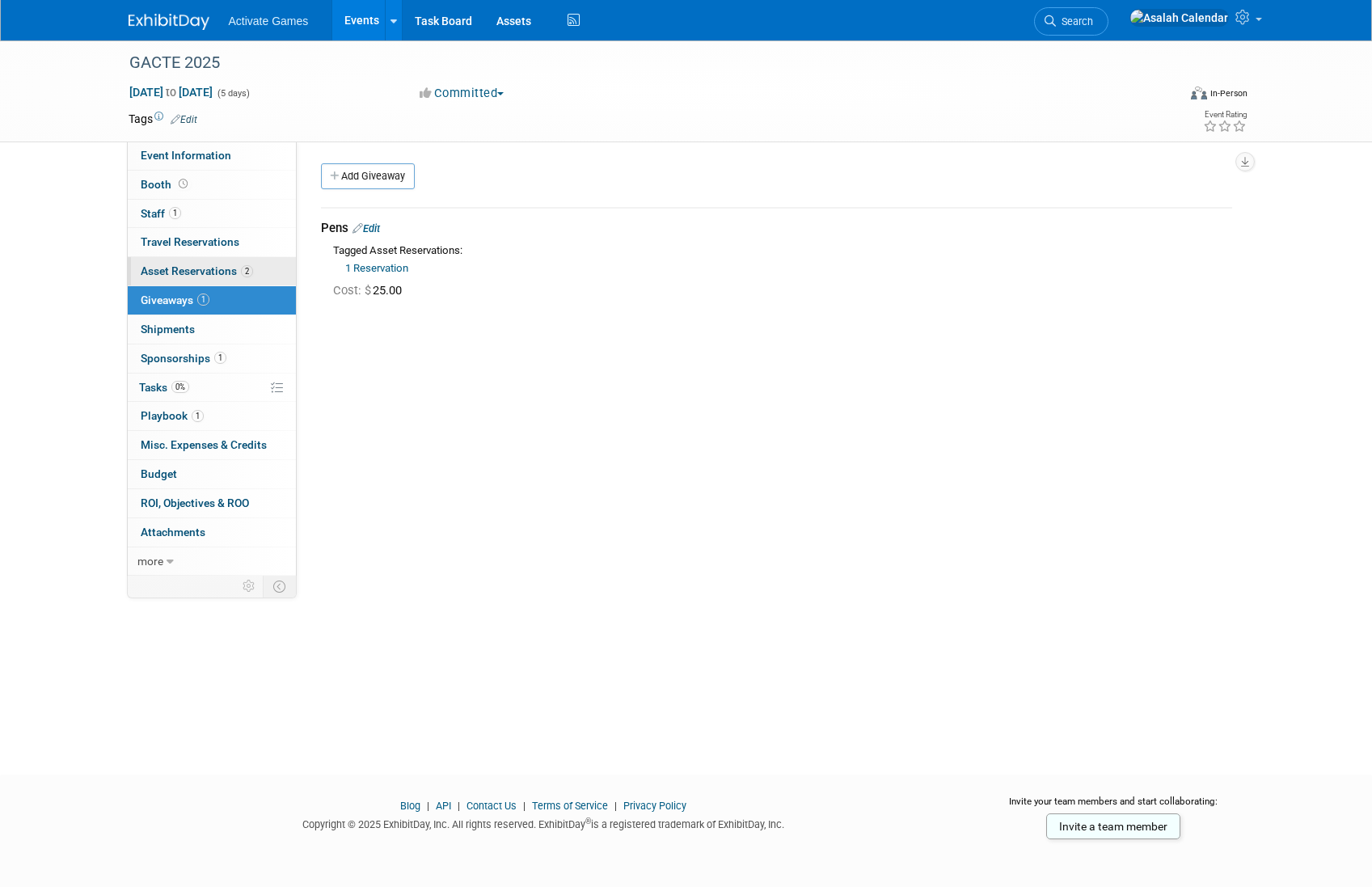
click at [197, 270] on span "Asset Reservations 2" at bounding box center [197, 270] width 112 height 13
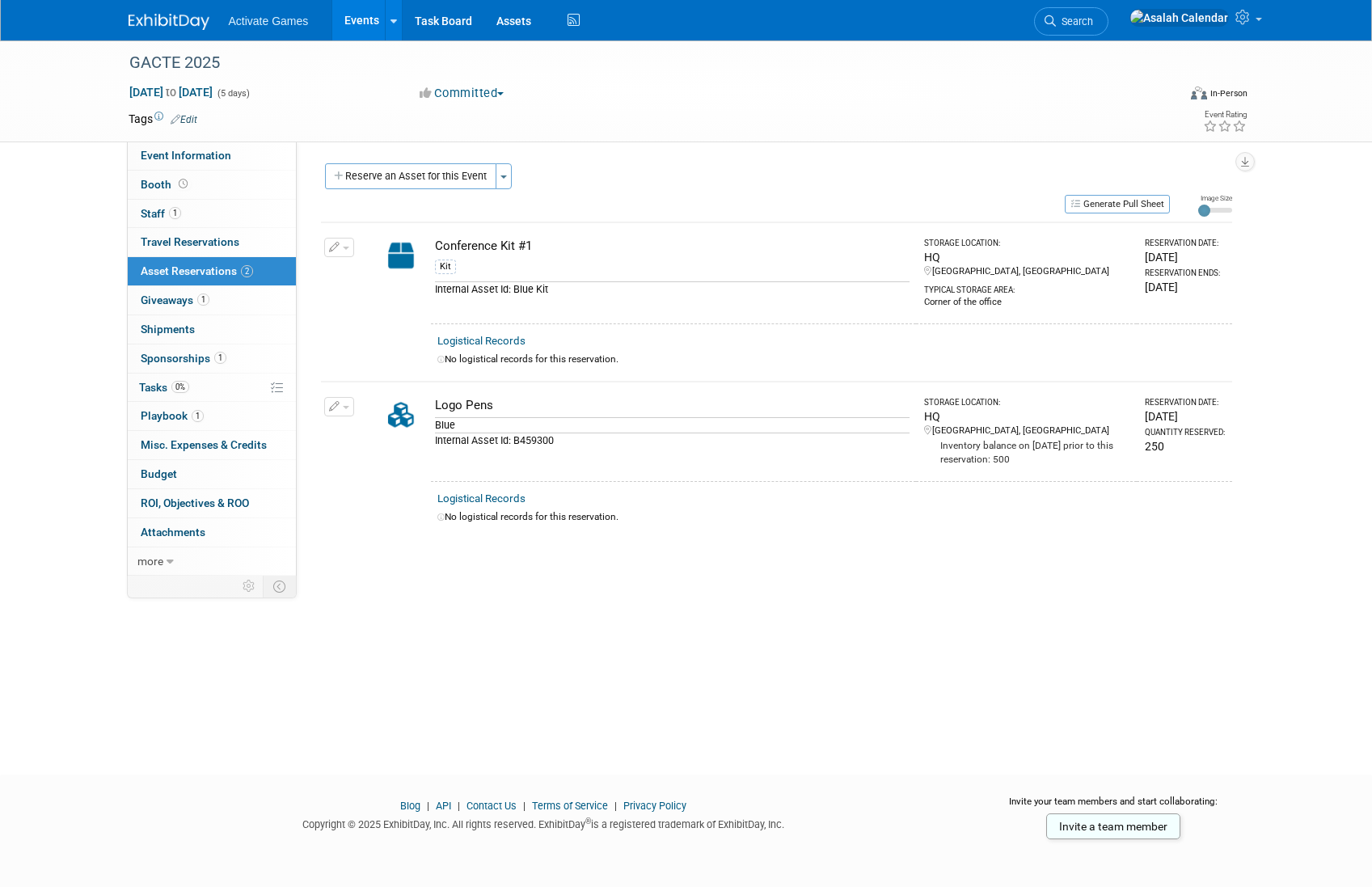
click at [464, 671] on div "GACTE 2025 Nov 17, 2025 to Nov 21, 2025 (5 days) Nov 17, 2025 to Nov 21, 2025 C…" at bounding box center [686, 392] width 1372 height 705
click at [505, 629] on div "GACTE 2025 Nov 17, 2025 to Nov 21, 2025 (5 days) Nov 17, 2025 to Nov 21, 2025 C…" at bounding box center [686, 392] width 1372 height 705
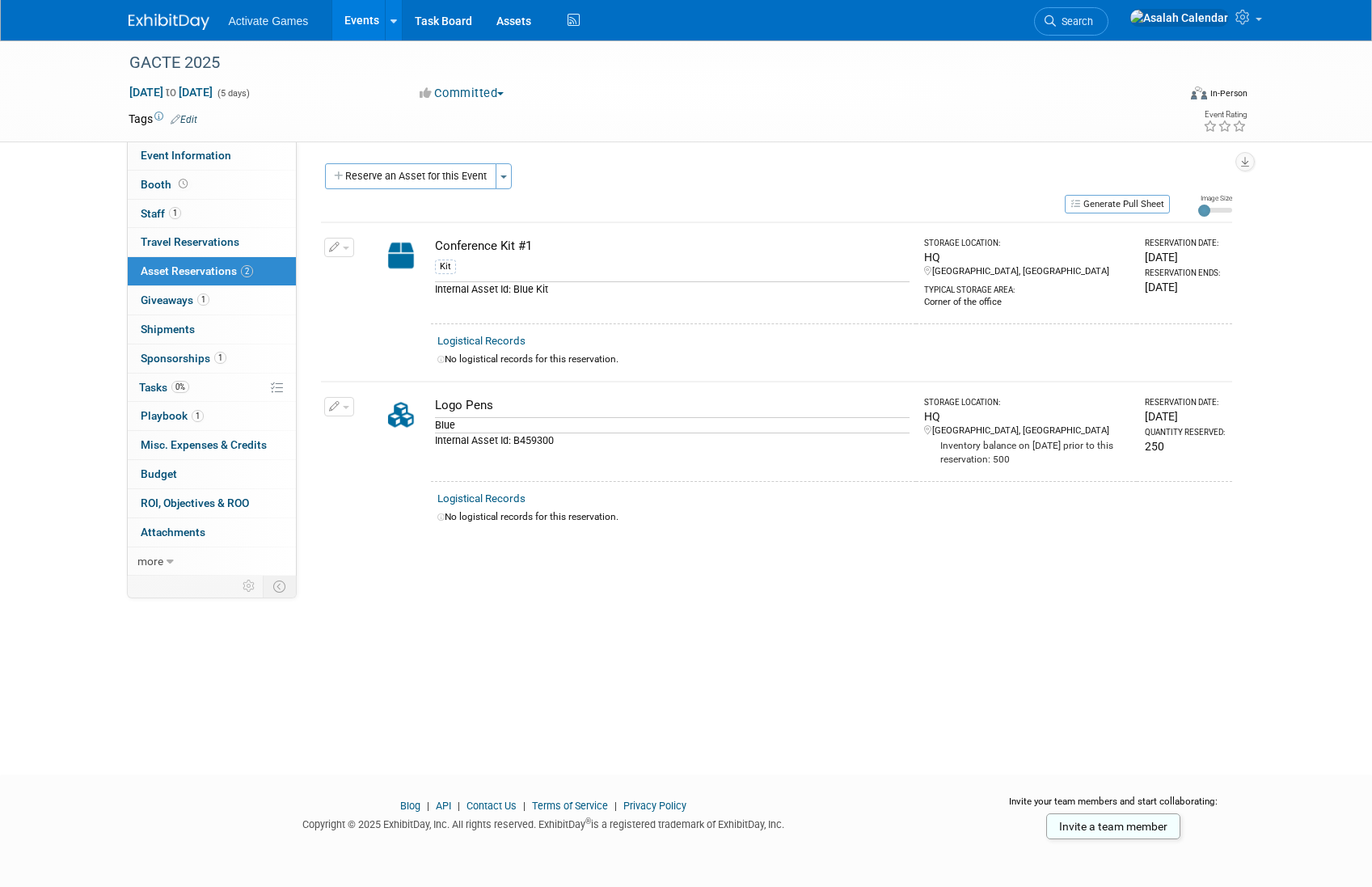
click at [505, 629] on div "GACTE 2025 Nov 17, 2025 to Nov 21, 2025 (5 days) Nov 17, 2025 to Nov 21, 2025 C…" at bounding box center [686, 392] width 1372 height 705
click at [343, 406] on span "button" at bounding box center [346, 408] width 7 height 3
click at [361, 459] on button "Manage Logistical Records" at bounding box center [420, 458] width 173 height 21
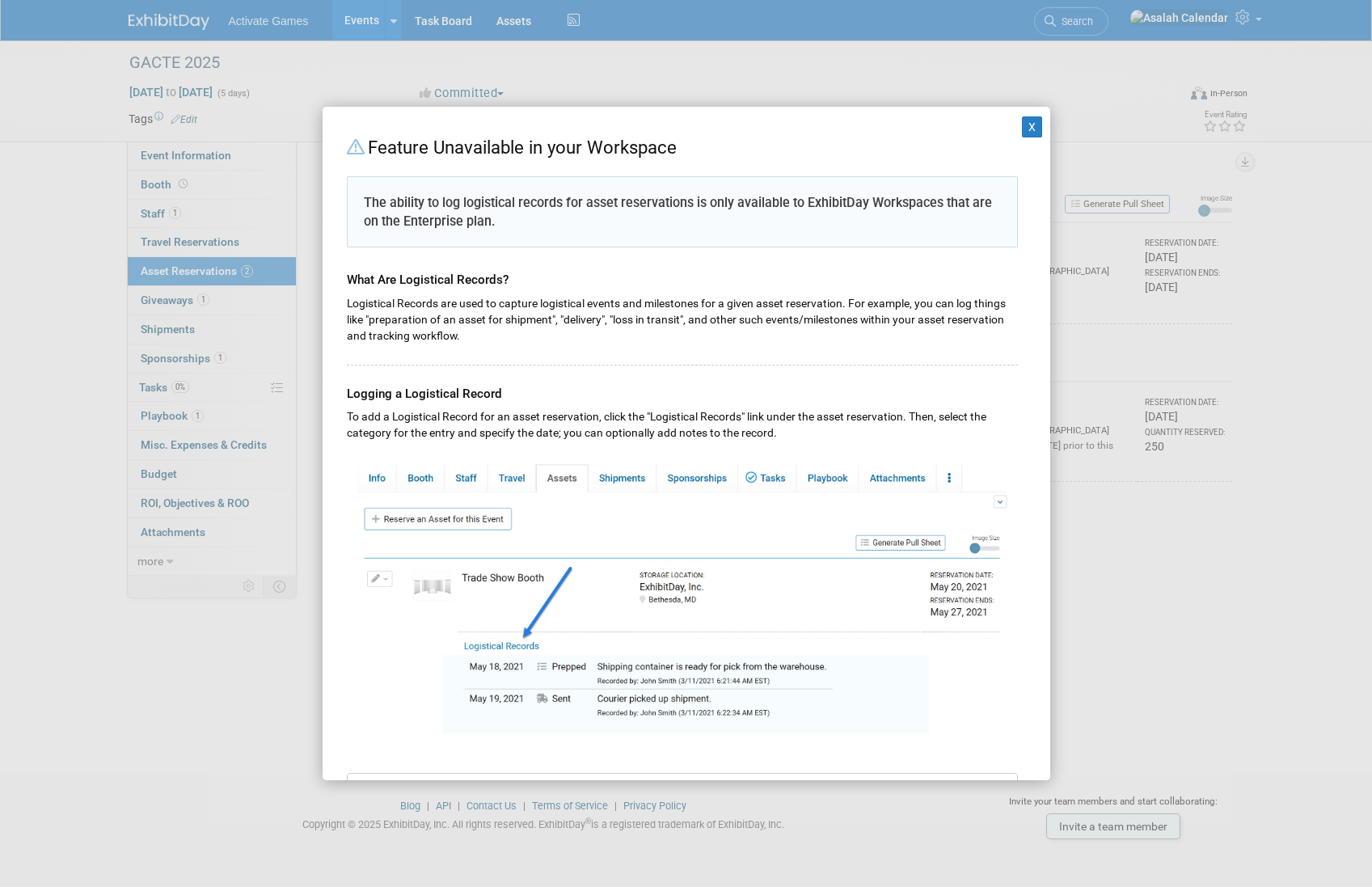
click at [249, 653] on div "X Feature Unavailable in your Workspace The ability to log logistical records f…" at bounding box center [686, 443] width 1372 height 887
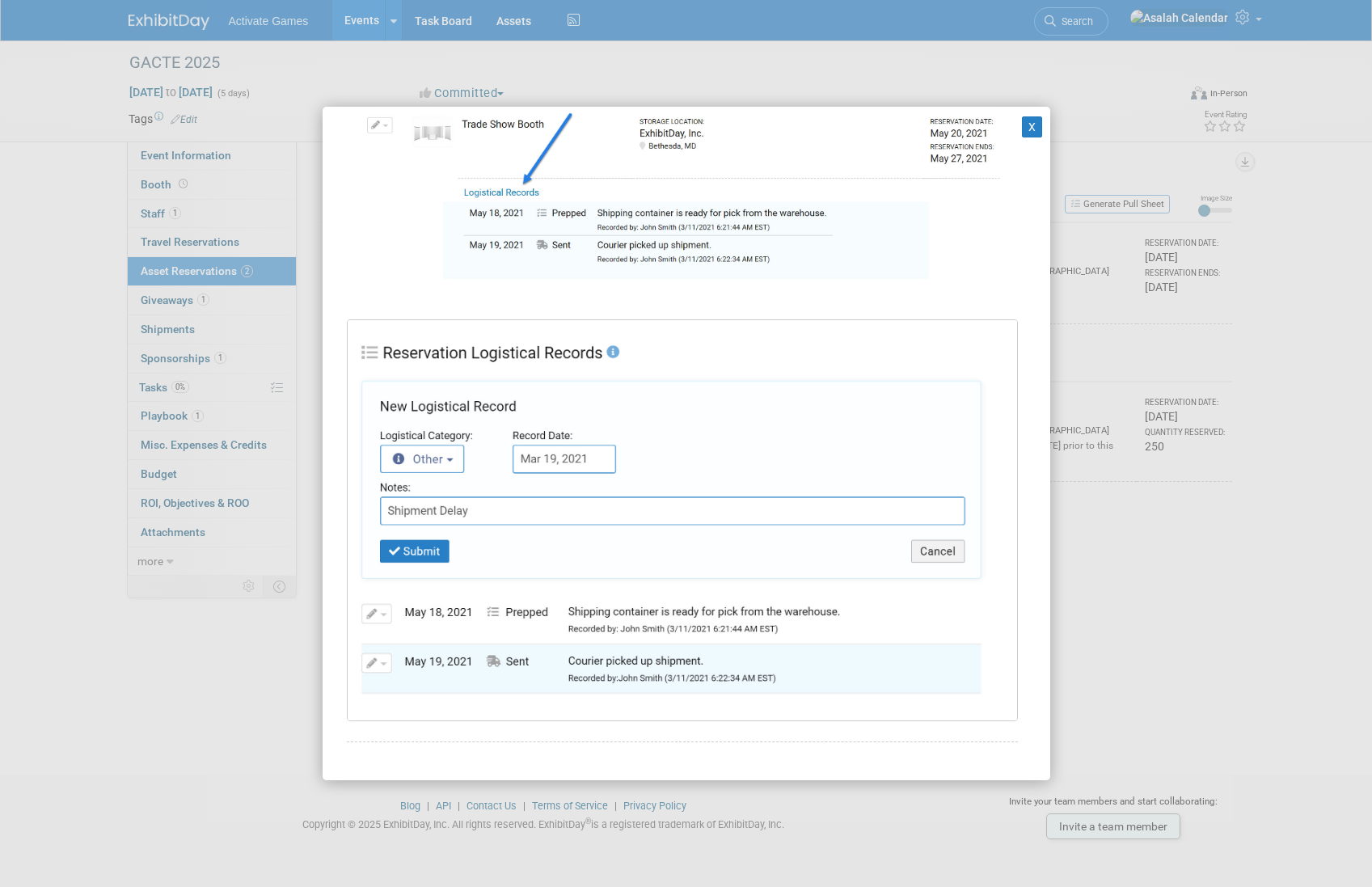
scroll to position [463, 0]
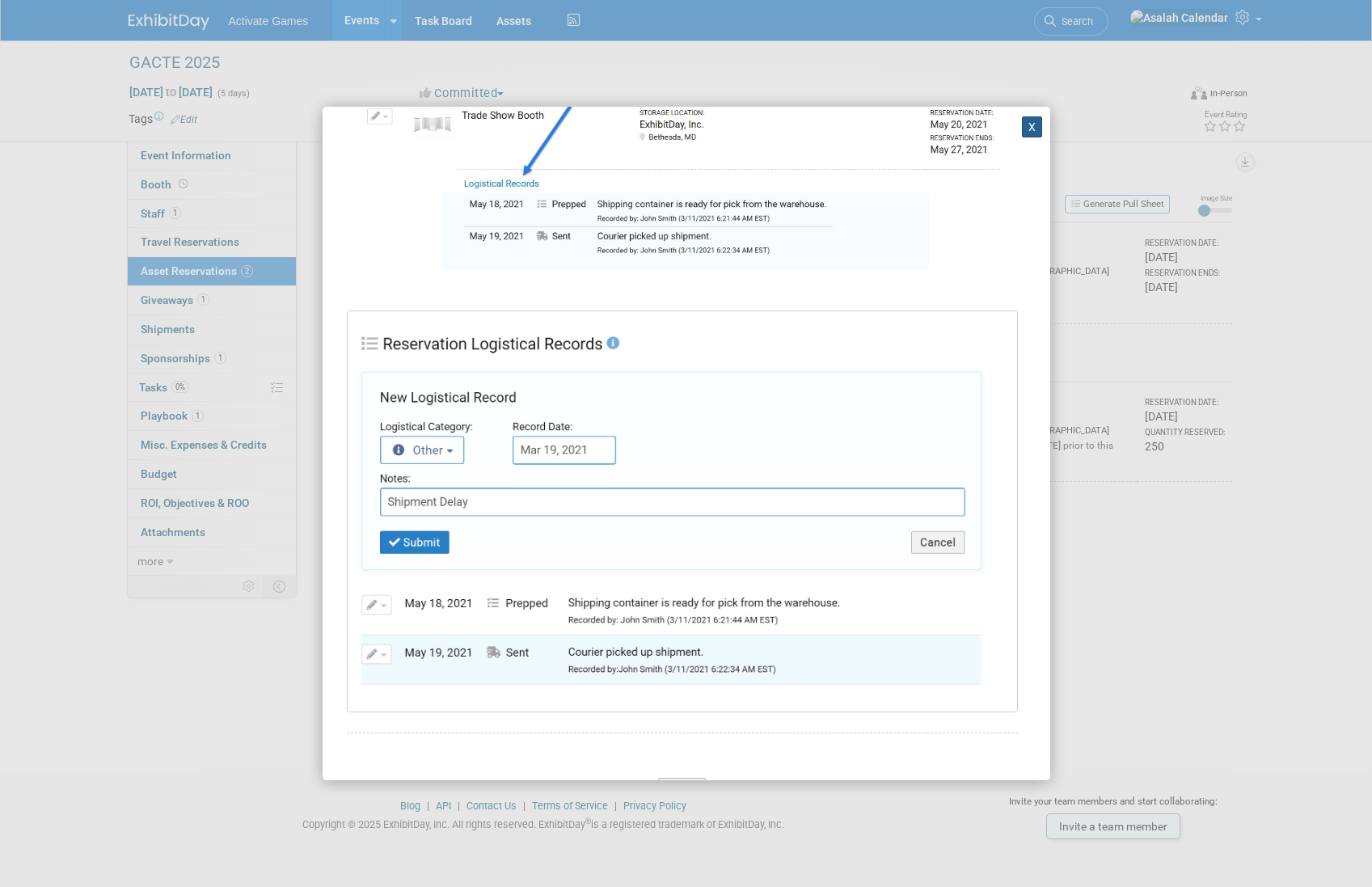
click at [1026, 131] on button "X" at bounding box center [1032, 127] width 21 height 21
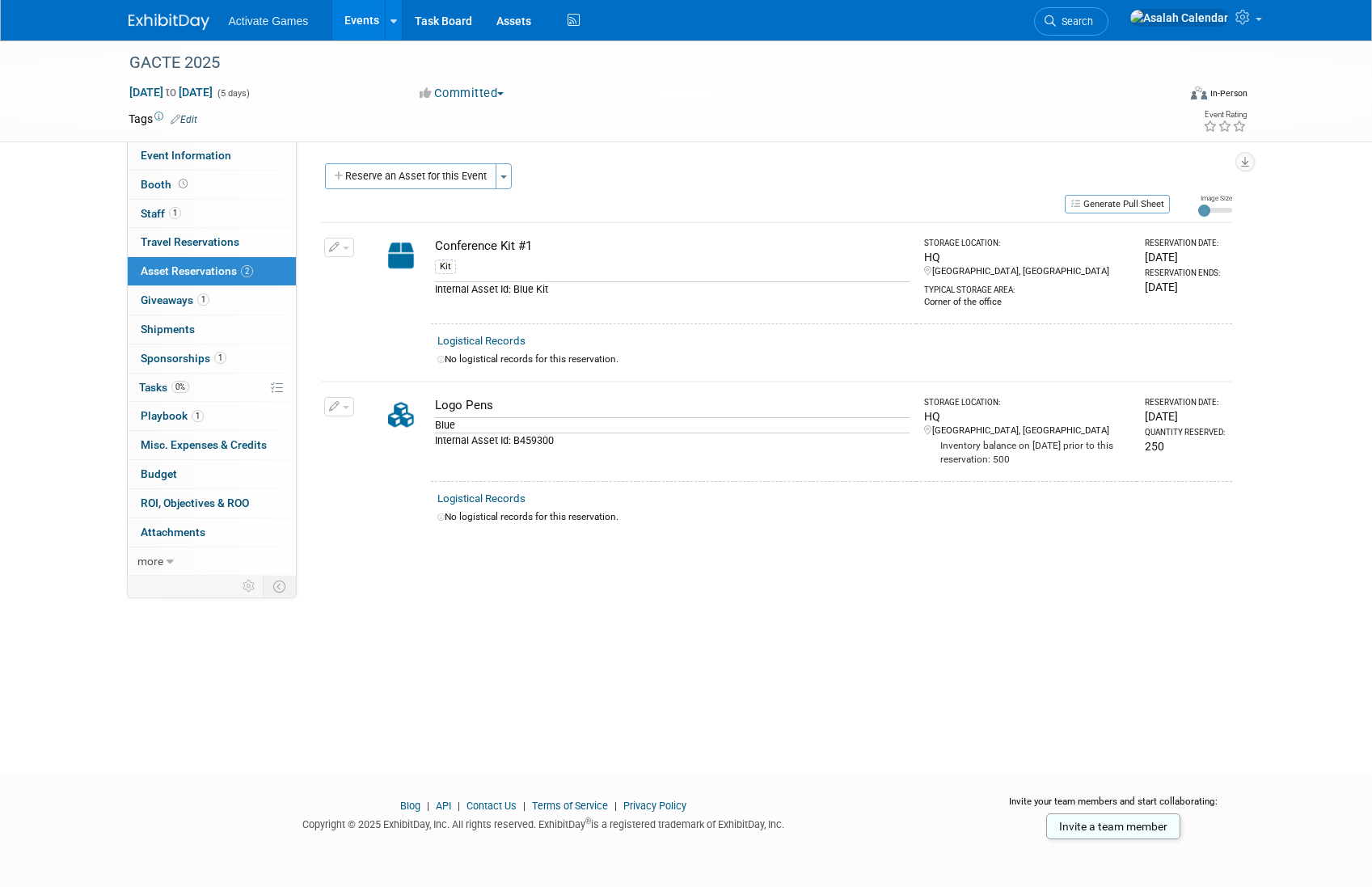
click at [591, 568] on div "Event Website: Edit Event Venue Name: Specify event venue name Event Venue Addr…" at bounding box center [770, 359] width 947 height 434
click at [161, 331] on span "Shipments 0" at bounding box center [167, 329] width 54 height 13
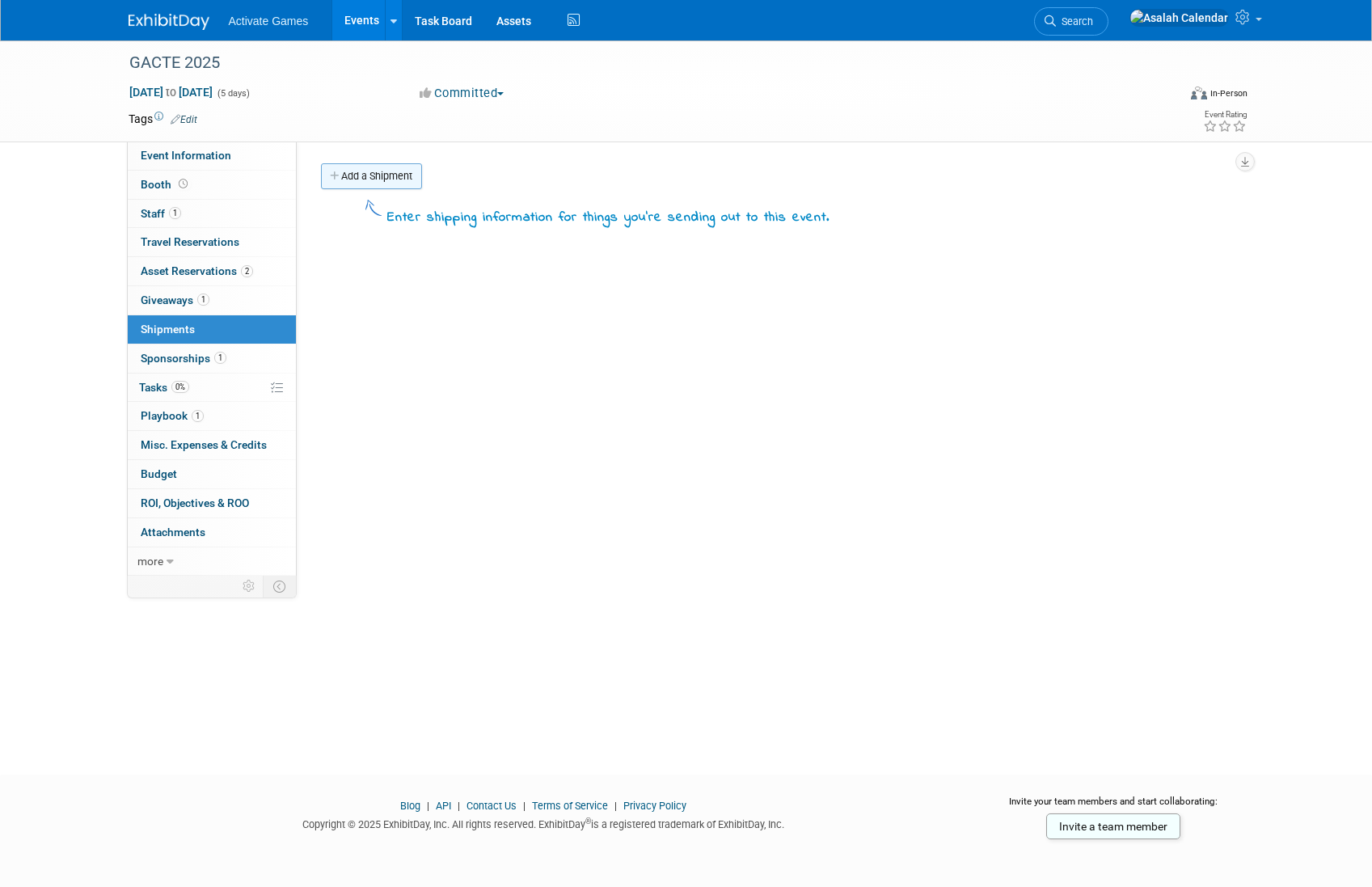
click at [367, 178] on link "Add a Shipment" at bounding box center [372, 176] width 101 height 26
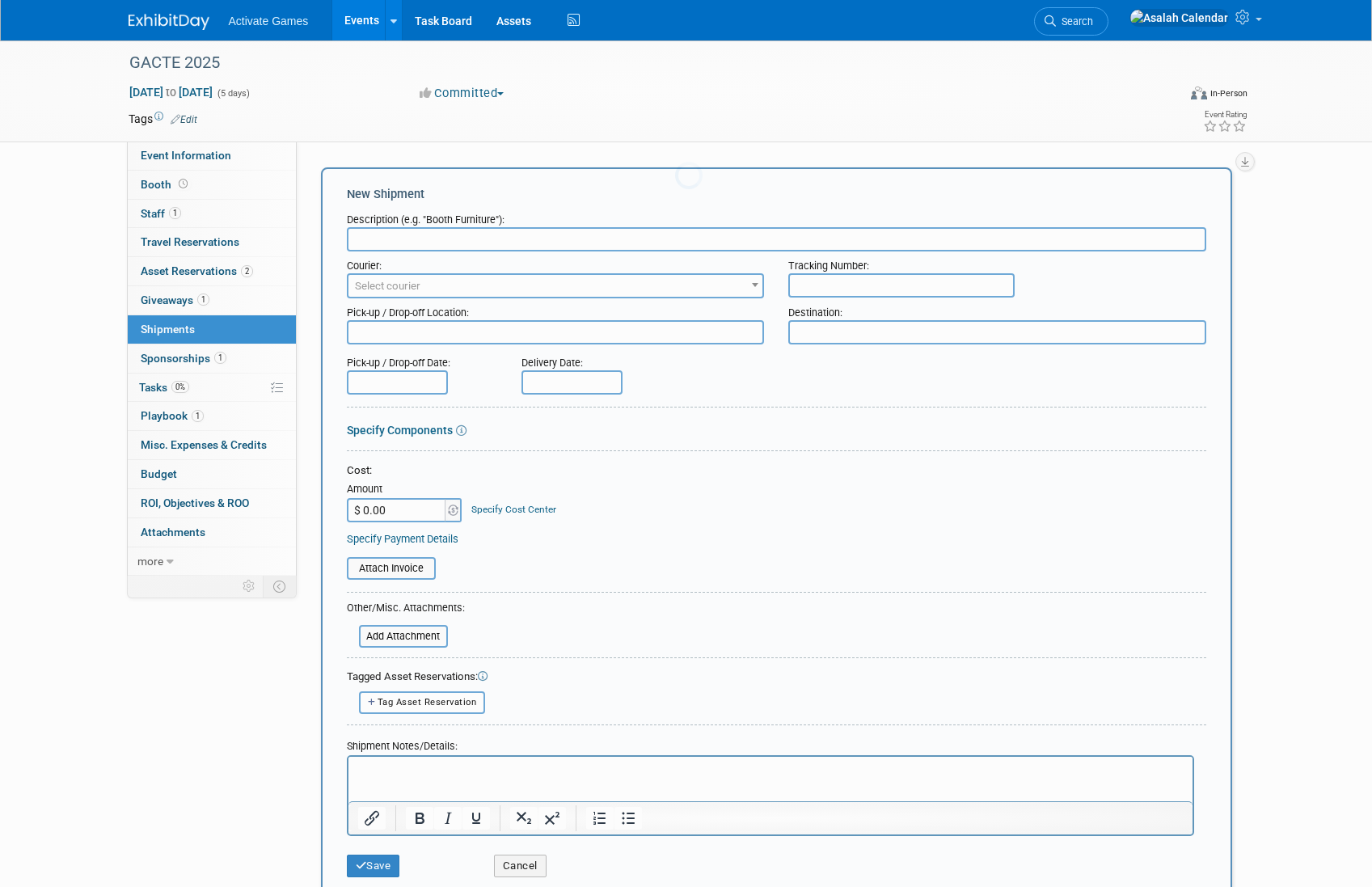
scroll to position [0, 0]
click at [428, 295] on span "Select courier" at bounding box center [555, 286] width 415 height 22
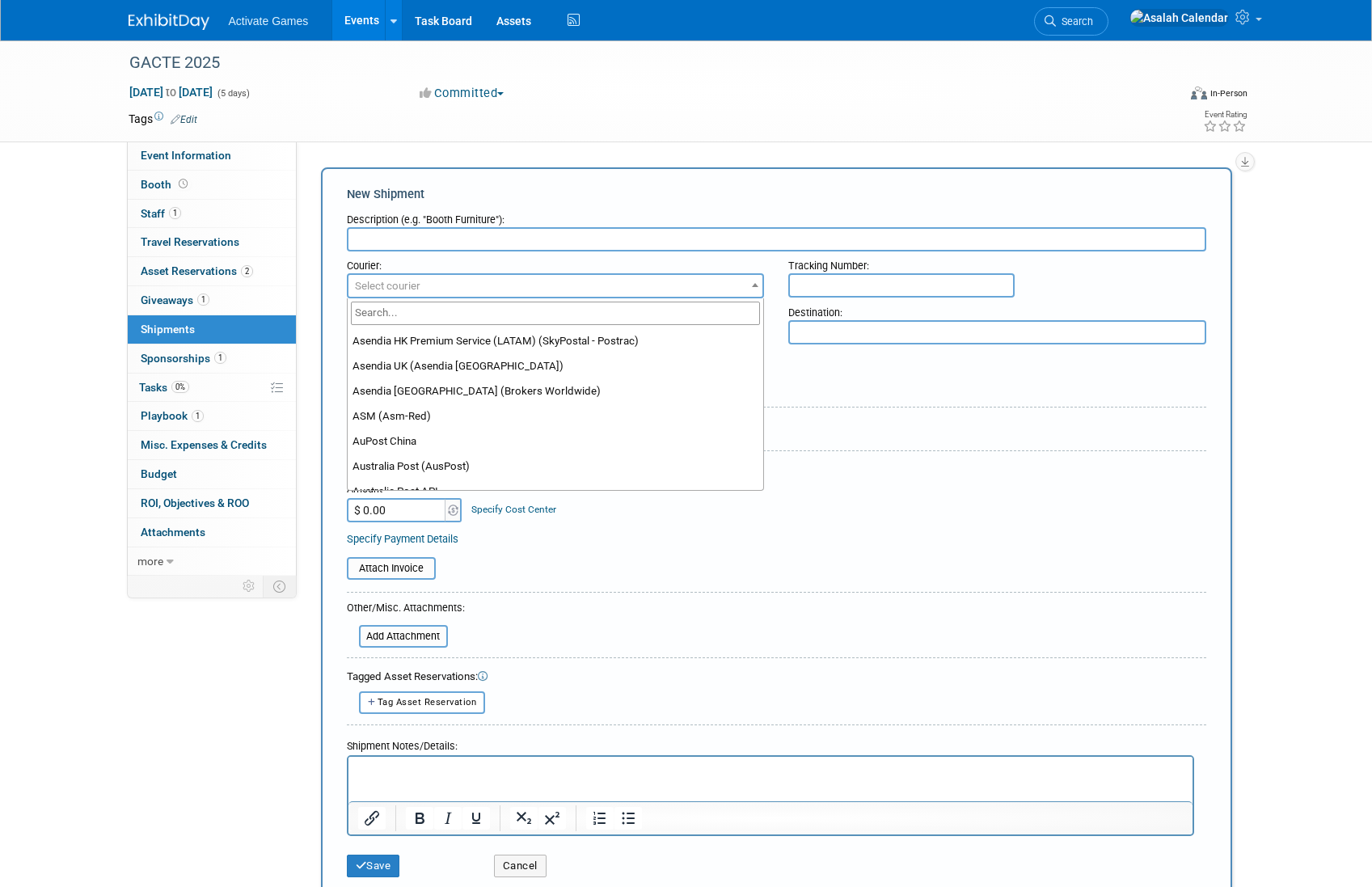
scroll to position [1116, 0]
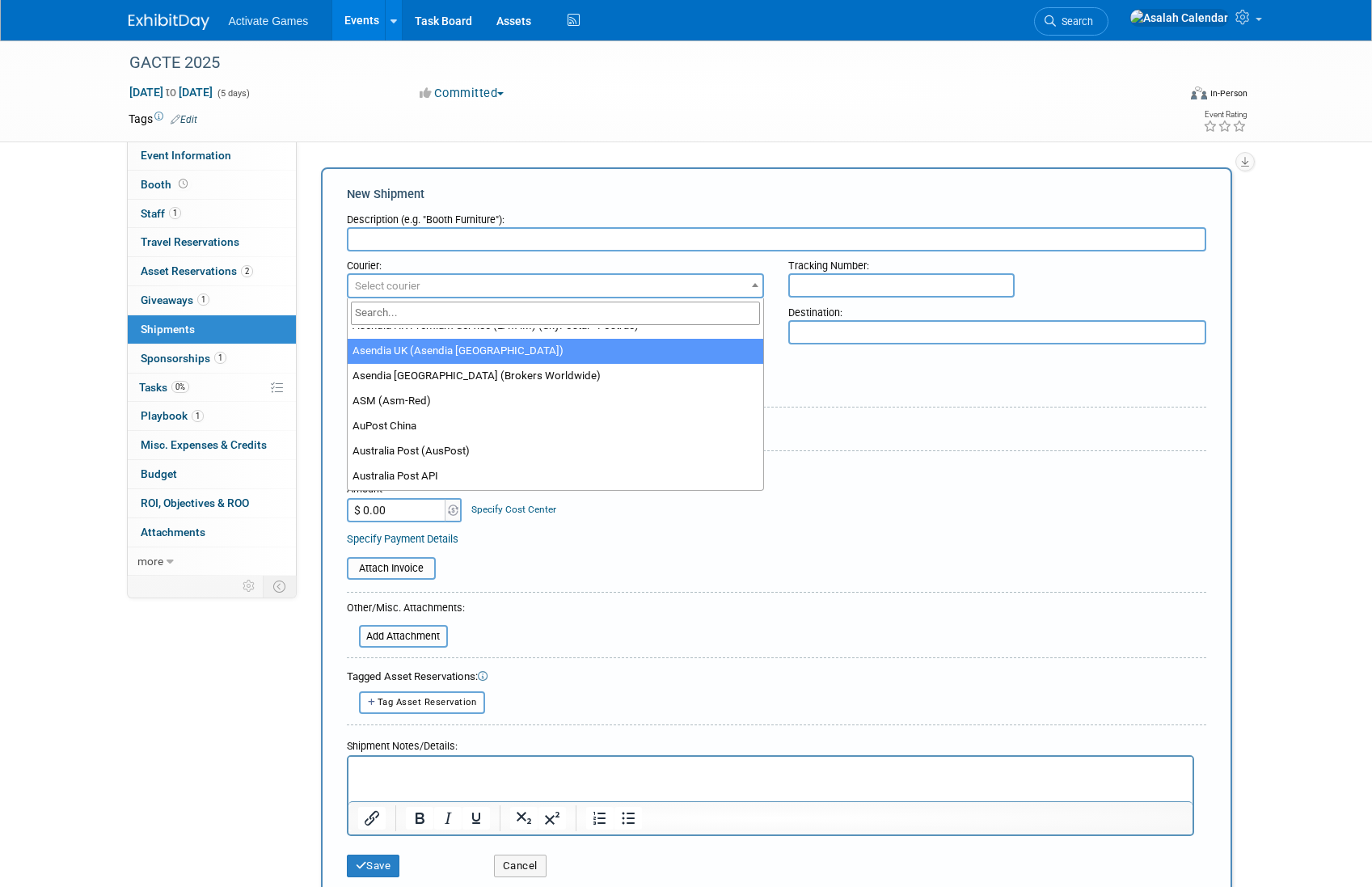
click at [537, 137] on div "GACTE 2025 Nov 17, 2025 to Nov 21, 2025 (5 days) Nov 17, 2025 to Nov 21, 2025 C…" at bounding box center [687, 91] width 1140 height 101
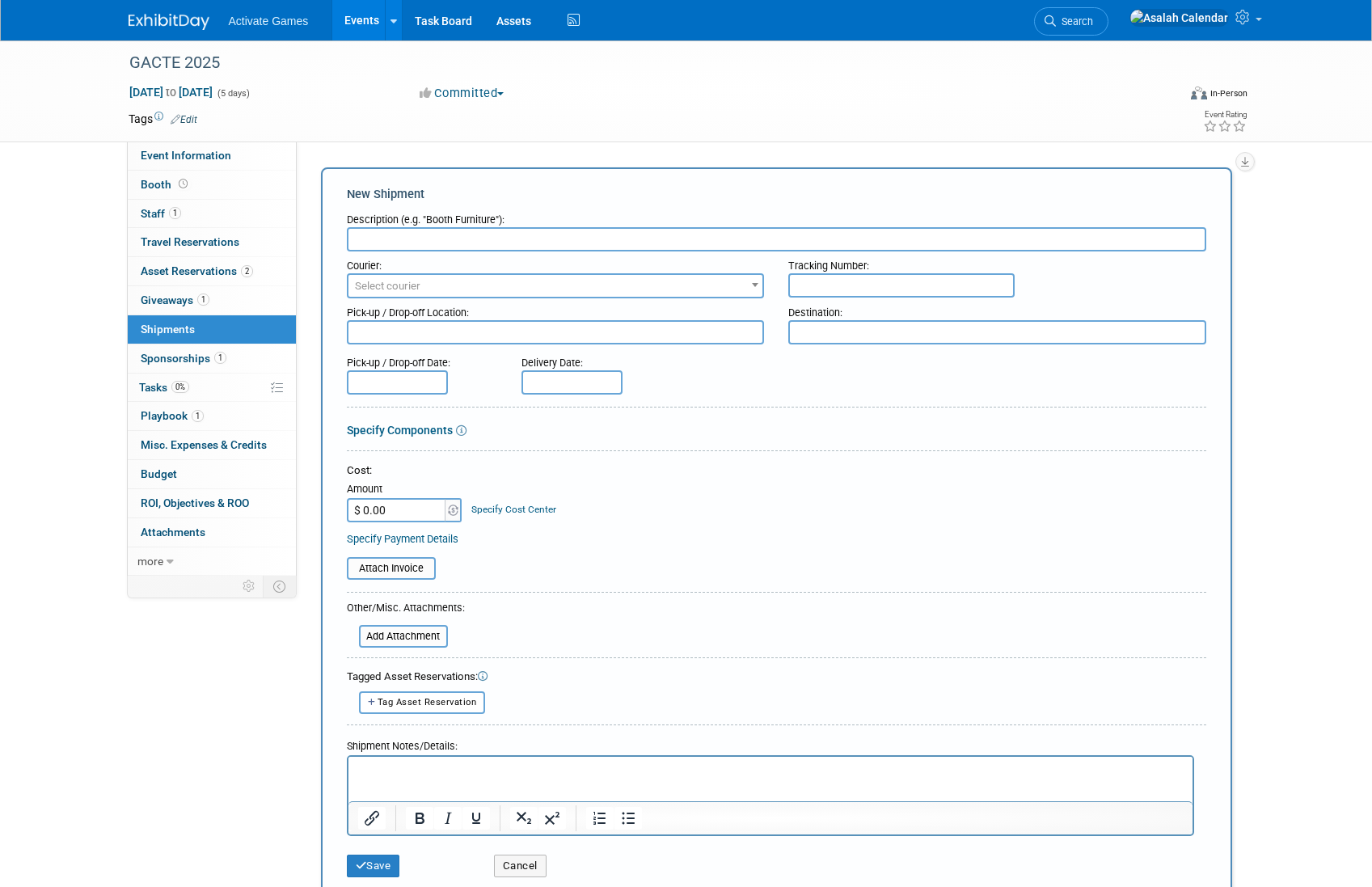
click at [519, 283] on span "Select courier" at bounding box center [555, 286] width 415 height 22
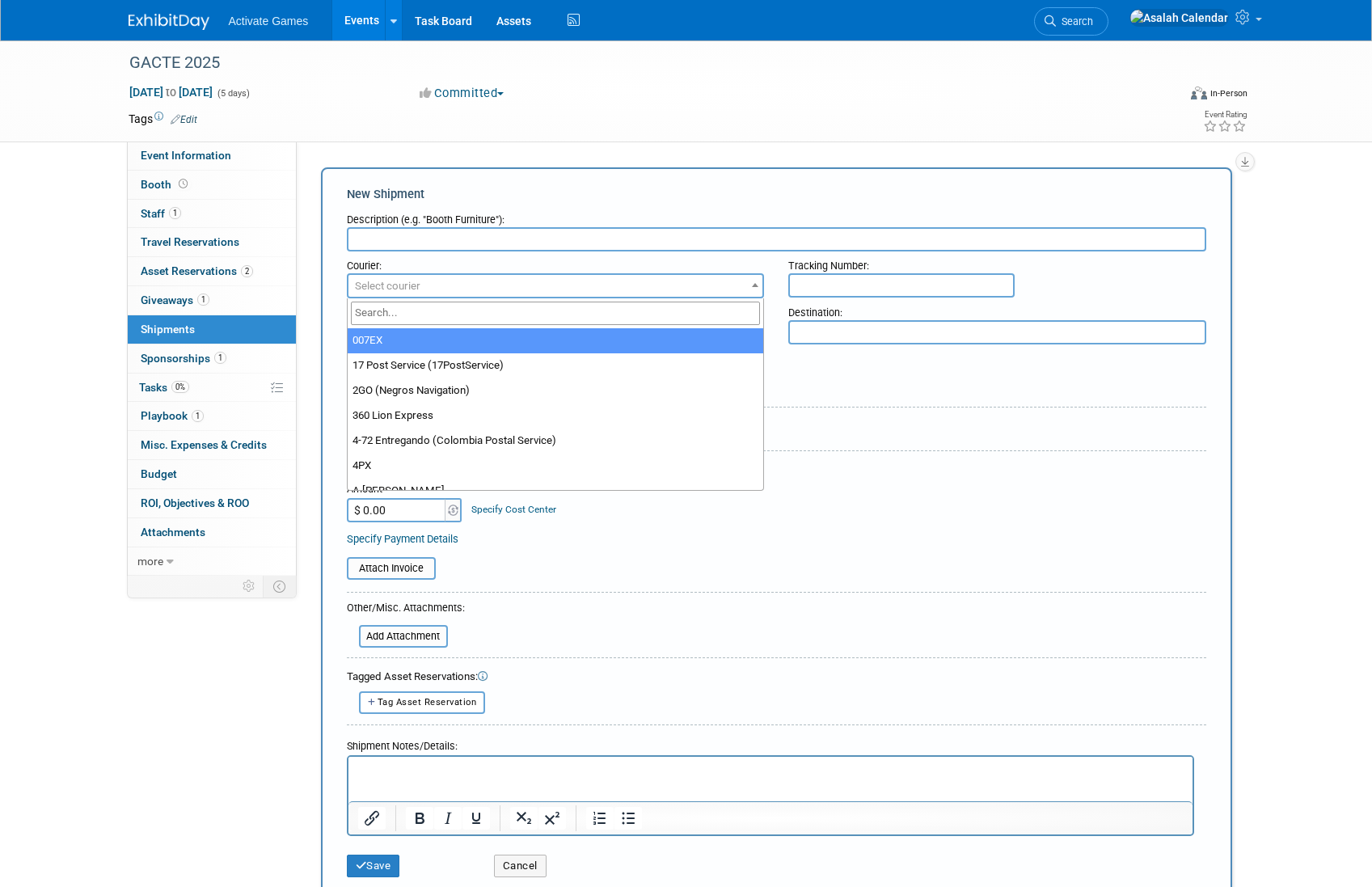
click at [519, 283] on span "Select courier" at bounding box center [555, 286] width 415 height 22
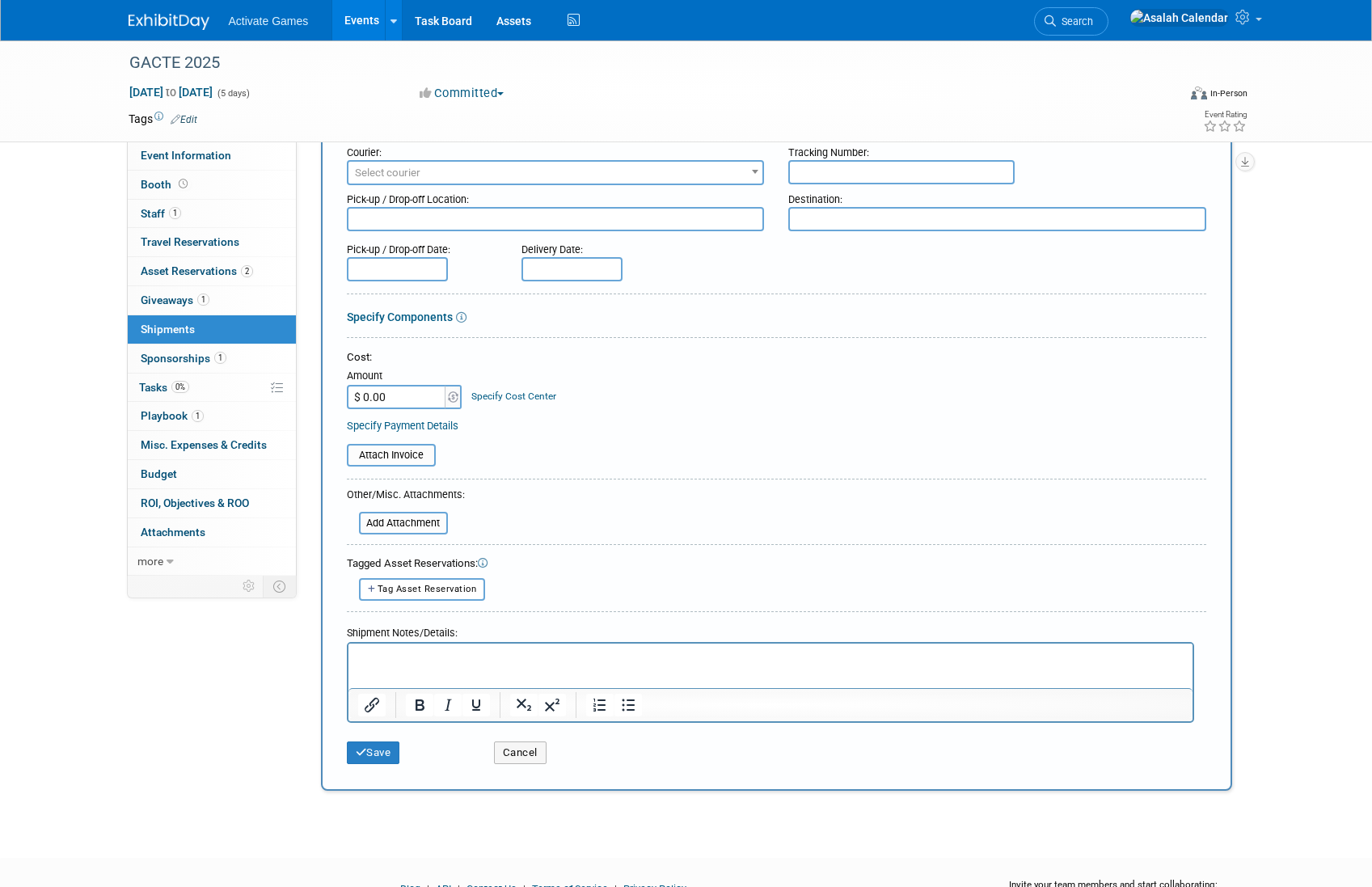
scroll to position [115, 0]
click at [433, 316] on link "Specify Components" at bounding box center [399, 315] width 106 height 13
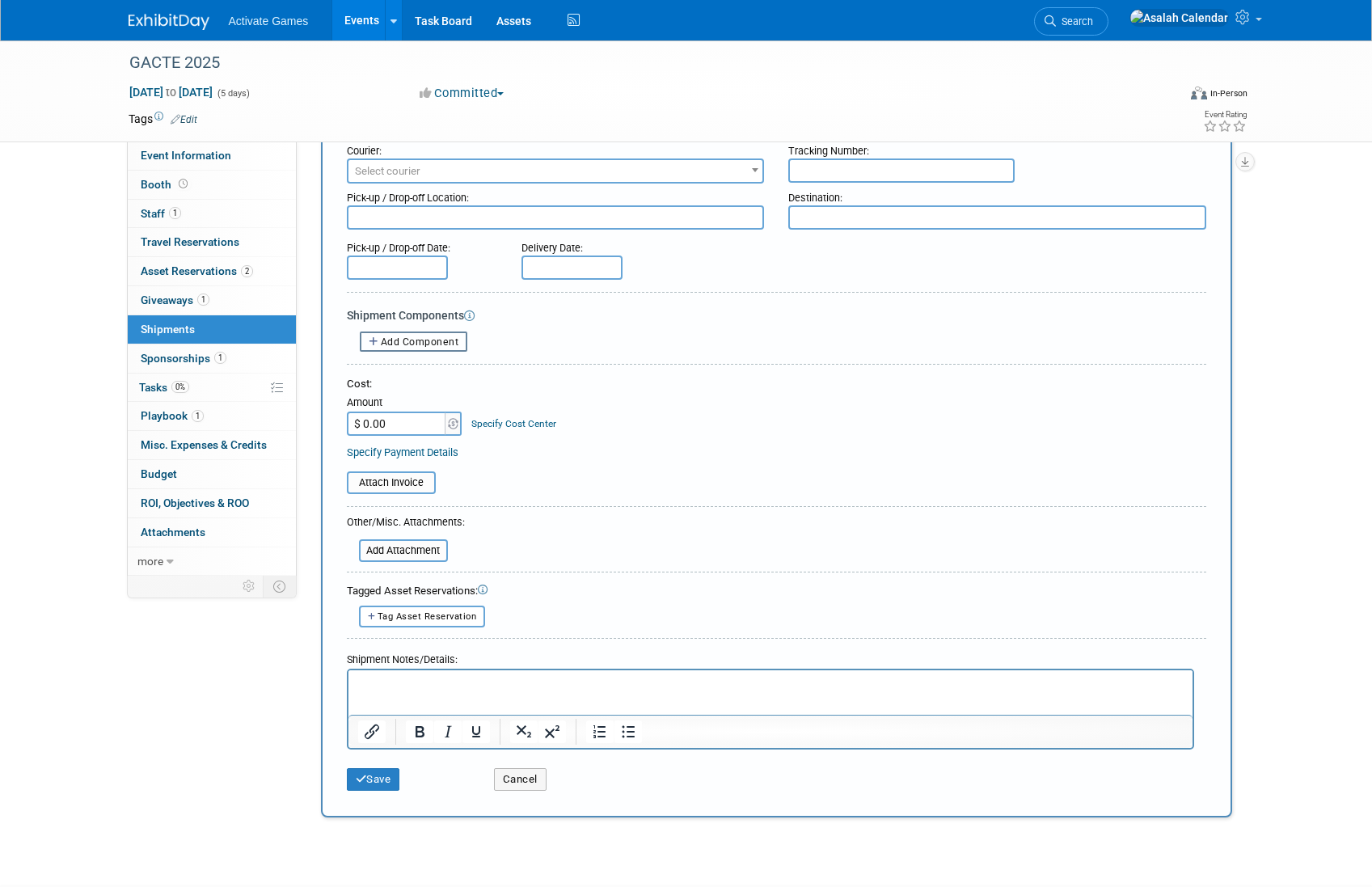
click at [439, 346] on span "Add Component" at bounding box center [419, 342] width 78 height 11
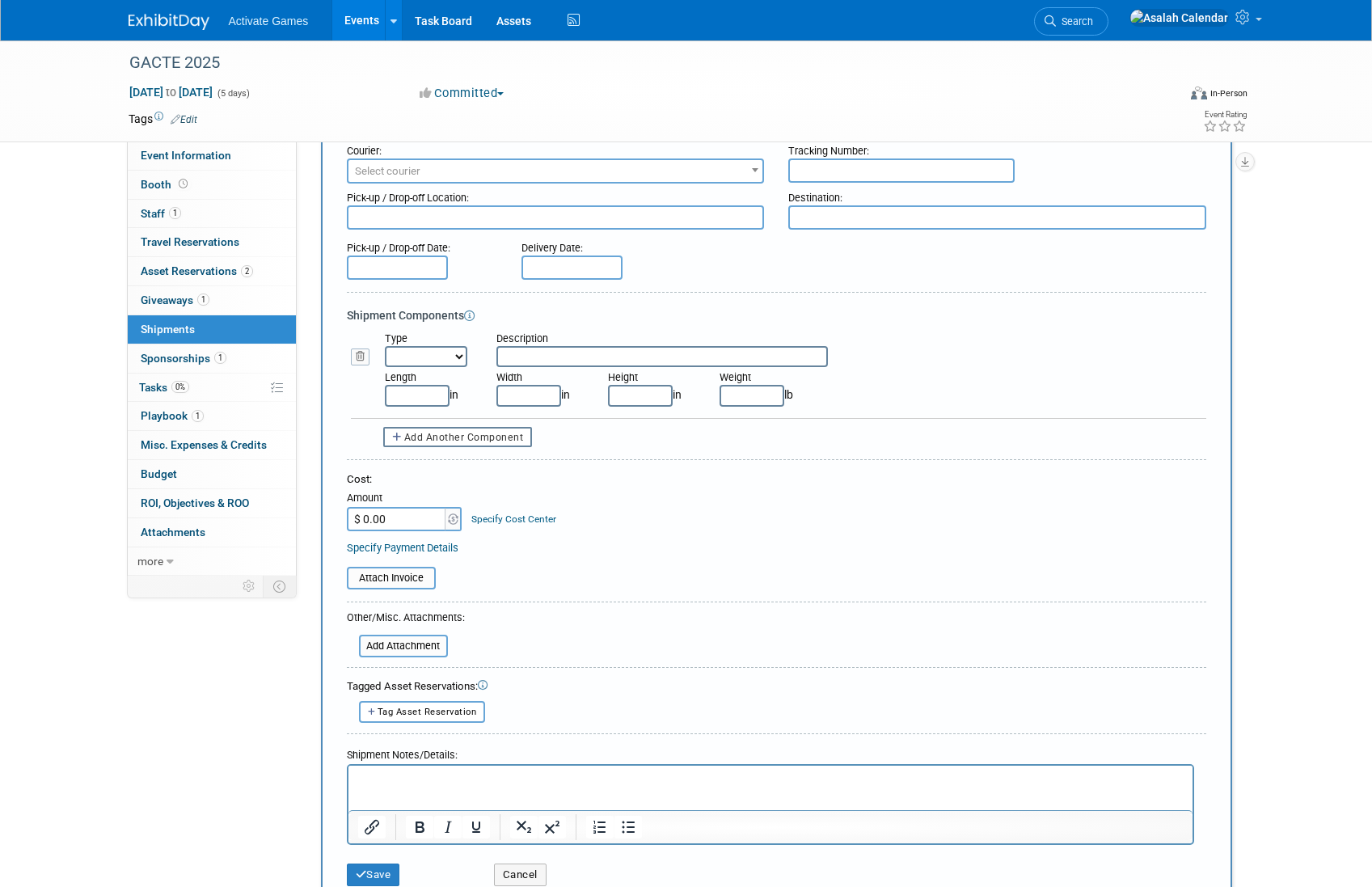
click at [587, 469] on form "Description (e.g. "Booth Furniture"): Courier: 007EX 17 Post Service (17PostSer…" at bounding box center [776, 492] width 859 height 804
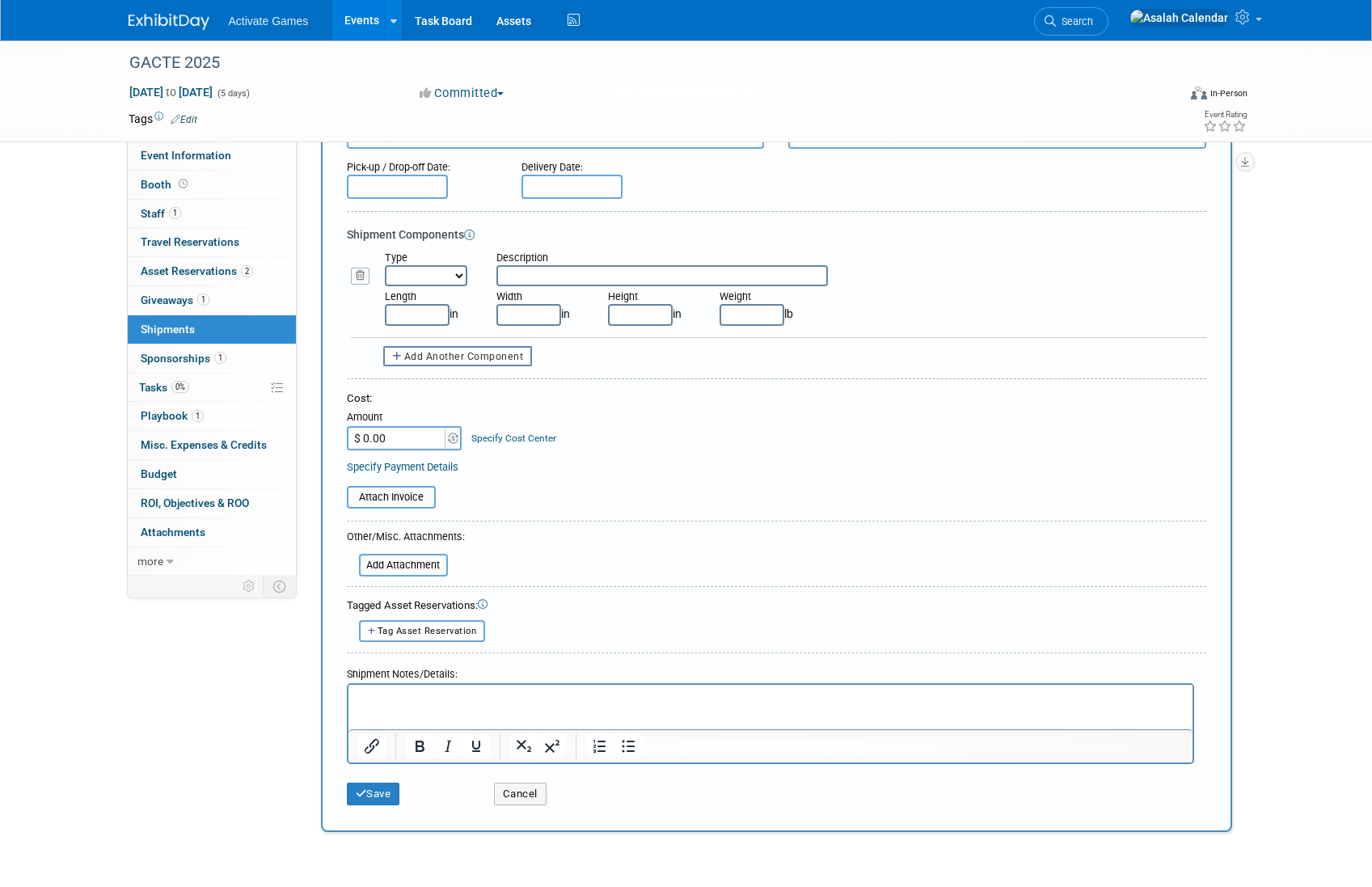
scroll to position [192, 0]
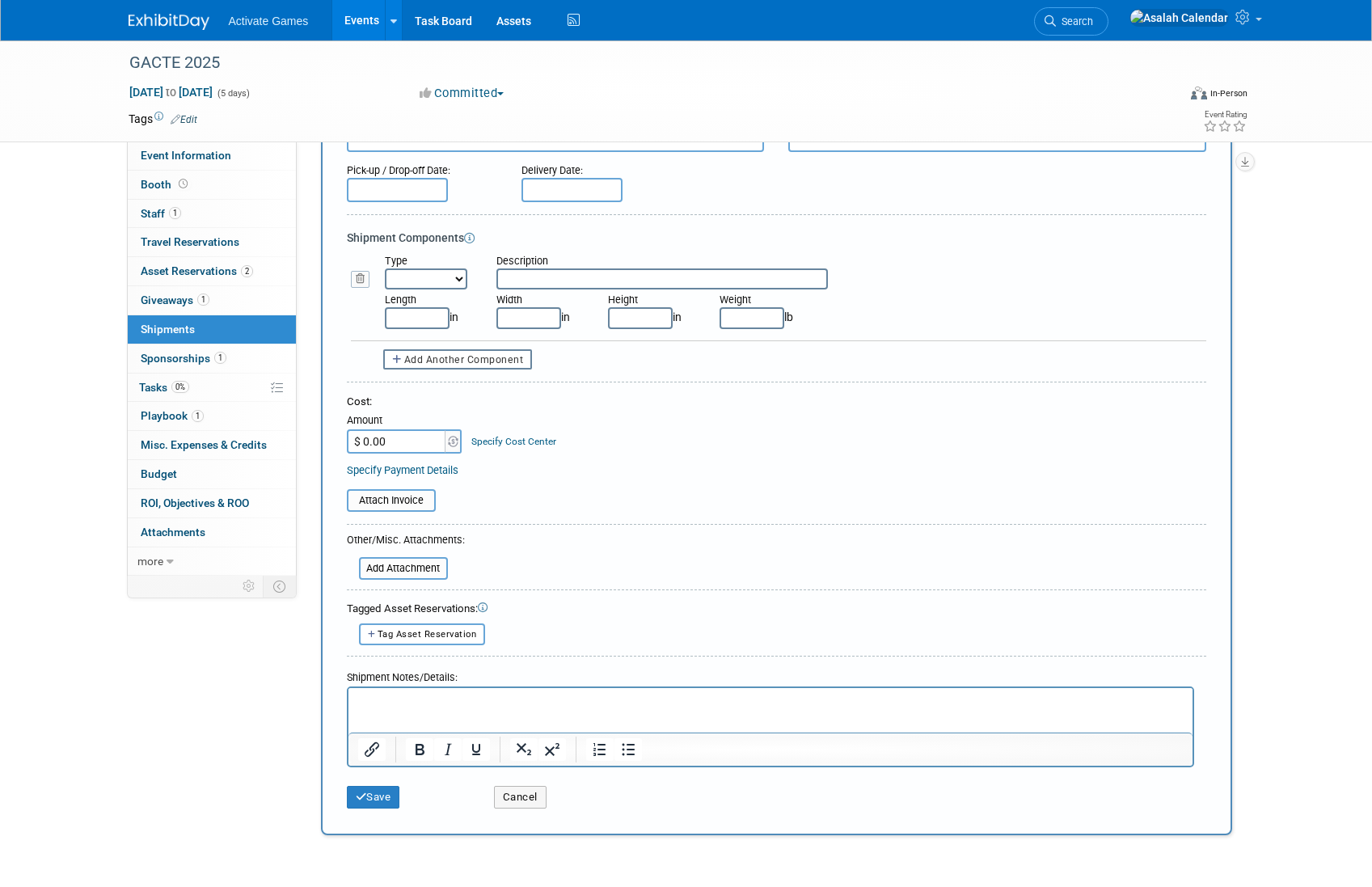
click at [651, 497] on table "Attach Invoice" at bounding box center [776, 501] width 859 height 22
click at [434, 638] on span "Tag Asset Reservation" at bounding box center [428, 635] width 100 height 10
select select
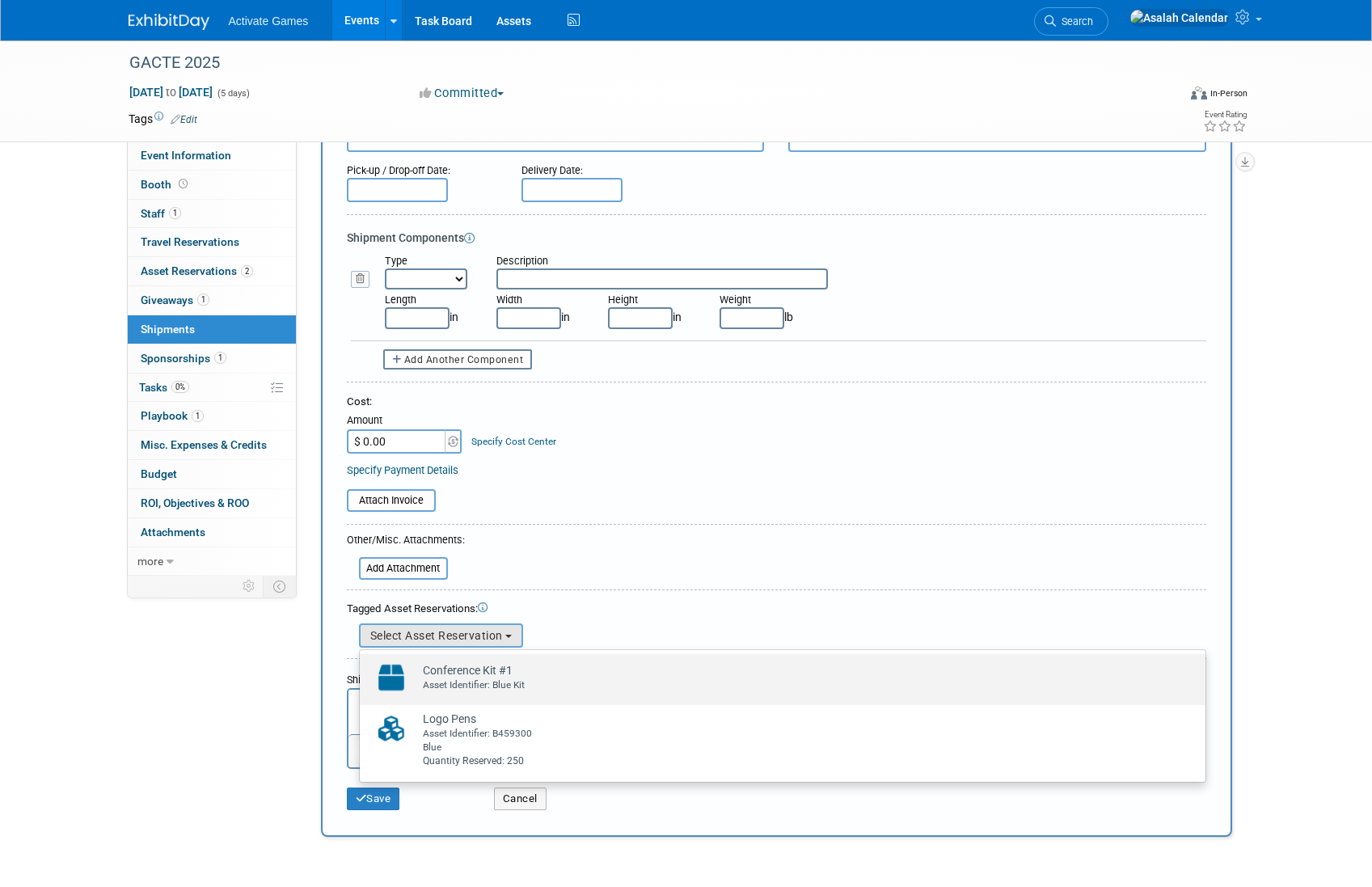
click at [443, 670] on td "Conference Kit #1 Already tagged in this shipment Asset Identifier: Blue Kit" at bounding box center [793, 677] width 758 height 35
click at [362, 670] on input "Conference Kit #1 Already tagged in this shipment Asset Identifier: Blue Kit" at bounding box center [357, 668] width 10 height 10
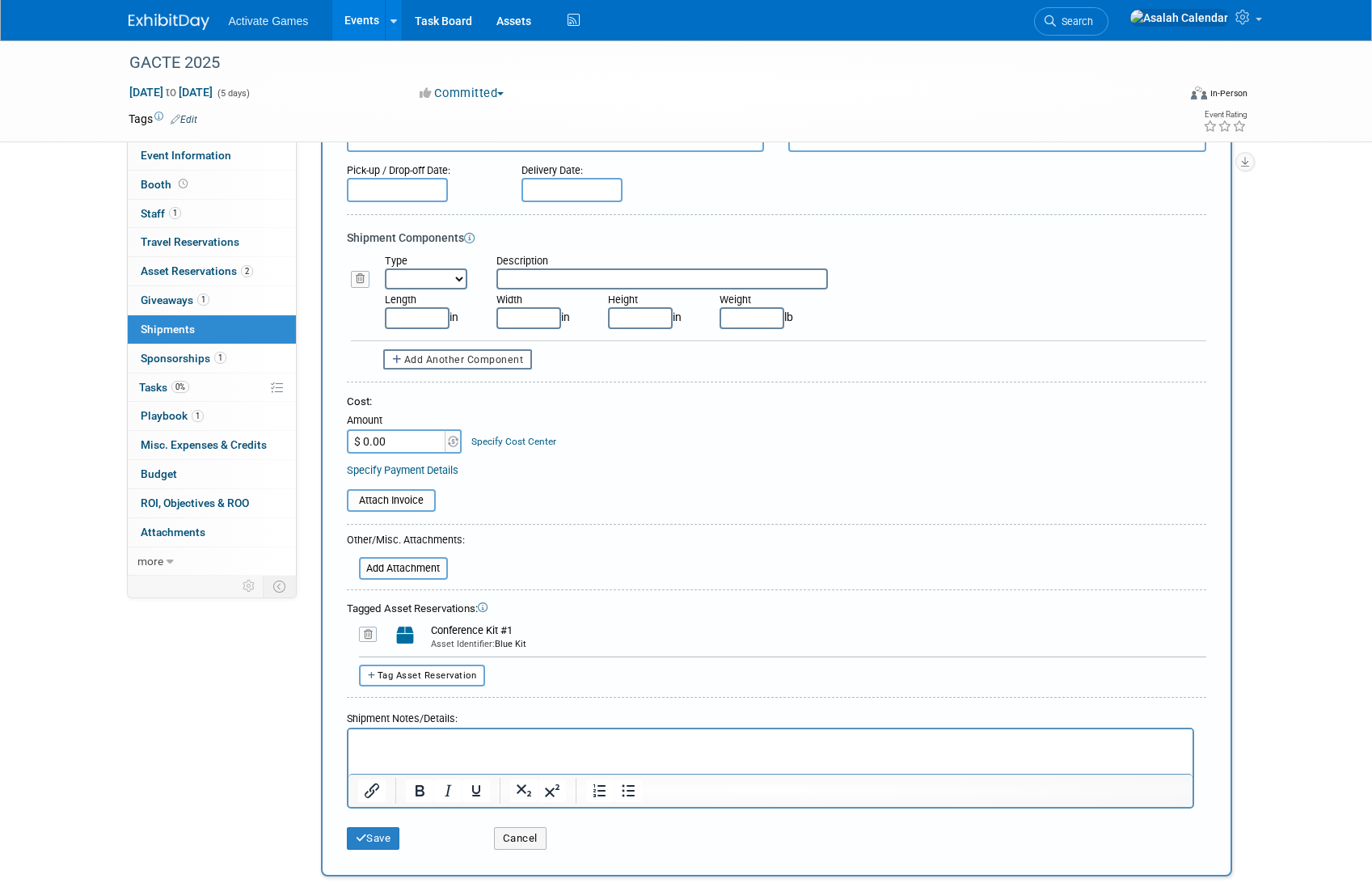
click at [588, 556] on form "Description (e.g. "Booth Furniture"): Courier: 007EX 17 Post Service (17PostSer…" at bounding box center [776, 435] width 859 height 845
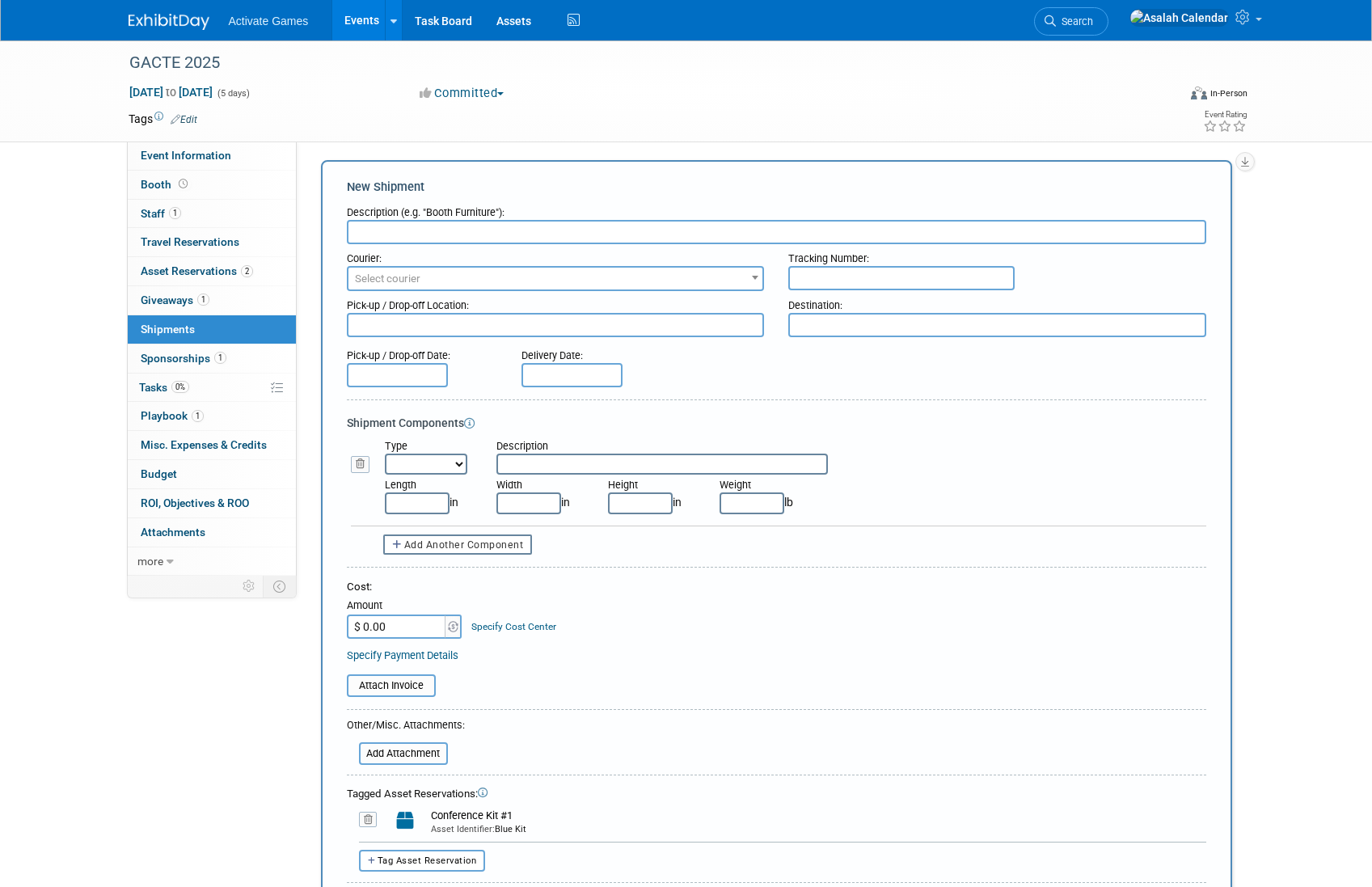
scroll to position [0, 0]
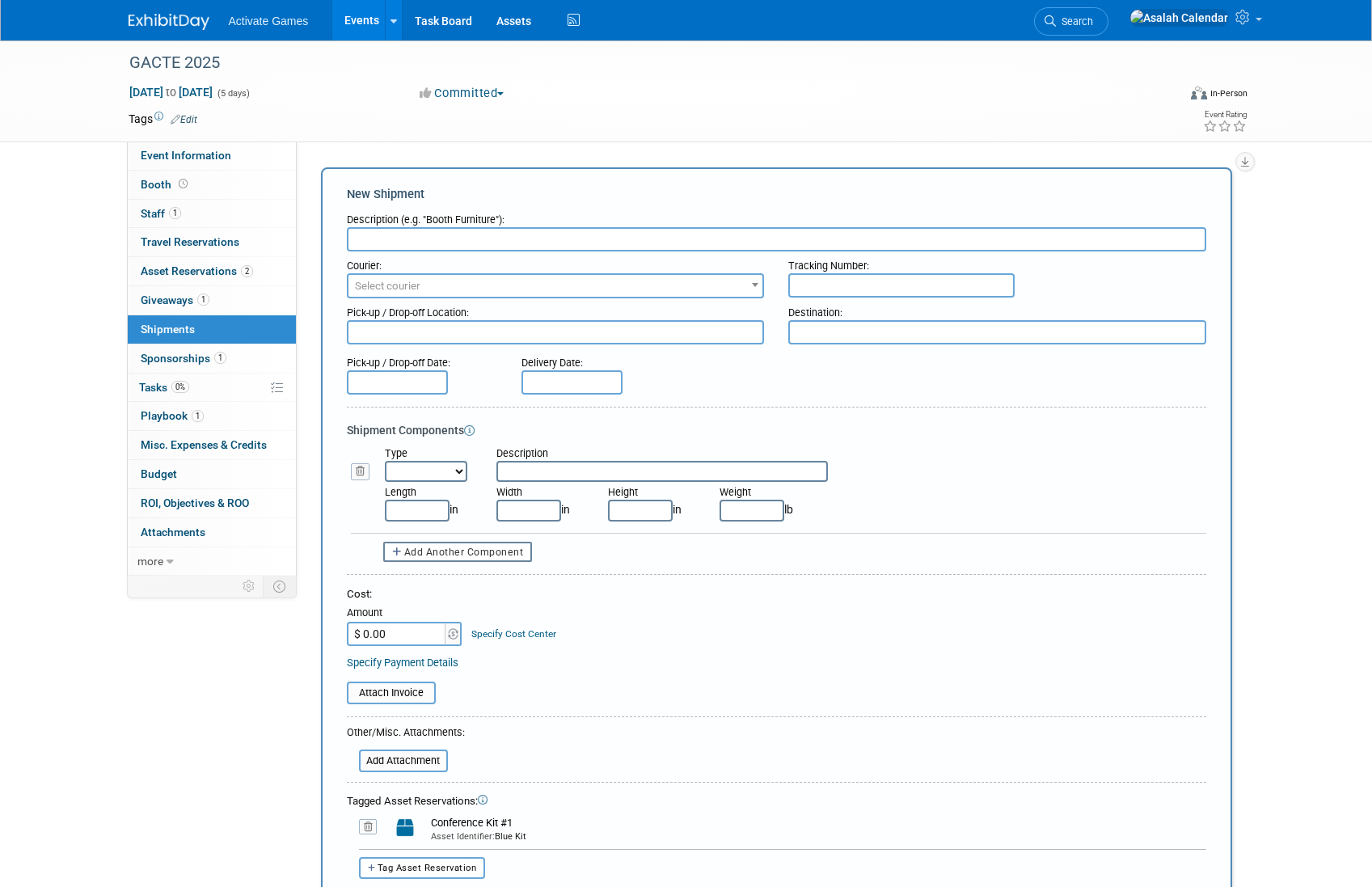
click at [623, 602] on div "Cost:" at bounding box center [776, 595] width 859 height 15
click at [681, 163] on div "Add a Shipment" at bounding box center [780, 165] width 927 height 4
click at [717, 153] on div "Event Website: Edit Event Venue Name: Specify event venue name Event Venue Addr…" at bounding box center [770, 359] width 947 height 434
click at [743, 126] on td at bounding box center [628, 118] width 860 height 16
click at [186, 273] on span "Asset Reservations 2" at bounding box center [197, 270] width 112 height 13
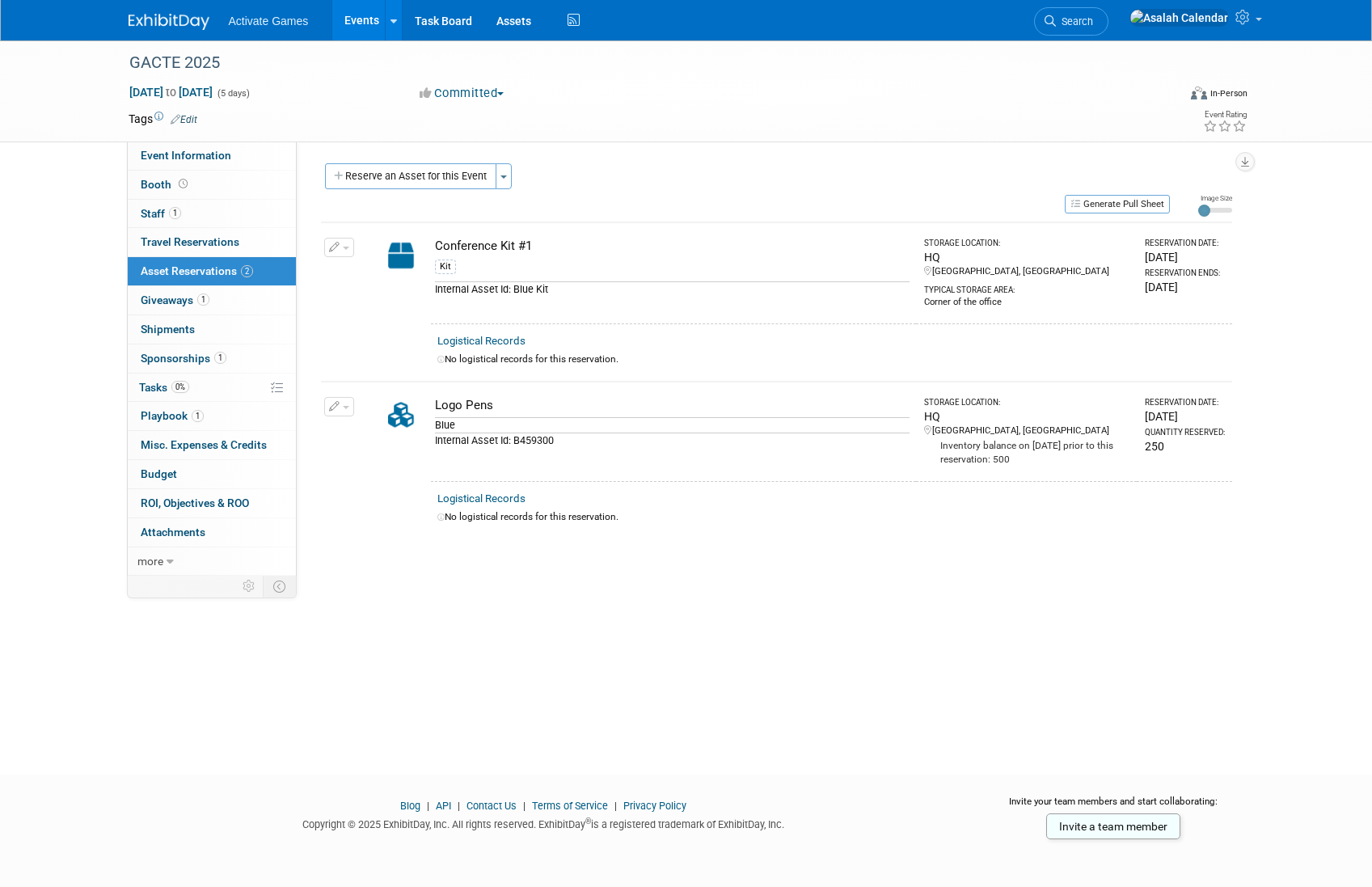
click at [616, 655] on div "GACTE 2025 Nov 17, 2025 to Nov 21, 2025 (5 days) Nov 17, 2025 to Nov 21, 2025 C…" at bounding box center [686, 392] width 1372 height 705
click at [507, 173] on button "Toggle Dropdown" at bounding box center [503, 176] width 16 height 26
click at [620, 230] on link "Copy asset reservations from another event" at bounding box center [628, 235] width 267 height 27
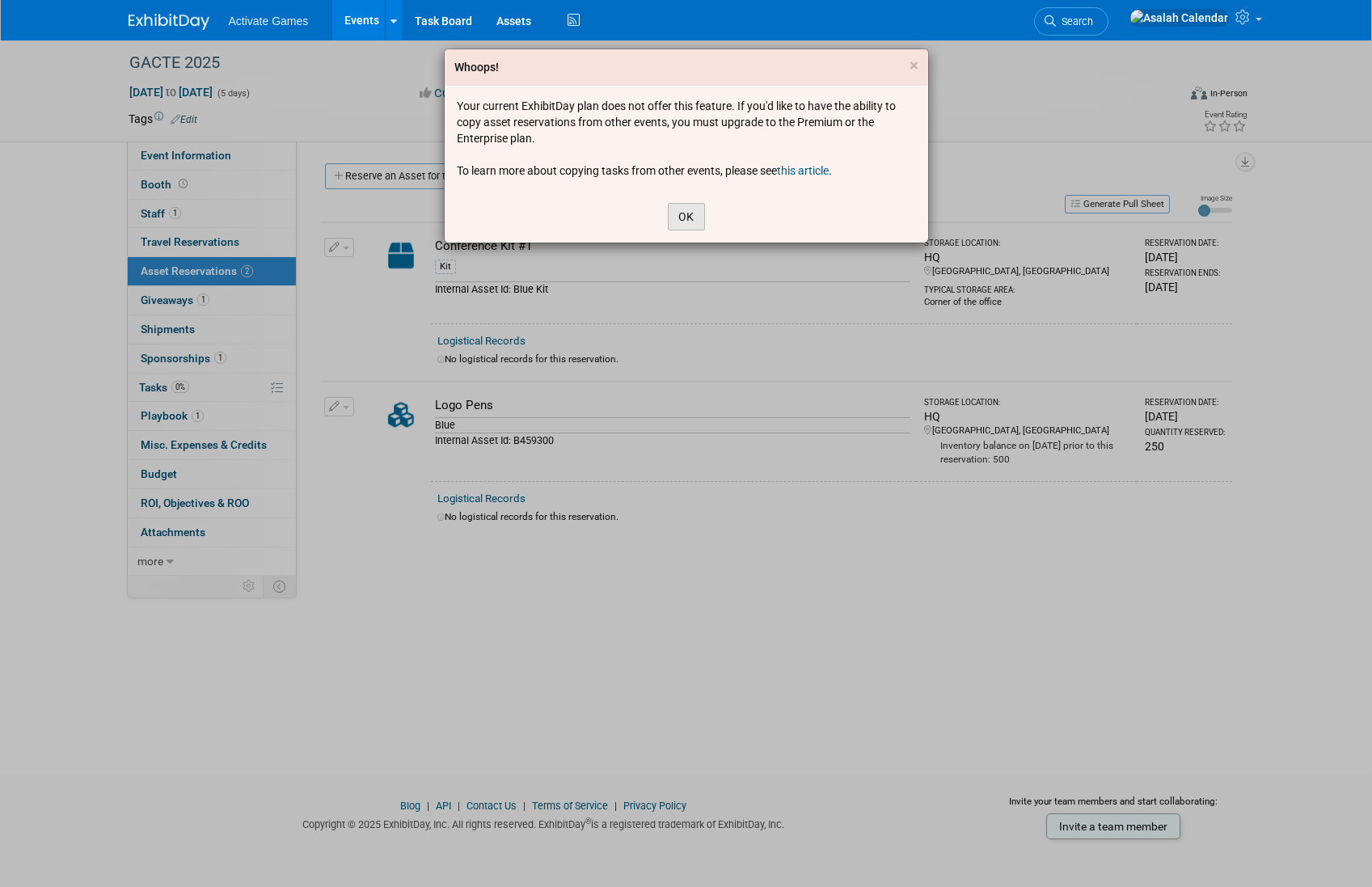
click at [684, 214] on button "OK" at bounding box center [686, 216] width 37 height 27
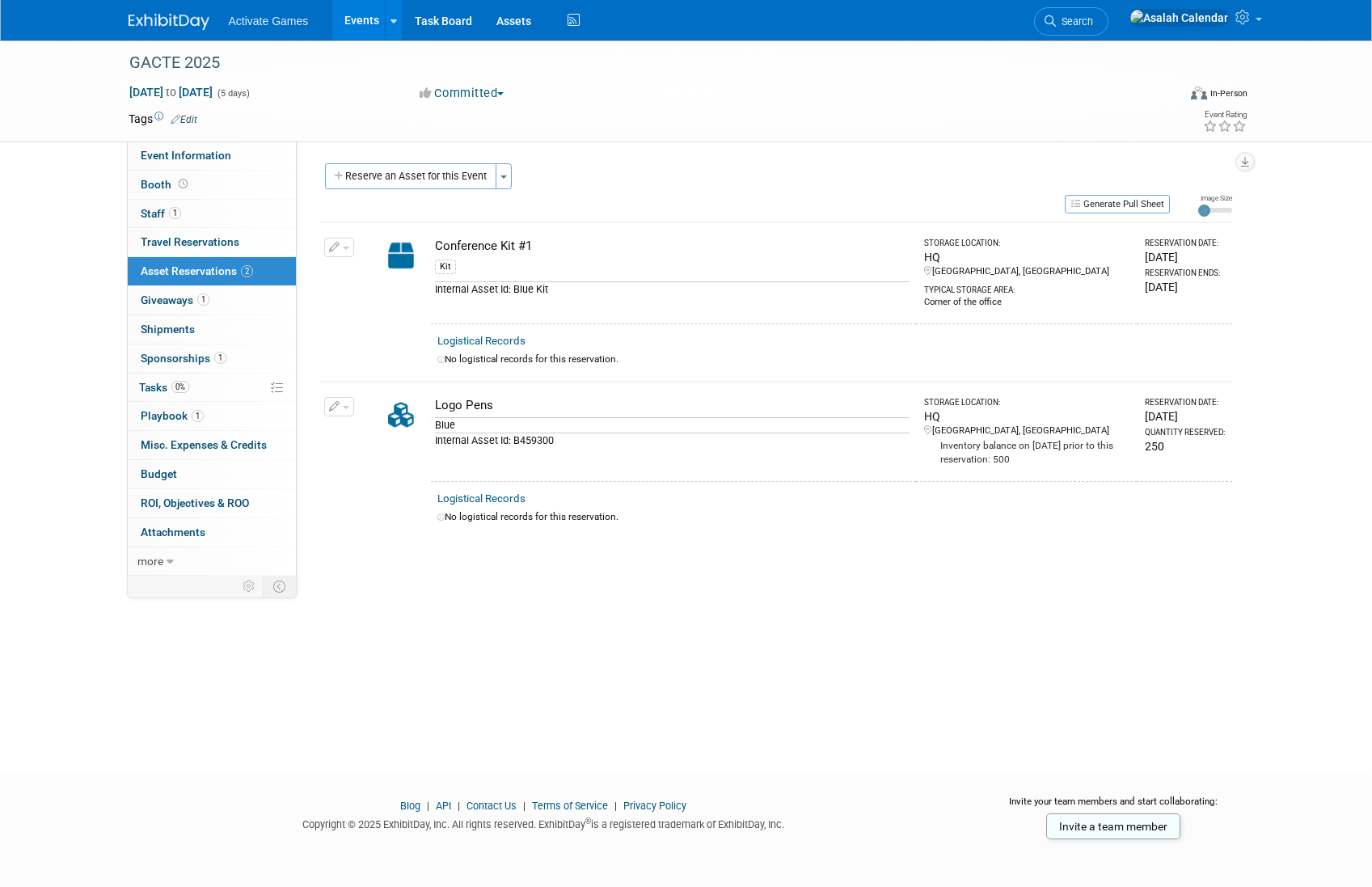
click at [447, 197] on div "Generate Pull Sheet" at bounding box center [745, 204] width 849 height 21
click at [449, 178] on button "Reserve an Asset for this Event" at bounding box center [410, 176] width 172 height 26
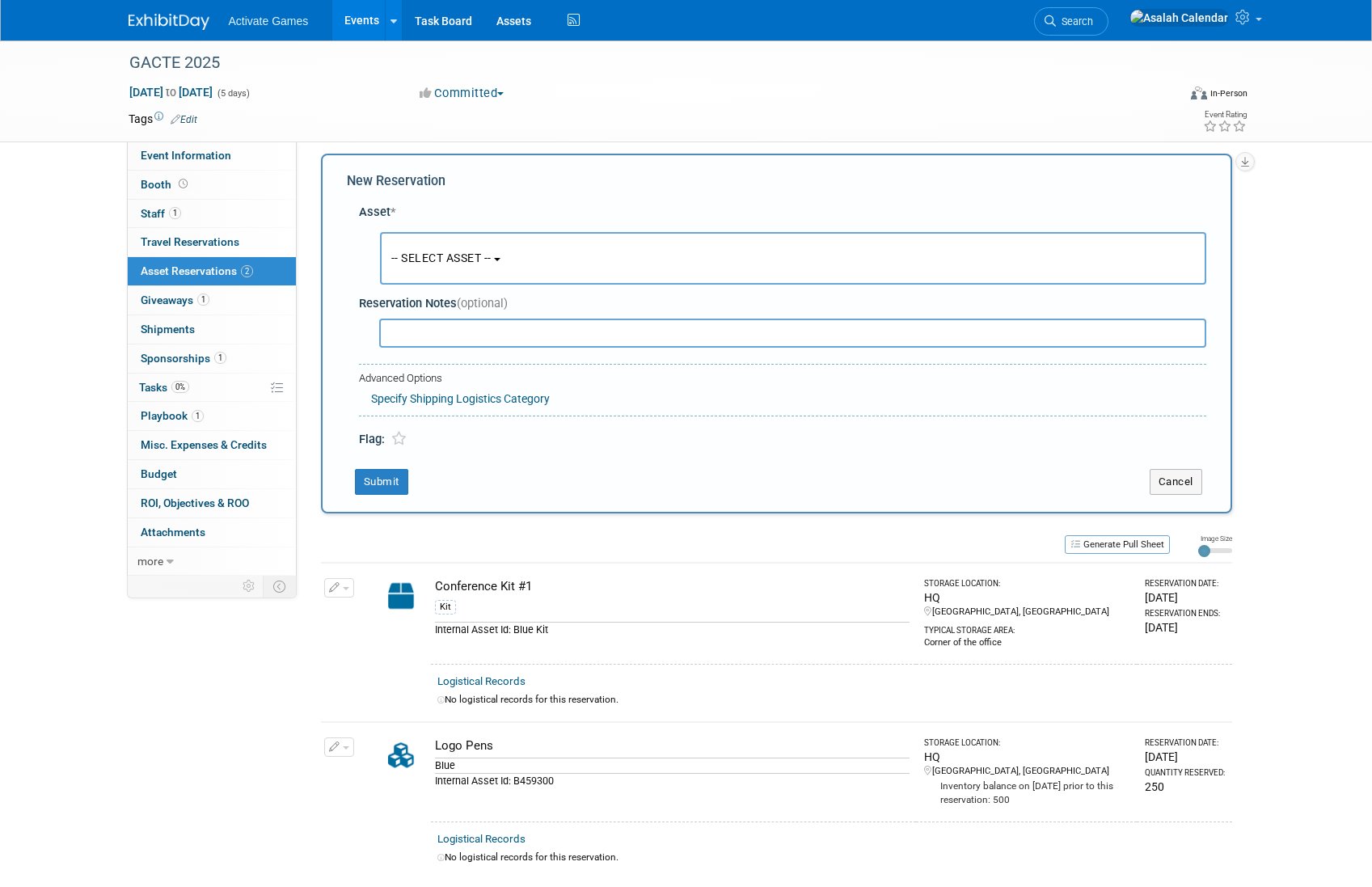
scroll to position [15, 0]
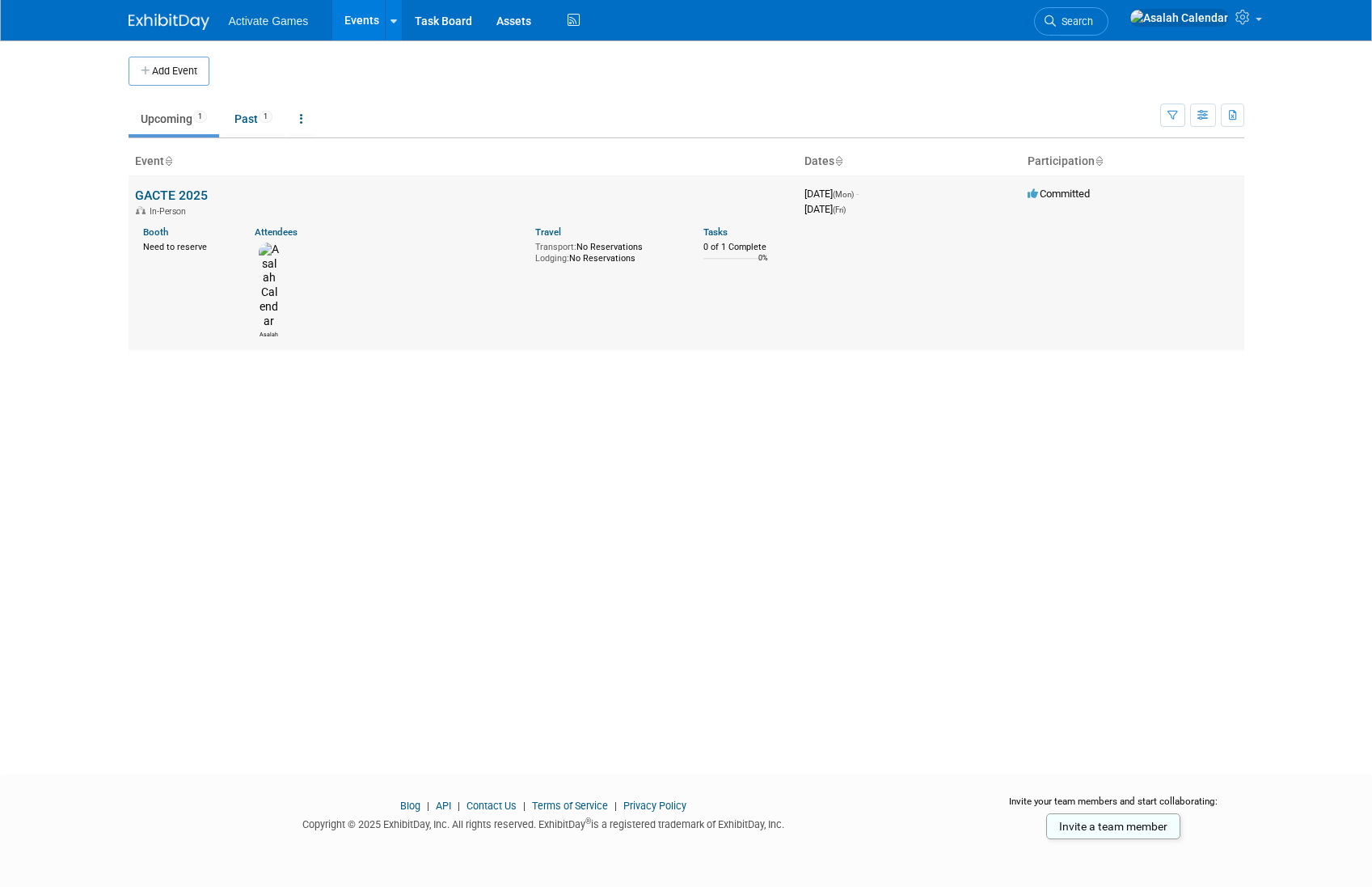
click at [186, 197] on link "GACTE 2025" at bounding box center [171, 195] width 73 height 15
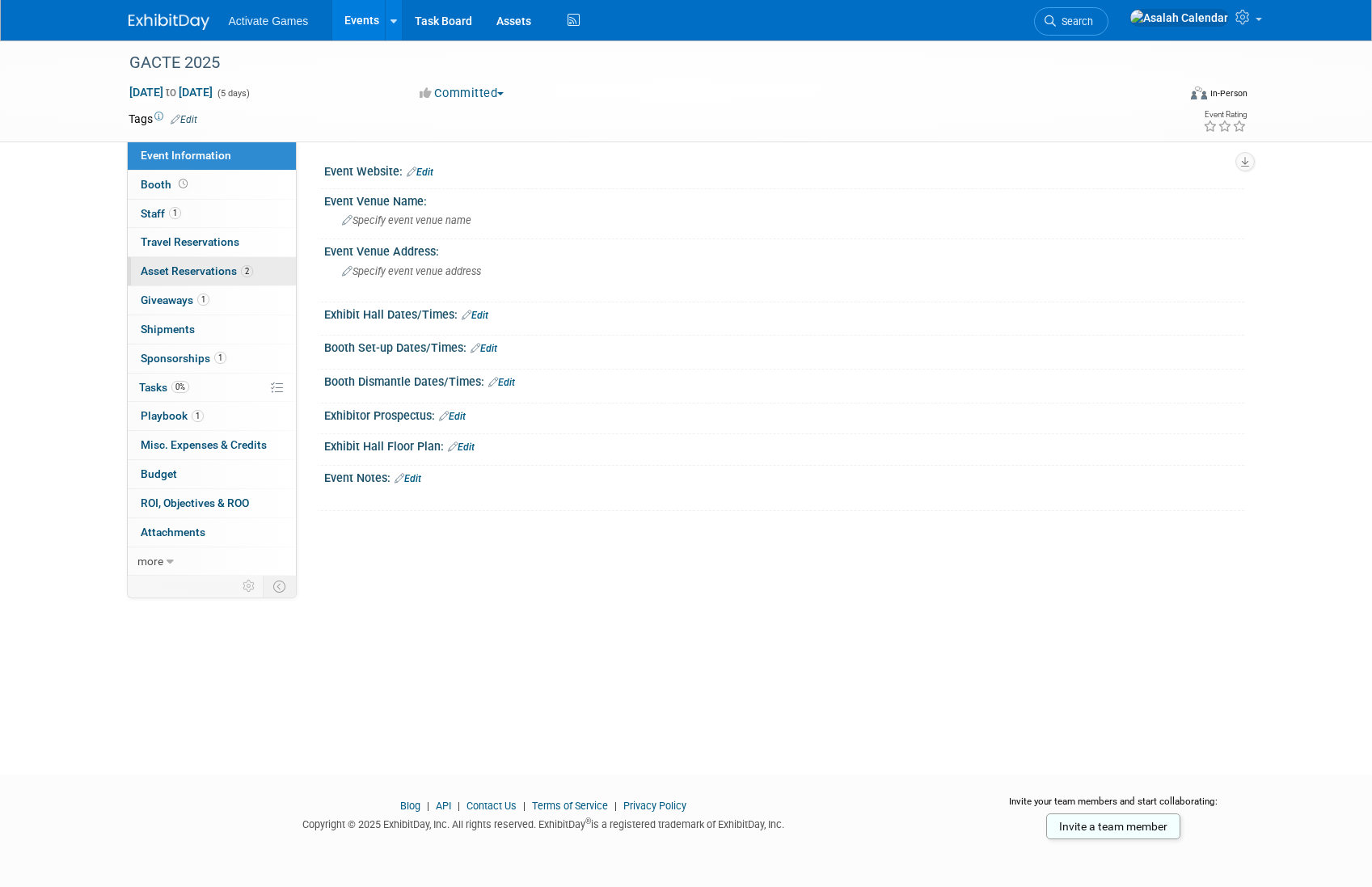
click at [187, 270] on span "Asset Reservations 2" at bounding box center [197, 270] width 112 height 13
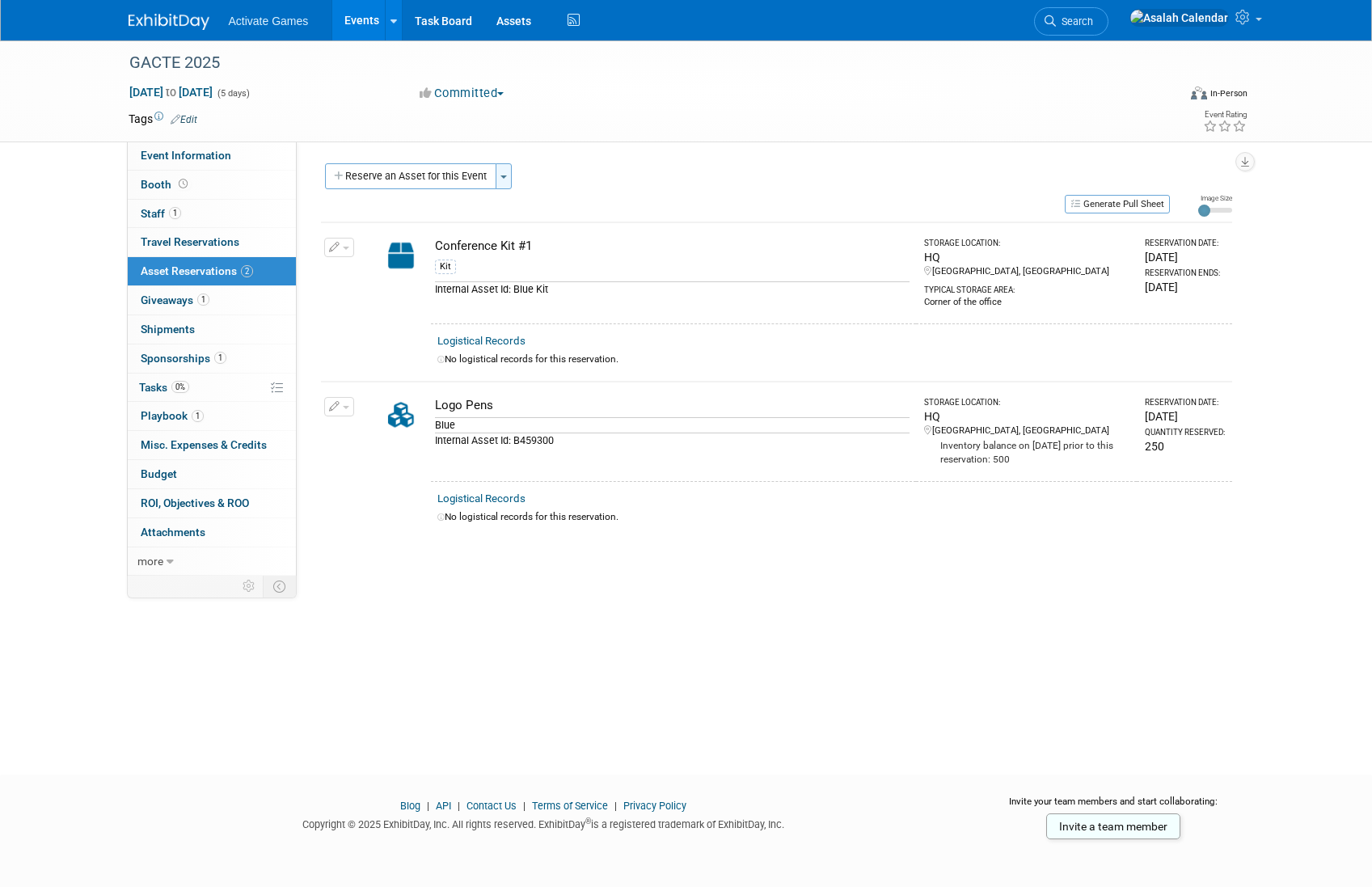
click at [505, 179] on button "Toggle Dropdown" at bounding box center [503, 176] width 16 height 26
click at [454, 167] on button "Reserve an Asset for this Event" at bounding box center [410, 176] width 172 height 26
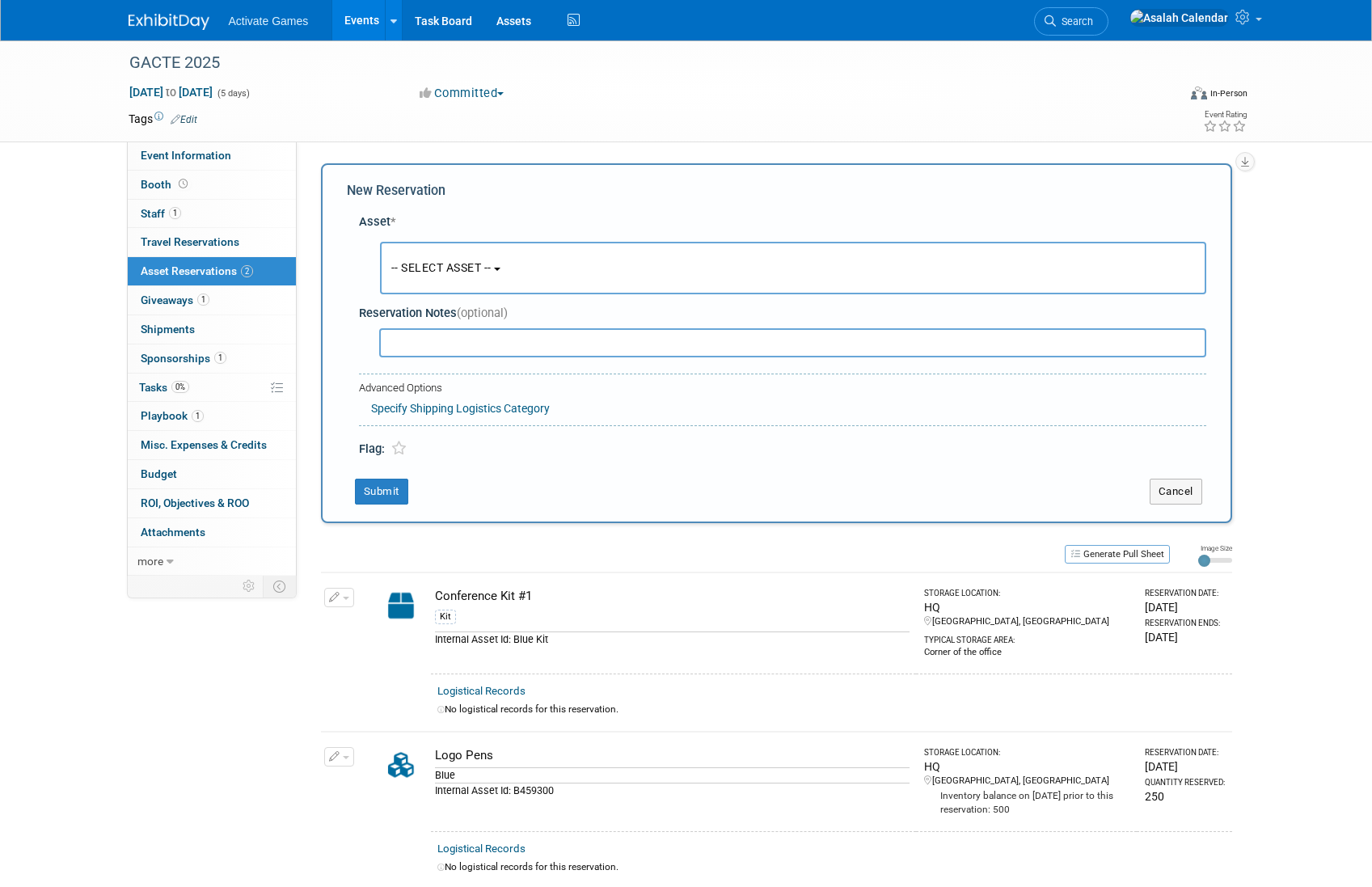
scroll to position [15, 0]
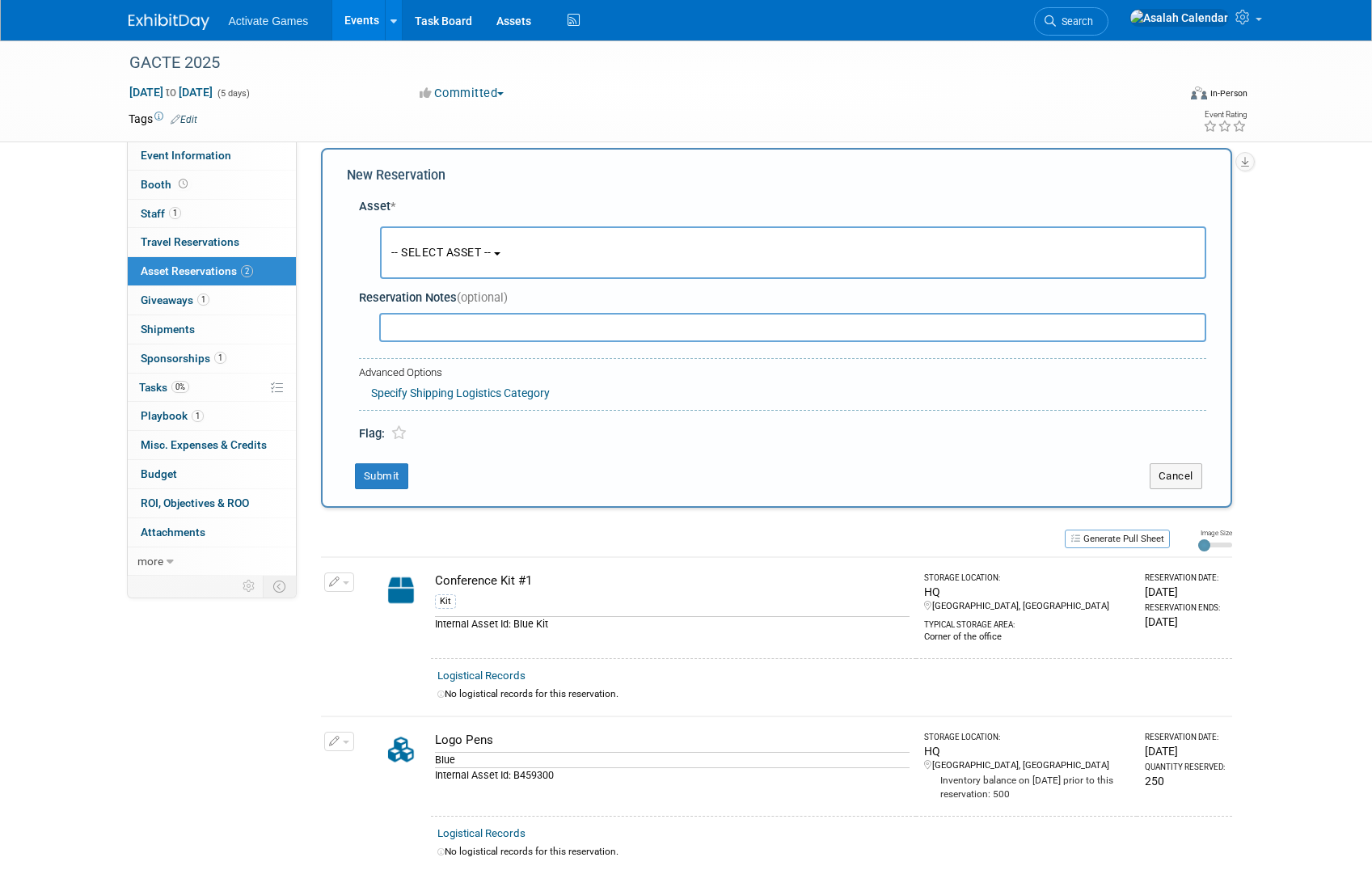
click at [435, 585] on div "Conference Kit #1" at bounding box center [672, 581] width 475 height 17
click at [343, 584] on button "button" at bounding box center [339, 582] width 30 height 20
click at [371, 654] on span "Cancel Reservation" at bounding box center [407, 658] width 104 height 13
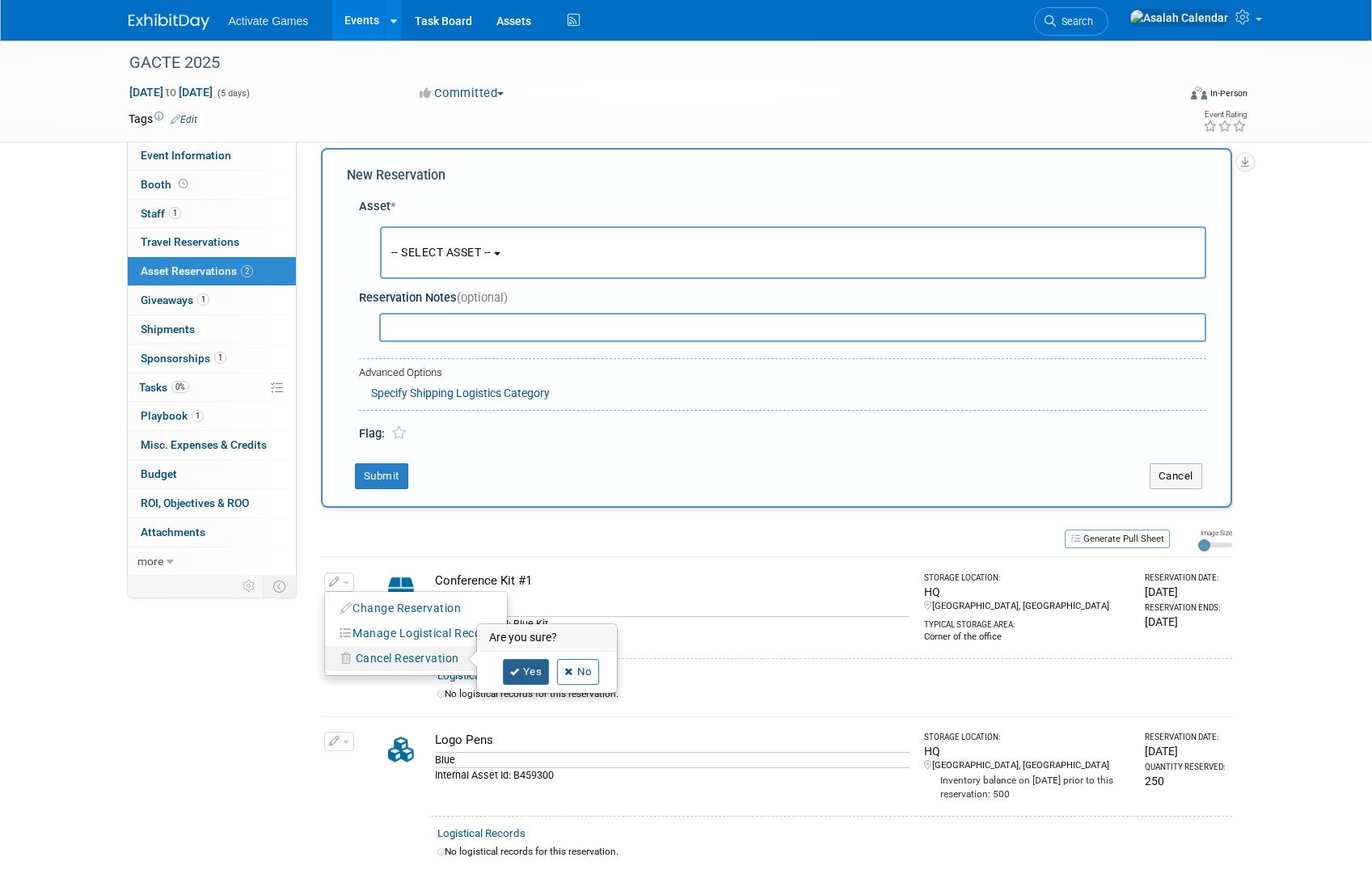
click at [535, 677] on link "Yes" at bounding box center [526, 671] width 47 height 26
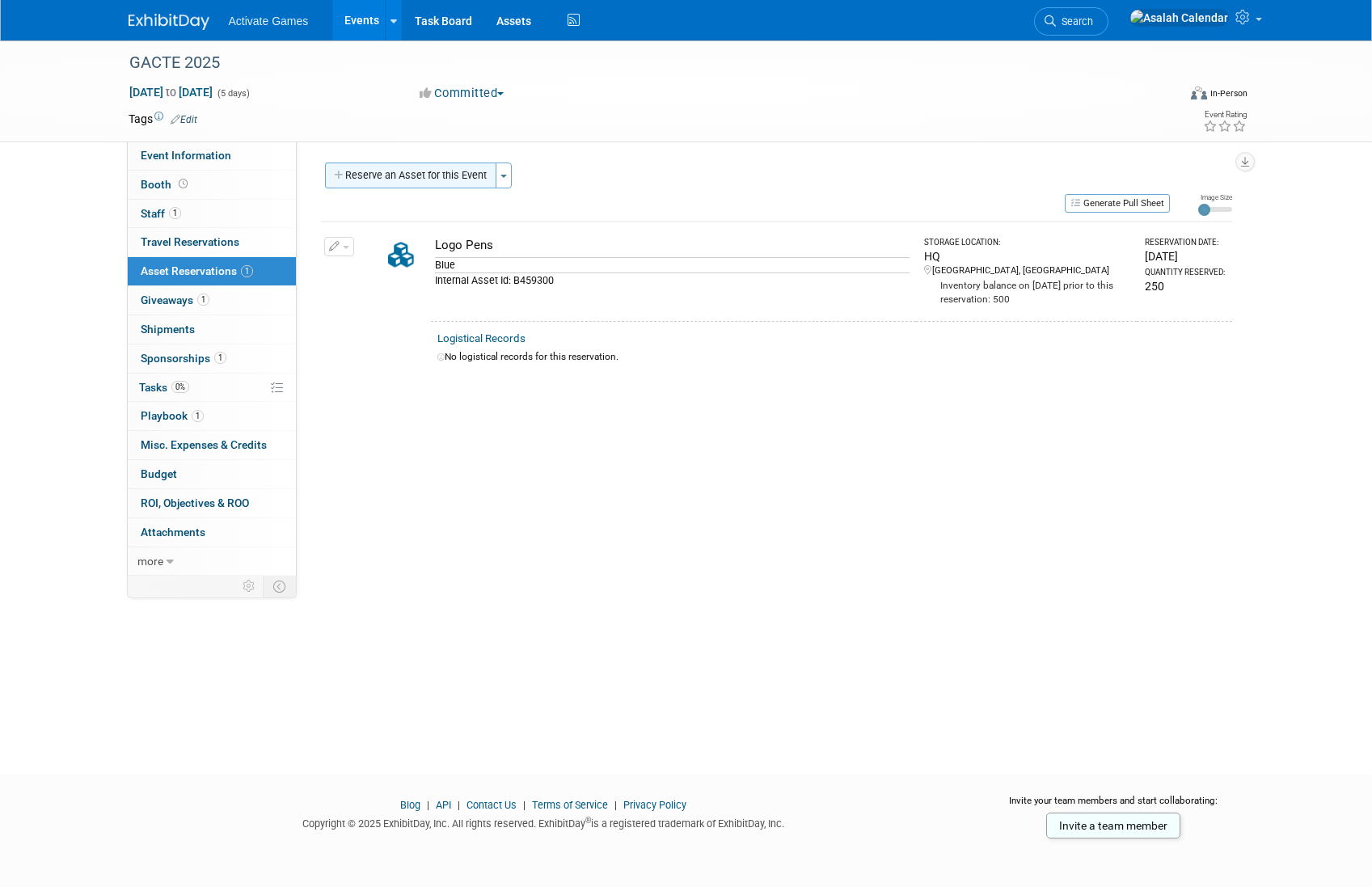
click at [469, 173] on button "Reserve an Asset for this Event" at bounding box center [410, 175] width 172 height 26
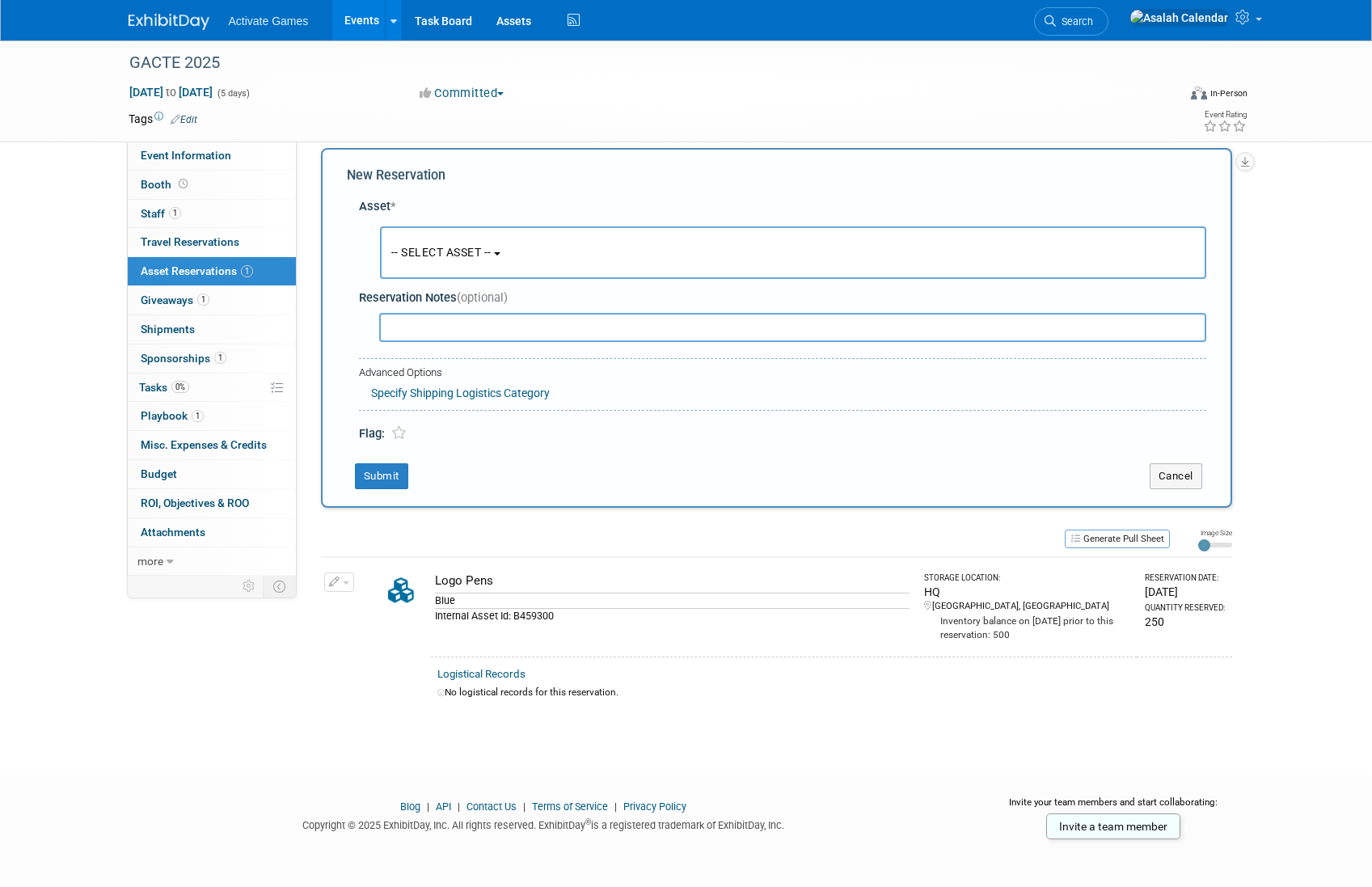
click at [426, 249] on span "-- SELECT ASSET --" at bounding box center [441, 252] width 100 height 13
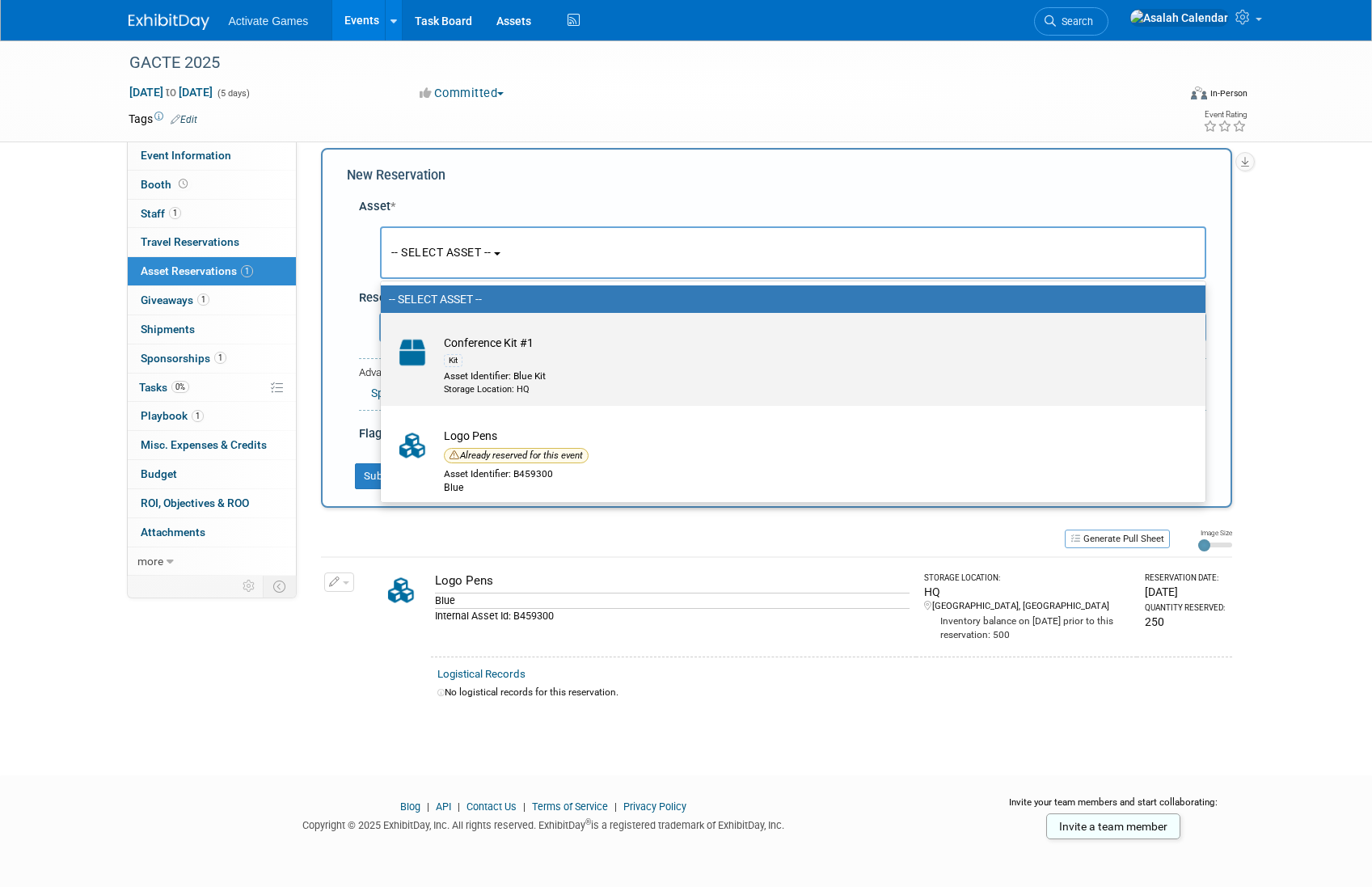
click at [450, 355] on div "Kit" at bounding box center [453, 360] width 19 height 13
click at [383, 332] on input "Conference Kit #1 Kit Asset Identifier: Blue Kit Storage Location: HQ" at bounding box center [378, 327] width 10 height 10
select select "10728357"
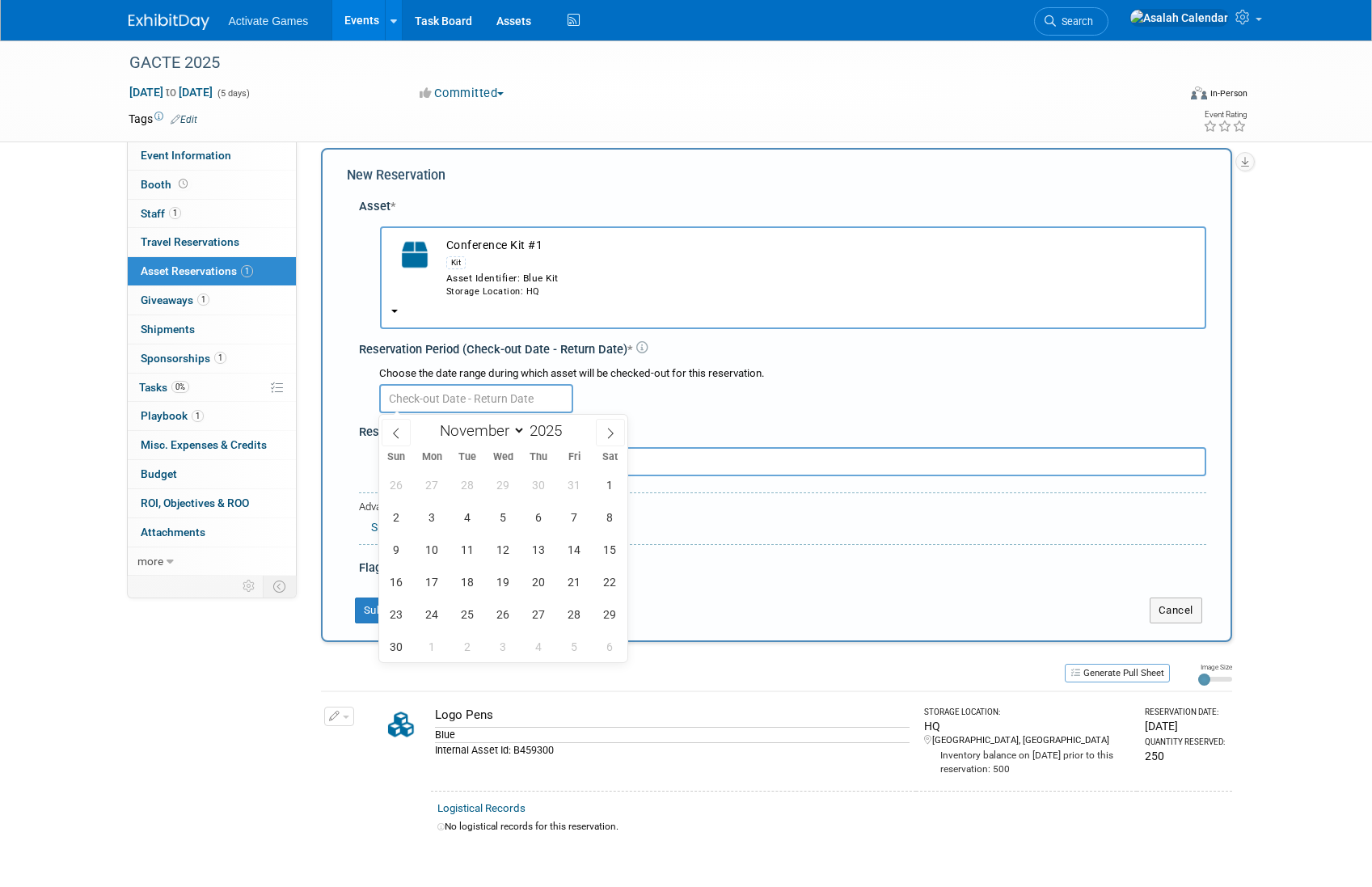
click at [487, 394] on input "text" at bounding box center [477, 398] width 194 height 29
click at [579, 559] on span "14" at bounding box center [574, 549] width 32 height 32
click at [601, 588] on span "22" at bounding box center [610, 581] width 32 height 32
type input "Nov 14, 2025 to Nov 22, 2025"
click at [742, 538] on div "Advanced Options Specify Shipping Logistics Category Shipping Logistics Categor…" at bounding box center [782, 518] width 847 height 52
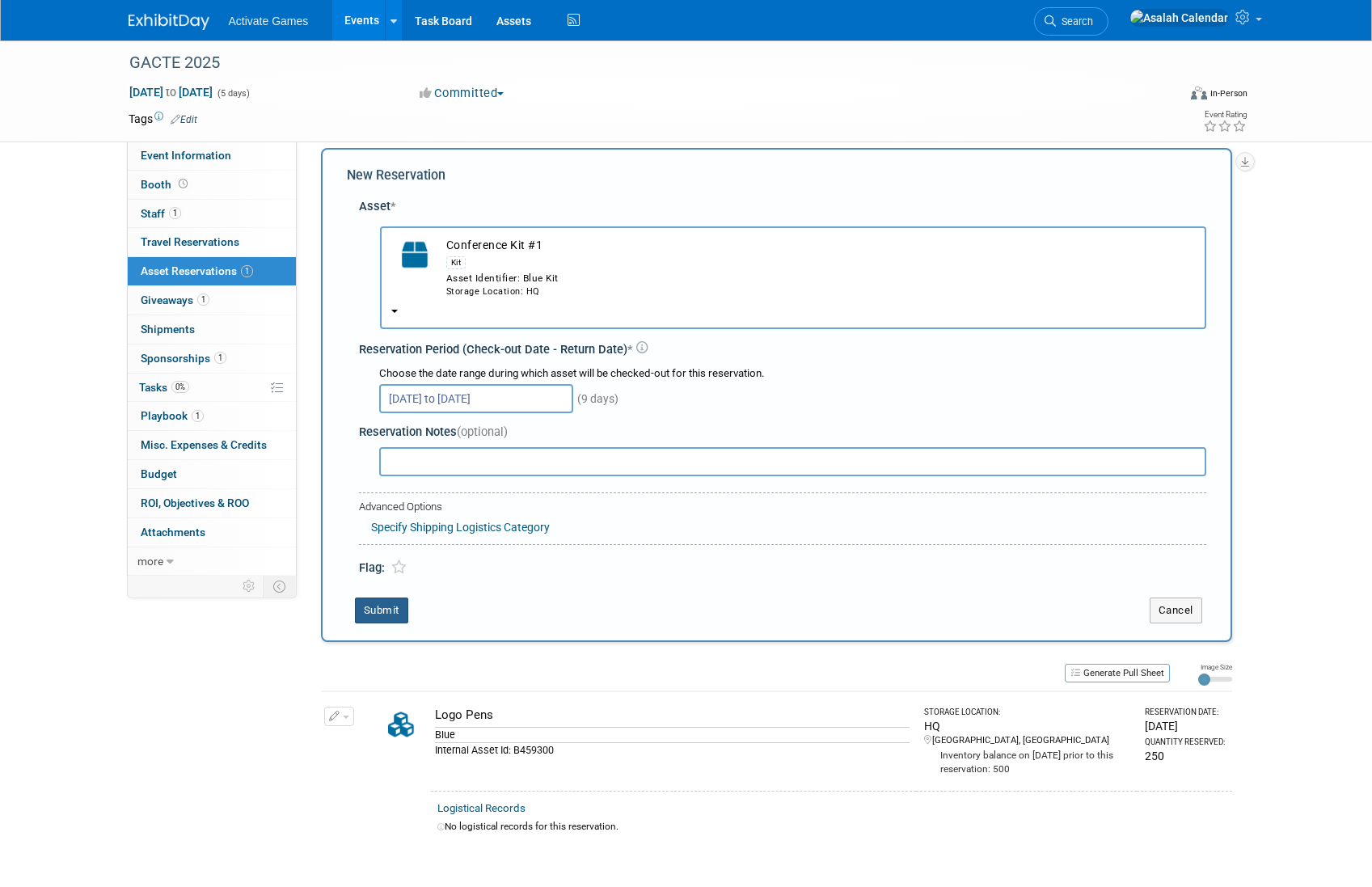
click at [390, 606] on button "Submit" at bounding box center [381, 611] width 53 height 26
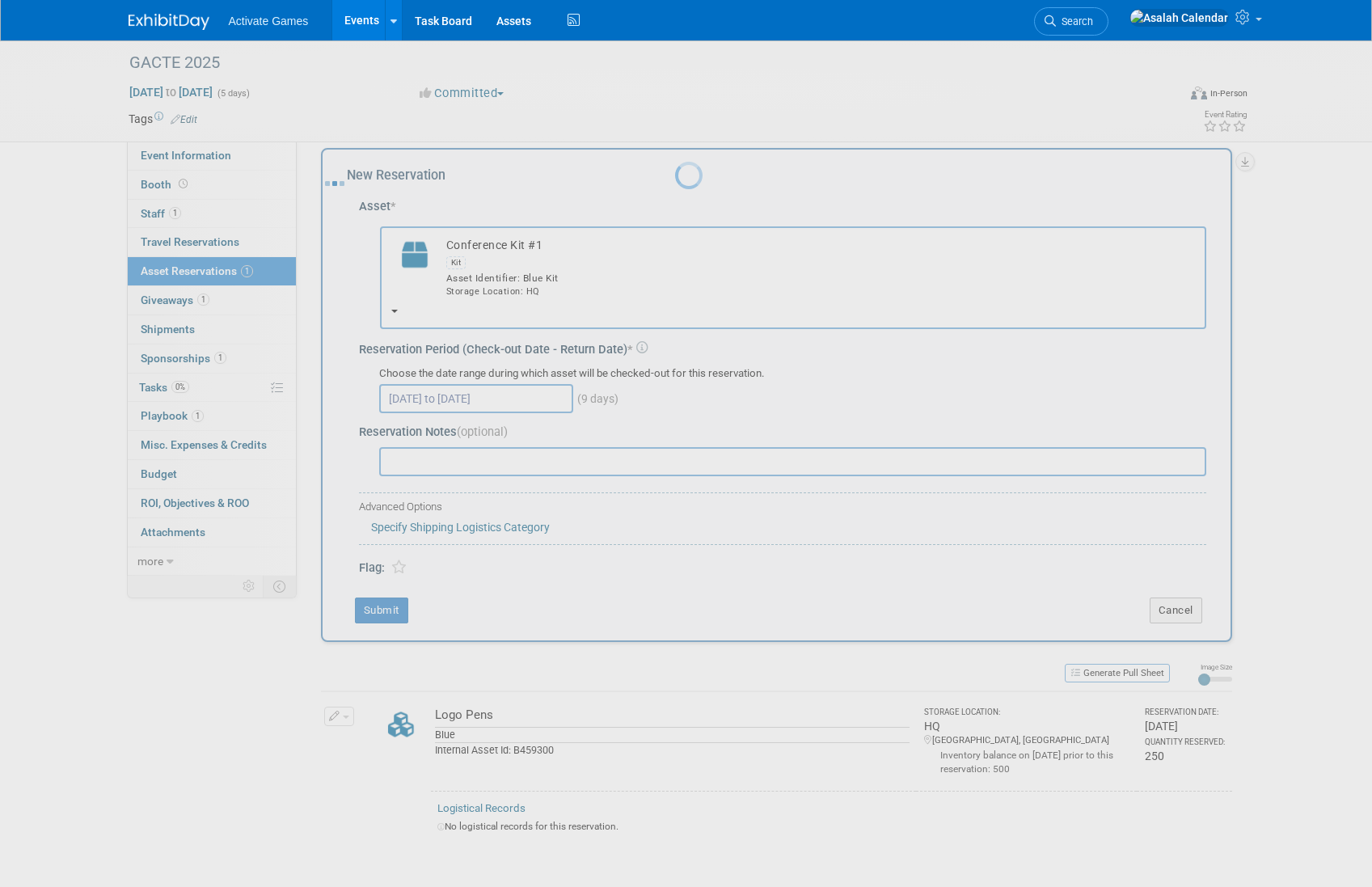
scroll to position [1, 0]
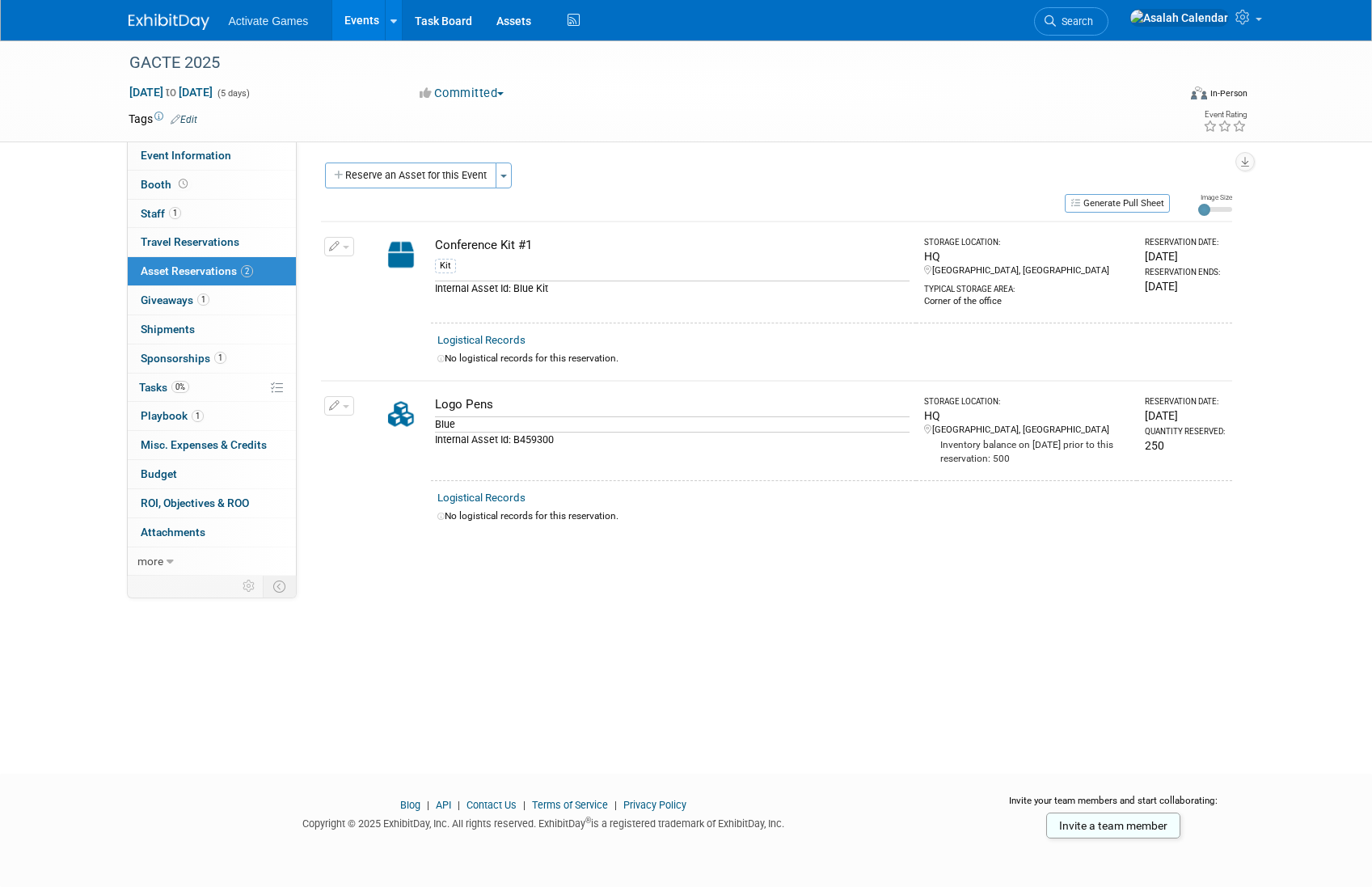
click at [352, 246] on button "button" at bounding box center [339, 246] width 30 height 20
click at [376, 232] on td at bounding box center [401, 272] width 60 height 101
click at [351, 245] on button "button" at bounding box center [339, 246] width 30 height 20
click at [446, 265] on div "Kit" at bounding box center [446, 265] width 21 height 15
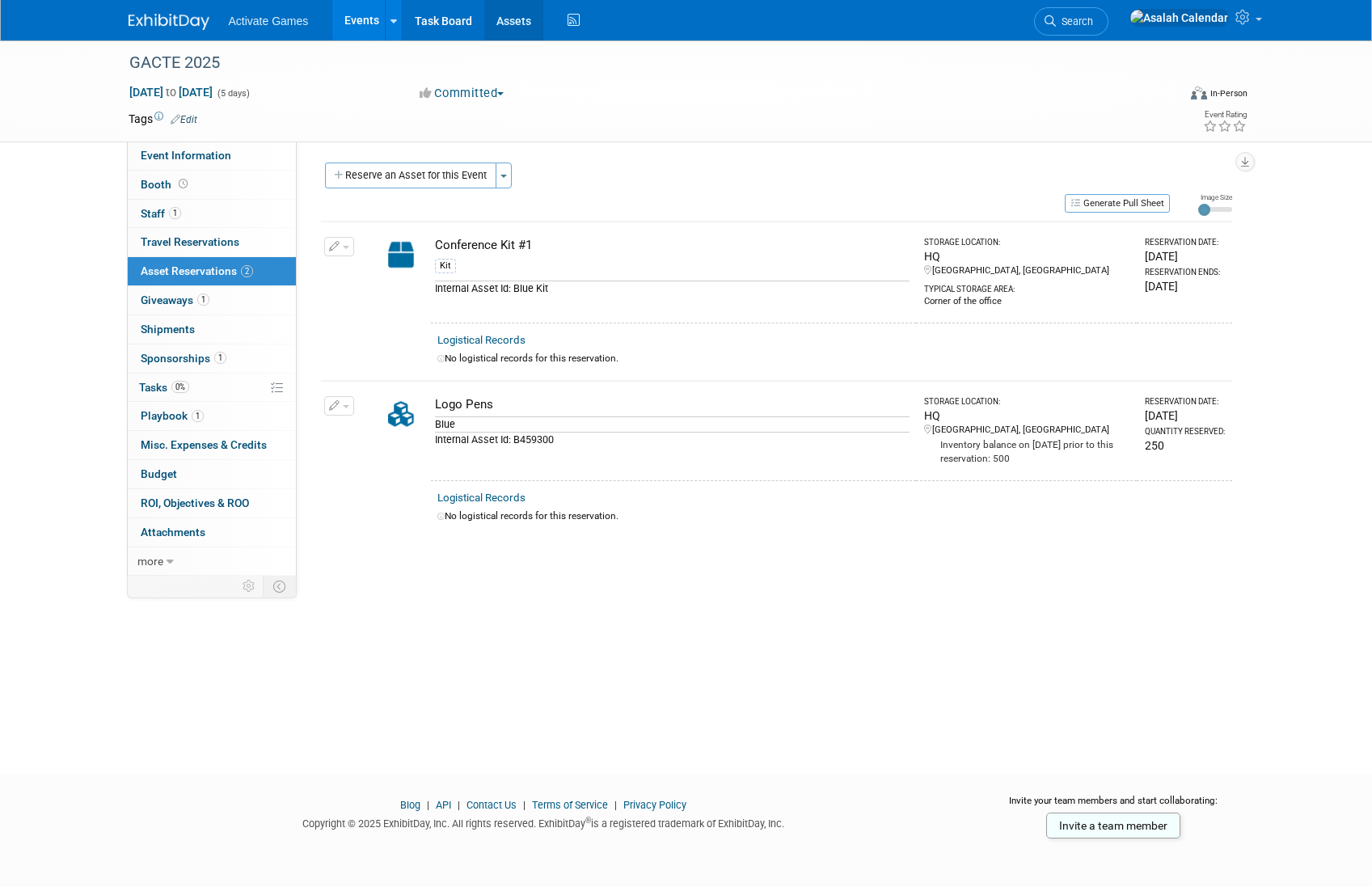
click at [517, 30] on link "Assets" at bounding box center [513, 20] width 59 height 40
click at [645, 190] on div "Reserve an Asset for this Event Toggle Dropdown New asset reservation Copy asse…" at bounding box center [776, 177] width 911 height 30
click at [493, 34] on link "Assets" at bounding box center [513, 20] width 59 height 40
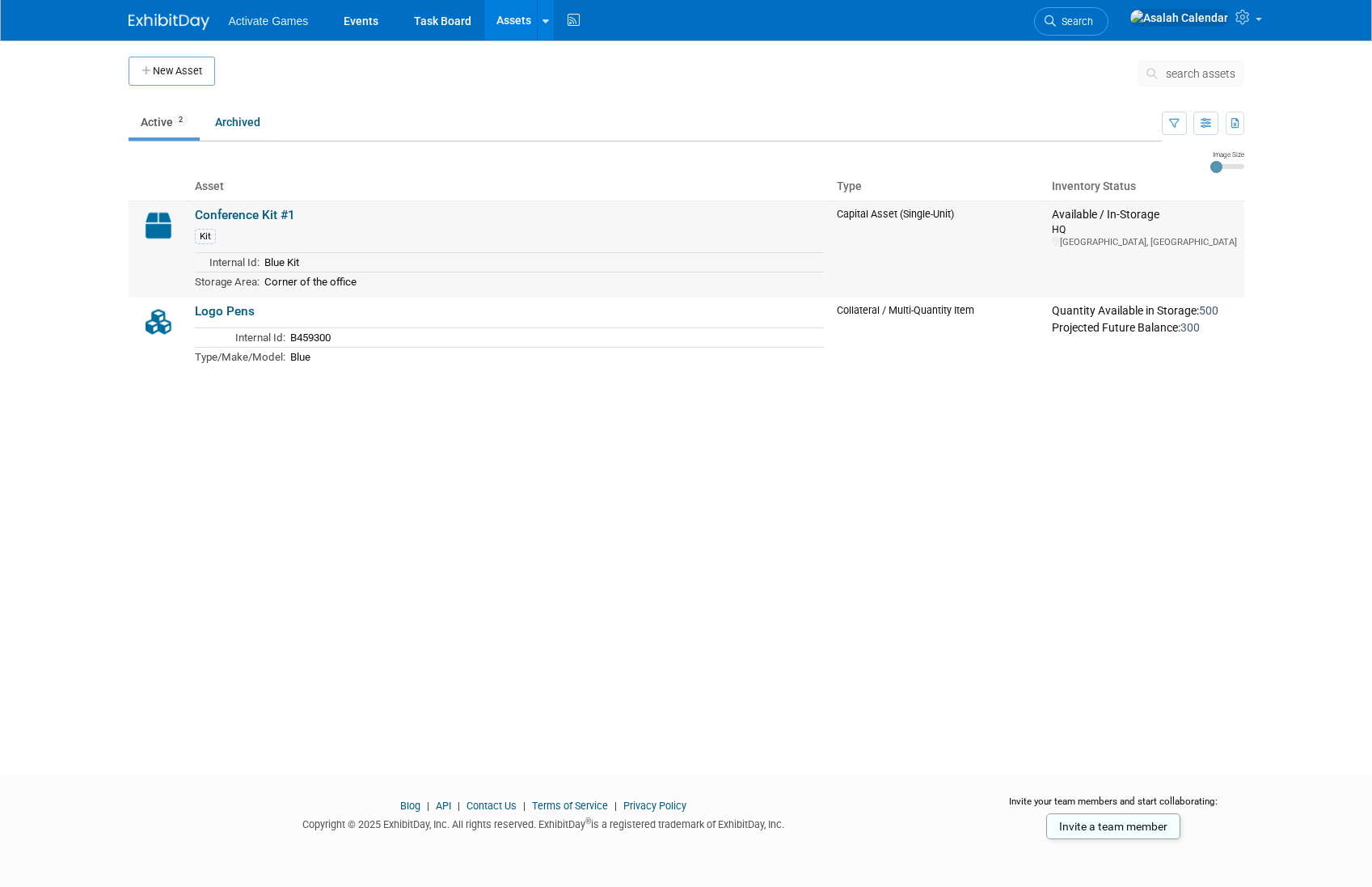
click at [256, 214] on link "Conference Kit #1" at bounding box center [245, 215] width 100 height 15
click at [242, 217] on link "Conference Kit #1" at bounding box center [245, 215] width 100 height 15
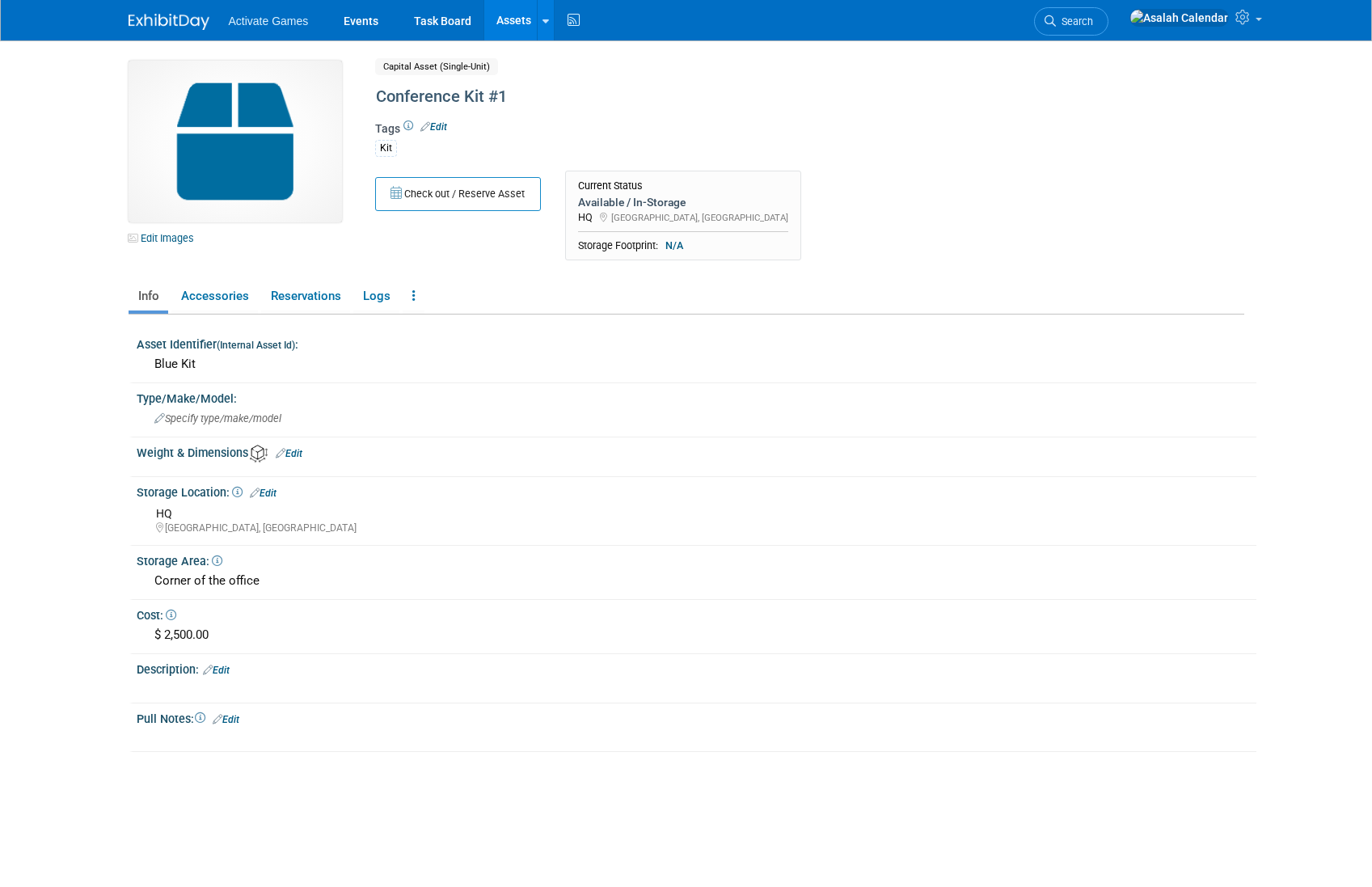
click at [516, 21] on link "Assets" at bounding box center [513, 20] width 59 height 40
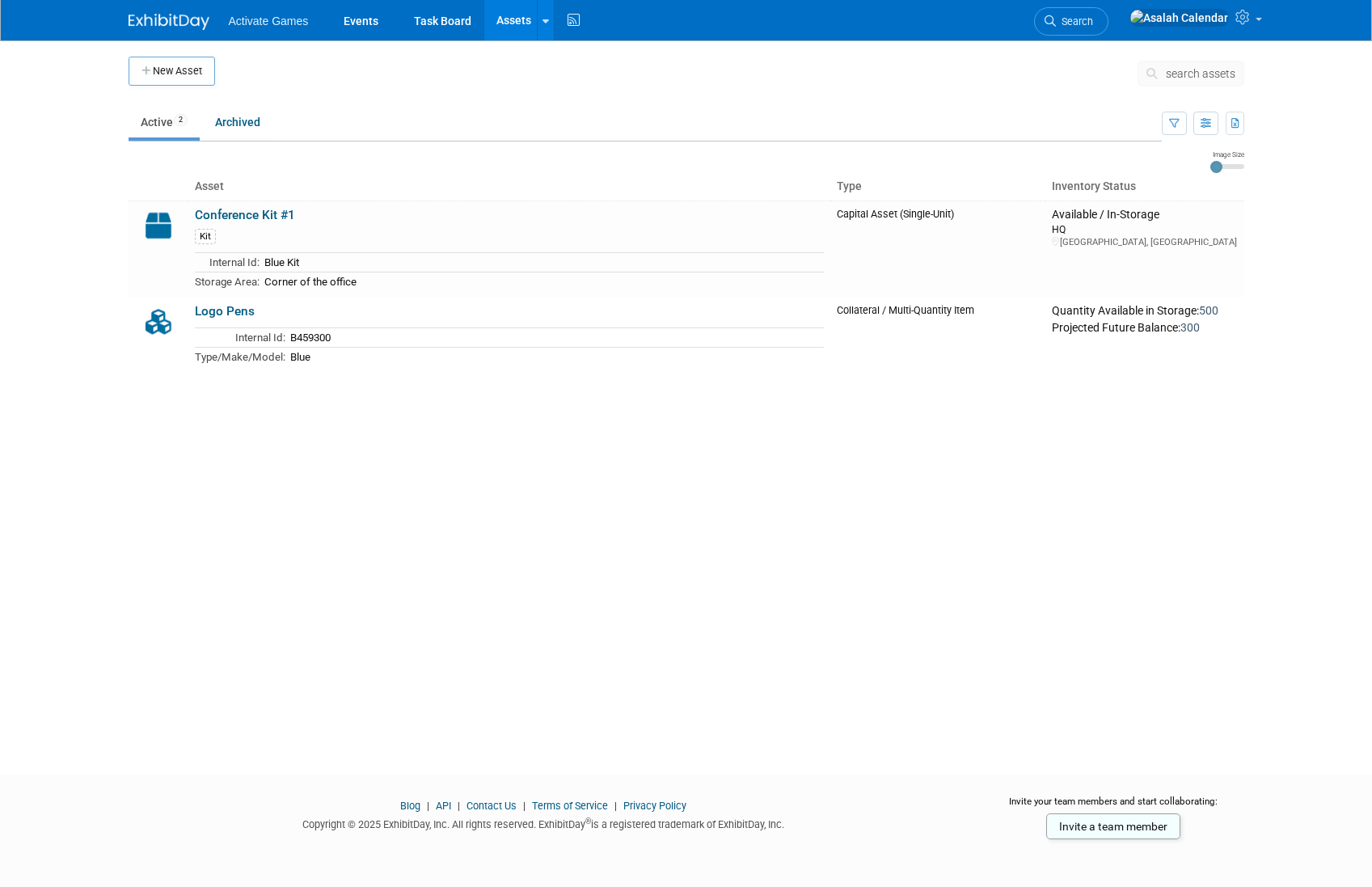
click at [501, 23] on link "Assets" at bounding box center [513, 20] width 59 height 40
click at [264, 210] on link "Conference Kit #1" at bounding box center [245, 215] width 100 height 15
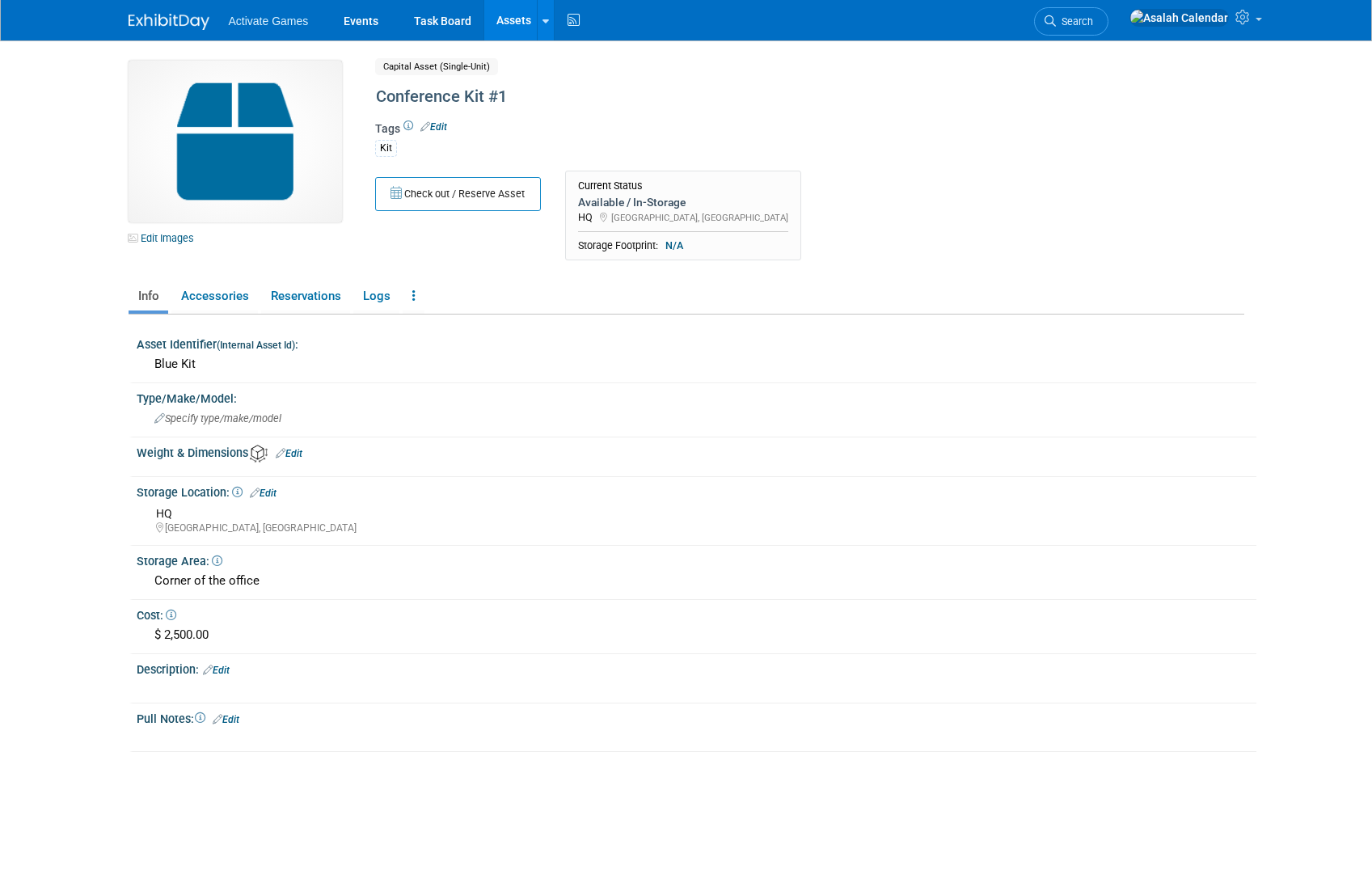
click at [297, 447] on div "Weight & Dimensions Edit" at bounding box center [696, 451] width 1120 height 21
click at [297, 456] on link "Edit" at bounding box center [288, 453] width 27 height 11
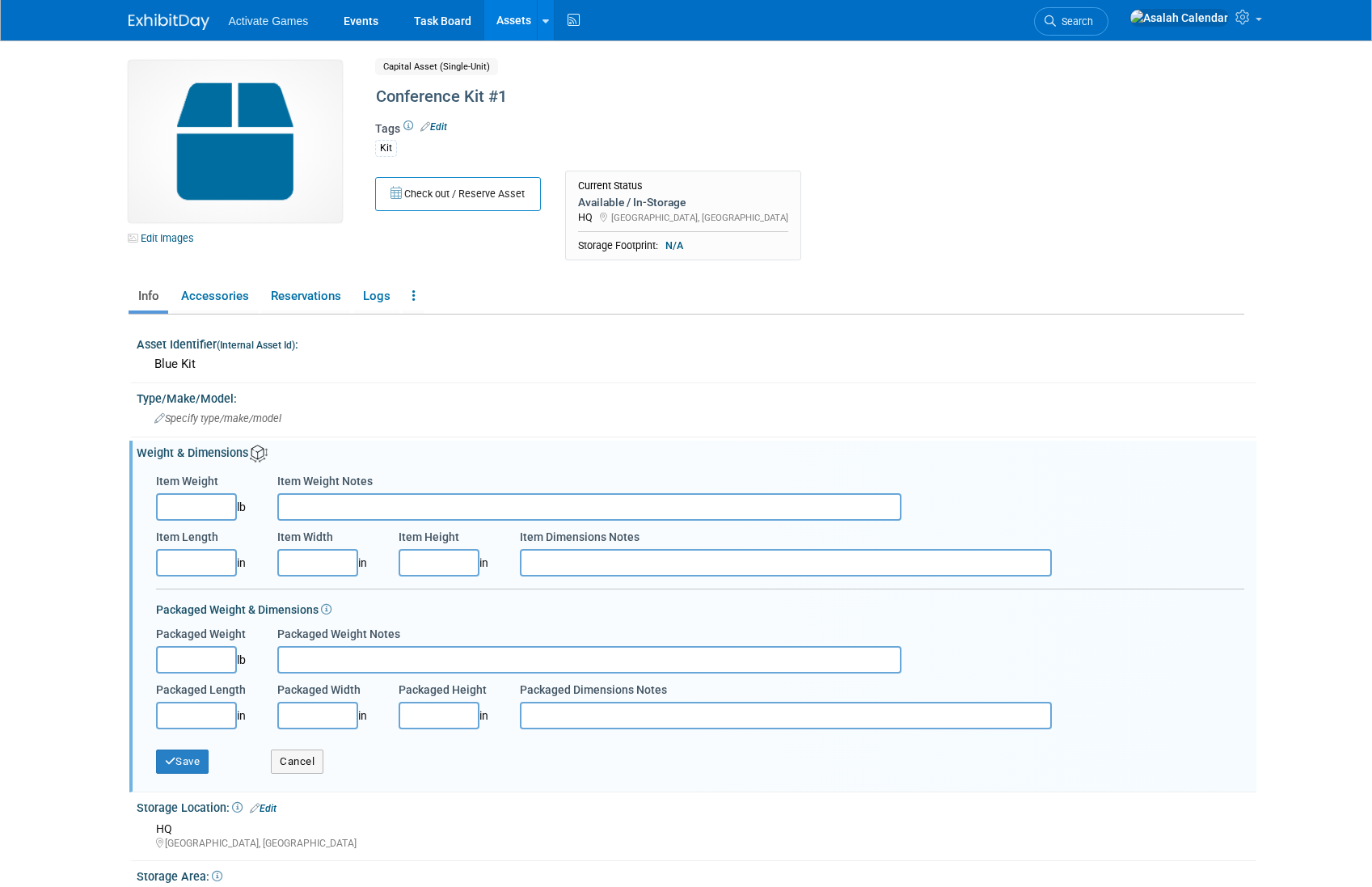
click at [210, 511] on input "Item Weight" at bounding box center [197, 507] width 81 height 27
type input "49.00"
click at [185, 567] on input "Item Length" at bounding box center [197, 562] width 81 height 27
type input "20.00"
type input "8.00"
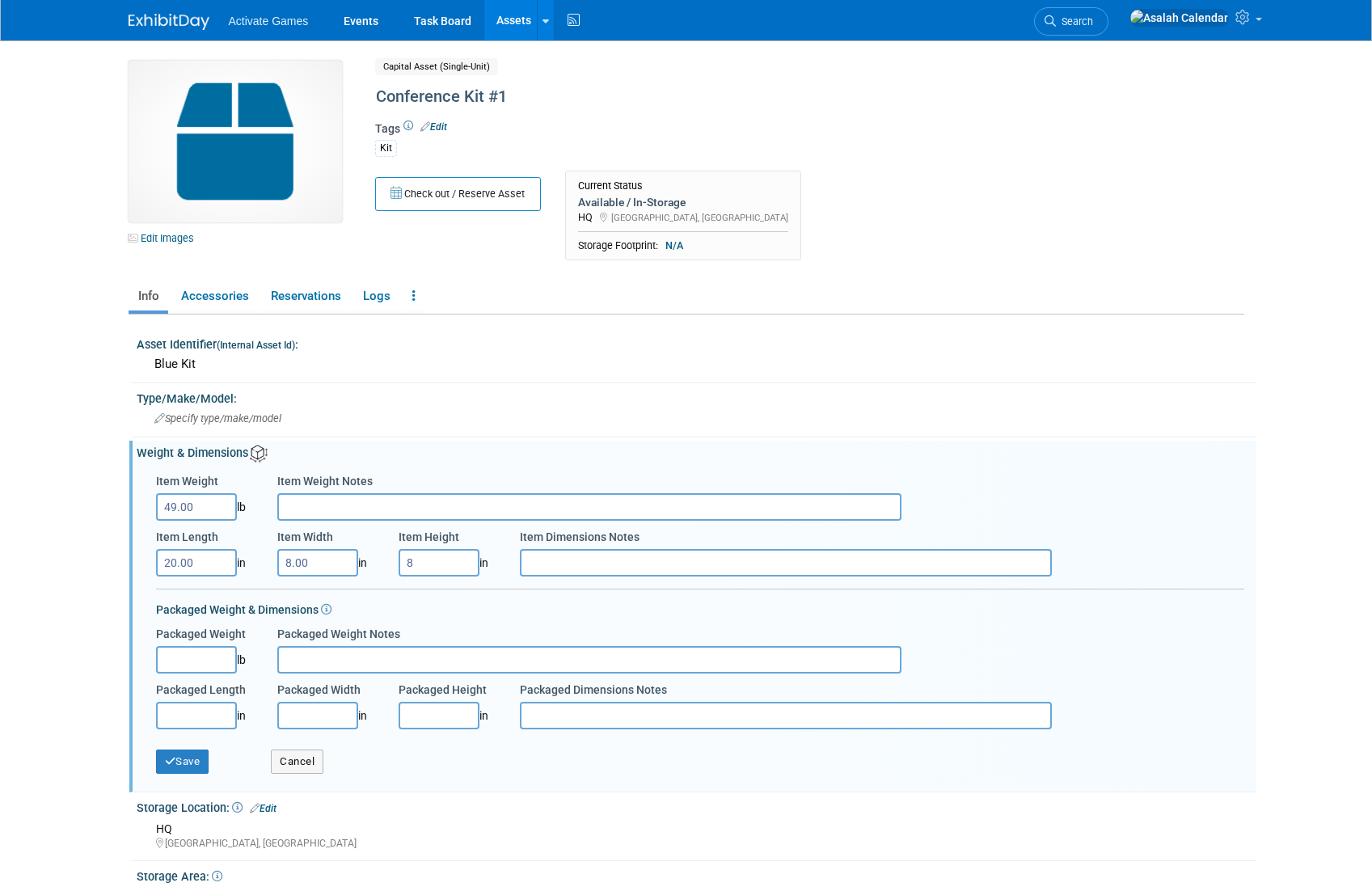
type input "8.00"
click at [313, 568] on input "8.00" at bounding box center [318, 562] width 81 height 27
type input "12.00"
click at [579, 574] on input "Item Dimensions Notes" at bounding box center [786, 562] width 532 height 27
click at [191, 763] on button "Save" at bounding box center [183, 762] width 53 height 24
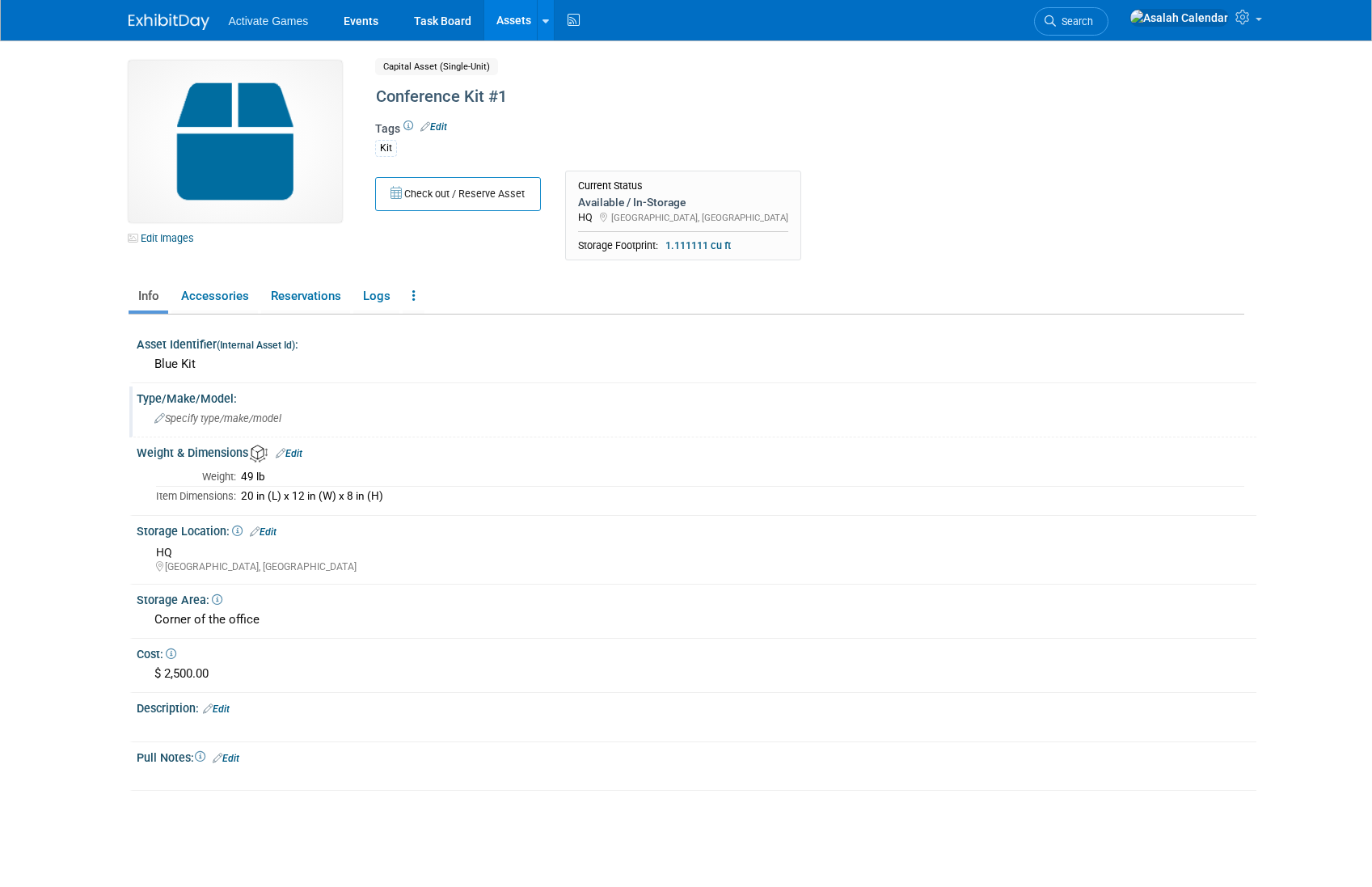
click at [203, 423] on span "Specify type/make/model" at bounding box center [218, 418] width 127 height 12
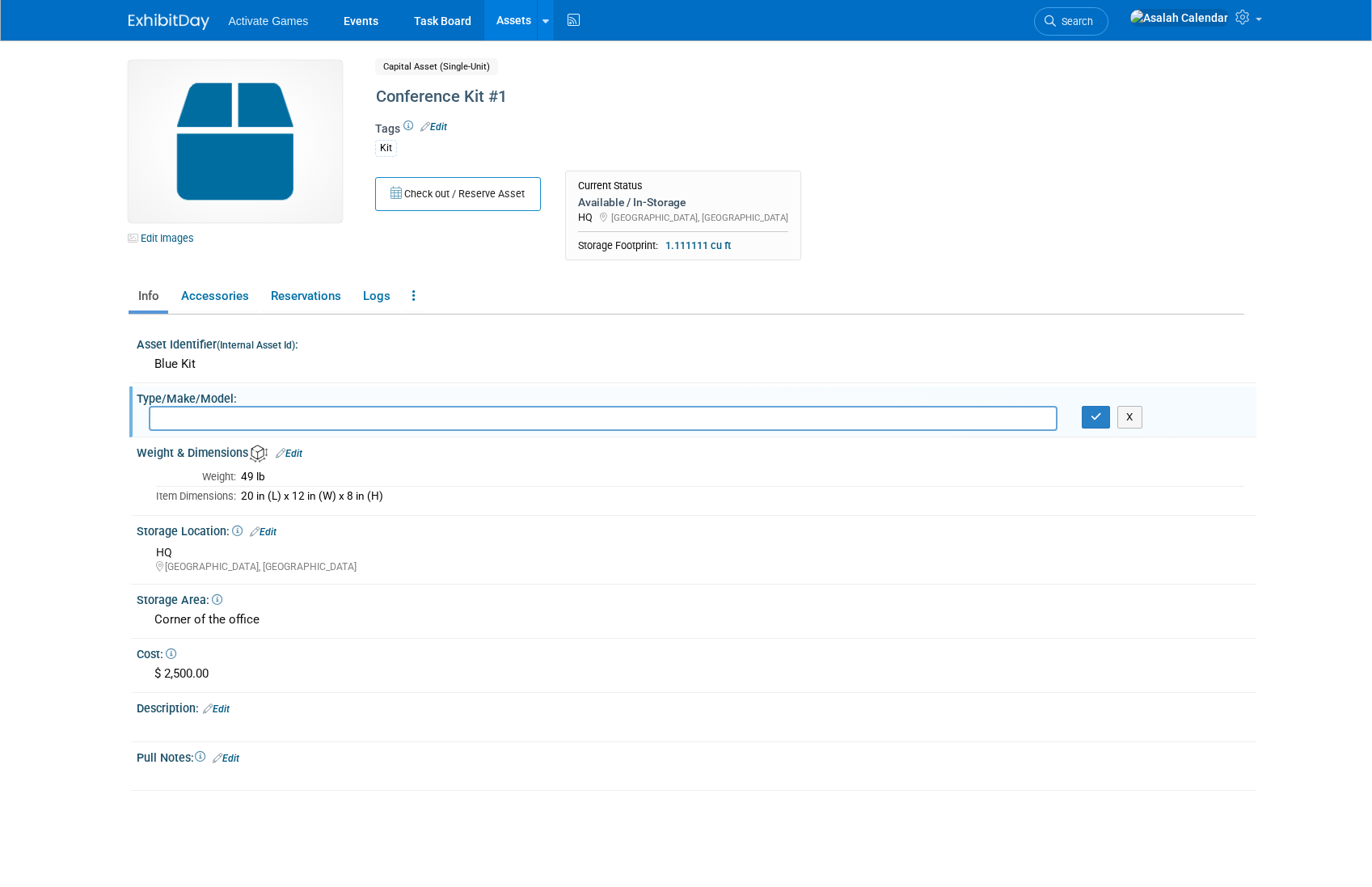
type input "V"
type input "Blue Swiss Suitcase"
click at [1093, 420] on icon "button" at bounding box center [1096, 416] width 11 height 10
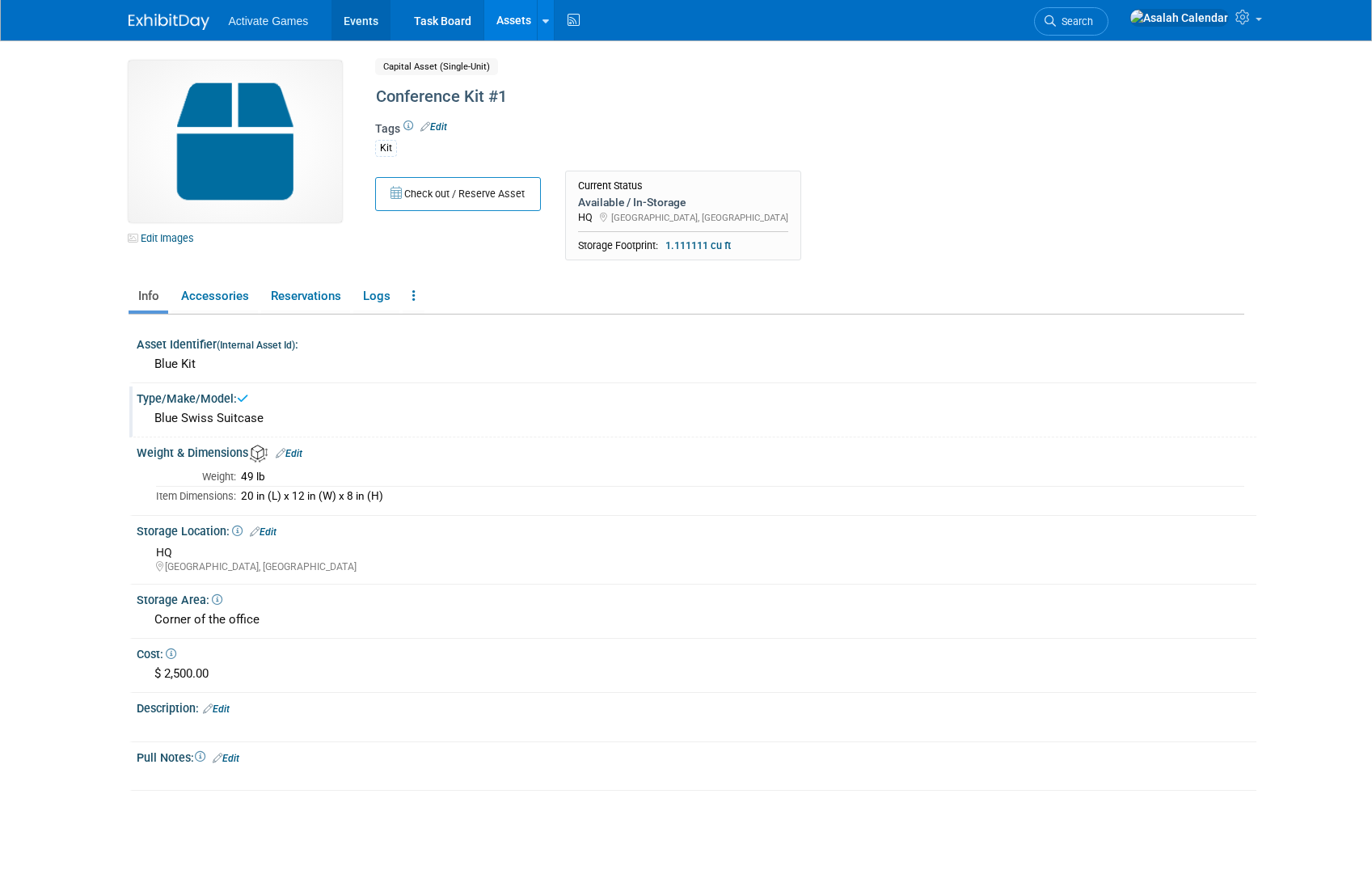
click at [361, 33] on link "Events" at bounding box center [361, 20] width 59 height 40
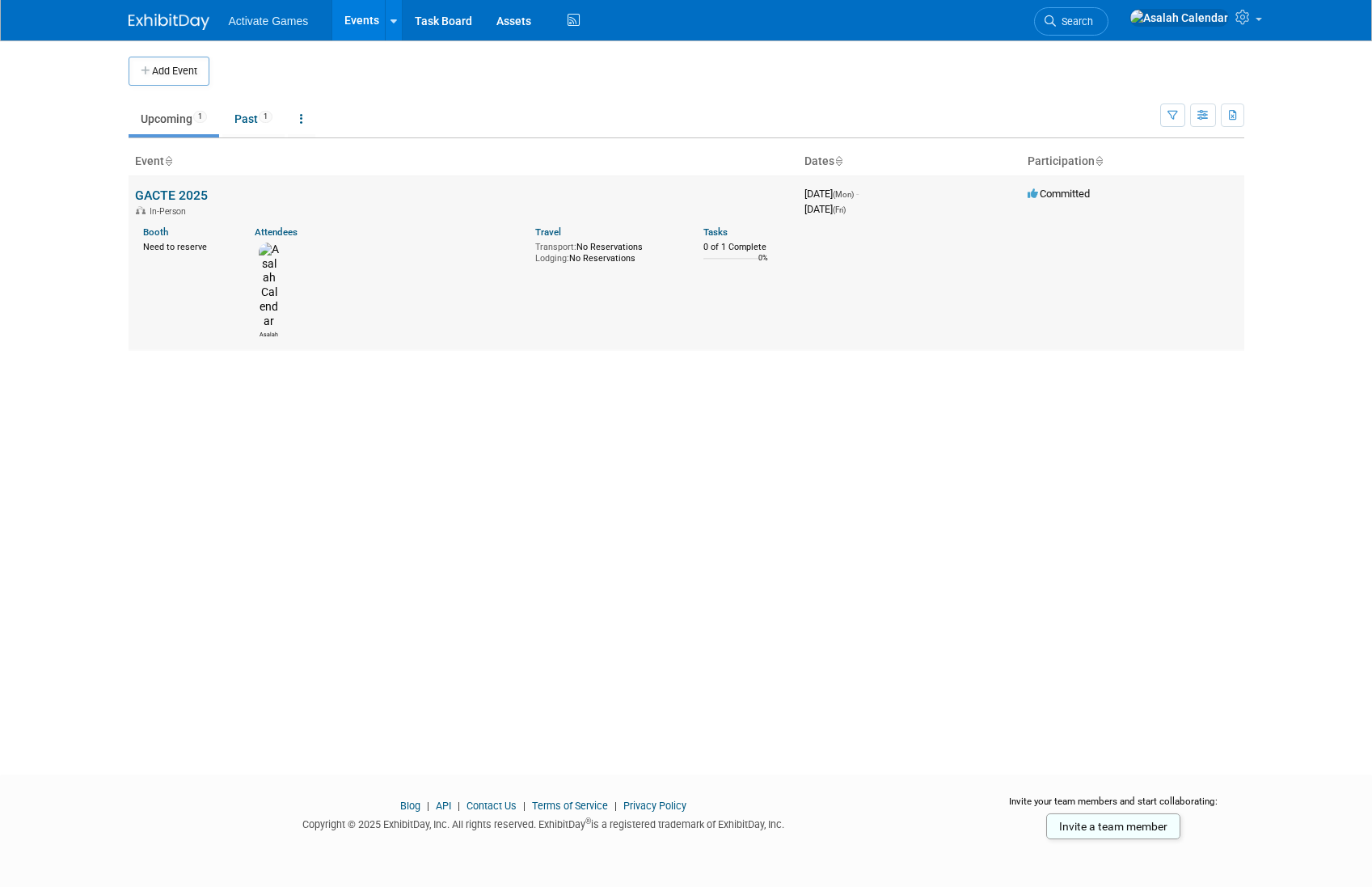
click at [179, 196] on link "GACTE 2025" at bounding box center [171, 195] width 73 height 15
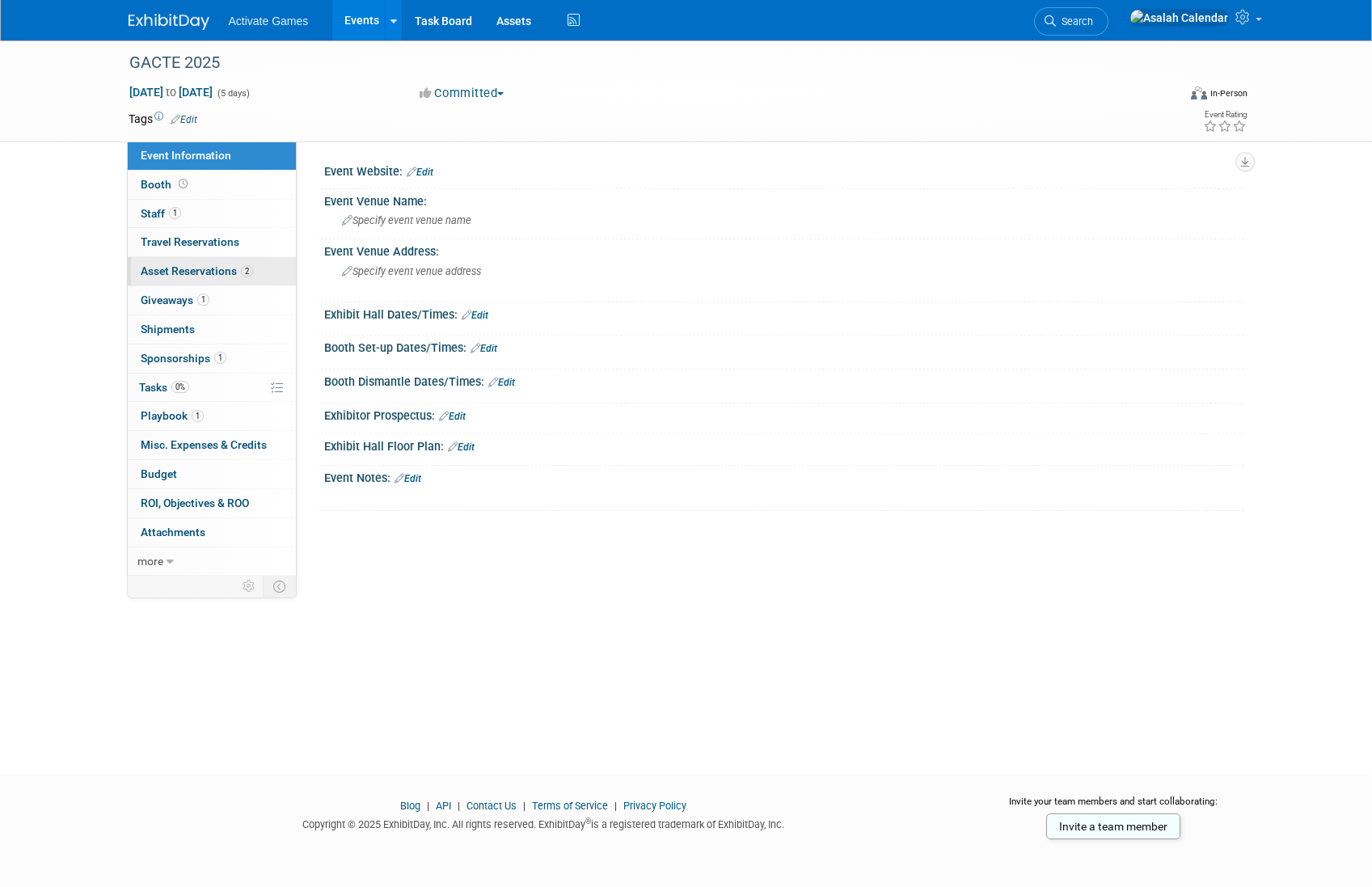
click at [228, 270] on span "Asset Reservations 2" at bounding box center [197, 270] width 112 height 13
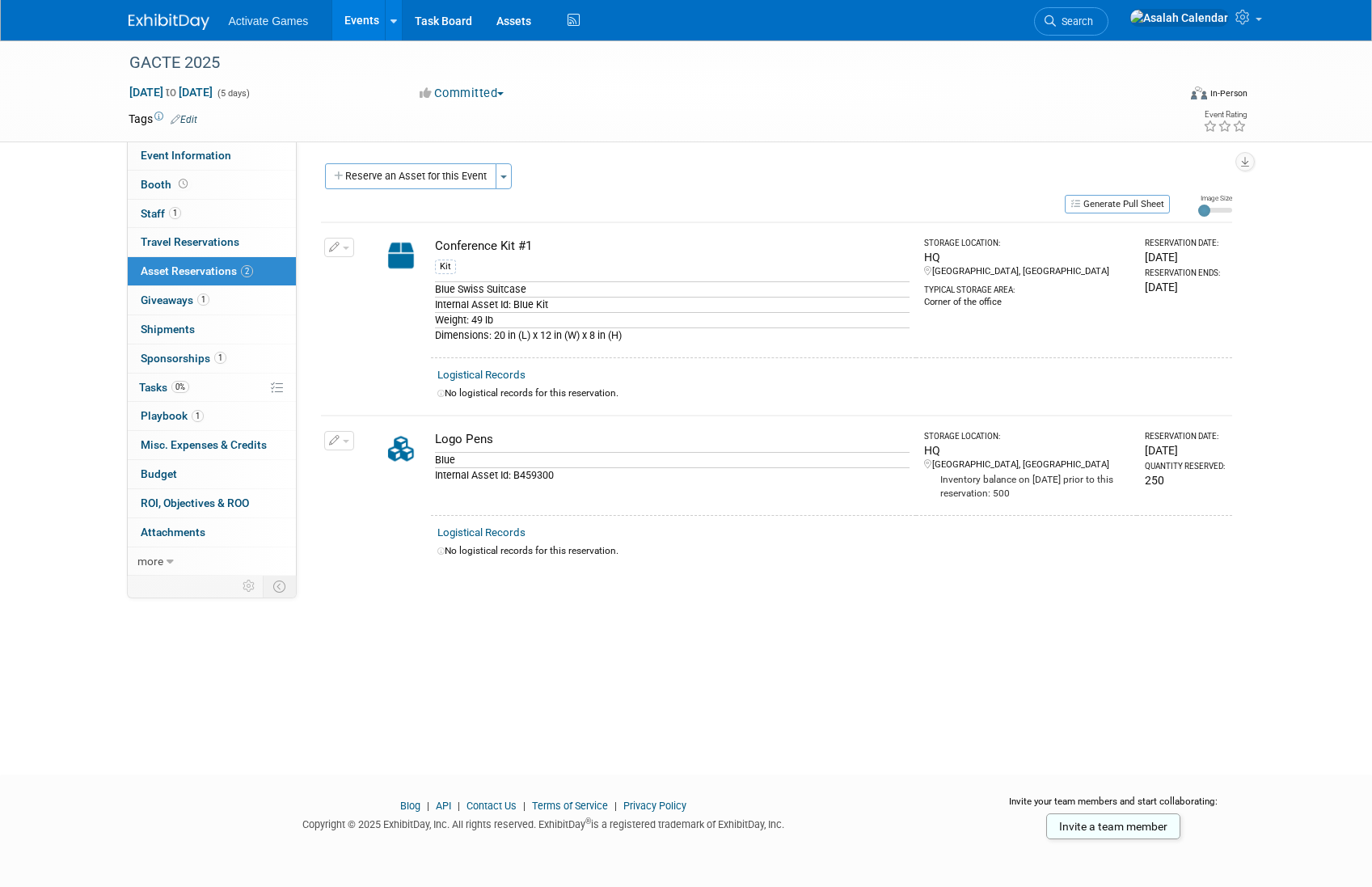
click at [446, 734] on div "GACTE 2025 Nov 17, 2025 to Nov 21, 2025 (5 days) Nov 17, 2025 to Nov 21, 2025 C…" at bounding box center [686, 392] width 1372 height 705
click at [500, 657] on div "GACTE 2025 Nov 17, 2025 to Nov 21, 2025 (5 days) Nov 17, 2025 to Nov 21, 2025 C…" at bounding box center [686, 392] width 1372 height 705
click at [531, 617] on div "GACTE 2025 Nov 17, 2025 to Nov 21, 2025 (5 days) Nov 17, 2025 to Nov 21, 2025 C…" at bounding box center [686, 392] width 1372 height 705
click at [504, 239] on div "Conference Kit #1" at bounding box center [672, 246] width 475 height 17
click at [493, 246] on div "Conference Kit #1" at bounding box center [672, 246] width 475 height 17
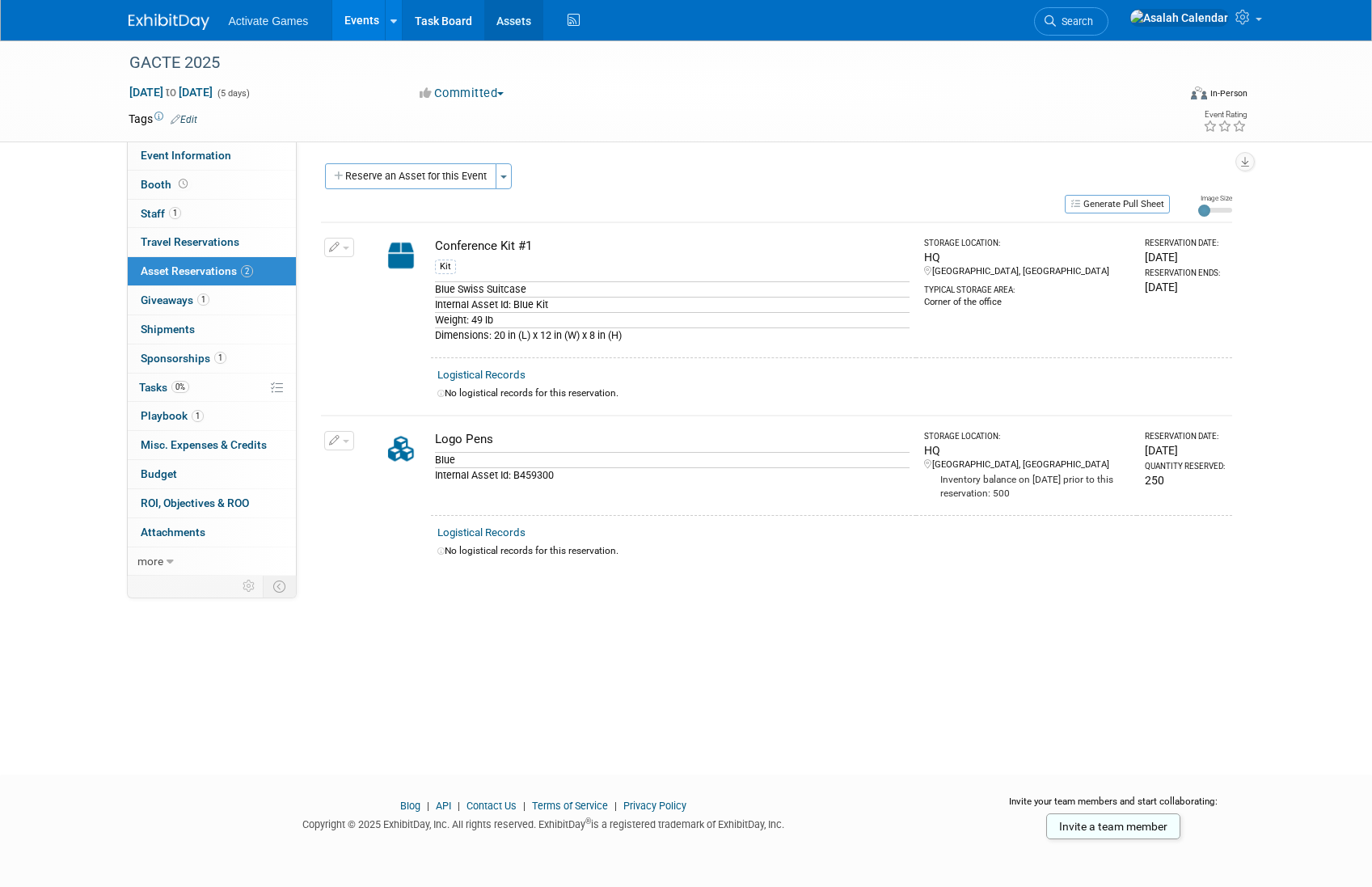
click at [512, 21] on link "Assets" at bounding box center [513, 20] width 59 height 40
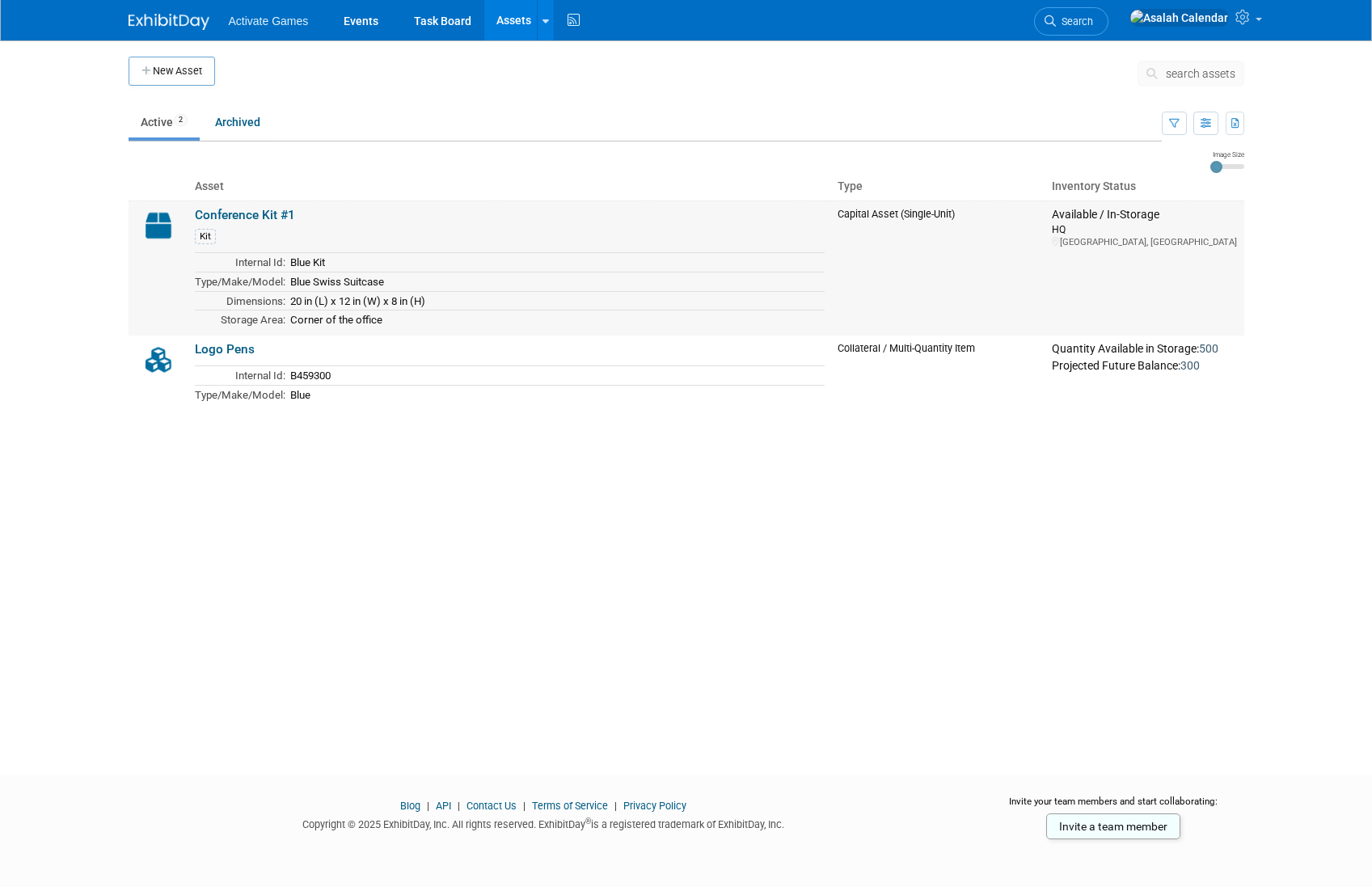
click at [270, 215] on link "Conference Kit #1" at bounding box center [245, 215] width 100 height 15
click at [464, 471] on div "New Asset search assets Note: Your current ExhibitDay plan allows for managemen…" at bounding box center [687, 392] width 1140 height 705
click at [367, 28] on link "Events" at bounding box center [361, 20] width 59 height 40
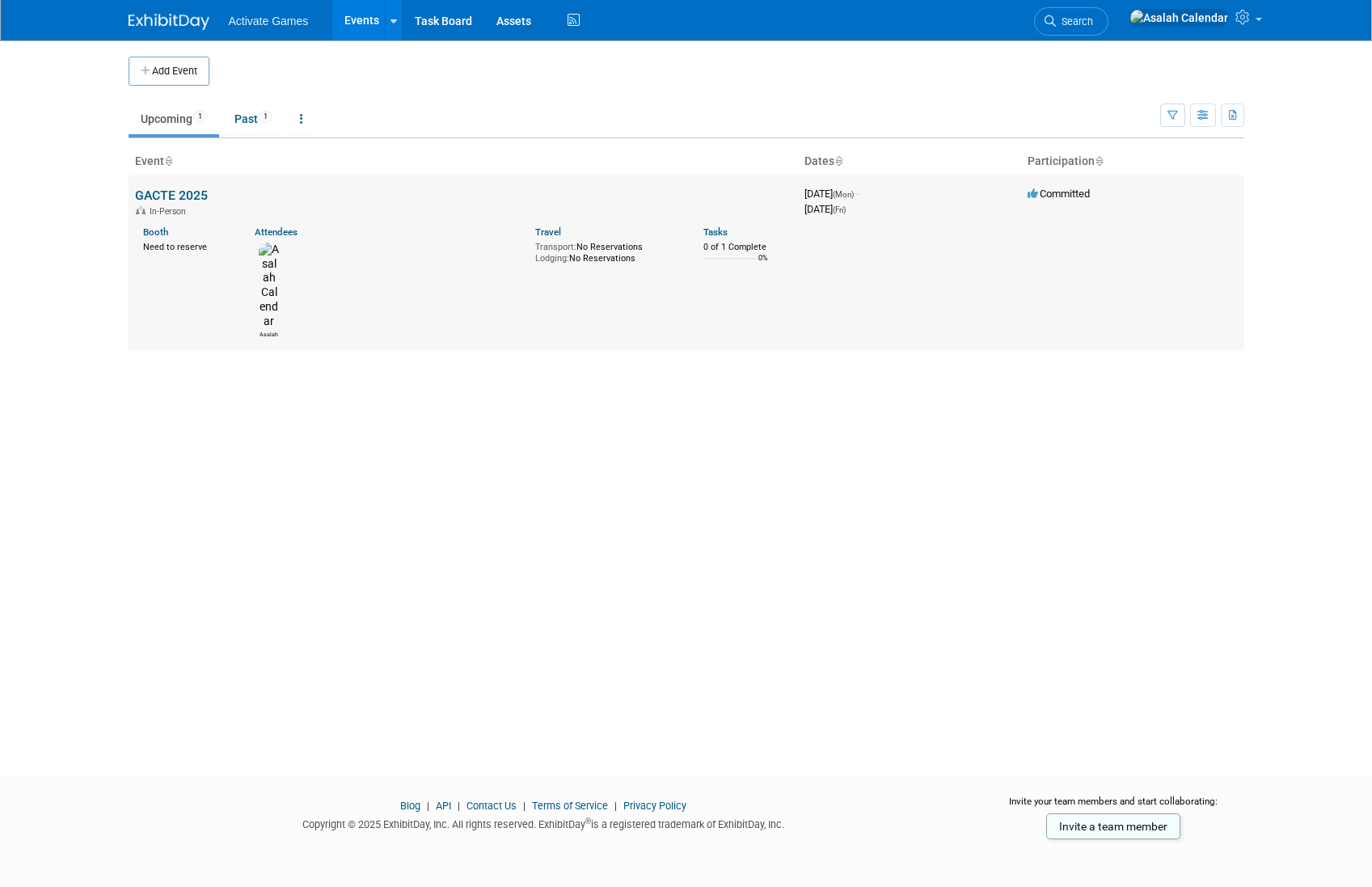
click at [186, 193] on link "GACTE 2025" at bounding box center [171, 195] width 73 height 15
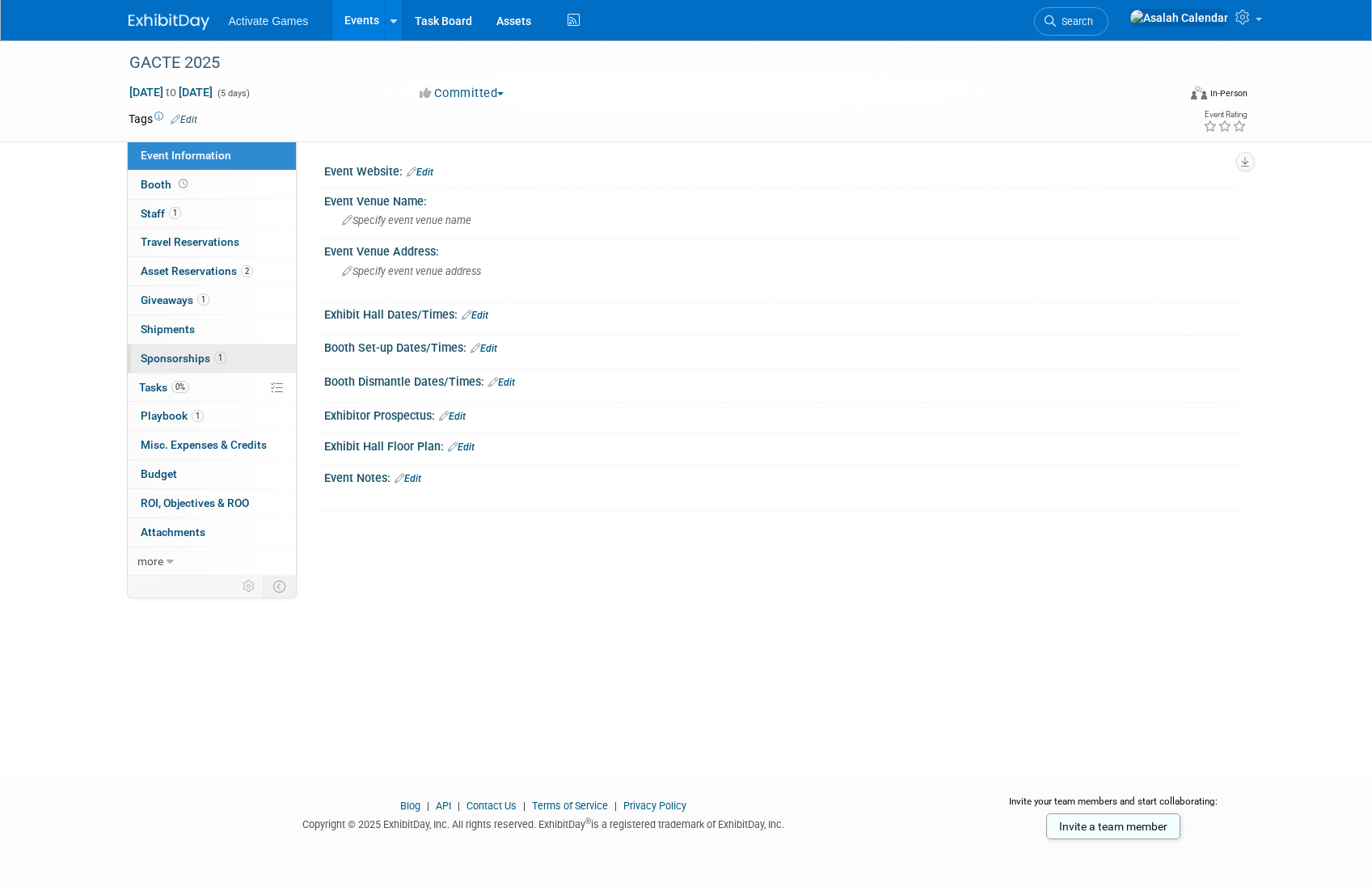
click at [178, 358] on span "Sponsorships 1" at bounding box center [184, 358] width 86 height 13
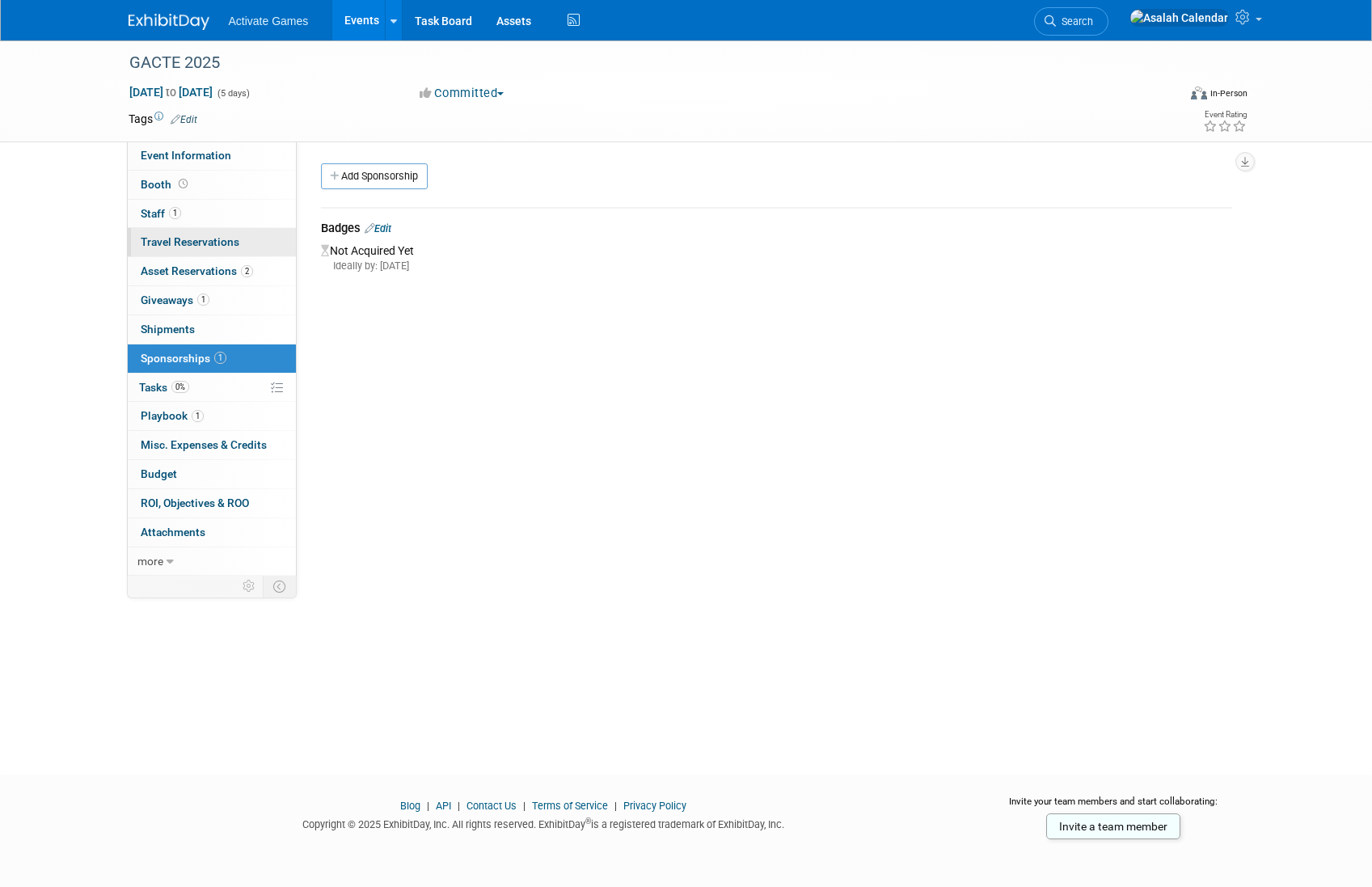
click at [197, 246] on span "Travel Reservations 0" at bounding box center [190, 241] width 99 height 13
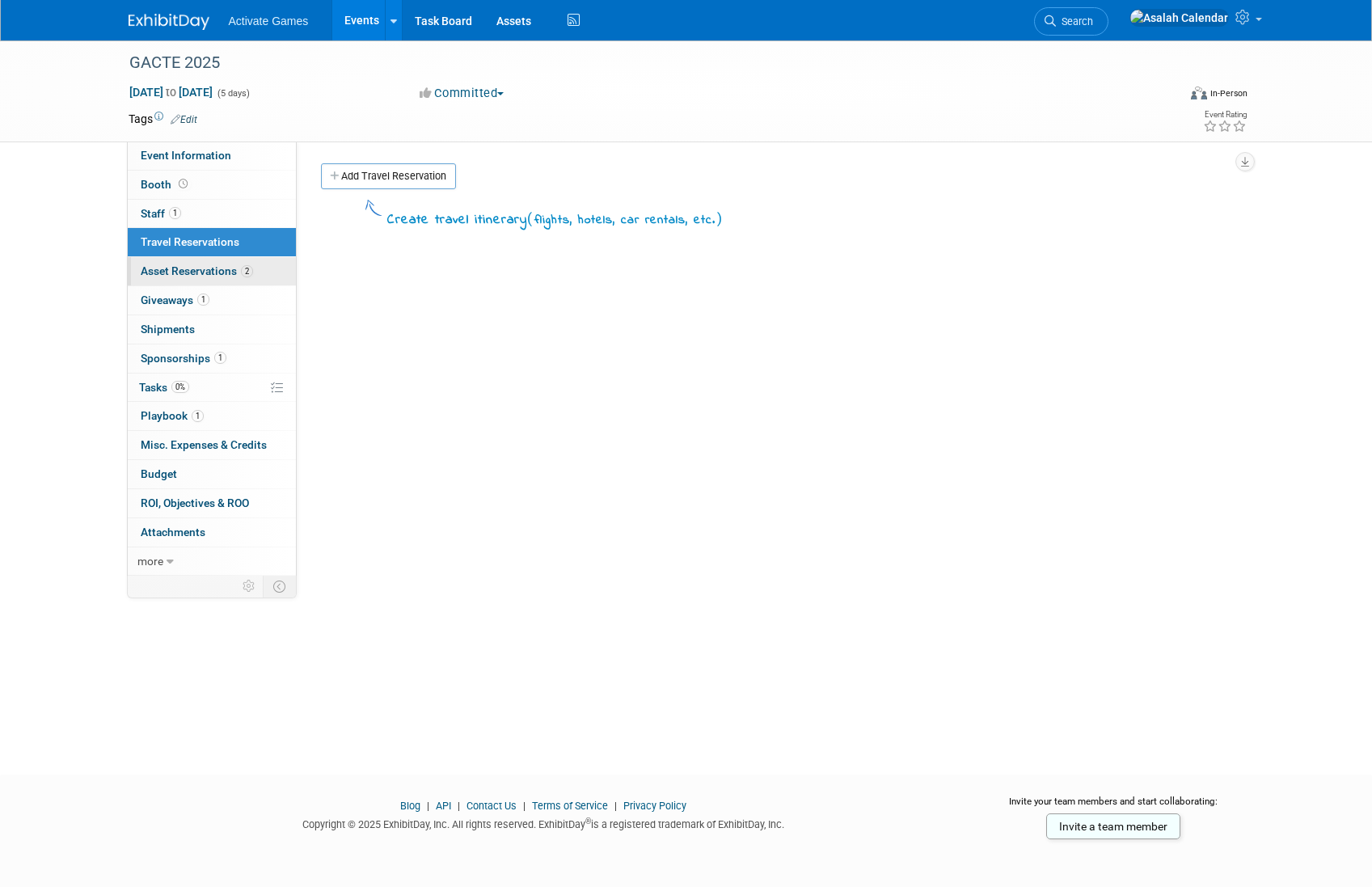
click at [197, 268] on span "Asset Reservations 2" at bounding box center [197, 270] width 112 height 13
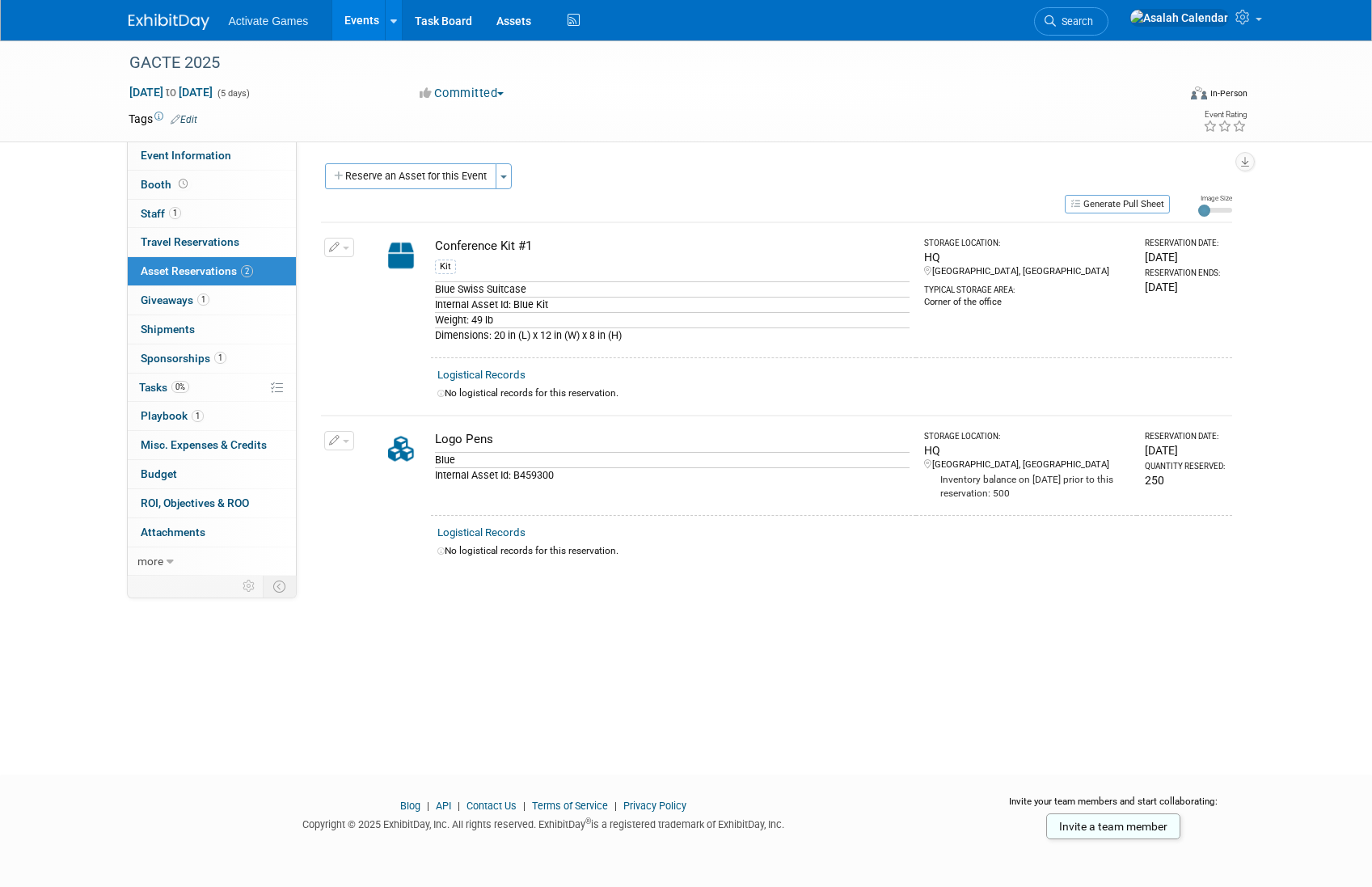
click at [580, 646] on div "GACTE 2025 [DATE] to [DATE] (5 days) [DATE] to [DATE] Committed Committed Consi…" at bounding box center [686, 392] width 1372 height 705
click at [187, 338] on link "0 Shipments 0" at bounding box center [212, 329] width 168 height 28
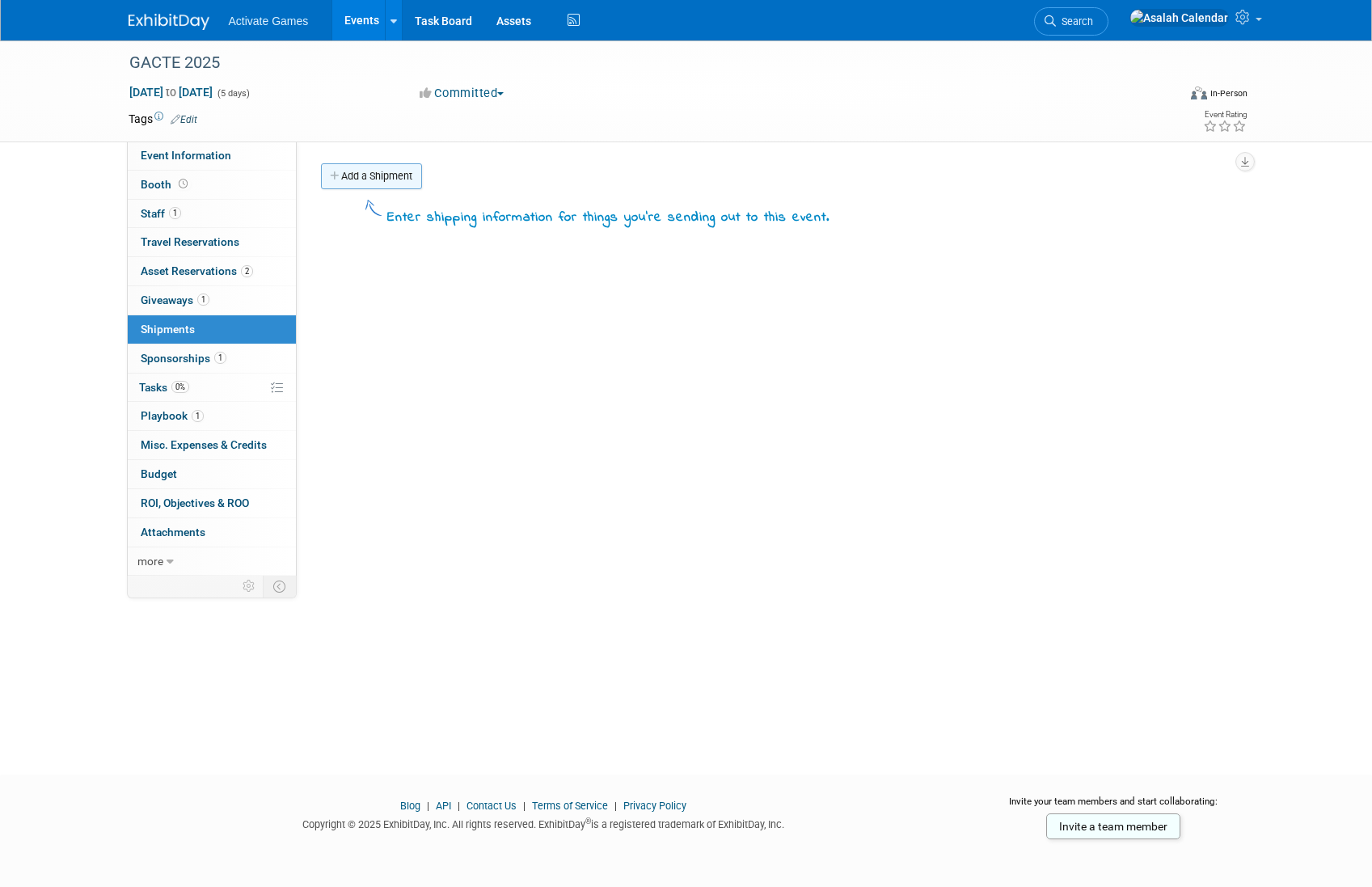
click at [393, 173] on link "Add a Shipment" at bounding box center [372, 176] width 101 height 26
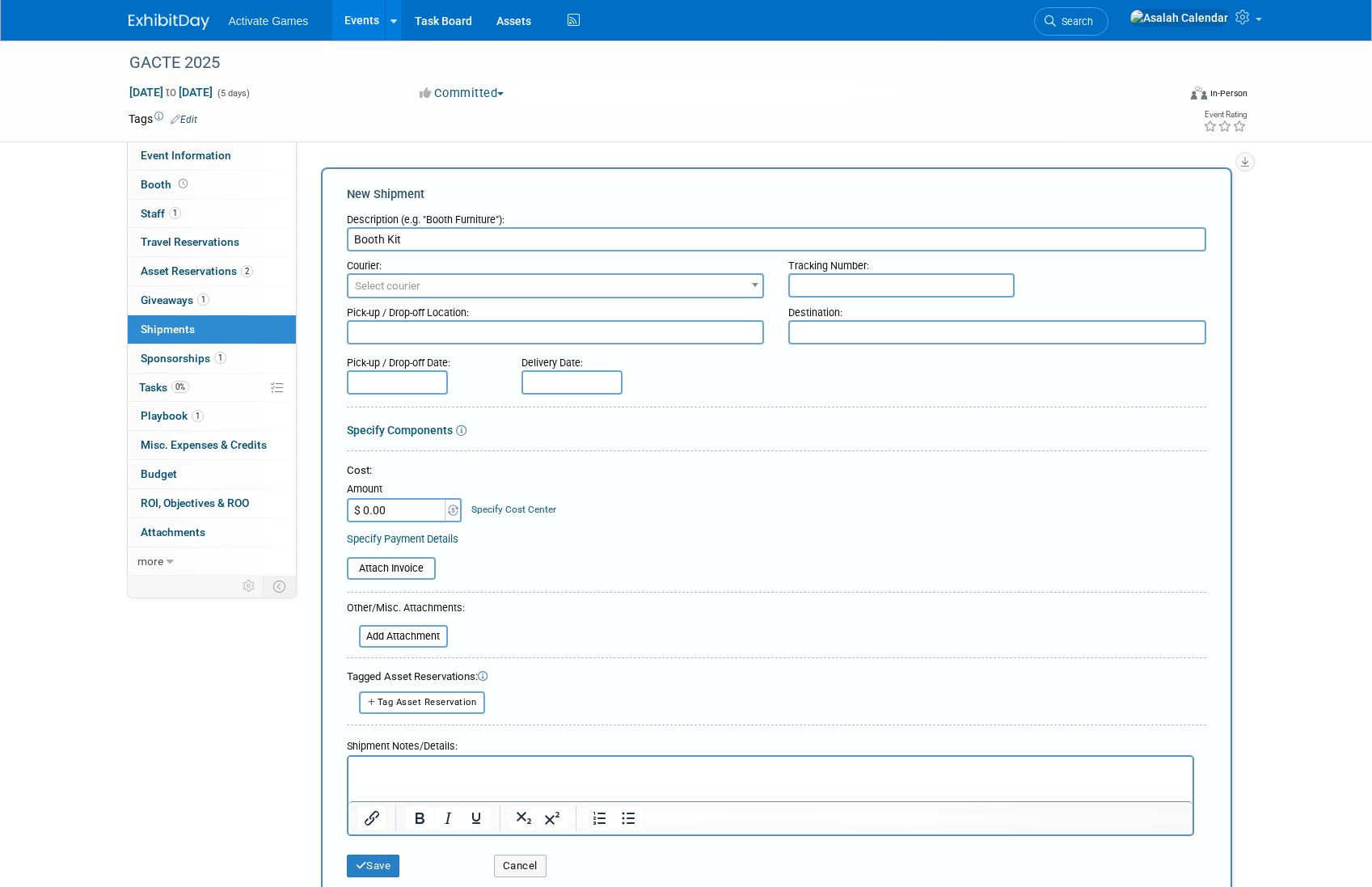
type input "Booth Kit"
click at [422, 280] on span "Select courier" at bounding box center [555, 286] width 415 height 22
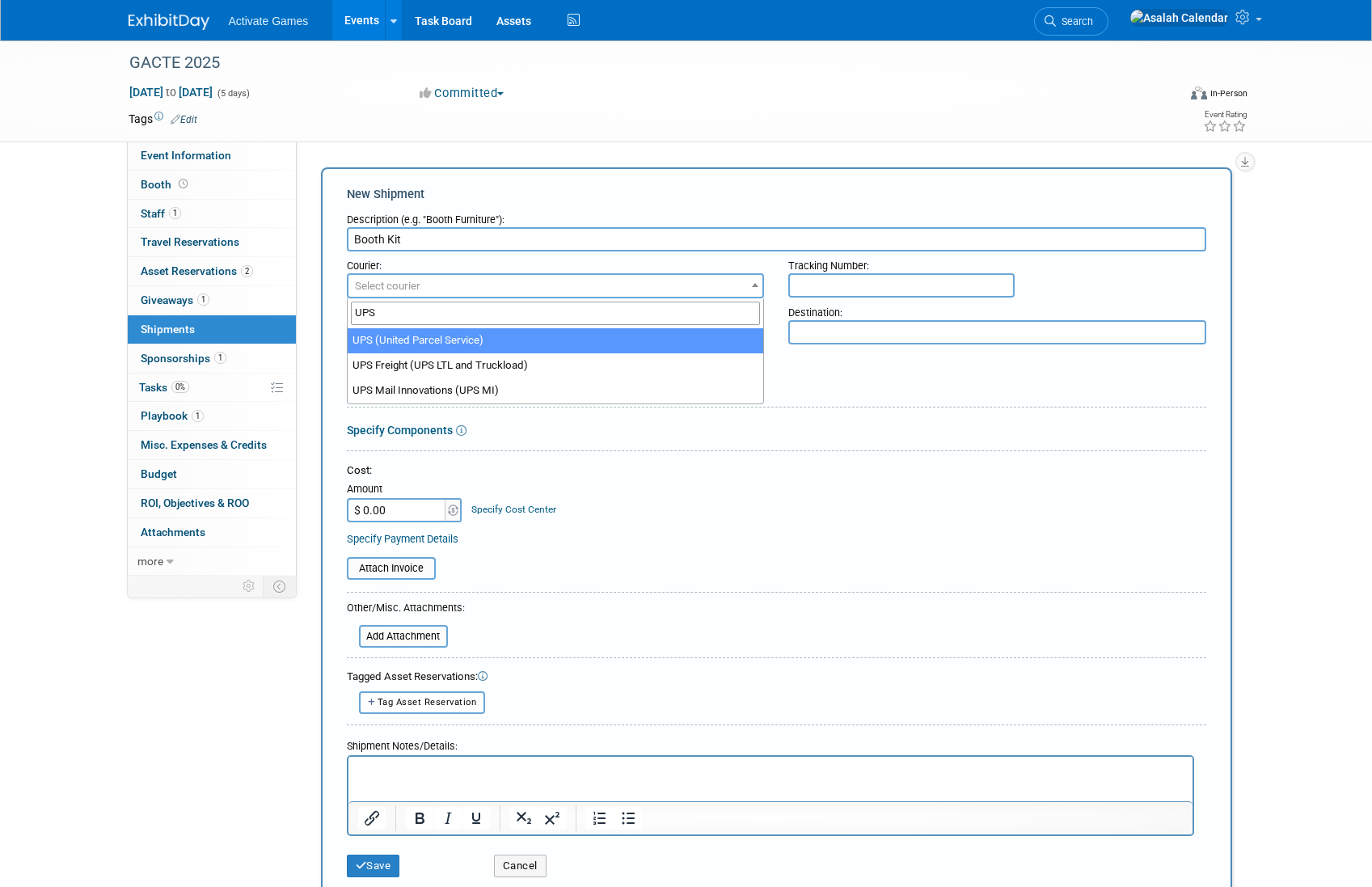
type input "UPS"
select select "508"
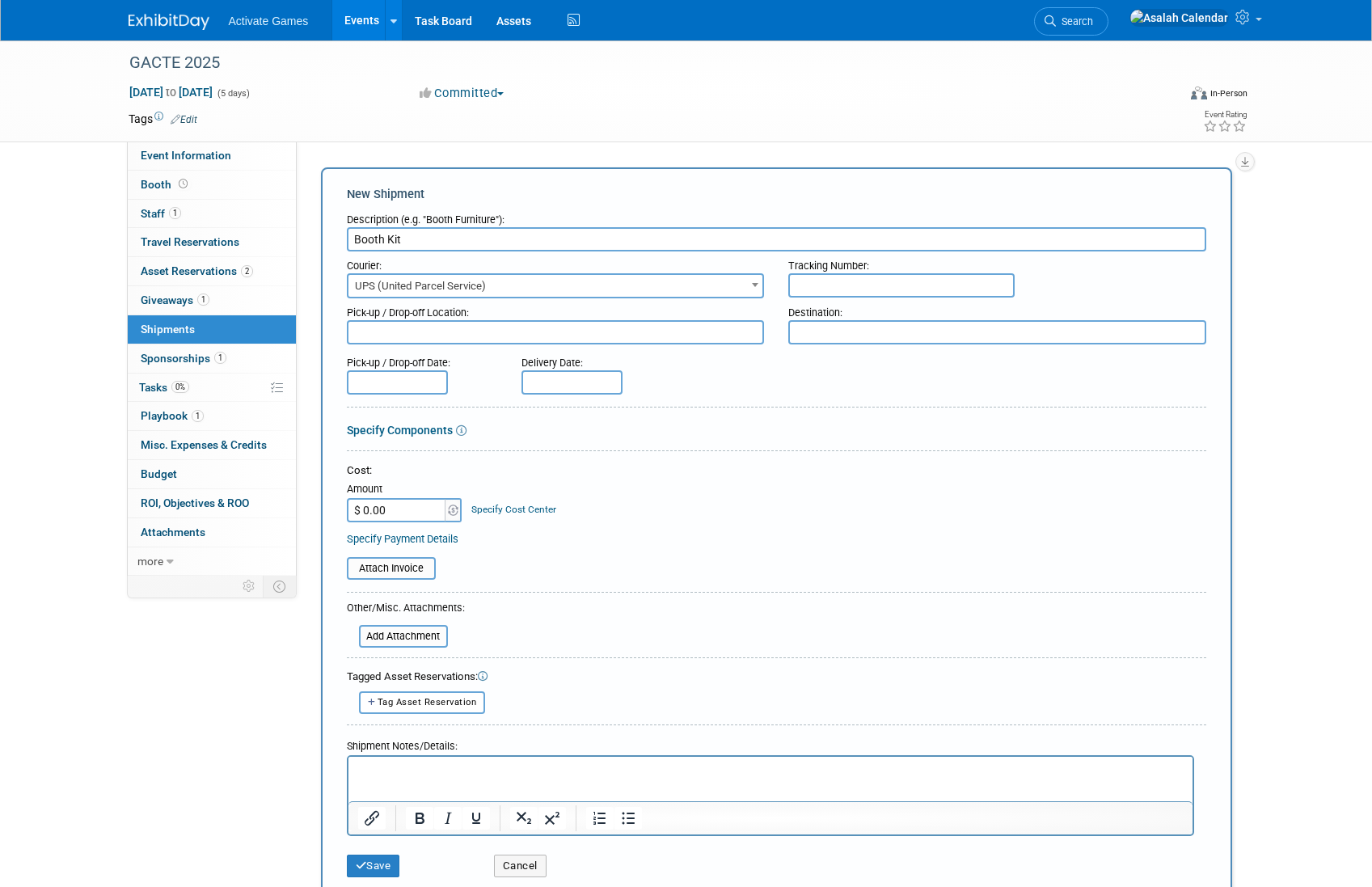
click at [824, 283] on input "text" at bounding box center [902, 285] width 227 height 24
paste input "1Z9999999999999999"
type input "1Z9999999999999999"
click at [484, 322] on textarea at bounding box center [555, 332] width 418 height 24
paste textarea "[STREET_ADDRESS]"
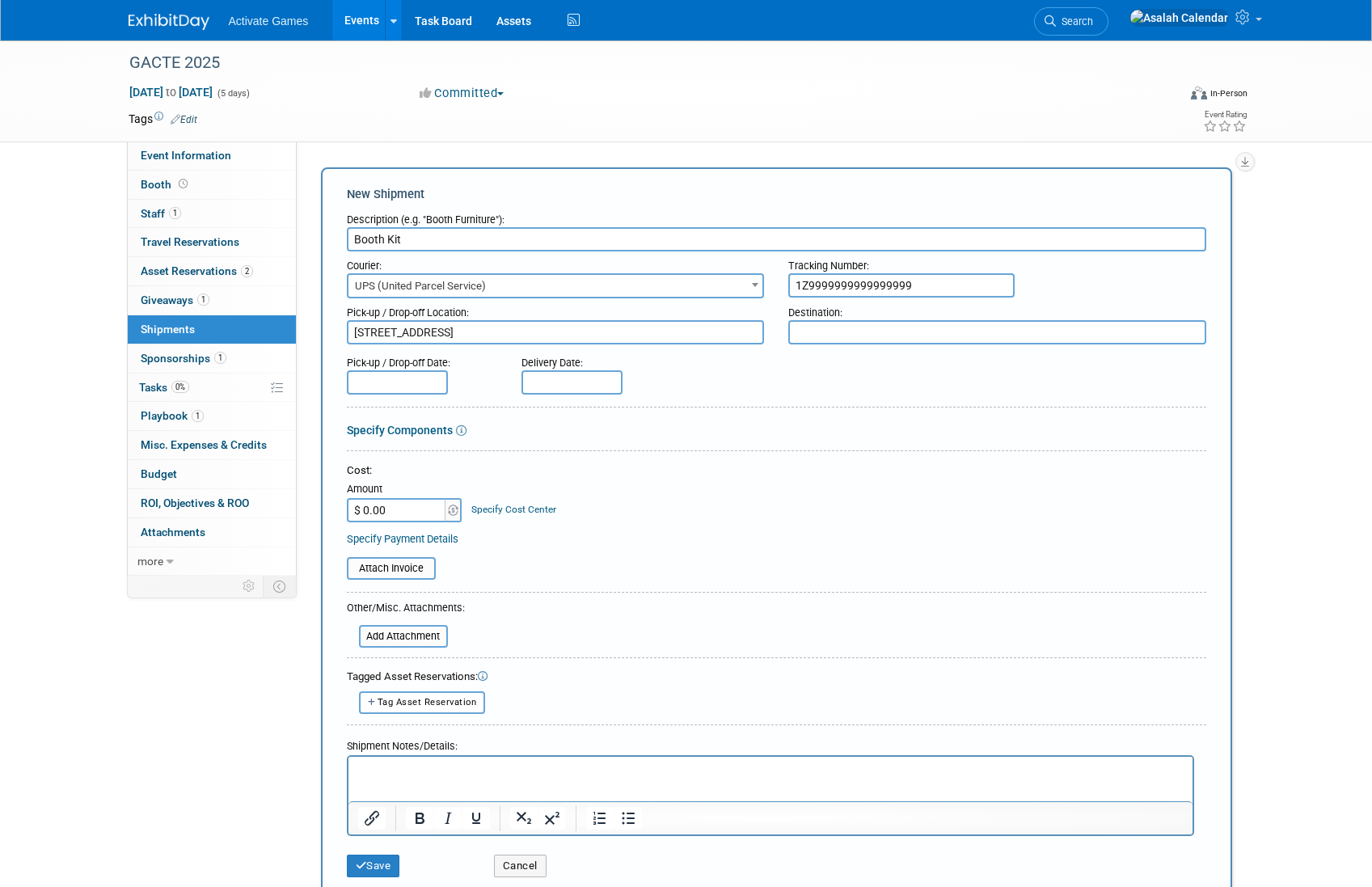
click at [435, 323] on textarea "[STREET_ADDRESS]" at bounding box center [555, 332] width 418 height 24
paste textarea ", [GEOGRAPHIC_DATA]"
type textarea "[STREET_ADDRESS]"
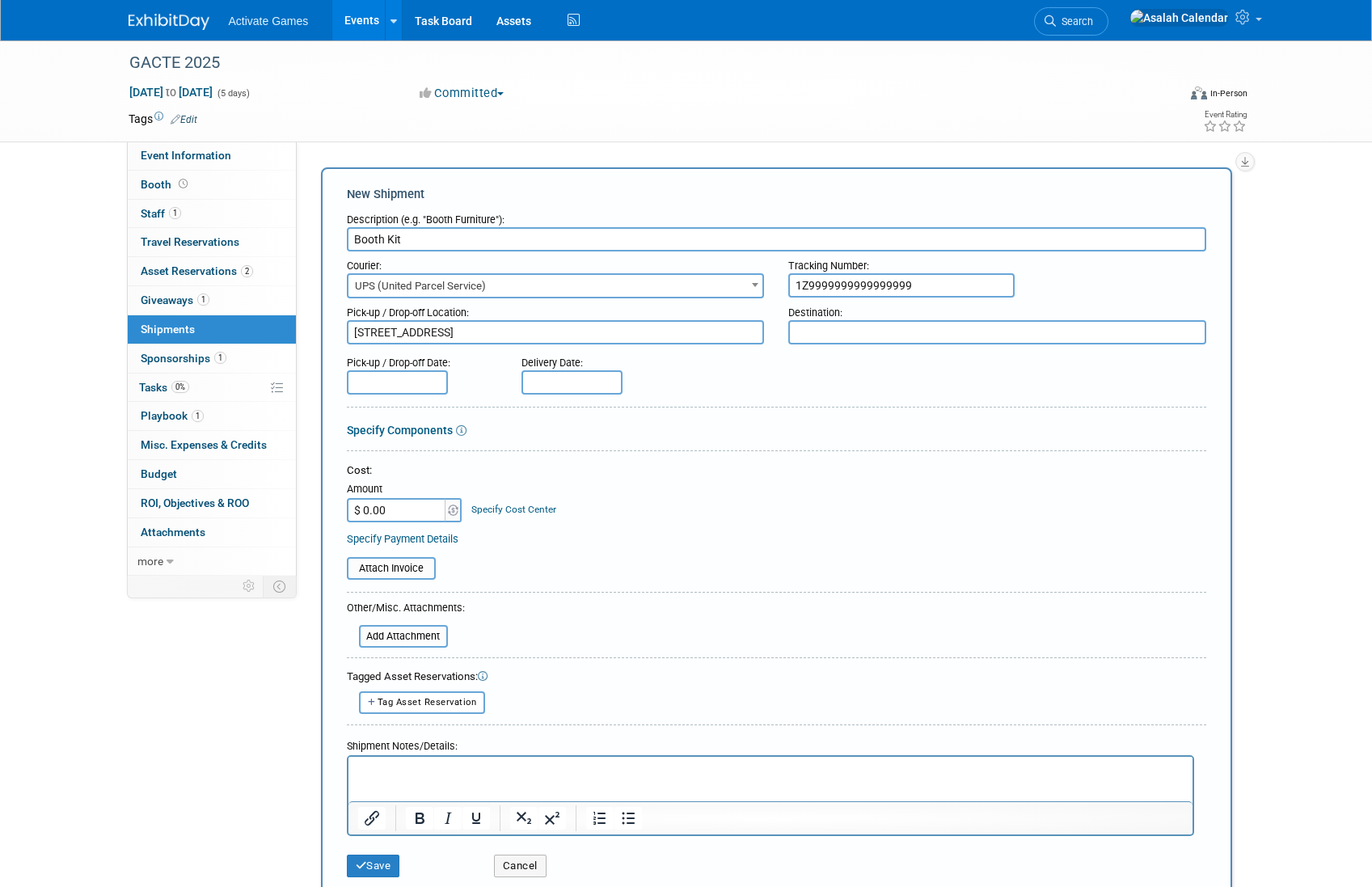
click at [865, 326] on textarea at bounding box center [997, 332] width 418 height 24
paste textarea "[STREET_ADDRESS][PERSON_NAME]"
type textarea "[STREET_ADDRESS][PERSON_NAME]"
click at [745, 383] on div "Pick-up / Drop-off Date: Delivery Date:" at bounding box center [776, 372] width 883 height 46
click at [406, 380] on input "text" at bounding box center [398, 382] width 101 height 24
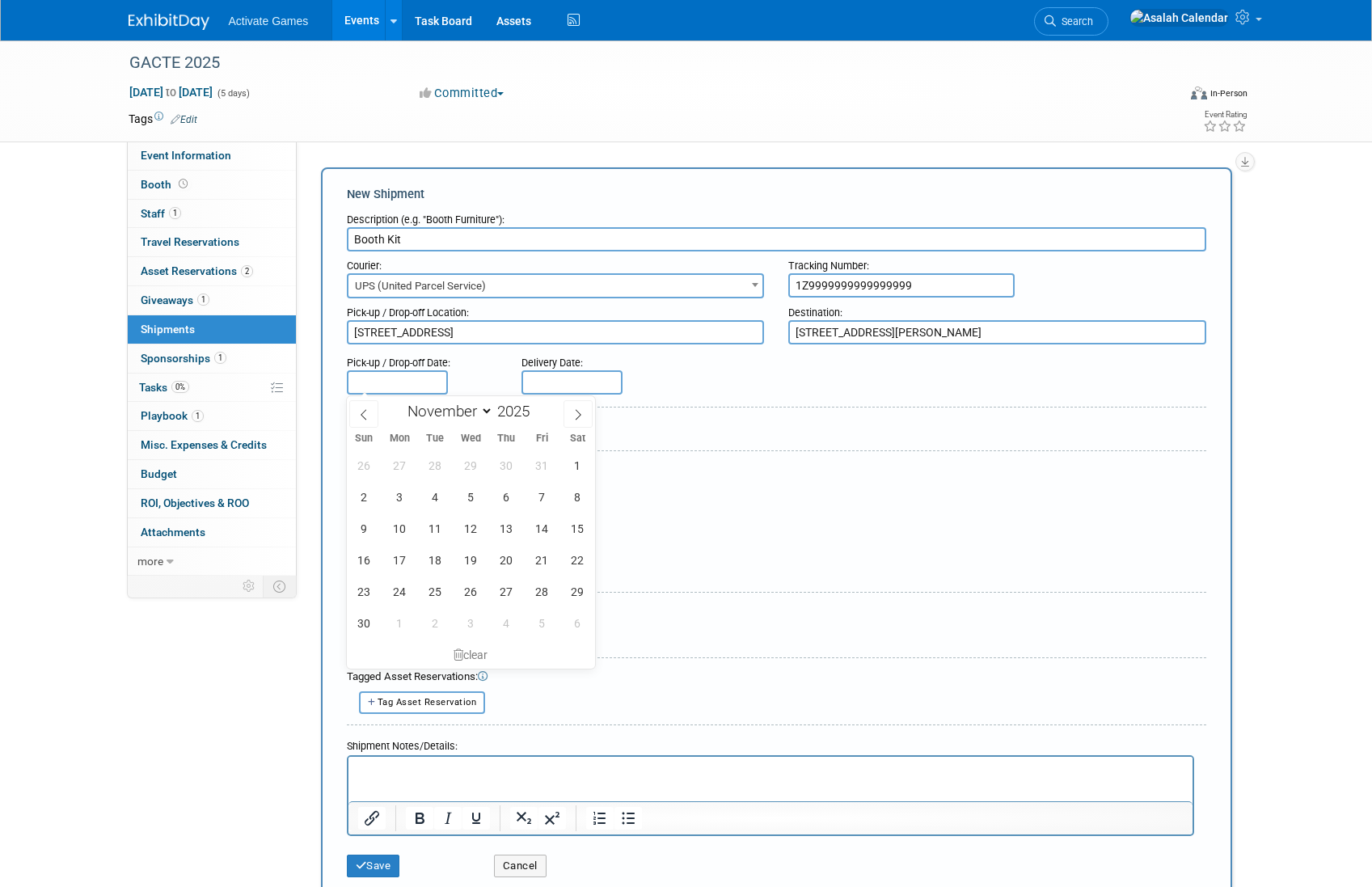
click at [674, 443] on form "Description (e.g. "Booth Furniture"): Booth Kit Courier: 007EX 17 Post Service …" at bounding box center [776, 545] width 859 height 680
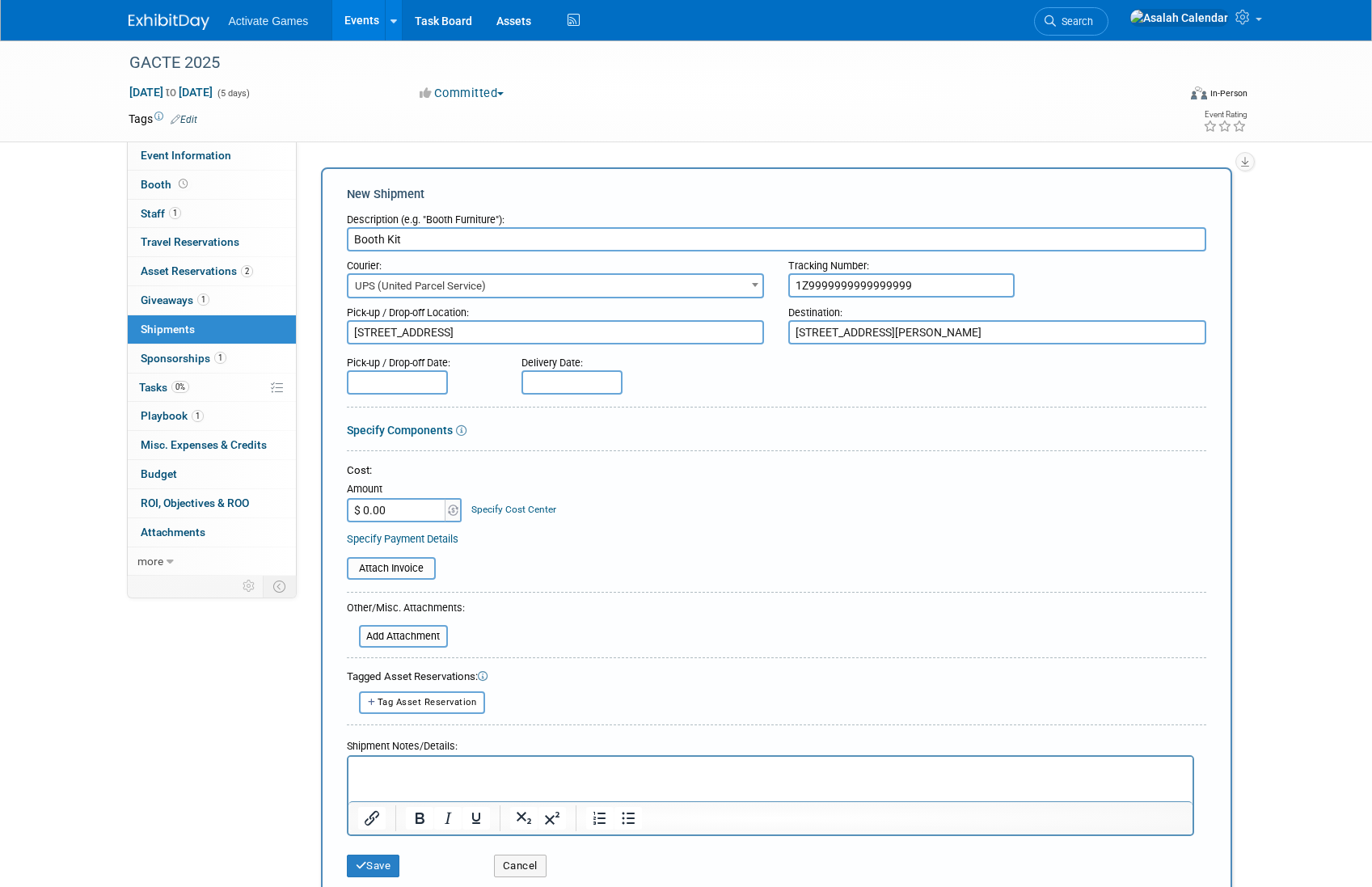
click at [419, 379] on input "text" at bounding box center [398, 382] width 101 height 24
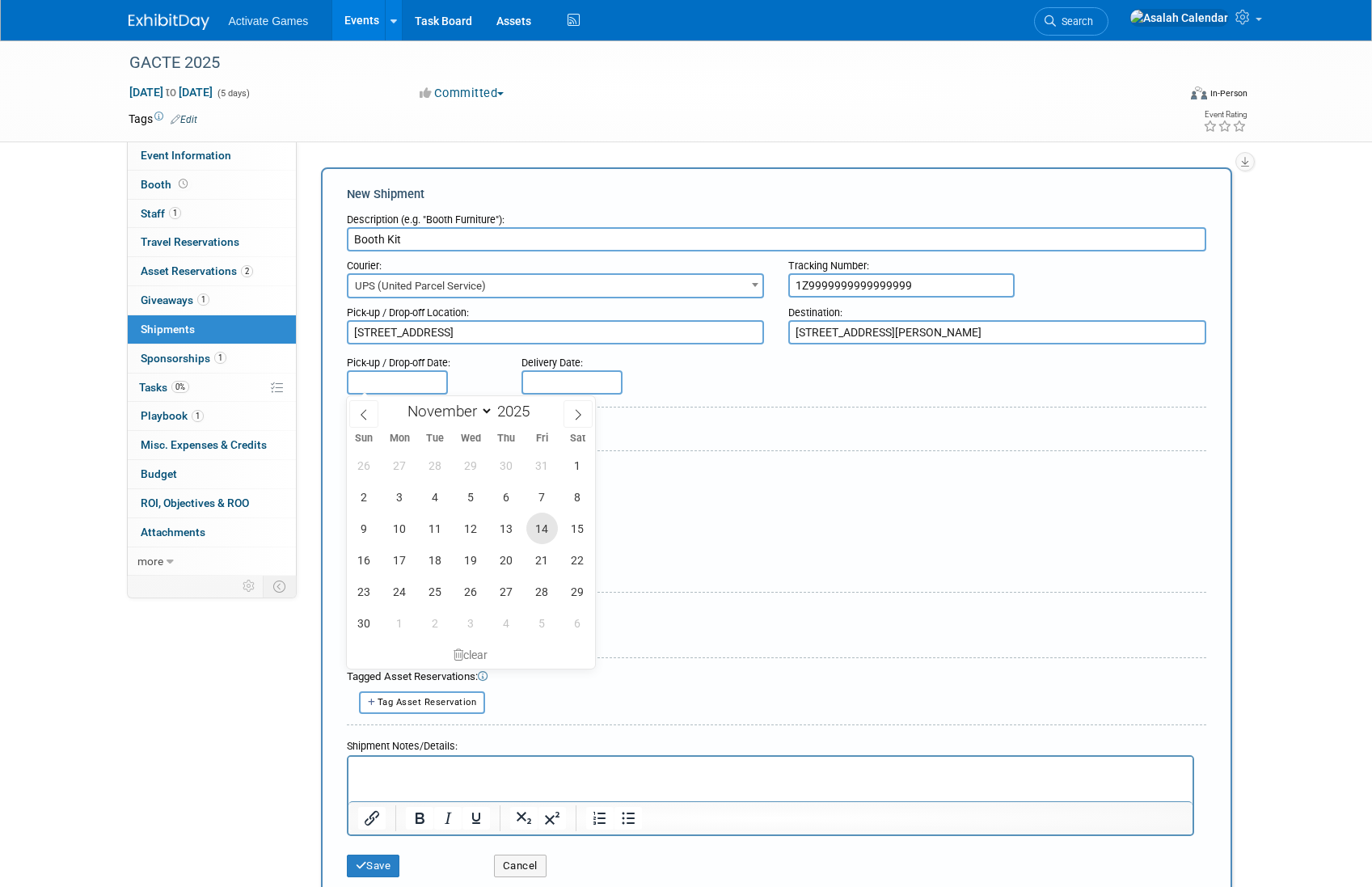
click at [539, 532] on span "14" at bounding box center [542, 528] width 32 height 32
type input "[DATE]"
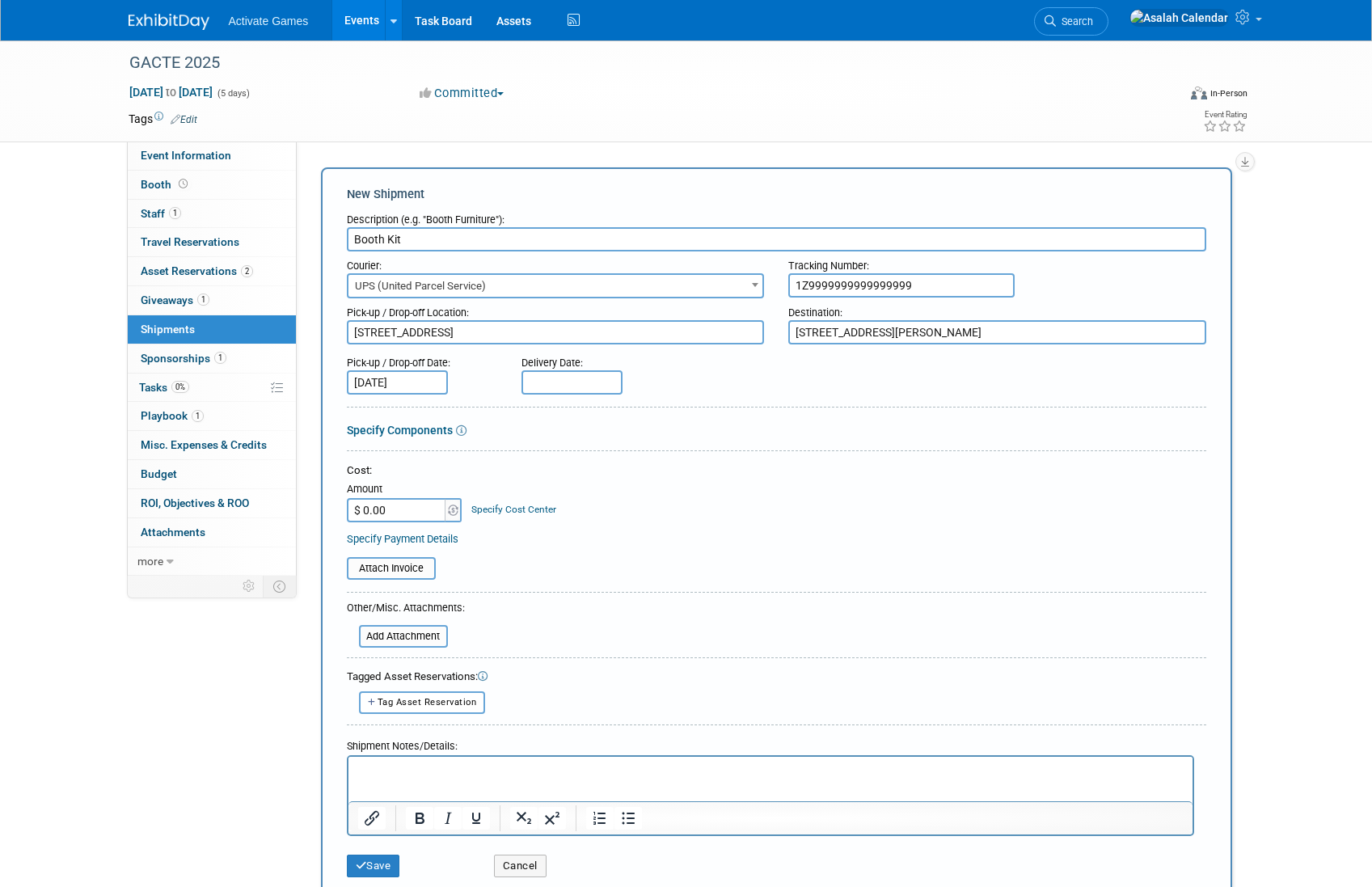
click at [398, 380] on input "[DATE]" at bounding box center [398, 382] width 101 height 24
click at [561, 378] on input "text" at bounding box center [572, 382] width 101 height 24
click at [572, 557] on span "17" at bounding box center [574, 560] width 32 height 32
type input "[DATE]"
click at [440, 428] on link "Specify Components" at bounding box center [399, 429] width 106 height 13
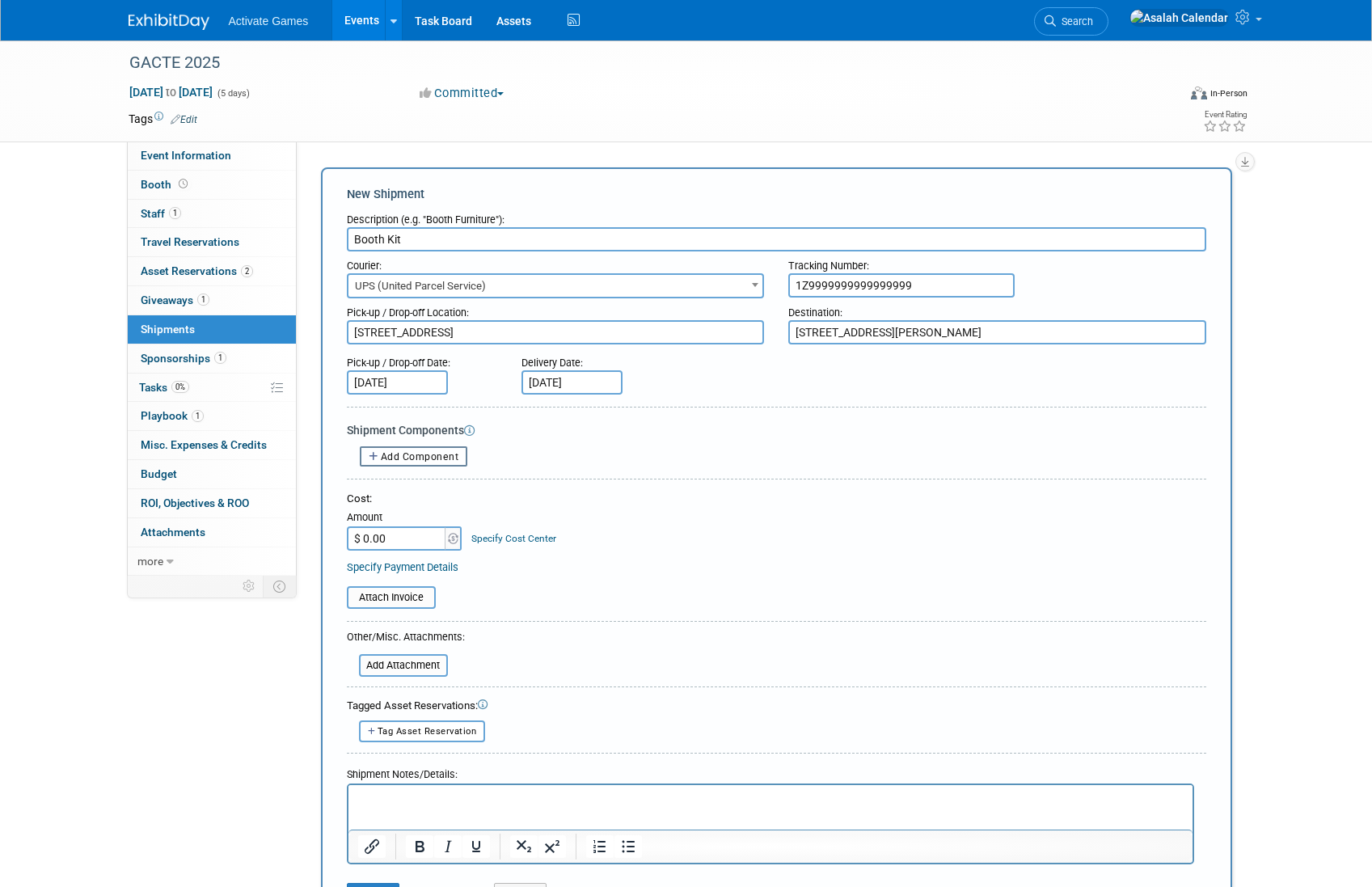
click at [438, 458] on span "Add Component" at bounding box center [419, 456] width 78 height 11
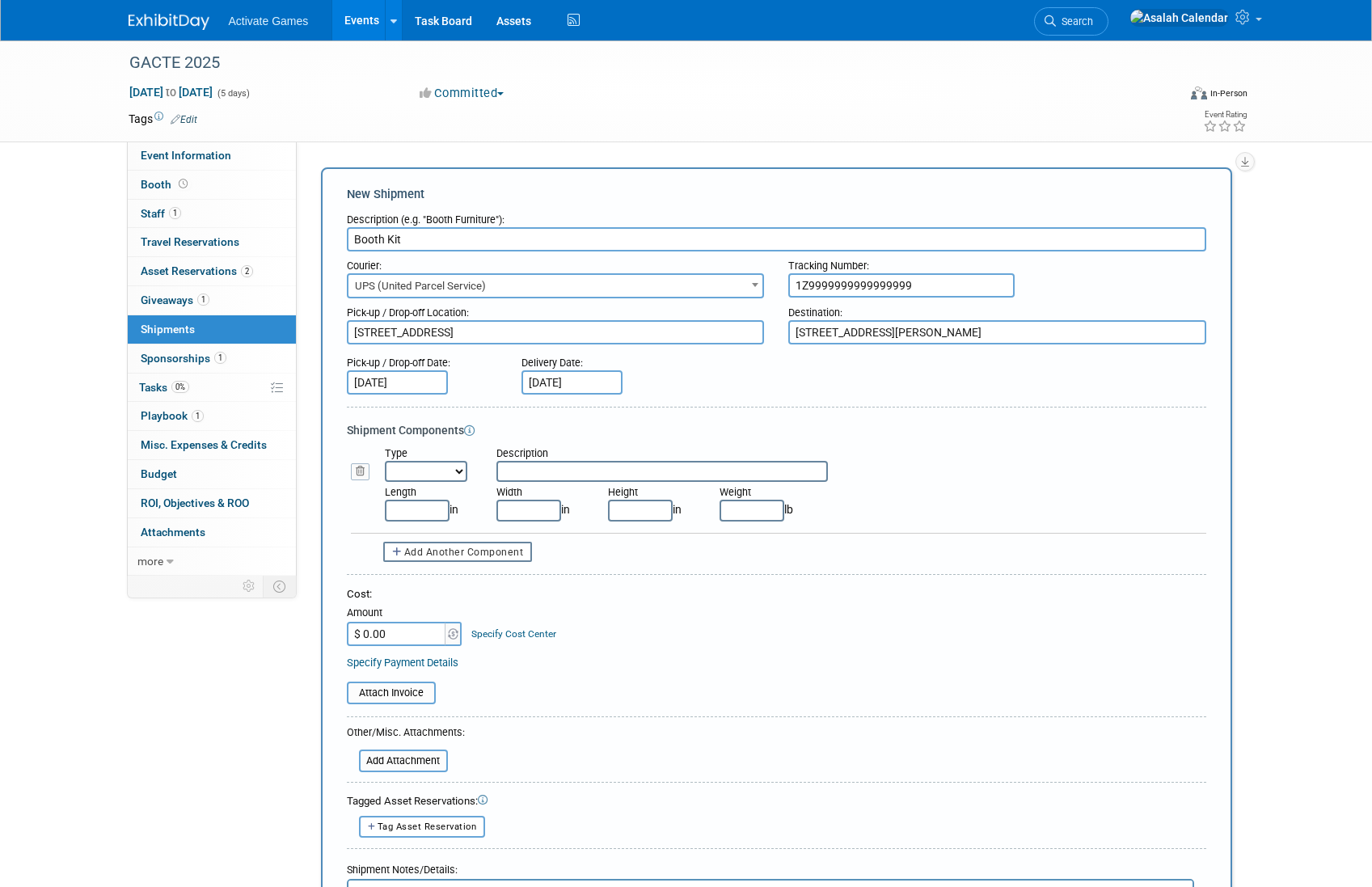
click at [452, 464] on select "Bag Bin Box Bundle Cage Case Container Cooler Crate Drum/Barrel Envelope Machin…" at bounding box center [426, 471] width 82 height 21
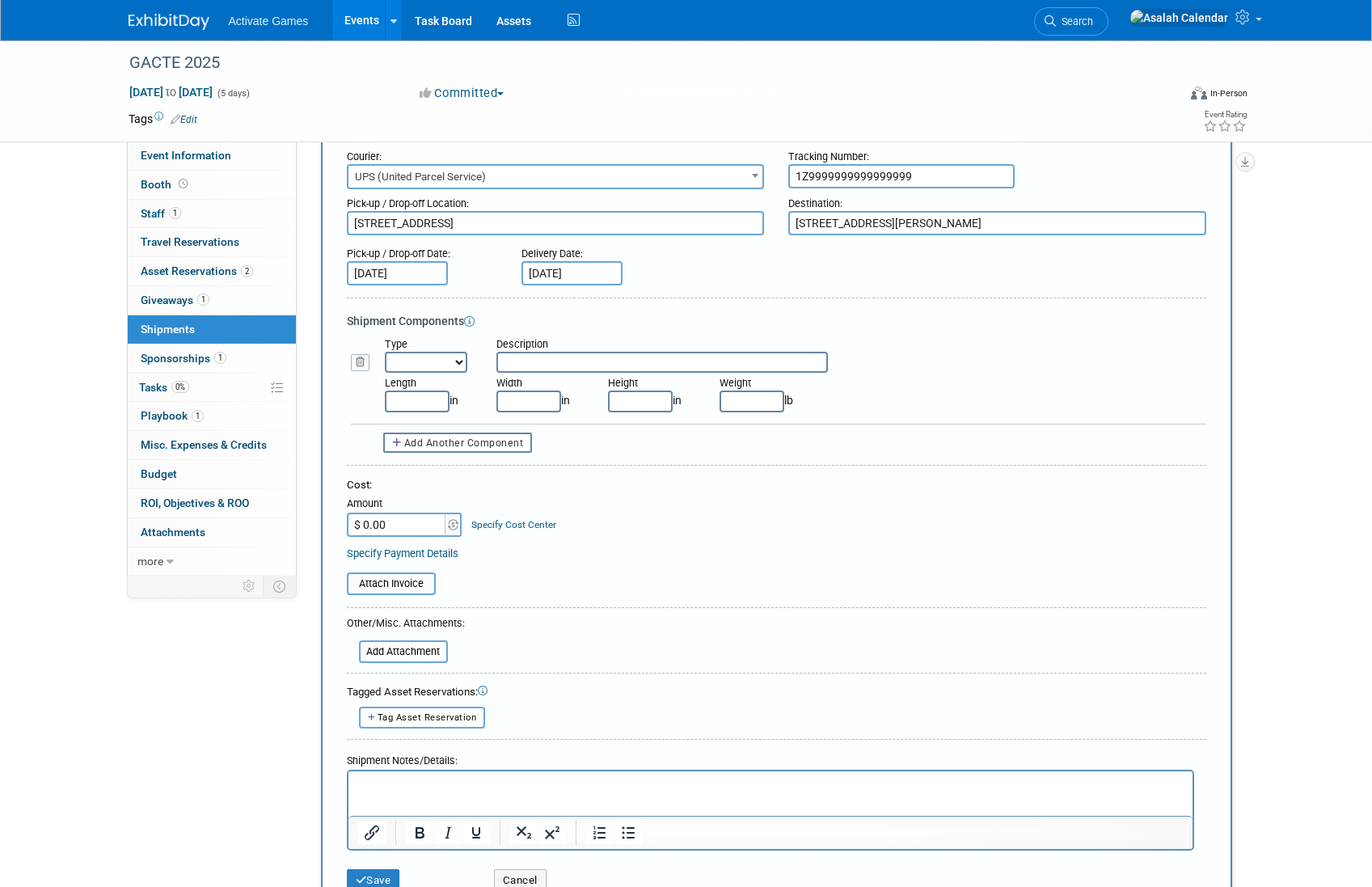
scroll to position [114, 0]
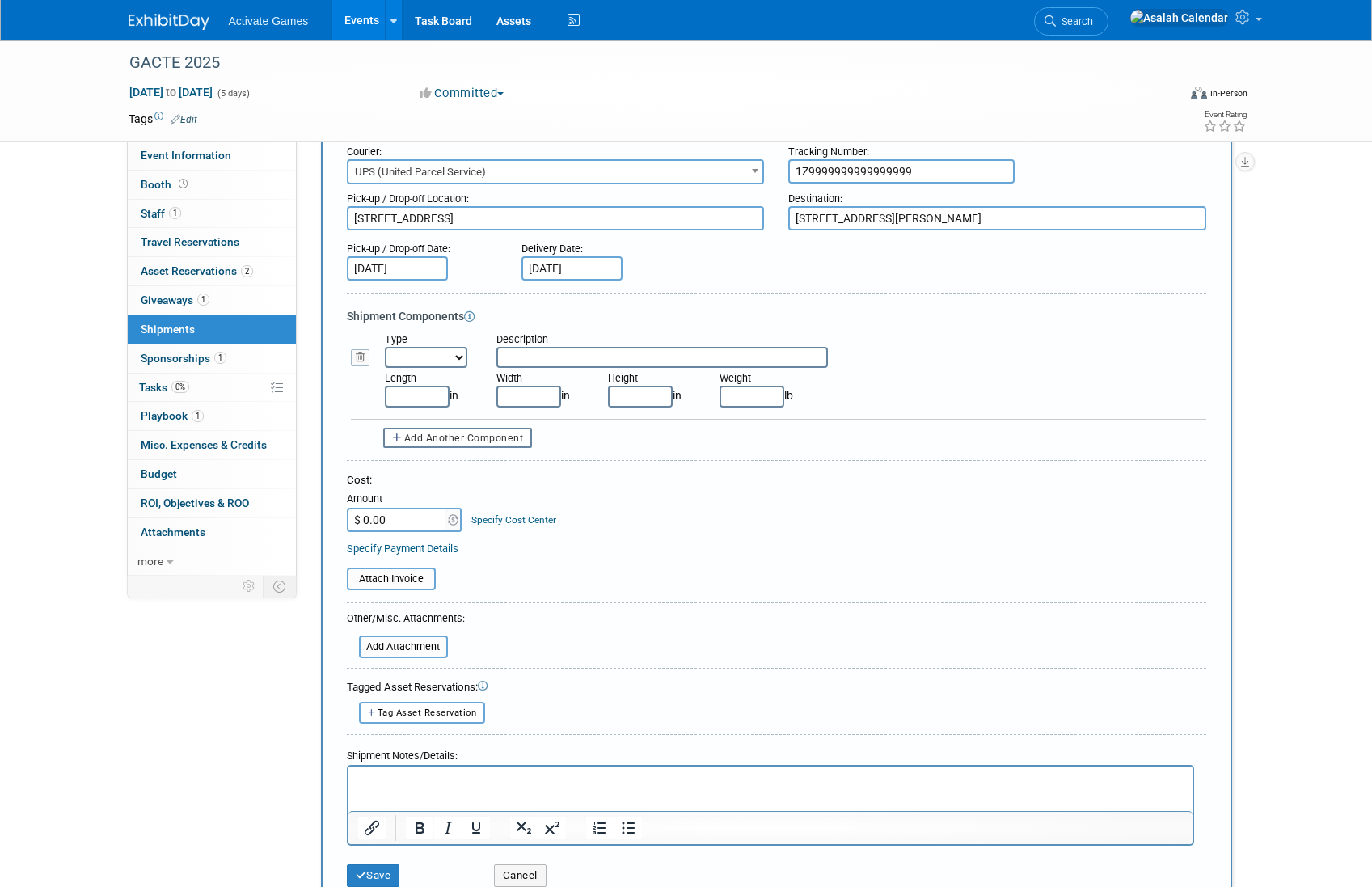
click at [434, 361] on select "Bag Bin Box Bundle Cage Case Container Cooler Crate Drum/Barrel Envelope Machin…" at bounding box center [426, 357] width 82 height 21
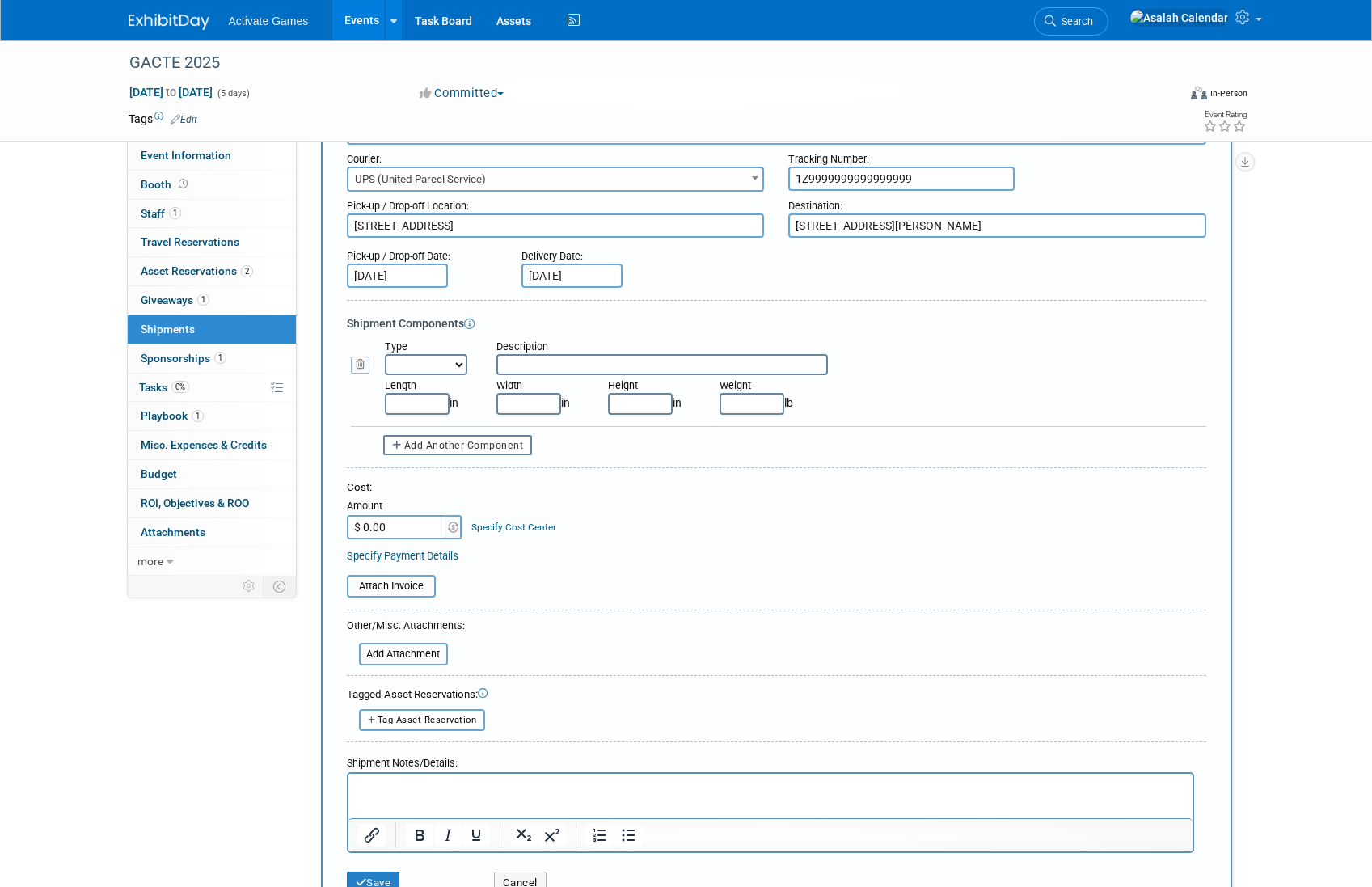
scroll to position [55, 0]
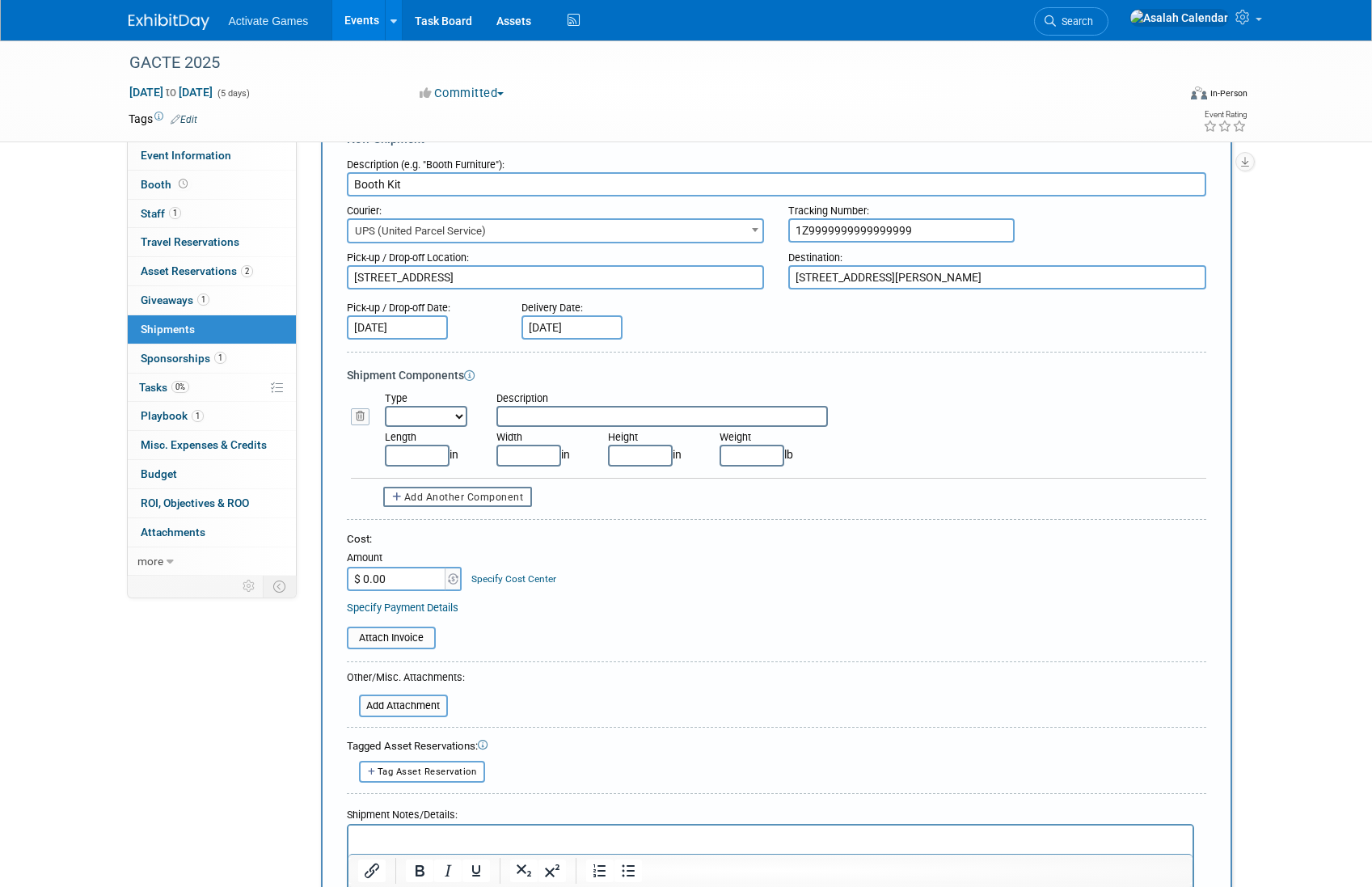
click at [402, 580] on input "$ 0.00" at bounding box center [398, 579] width 101 height 24
type input "$ 27.00"
click at [578, 641] on table "Attach Invoice" at bounding box center [776, 638] width 859 height 22
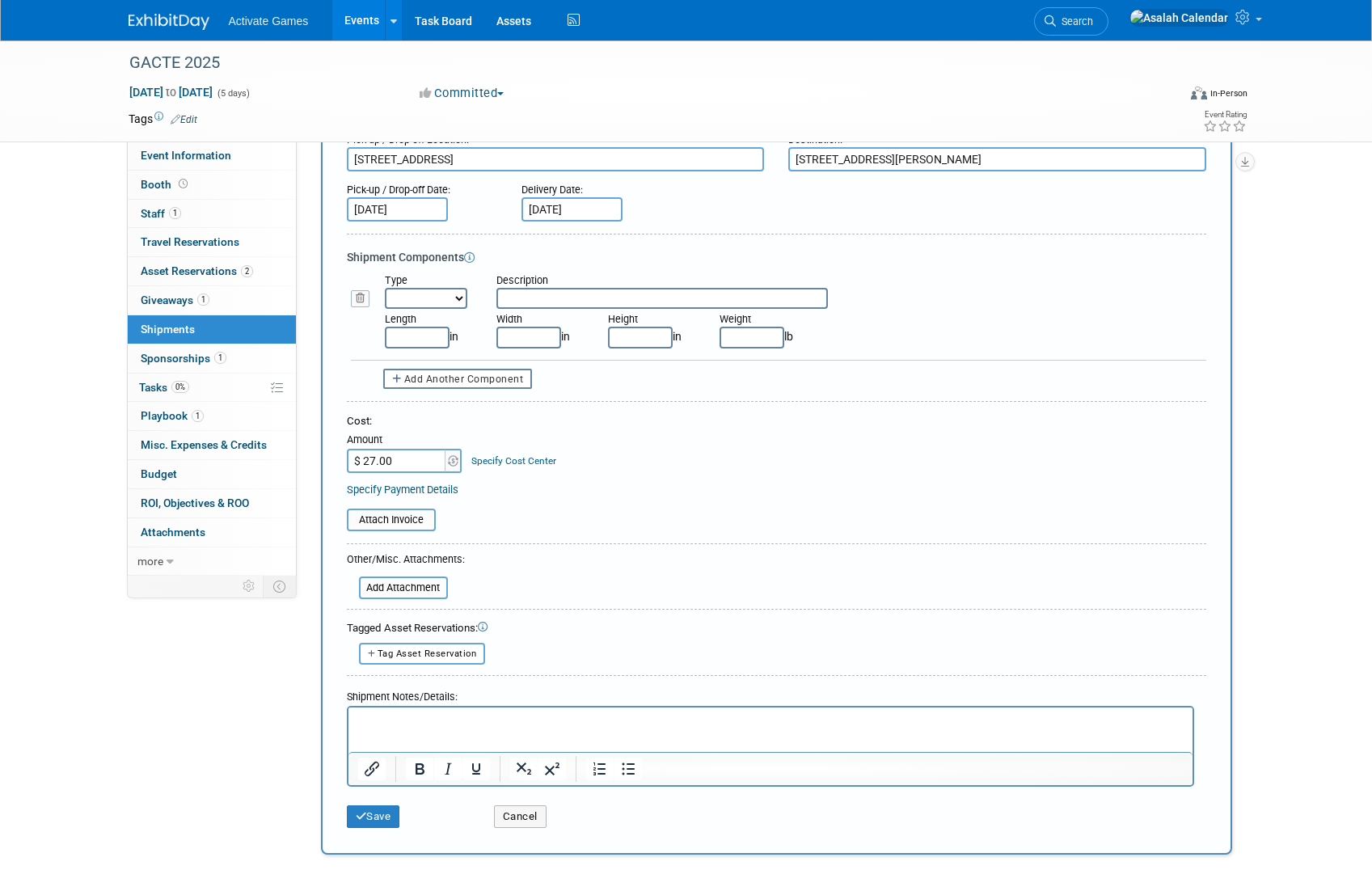
scroll to position [177, 0]
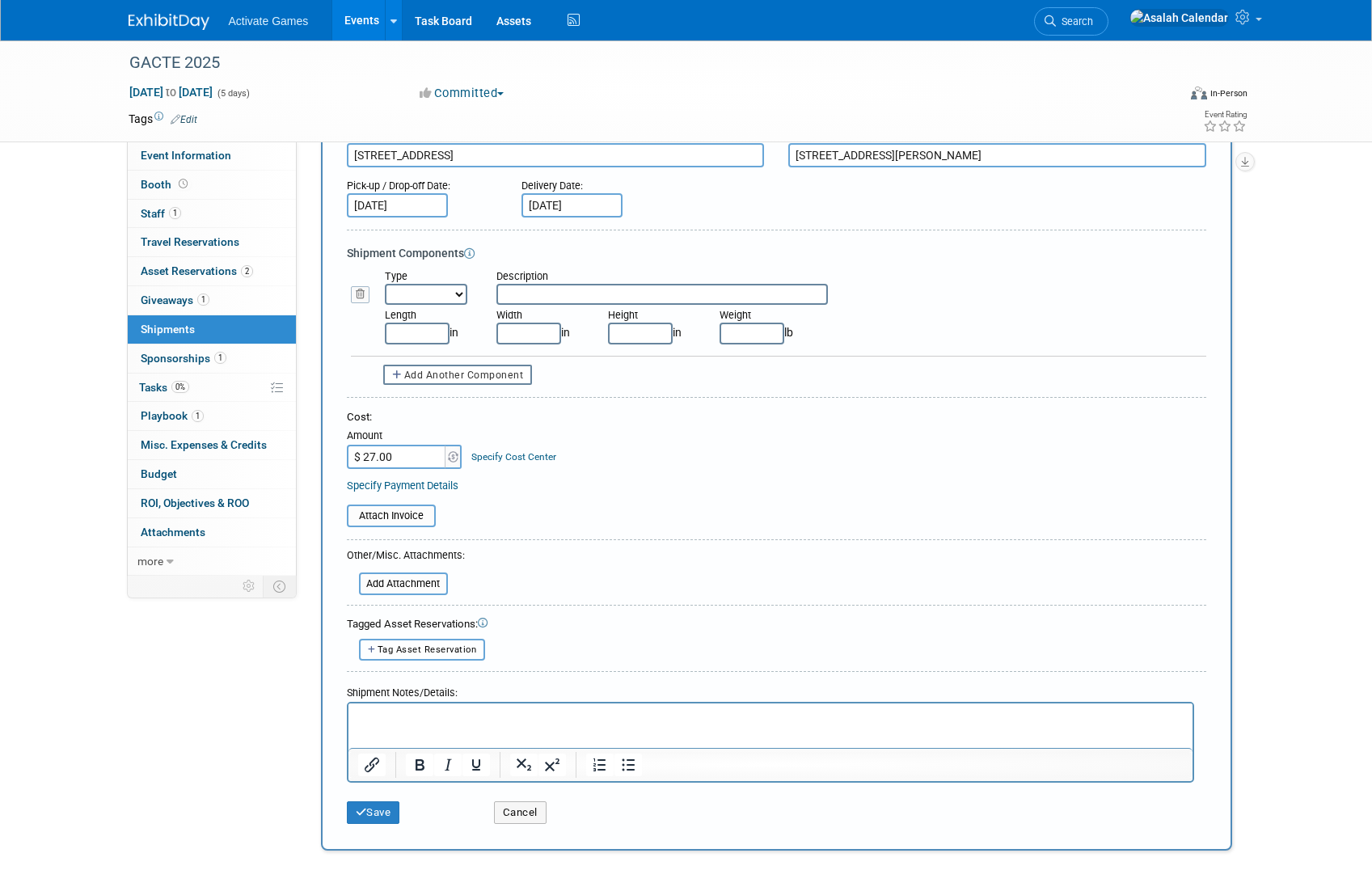
click at [416, 652] on span "Tag Asset Reservation" at bounding box center [428, 649] width 100 height 10
select select
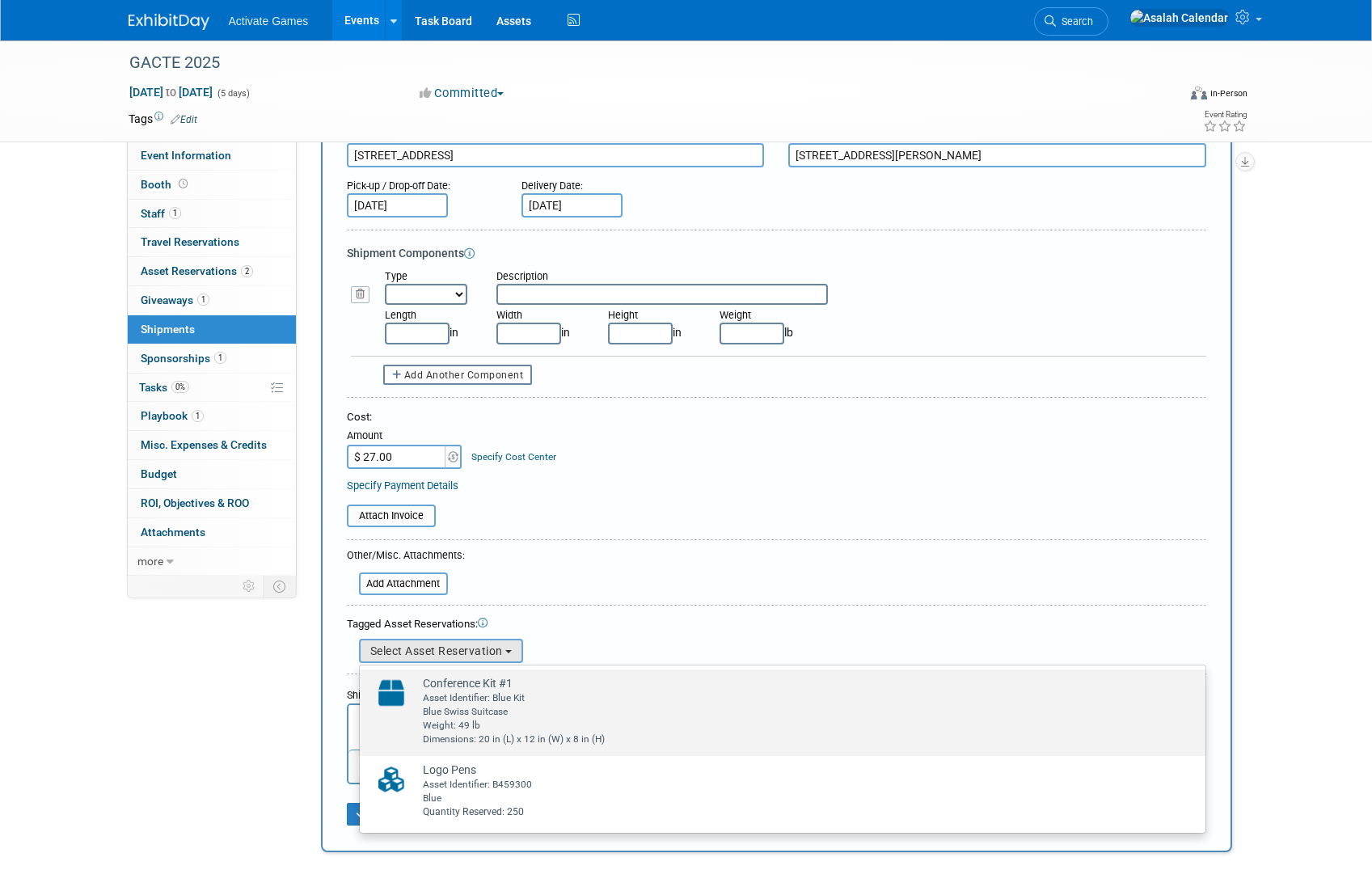
click at [445, 696] on div "Asset Identifier: Blue Kit" at bounding box center [798, 698] width 750 height 14
click at [362, 689] on input "Conference Kit #1 Already tagged in this shipment Asset Identifier: Blue Kit Bl…" at bounding box center [357, 683] width 10 height 10
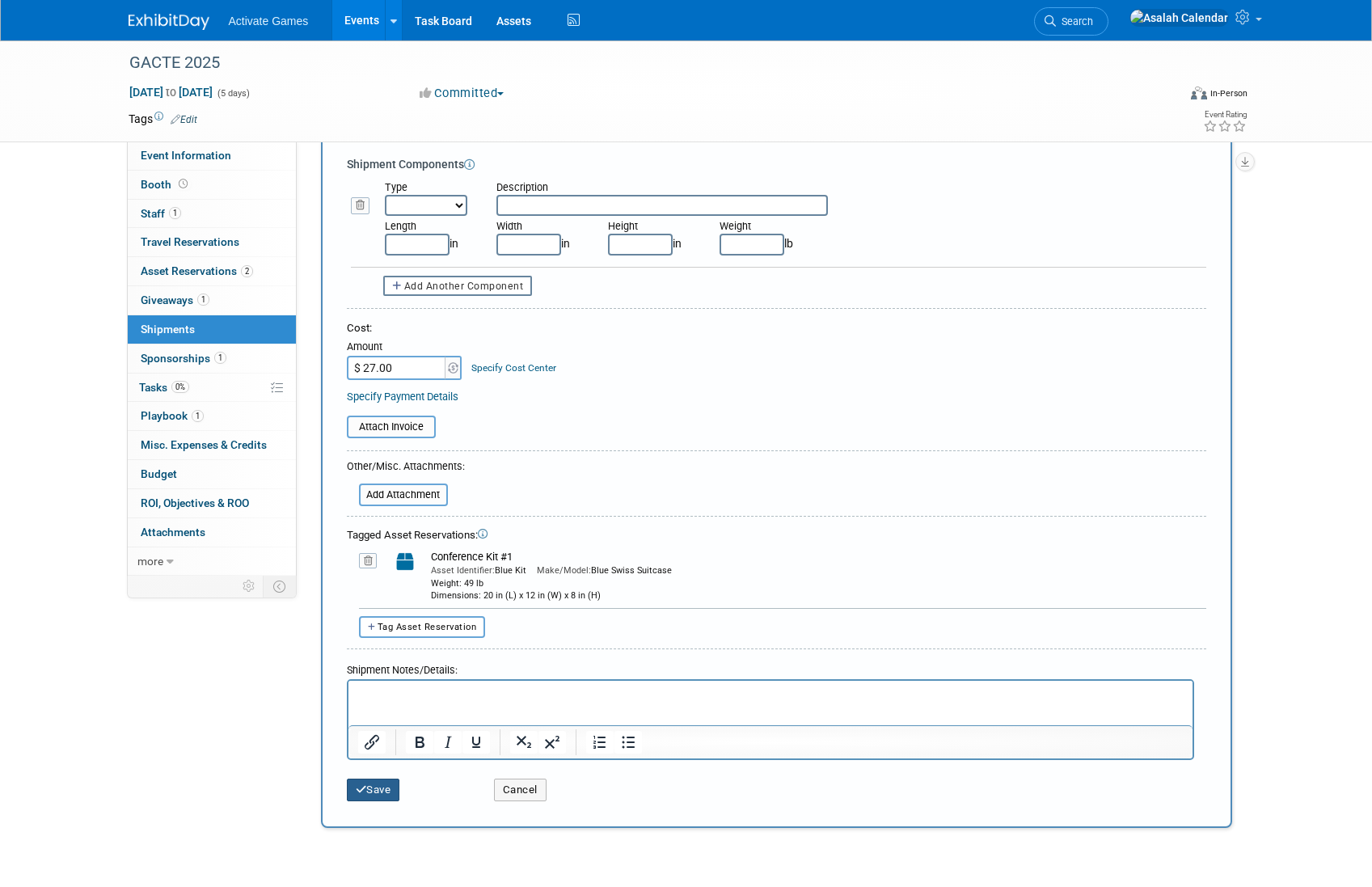
click at [372, 789] on button "Save" at bounding box center [373, 790] width 53 height 22
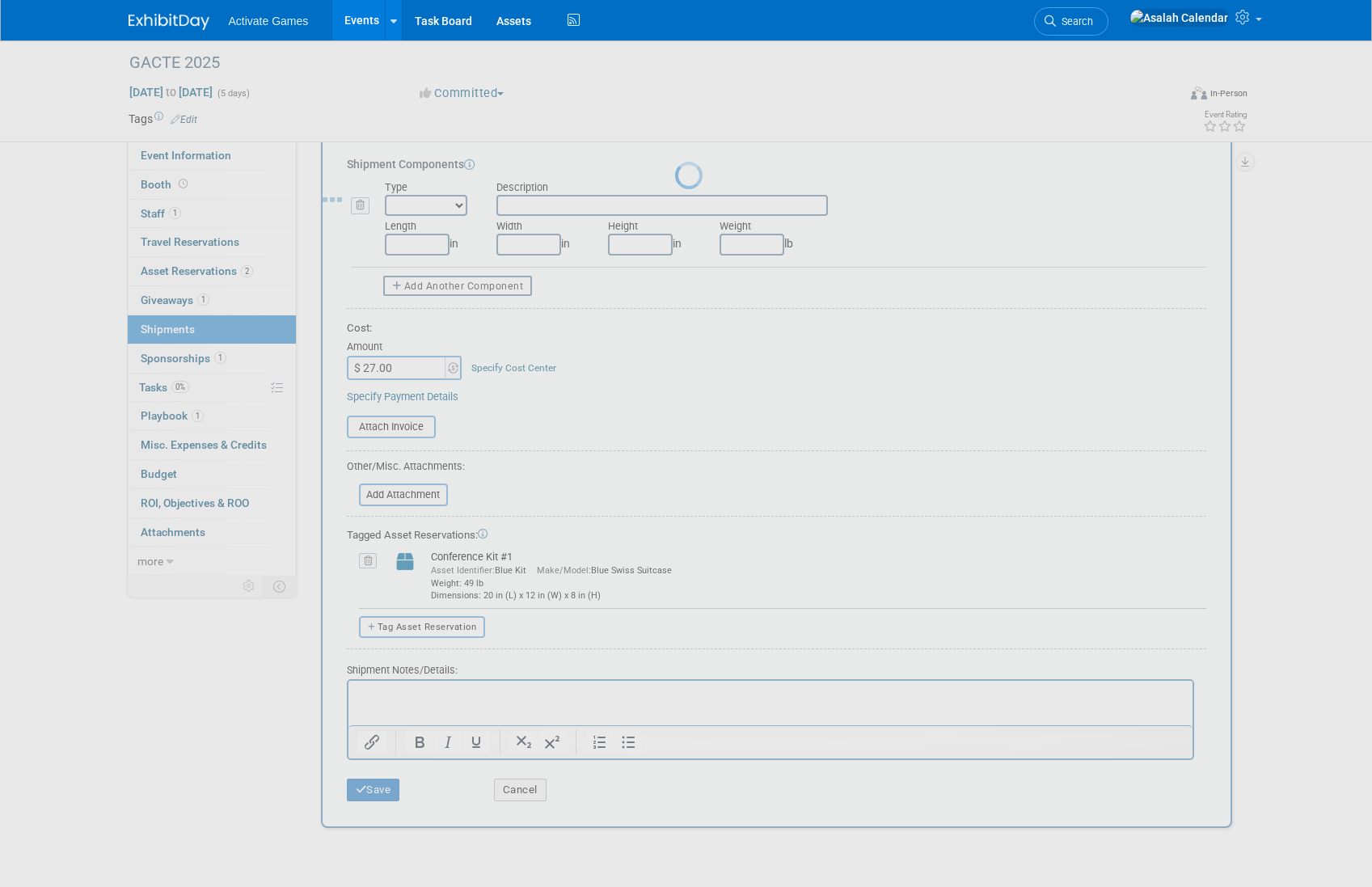
scroll to position [1, 0]
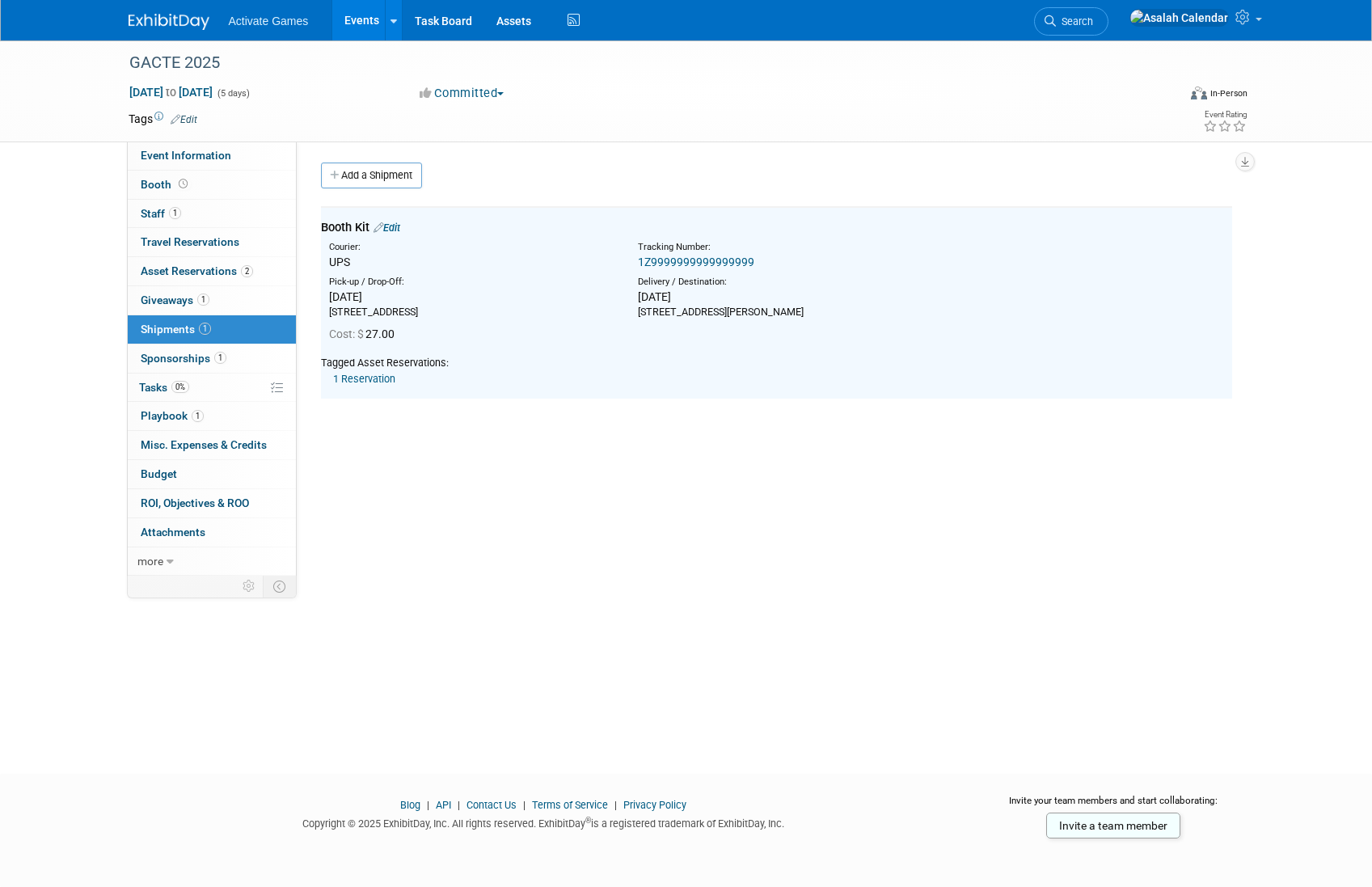
click at [579, 537] on div "Event Website: Edit Event Venue Name: Specify event venue name Event Venue Addr…" at bounding box center [770, 358] width 947 height 434
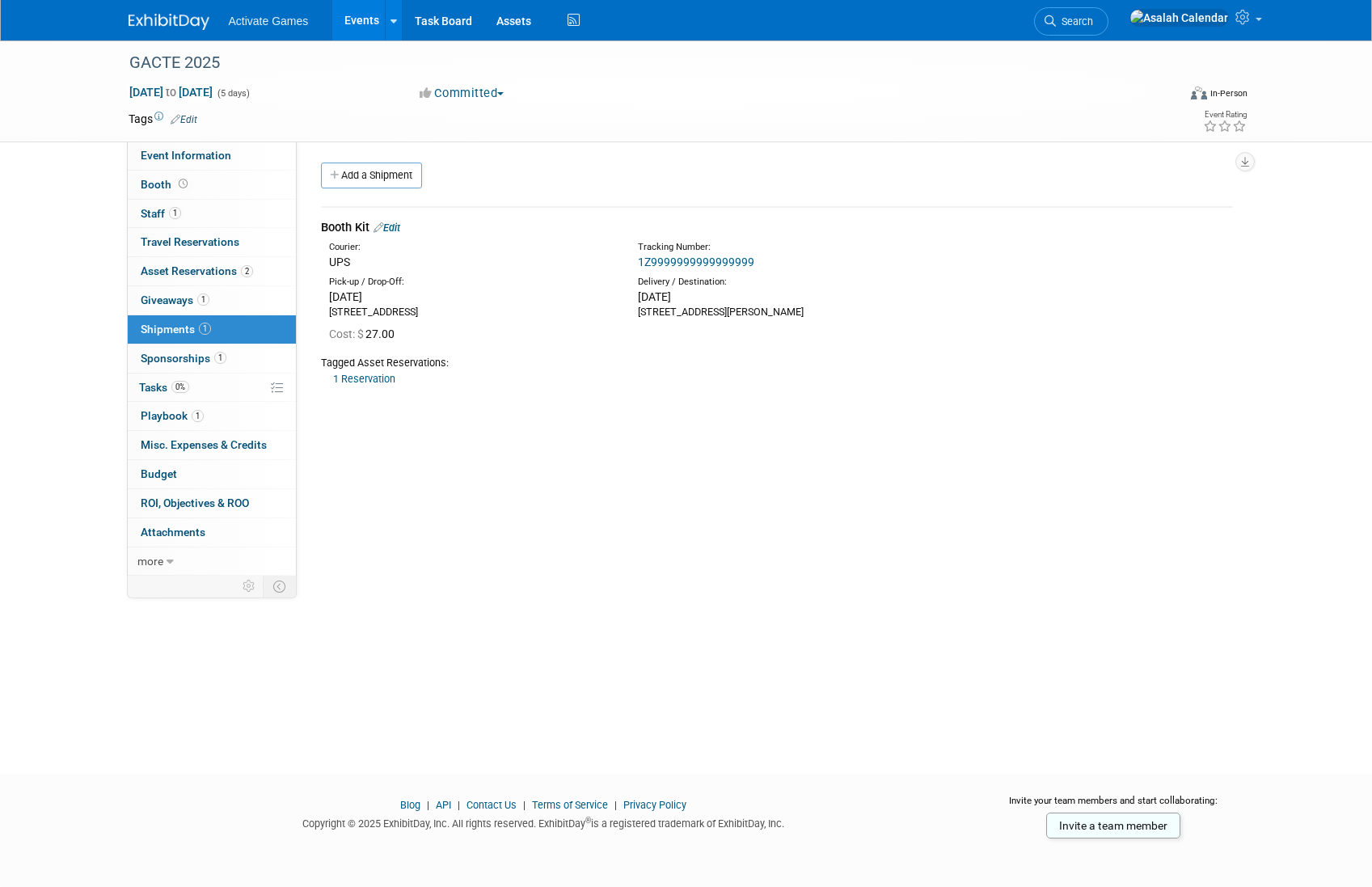
scroll to position [0, 0]
click at [484, 526] on div "Event Website: Edit Event Venue Name: Specify event venue name Event Venue Addr…" at bounding box center [770, 359] width 947 height 434
click at [208, 273] on span "Asset Reservations 2" at bounding box center [197, 270] width 112 height 13
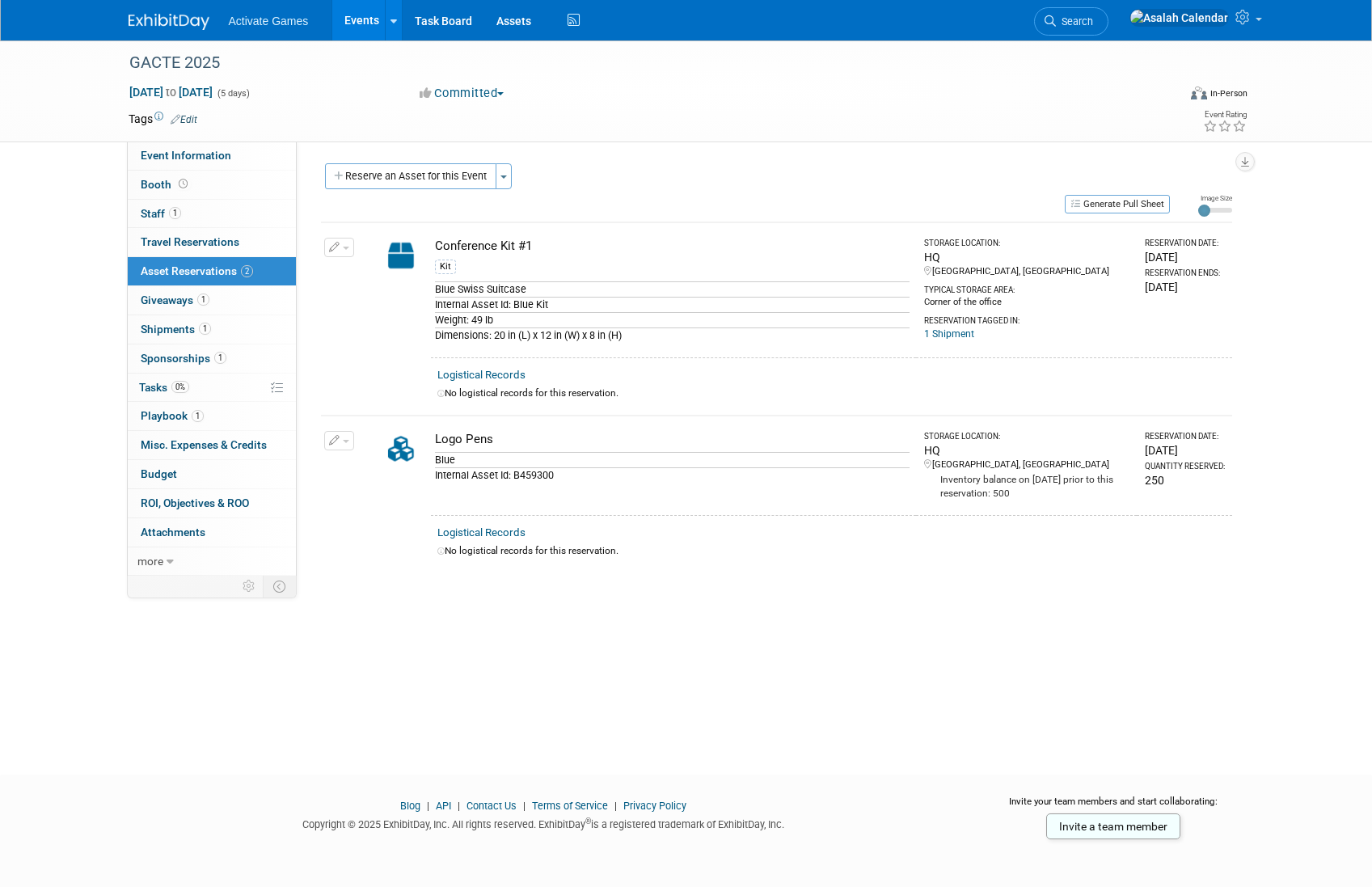
click at [590, 616] on div "GACTE 2025 [DATE] to [DATE] (5 days) [DATE] to [DATE] Committed Committed Consi…" at bounding box center [686, 392] width 1372 height 705
click at [939, 323] on div "Reservation Tagged in:" at bounding box center [1027, 318] width 207 height 18
click at [940, 331] on link "1 Shipment" at bounding box center [949, 333] width 50 height 11
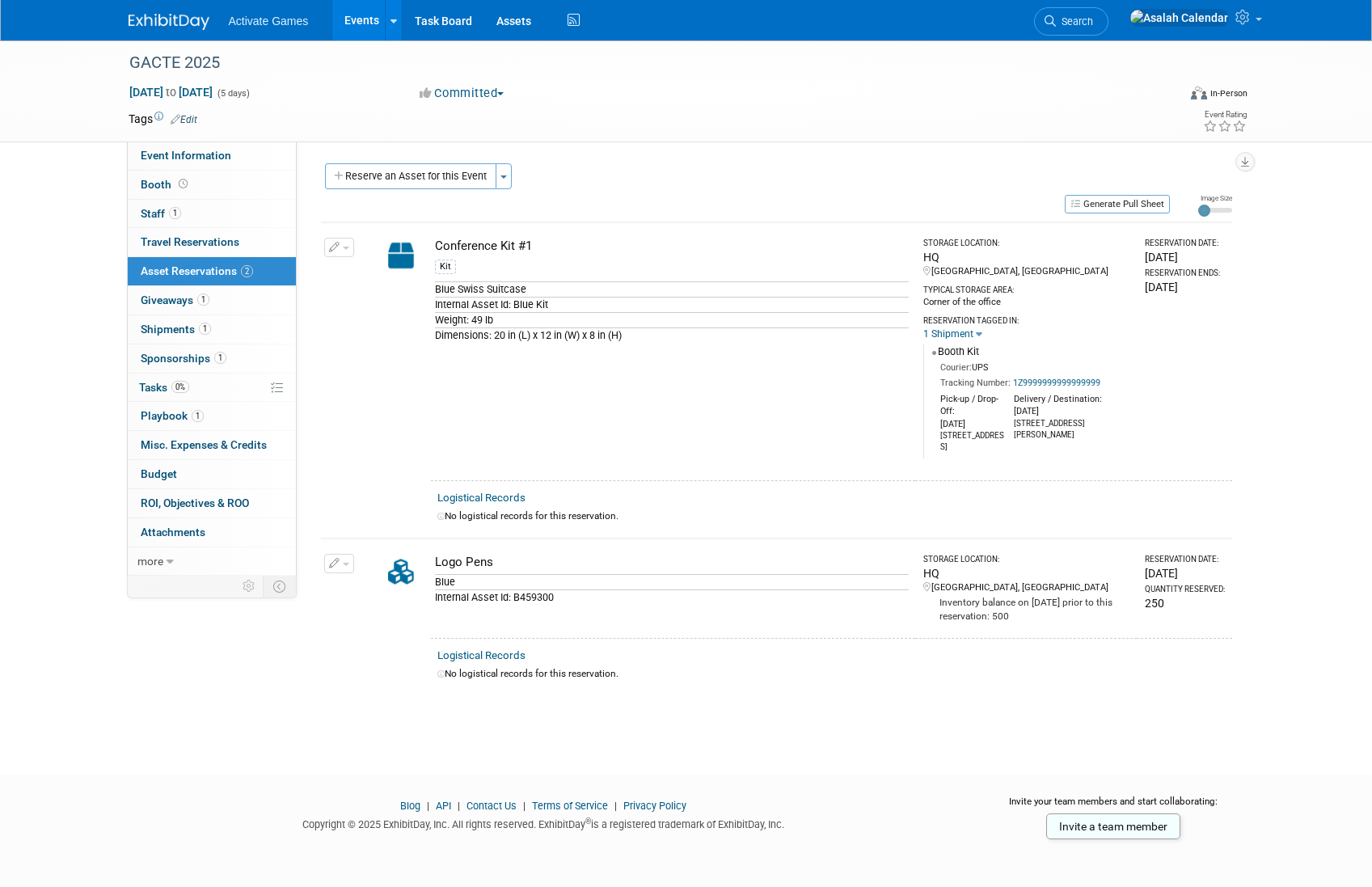
click at [940, 331] on link "1 Shipment" at bounding box center [948, 333] width 50 height 11
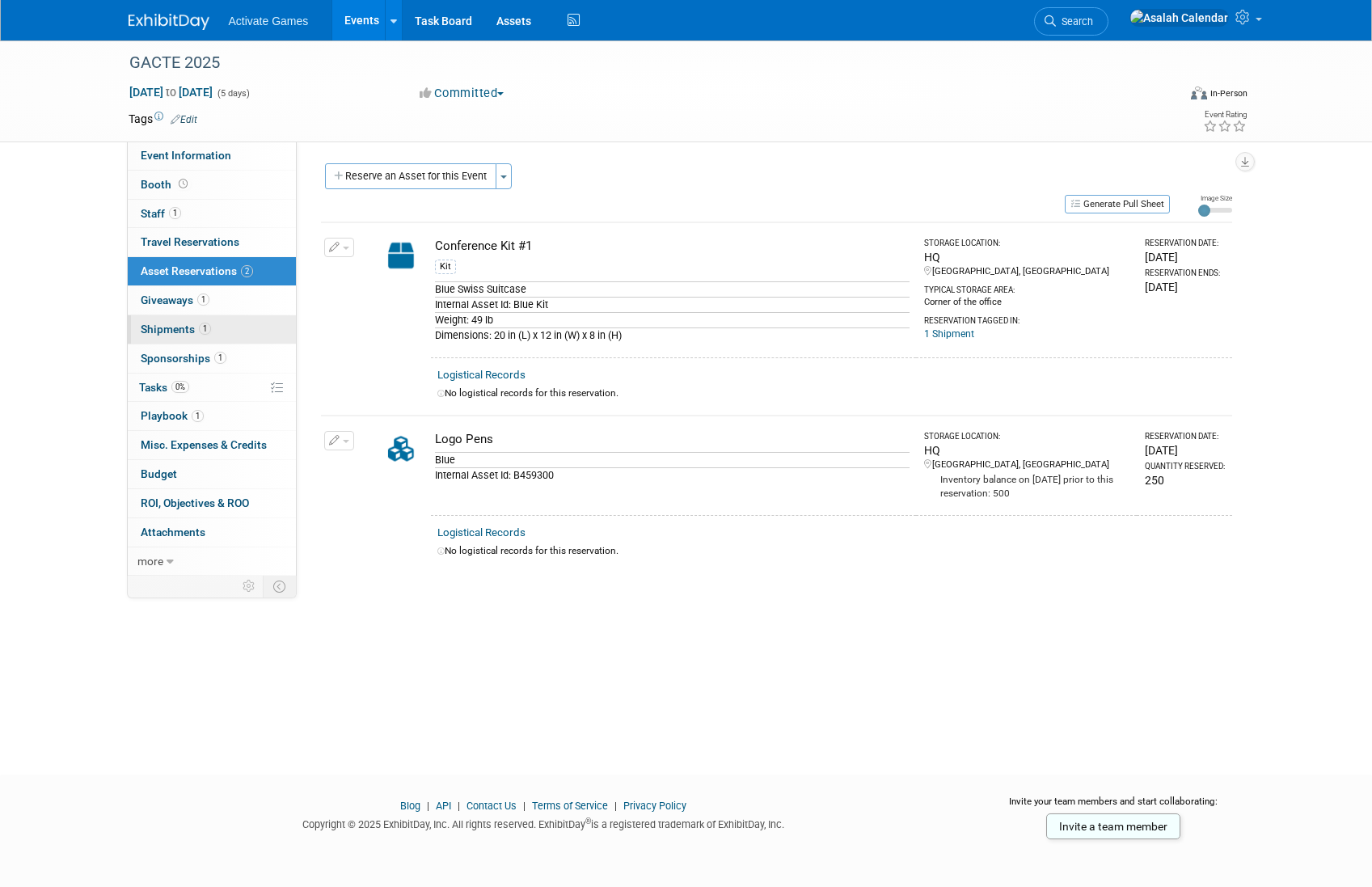
click at [164, 328] on span "Shipments 1" at bounding box center [176, 329] width 70 height 13
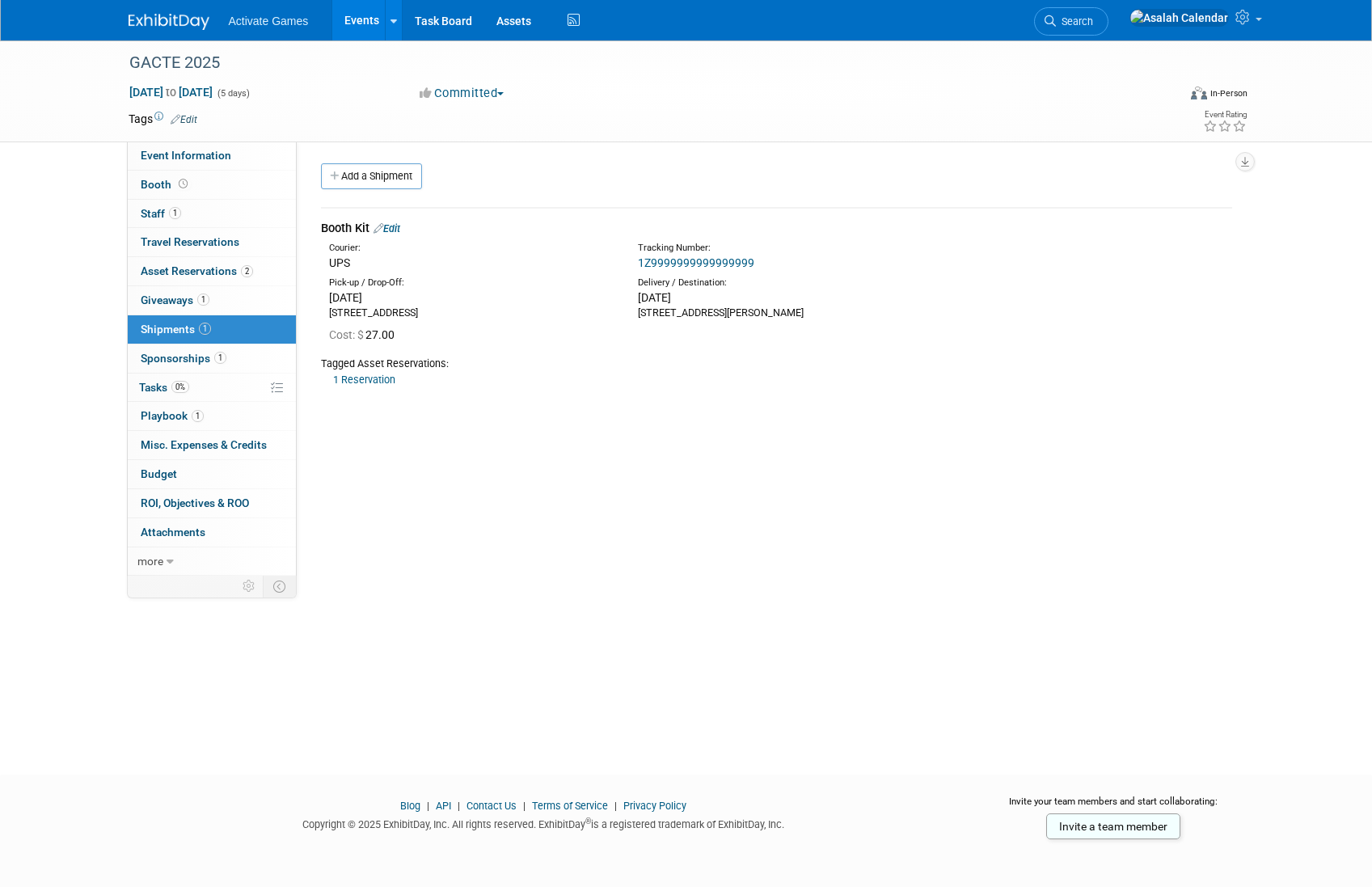
click at [548, 325] on div "Cost: $ 27.00" at bounding box center [776, 333] width 935 height 27
click at [505, 380] on div "1 Reservation Conference Kit #1 Asset Identifier:" at bounding box center [776, 380] width 911 height 17
click at [210, 272] on span "Asset Reservations 2" at bounding box center [197, 270] width 112 height 13
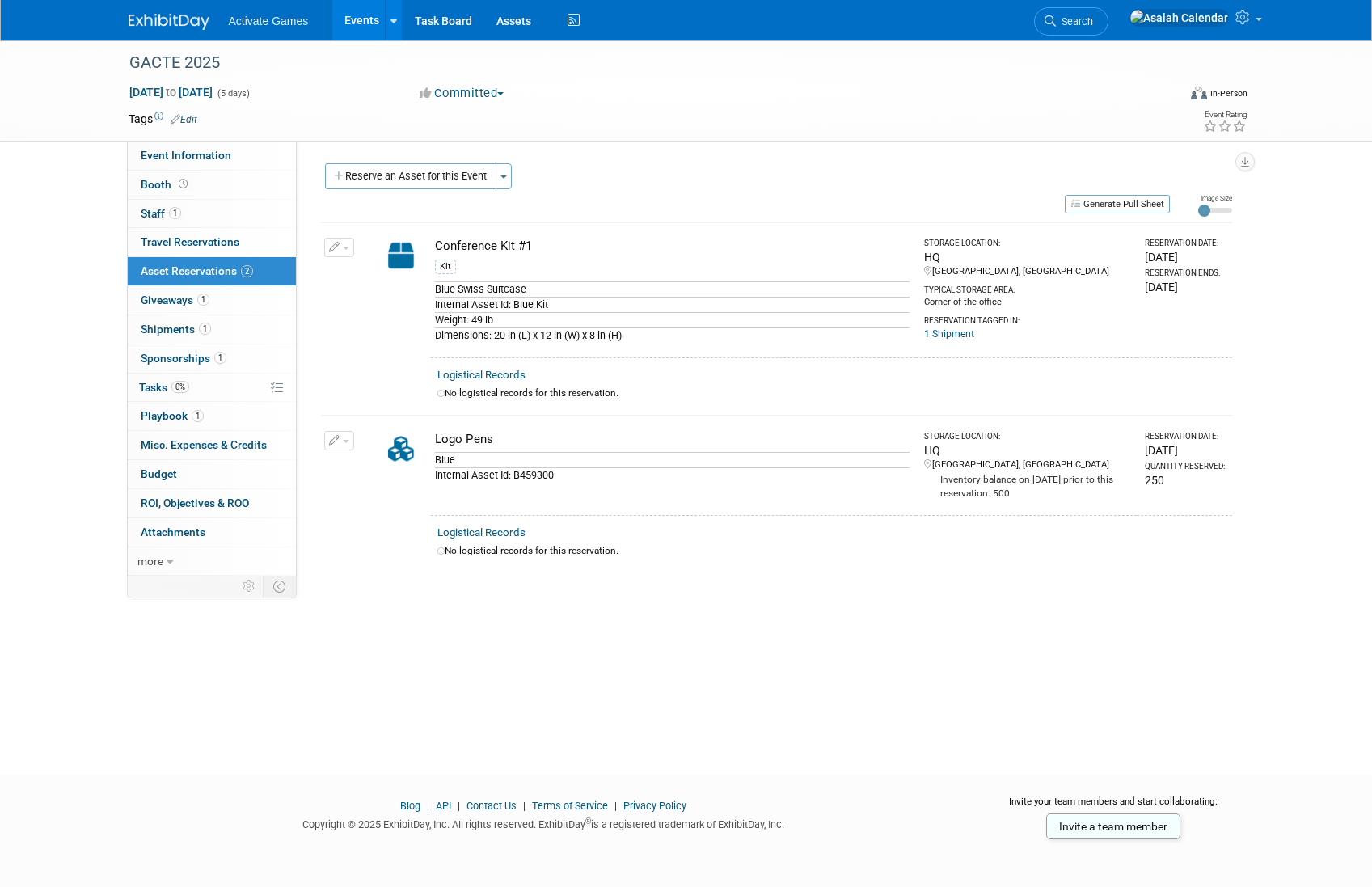
click at [616, 647] on div "GACTE 2025 [DATE] to [DATE] (5 days) [DATE] to [DATE] Committed Committed Consi…" at bounding box center [686, 392] width 1372 height 705
click at [682, 641] on div "GACTE 2025 [DATE] to [DATE] (5 days) [DATE] to [DATE] Committed Committed Consi…" at bounding box center [686, 392] width 1372 height 705
click at [1082, 191] on div "Reserve an Asset for this Event Toggle Dropdown New asset reservation Copy asse…" at bounding box center [776, 178] width 911 height 30
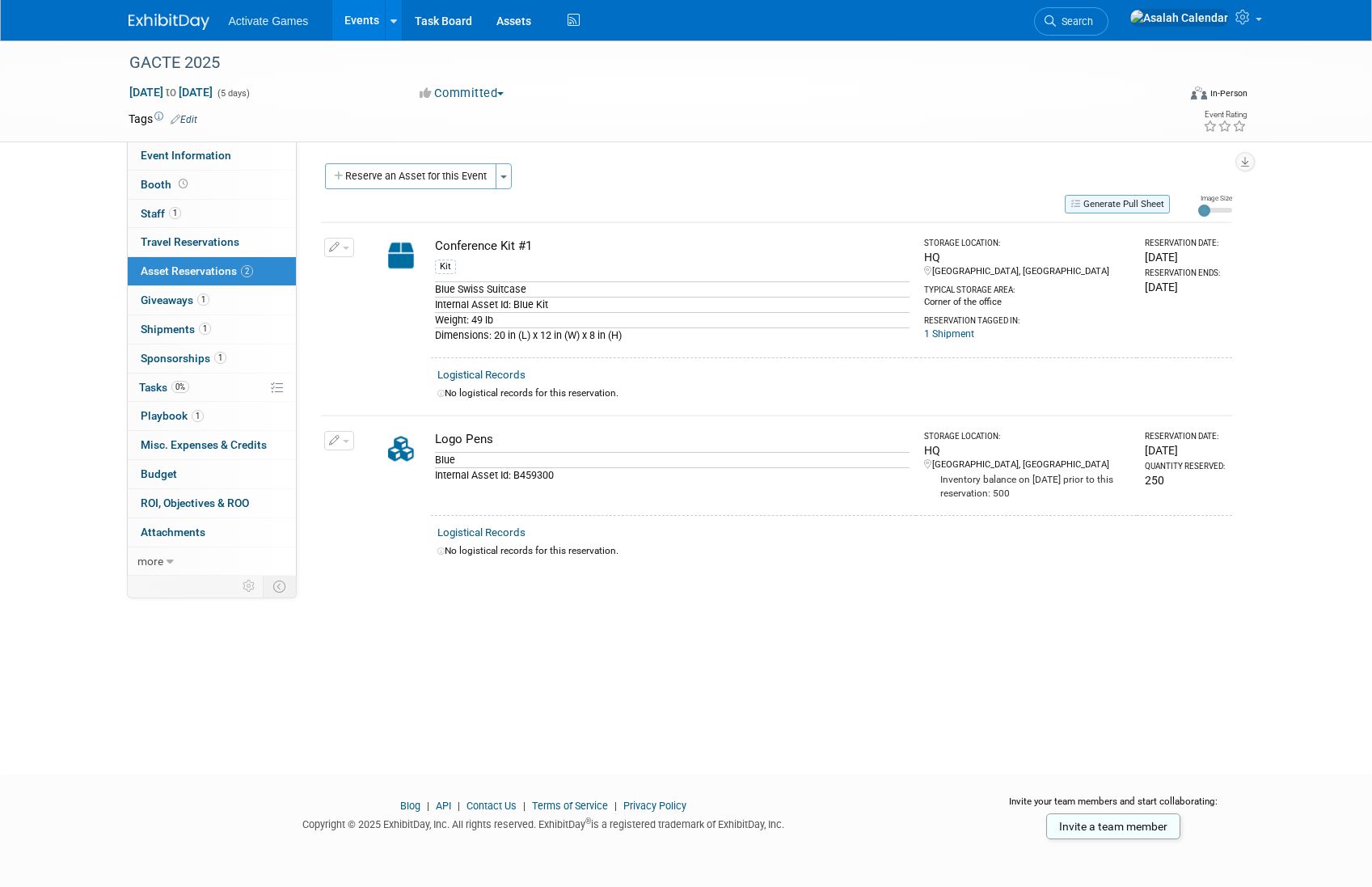
click at [1085, 201] on button "Generate Pull Sheet" at bounding box center [1117, 204] width 105 height 19
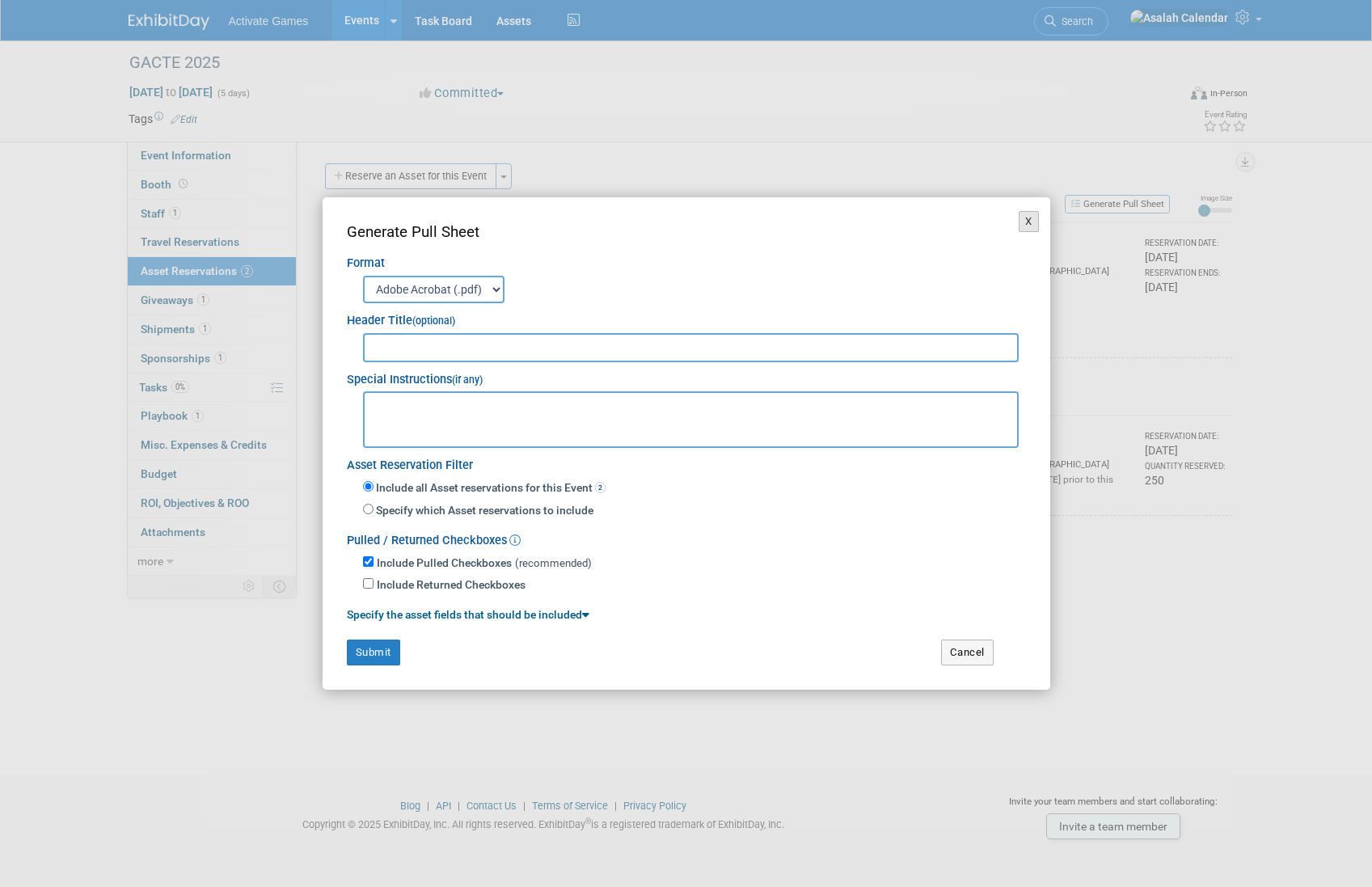
click at [1023, 223] on button "X" at bounding box center [1029, 222] width 21 height 21
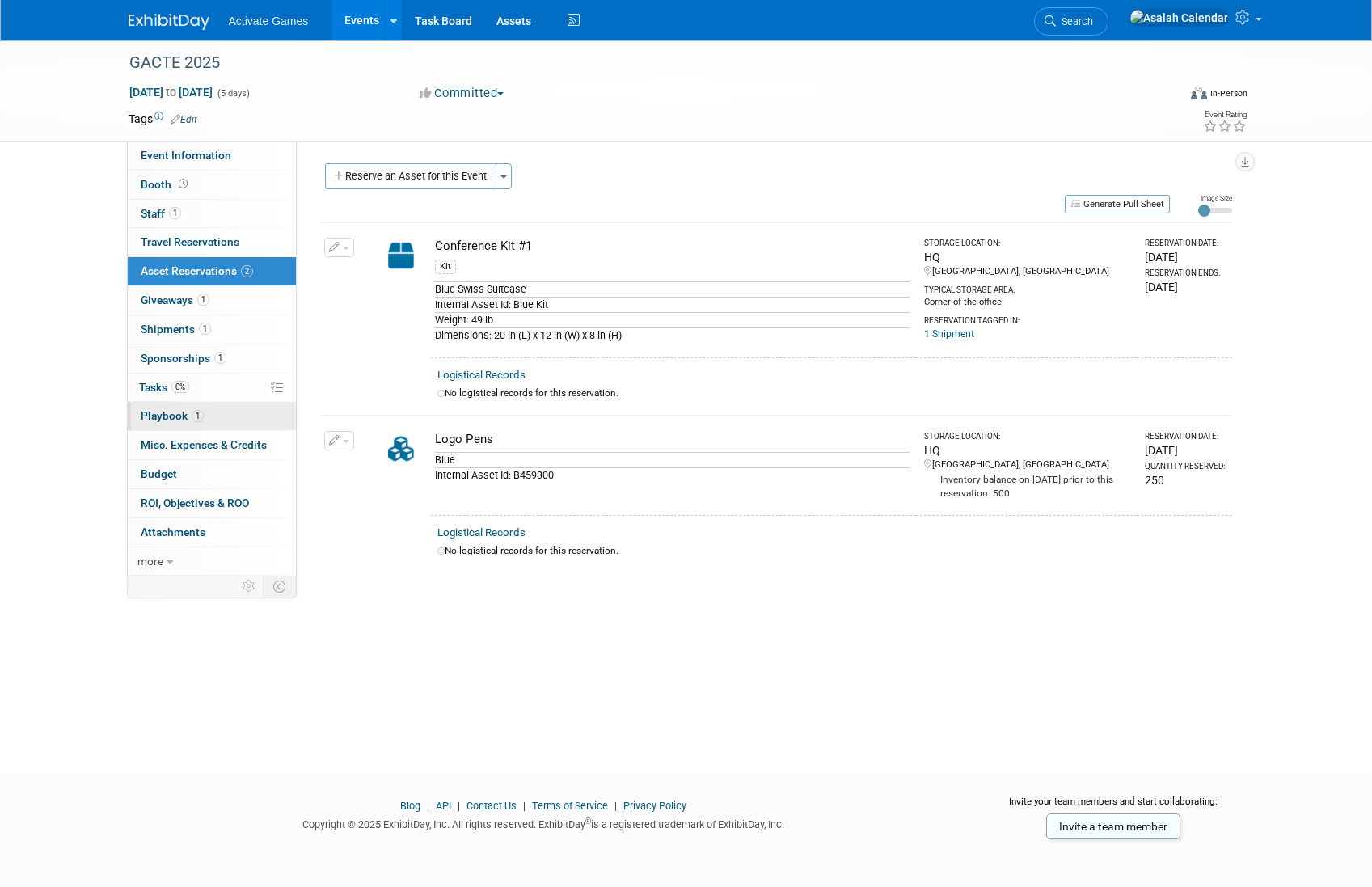
click at [163, 415] on span "Playbook 1" at bounding box center [172, 415] width 63 height 13
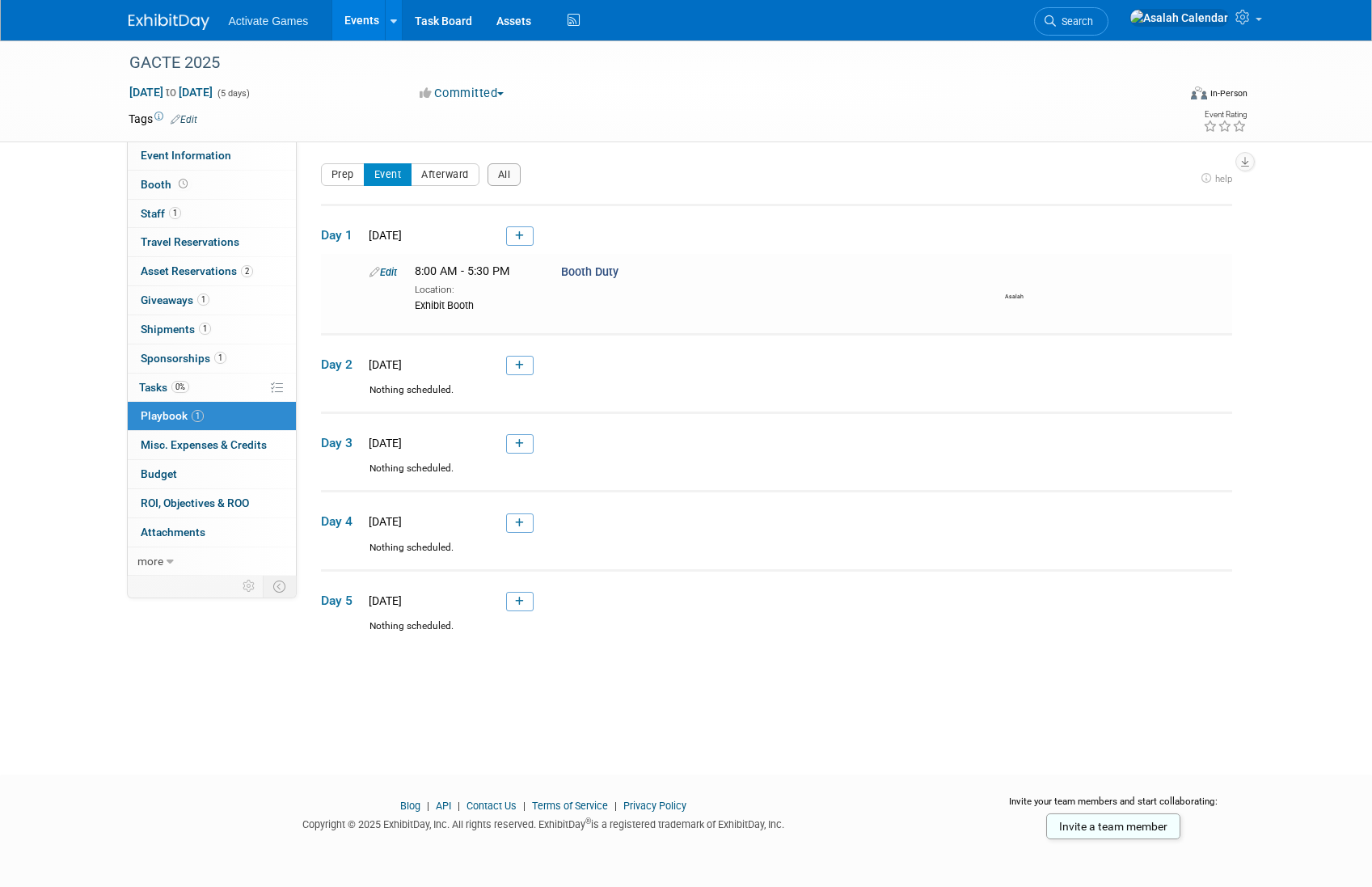
click at [732, 178] on div "Prep Event Afterward All" at bounding box center [758, 179] width 875 height 33
click at [237, 318] on link "1 Shipments 1" at bounding box center [212, 329] width 168 height 28
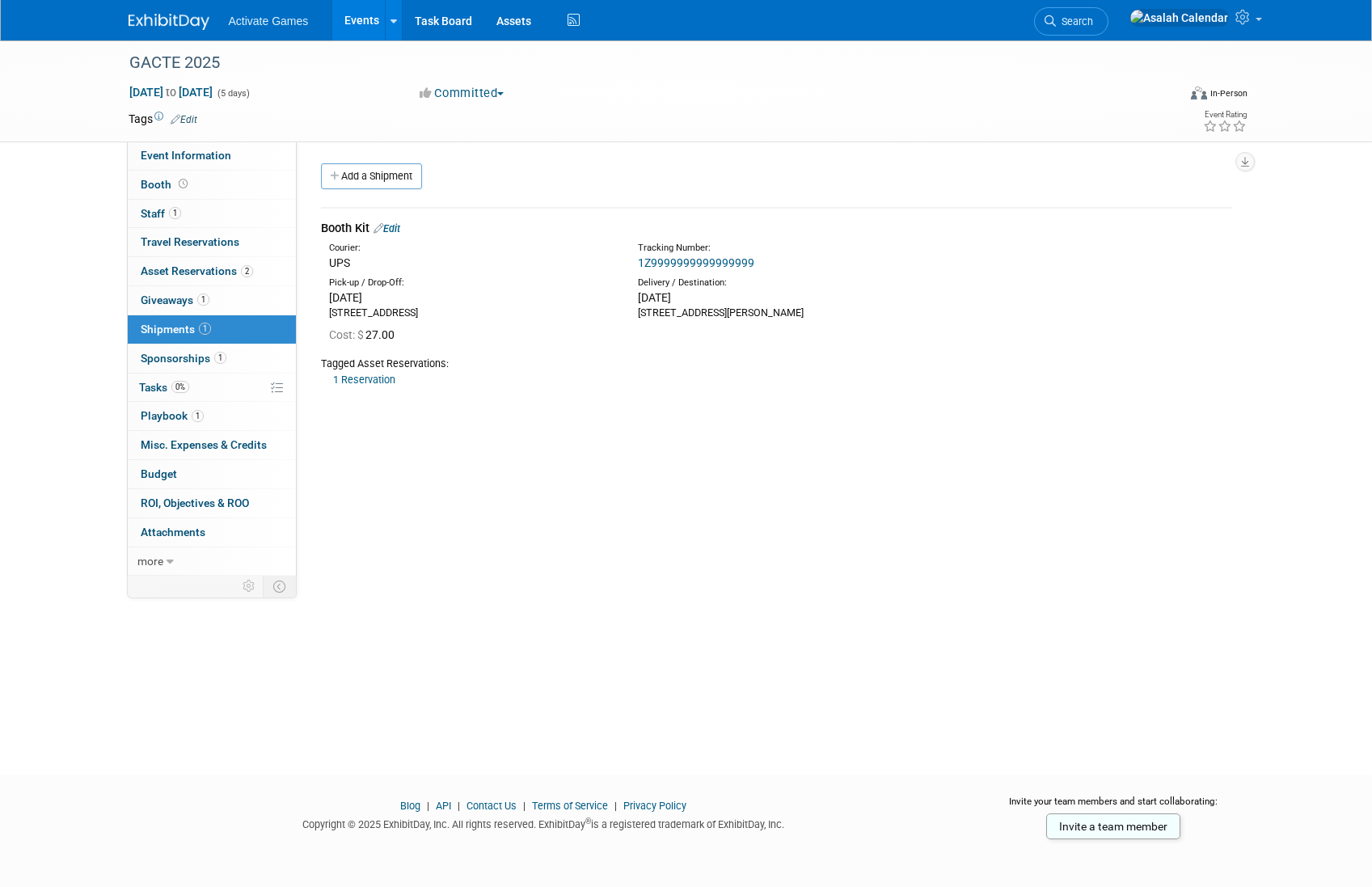
click at [529, 451] on div "Event Website: Edit Event Venue Name: Specify event venue name Event Venue Addr…" at bounding box center [770, 359] width 947 height 434
click at [223, 422] on link "1 Playbook 1" at bounding box center [212, 416] width 168 height 28
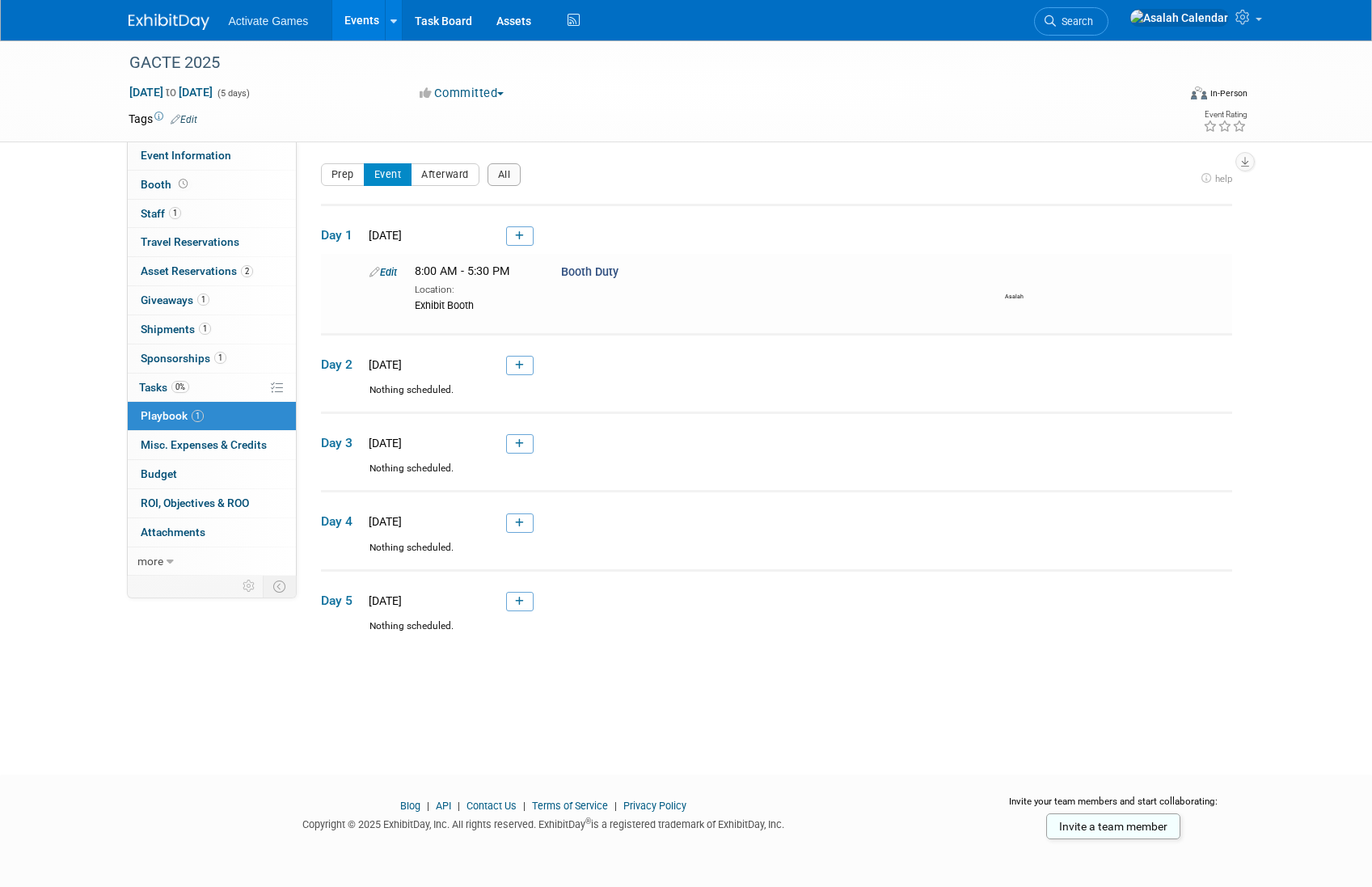
click at [687, 176] on div "Prep Event Afterward All" at bounding box center [758, 179] width 875 height 33
click at [340, 177] on button "Prep" at bounding box center [343, 174] width 44 height 22
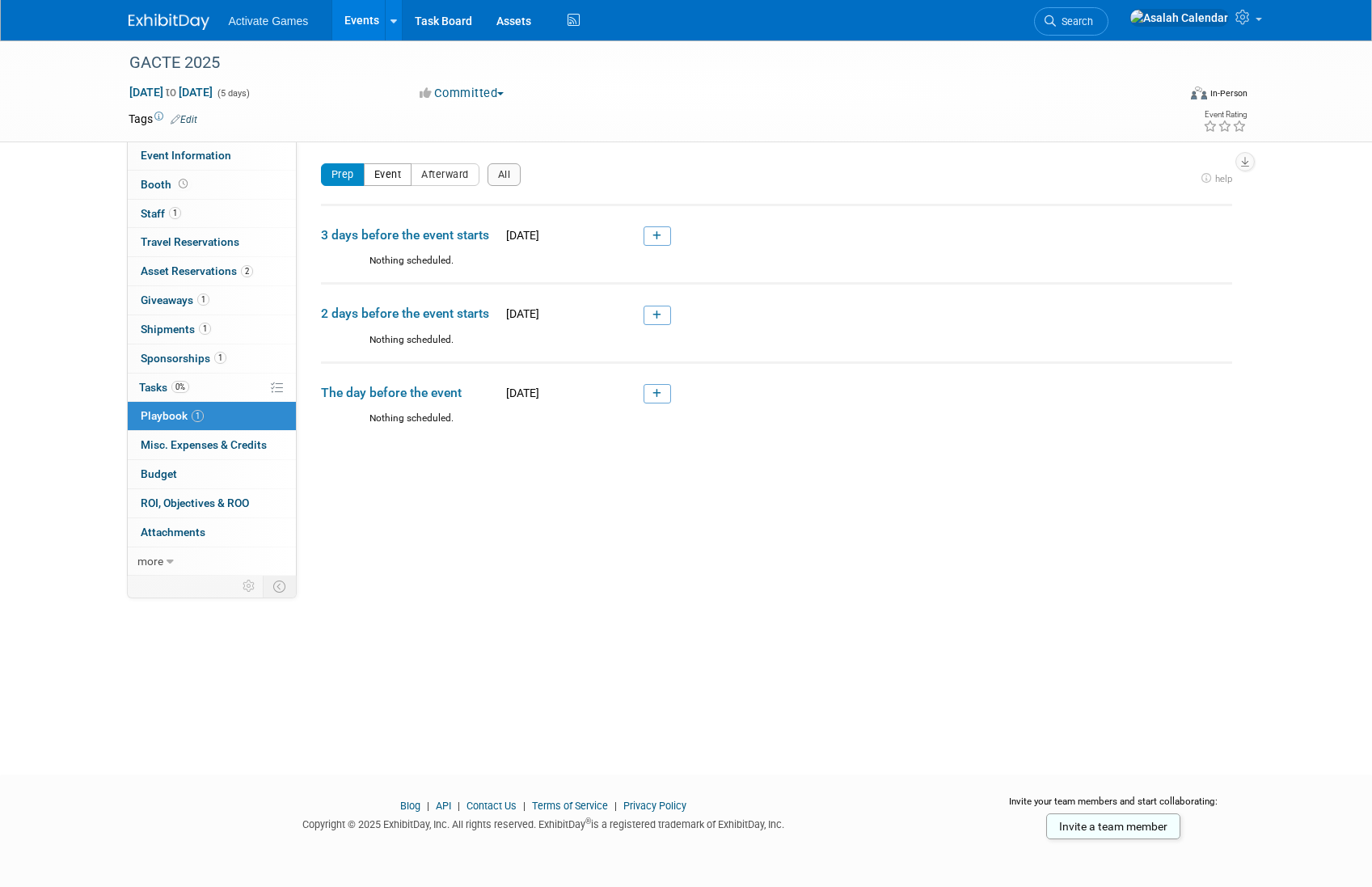
click at [380, 179] on button "Event" at bounding box center [388, 174] width 48 height 22
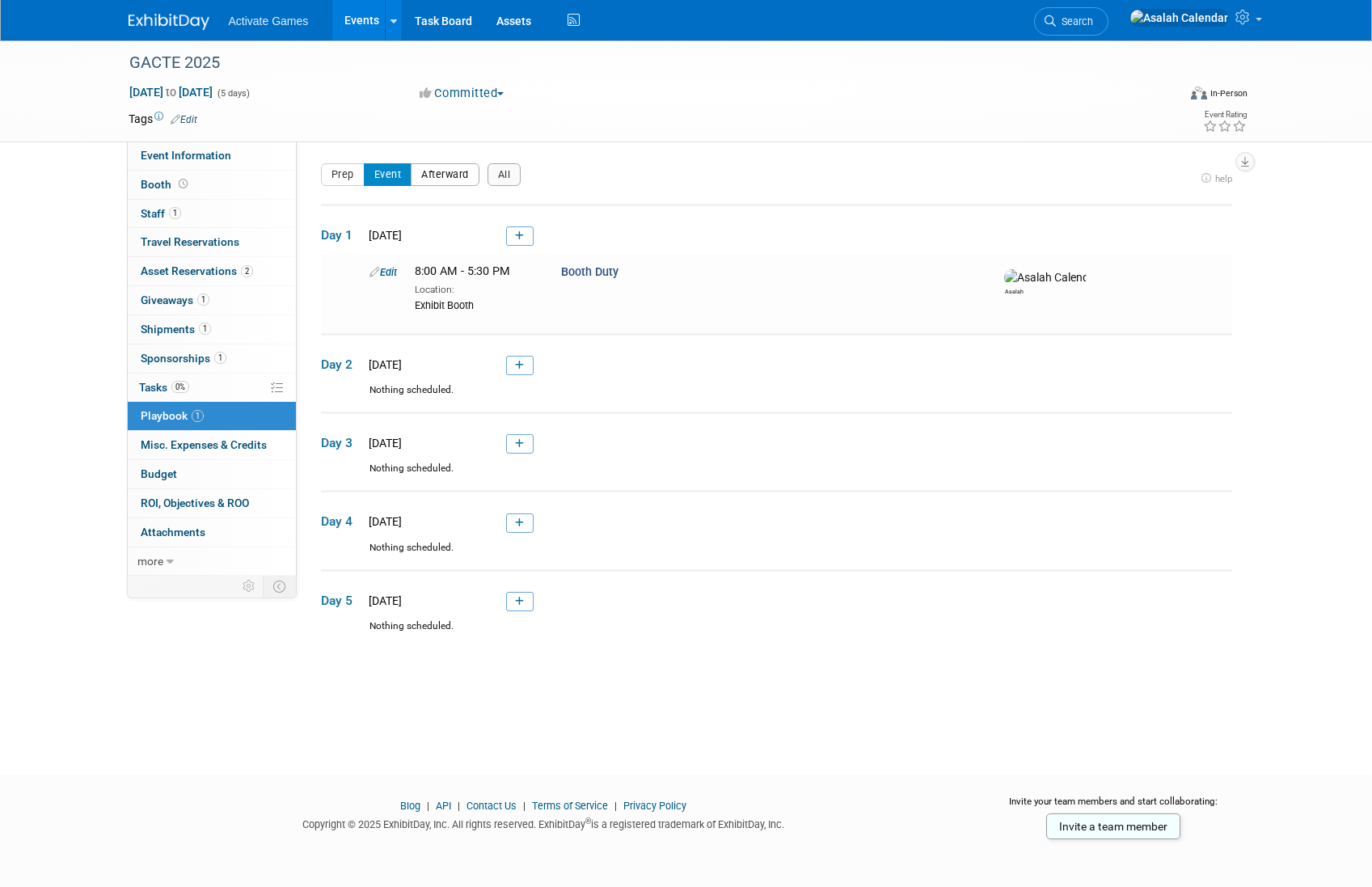
click at [437, 179] on button "Afterward" at bounding box center [445, 174] width 69 height 22
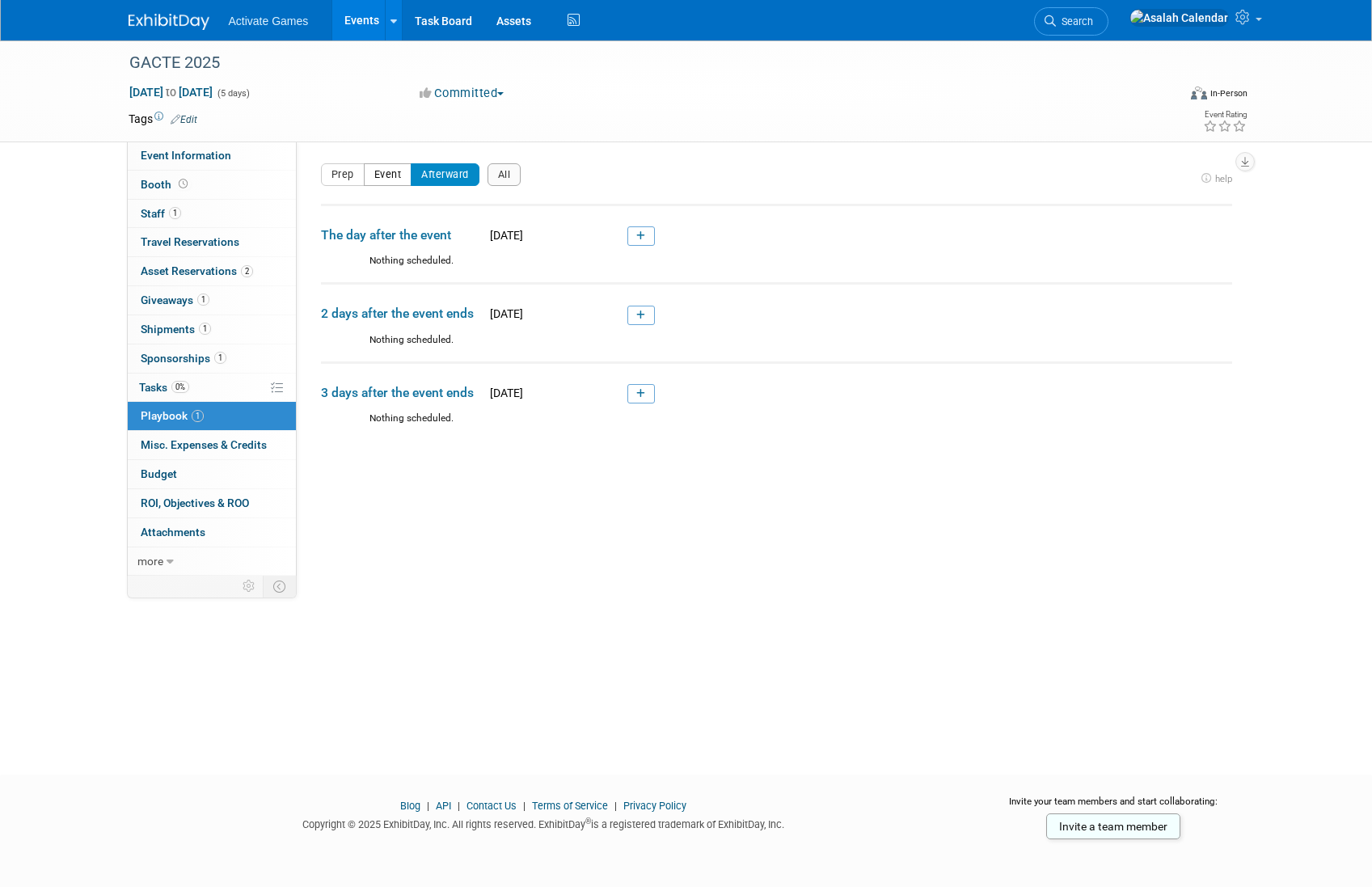
click at [380, 178] on button "Event" at bounding box center [388, 174] width 48 height 22
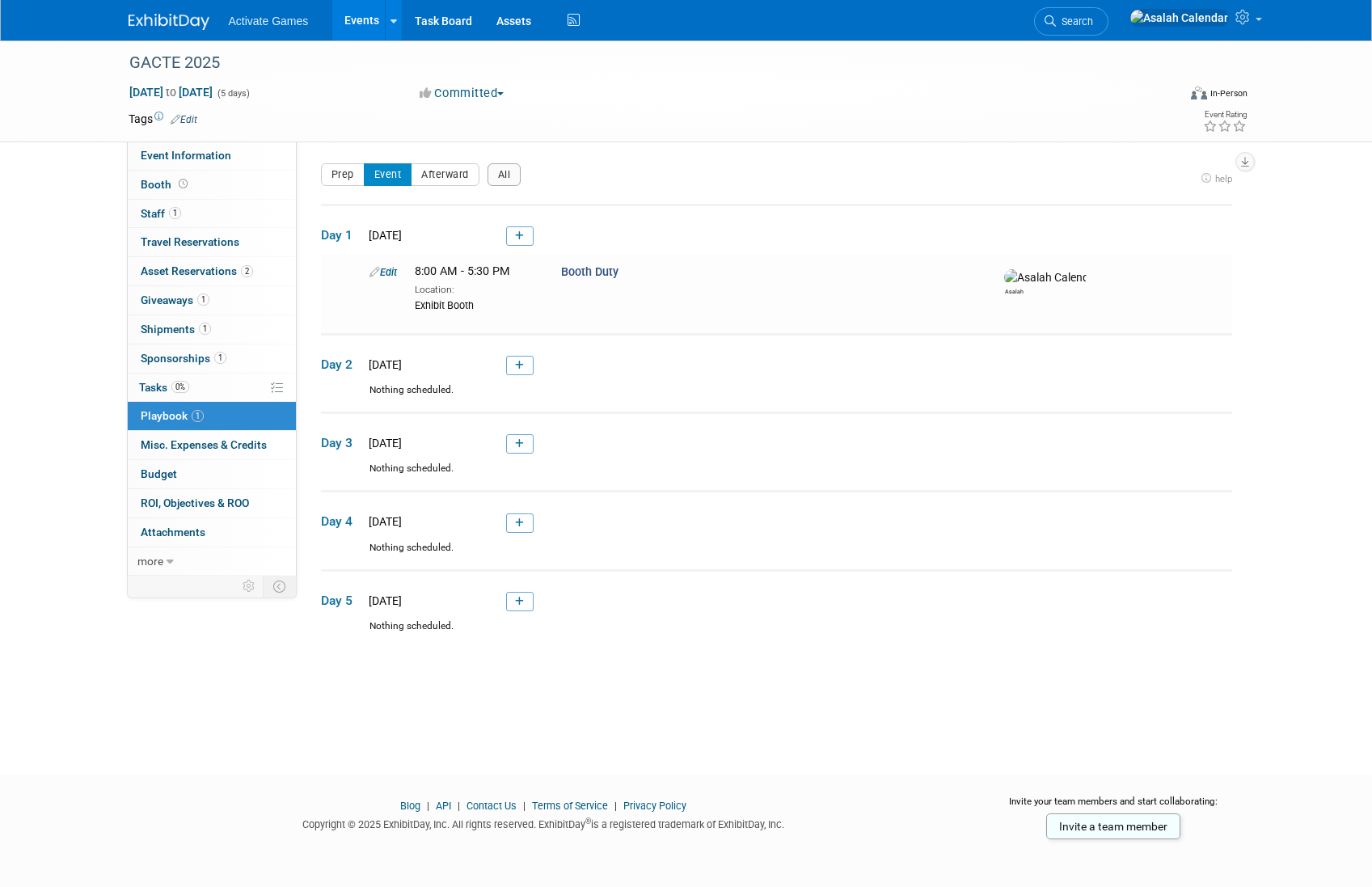
click at [685, 173] on div "Prep Event Afterward All" at bounding box center [758, 179] width 875 height 33
click at [527, 242] on link at bounding box center [519, 236] width 27 height 20
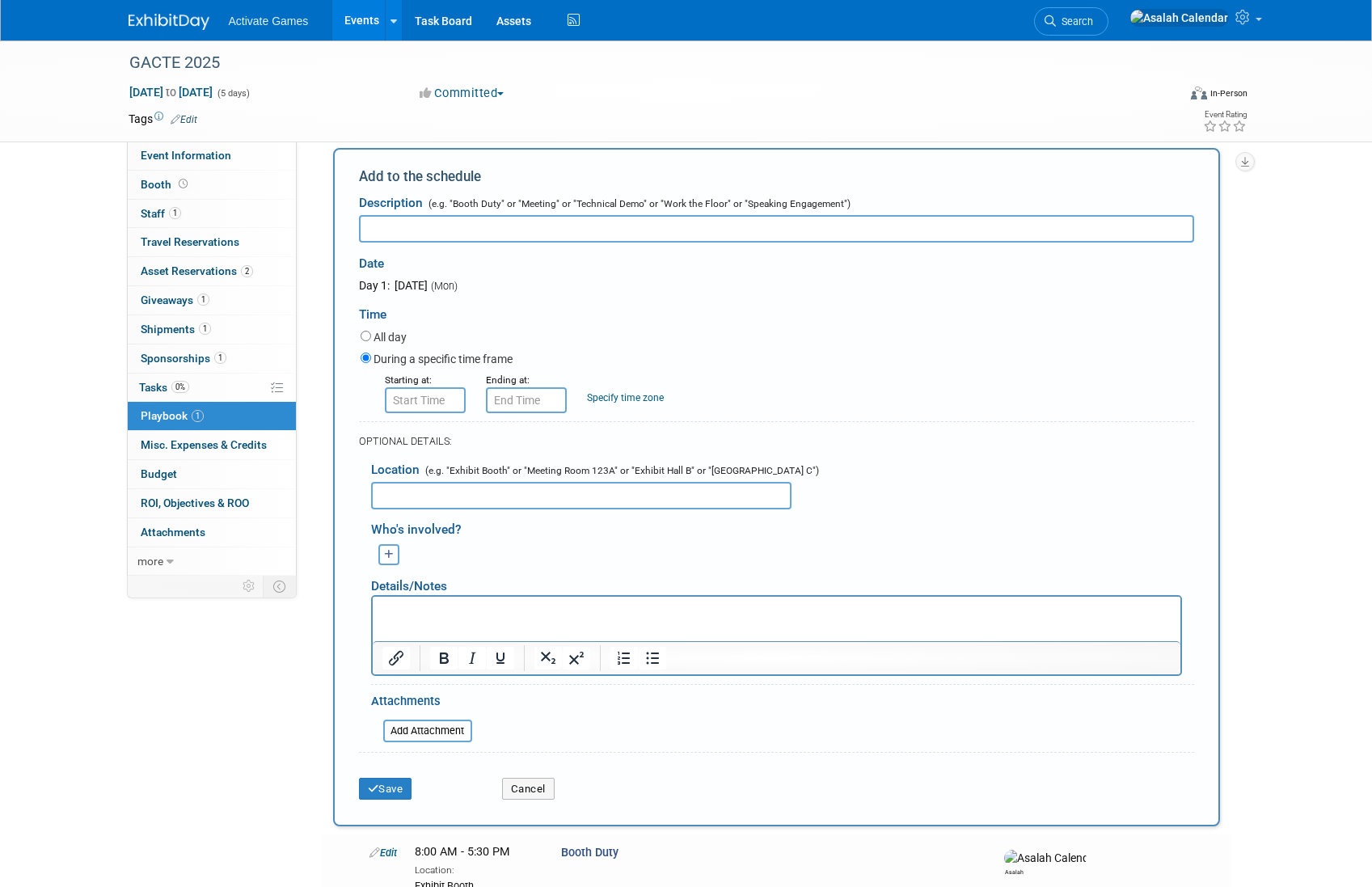
scroll to position [135, 0]
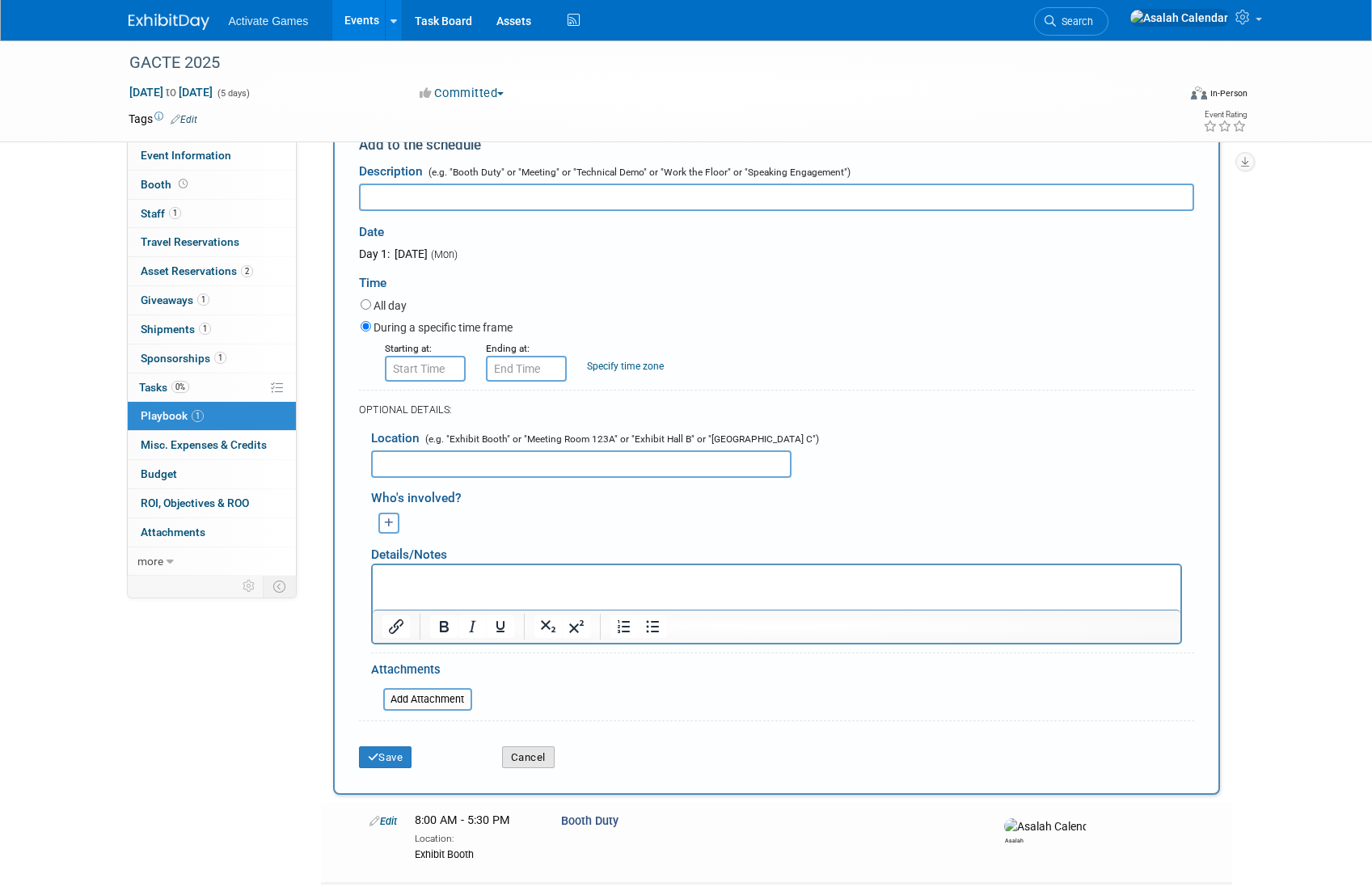
click at [532, 755] on button "Cancel" at bounding box center [528, 757] width 52 height 22
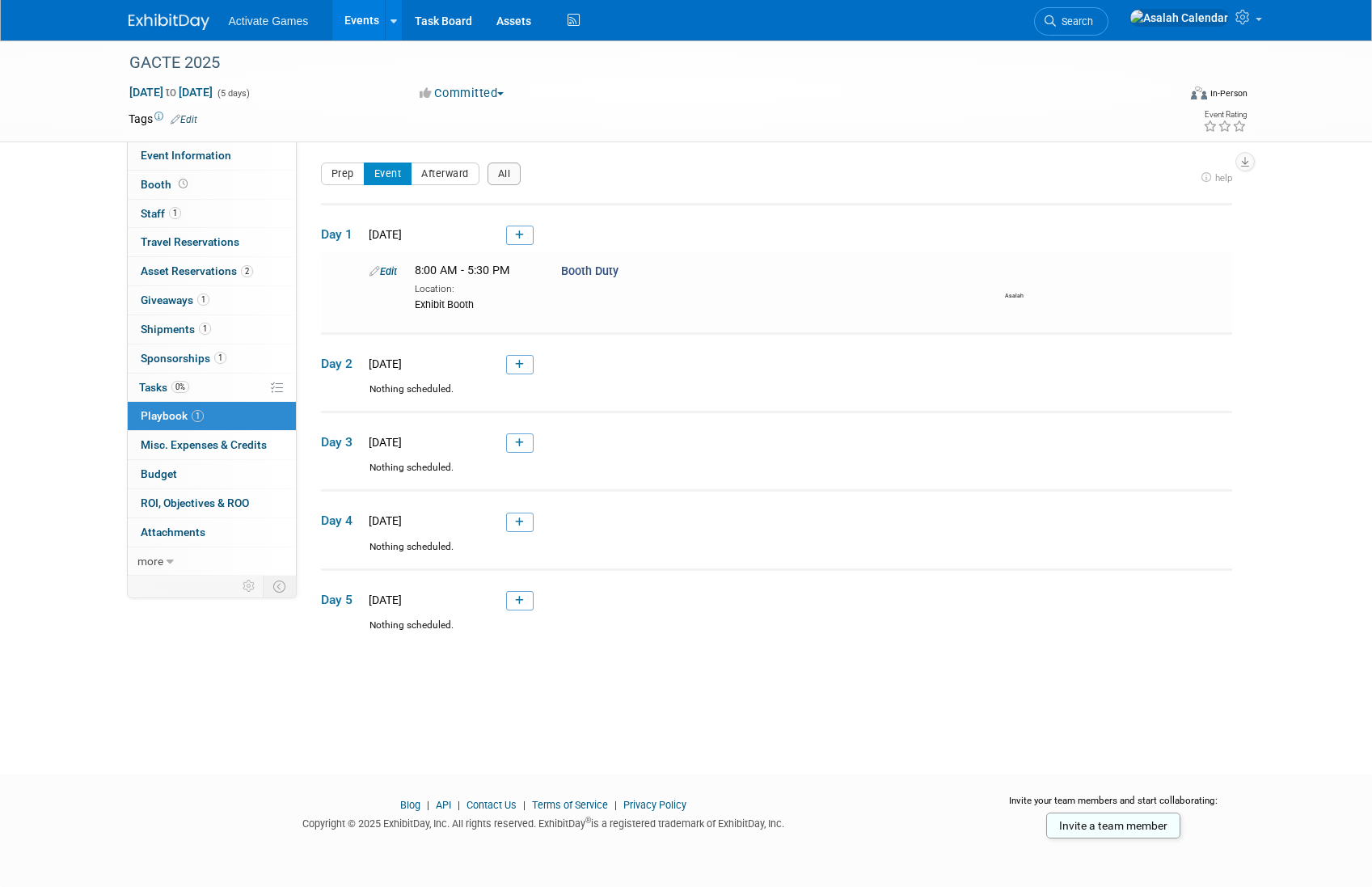
scroll to position [0, 0]
click at [740, 186] on div "Prep Event Afterward All" at bounding box center [758, 179] width 875 height 33
click at [768, 176] on div "Prep Event Afterward All" at bounding box center [758, 179] width 875 height 33
click at [214, 445] on span "Misc. Expenses & Credits 0" at bounding box center [203, 444] width 126 height 13
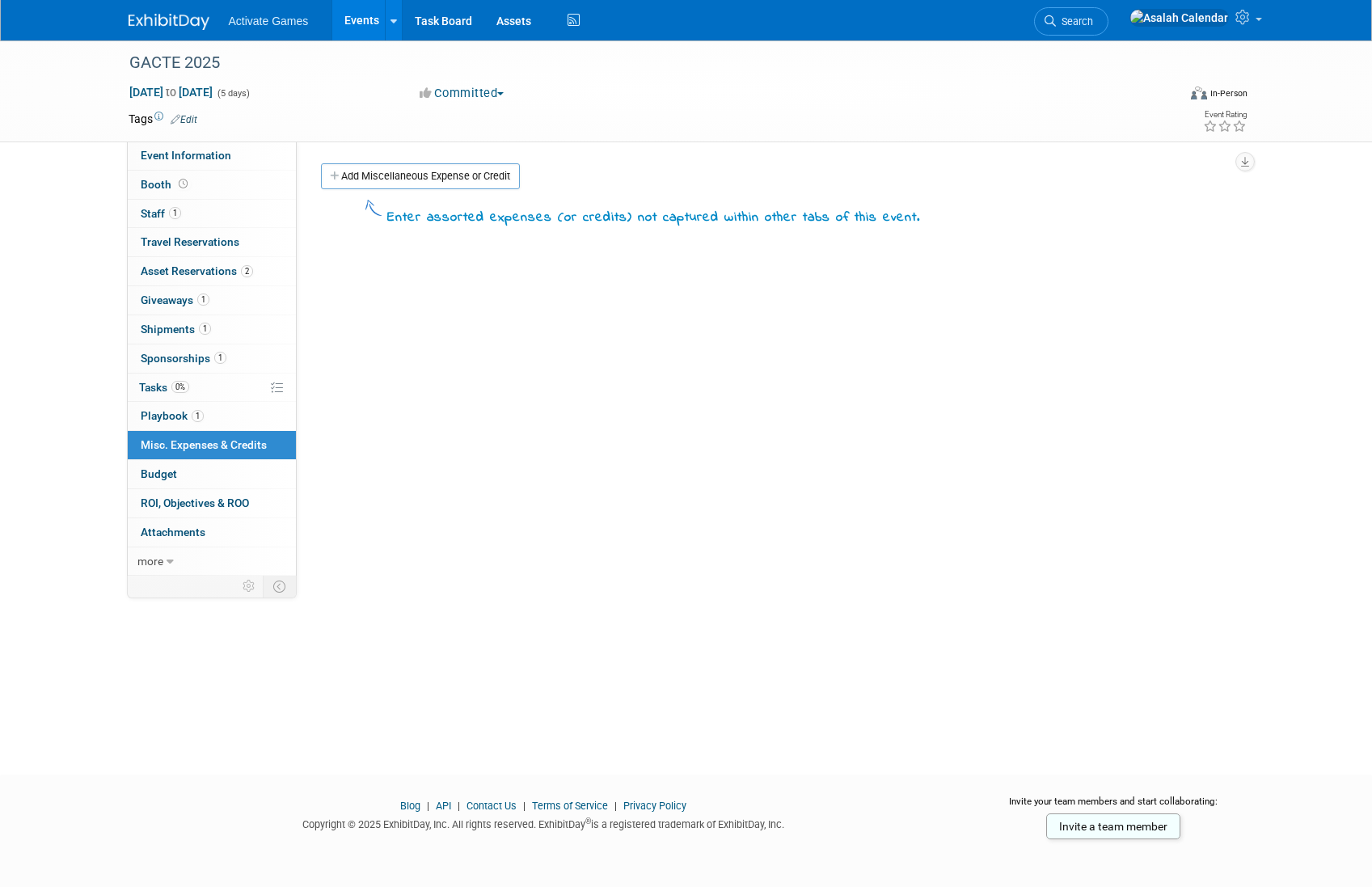
click at [448, 161] on div "Event Website: Edit Event Venue Name: Specify event venue name Event Venue Addr…" at bounding box center [770, 359] width 947 height 434
click at [440, 173] on link "Add Miscellaneous Expense or Credit" at bounding box center [421, 176] width 199 height 26
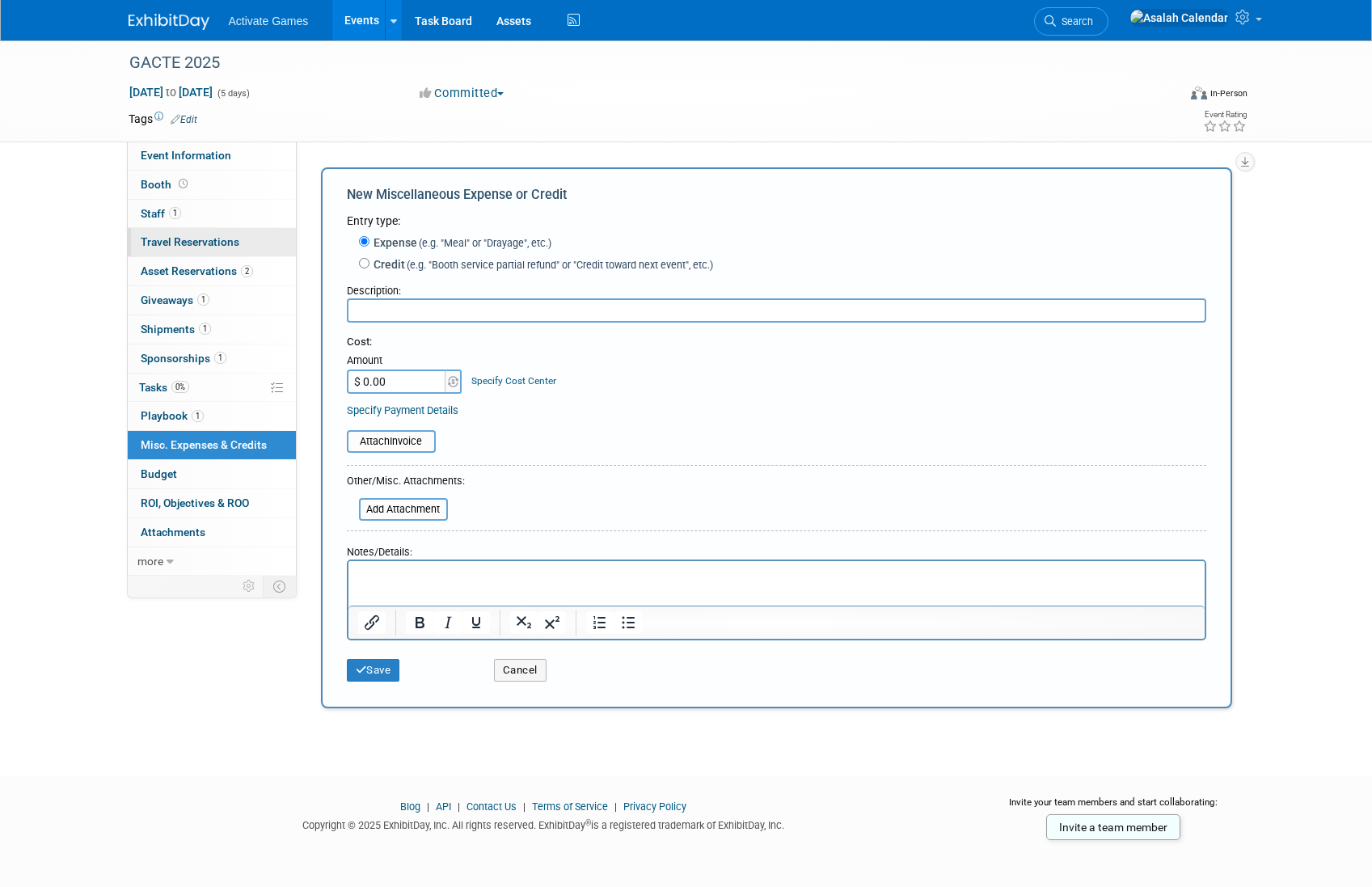
click at [209, 242] on span "Travel Reservations 0" at bounding box center [190, 241] width 99 height 13
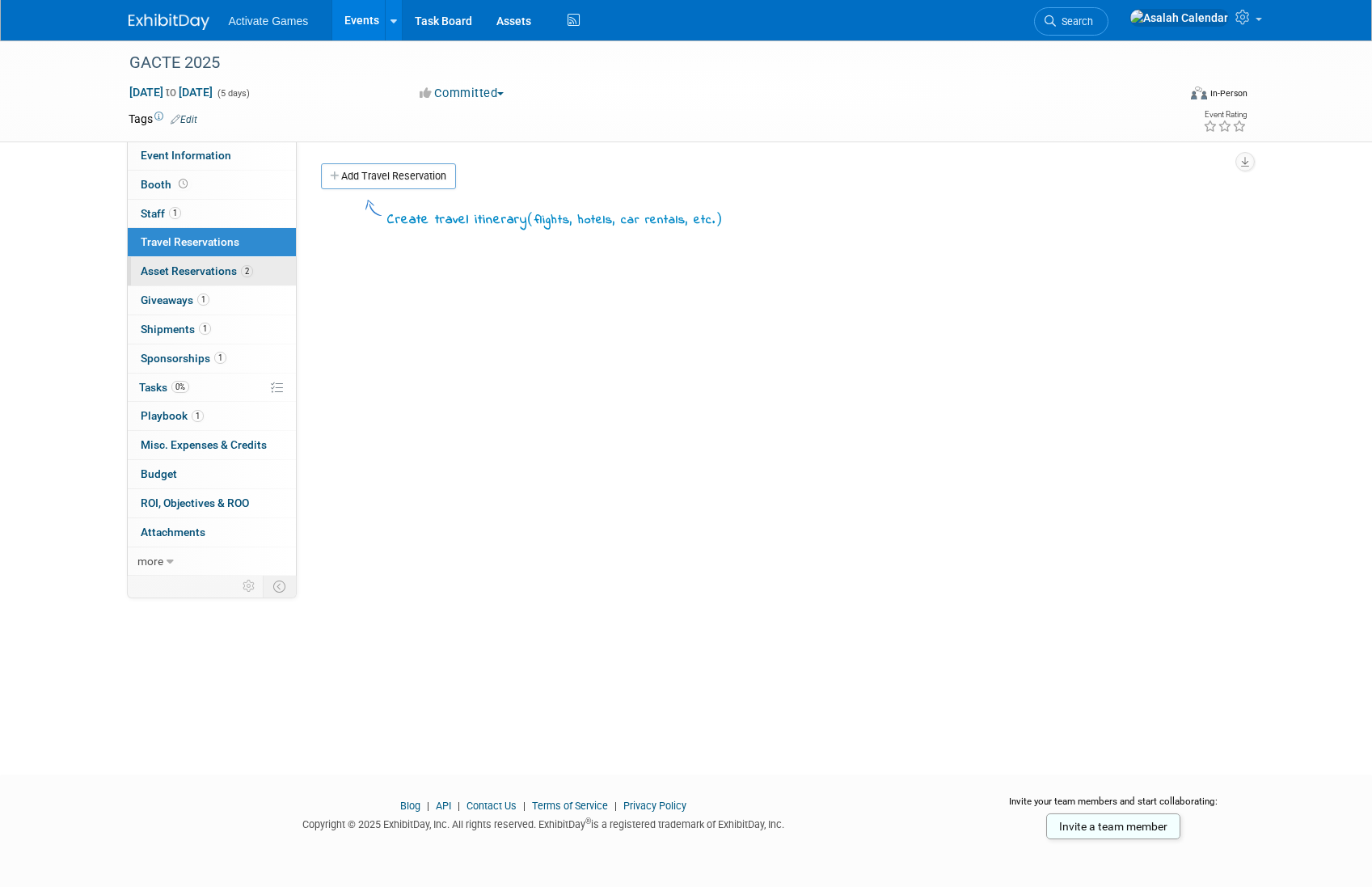
click at [210, 272] on span "Asset Reservations 2" at bounding box center [197, 270] width 112 height 13
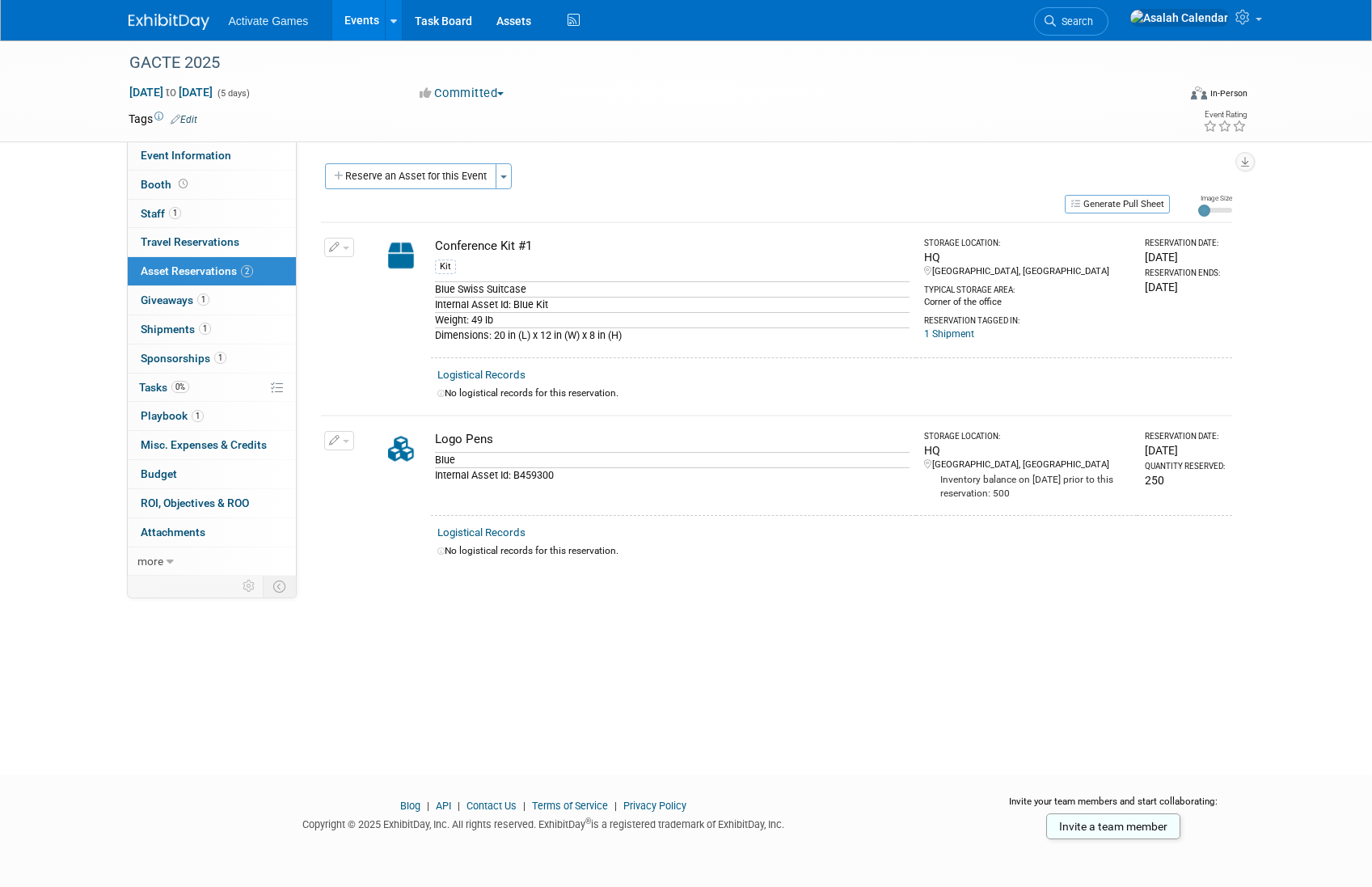
click at [422, 687] on div "GACTE 2025 [DATE] to [DATE] (5 days) [DATE] to [DATE] Committed Committed Consi…" at bounding box center [686, 392] width 1372 height 705
click at [223, 287] on link "1 Giveaways 1" at bounding box center [212, 300] width 168 height 28
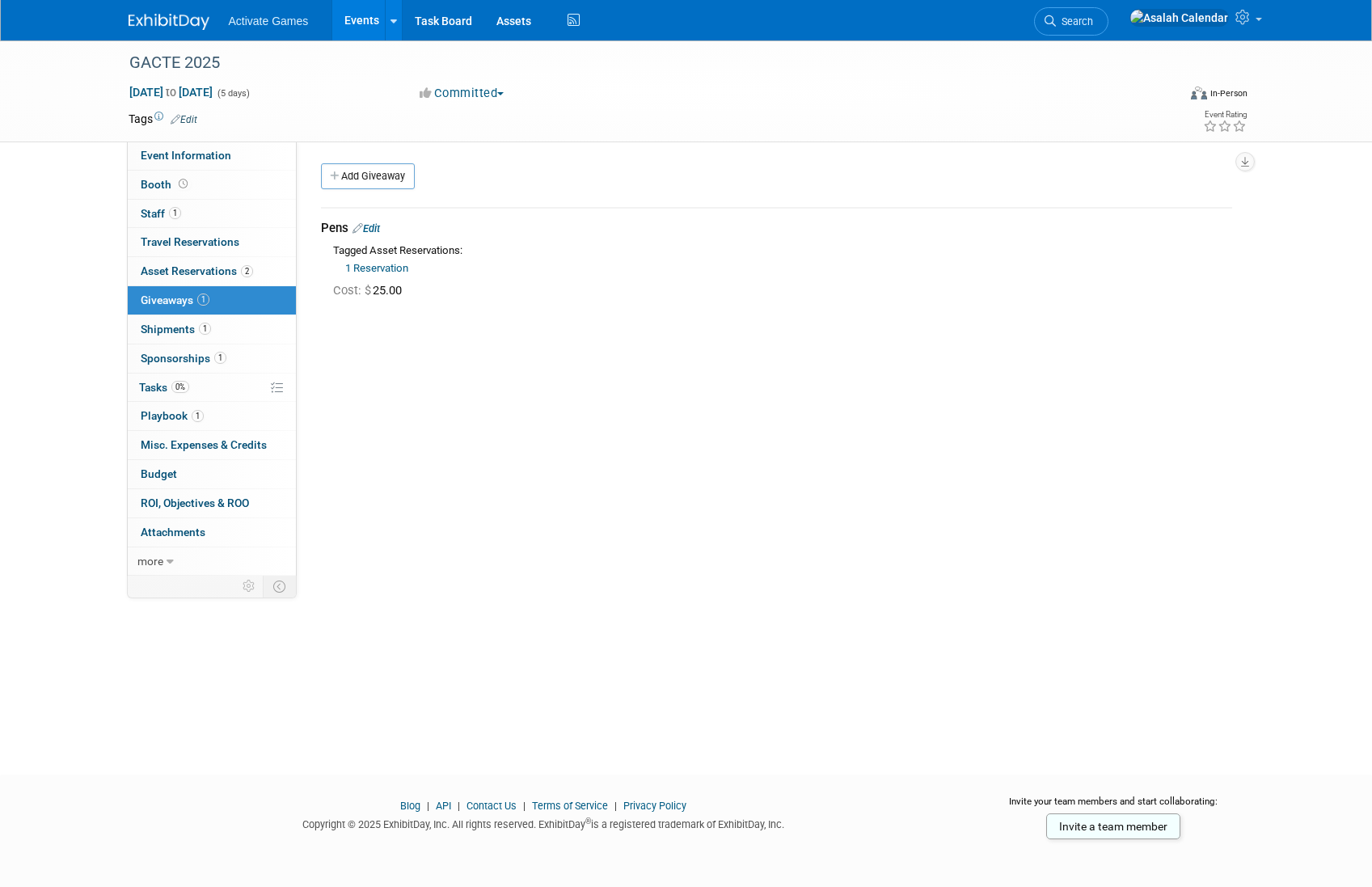
click at [365, 448] on div "Event Website: Edit Event Venue Name: Specify event venue name Event Venue Addr…" at bounding box center [770, 359] width 947 height 434
click at [370, 188] on link "Add Giveaway" at bounding box center [367, 176] width 94 height 26
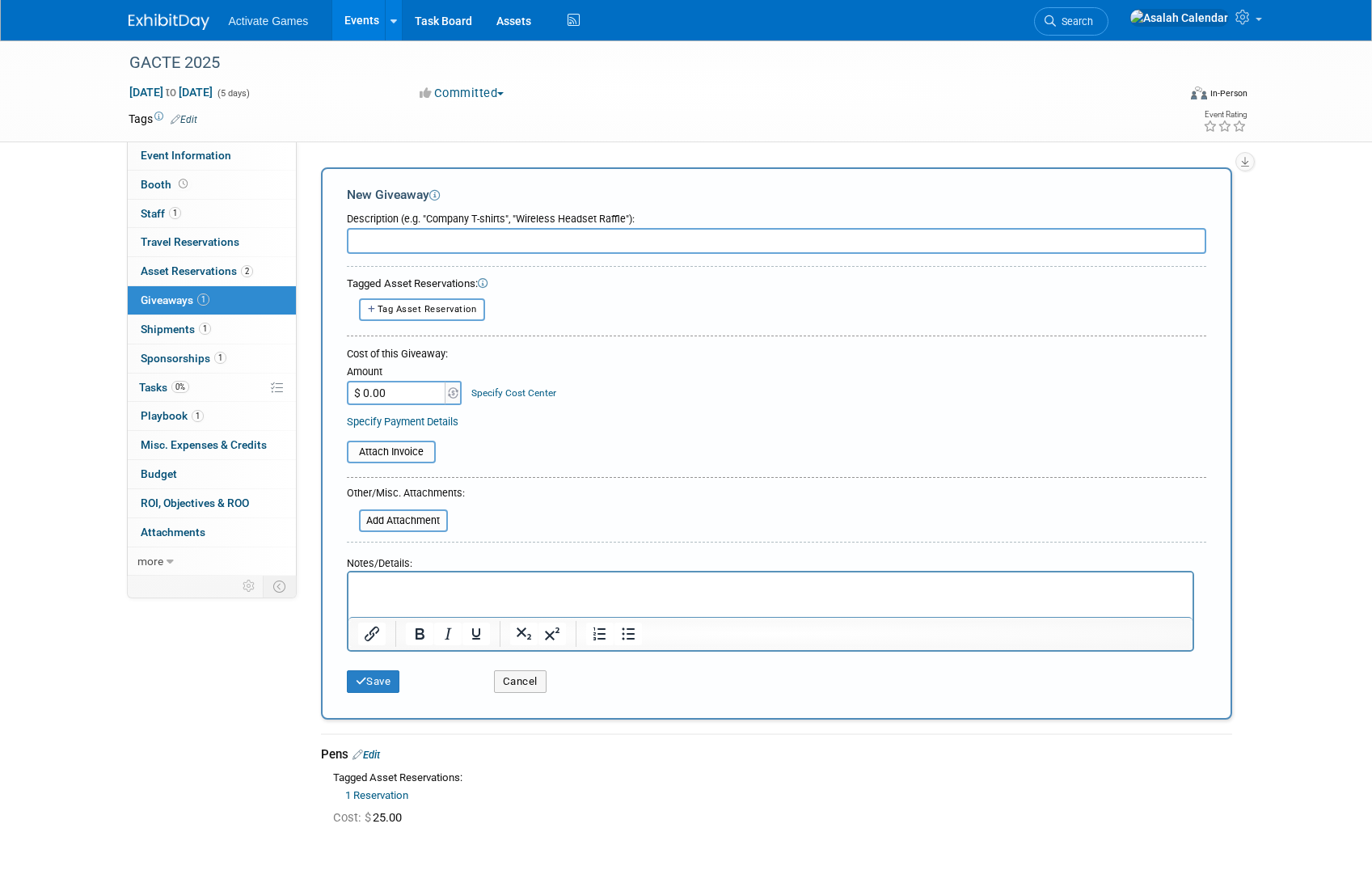
click at [380, 155] on div "Event Website: Edit Event Venue Name: Specify event venue name Event Venue Addr…" at bounding box center [770, 359] width 947 height 434
click at [380, 154] on div "Event Website: Edit Event Venue Name: Specify event venue name Event Venue Addr…" at bounding box center [770, 359] width 947 height 434
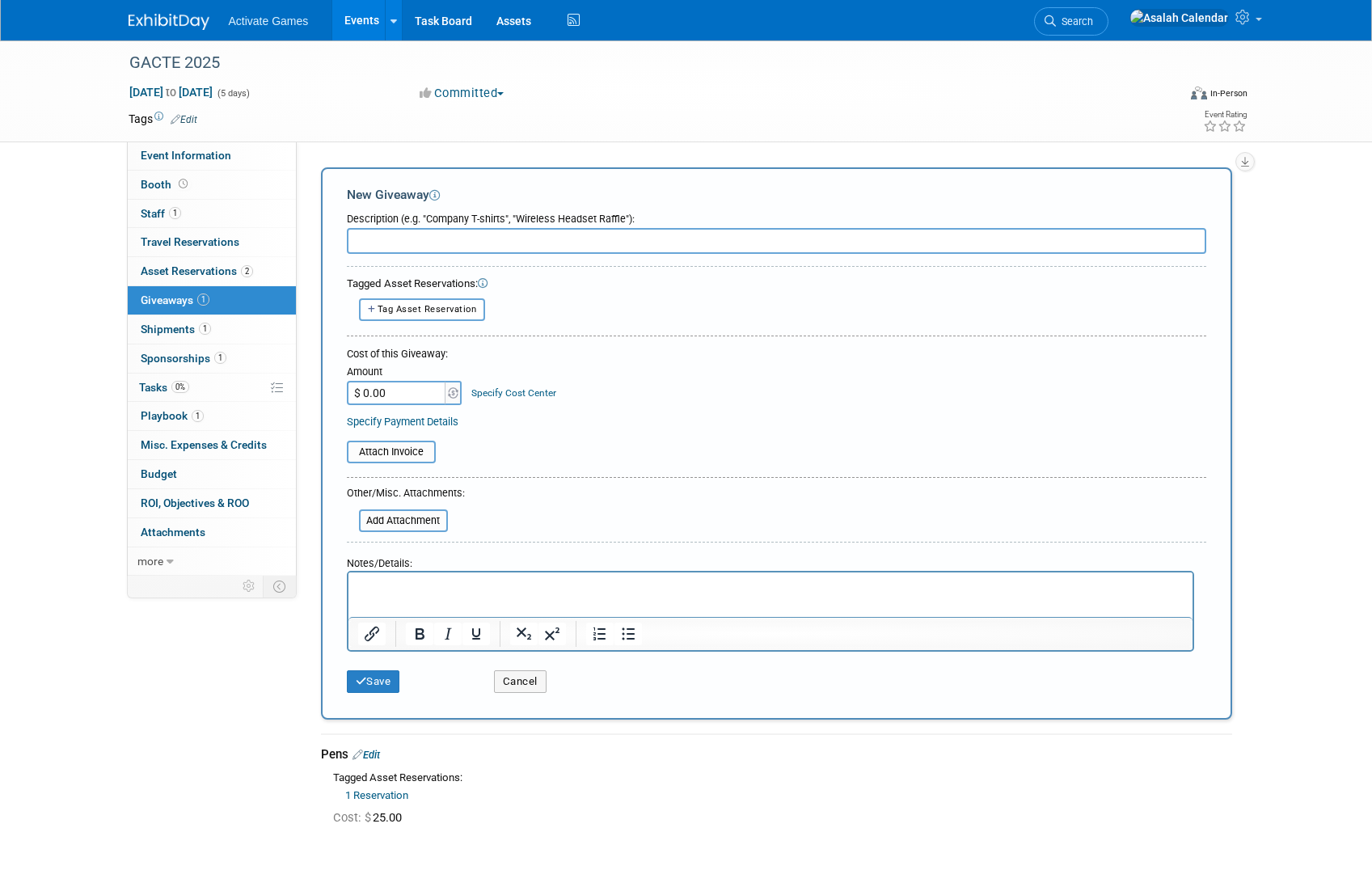
click at [380, 153] on div "Event Website: Edit Event Venue Name: Specify event venue name Event Venue Addr…" at bounding box center [770, 359] width 947 height 434
click at [579, 319] on div "Tag Asset Reservation <table style='display: inline-block; border-style:none;'>…" at bounding box center [776, 308] width 859 height 21
click at [425, 308] on span "Tag Asset Reservation" at bounding box center [428, 309] width 100 height 10
select select
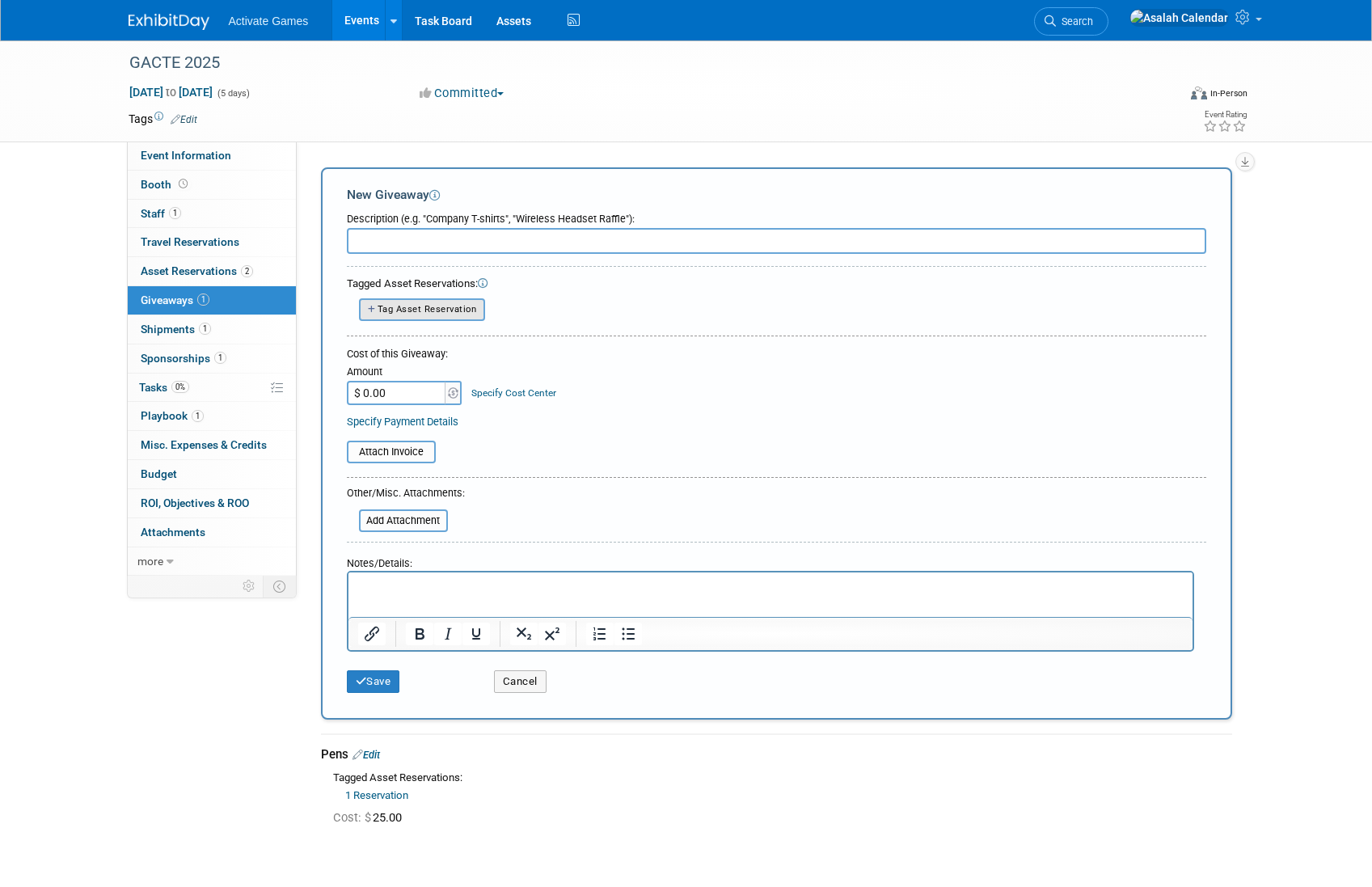
select select
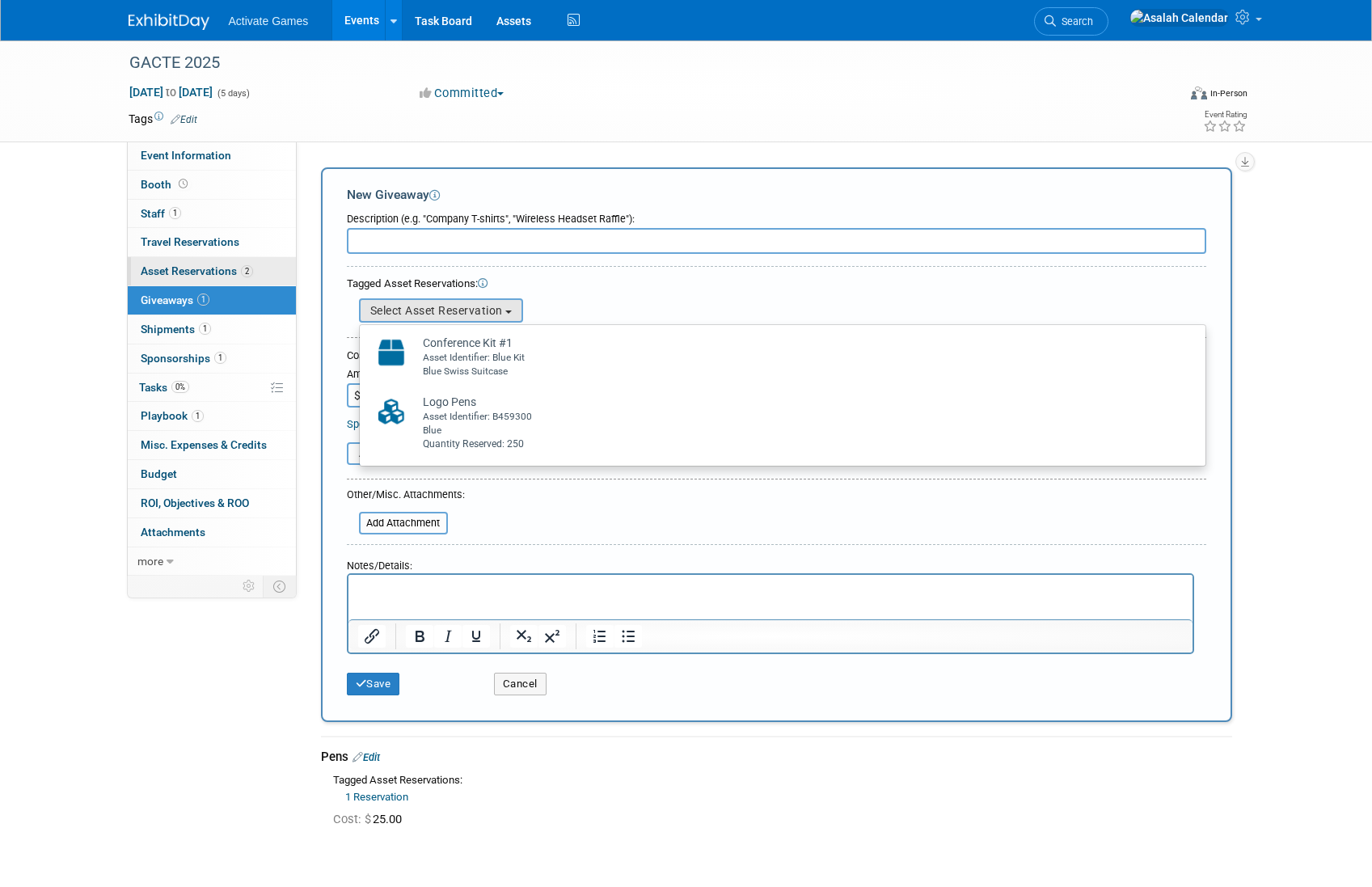
click at [187, 267] on span "Asset Reservations 2" at bounding box center [197, 270] width 112 height 13
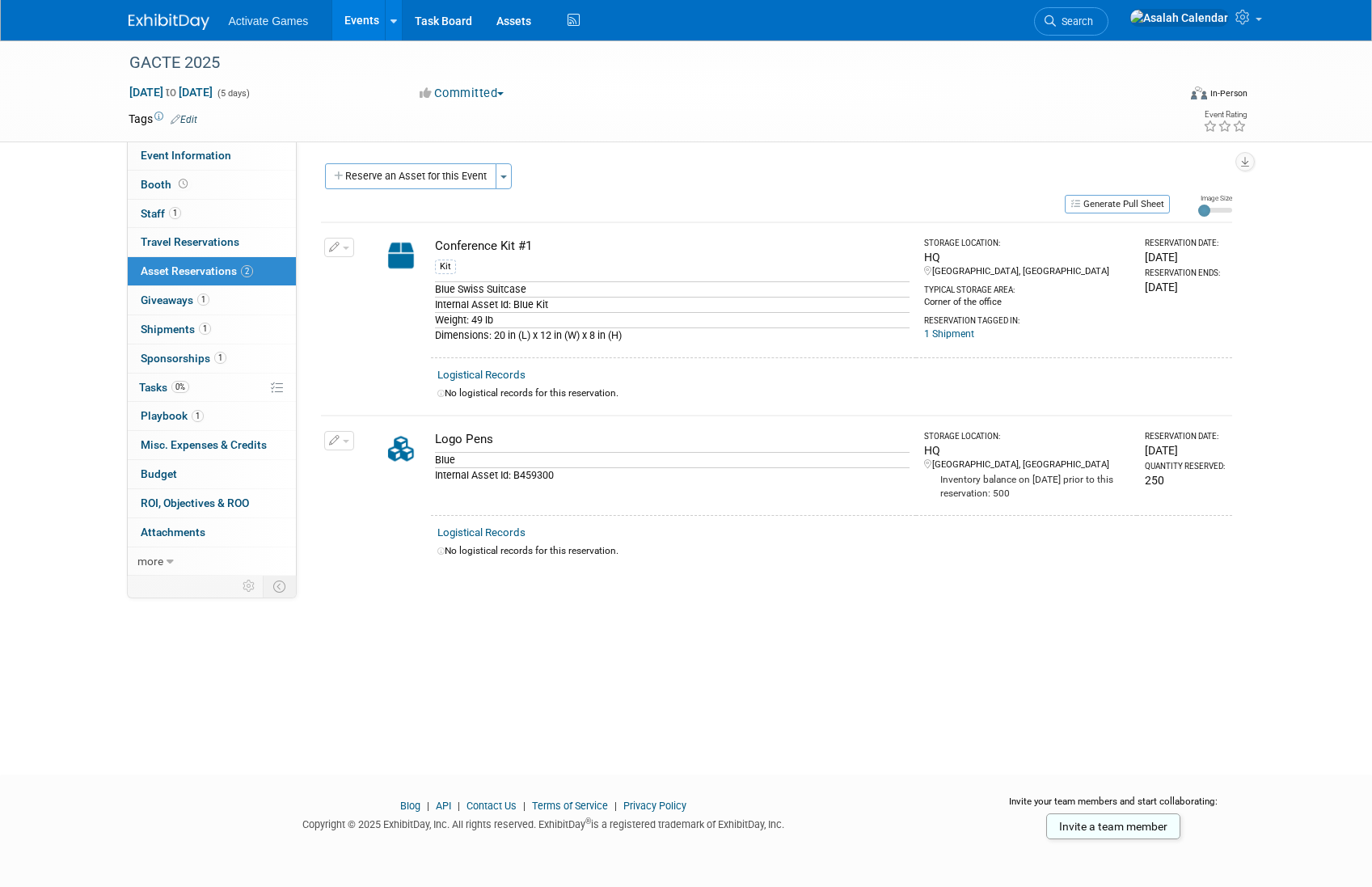
click at [792, 628] on div "GACTE 2025 [DATE] to [DATE] (5 days) [DATE] to [DATE] Committed Committed Consi…" at bounding box center [686, 392] width 1372 height 705
click at [821, 625] on div "GACTE 2025 [DATE] to [DATE] (5 days) [DATE] to [DATE] Committed Committed Consi…" at bounding box center [686, 392] width 1372 height 705
click at [215, 301] on link "1 Giveaways 1" at bounding box center [212, 300] width 168 height 28
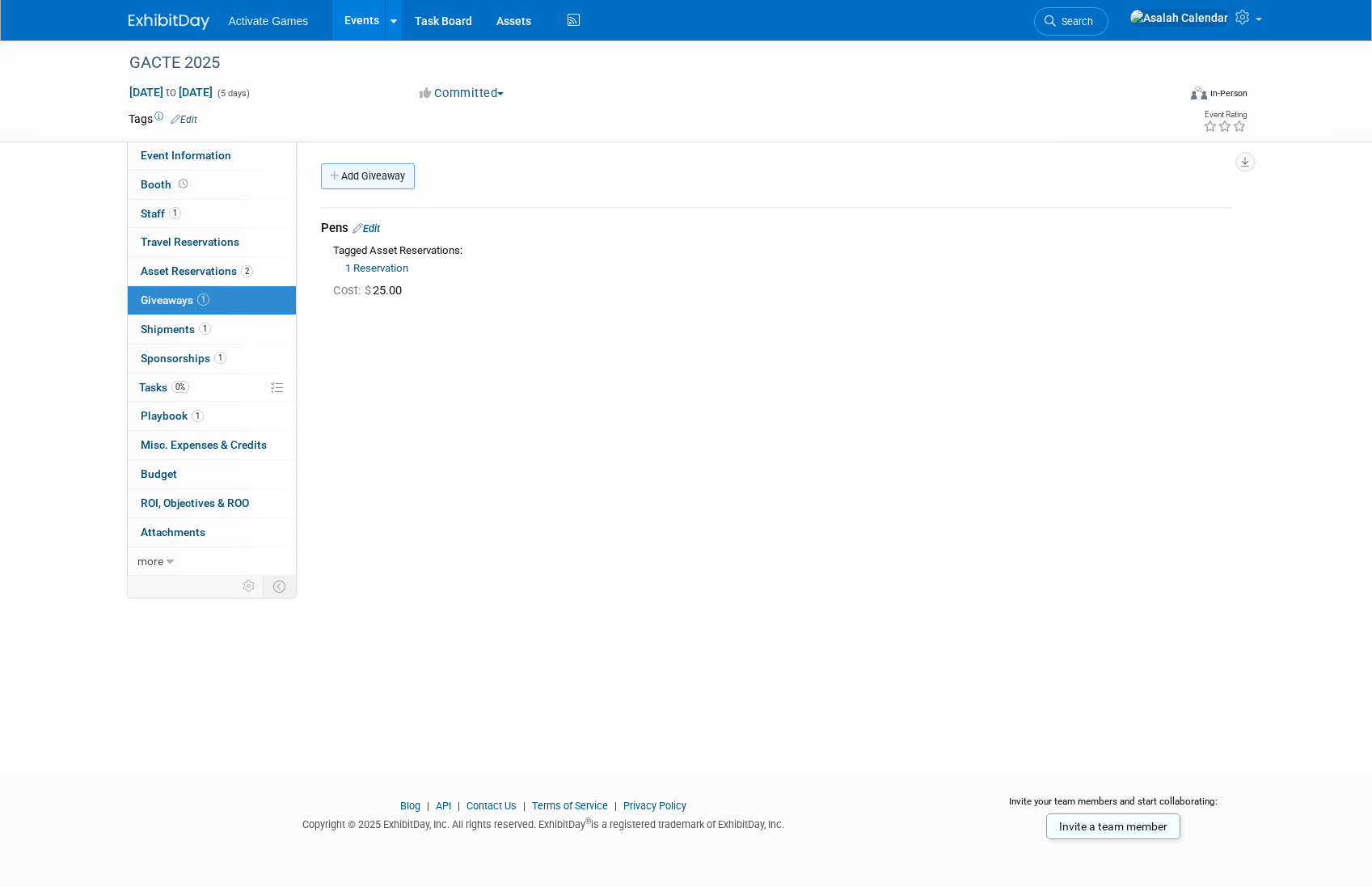
click at [394, 186] on link "Add Giveaway" at bounding box center [367, 176] width 94 height 26
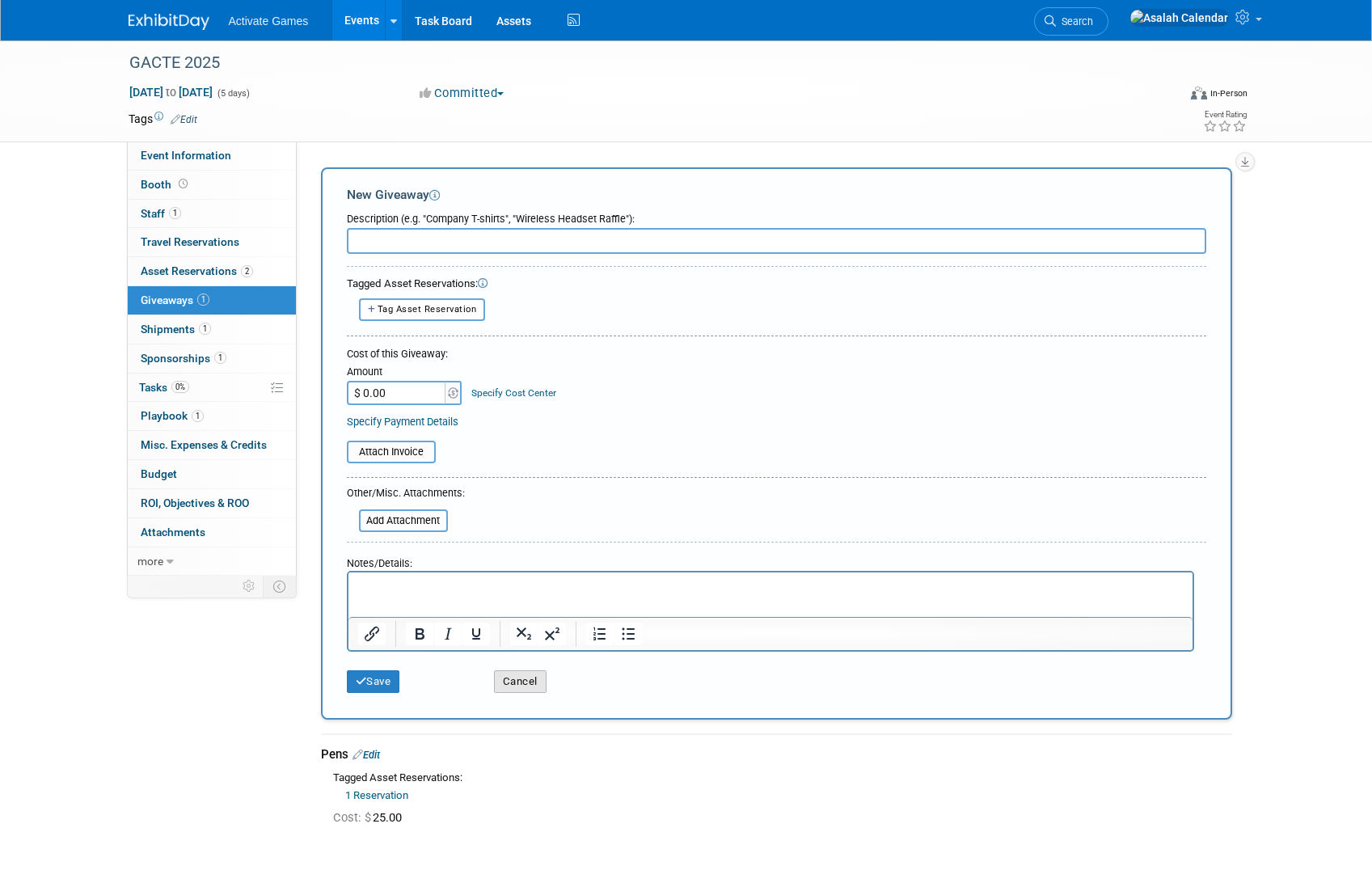
click at [519, 679] on button "Cancel" at bounding box center [519, 682] width 52 height 22
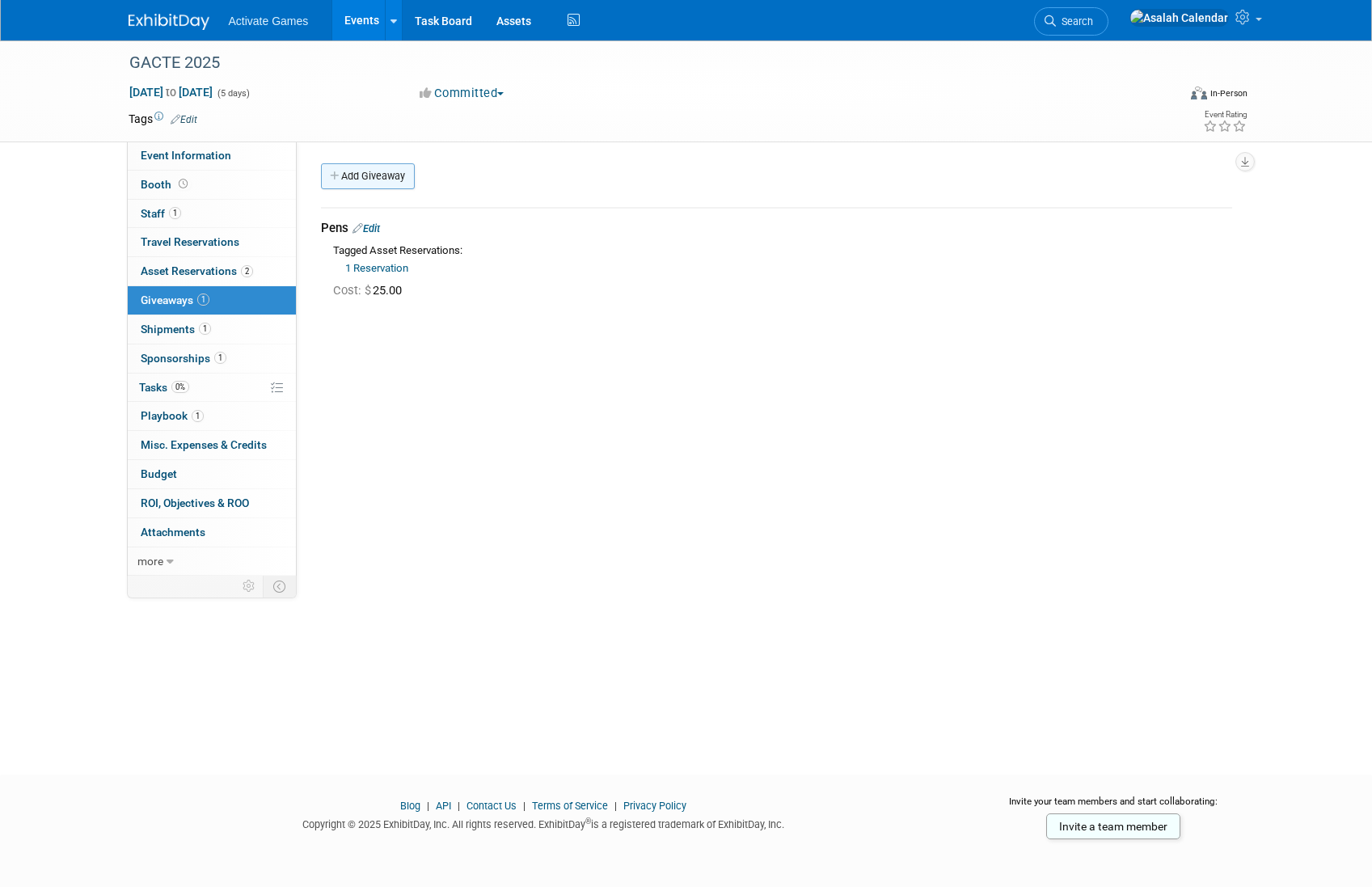
click at [382, 169] on link "Add Giveaway" at bounding box center [367, 176] width 94 height 26
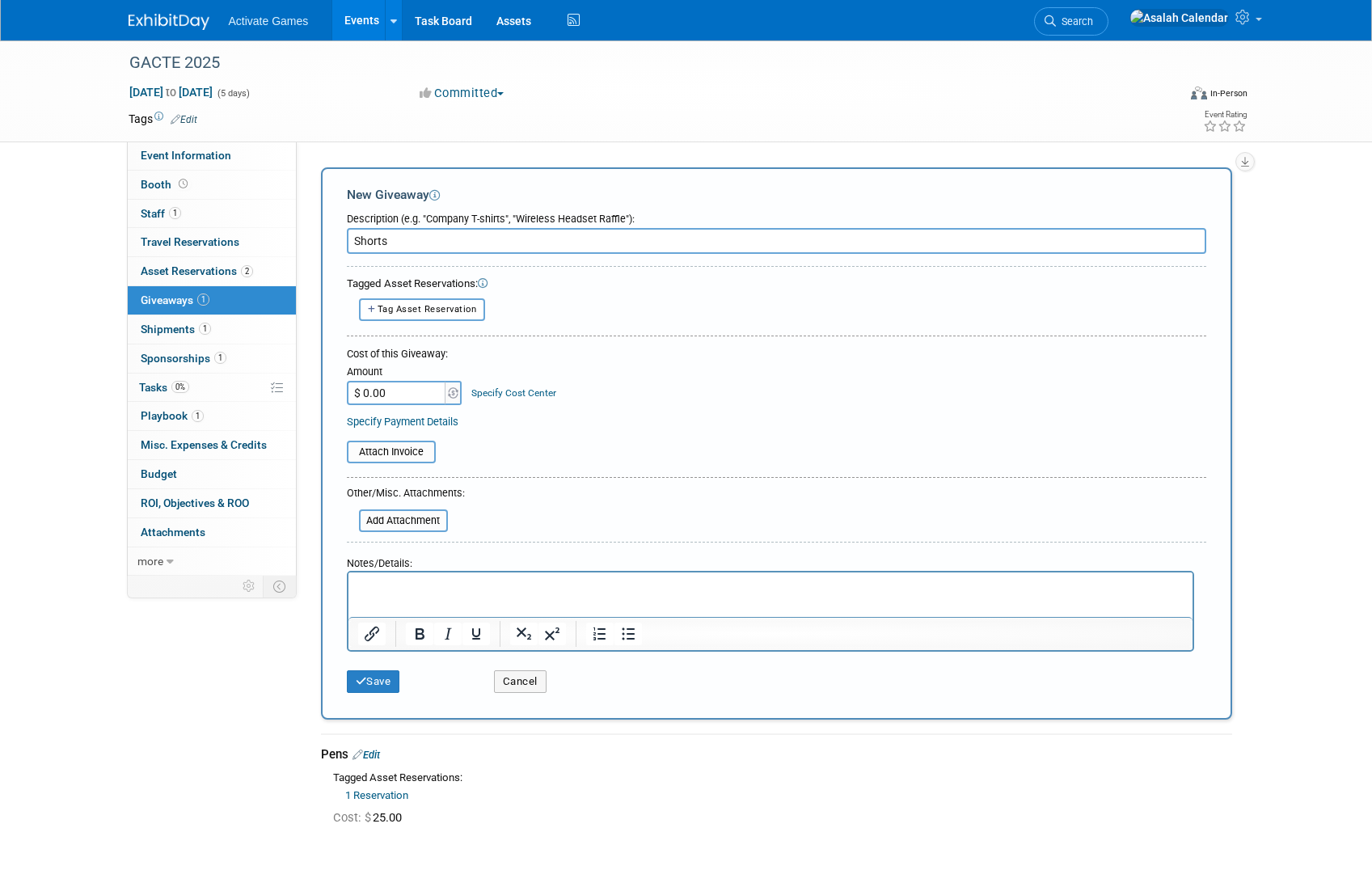
type input "Shorts"
click at [392, 402] on input "$ 0.00" at bounding box center [398, 392] width 101 height 24
click at [695, 699] on div "Save Cancel" at bounding box center [776, 676] width 859 height 49
click at [524, 683] on button "Cancel" at bounding box center [519, 682] width 52 height 22
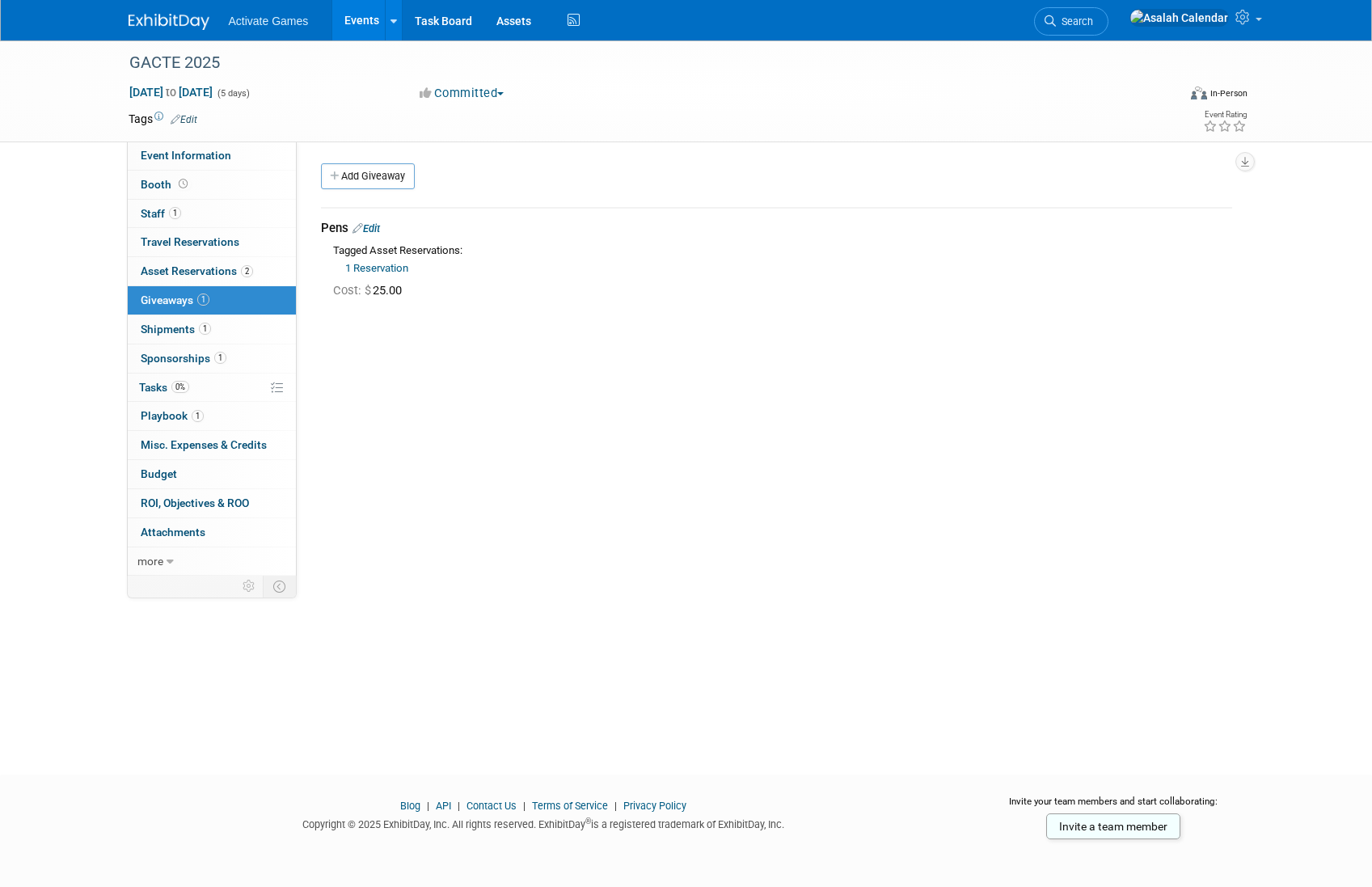
click at [648, 573] on div "Event Website: Edit Event Venue Name: Specify event venue name Event Venue Addr…" at bounding box center [770, 359] width 947 height 434
